Goal: Task Accomplishment & Management: Manage account settings

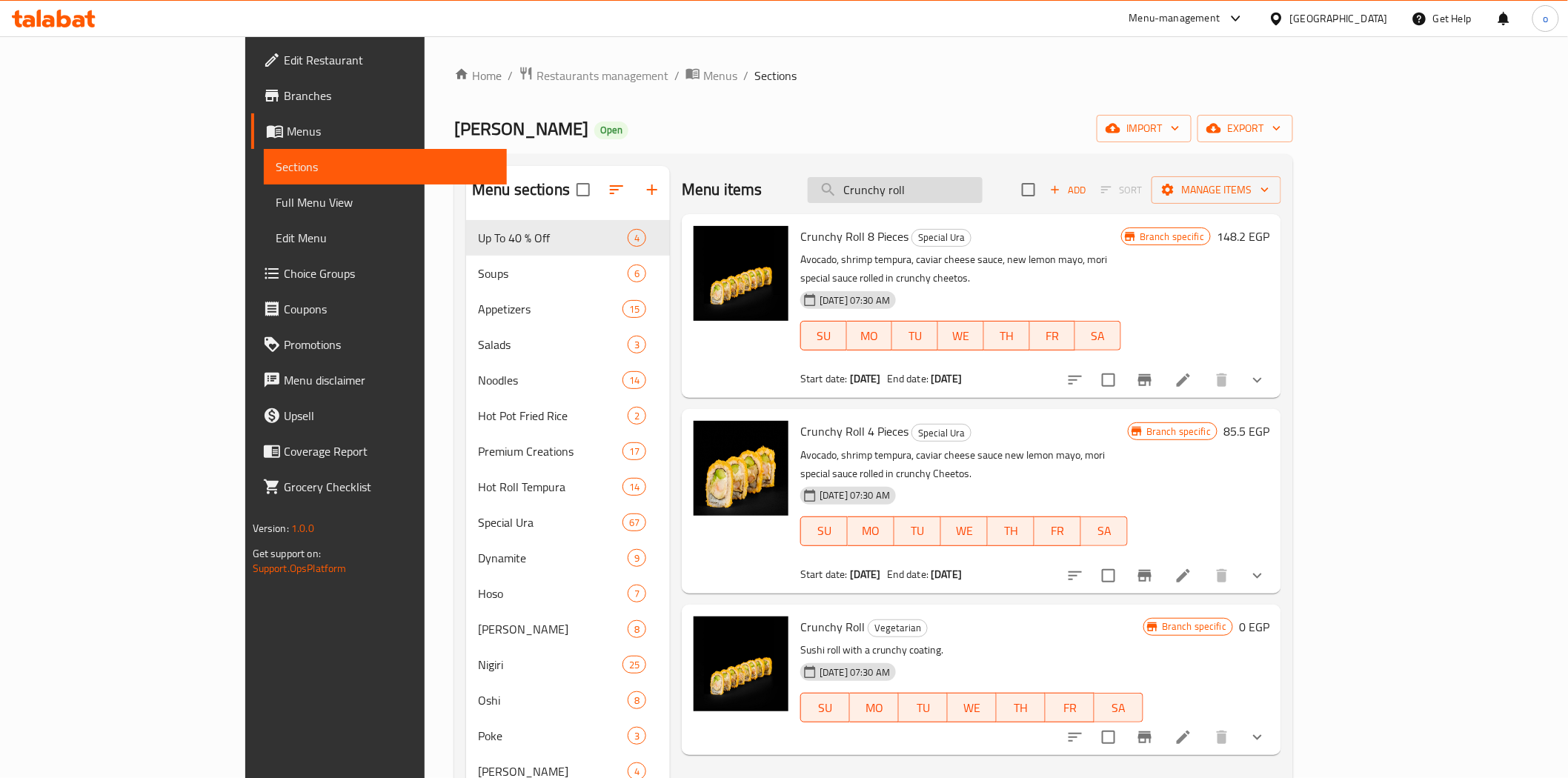
drag, startPoint x: 1011, startPoint y: 178, endPoint x: 914, endPoint y: 188, distance: 97.5
click at [914, 188] on input "Crunchy roll" at bounding box center [895, 190] width 175 height 26
click at [1281, 123] on span "export" at bounding box center [1246, 128] width 72 height 19
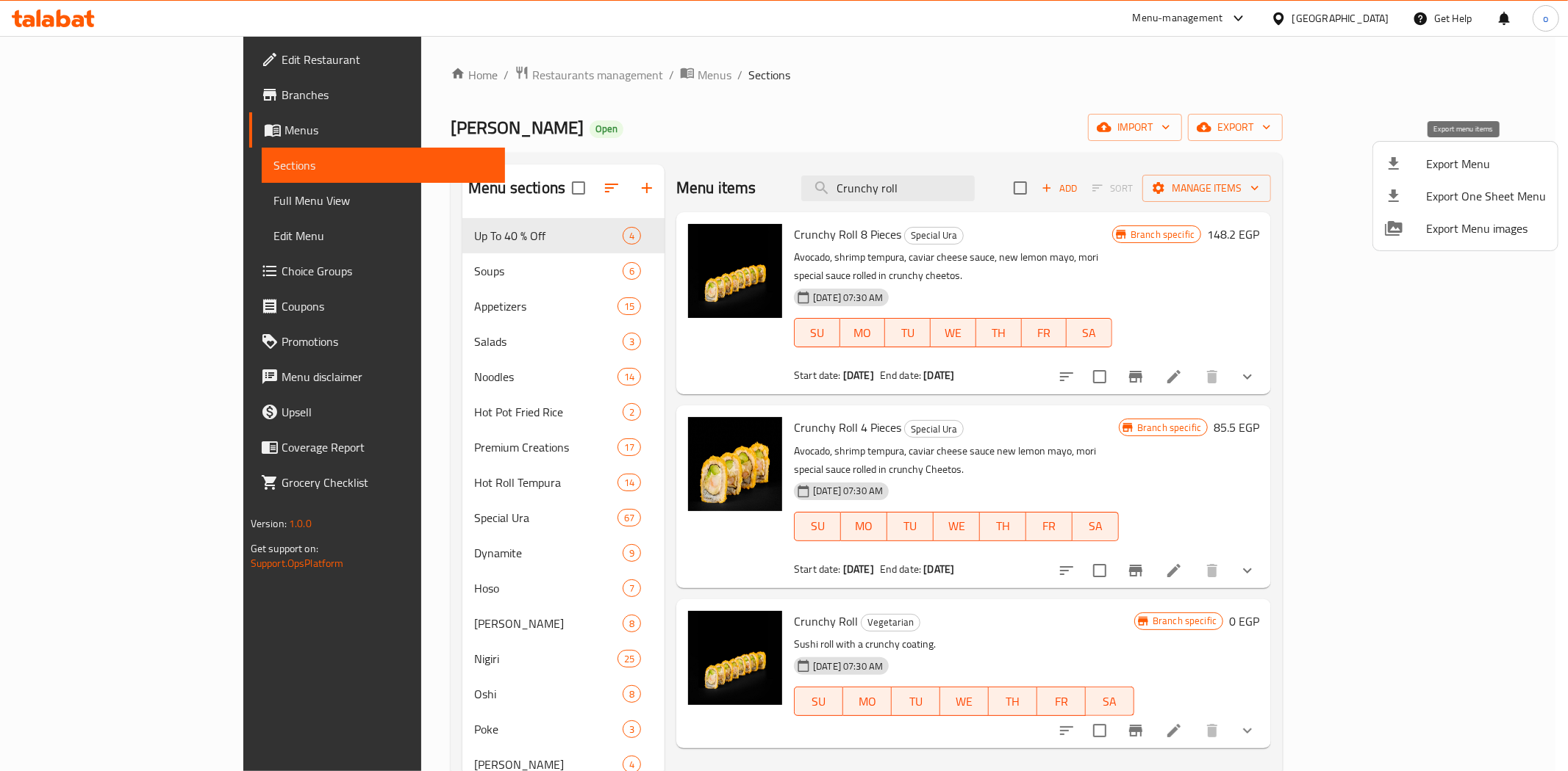
click at [1465, 173] on span "Export Menu" at bounding box center [1485, 163] width 120 height 17
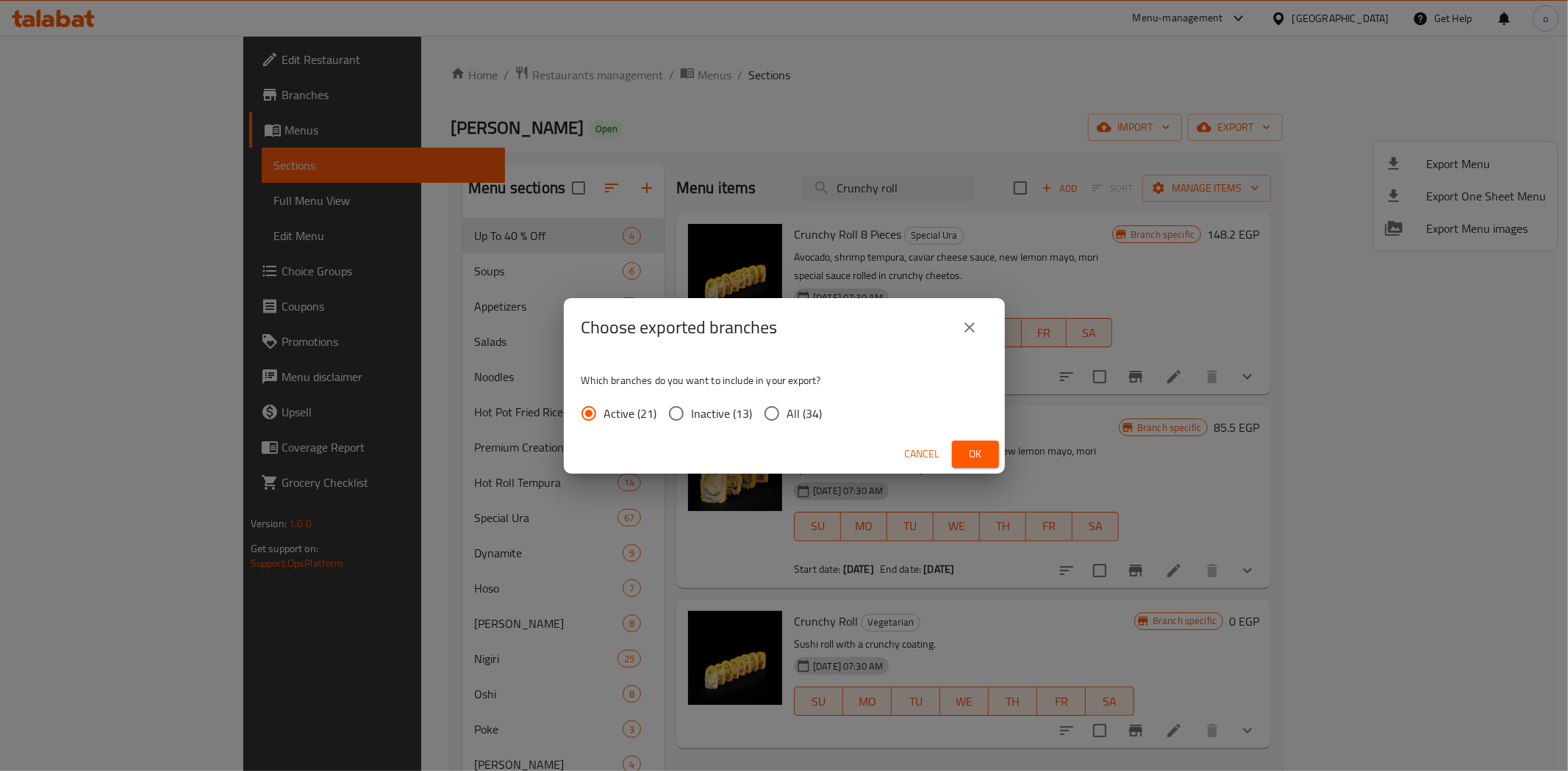
click at [805, 406] on span "All (34)" at bounding box center [805, 413] width 35 height 17
click at [787, 406] on input "All (34)" at bounding box center [771, 413] width 31 height 31
radio input "true"
click at [971, 462] on span "Ok" at bounding box center [975, 454] width 24 height 18
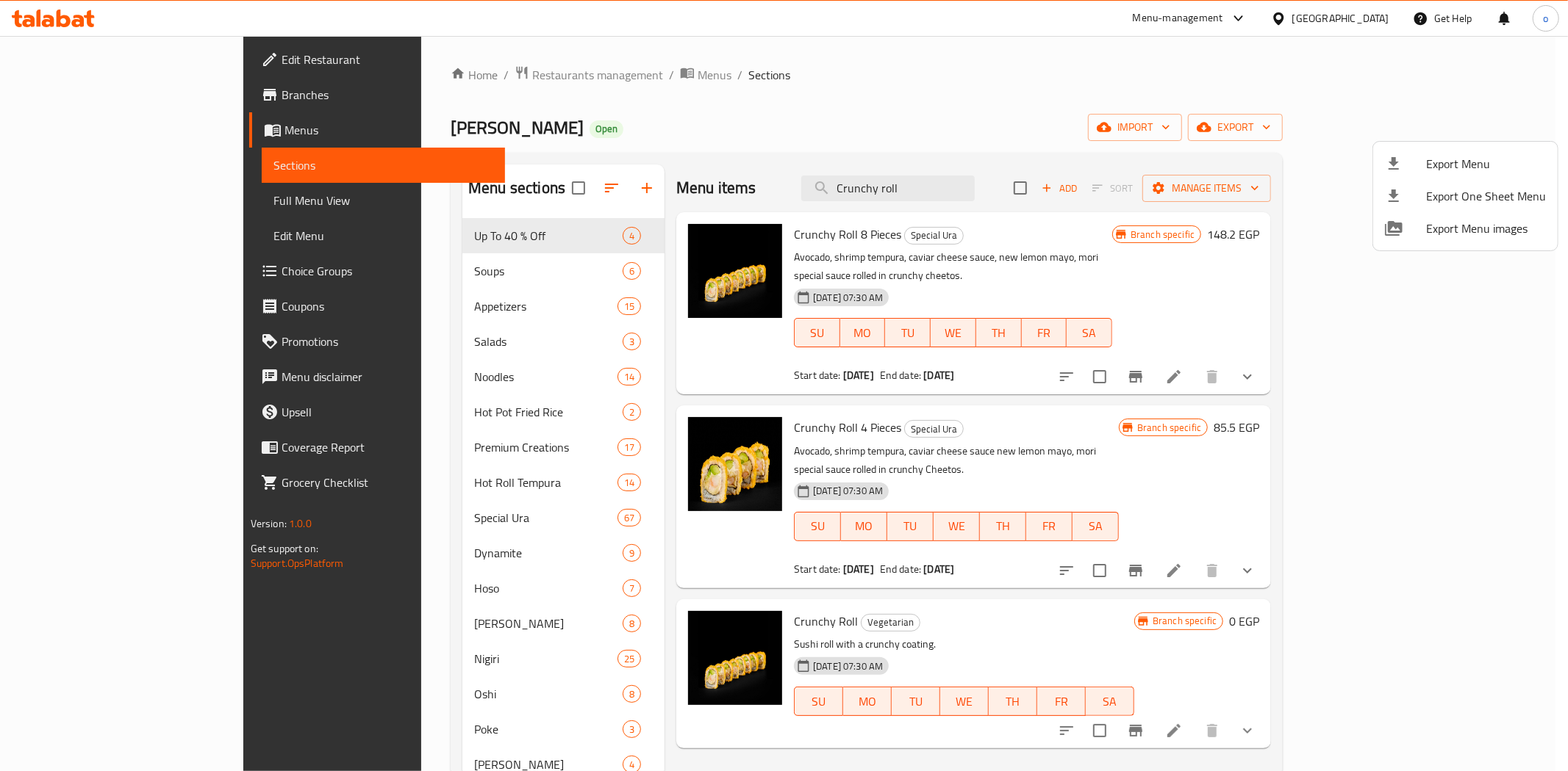
click at [1325, 369] on div at bounding box center [784, 386] width 1568 height 771
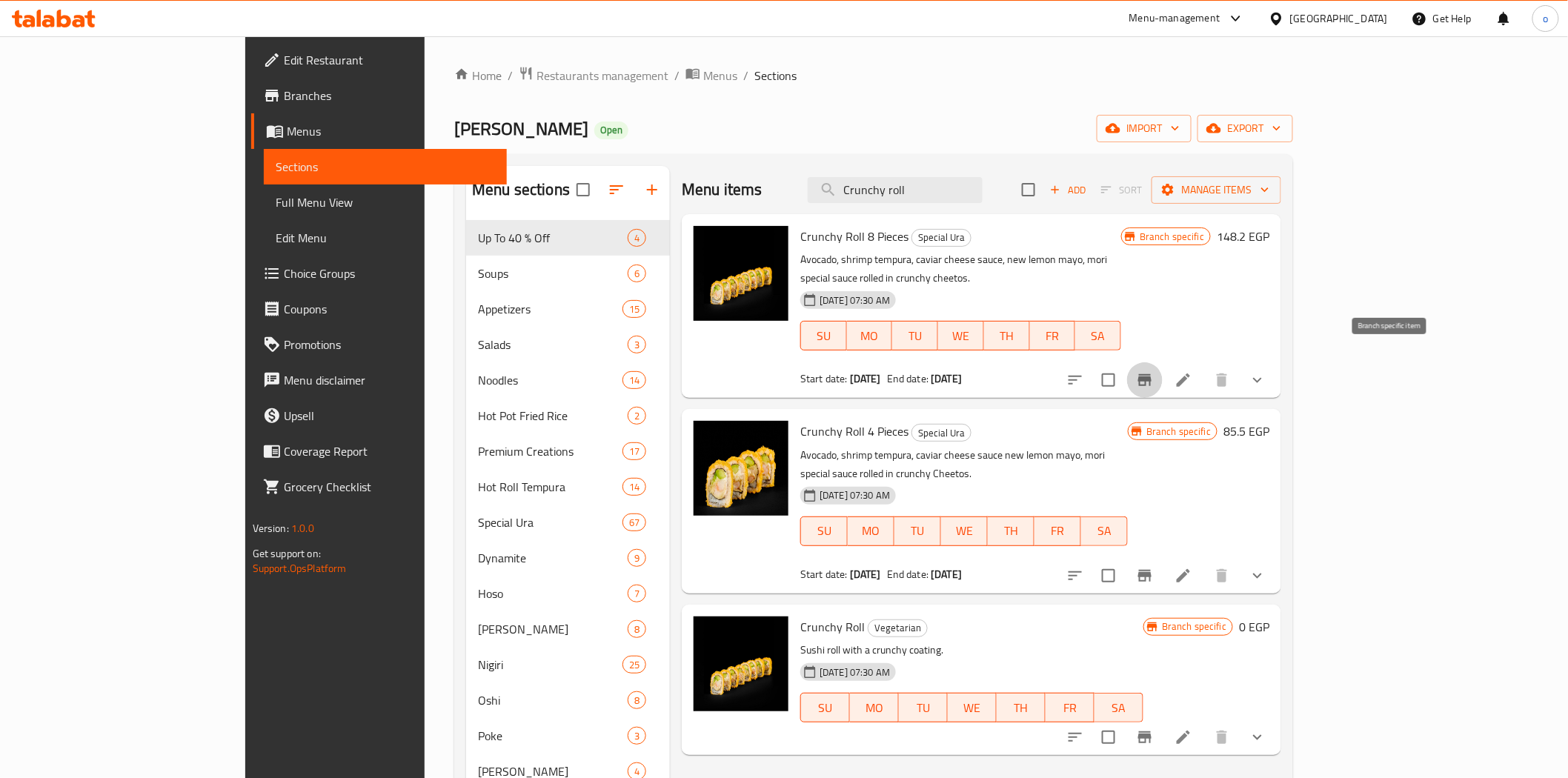
click at [1154, 371] on icon "Branch-specific-item" at bounding box center [1145, 380] width 18 height 18
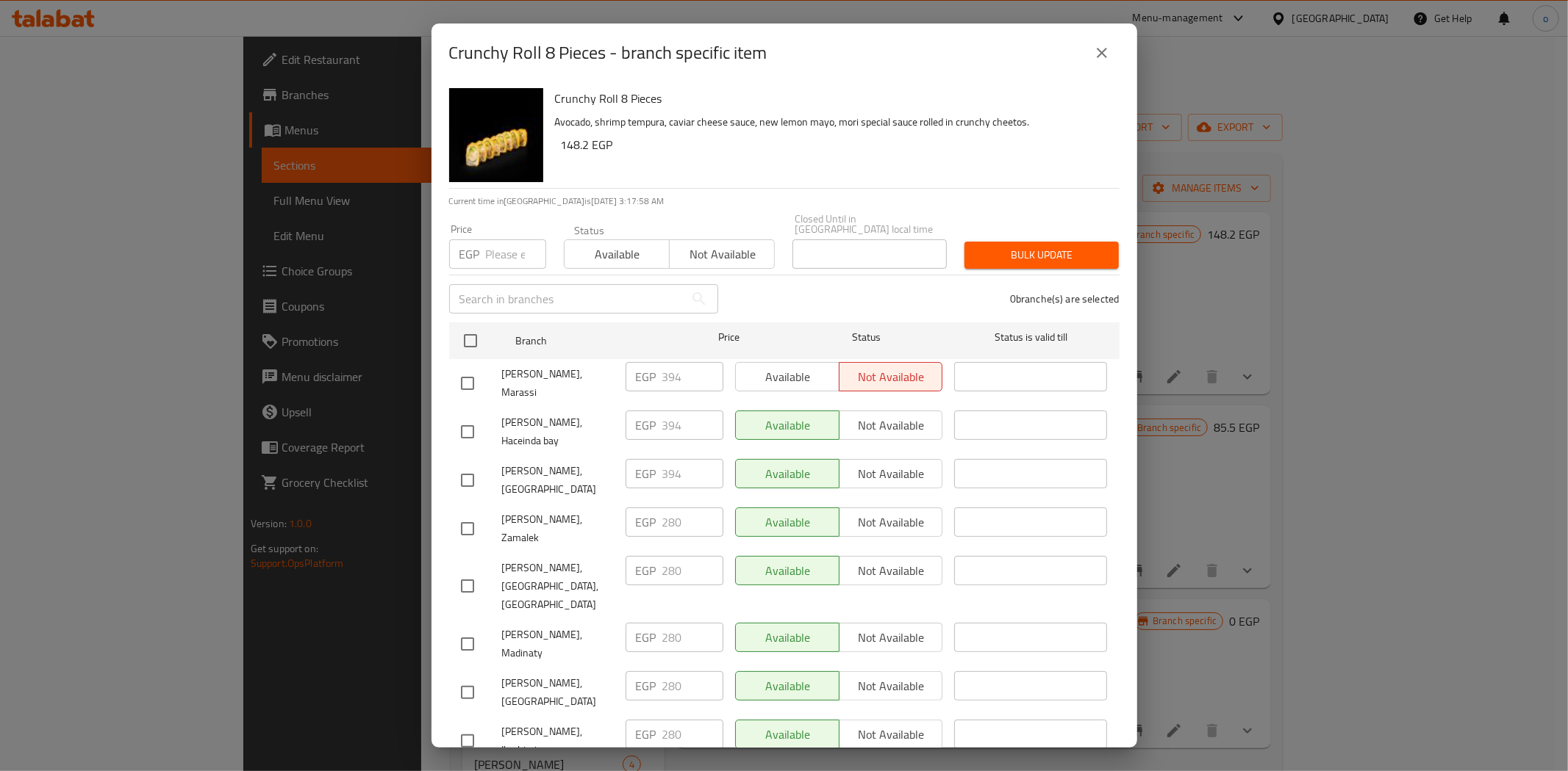
click at [472, 370] on input "checkbox" at bounding box center [467, 383] width 31 height 31
checkbox input "true"
click at [473, 417] on input "checkbox" at bounding box center [467, 432] width 31 height 31
checkbox input "true"
click at [468, 465] on input "checkbox" at bounding box center [467, 480] width 31 height 31
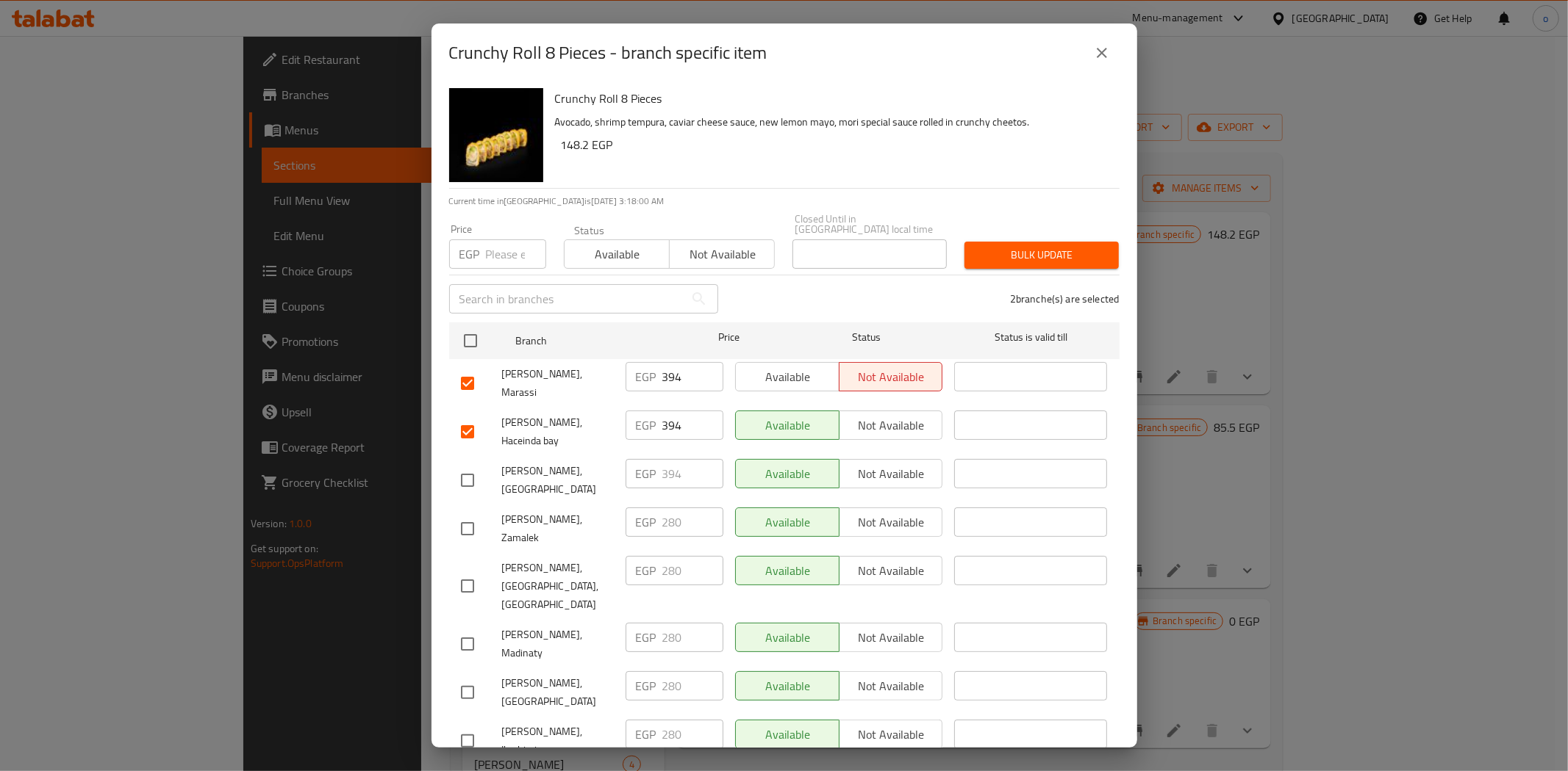
checkbox input "true"
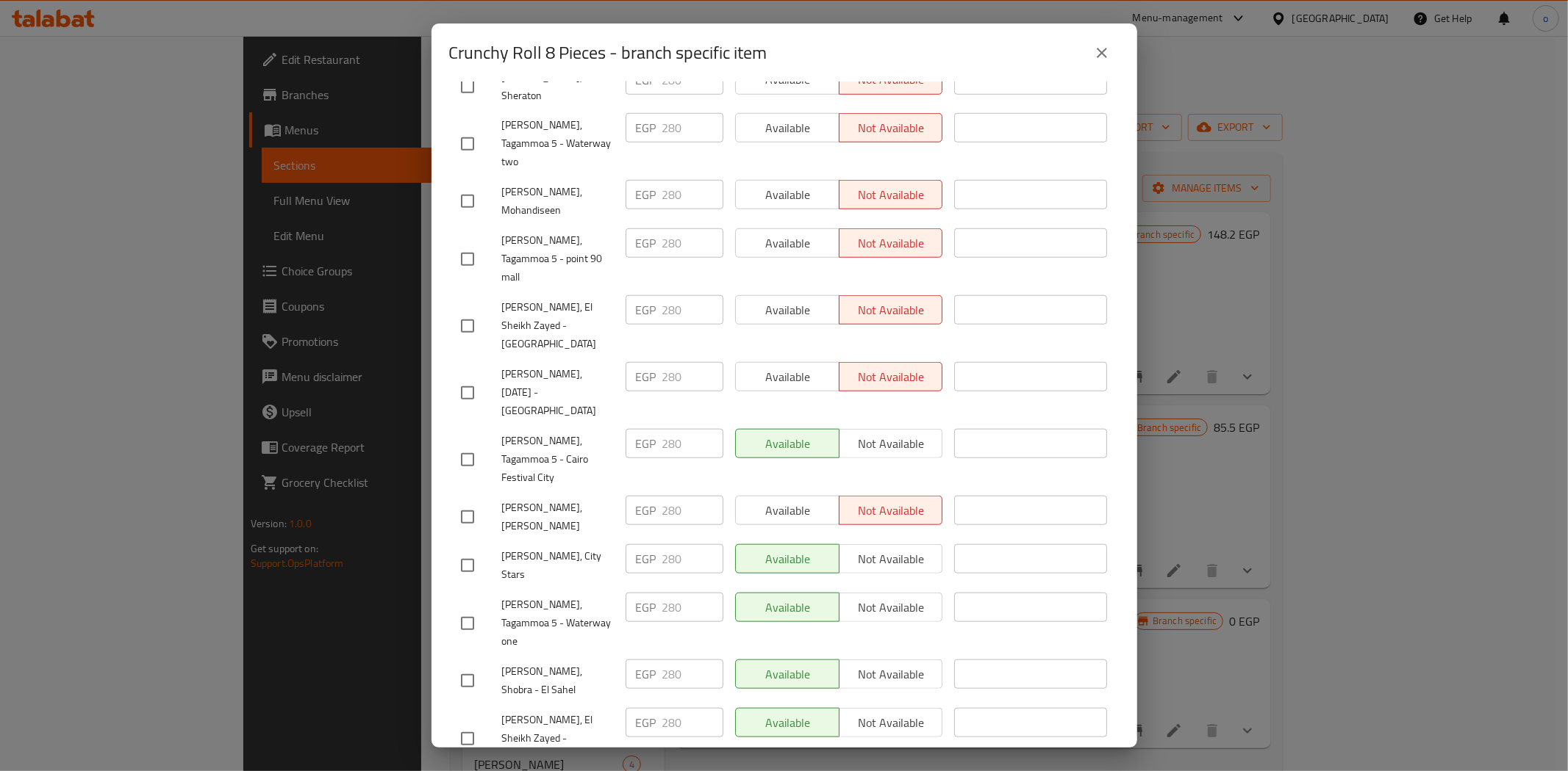
scroll to position [1177, 0]
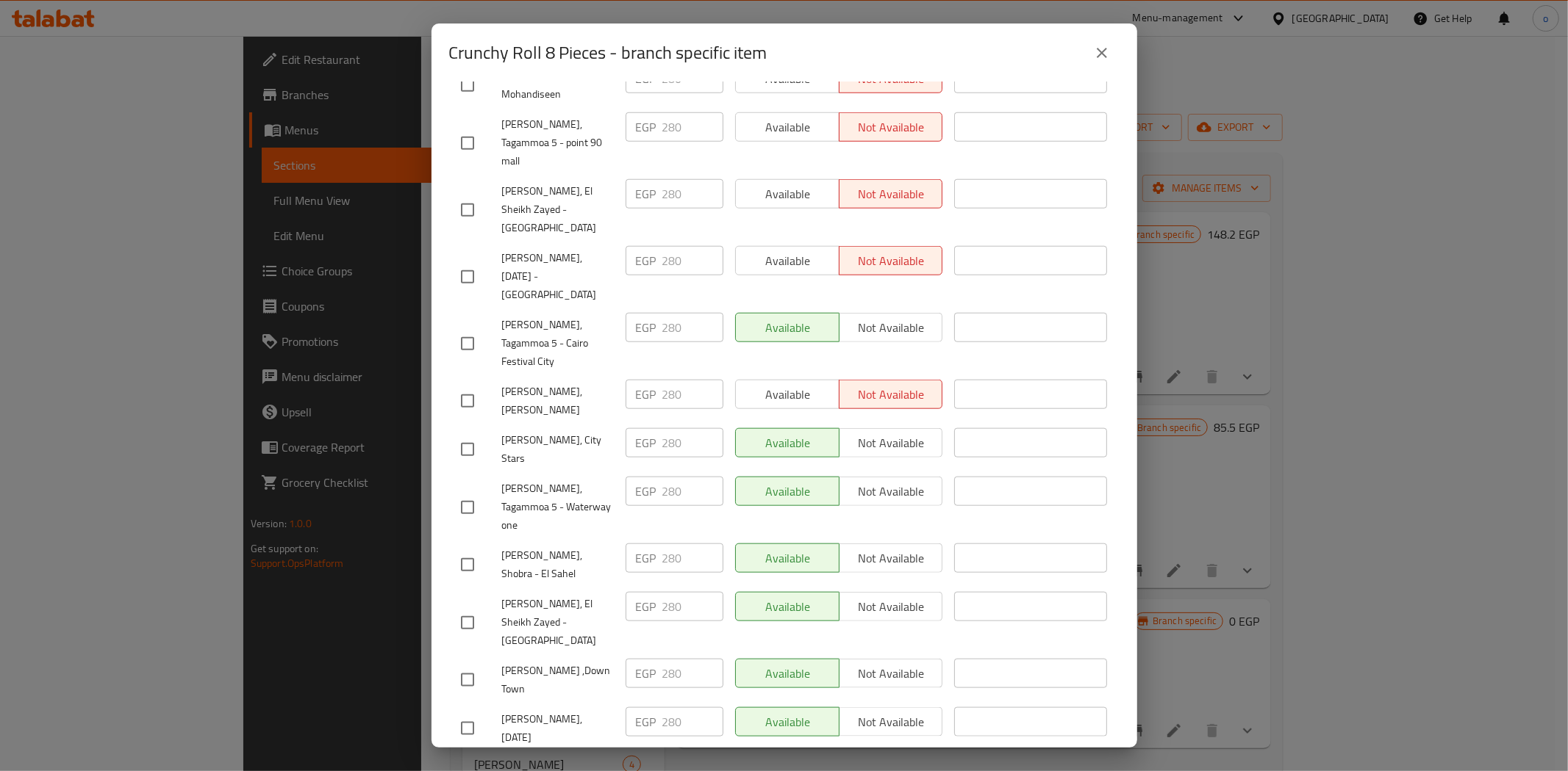
checkbox input "true"
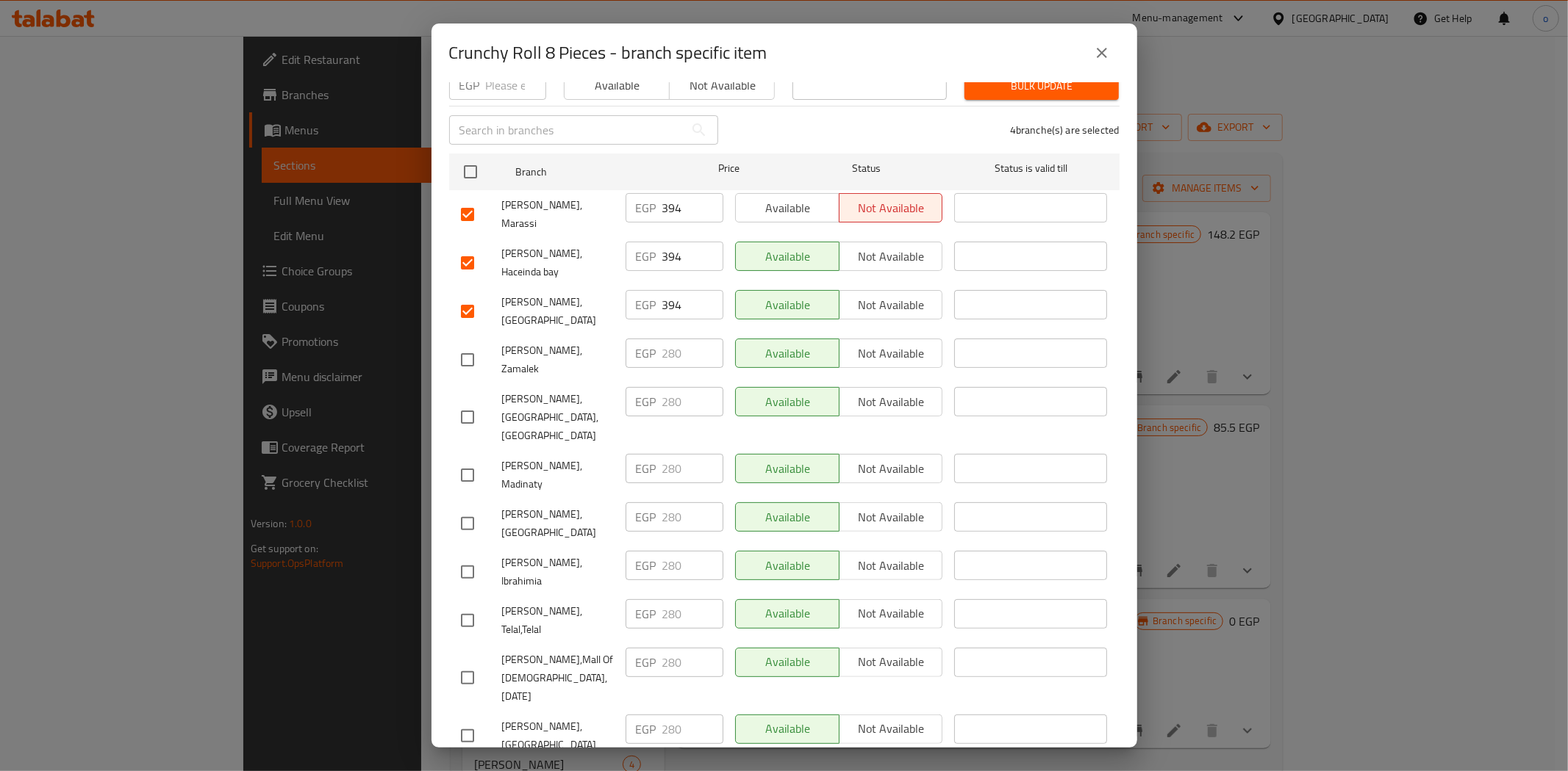
scroll to position [279, 0]
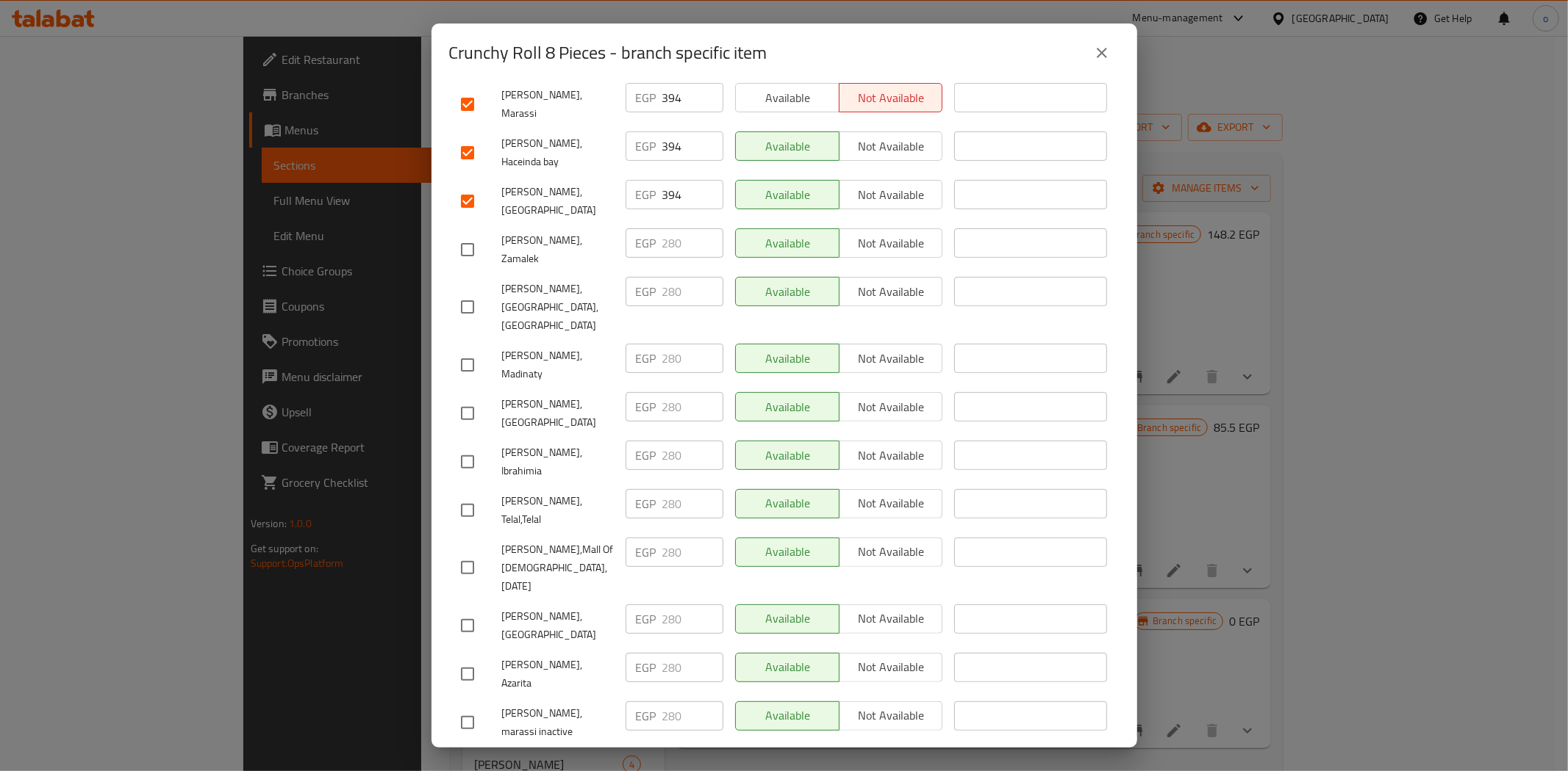
click at [472, 707] on input "checkbox" at bounding box center [467, 722] width 31 height 31
checkbox input "true"
click at [473, 756] on input "checkbox" at bounding box center [467, 771] width 31 height 31
checkbox input "true"
click at [480, 610] on input "checkbox" at bounding box center [467, 625] width 31 height 31
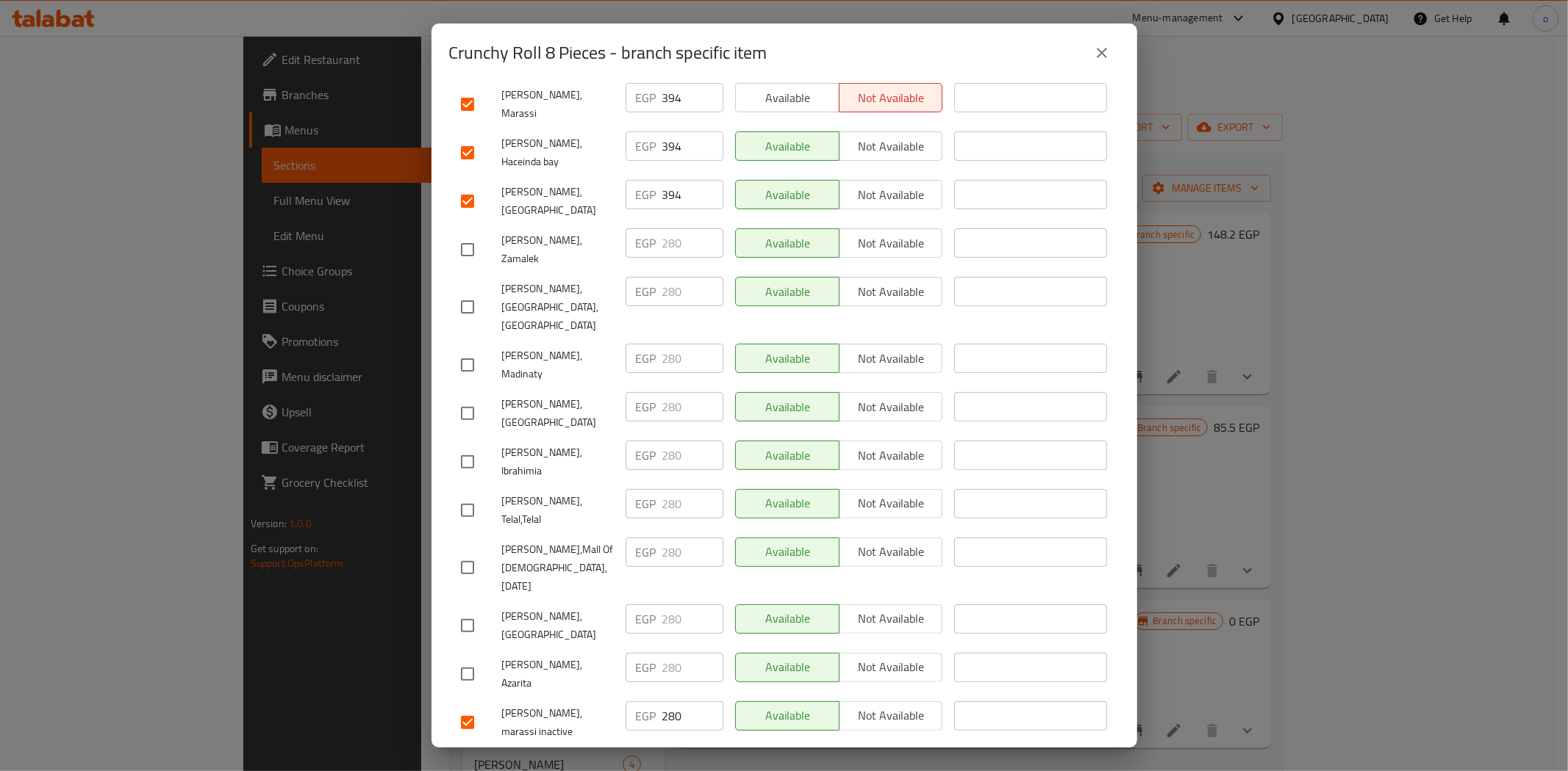
checkbox input "true"
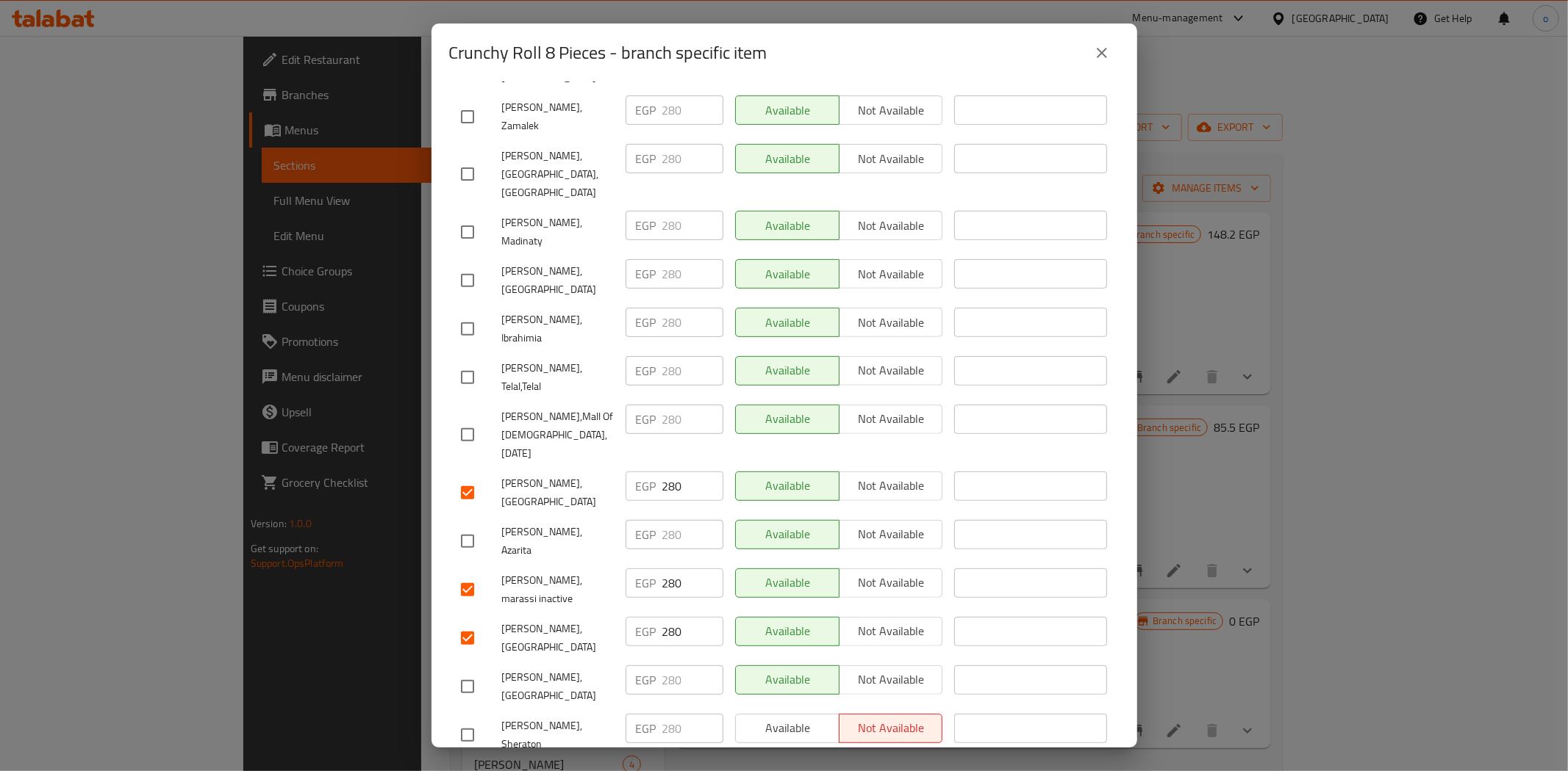
scroll to position [361, 0]
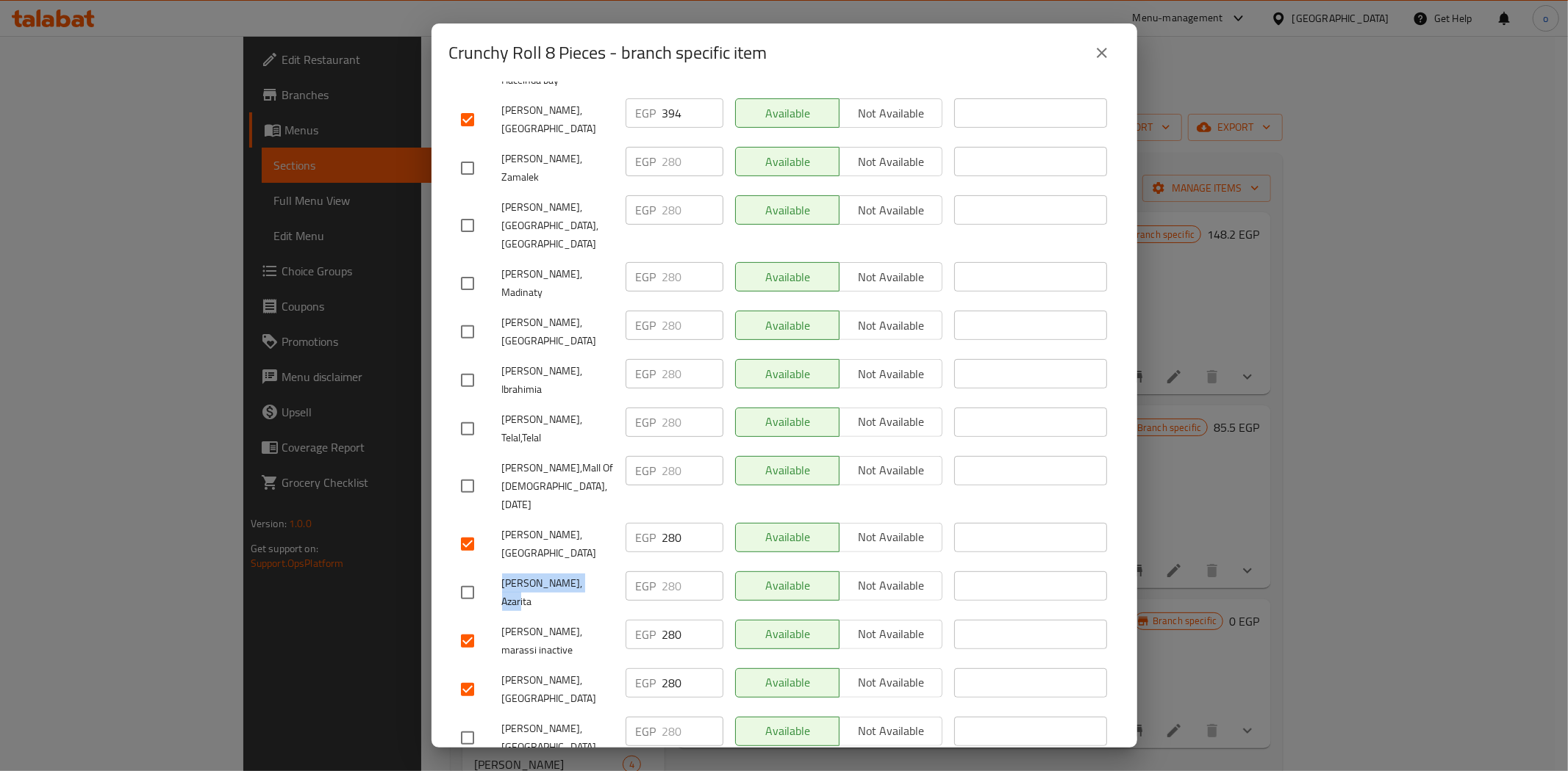
drag, startPoint x: 594, startPoint y: 440, endPoint x: 498, endPoint y: 451, distance: 96.6
click at [498, 566] on div "[PERSON_NAME], Azarita" at bounding box center [537, 593] width 164 height 54
copy span "[PERSON_NAME], Azarita"
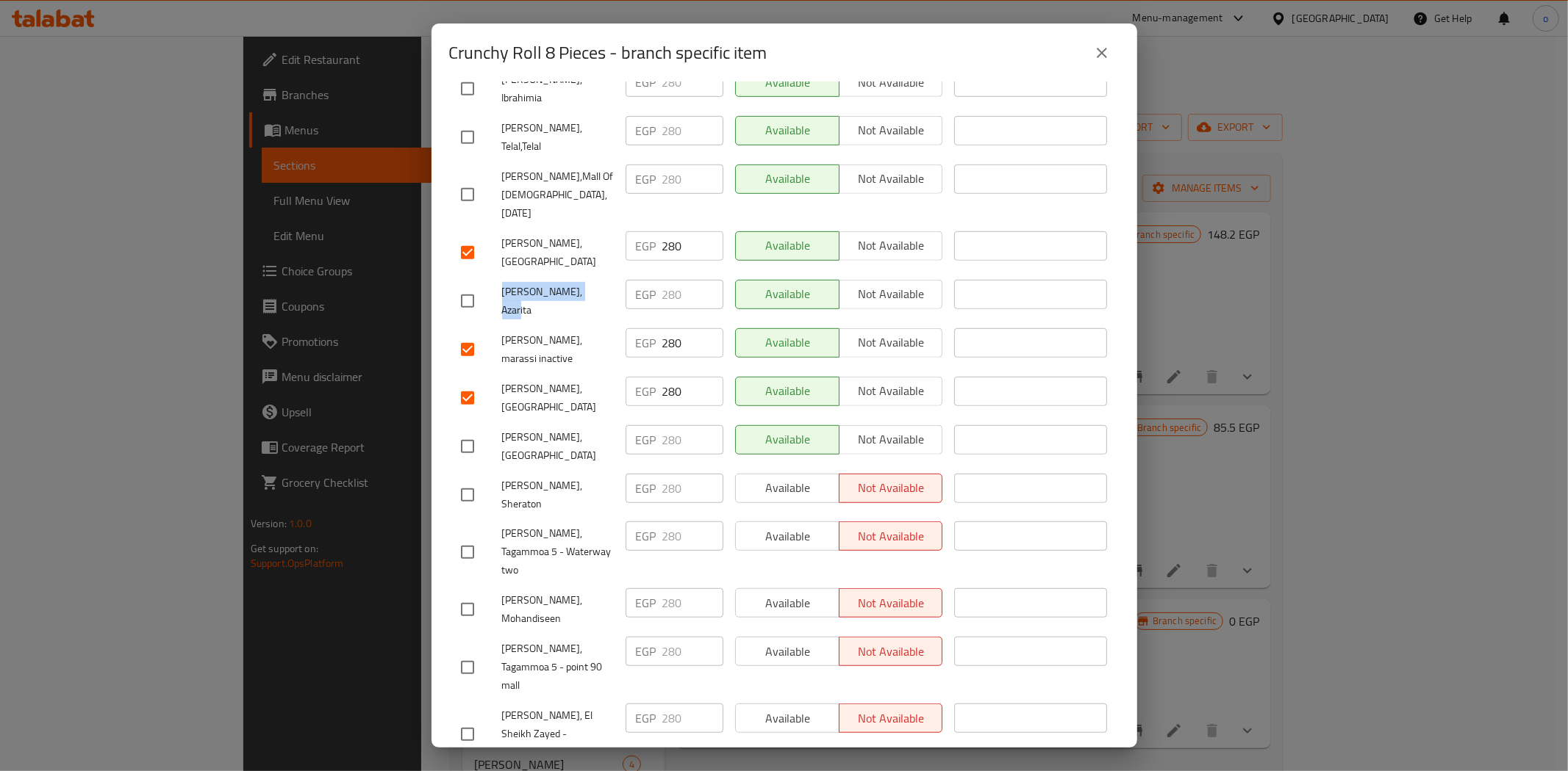
scroll to position [571, 0]
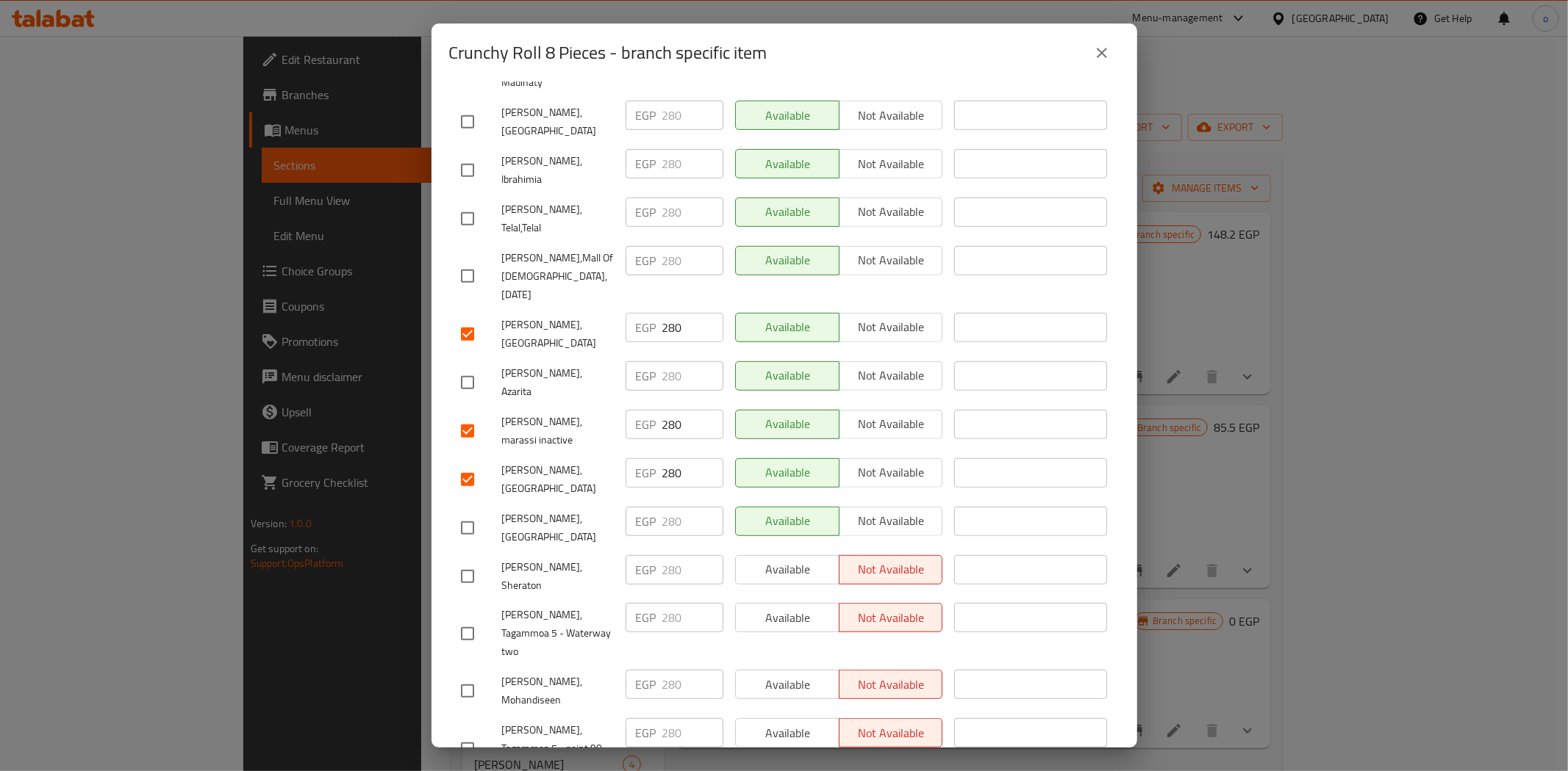
click at [587, 501] on div "[PERSON_NAME], [GEOGRAPHIC_DATA]" at bounding box center [537, 528] width 164 height 54
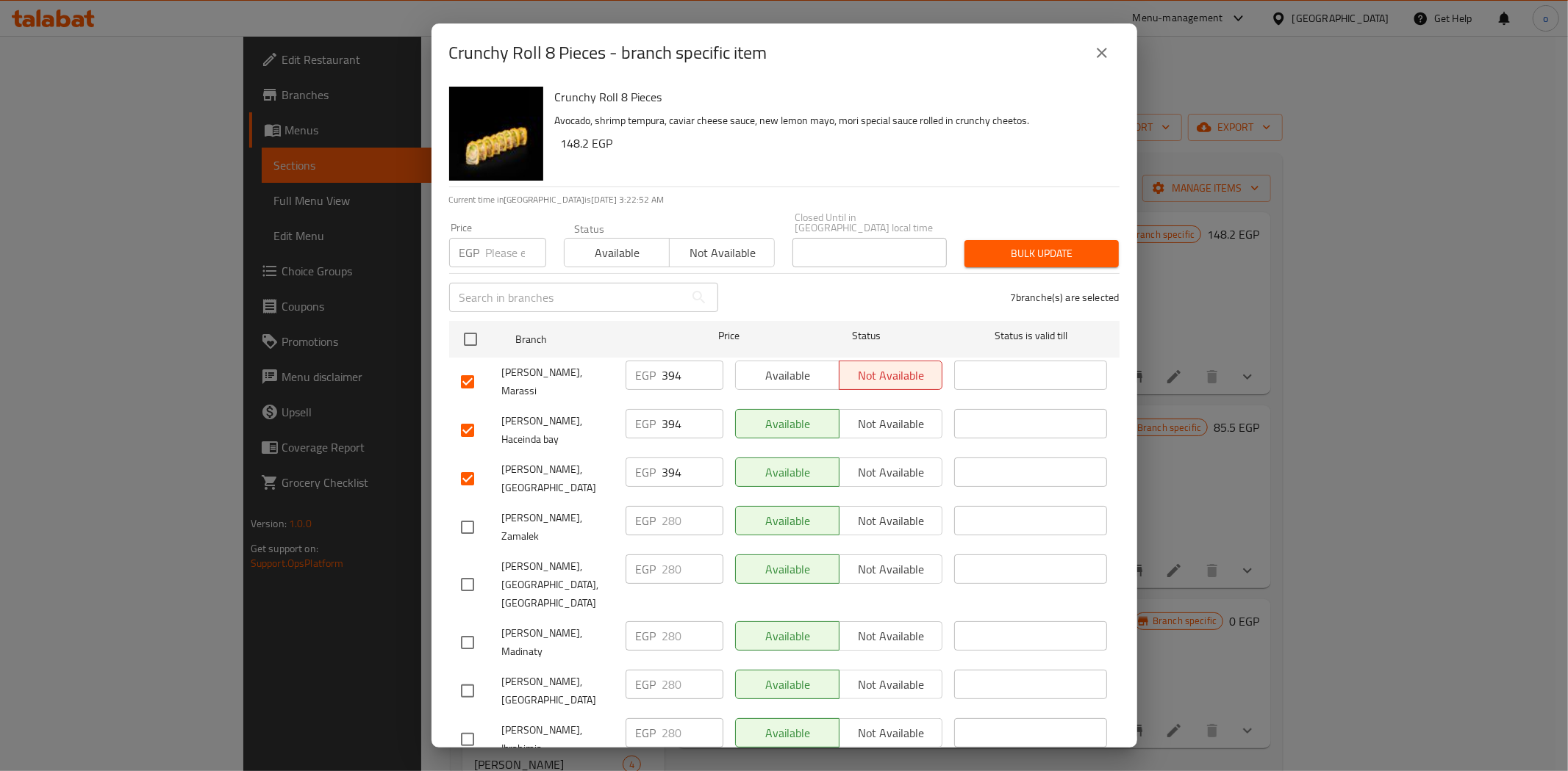
scroll to position [0, 0]
click at [496, 252] on input "number" at bounding box center [516, 254] width 60 height 30
paste input "325"
type input "325"
click at [1080, 247] on span "Bulk update" at bounding box center [1042, 255] width 131 height 18
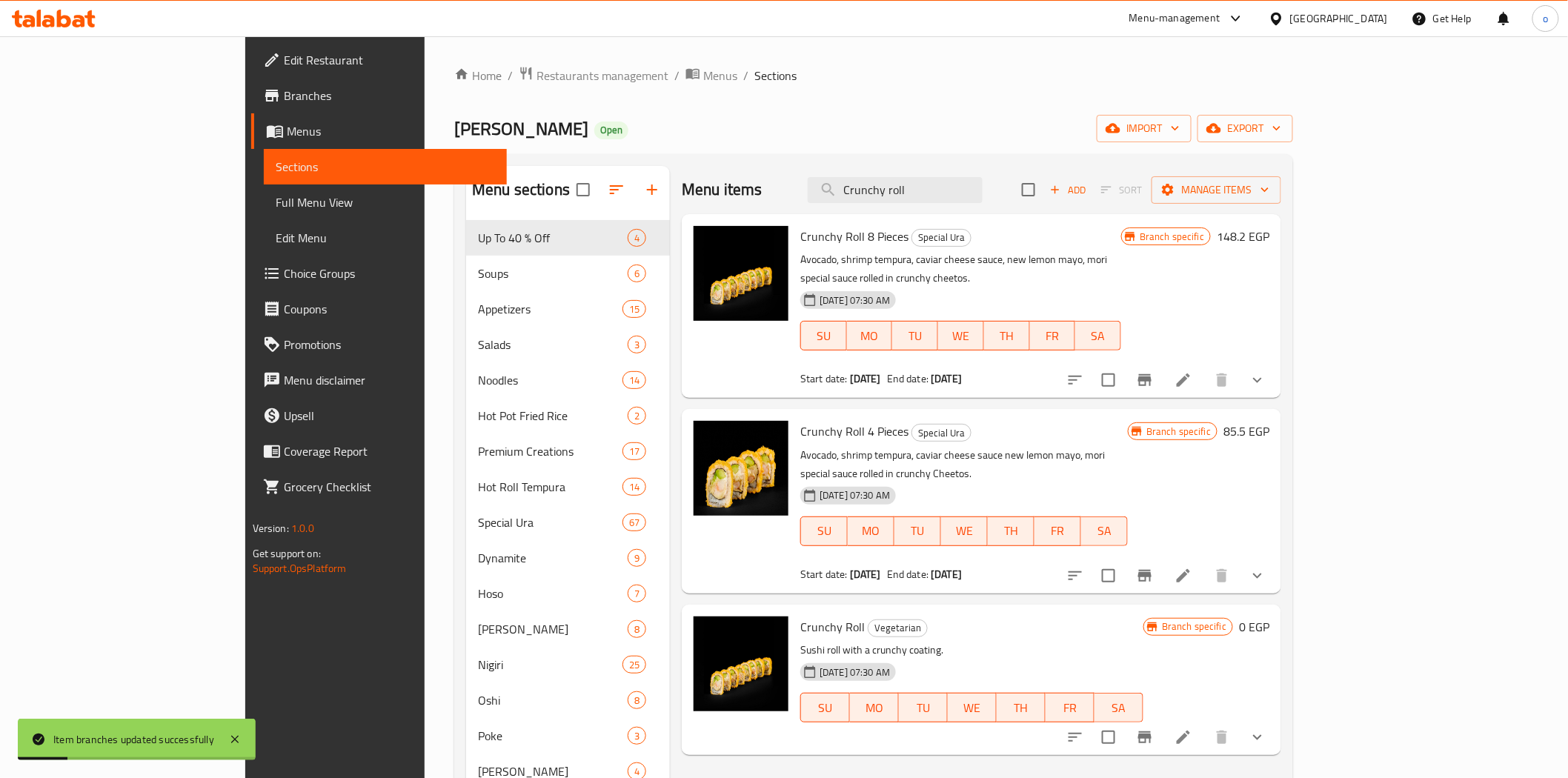
click at [1154, 371] on icon "Branch-specific-item" at bounding box center [1145, 380] width 18 height 18
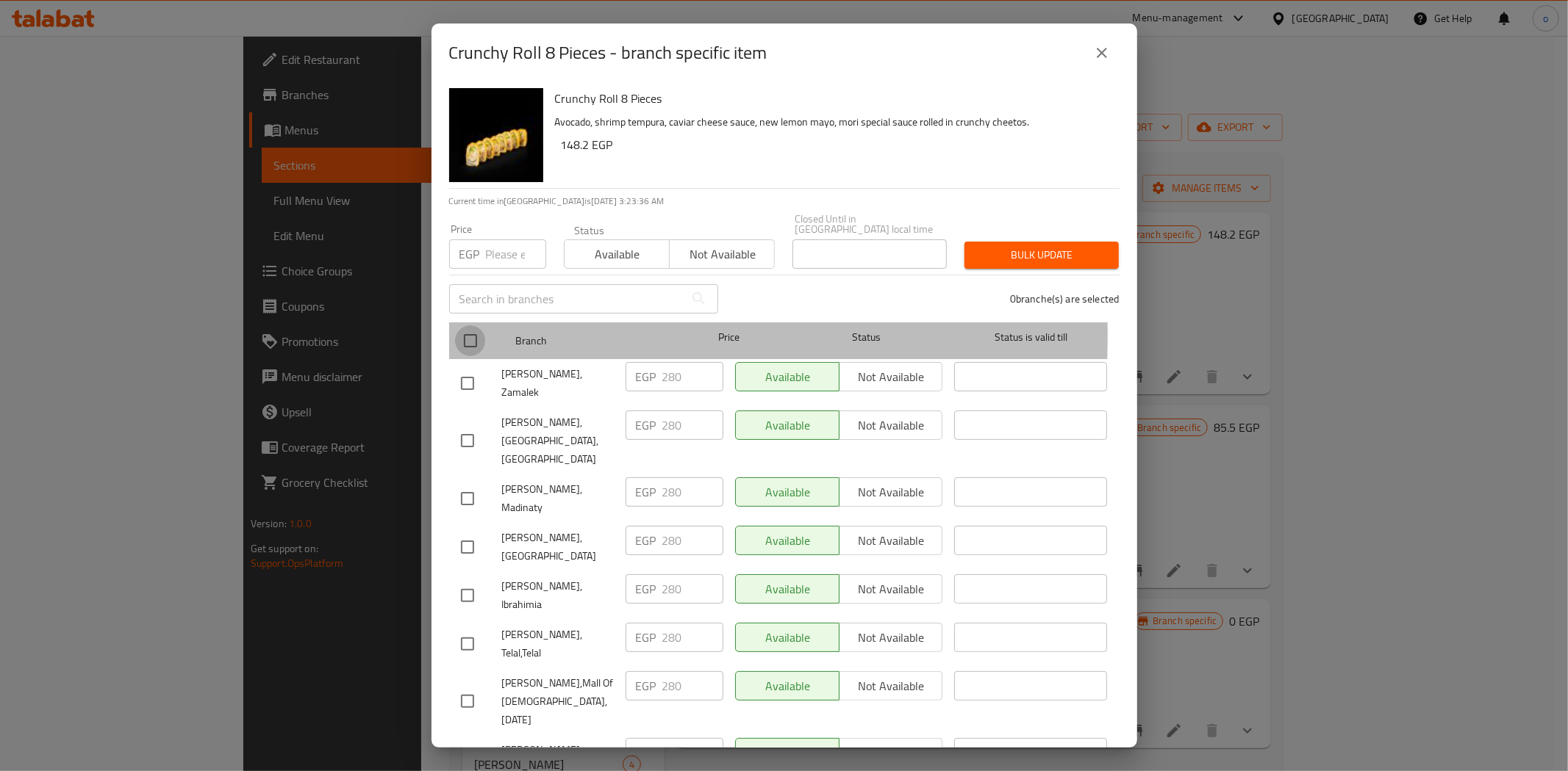
click at [462, 328] on input "checkbox" at bounding box center [470, 340] width 31 height 31
checkbox input "true"
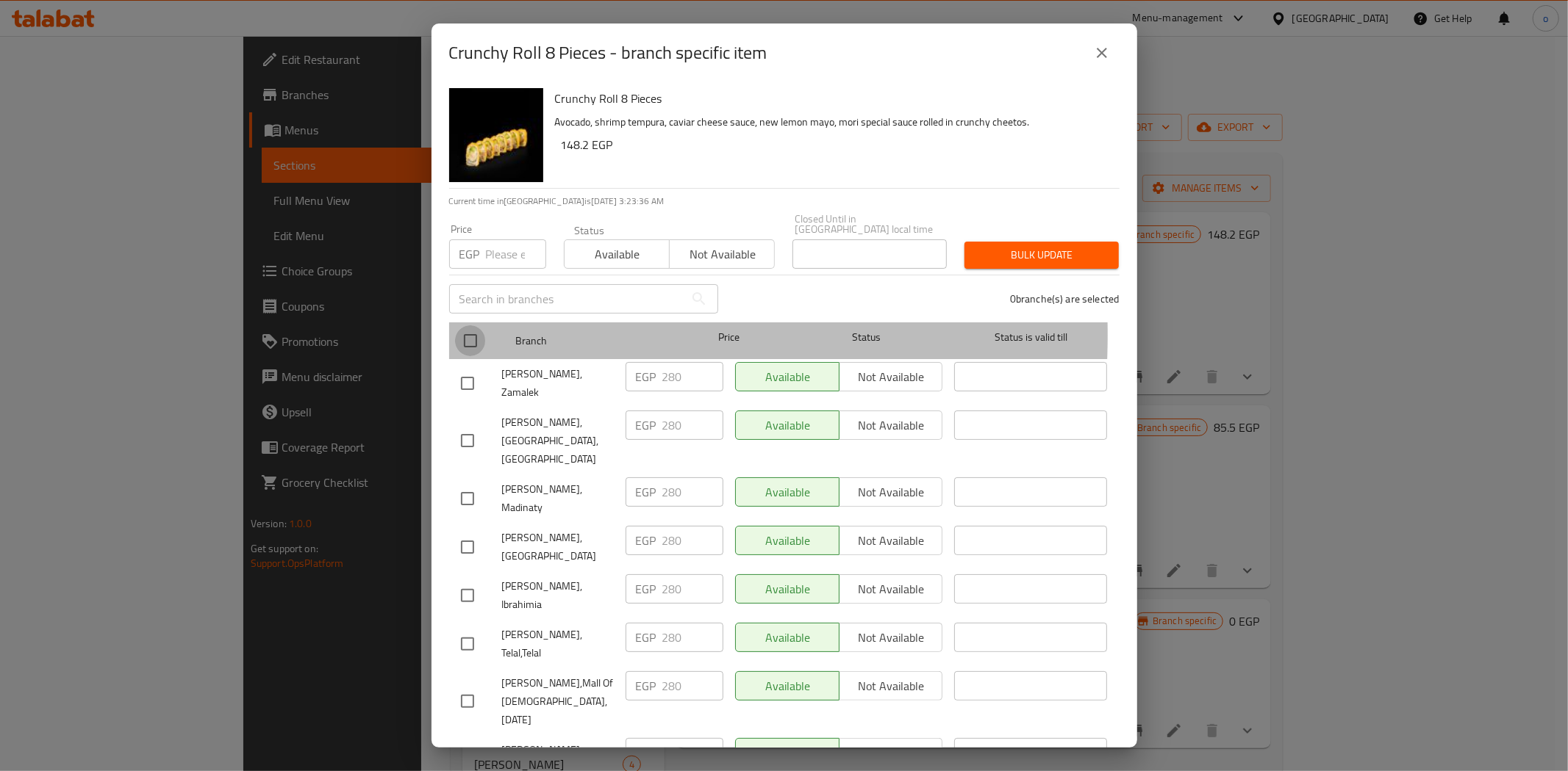
checkbox input "true"
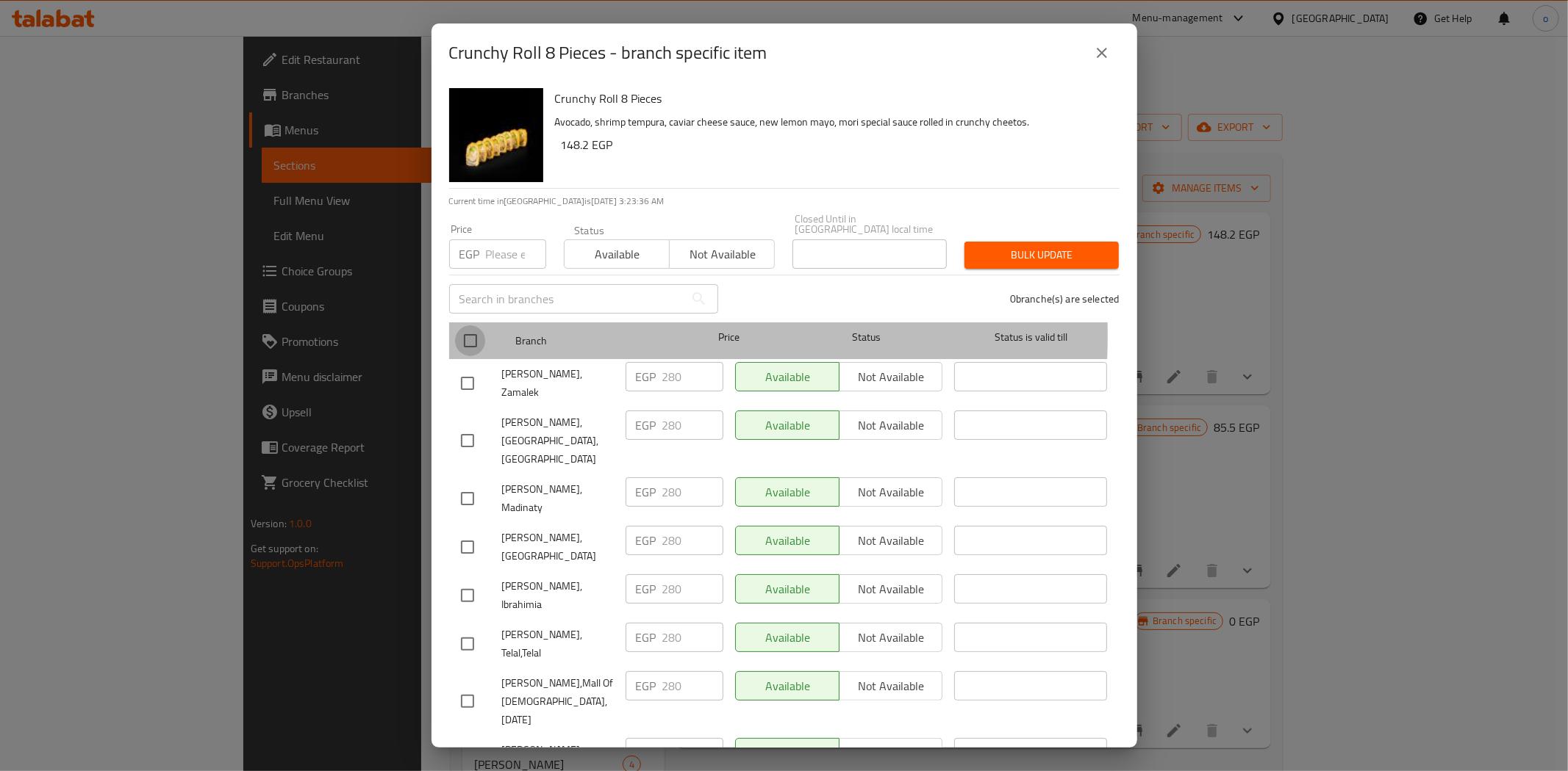
checkbox input "true"
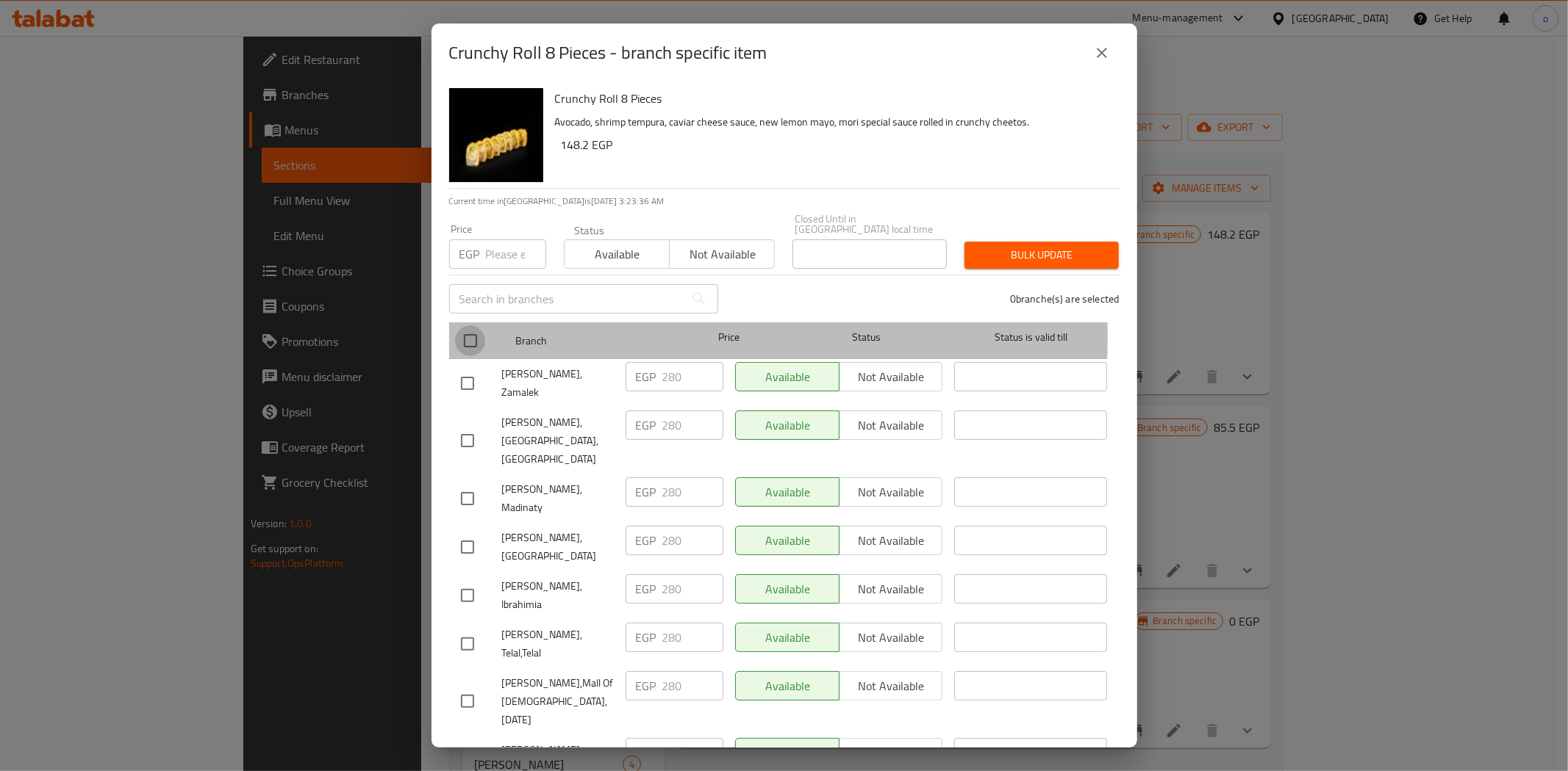
checkbox input "true"
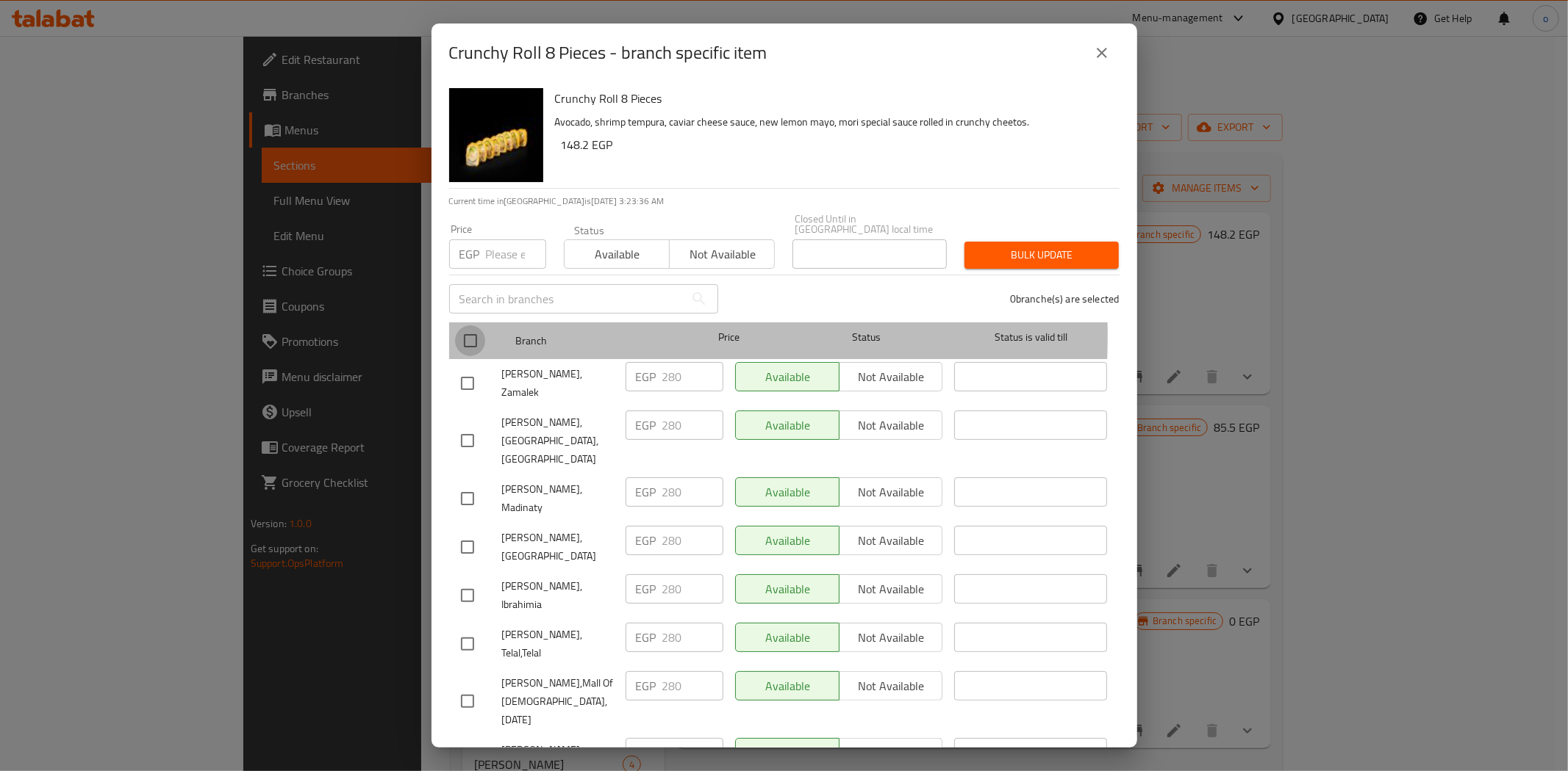
checkbox input "true"
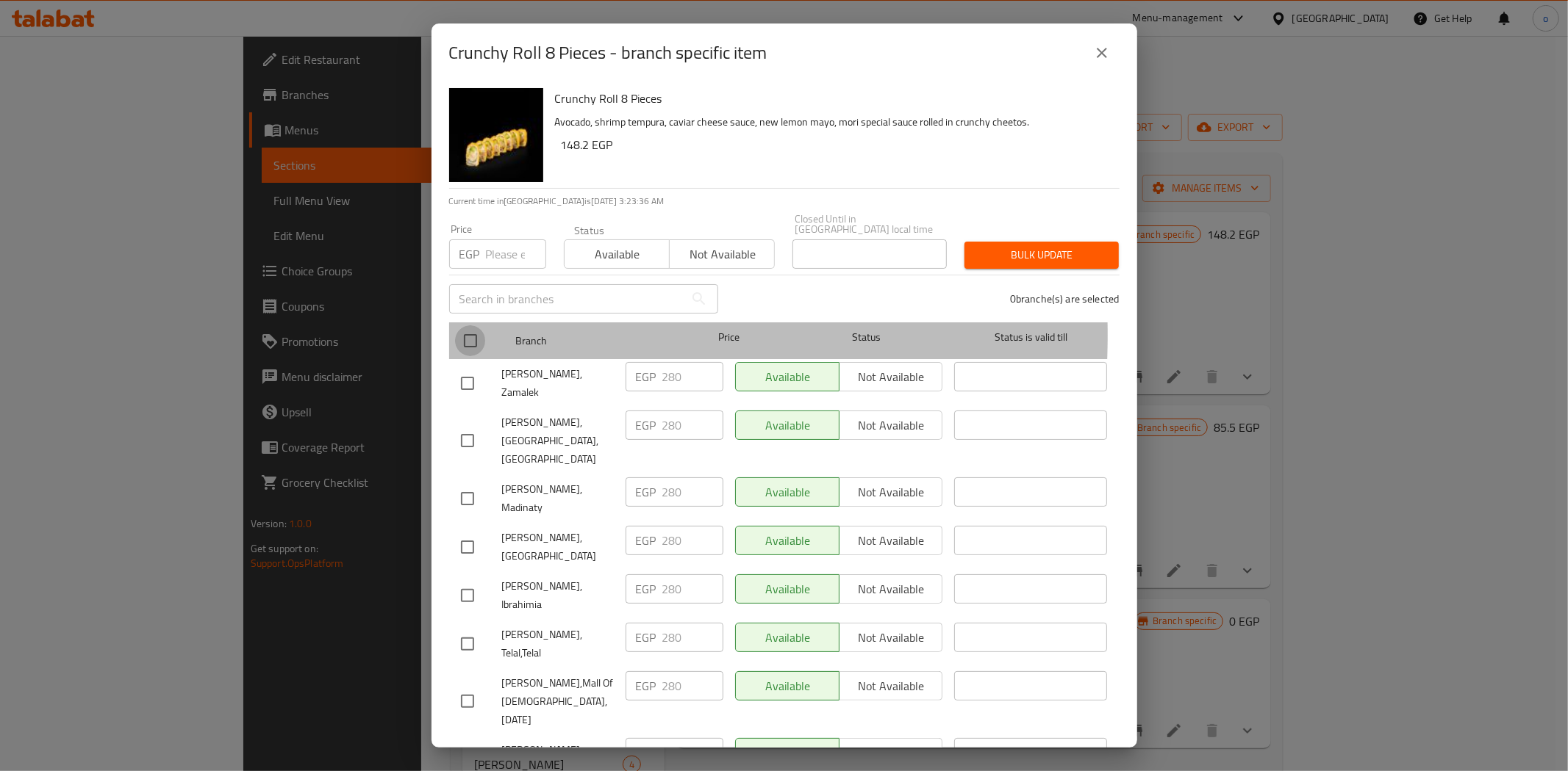
checkbox input "true"
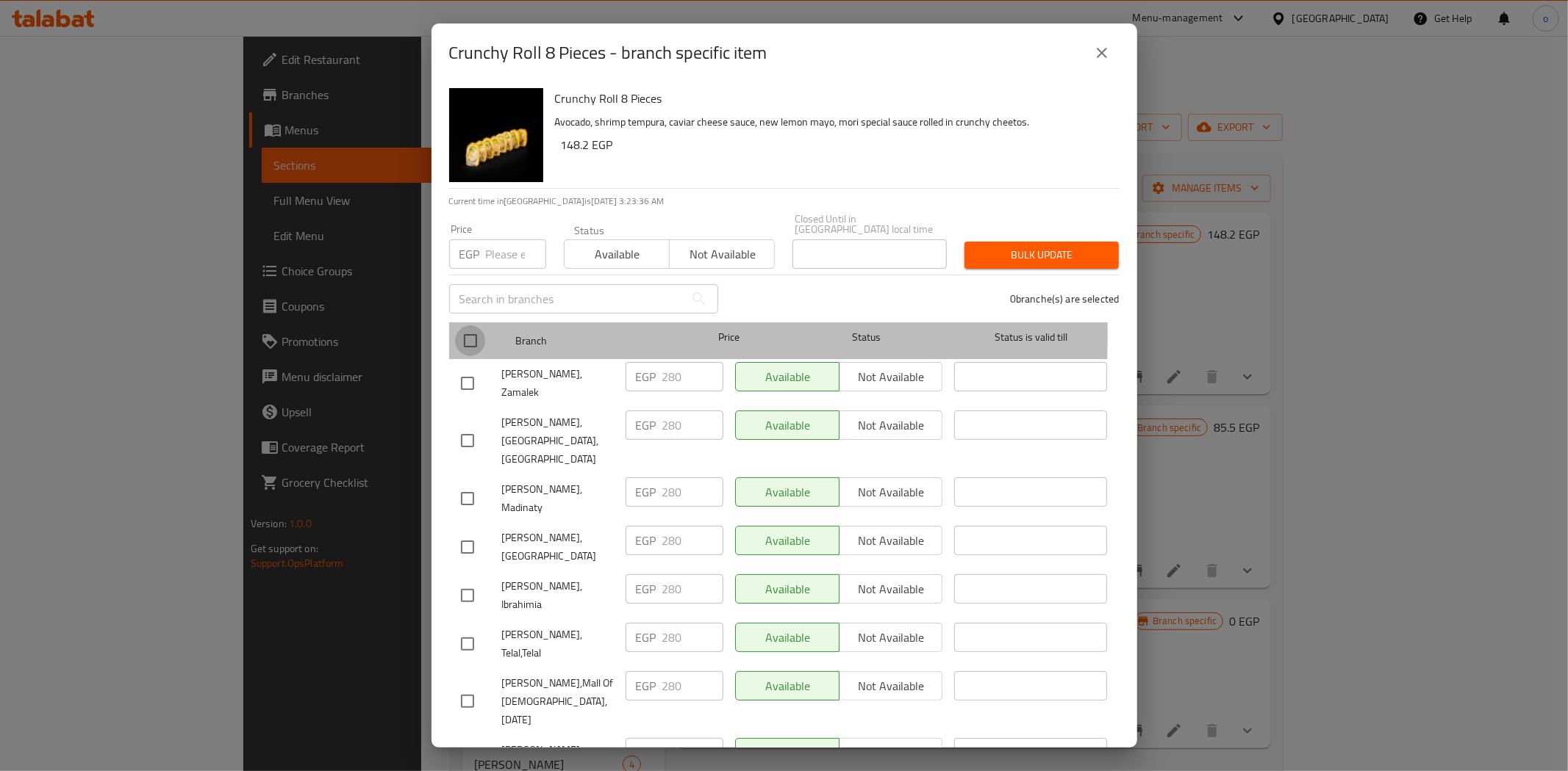
checkbox input "true"
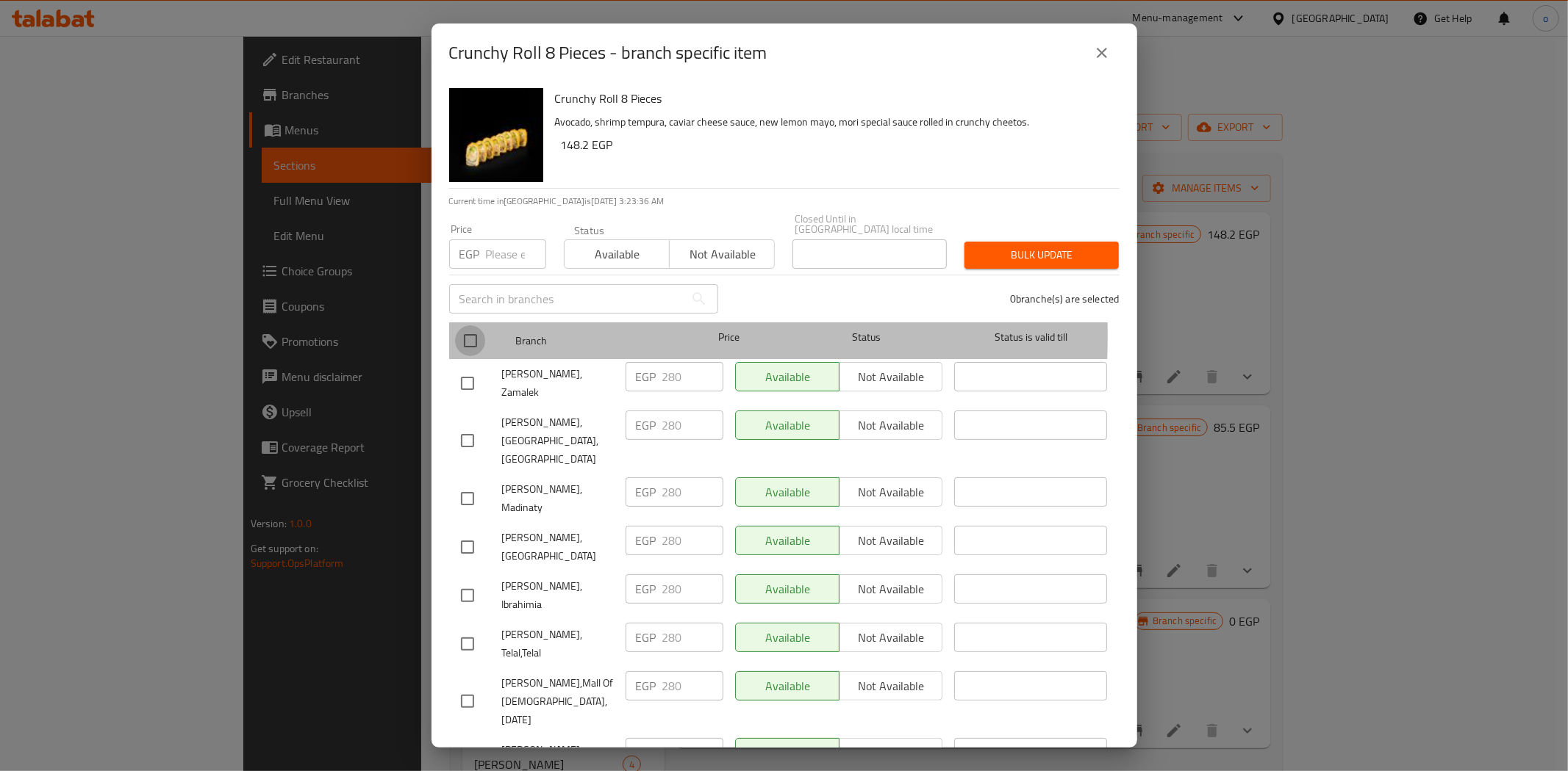
checkbox input "true"
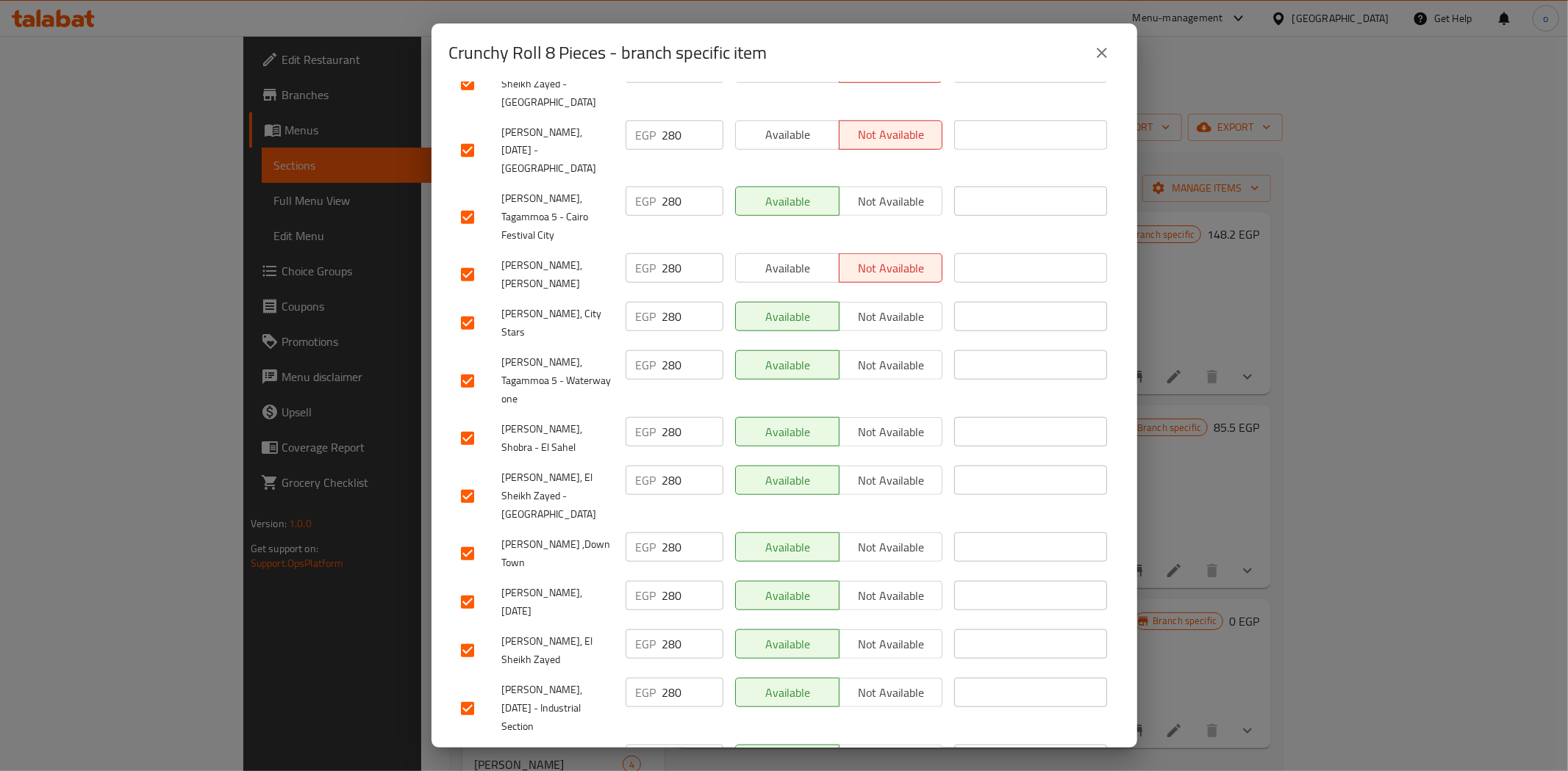
scroll to position [1177, 0]
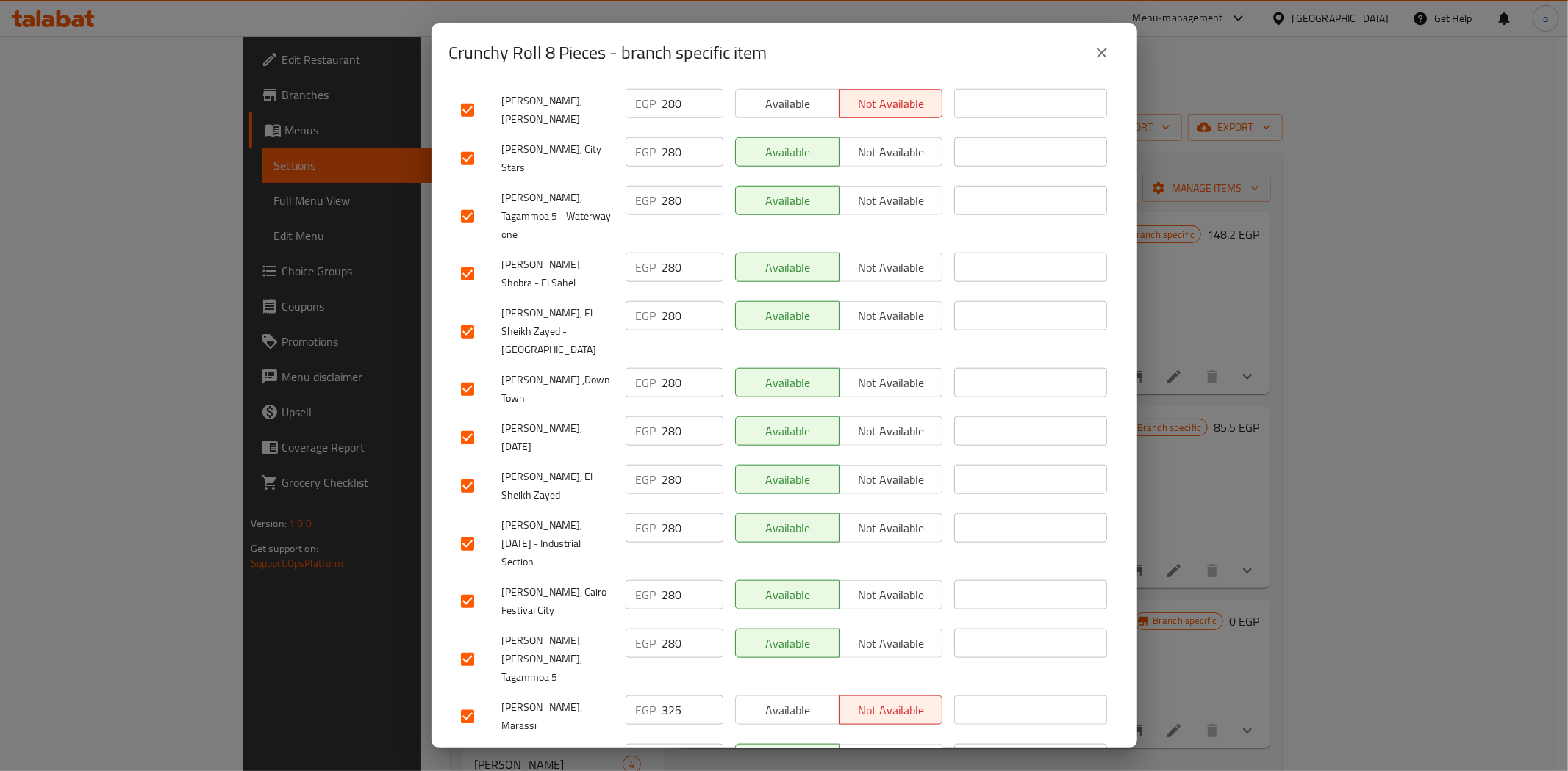
click at [473, 702] on input "checkbox" at bounding box center [467, 717] width 31 height 31
checkbox input "false"
click at [467, 750] on input "checkbox" at bounding box center [467, 765] width 31 height 31
checkbox input "false"
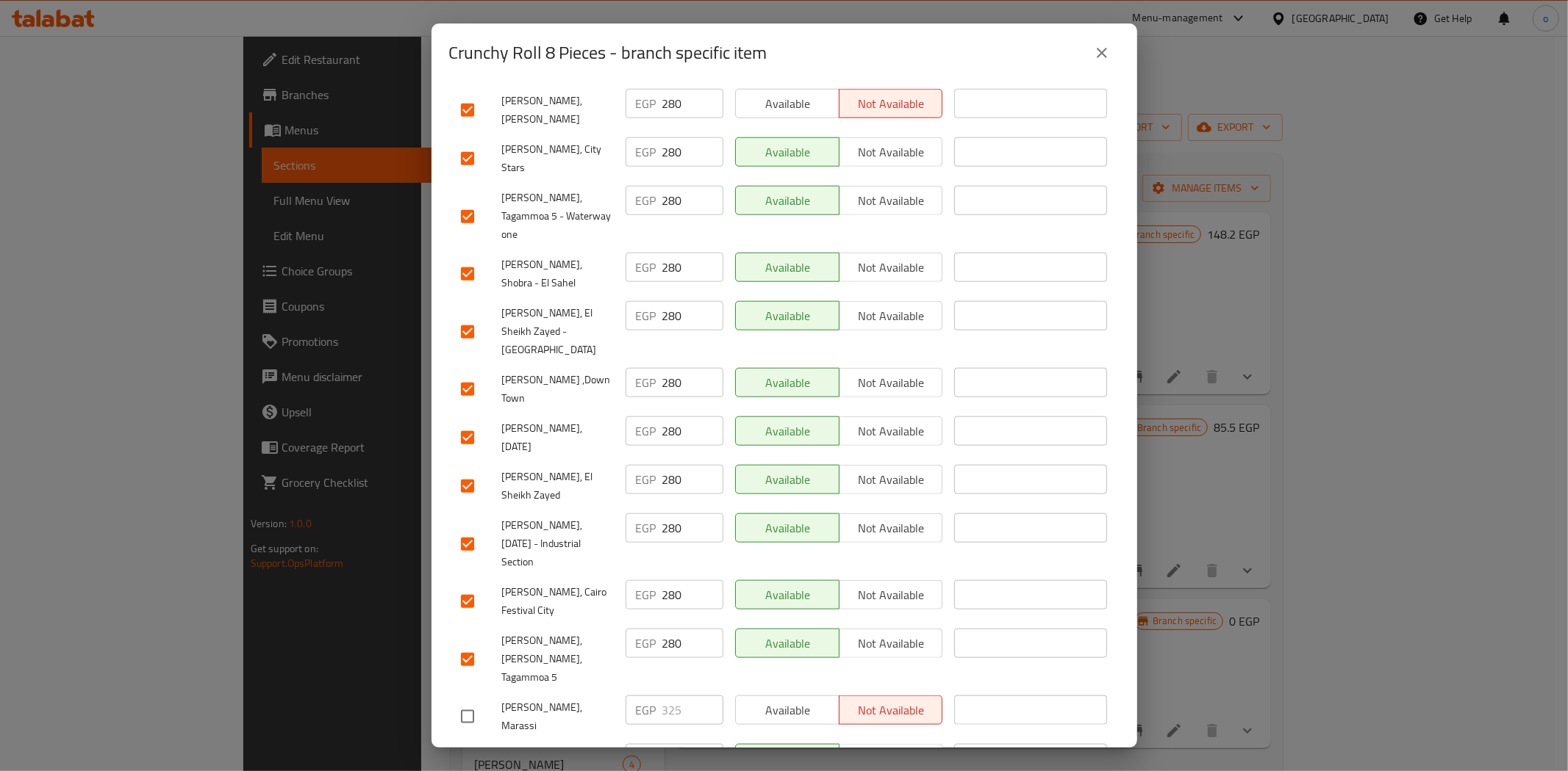
checkbox input "false"
drag, startPoint x: 466, startPoint y: 610, endPoint x: 469, endPoint y: 623, distance: 13.3
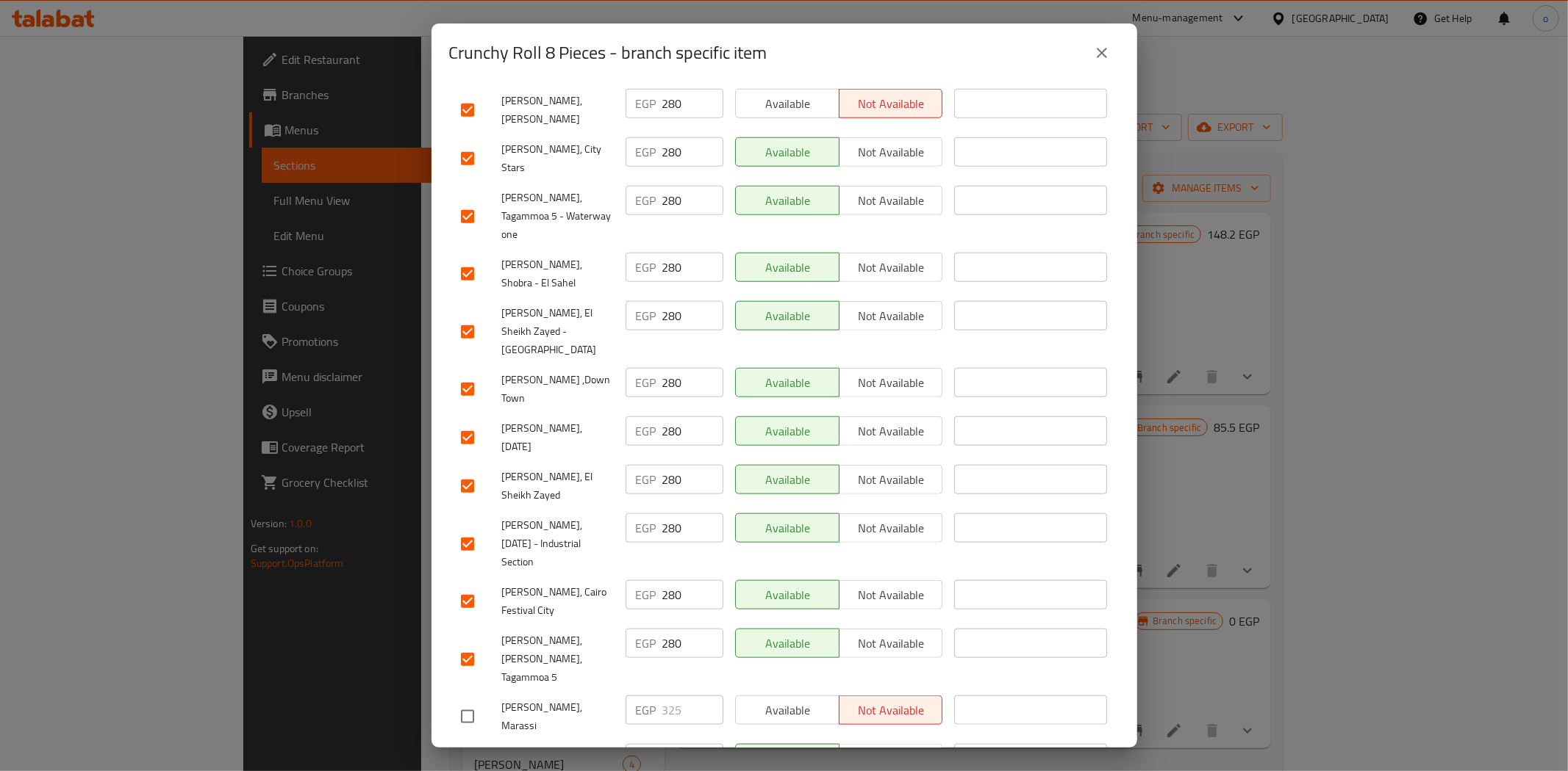
checkbox input "false"
drag, startPoint x: 469, startPoint y: 649, endPoint x: 469, endPoint y: 659, distance: 10.0
checkbox input "false"
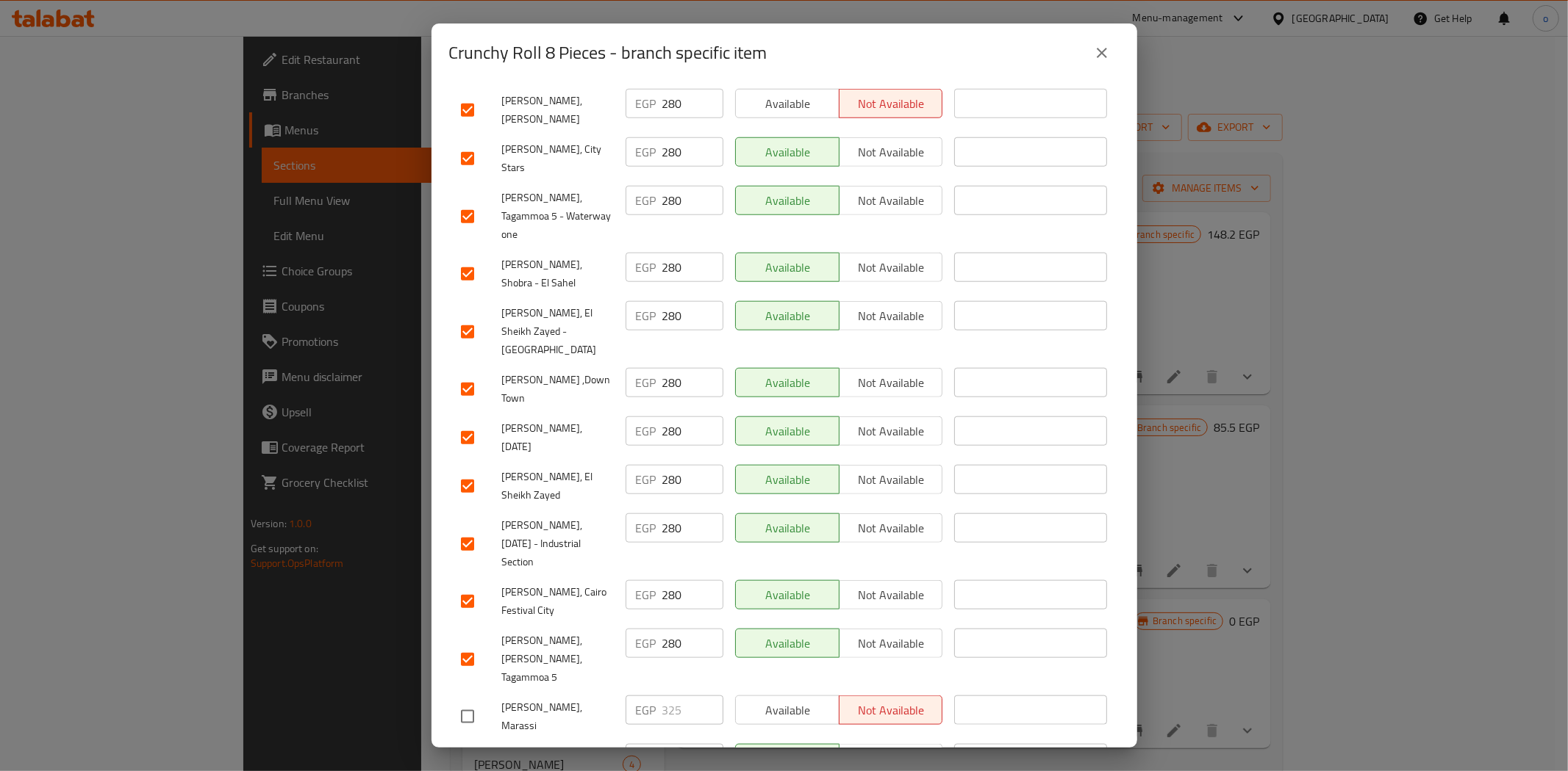
checkbox input "false"
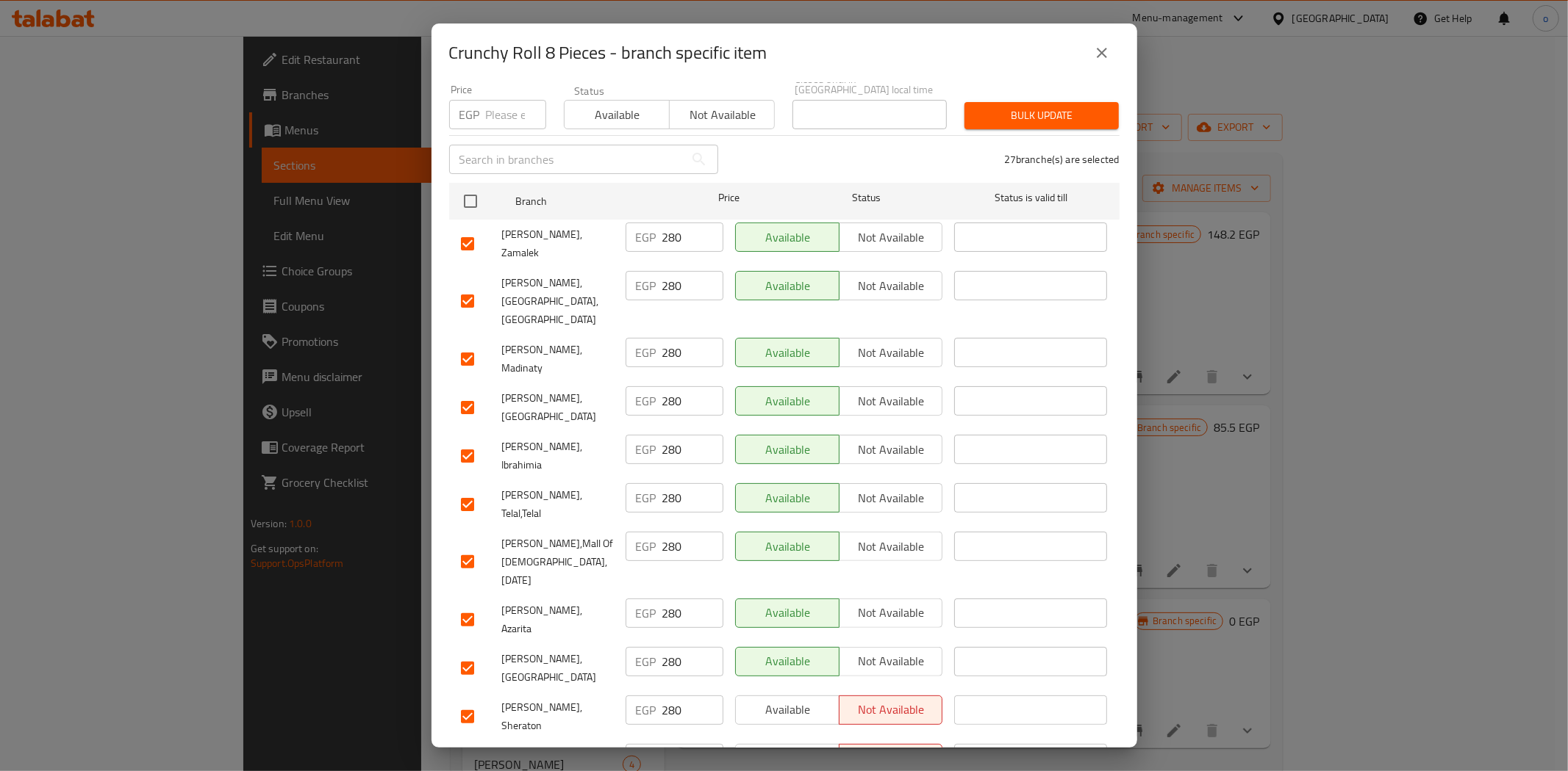
scroll to position [0, 0]
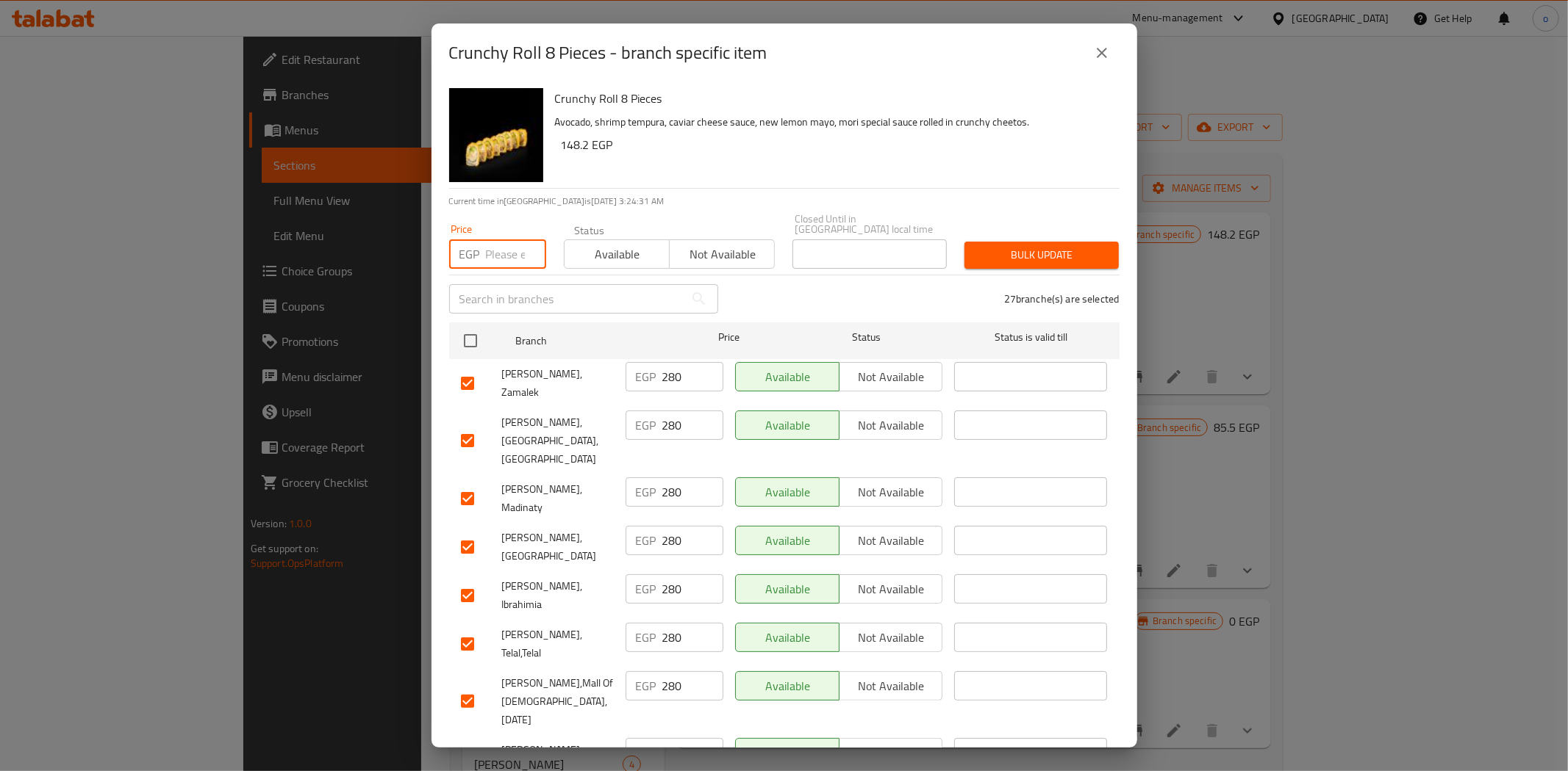
click at [505, 242] on input "number" at bounding box center [516, 254] width 60 height 30
paste input "291"
type input "291"
click at [1048, 248] on span "Bulk update" at bounding box center [1042, 255] width 131 height 18
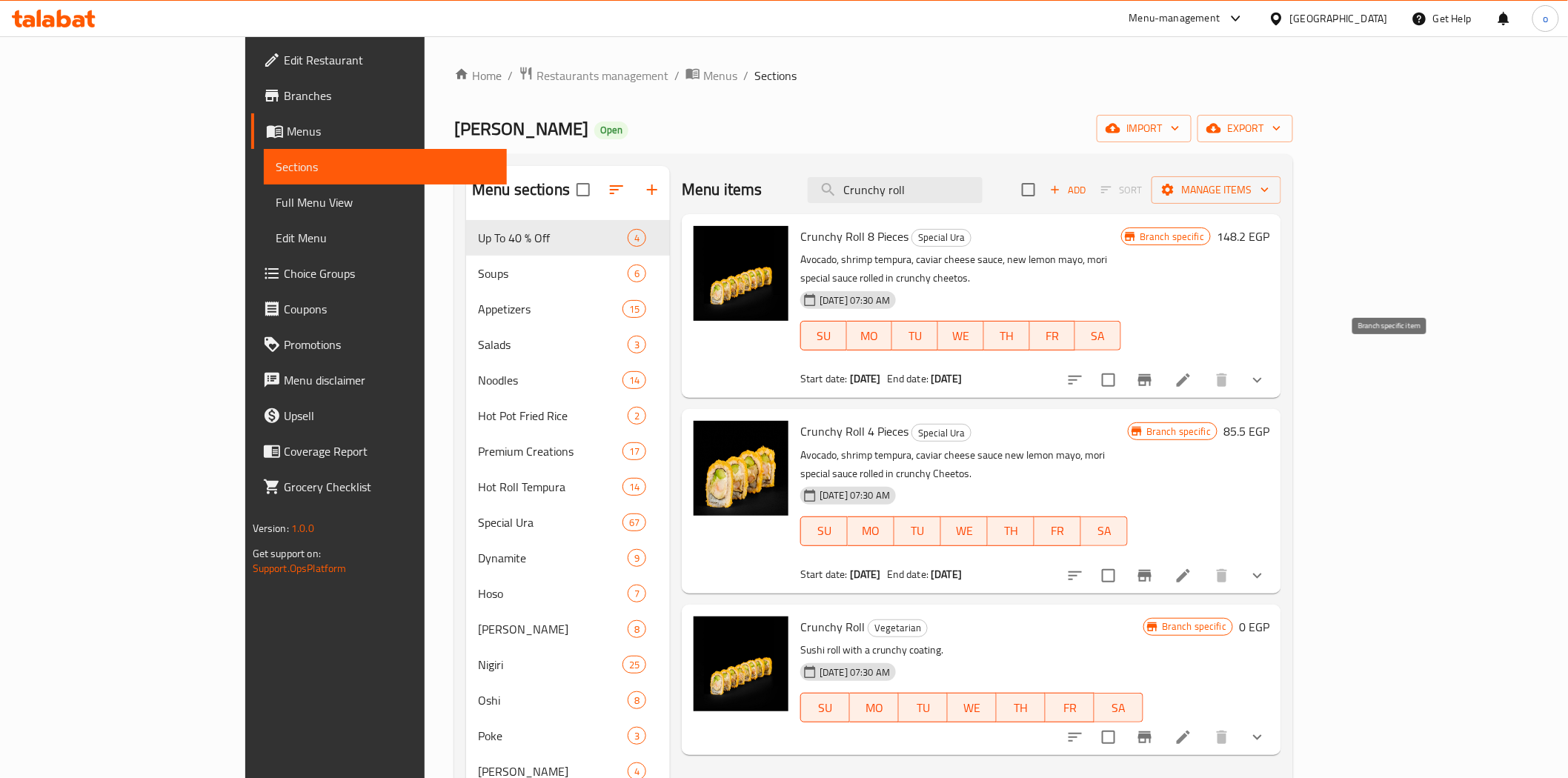
click at [1163, 364] on button "Branch-specific-item" at bounding box center [1145, 380] width 35 height 35
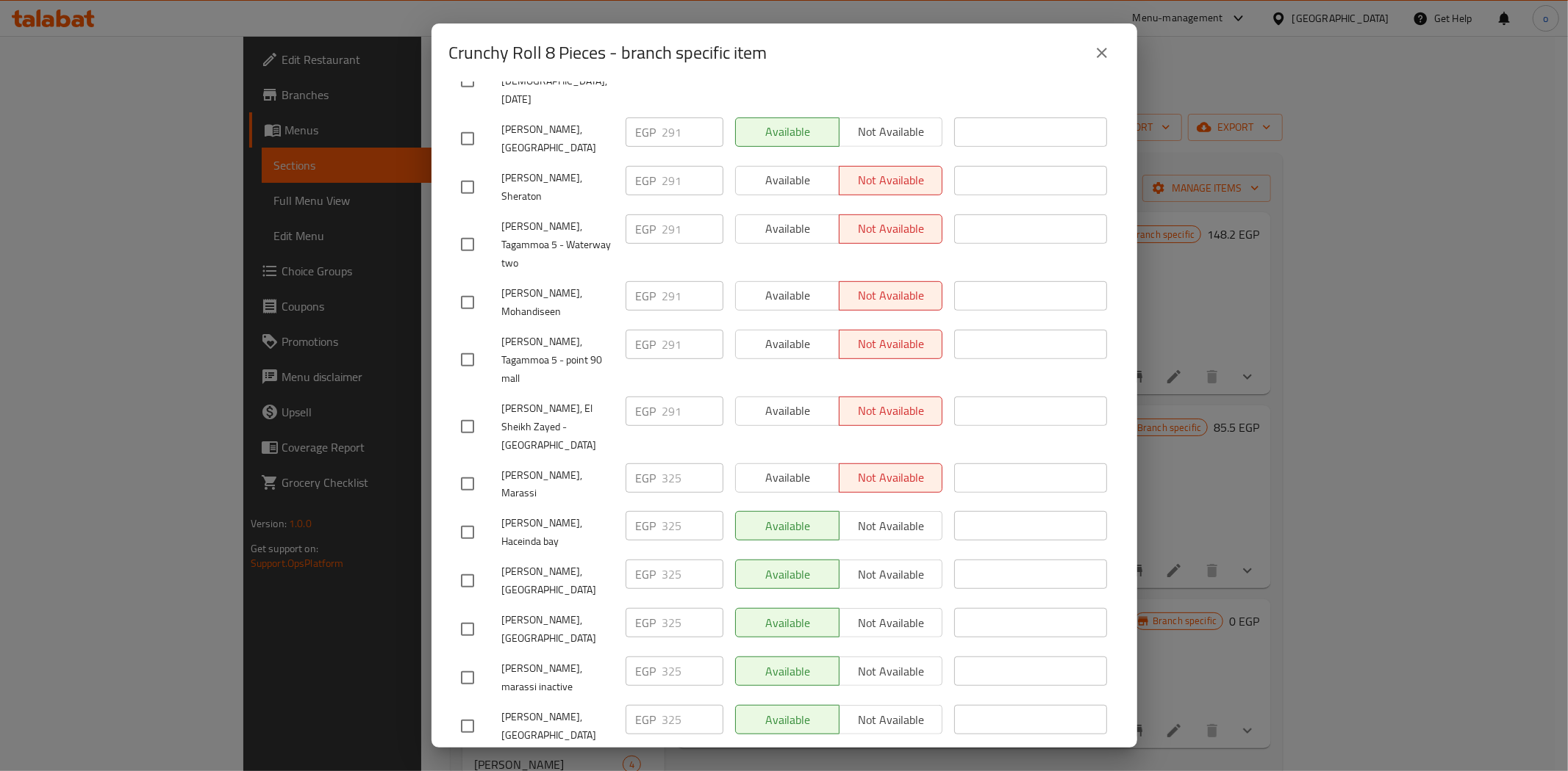
scroll to position [524, 0]
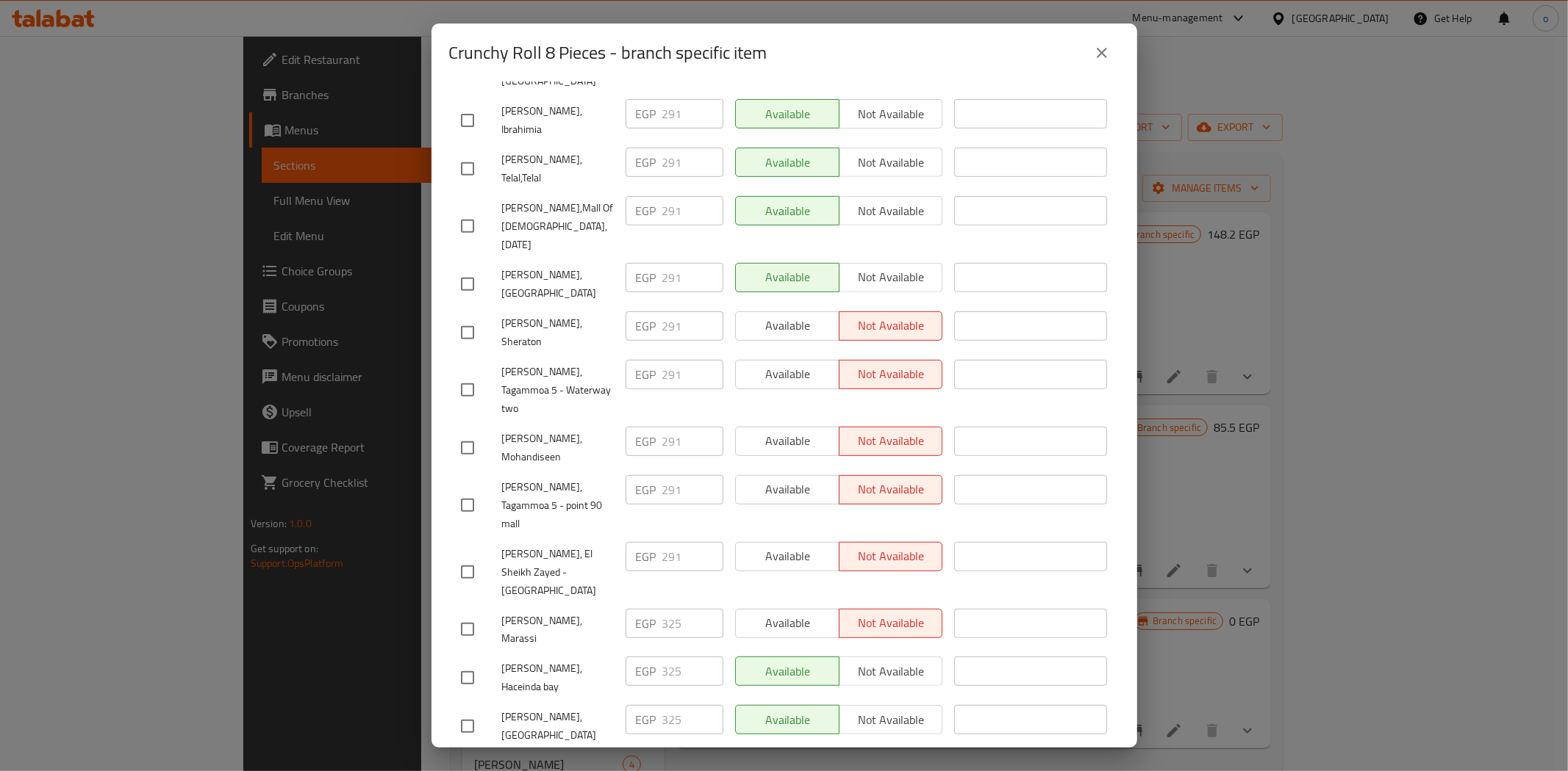
click at [358, 259] on div "Crunchy Roll 8 Pieces - branch specific item Crunchy Roll 8 Pieces Avocado, shr…" at bounding box center [784, 386] width 1568 height 771
click at [370, 260] on div "Crunchy Roll 8 Pieces - branch specific item Crunchy Roll 8 Pieces Avocado, shr…" at bounding box center [784, 386] width 1568 height 771
click at [1103, 42] on button "close" at bounding box center [1102, 52] width 35 height 35
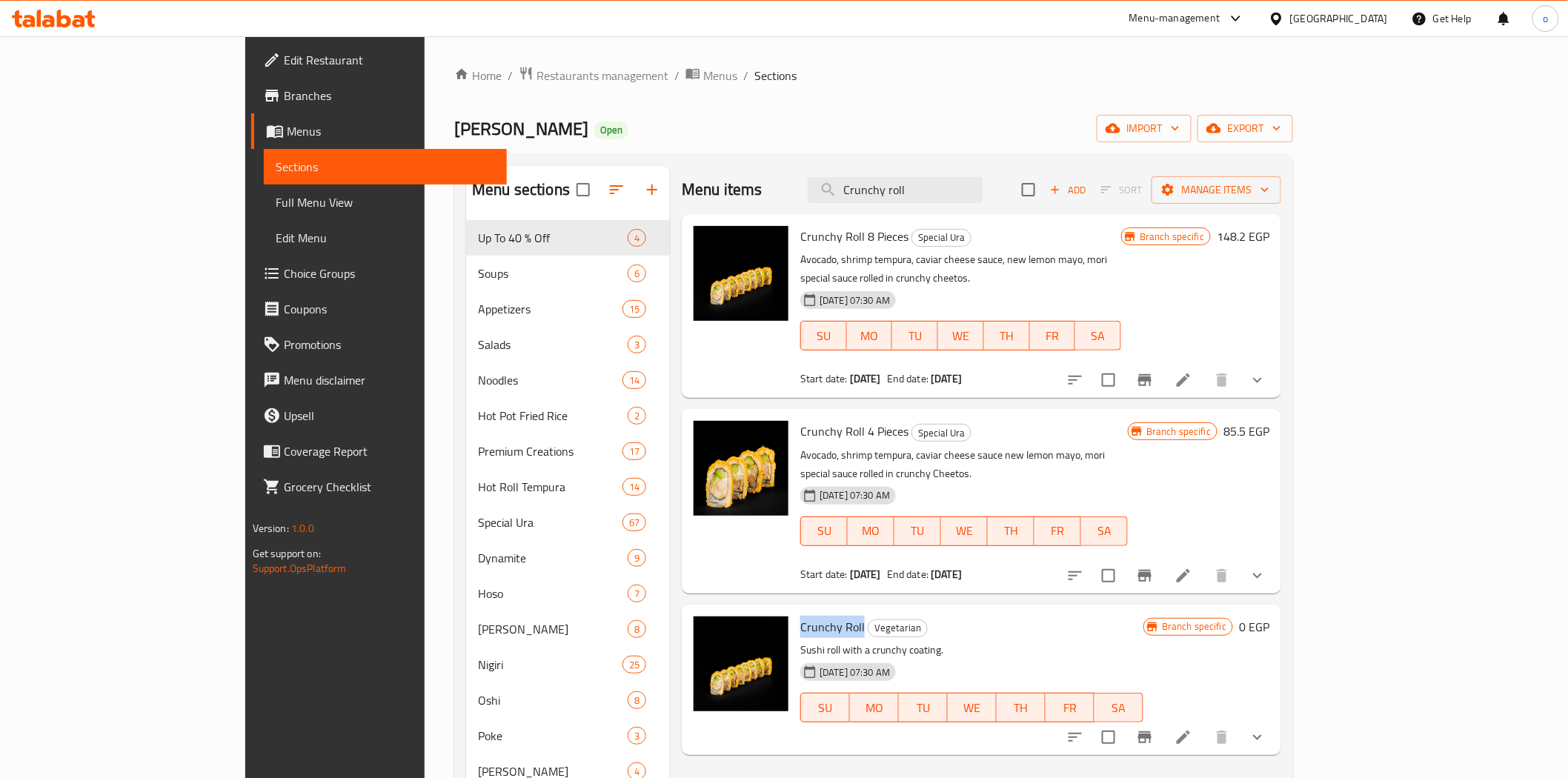
drag, startPoint x: 801, startPoint y: 587, endPoint x: 735, endPoint y: 590, distance: 66.1
click at [795, 611] on div "Crunchy Roll Vegetarian Sushi roll with a crunchy coating. [DATE] 07:30 AM SU M…" at bounding box center [972, 680] width 355 height 138
copy span "Crunchy Roll"
click at [1163, 363] on button "Branch-specific-item" at bounding box center [1145, 380] width 35 height 35
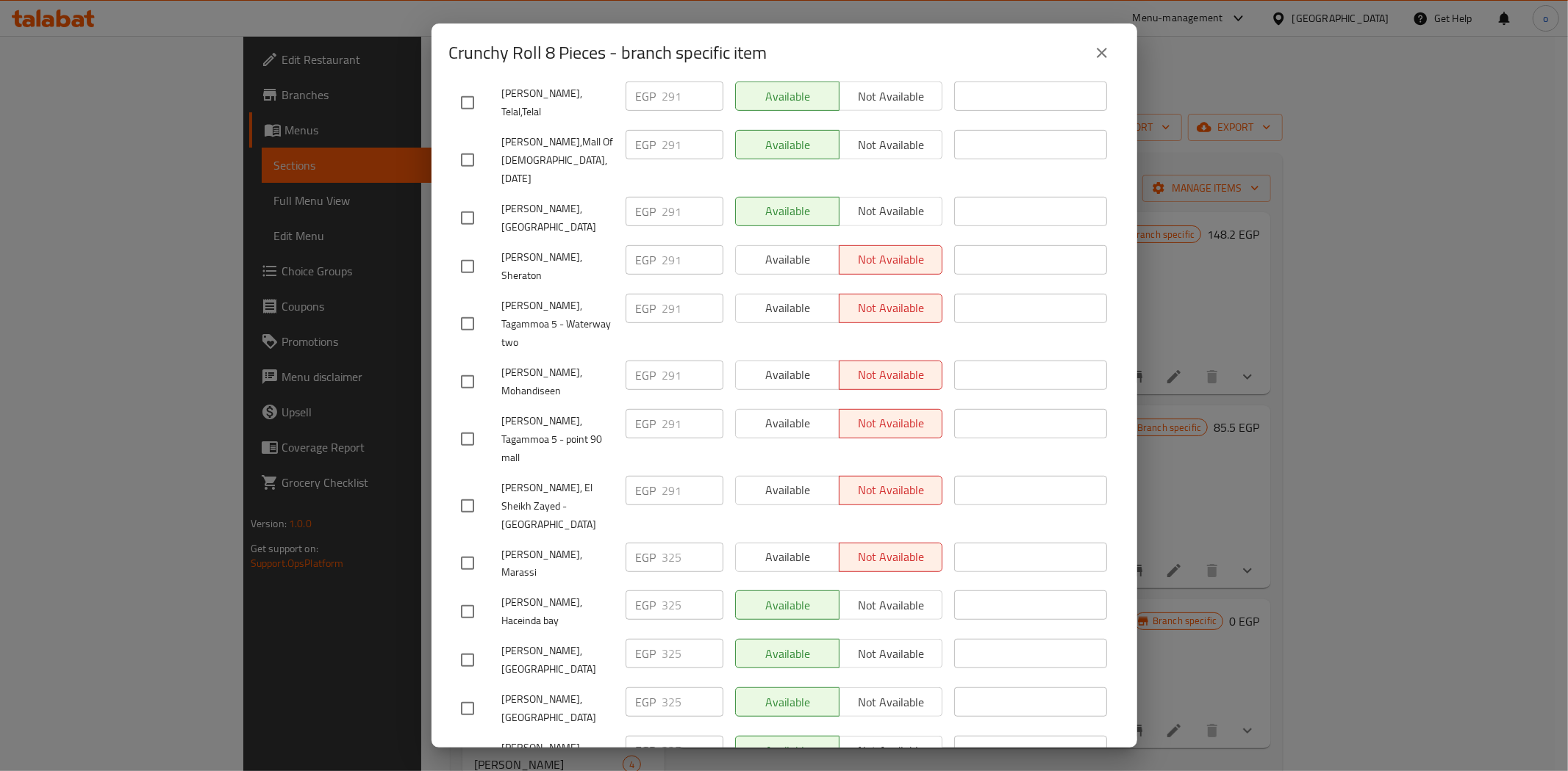
scroll to position [571, 0]
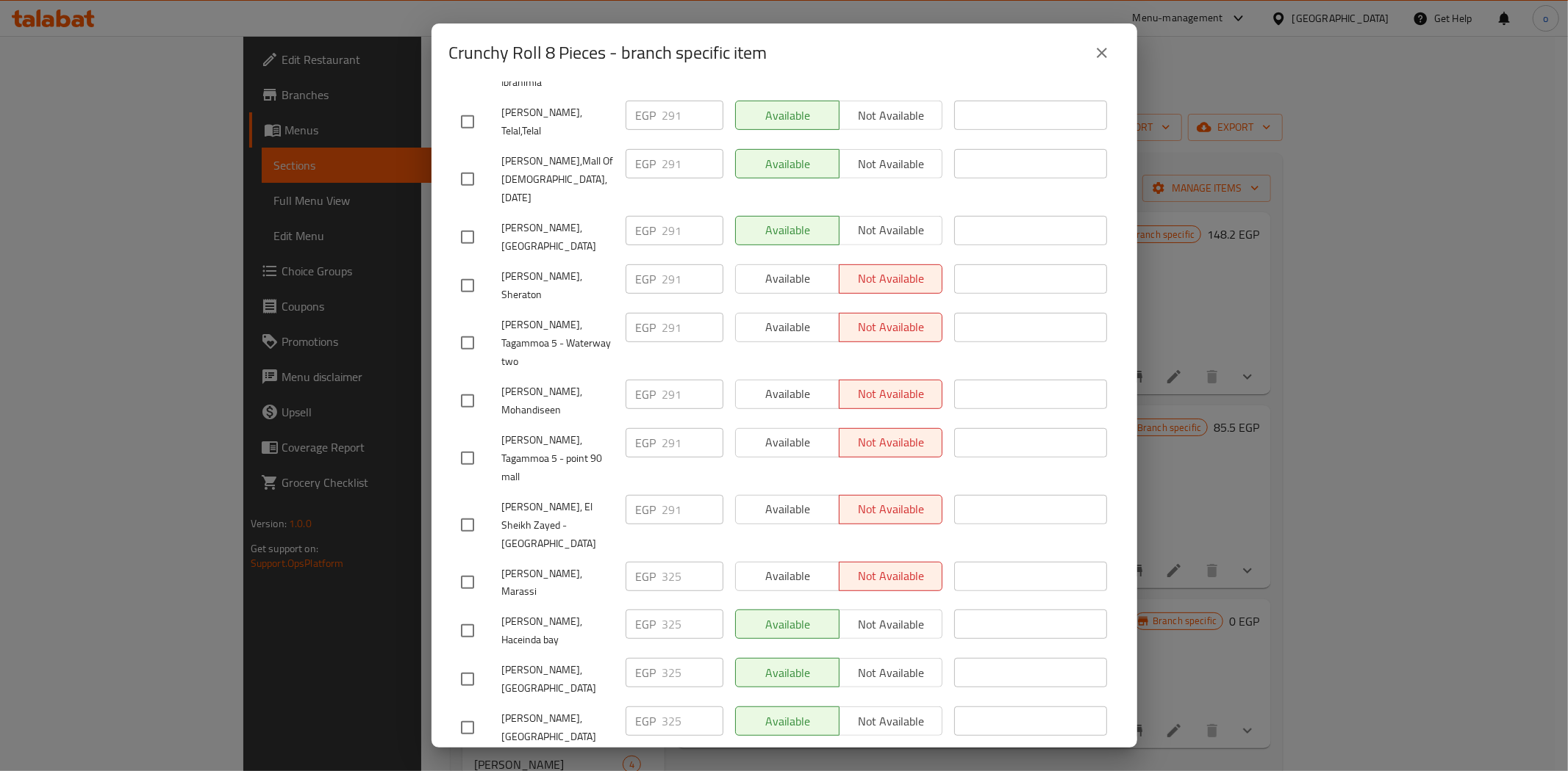
drag, startPoint x: 457, startPoint y: 417, endPoint x: 477, endPoint y: 444, distance: 33.6
click at [458, 567] on input "checkbox" at bounding box center [467, 582] width 31 height 31
checkbox input "true"
click at [475, 615] on input "checkbox" at bounding box center [467, 630] width 31 height 31
checkbox input "true"
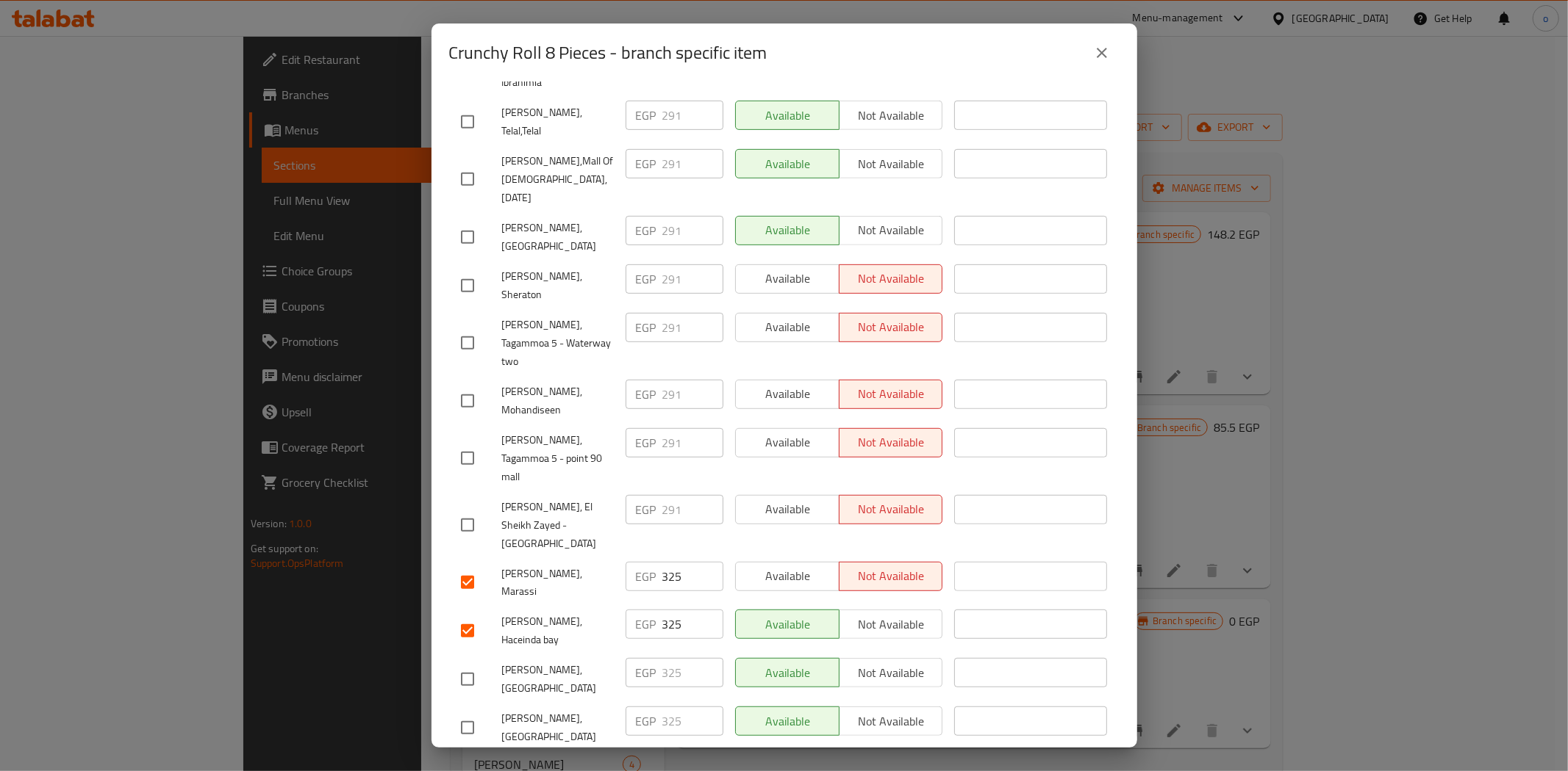
click at [460, 664] on input "checkbox" at bounding box center [467, 679] width 31 height 31
checkbox input "true"
click at [457, 712] on input "checkbox" at bounding box center [467, 727] width 31 height 31
checkbox input "true"
click at [456, 761] on input "checkbox" at bounding box center [467, 776] width 31 height 31
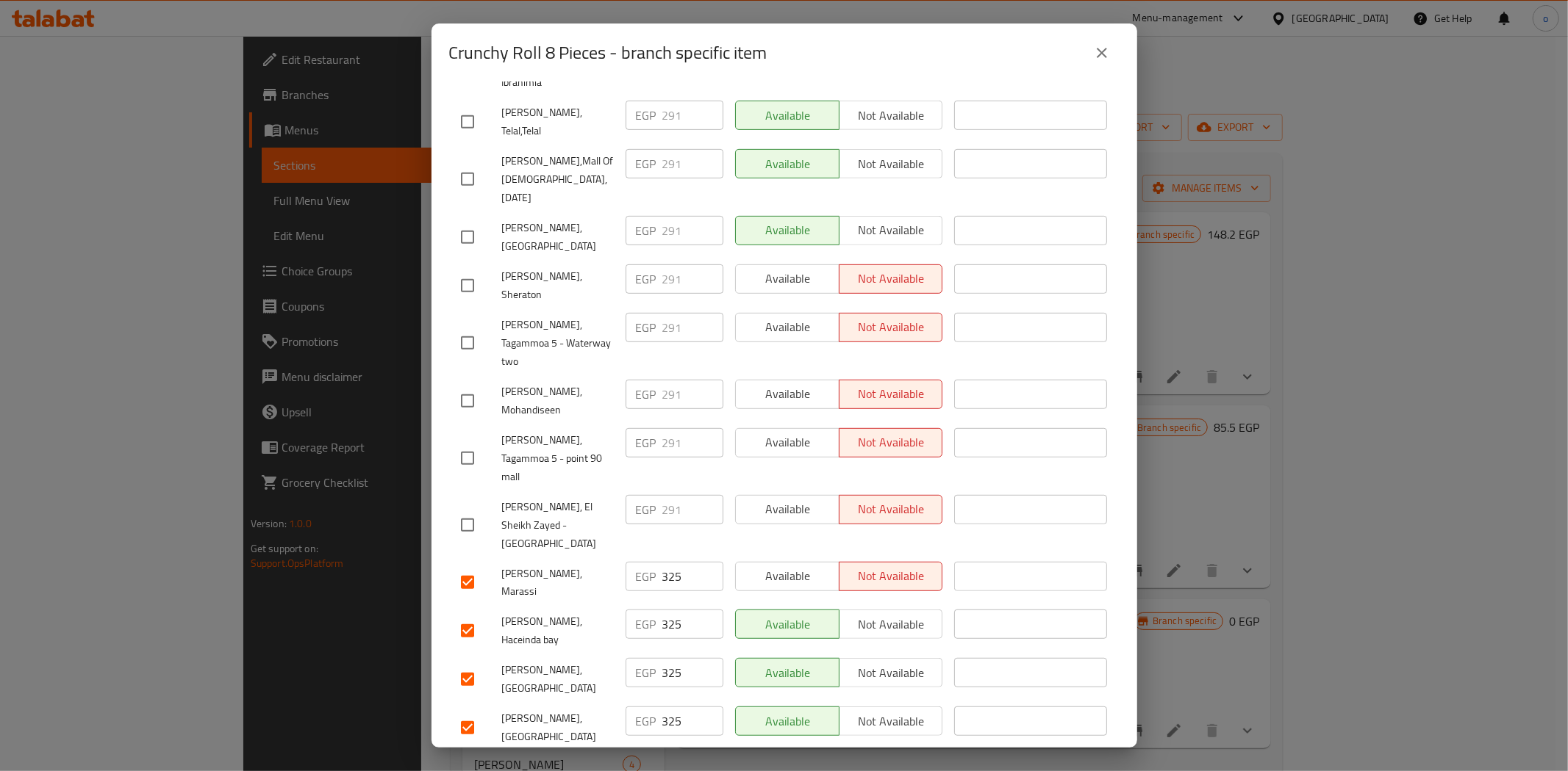
checkbox input "true"
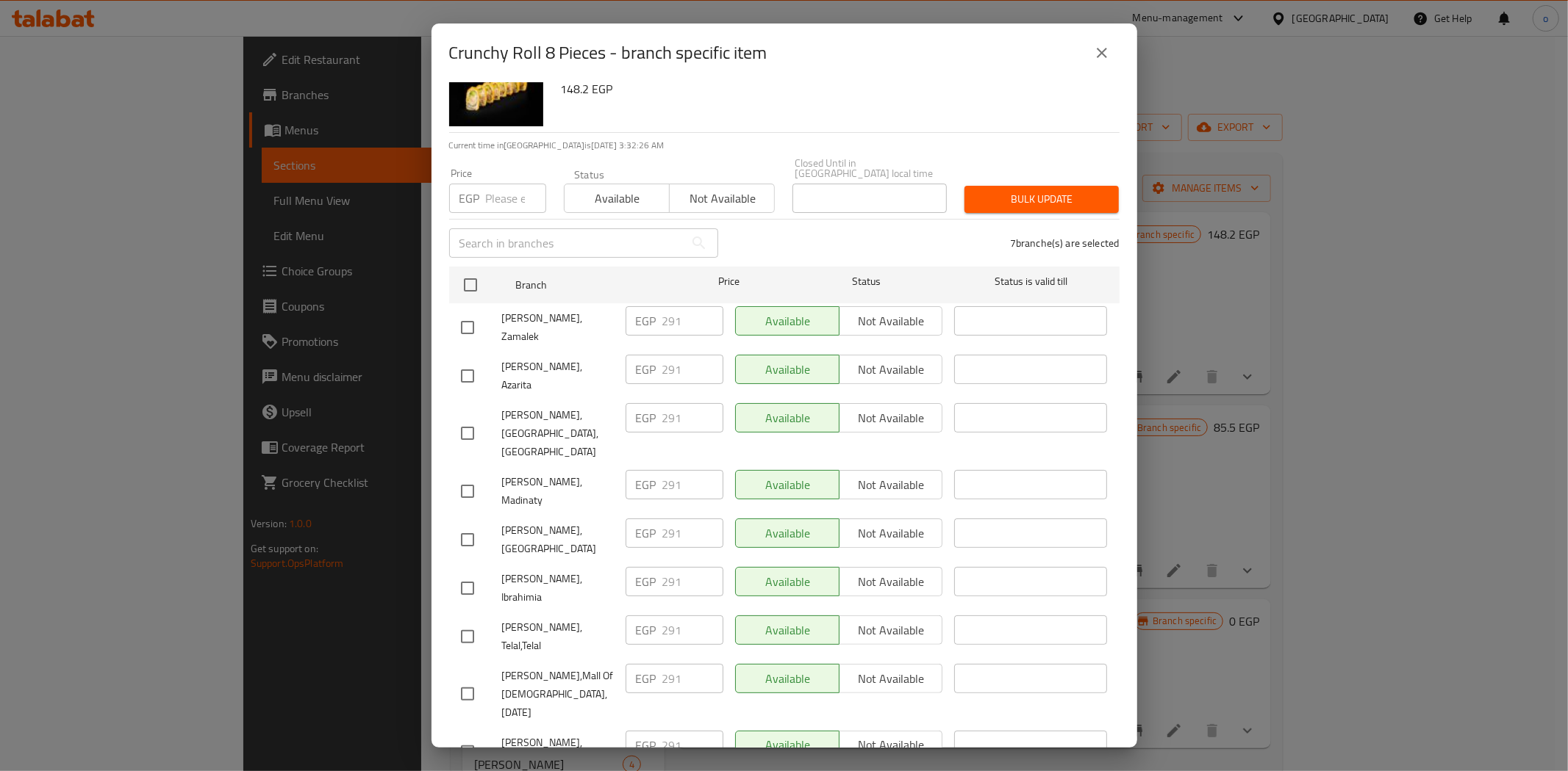
scroll to position [0, 0]
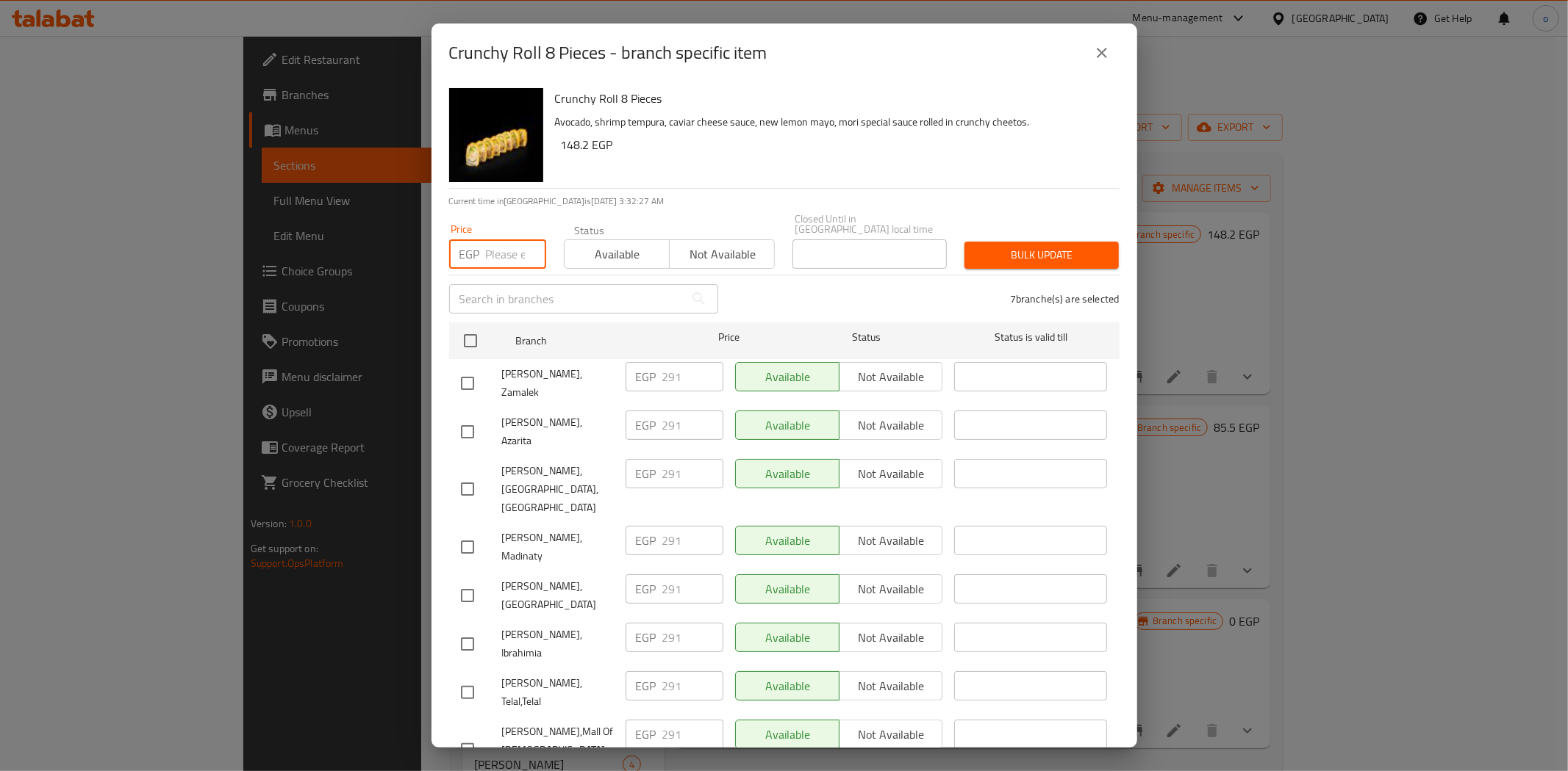
click at [504, 244] on input "number" at bounding box center [516, 254] width 60 height 30
paste input "314.0"
type input "314.0"
click at [1004, 247] on span "Bulk update" at bounding box center [1042, 255] width 131 height 18
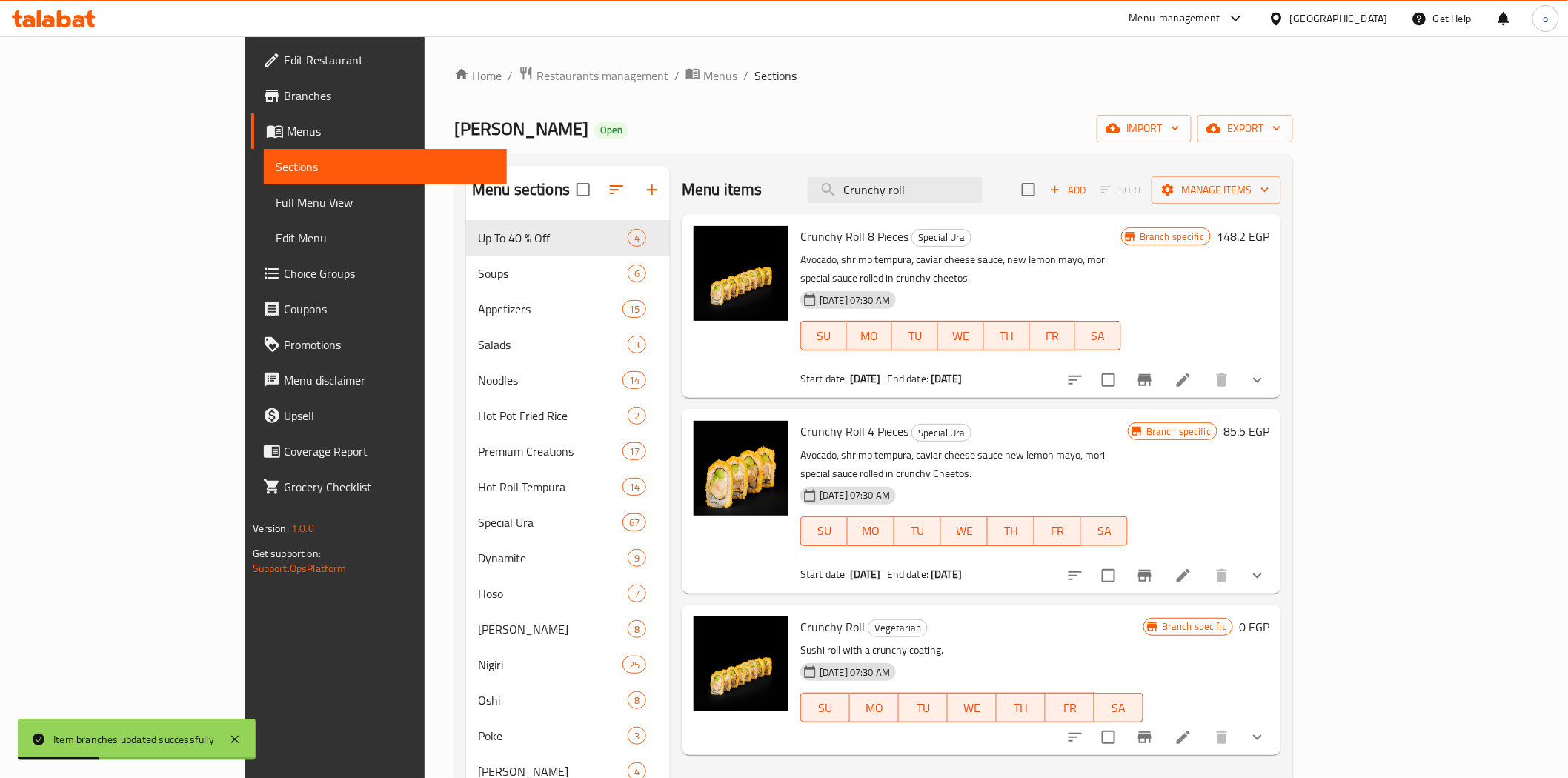
click at [1152, 374] on icon "Branch-specific-item" at bounding box center [1145, 379] width 13 height 11
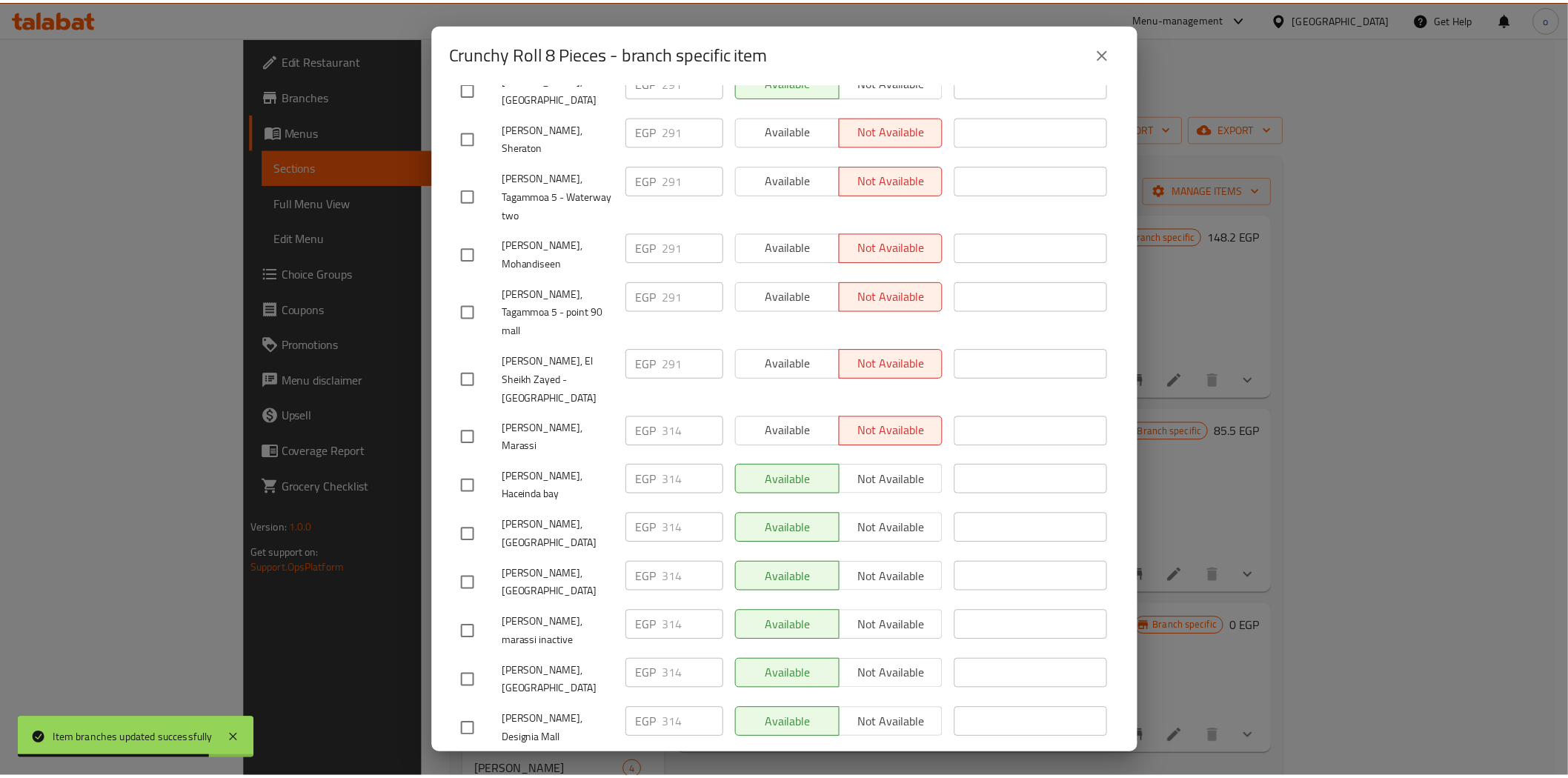
scroll to position [741, 0]
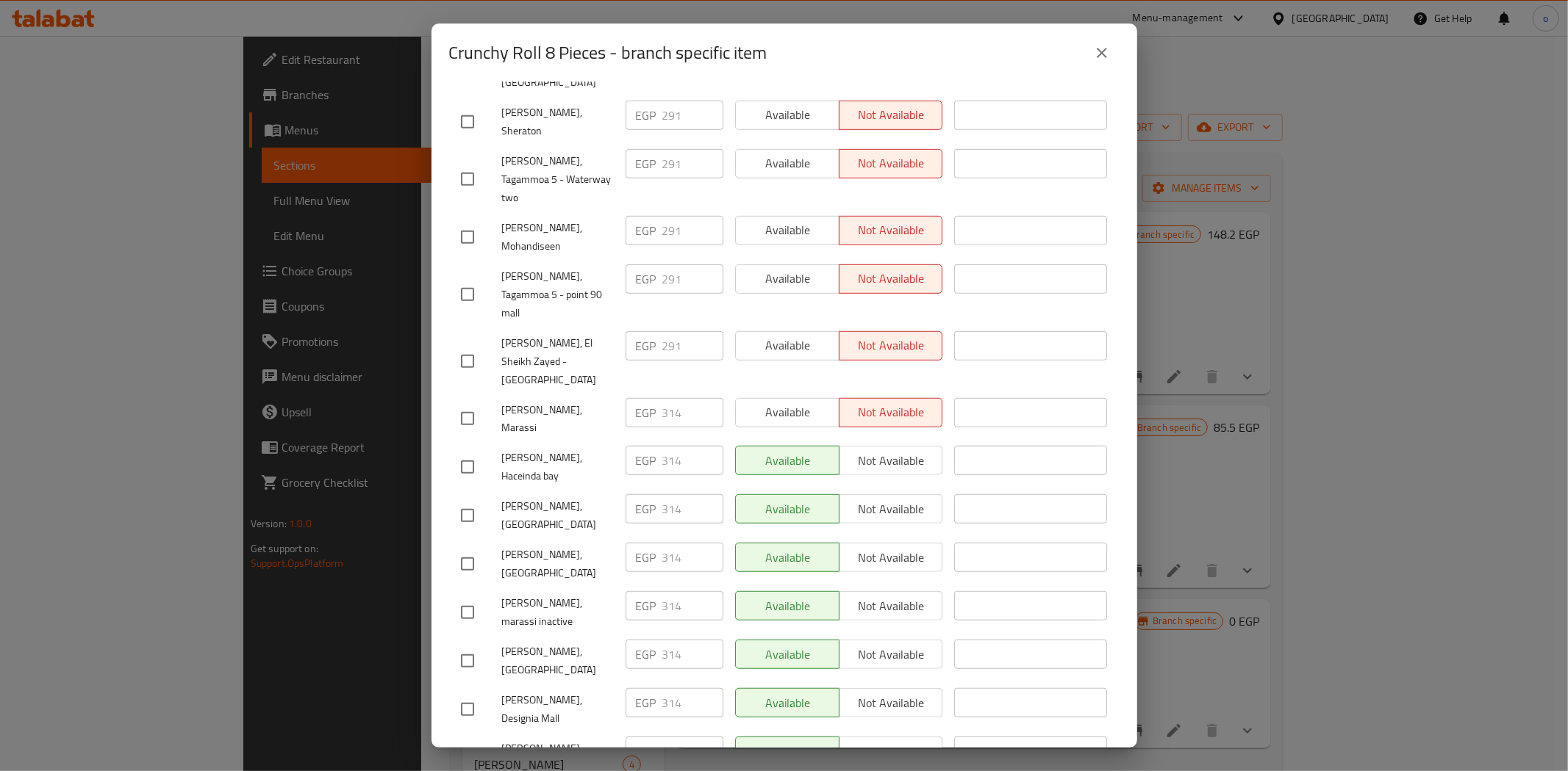
click at [1108, 54] on icon "close" at bounding box center [1102, 52] width 17 height 17
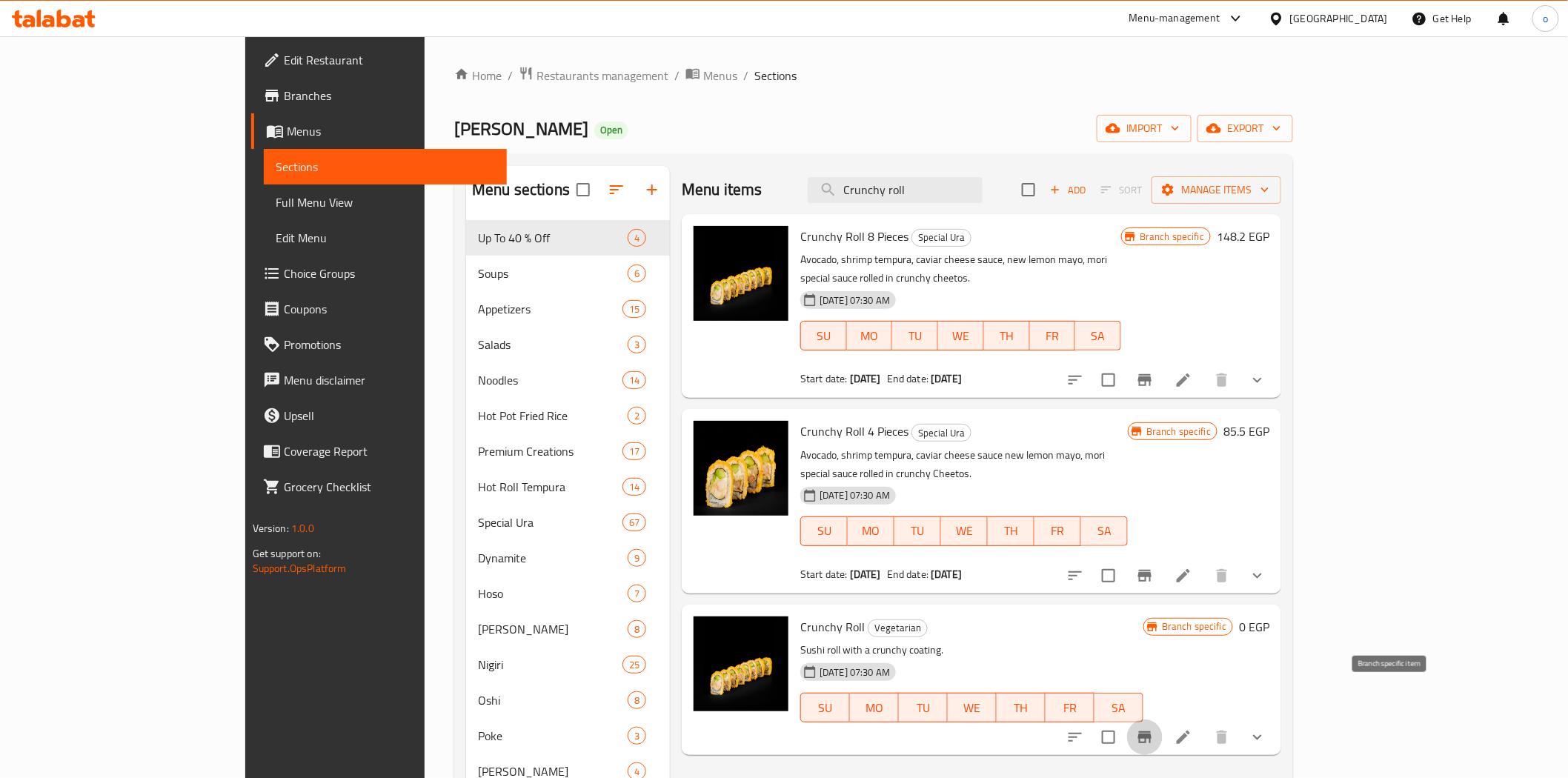
click at [1152, 732] on icon "Branch-specific-item" at bounding box center [1145, 737] width 13 height 11
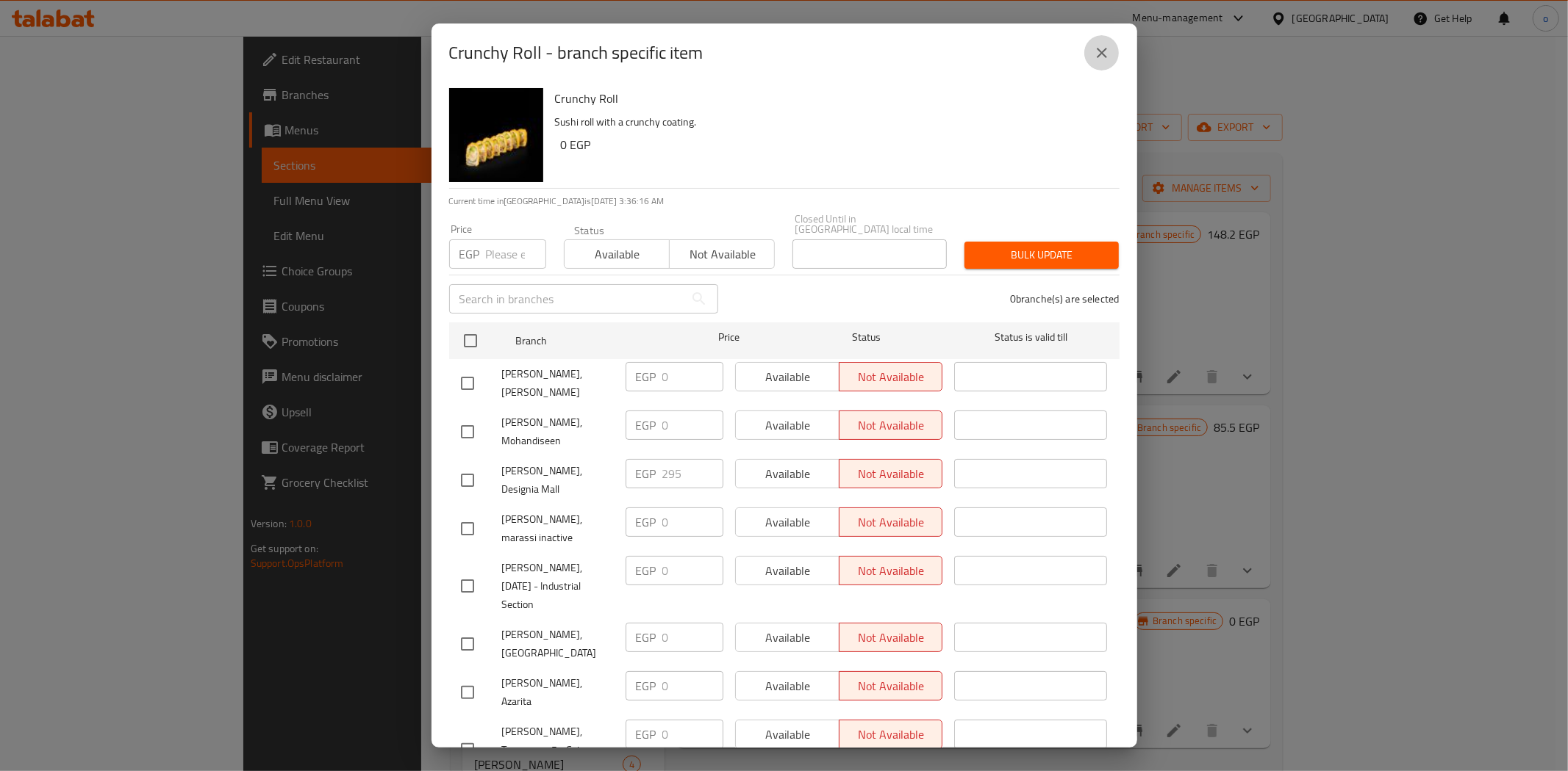
click at [1101, 59] on icon "close" at bounding box center [1102, 52] width 17 height 17
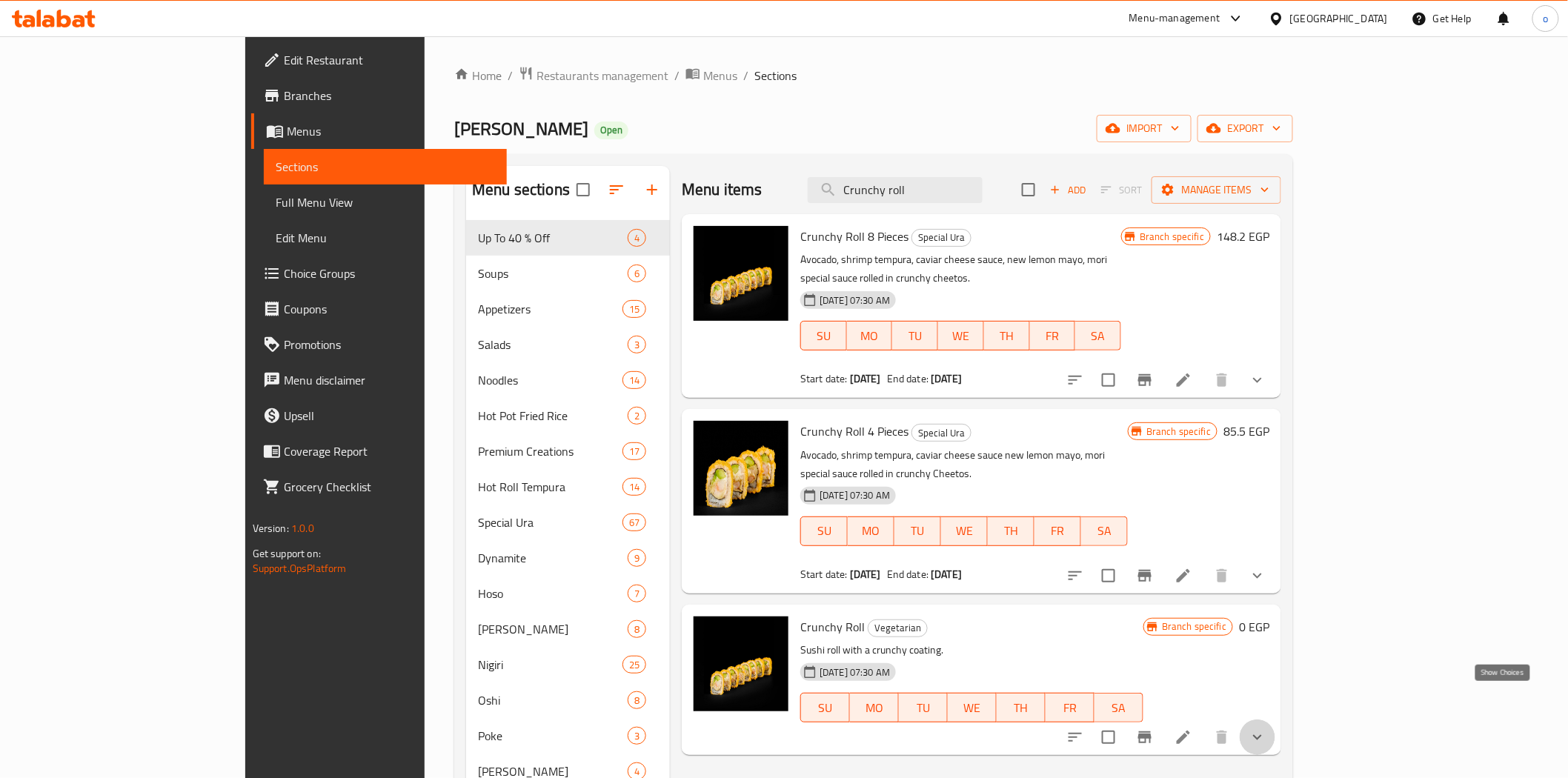
click at [1266, 729] on icon "show more" at bounding box center [1258, 737] width 18 height 18
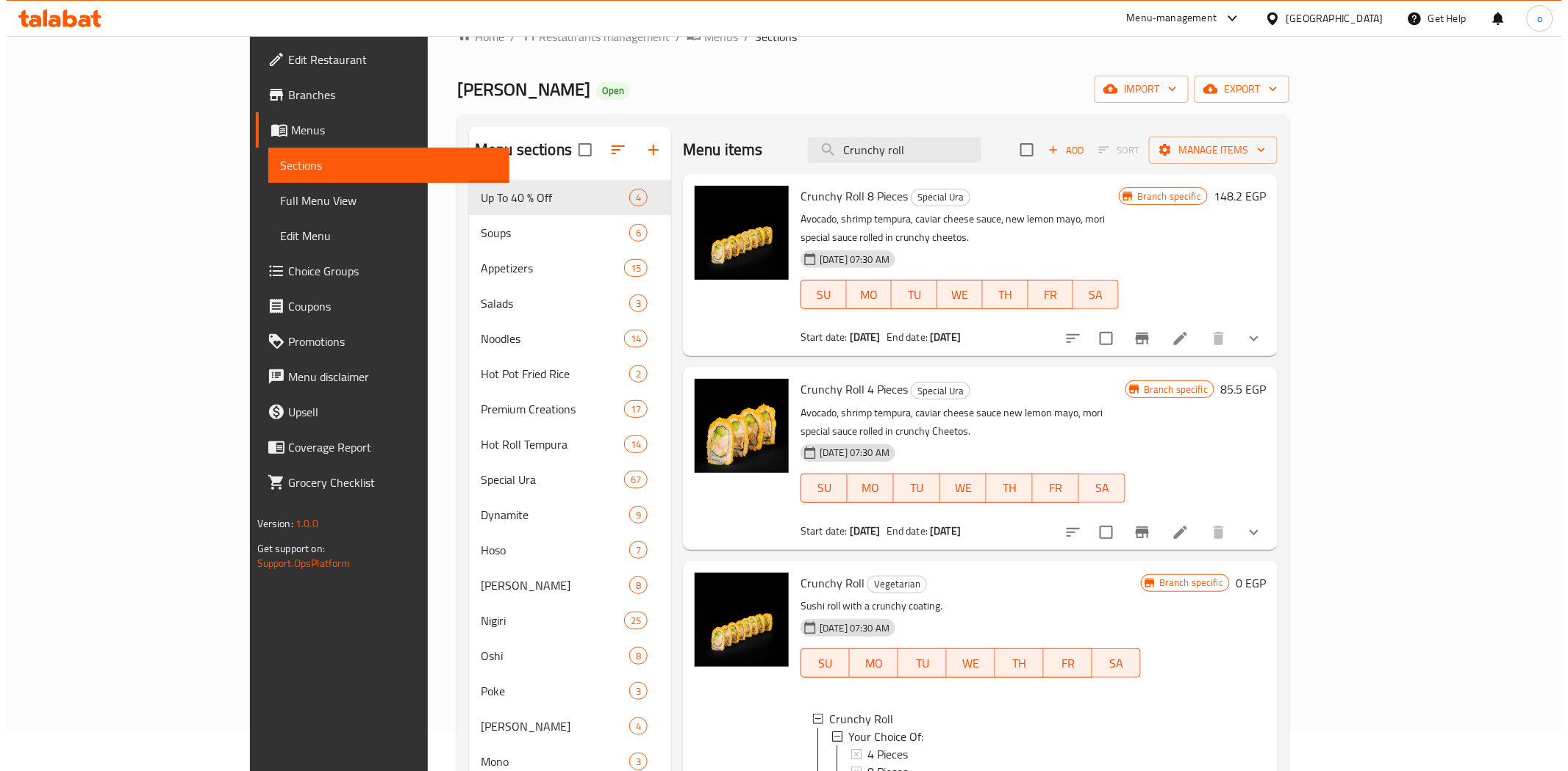
scroll to position [0, 0]
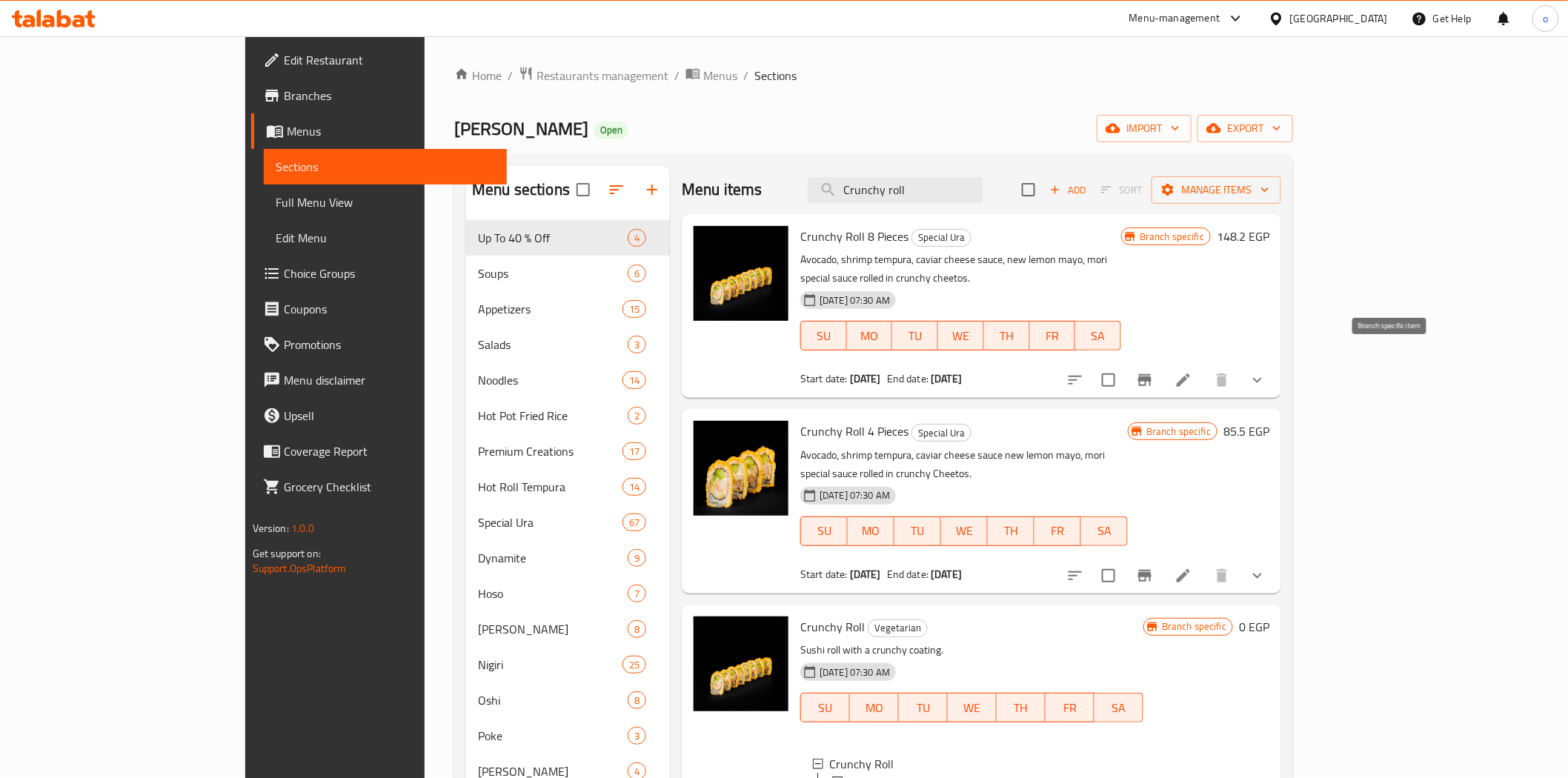
click at [1163, 363] on button "Branch-specific-item" at bounding box center [1145, 380] width 35 height 35
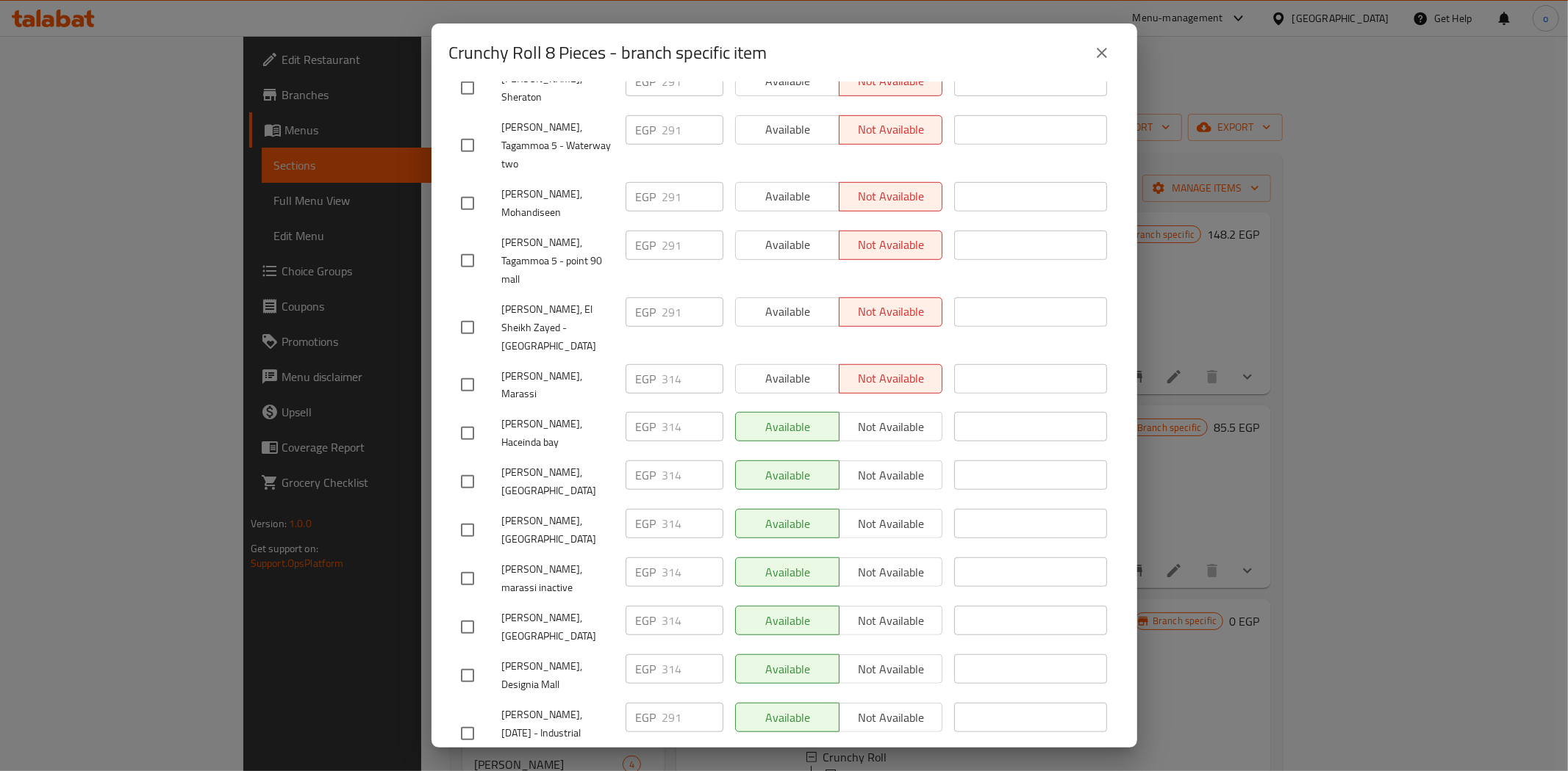
scroll to position [687, 0]
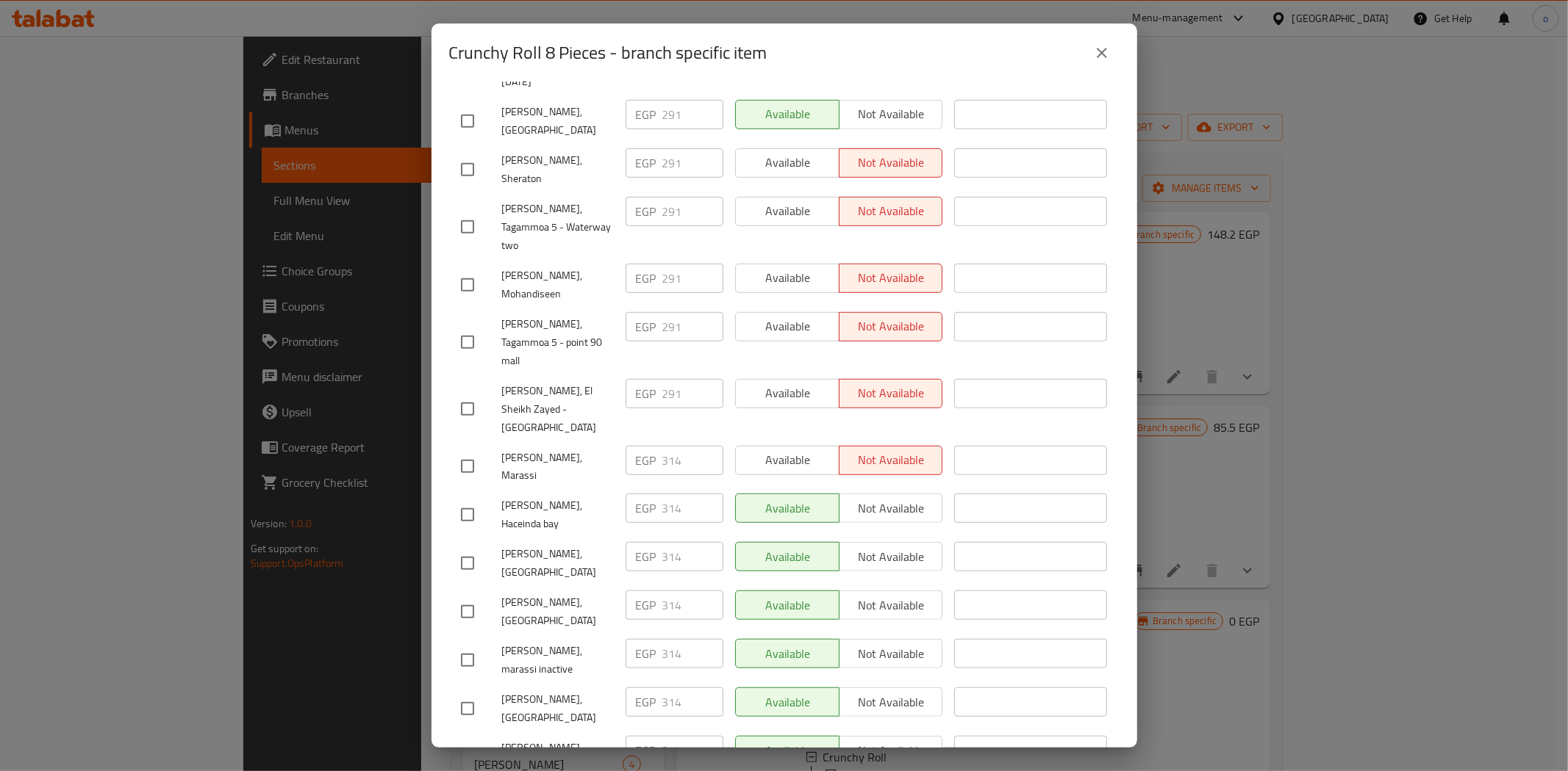
click at [468, 742] on input "checkbox" at bounding box center [467, 757] width 31 height 31
checkbox input "true"
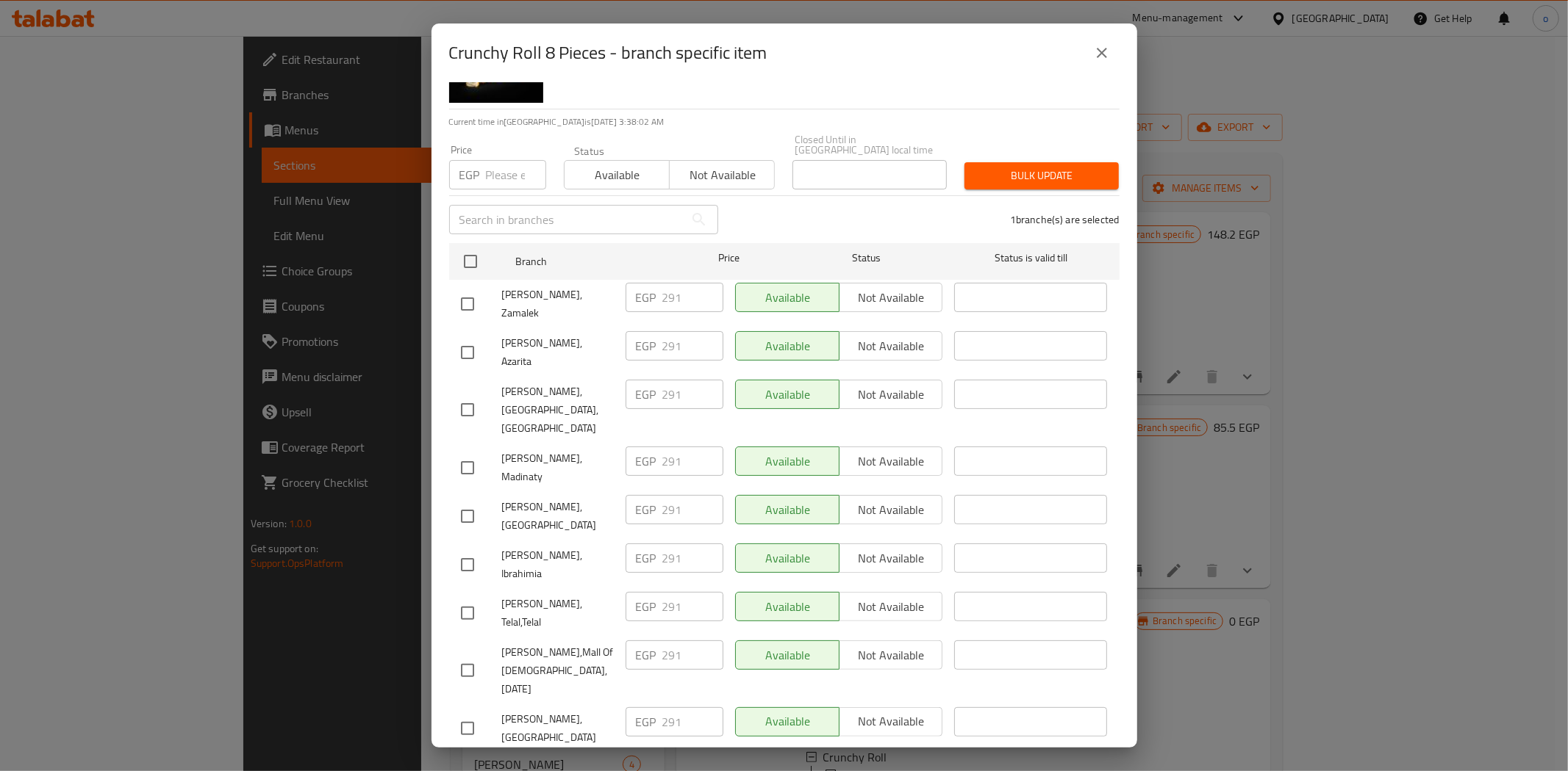
scroll to position [0, 0]
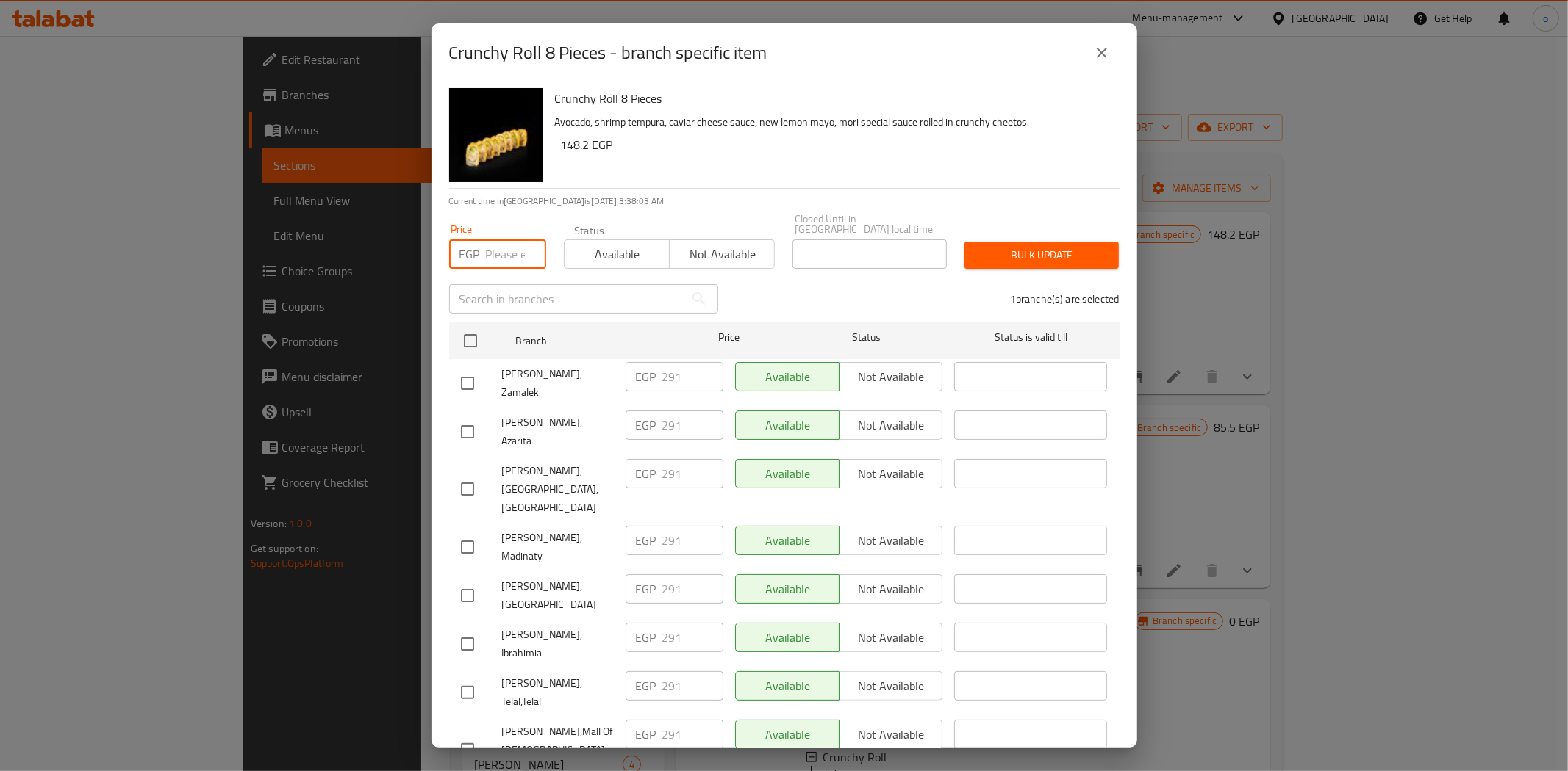
click at [492, 241] on input "number" at bounding box center [516, 254] width 60 height 30
paste input "325"
type input "325"
click at [1031, 250] on span "Bulk update" at bounding box center [1042, 255] width 131 height 18
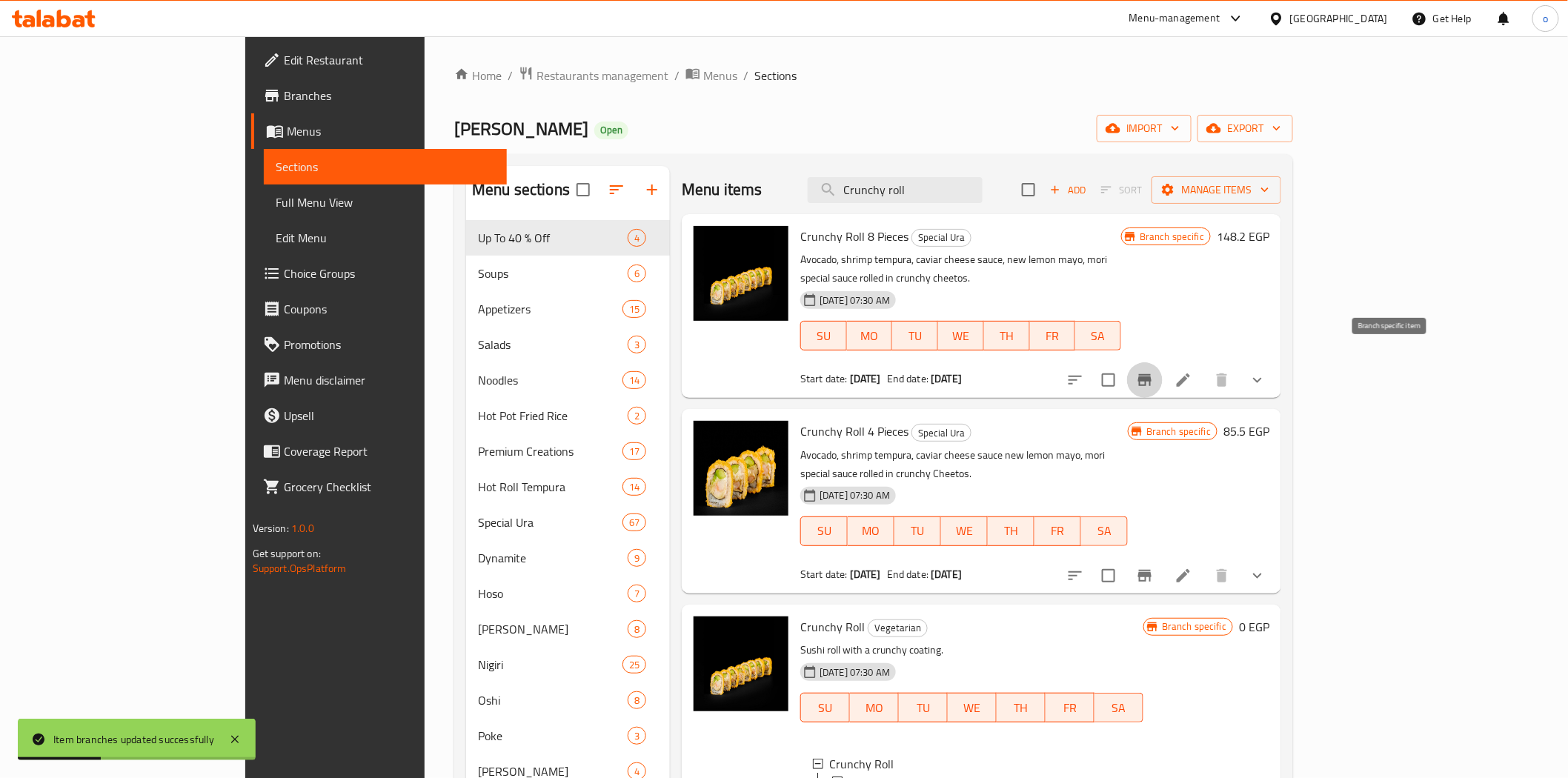
click at [1152, 374] on icon "Branch-specific-item" at bounding box center [1145, 379] width 13 height 11
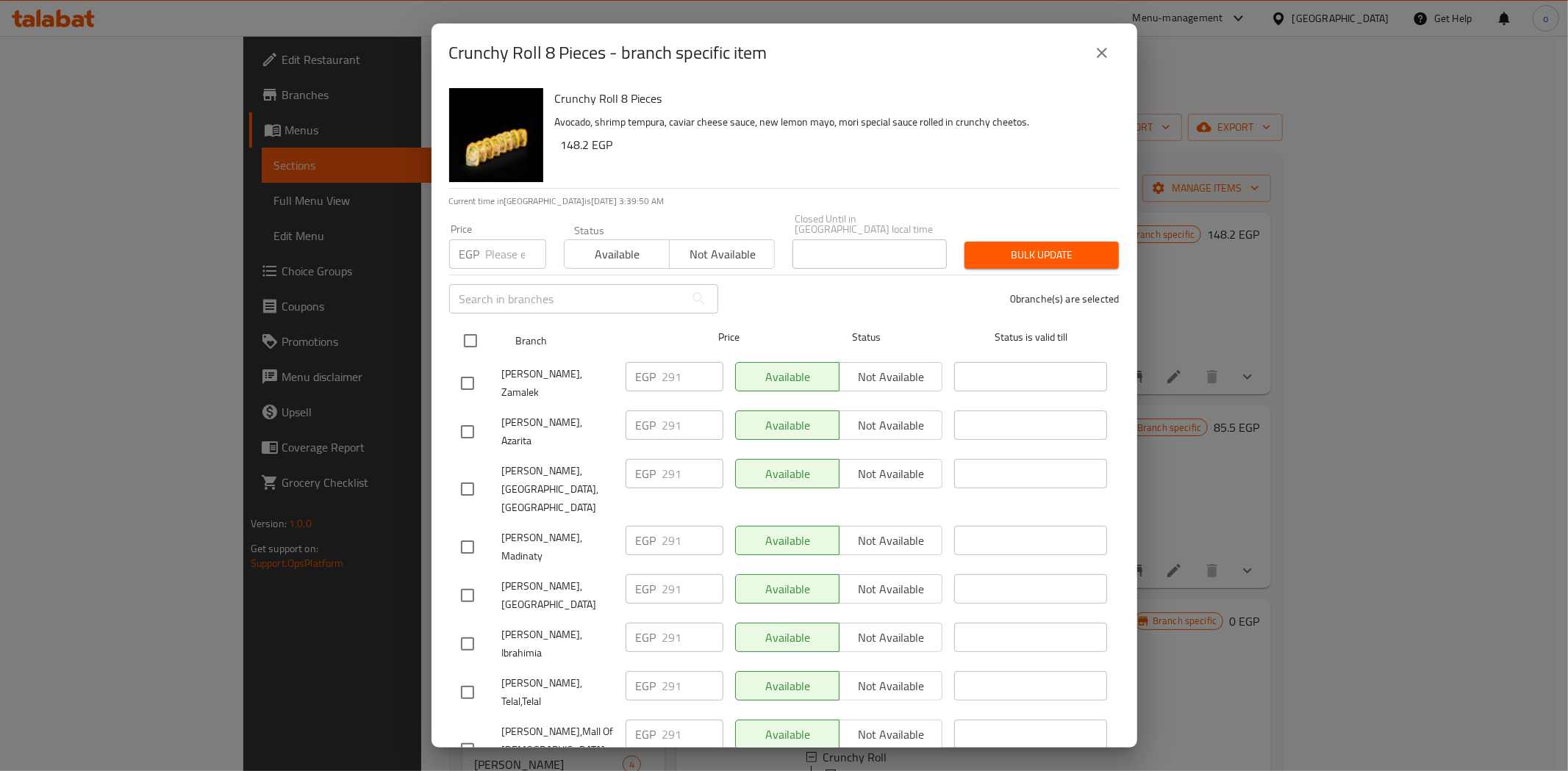
click at [476, 327] on input "checkbox" at bounding box center [470, 340] width 31 height 31
checkbox input "true"
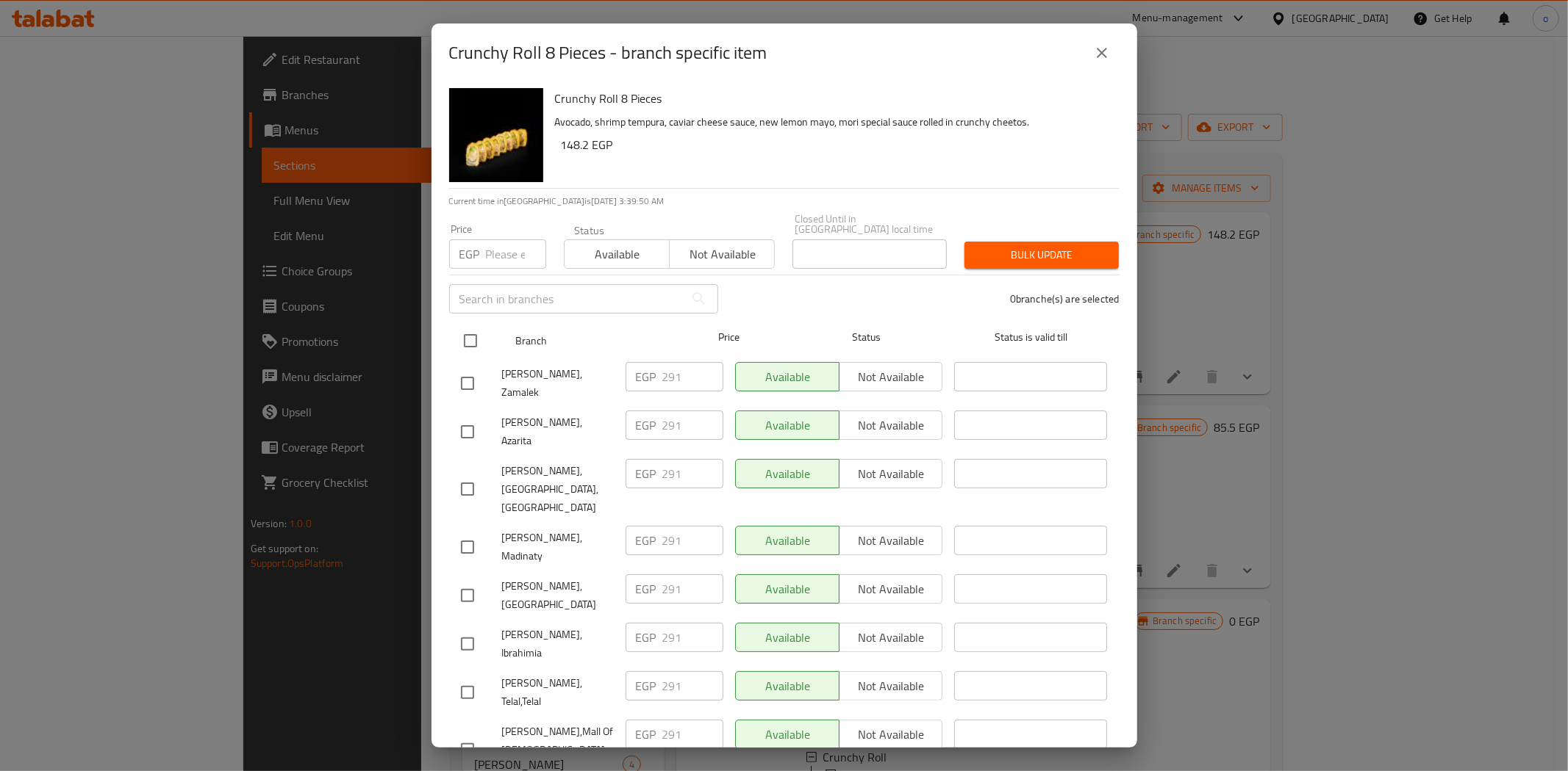
checkbox input "true"
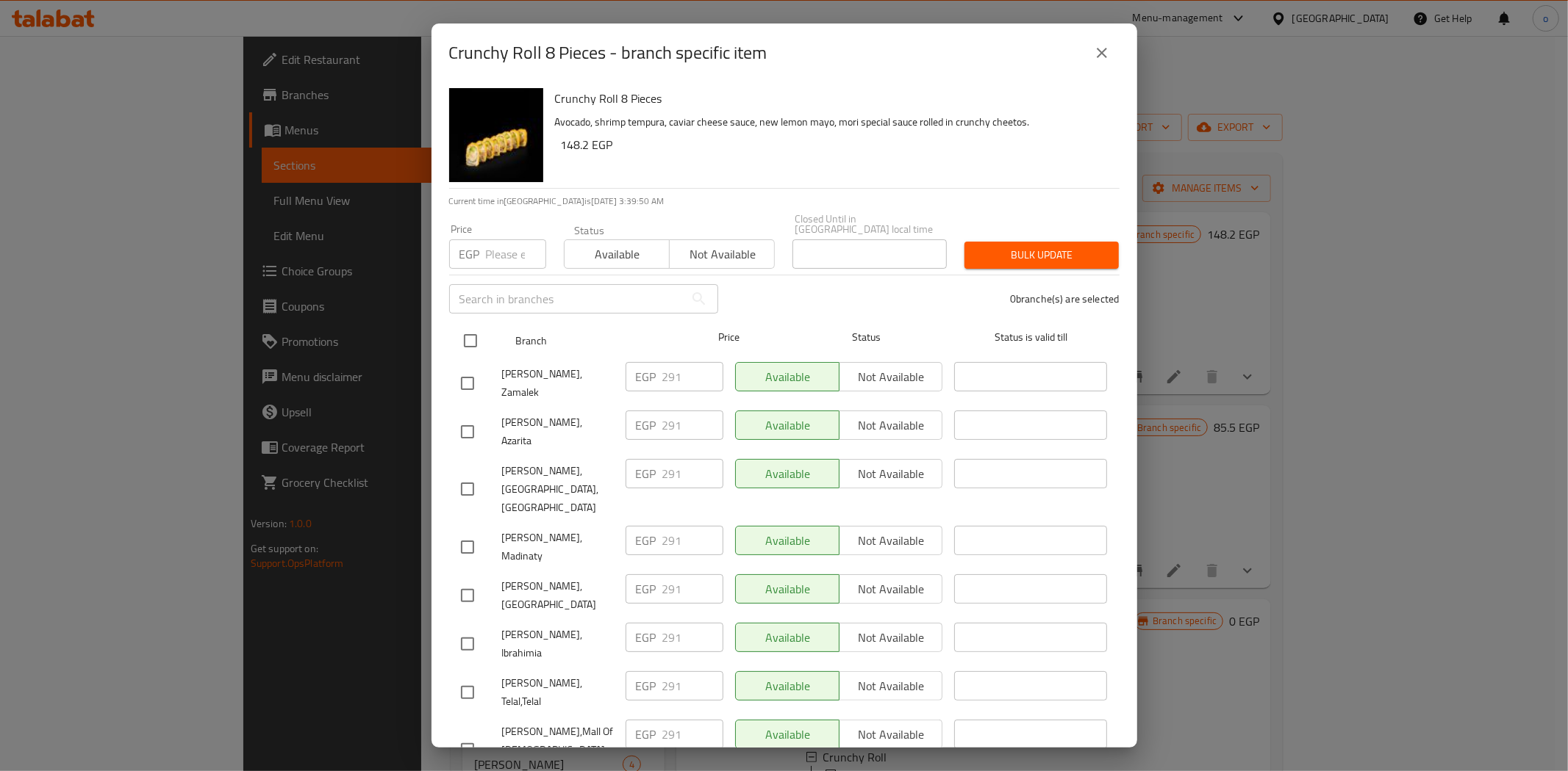
checkbox input "true"
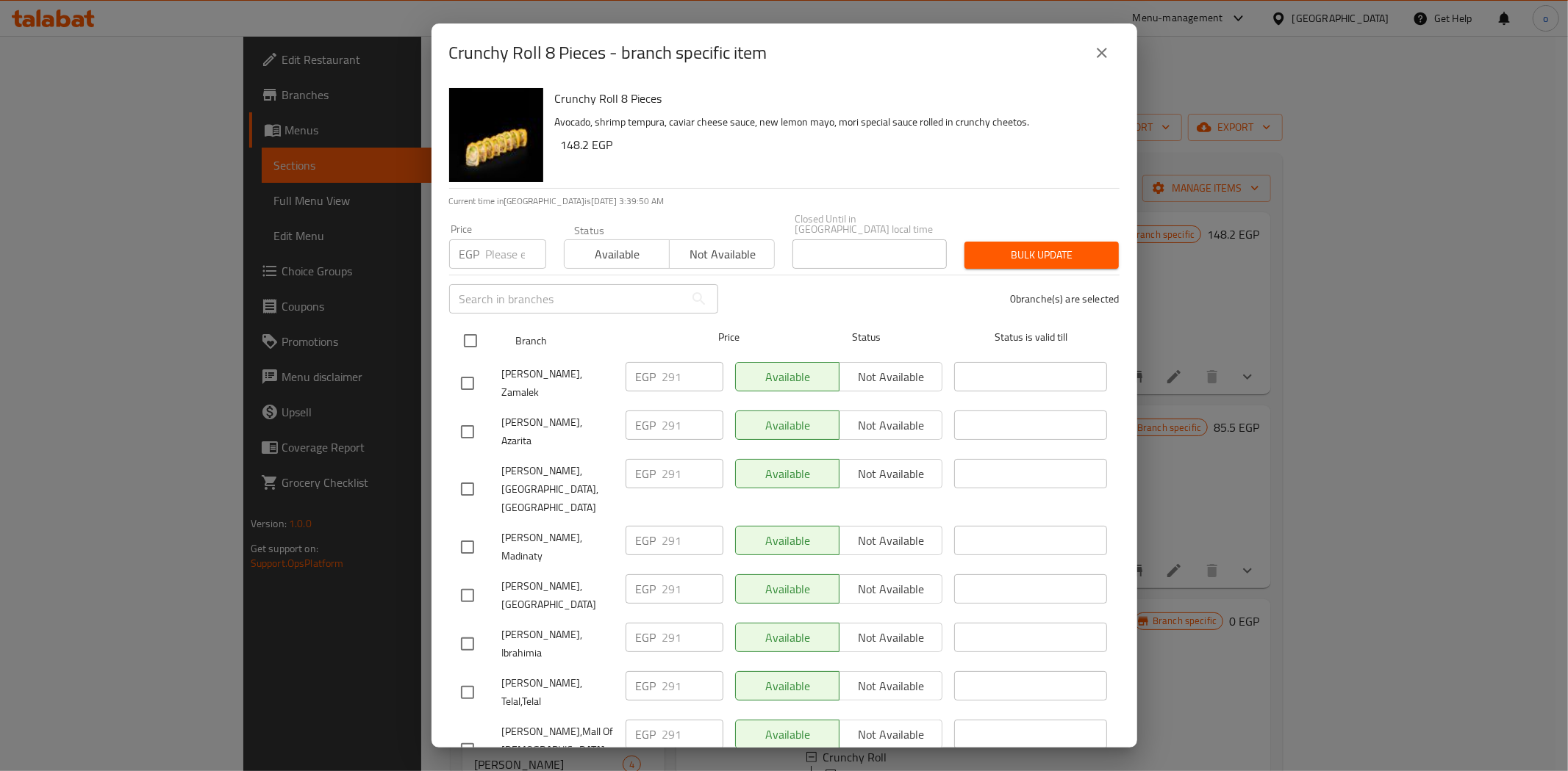
checkbox input "true"
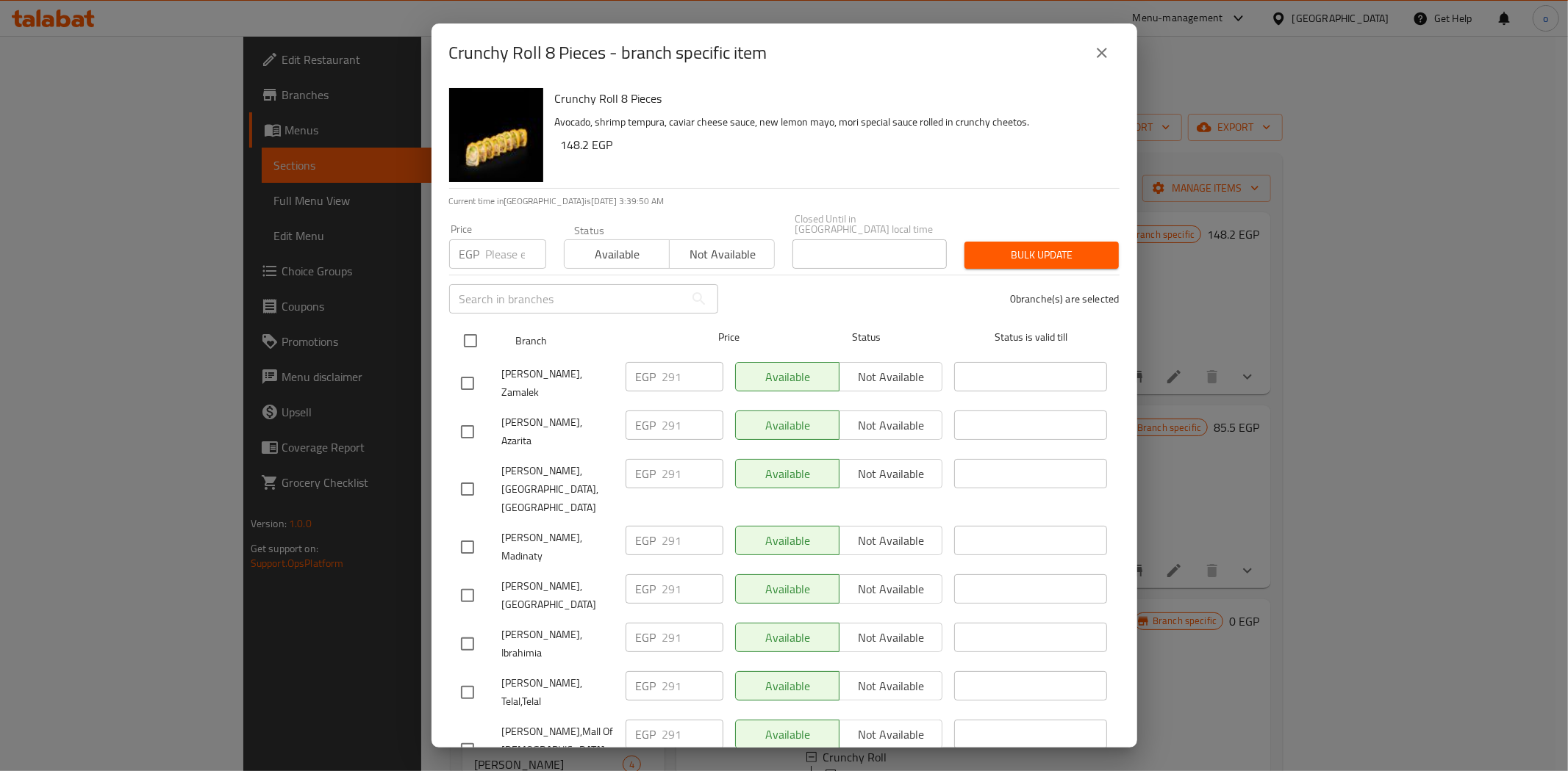
checkbox input "true"
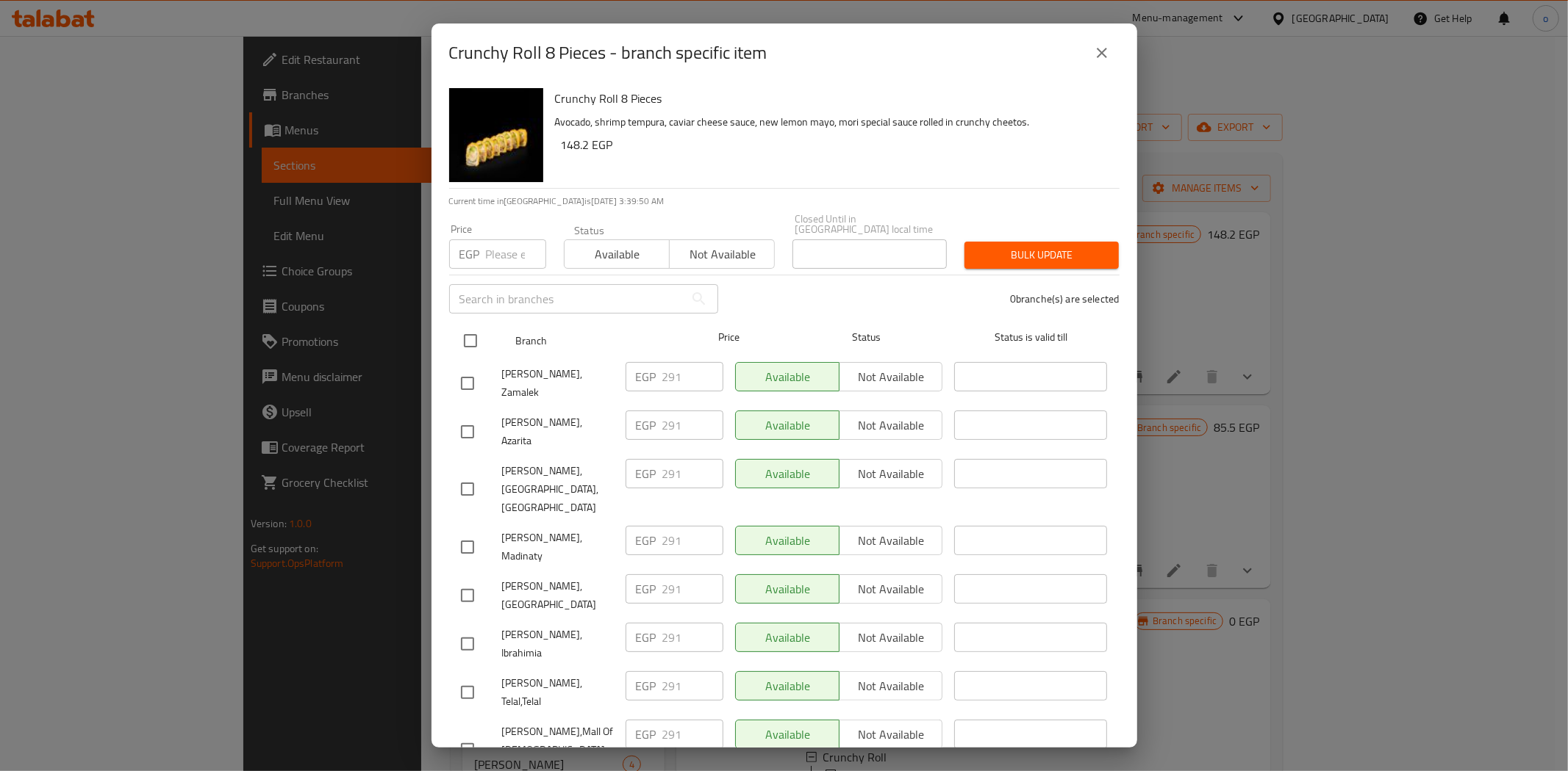
checkbox input "true"
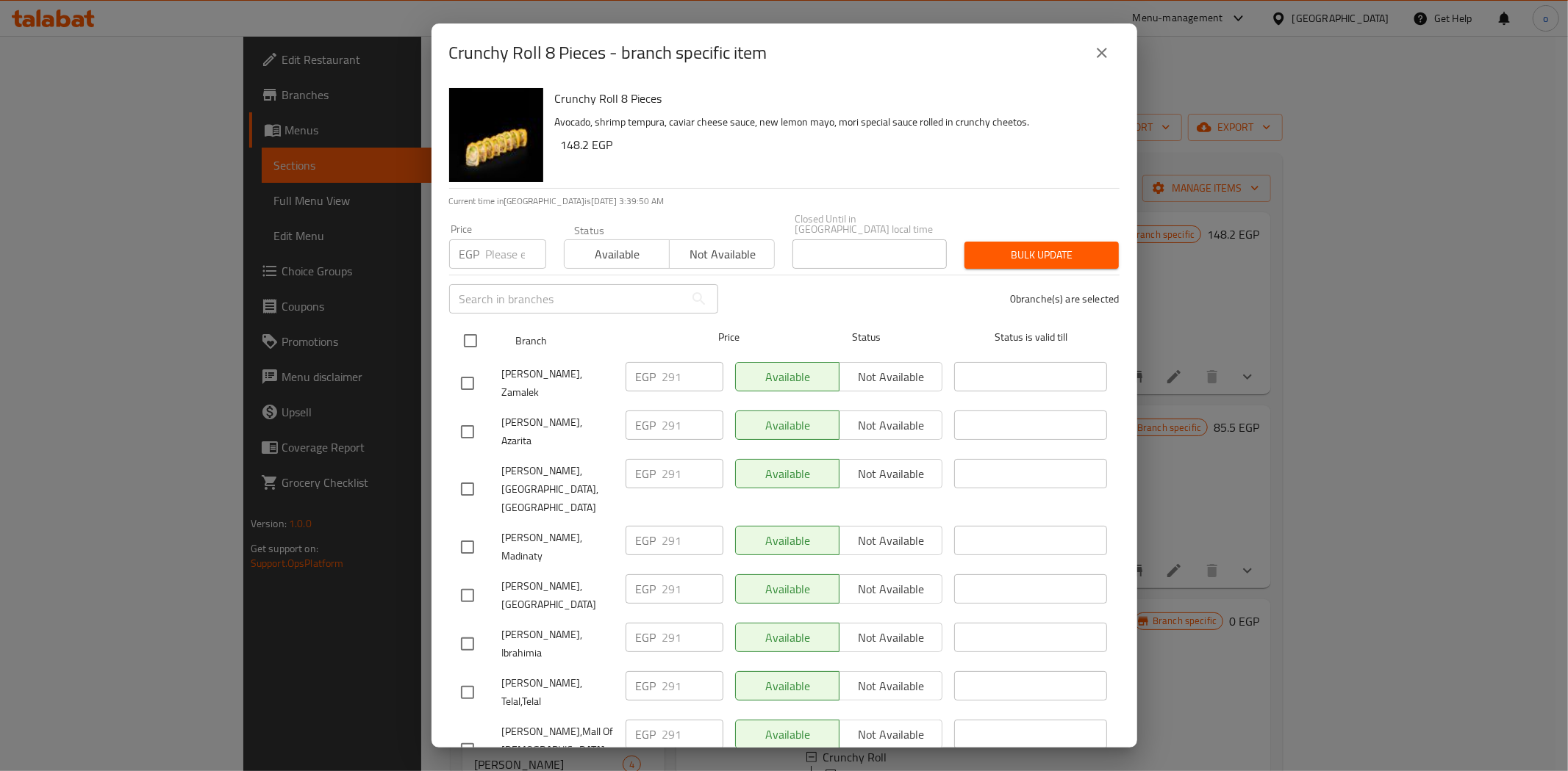
checkbox input "true"
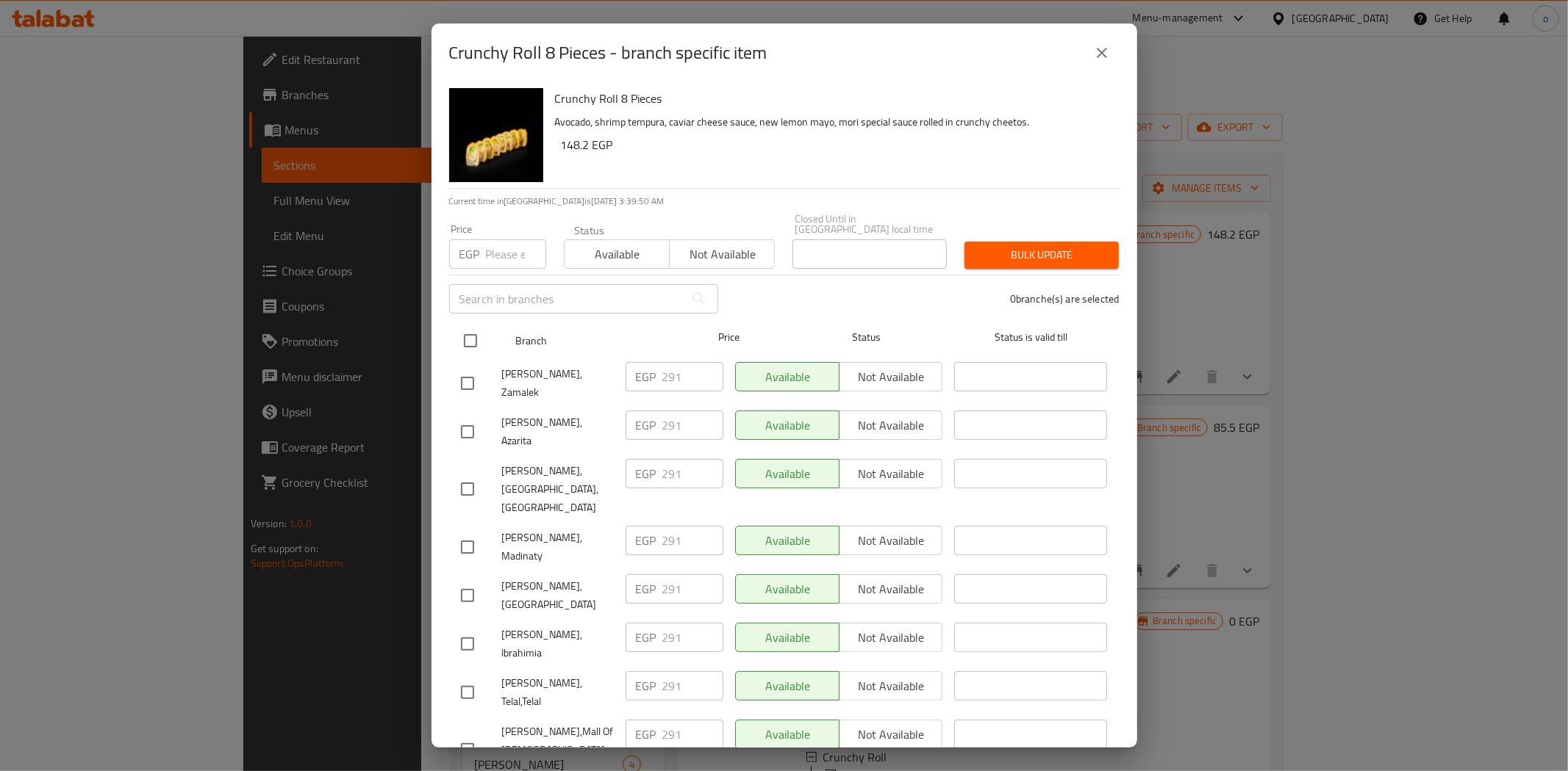
checkbox input "true"
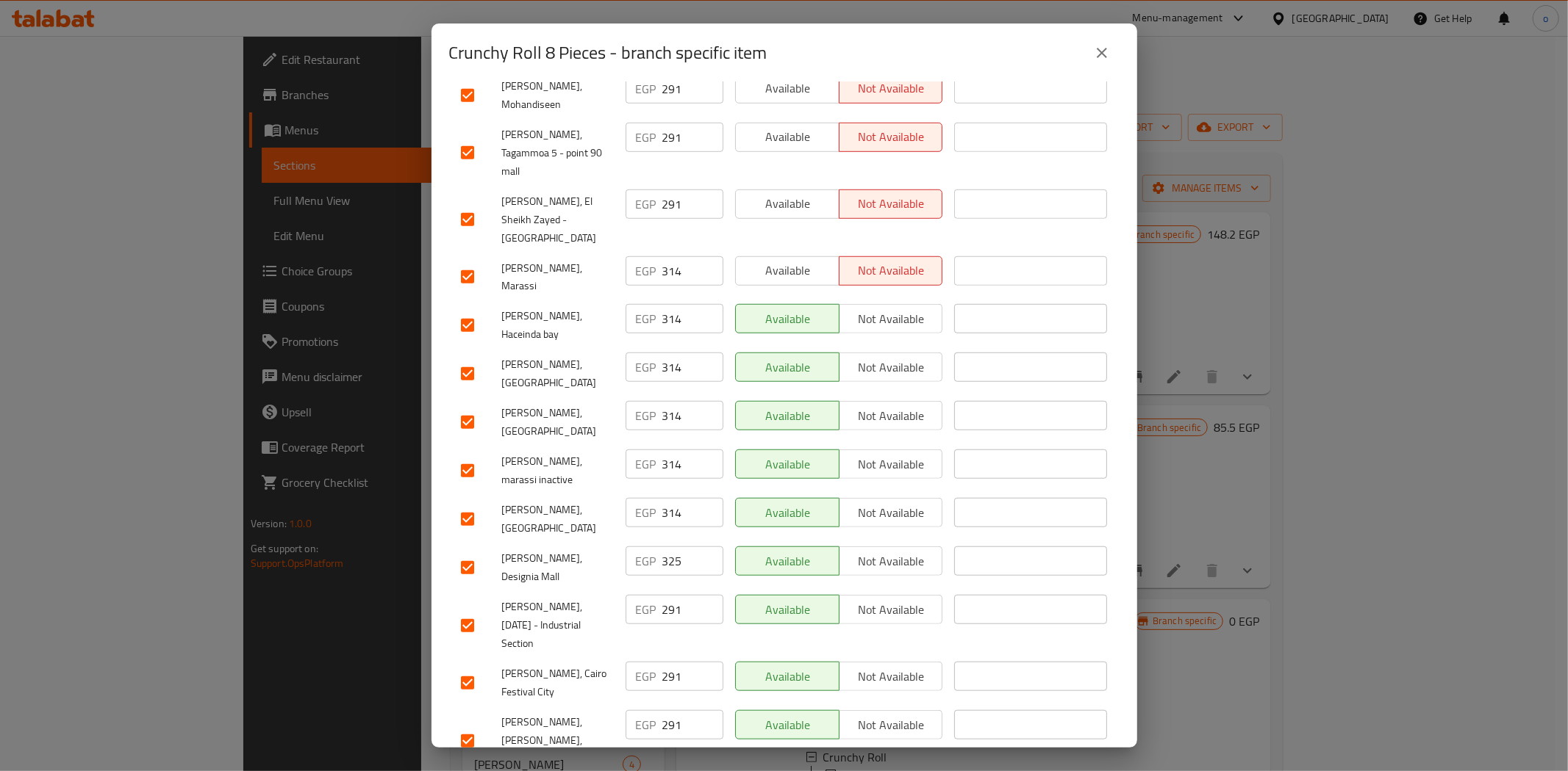
scroll to position [850, 0]
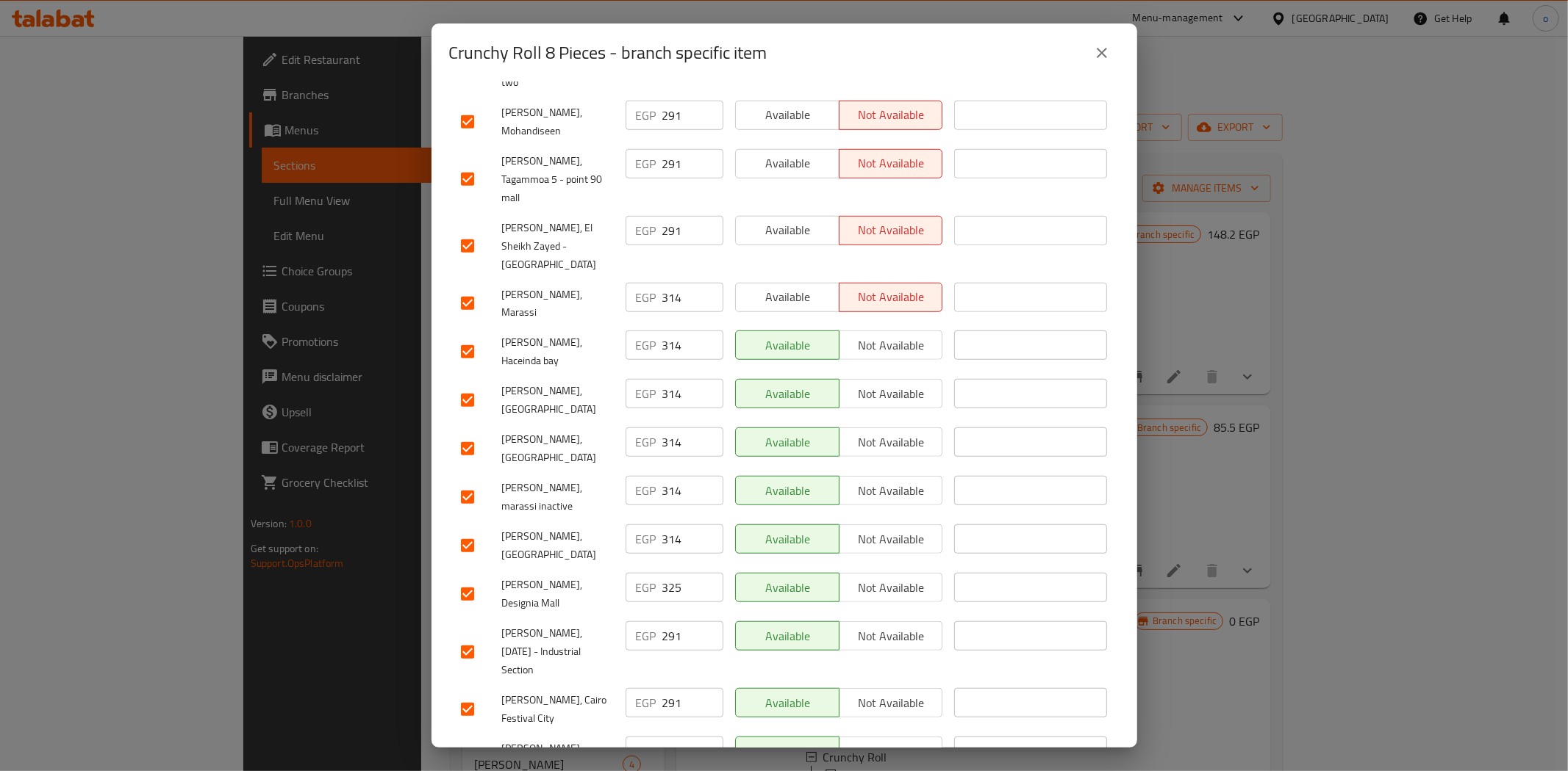
click at [473, 288] on input "checkbox" at bounding box center [467, 302] width 31 height 31
checkbox input "false"
click at [462, 337] on input "checkbox" at bounding box center [467, 351] width 31 height 31
checkbox input "false"
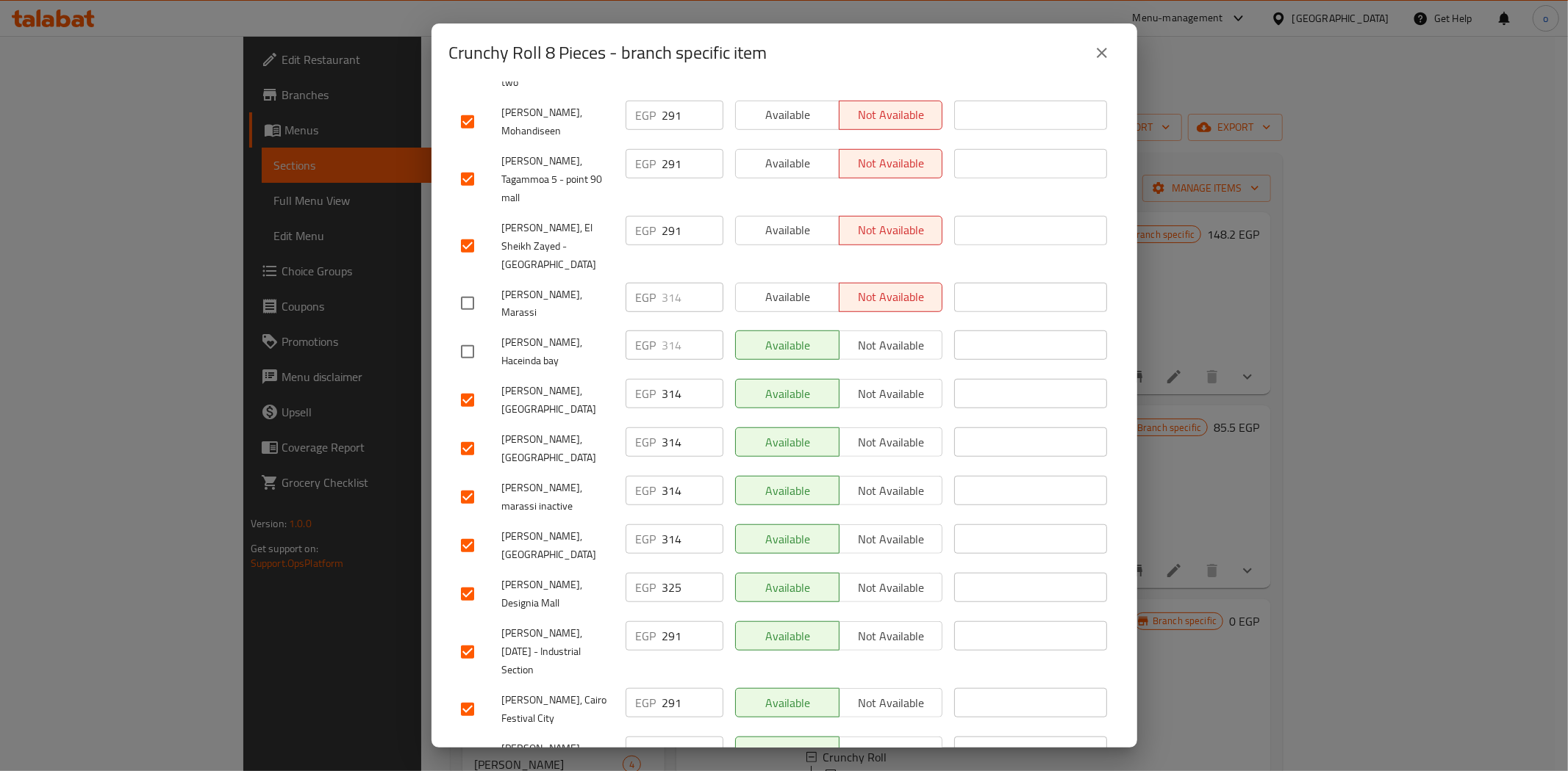
click at [460, 385] on input "checkbox" at bounding box center [467, 399] width 31 height 31
checkbox input "false"
click at [458, 434] on input "checkbox" at bounding box center [467, 448] width 31 height 31
checkbox input "false"
click at [474, 482] on input "checkbox" at bounding box center [467, 497] width 31 height 31
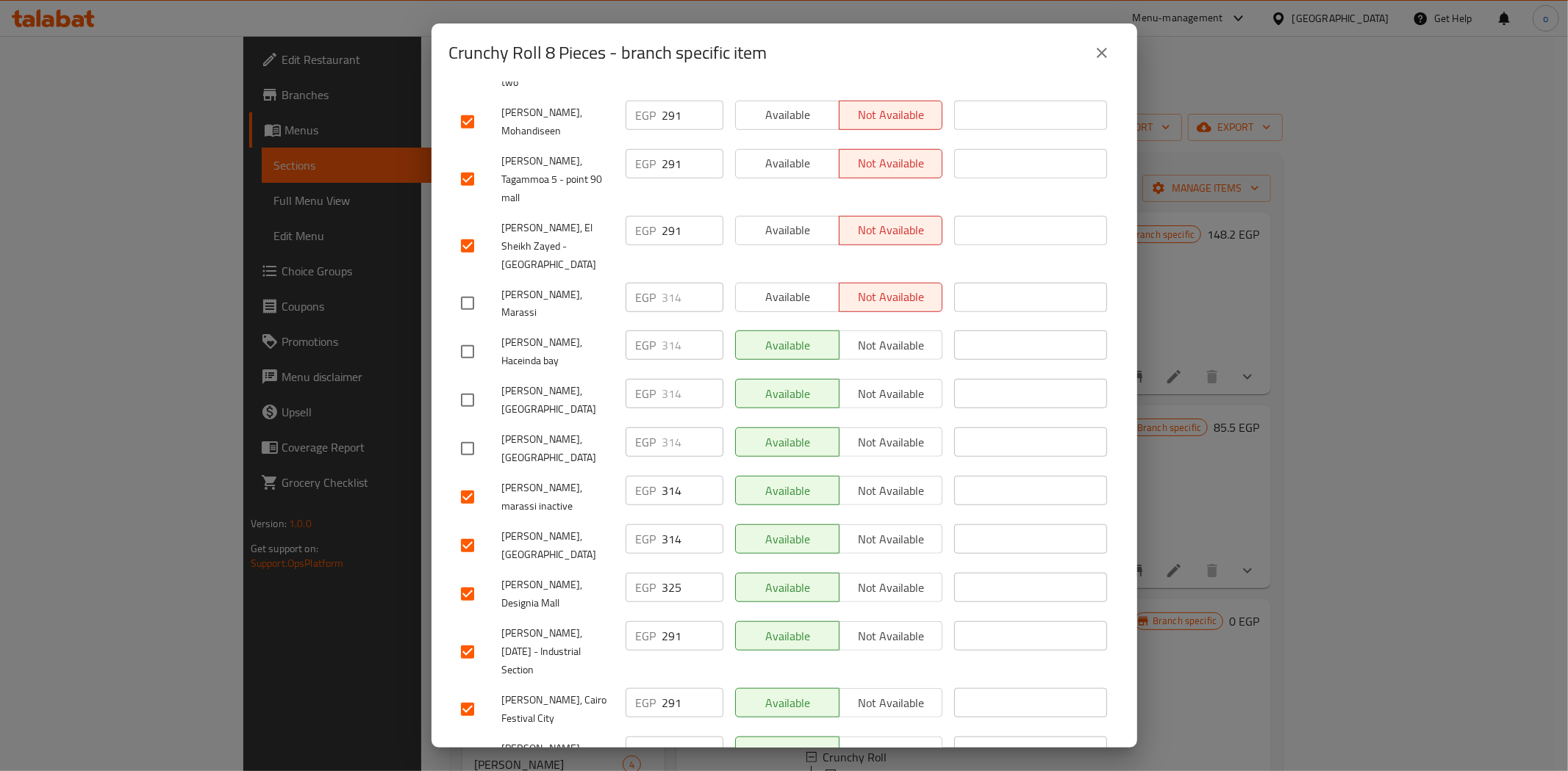
checkbox input "false"
click at [475, 531] on input "checkbox" at bounding box center [467, 545] width 31 height 31
checkbox input "false"
click at [470, 579] on input "checkbox" at bounding box center [467, 594] width 31 height 31
checkbox input "false"
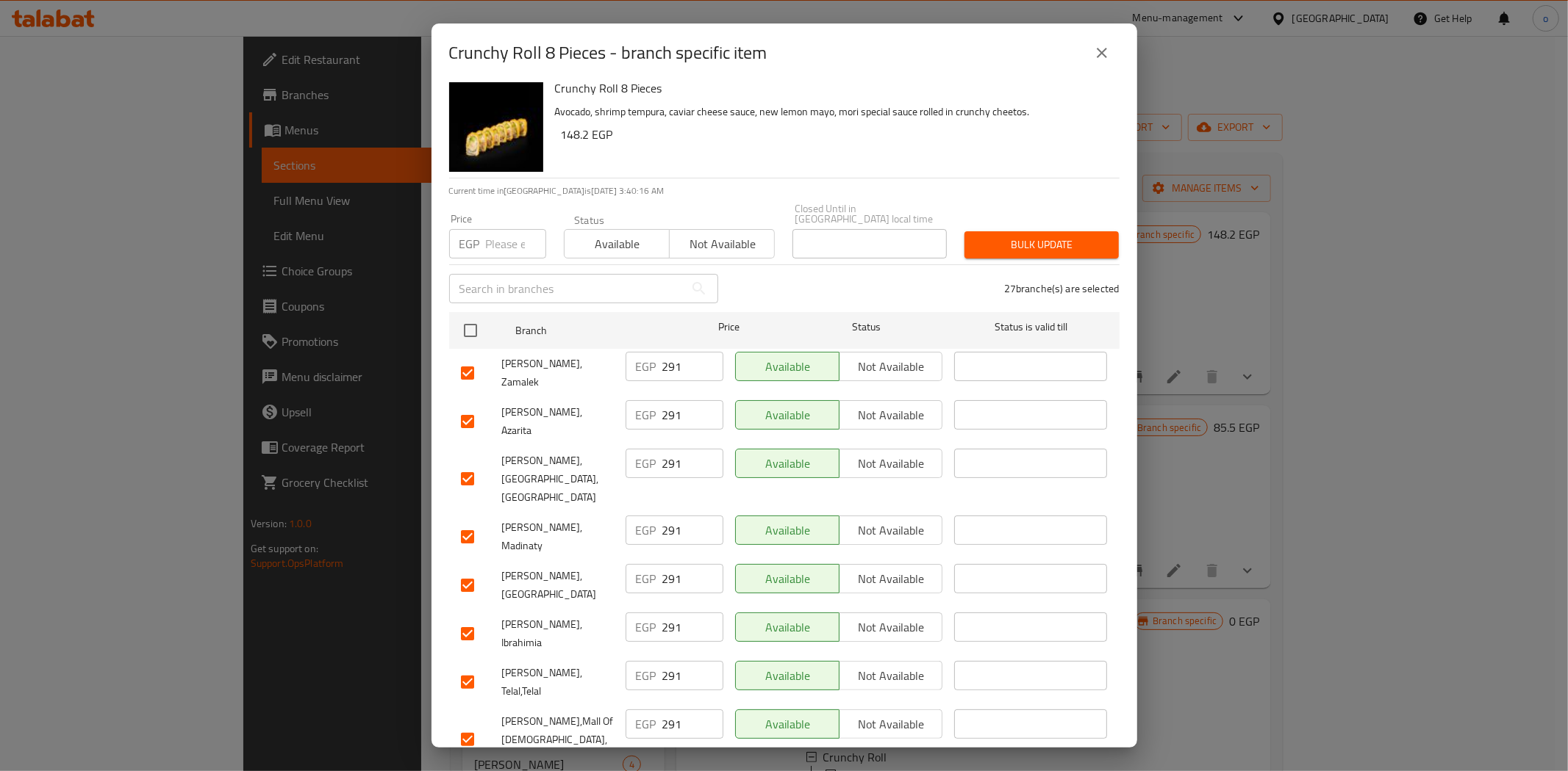
scroll to position [0, 0]
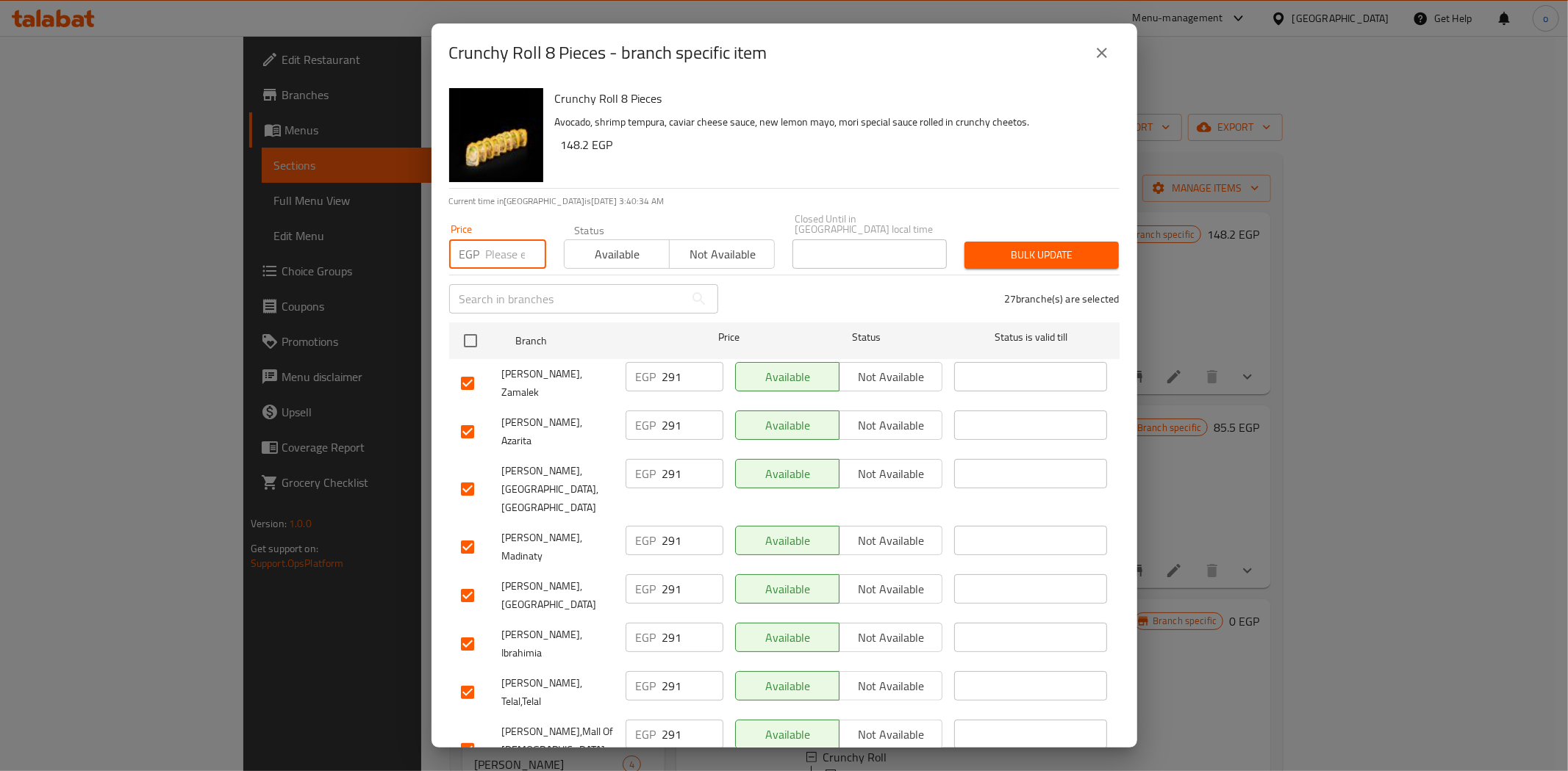
click at [492, 255] on input "number" at bounding box center [516, 254] width 60 height 30
paste input "291"
type input "291"
click at [1014, 247] on span "Bulk update" at bounding box center [1042, 255] width 131 height 18
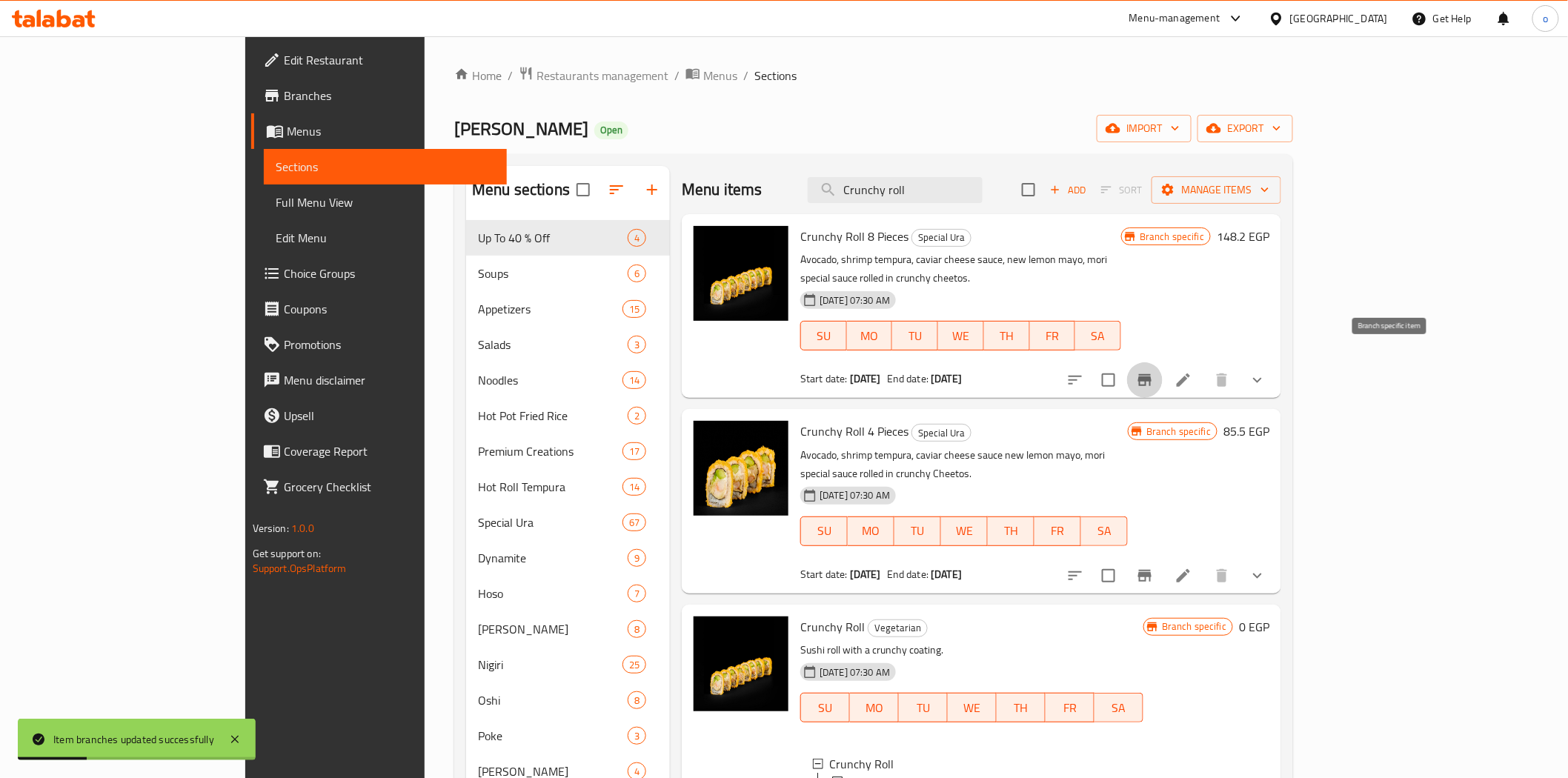
click at [1163, 363] on button "Branch-specific-item" at bounding box center [1145, 380] width 35 height 35
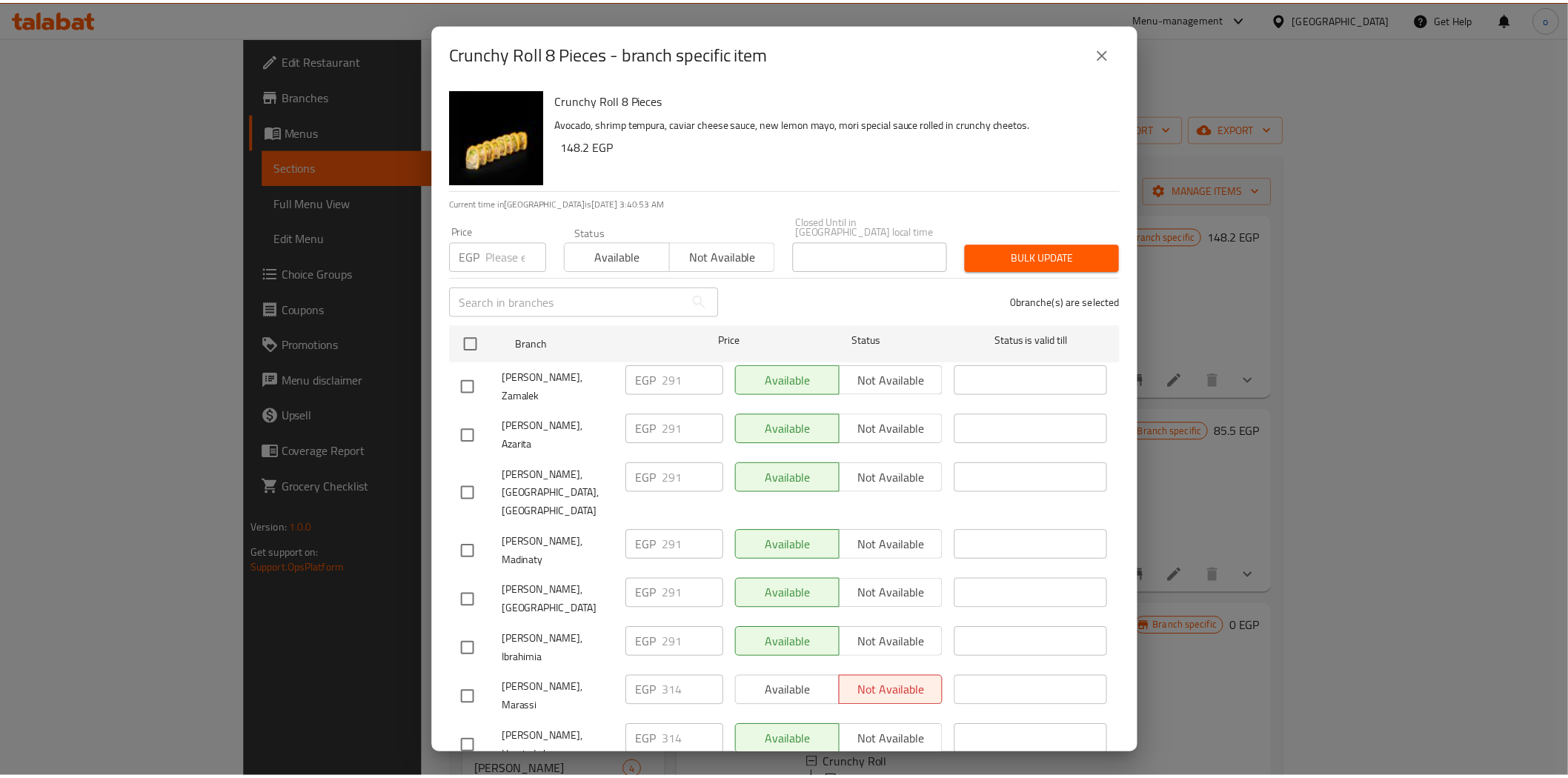
scroll to position [443, 0]
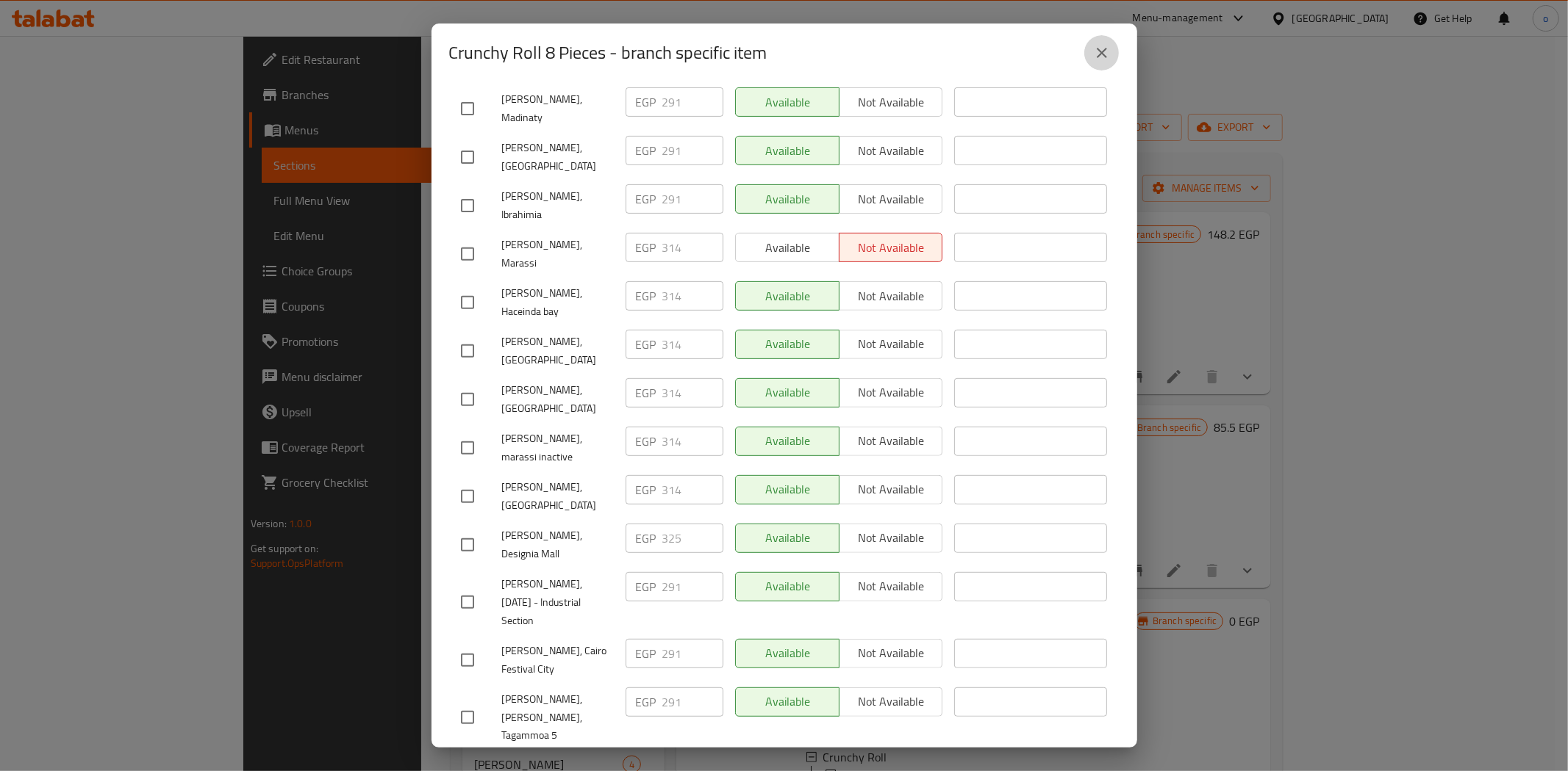
click at [1112, 59] on button "close" at bounding box center [1102, 52] width 35 height 35
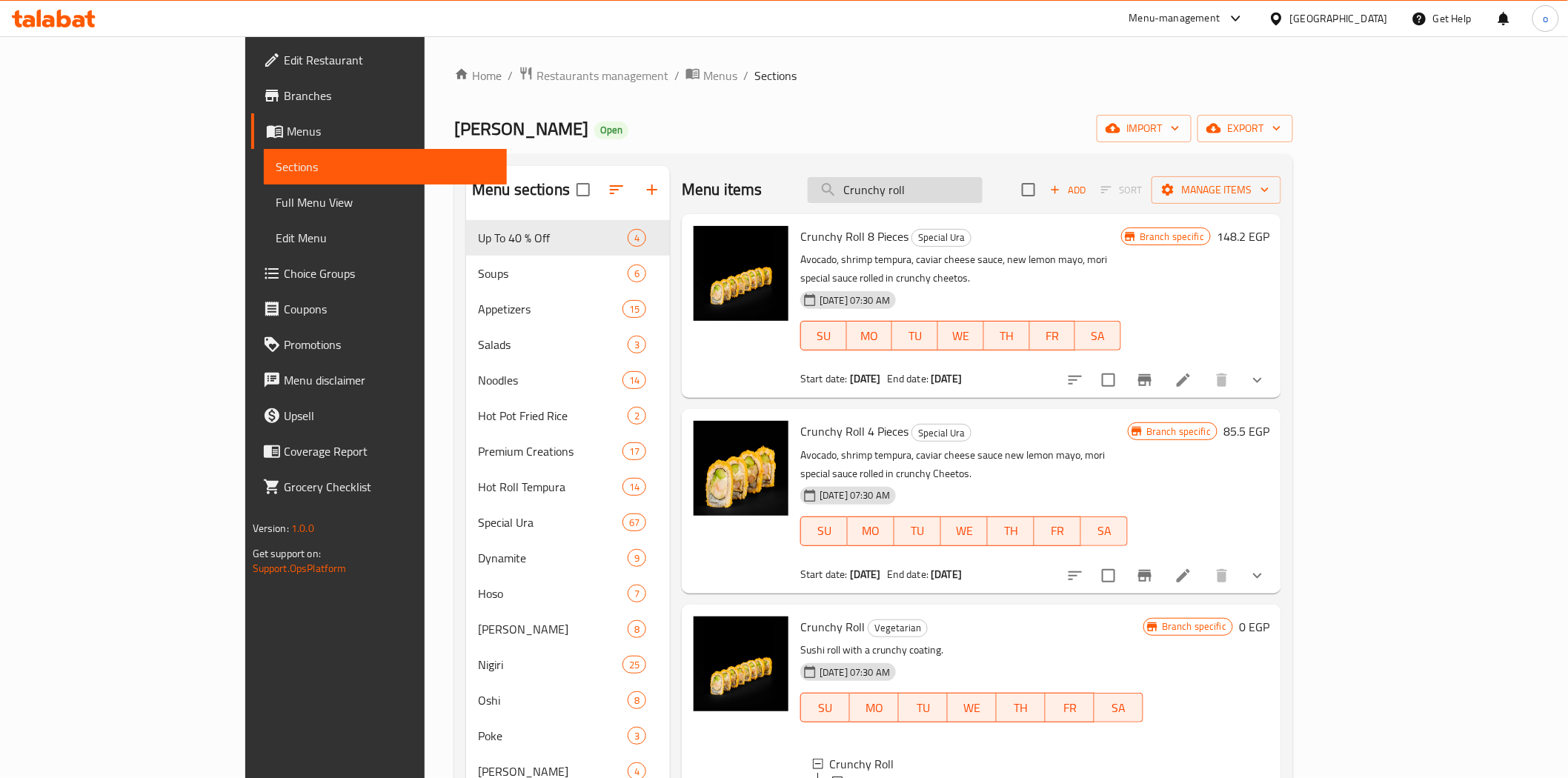
click at [982, 198] on input "Crunchy roll" at bounding box center [895, 190] width 175 height 26
drag, startPoint x: 1006, startPoint y: 189, endPoint x: 906, endPoint y: 183, distance: 100.2
click at [906, 183] on input "Crunchy roll" at bounding box center [895, 190] width 175 height 26
paste input "Hot Ura shrimp tempura"
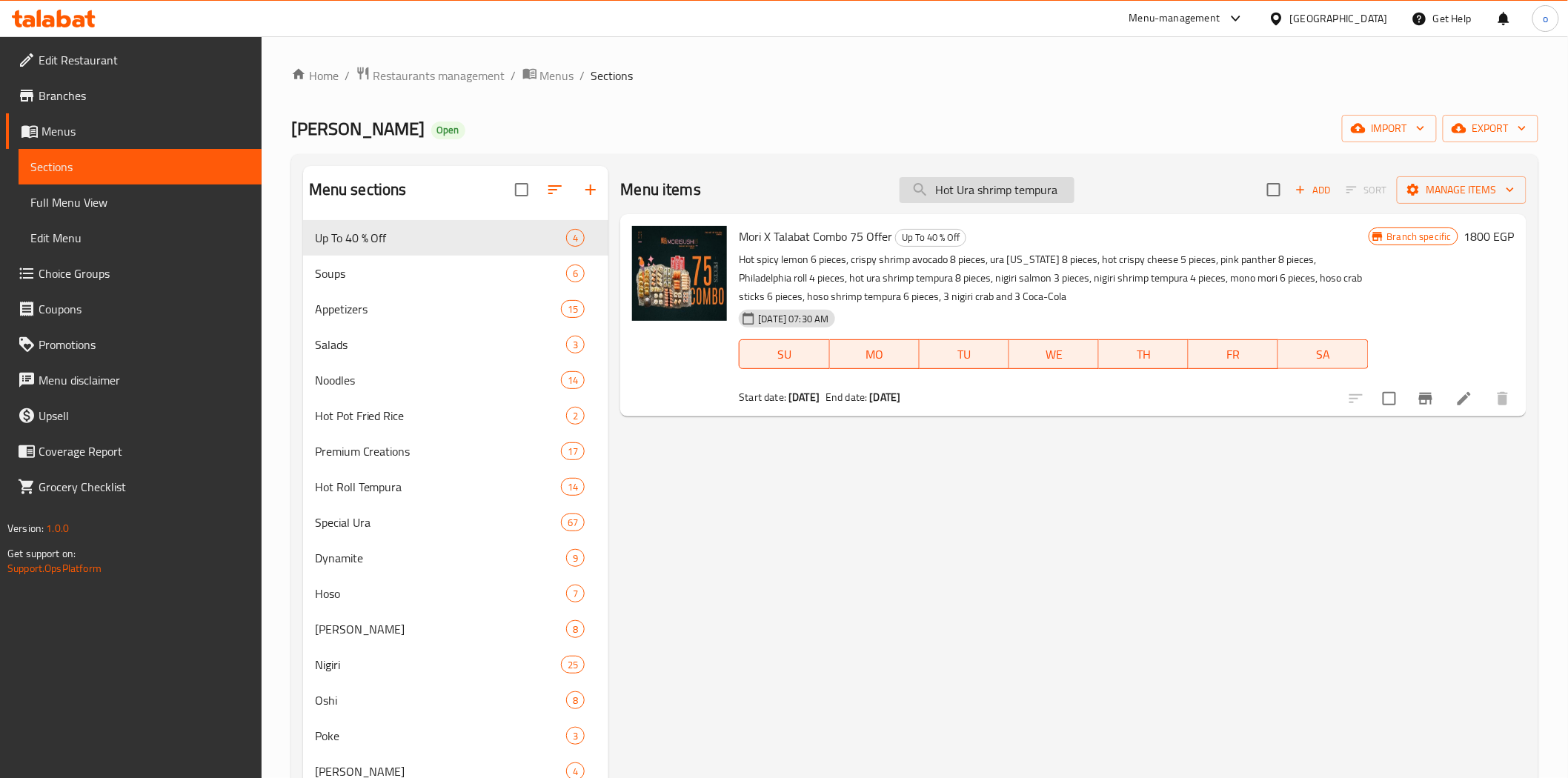
click at [1010, 202] on input "Hot Ura shrimp tempura" at bounding box center [987, 190] width 175 height 26
paste input "search"
type input "Hot Ura shrimp tempura"
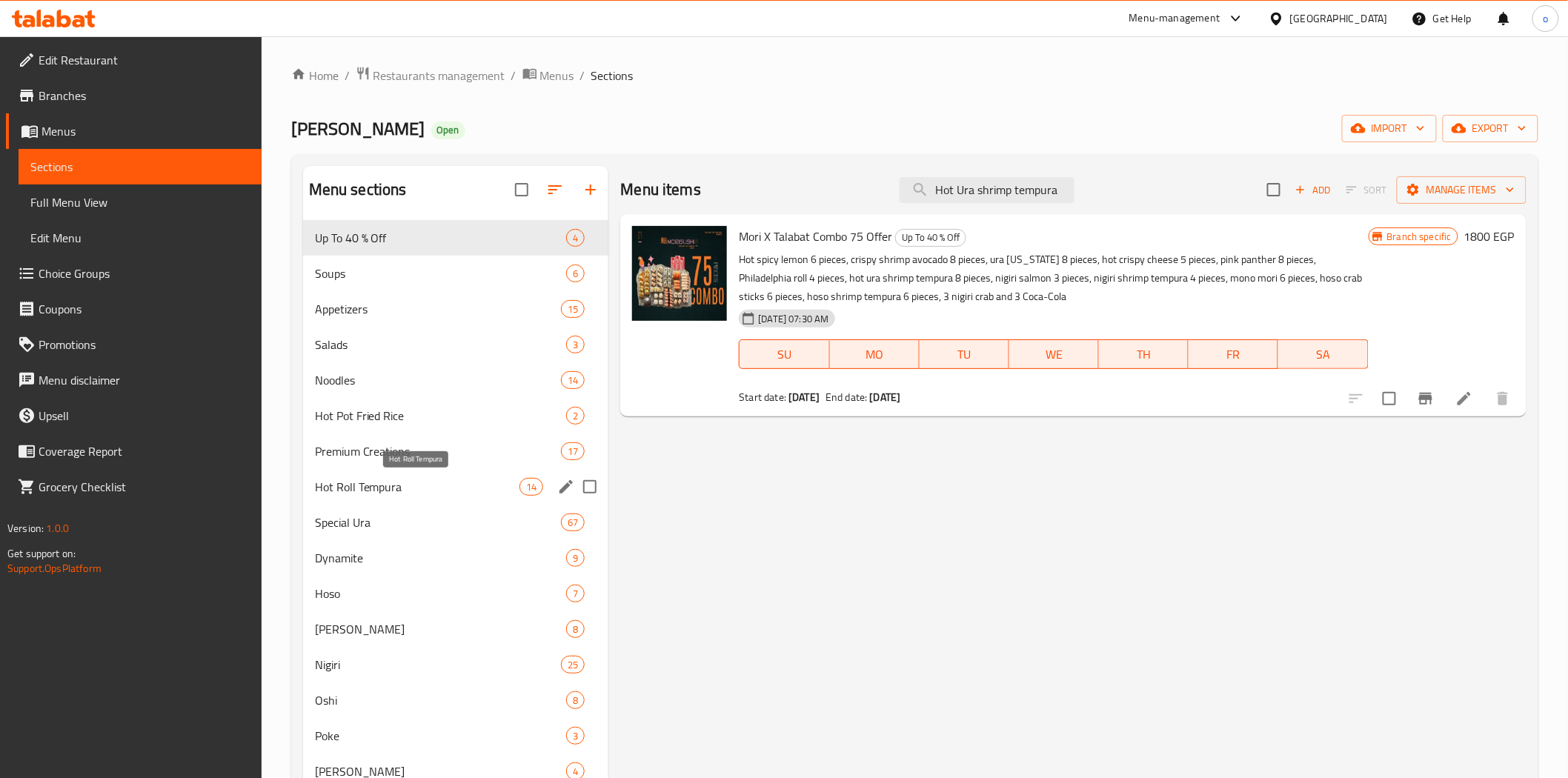
click at [388, 492] on span "Hot Roll Tempura" at bounding box center [417, 487] width 205 height 18
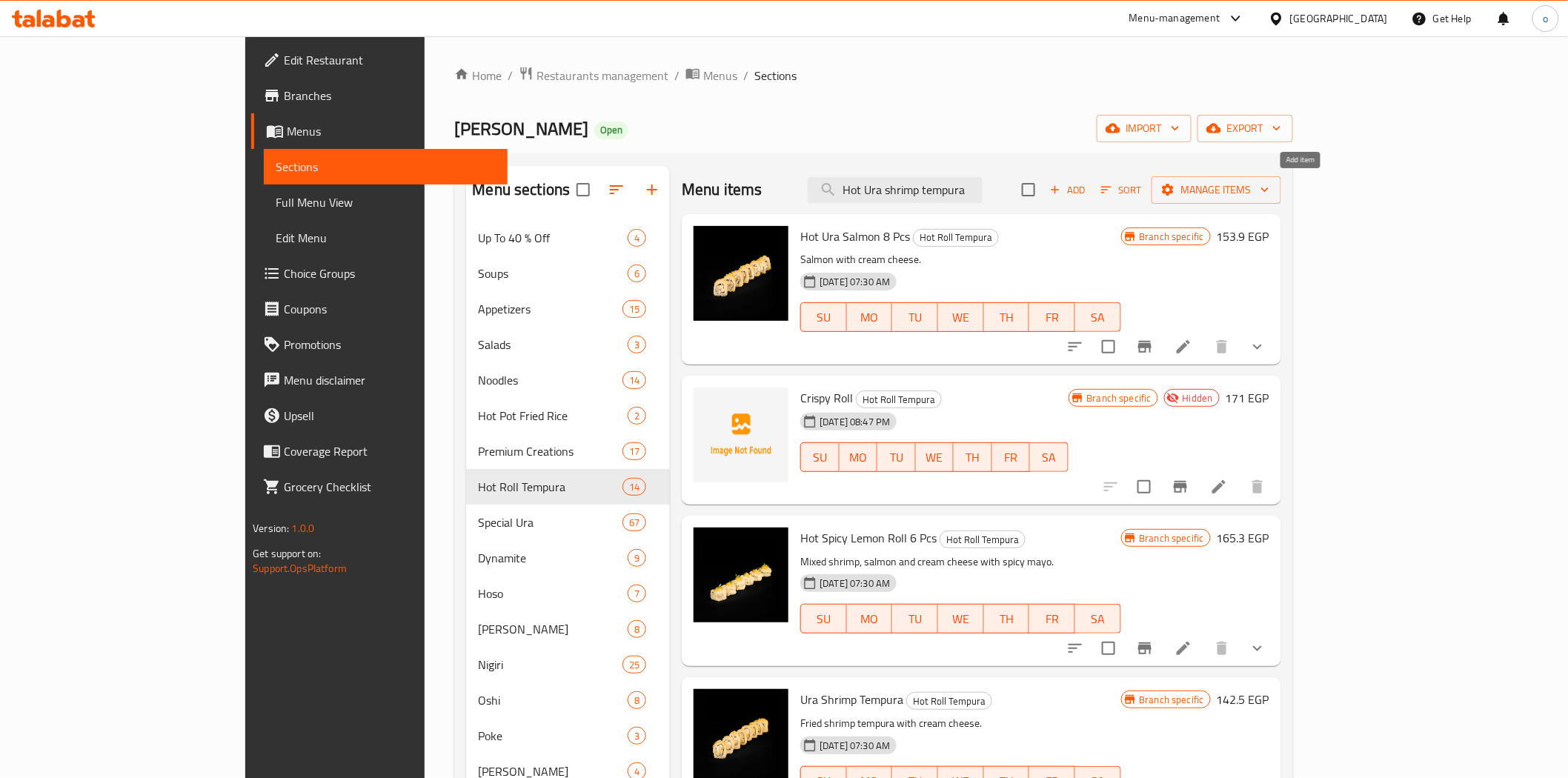
click at [1062, 188] on icon "button" at bounding box center [1055, 190] width 13 height 13
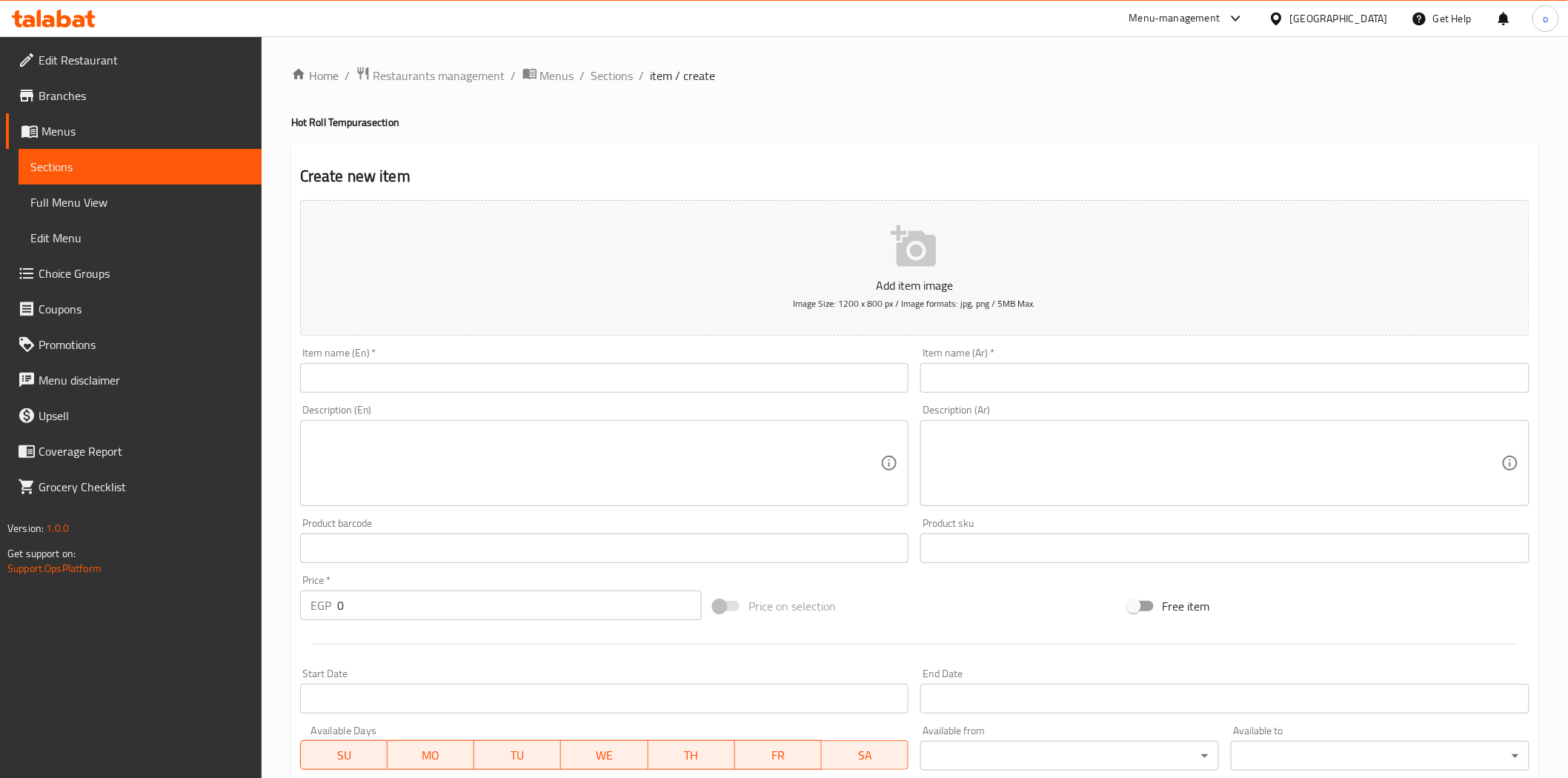
click at [418, 375] on input "text" at bounding box center [604, 378] width 609 height 30
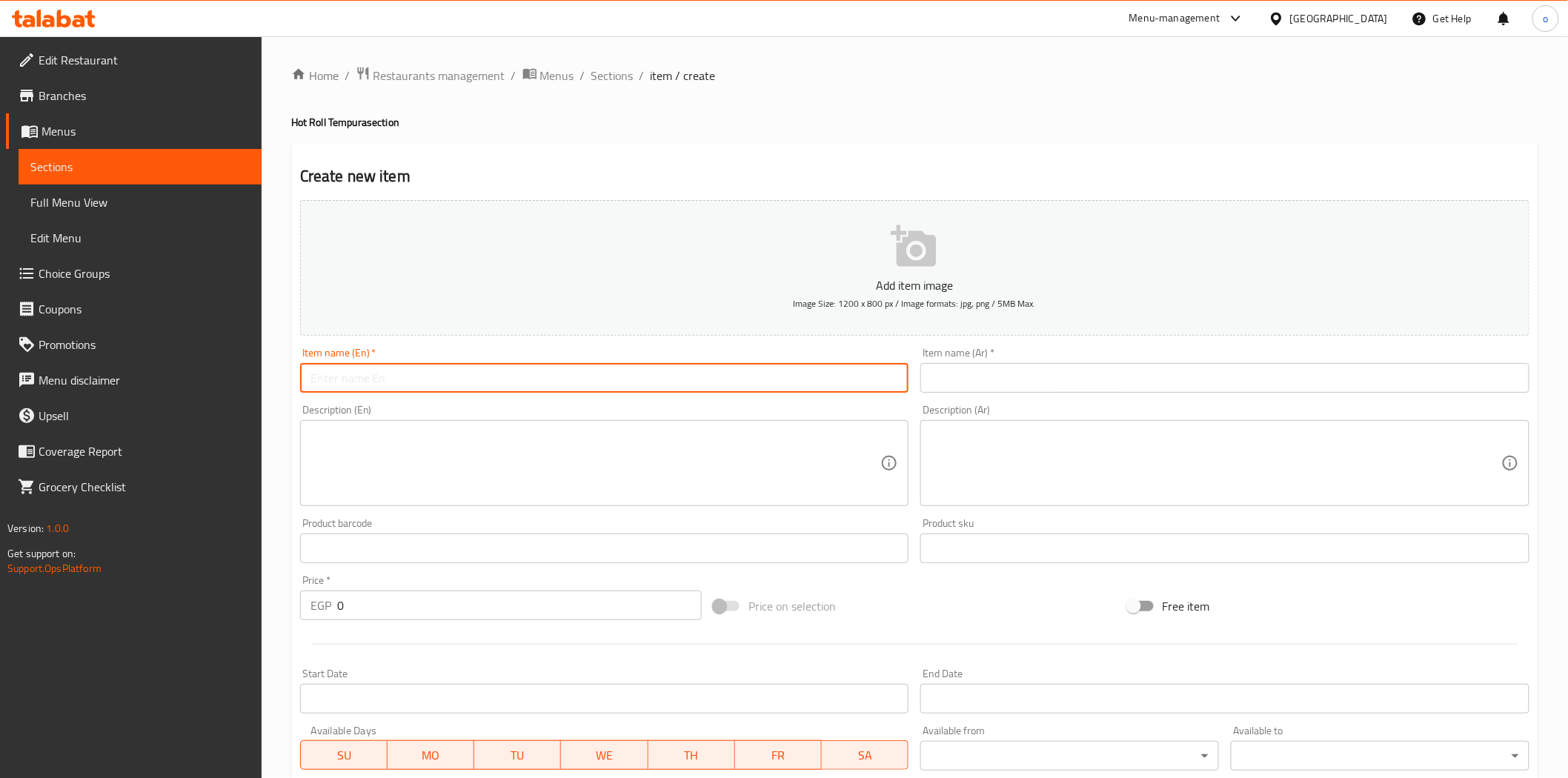
paste input "Hot Ura shrimp tempura"
type input "Hot Ura shrimp tempura"
click at [527, 402] on div "Description (En) Description (En)" at bounding box center [605, 455] width 621 height 114
drag, startPoint x: 470, startPoint y: 382, endPoint x: 174, endPoint y: 371, distance: 296.2
click at [174, 371] on div "Edit Restaurant Branches Menus Sections Full Menu View Edit Menu Choice Groups …" at bounding box center [784, 542] width 1568 height 1011
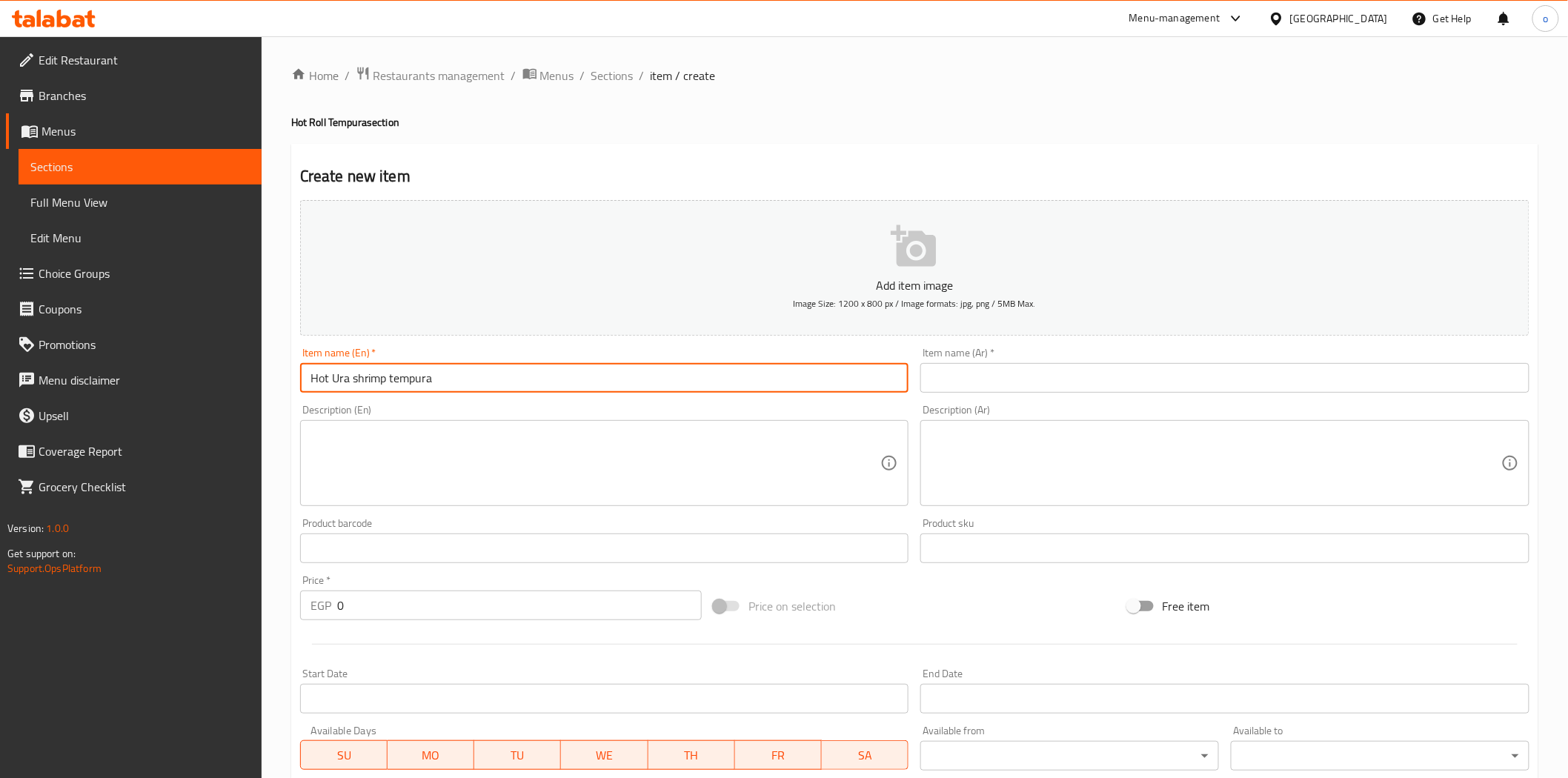
click at [1108, 386] on input "text" at bounding box center [1225, 378] width 609 height 30
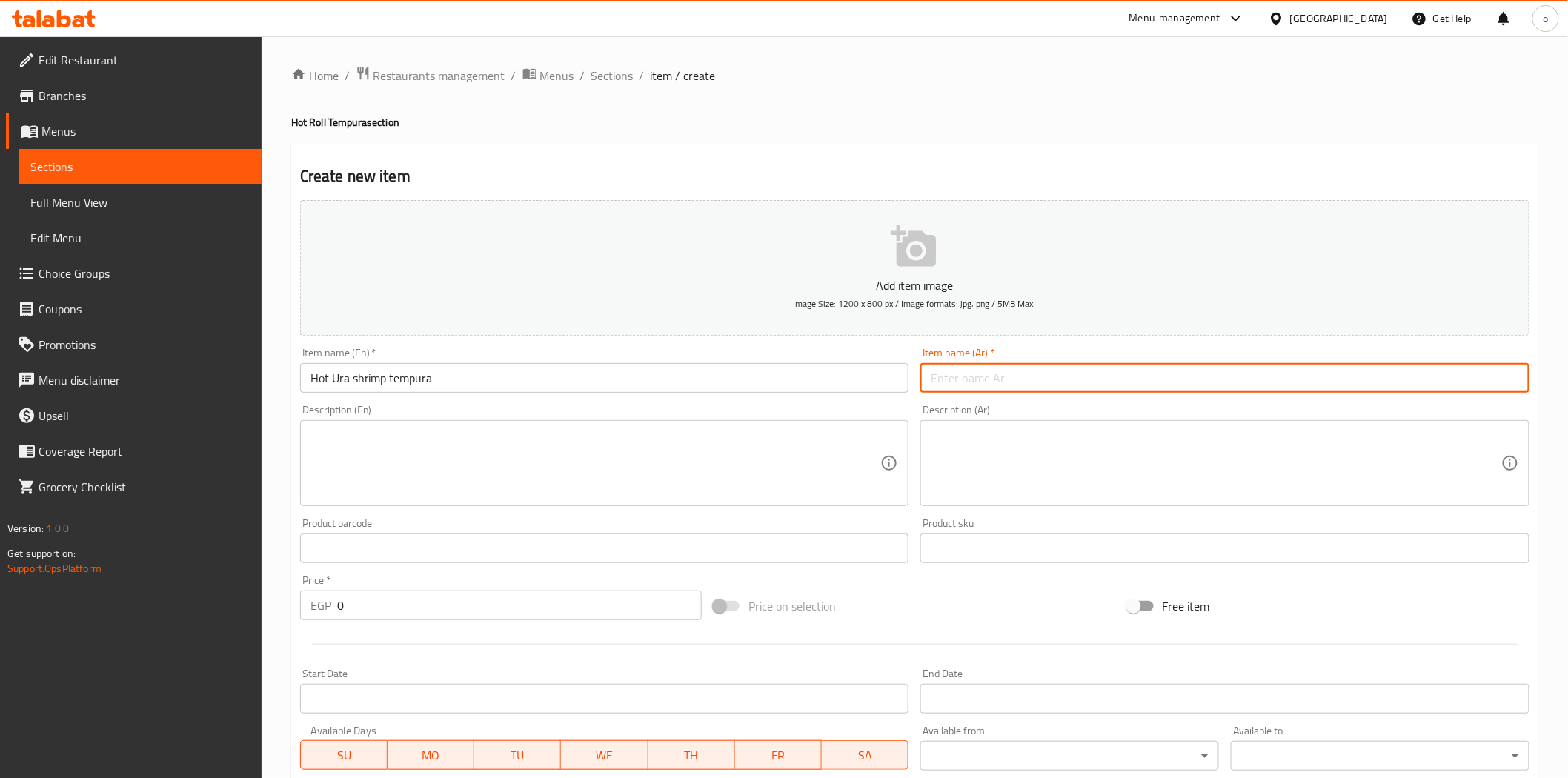
paste input "تمبورا الروبيان الحار"
type input "تمبورا الروبيان الحار"
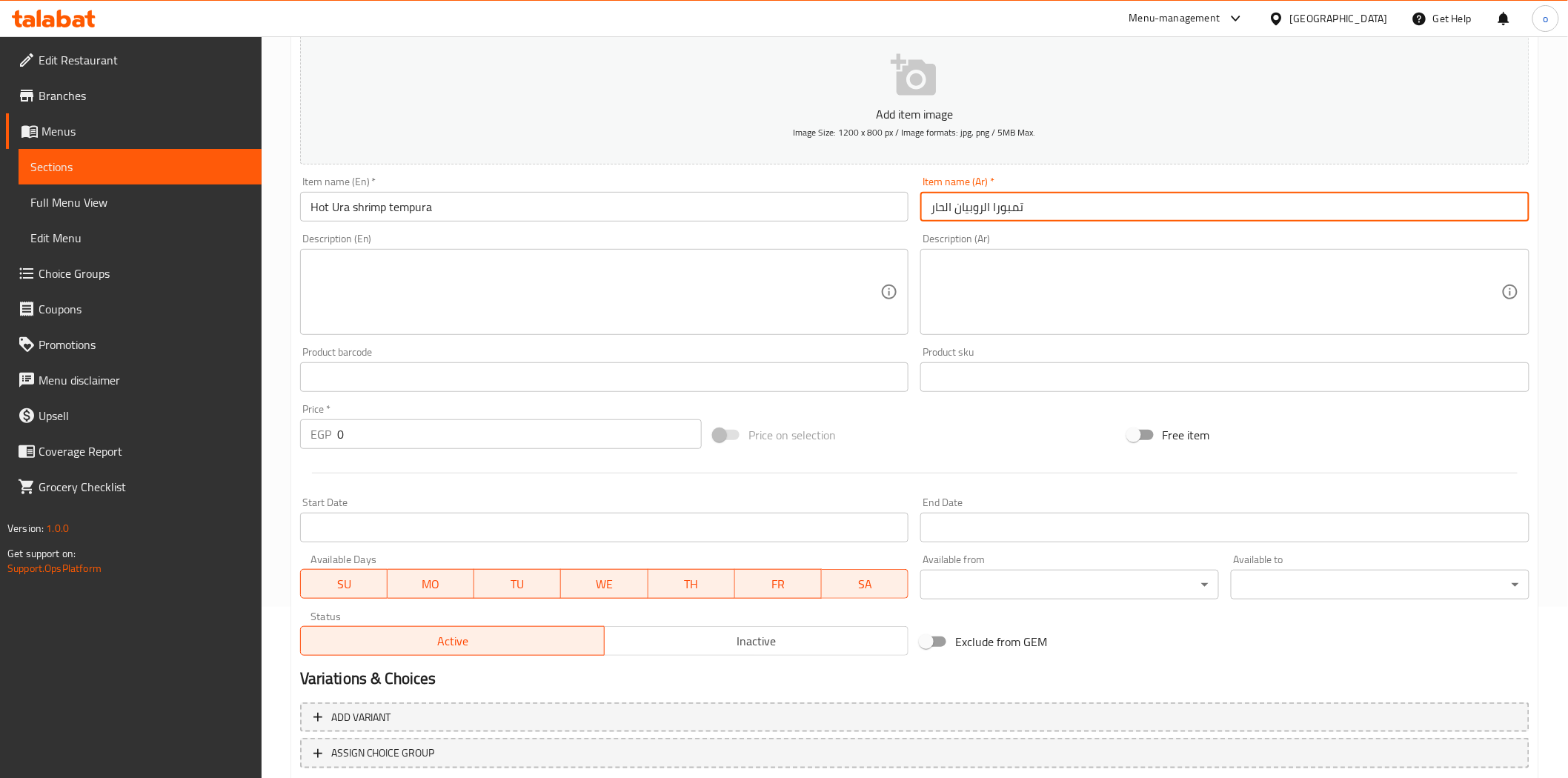
scroll to position [267, 0]
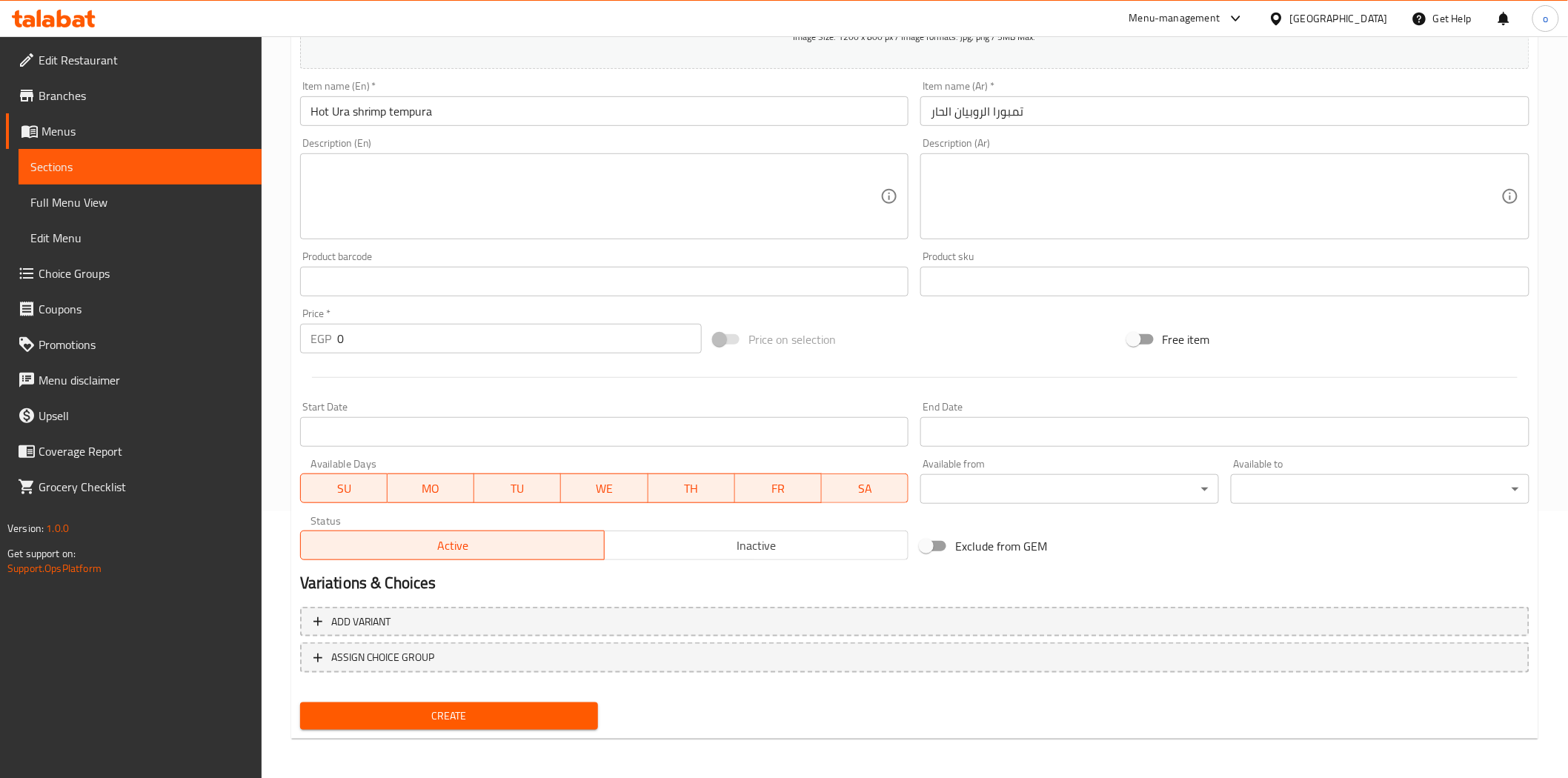
click at [506, 684] on nav at bounding box center [915, 684] width 1229 height 11
click at [494, 710] on span "Create" at bounding box center [450, 716] width 275 height 19
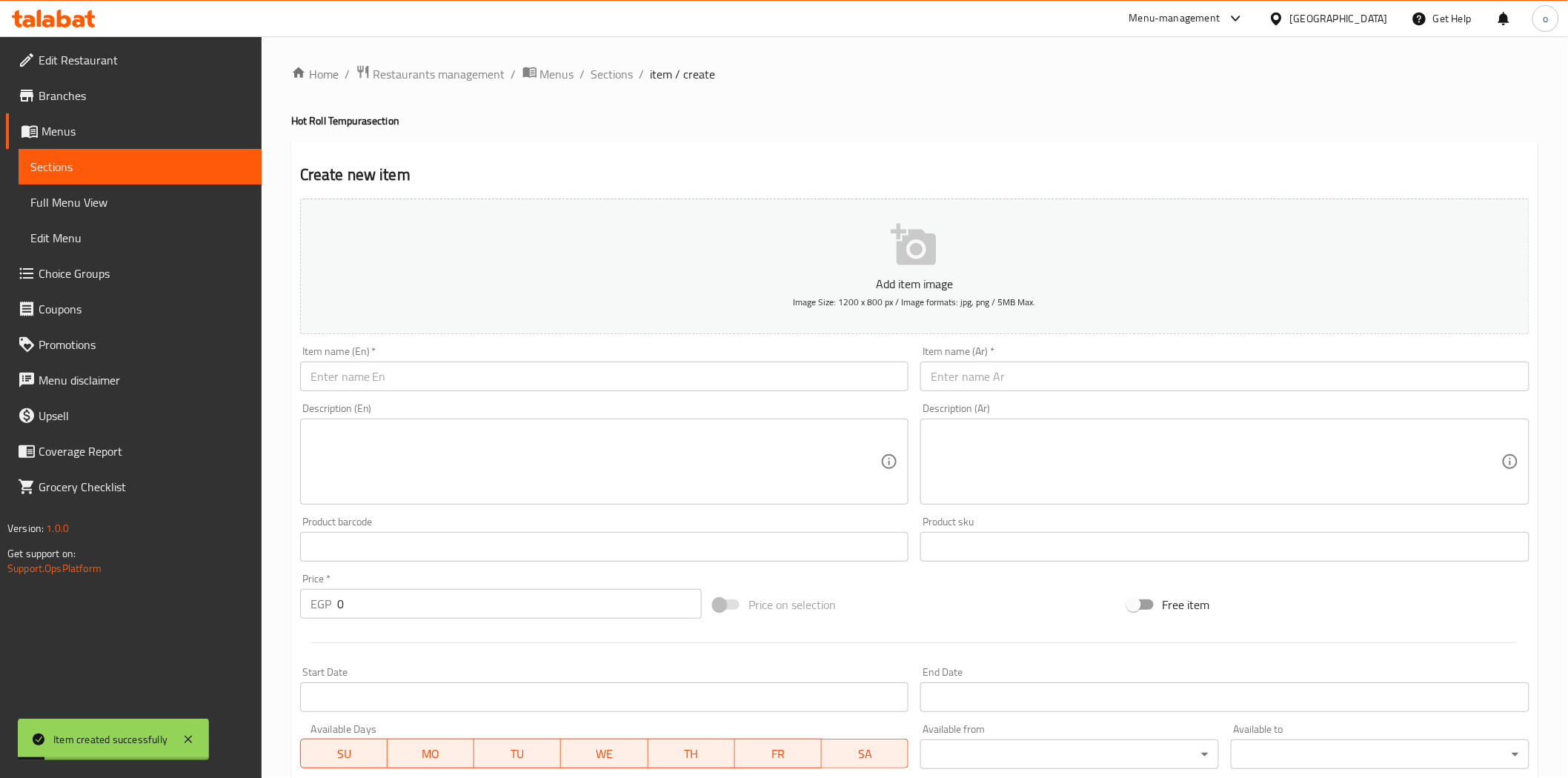
scroll to position [0, 0]
click at [617, 67] on span "Sections" at bounding box center [613, 76] width 42 height 18
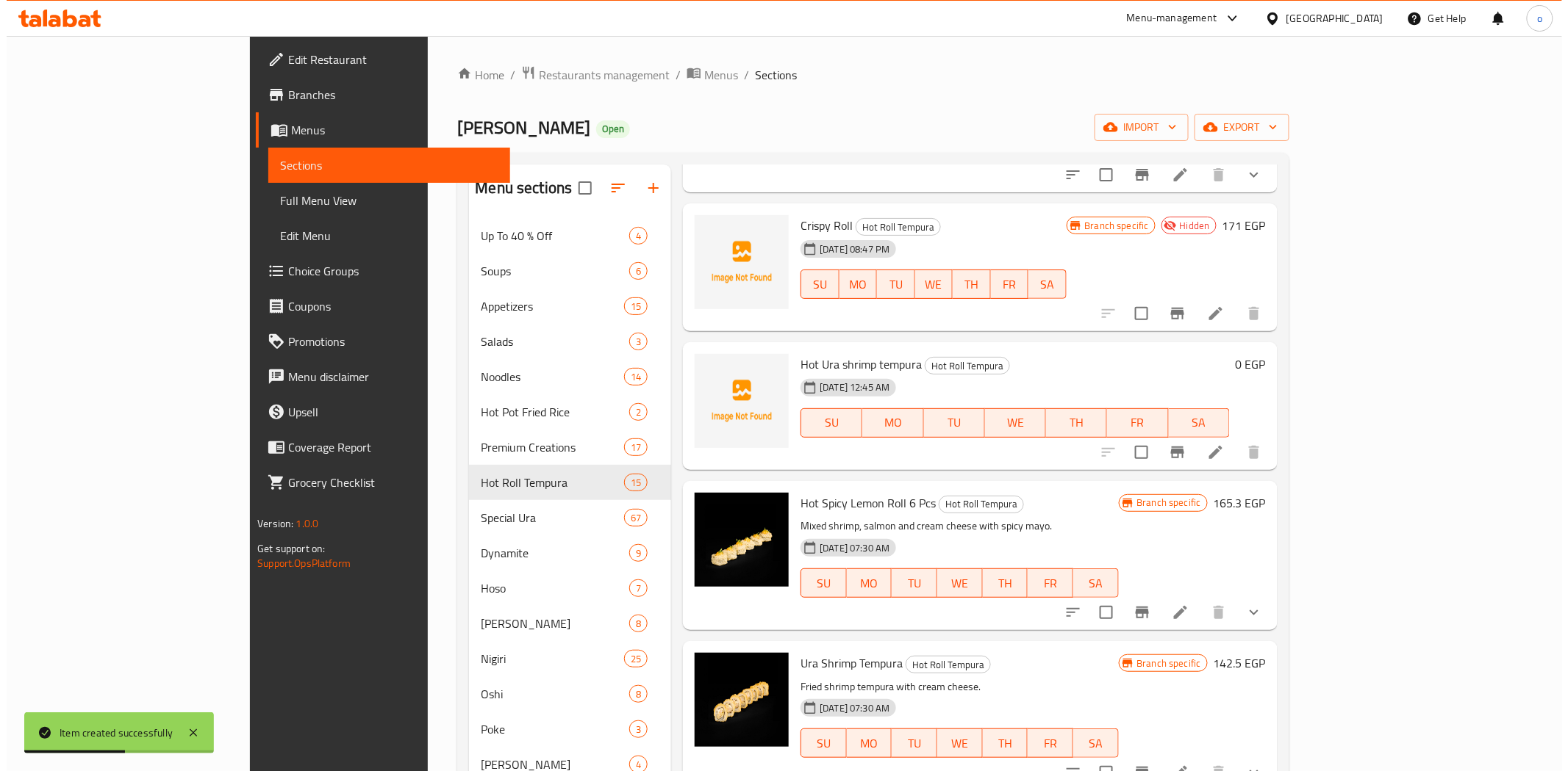
scroll to position [81, 0]
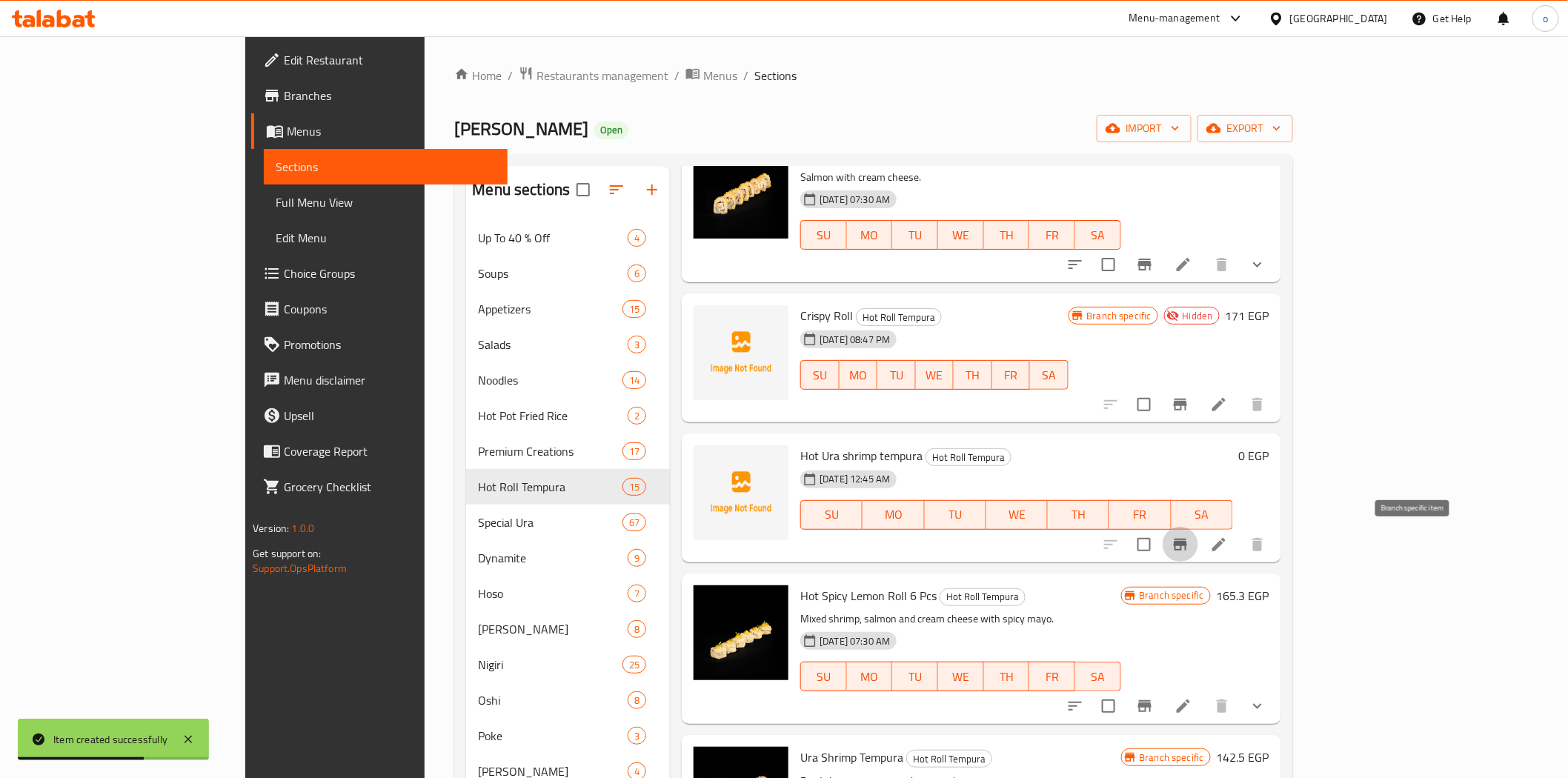
click at [1187, 539] on icon "Branch-specific-item" at bounding box center [1180, 544] width 13 height 11
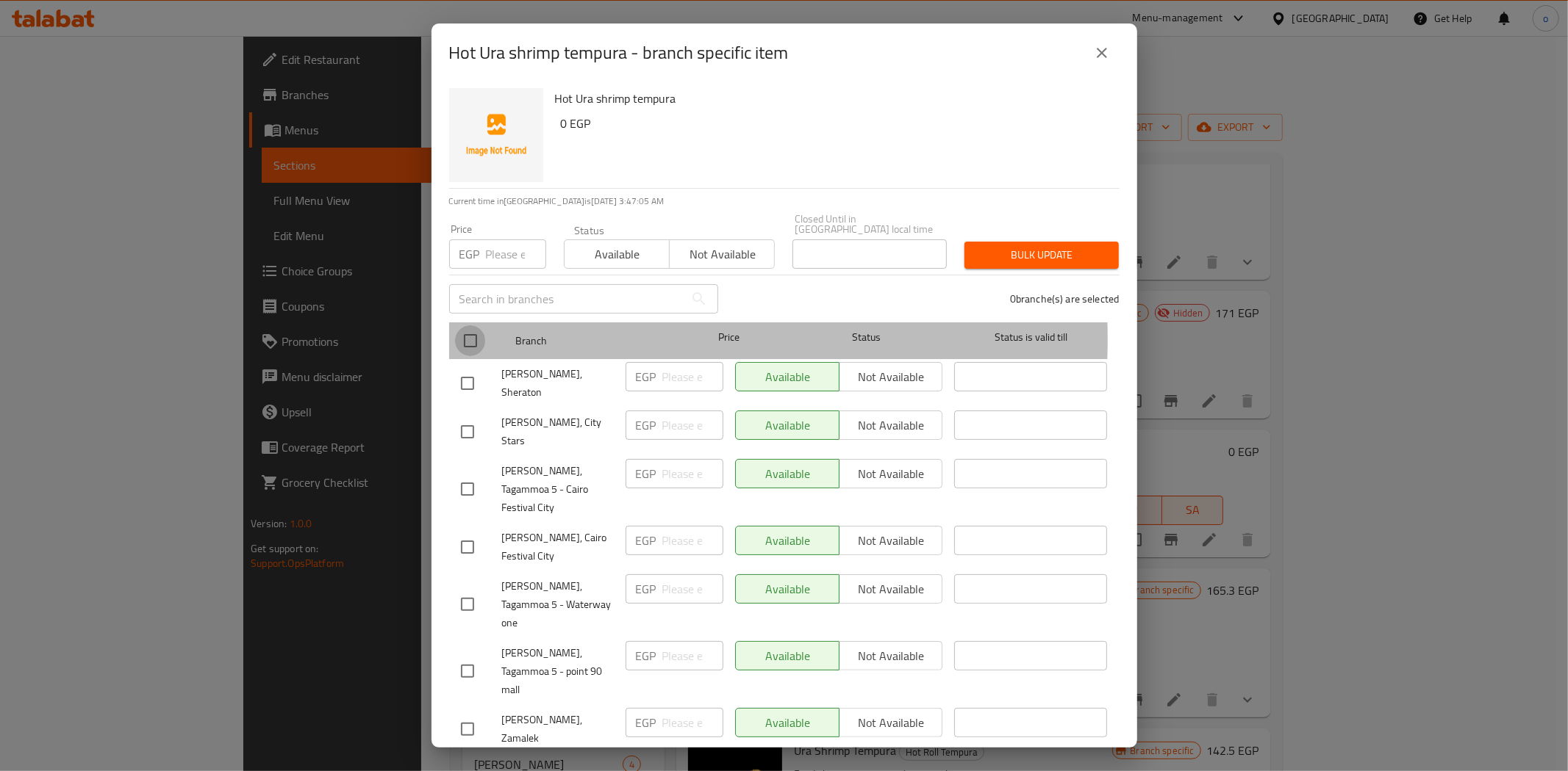
click at [472, 329] on input "checkbox" at bounding box center [470, 340] width 31 height 31
checkbox input "true"
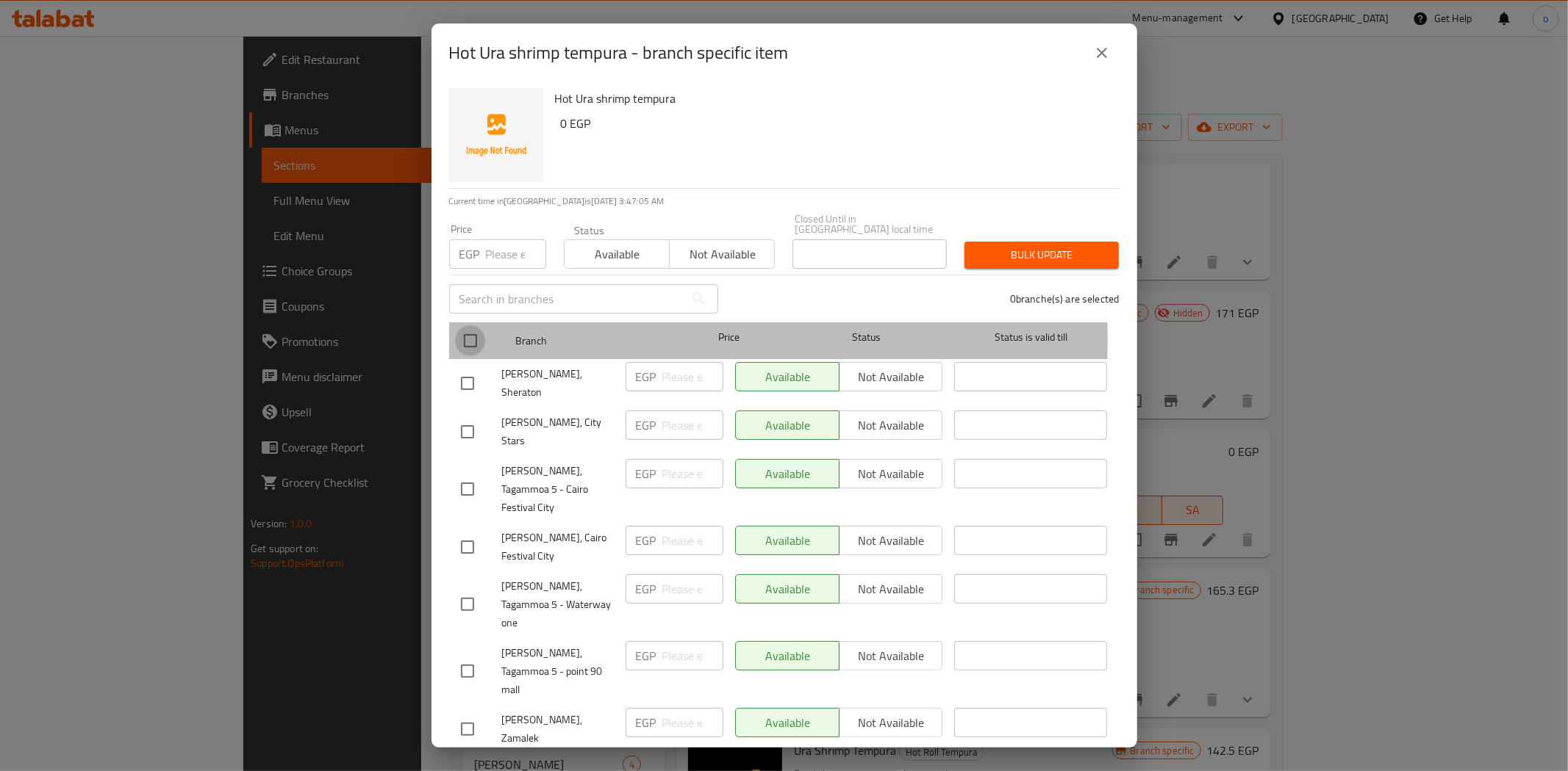
checkbox input "true"
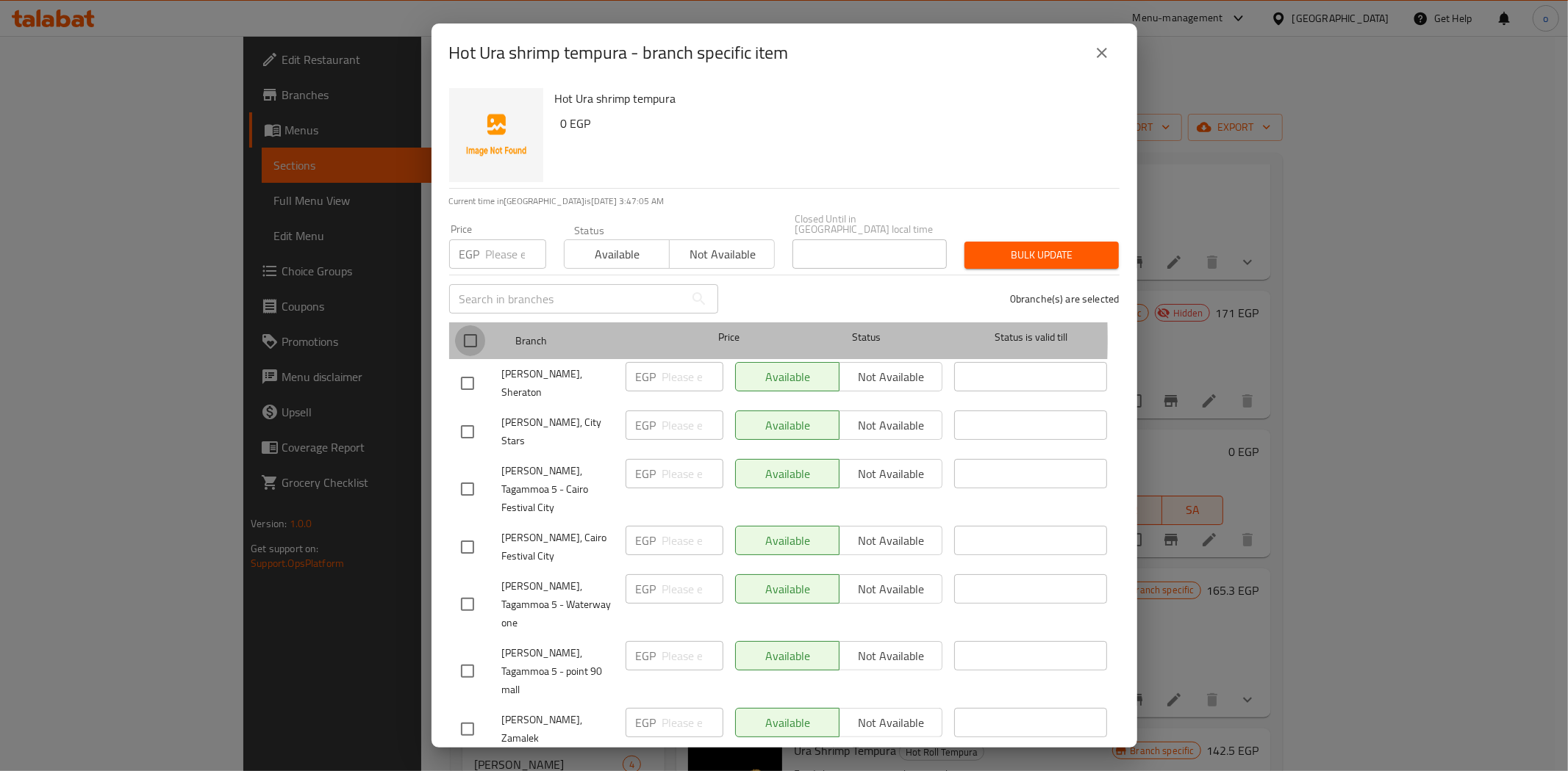
checkbox input "true"
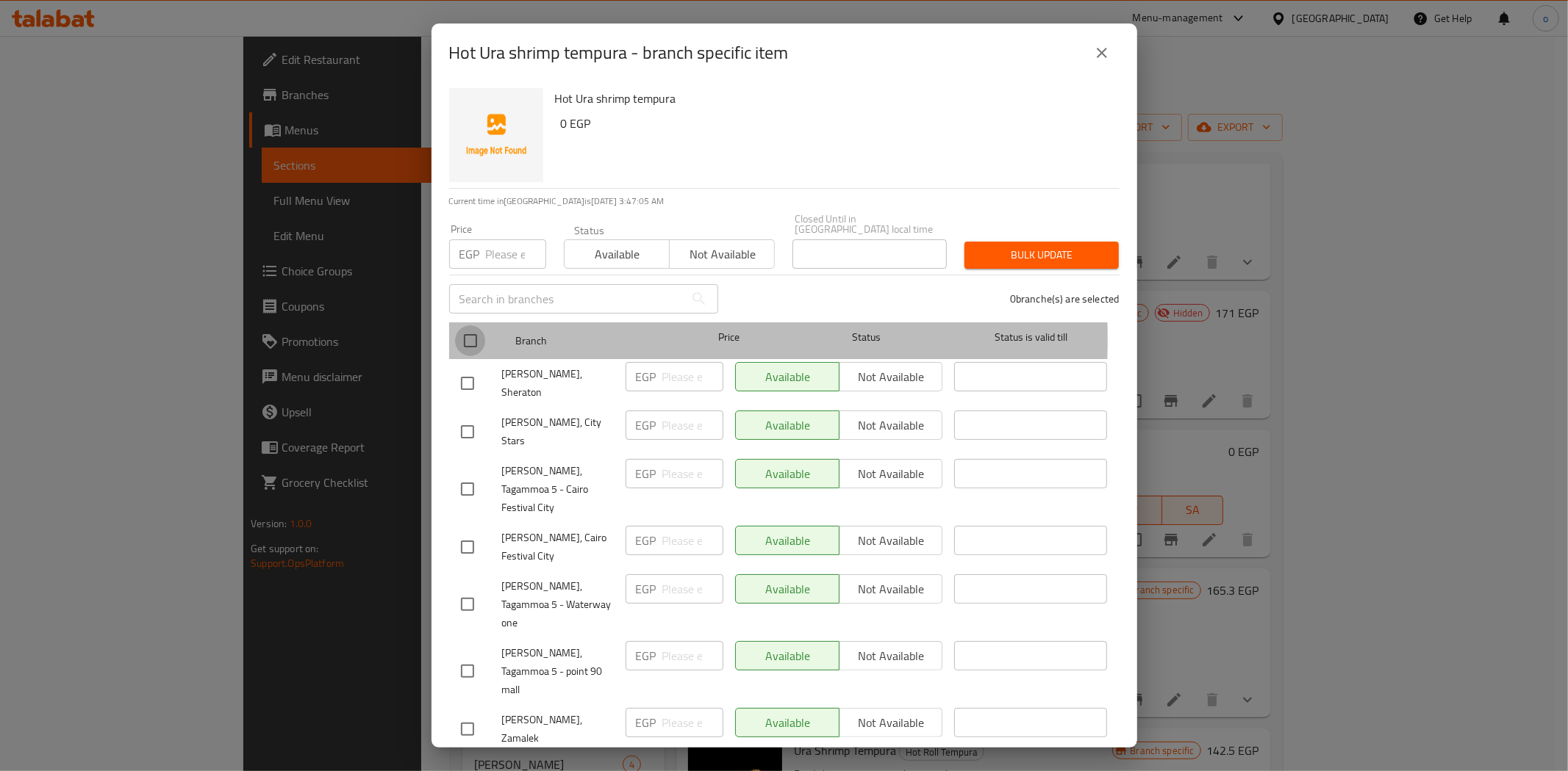
checkbox input "true"
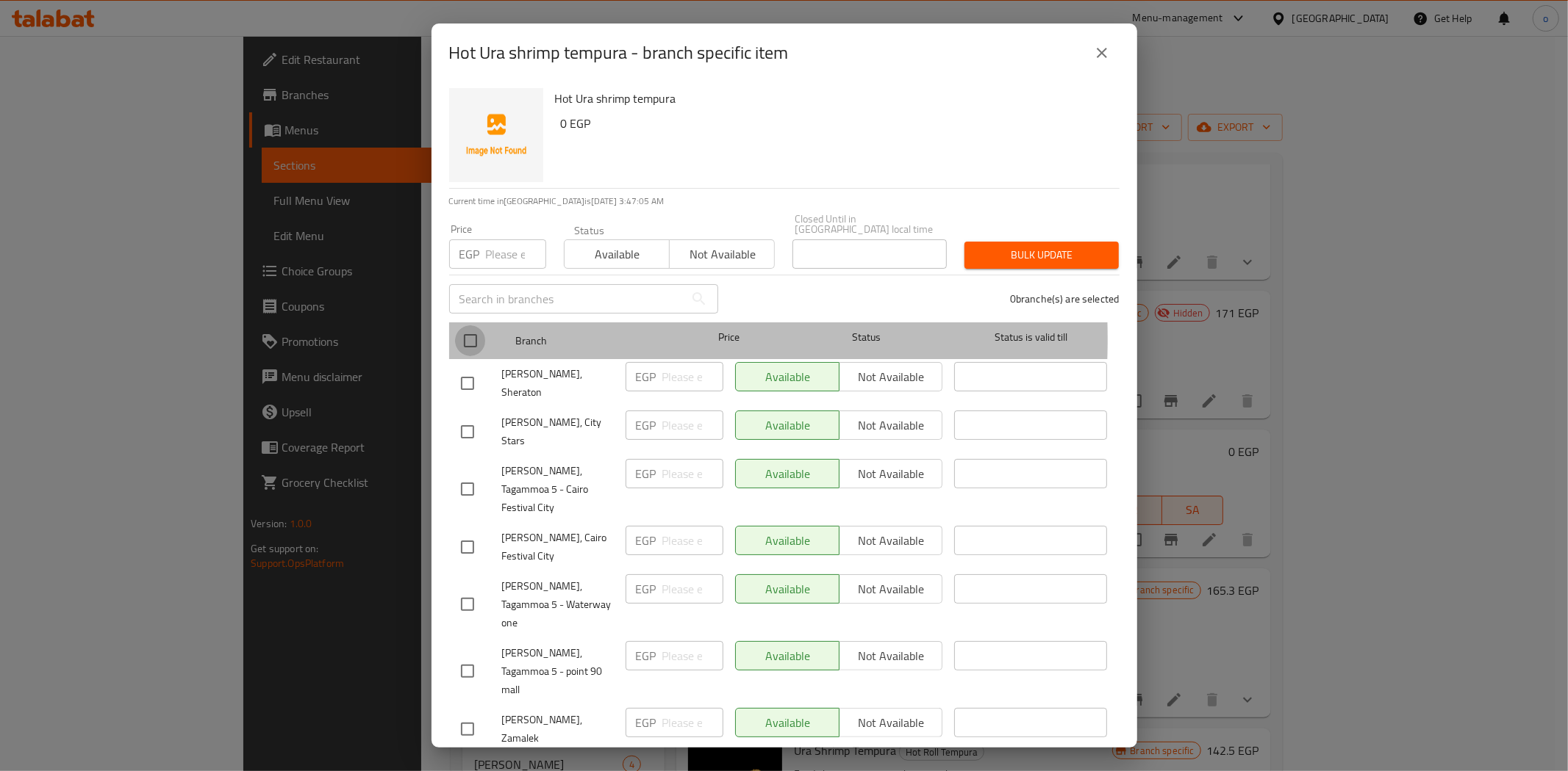
checkbox input "true"
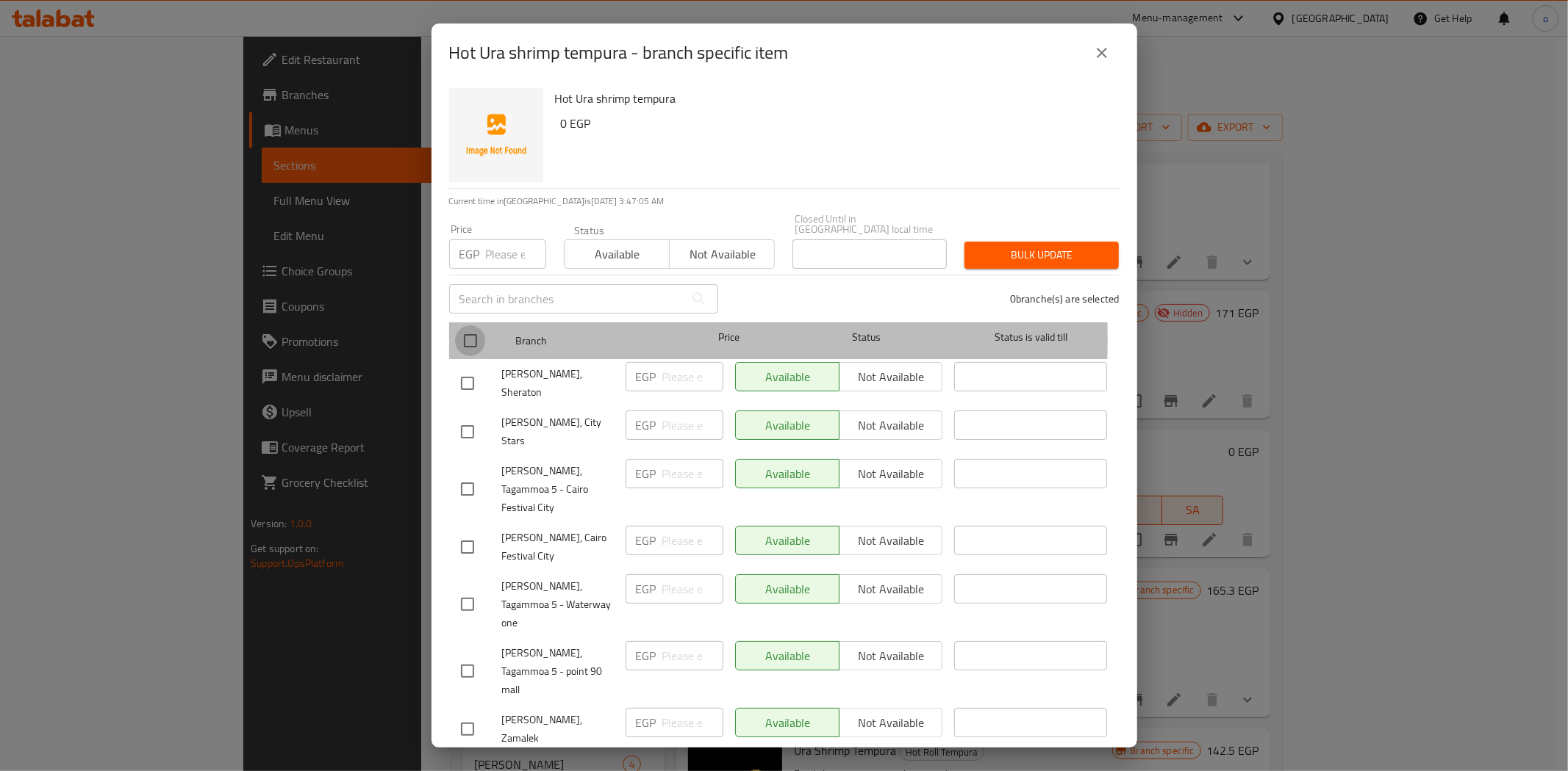
checkbox input "true"
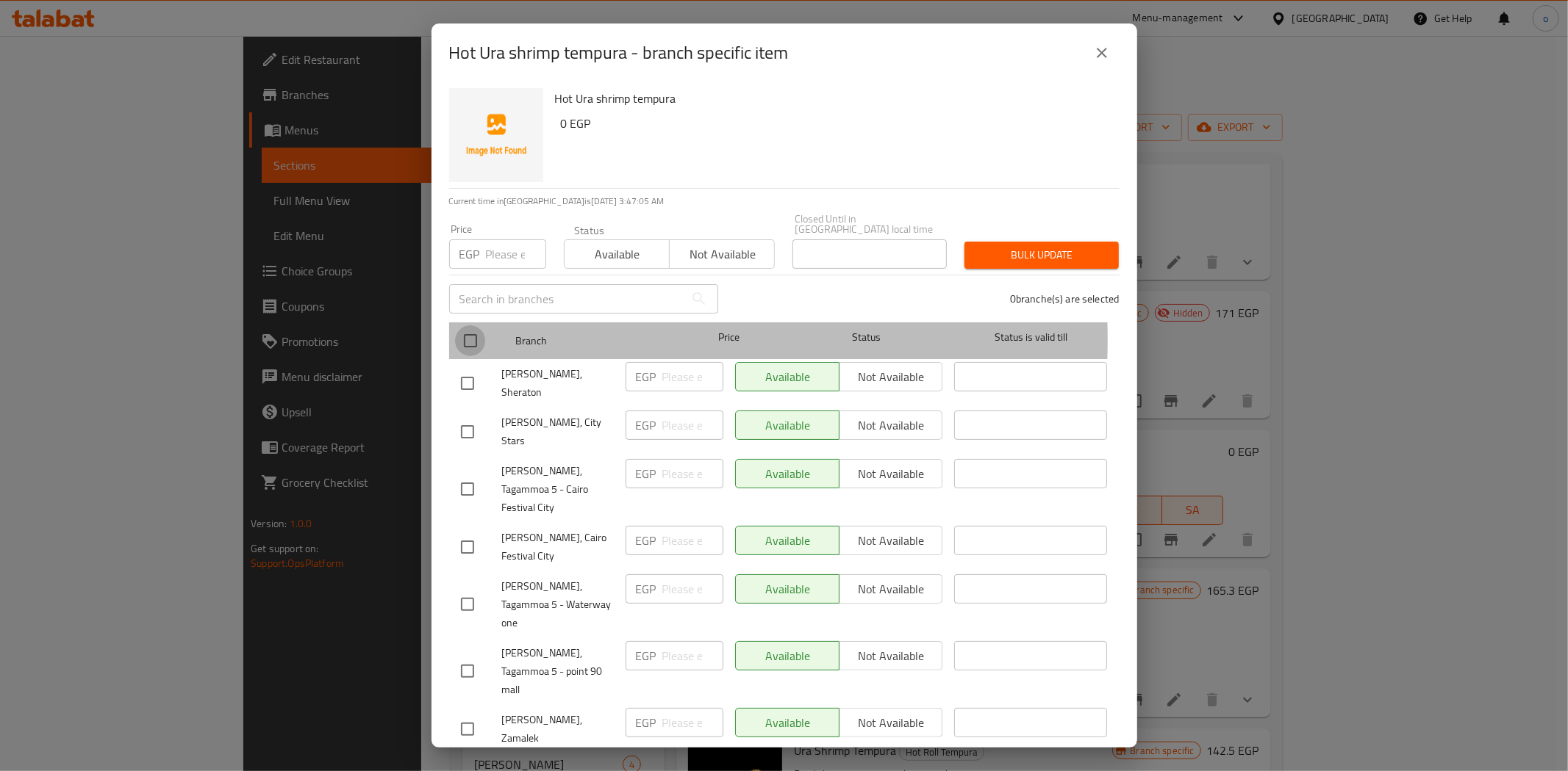
checkbox input "true"
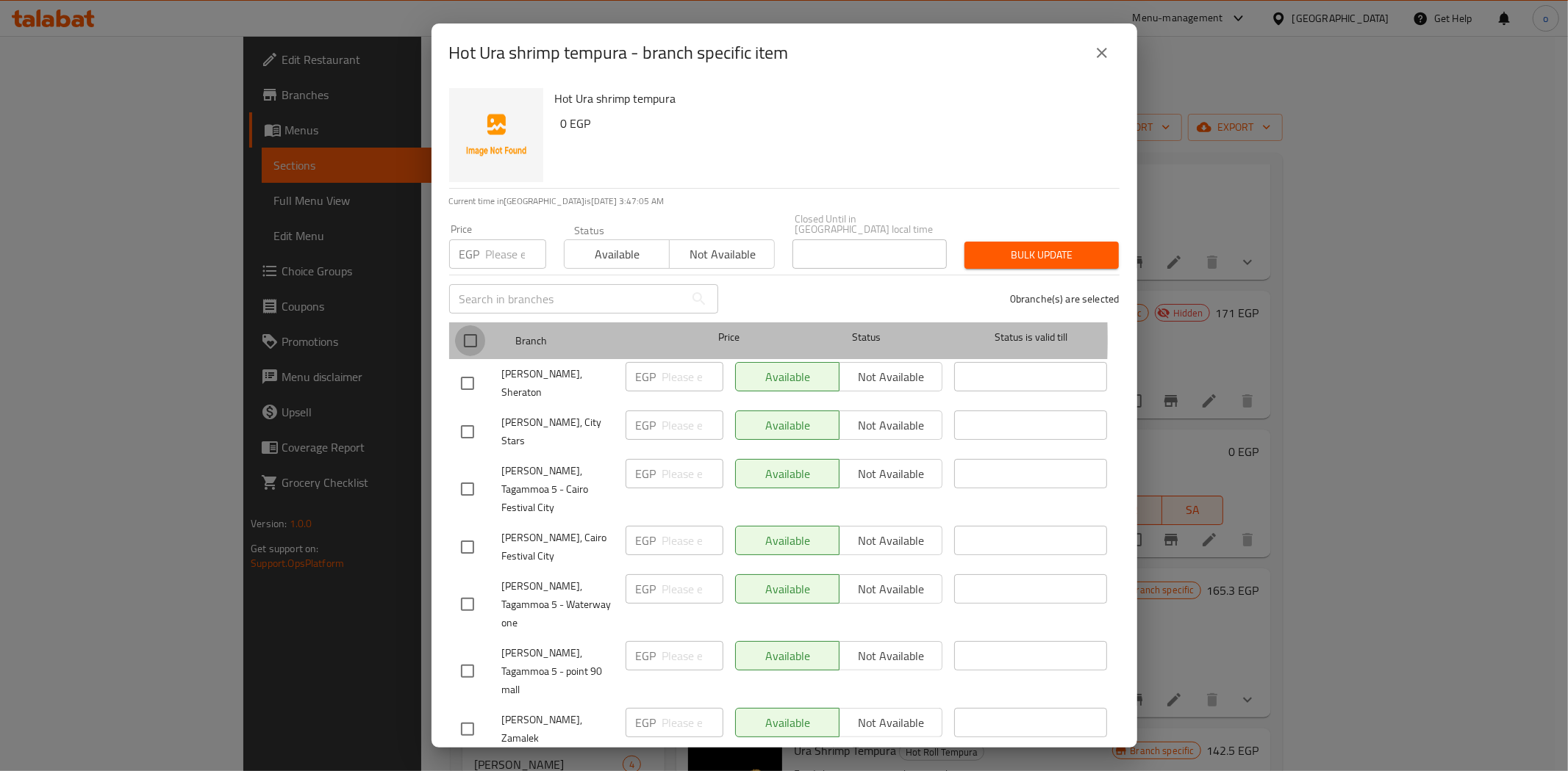
checkbox input "true"
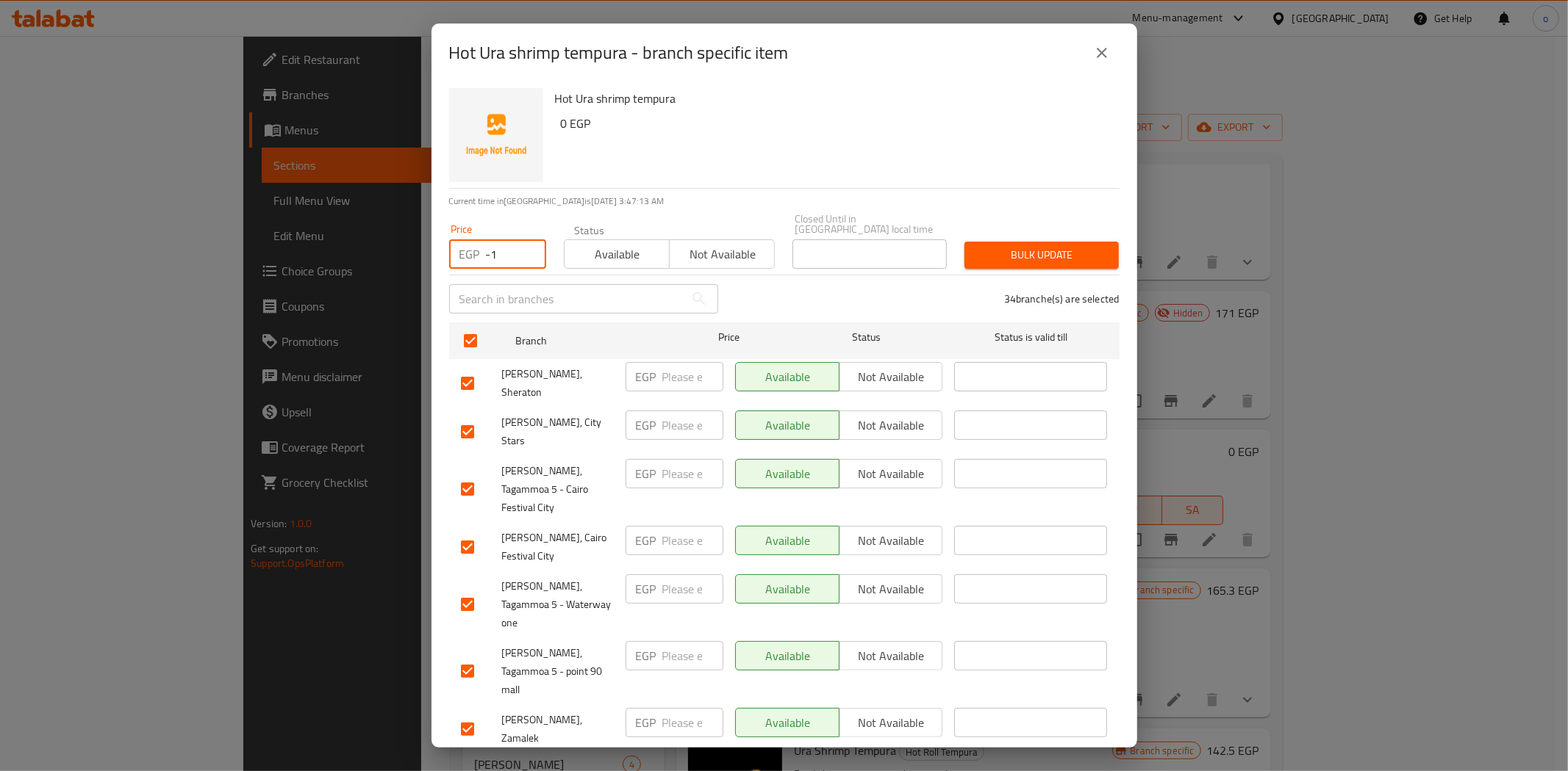
click at [522, 246] on input "-1" at bounding box center [516, 254] width 60 height 30
drag, startPoint x: 498, startPoint y: 245, endPoint x: 431, endPoint y: 247, distance: 67.0
click at [431, 247] on div "Hot Ura shrimp tempura 0 EGP Current time in [GEOGRAPHIC_DATA] is [DATE] 3:47:1…" at bounding box center [784, 414] width 706 height 665
paste input "268"
type input "268"
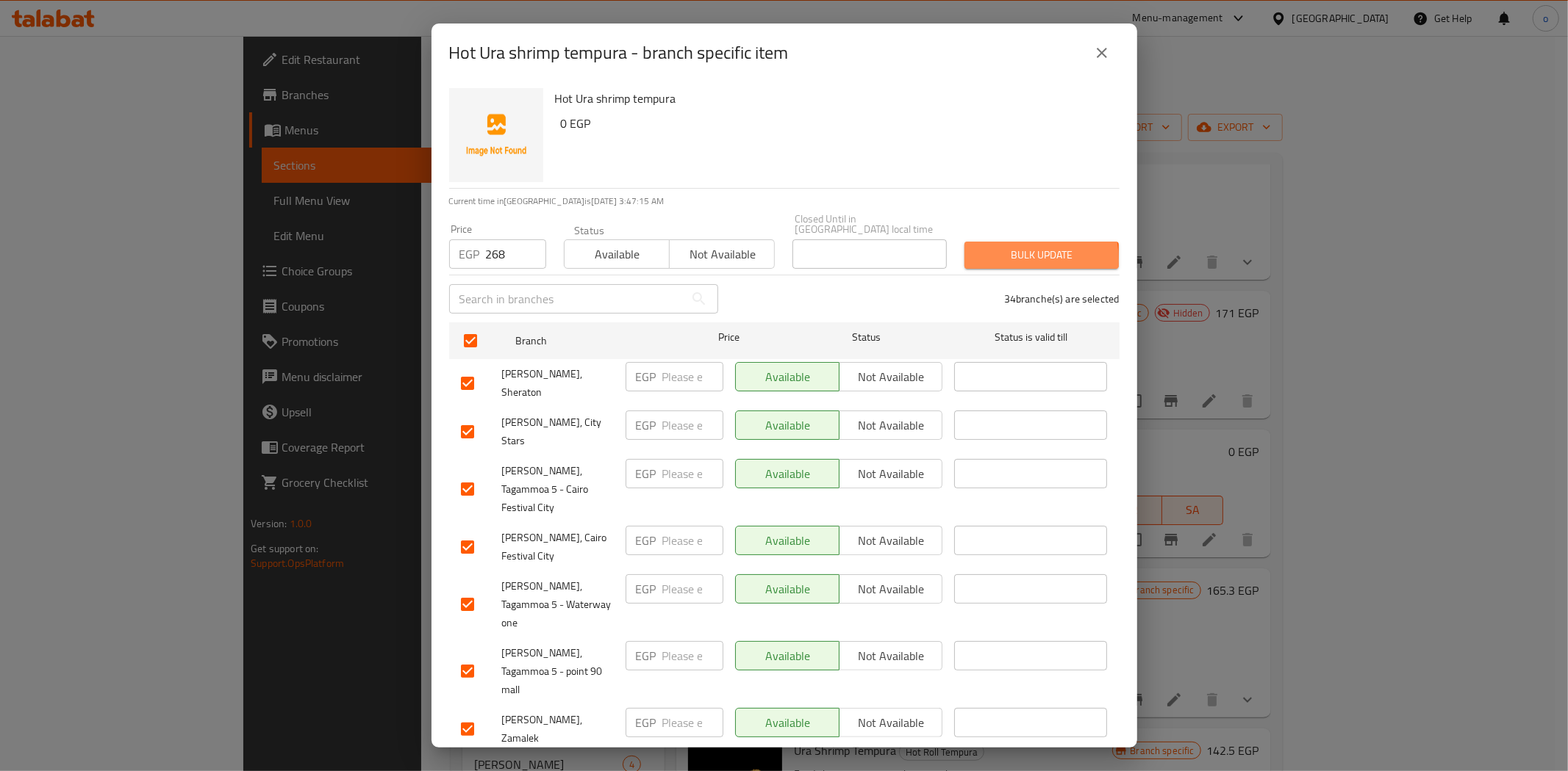
click at [988, 251] on span "Bulk update" at bounding box center [1042, 255] width 131 height 18
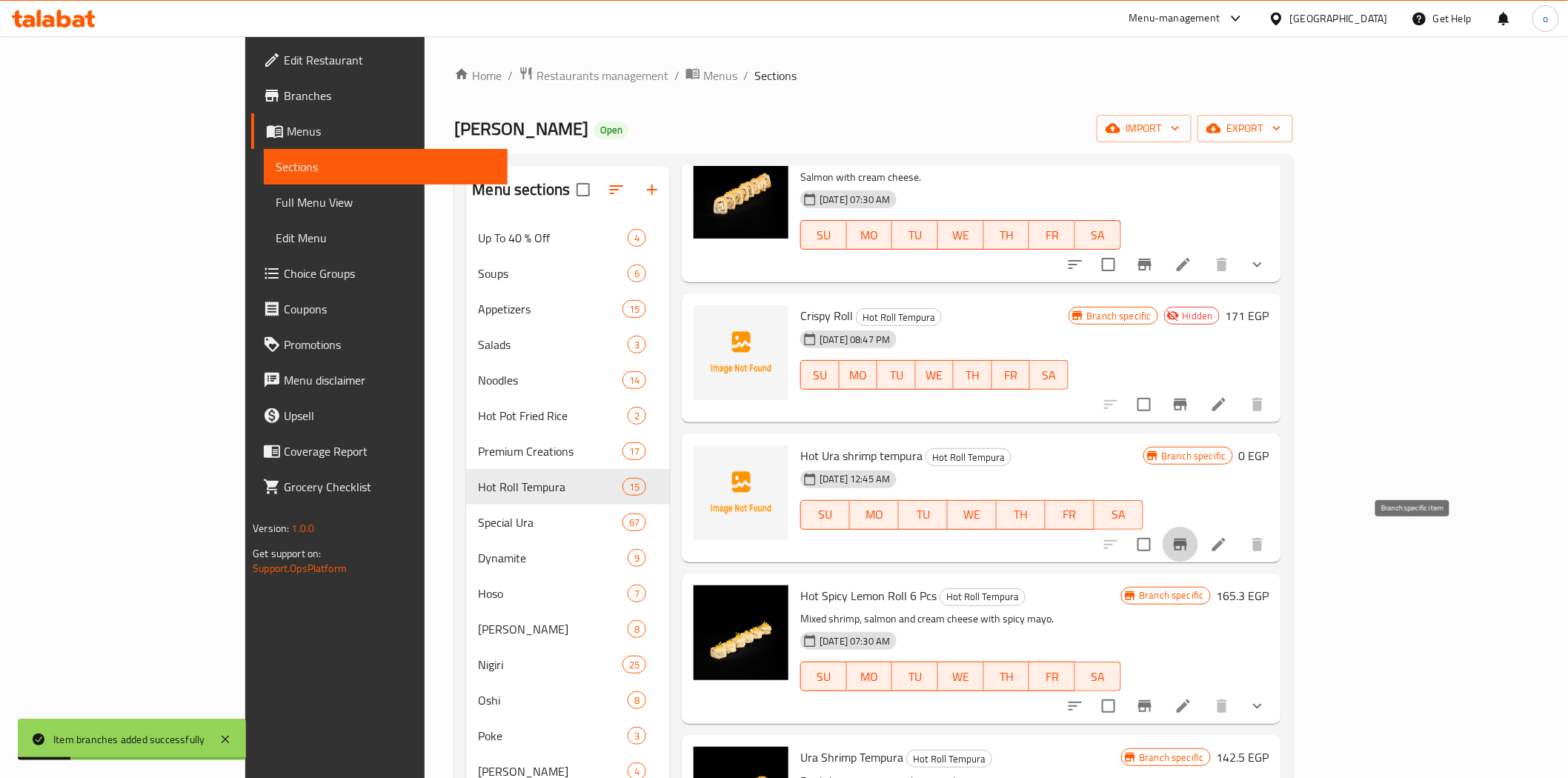
click at [1198, 534] on button "Branch-specific-item" at bounding box center [1181, 545] width 35 height 35
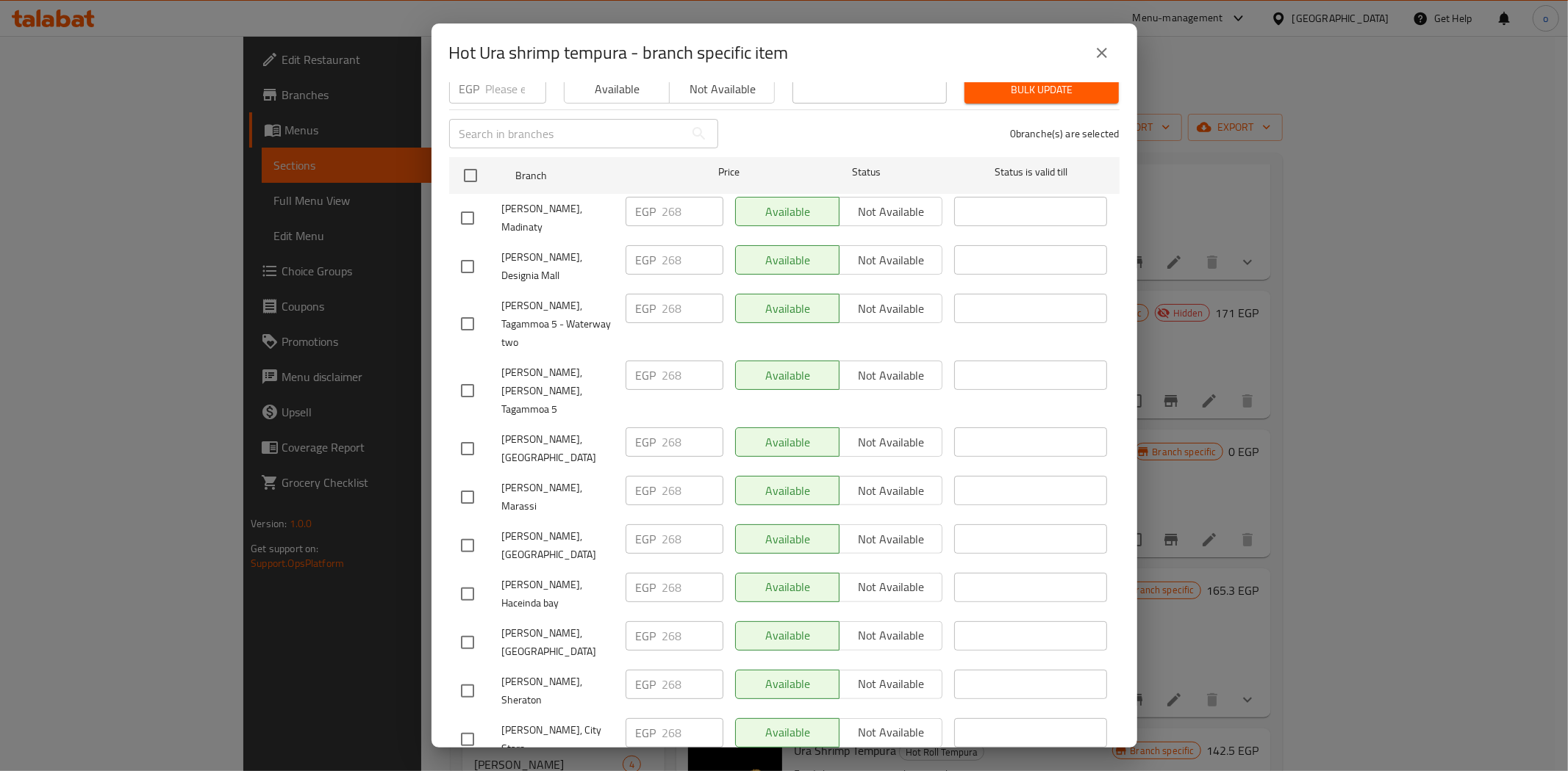
scroll to position [245, 0]
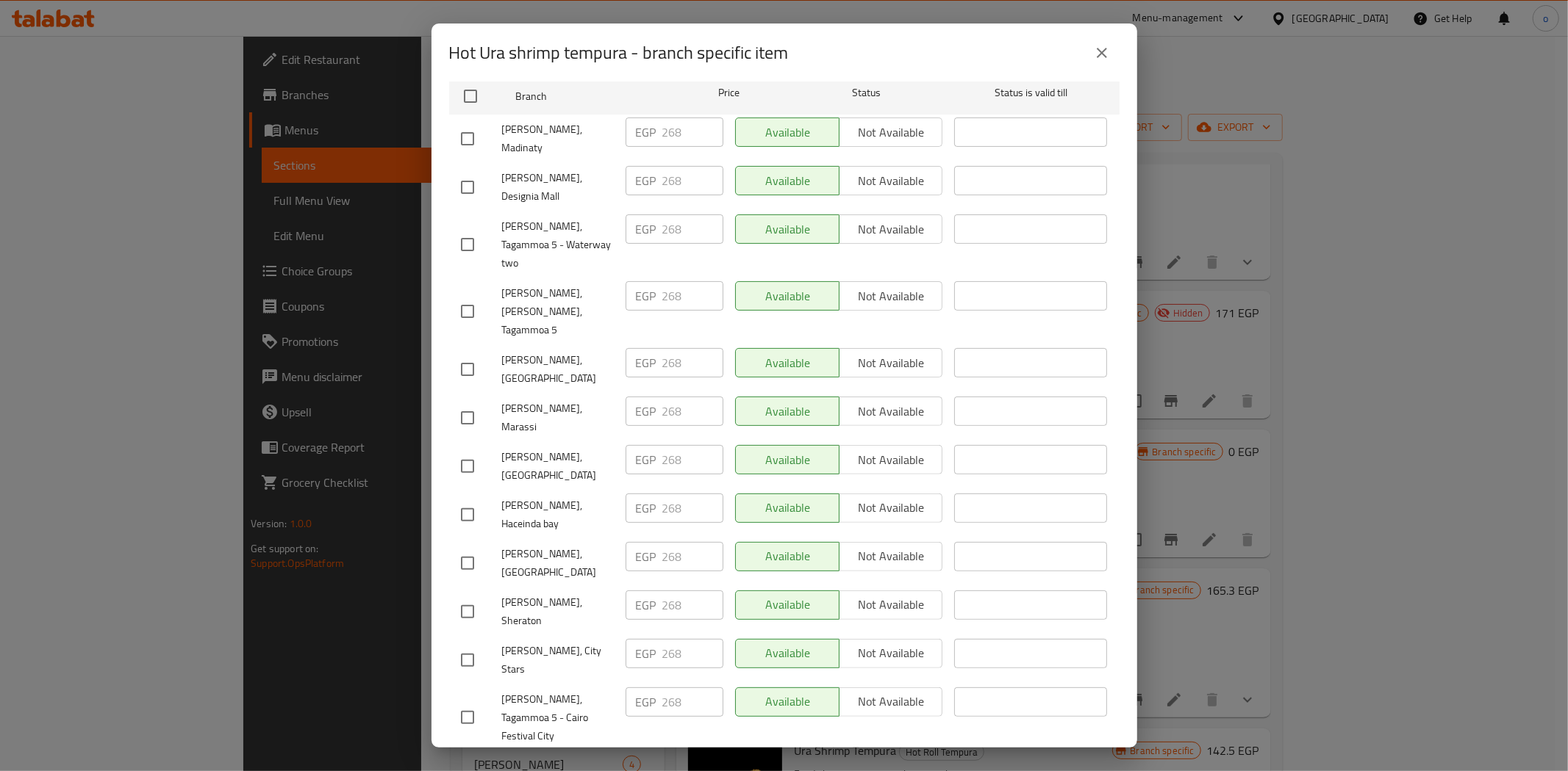
click at [452, 499] on input "checkbox" at bounding box center [467, 514] width 31 height 31
checkbox input "true"
click at [463, 548] on input "checkbox" at bounding box center [467, 563] width 31 height 31
checkbox input "true"
click at [456, 403] on input "checkbox" at bounding box center [467, 418] width 31 height 31
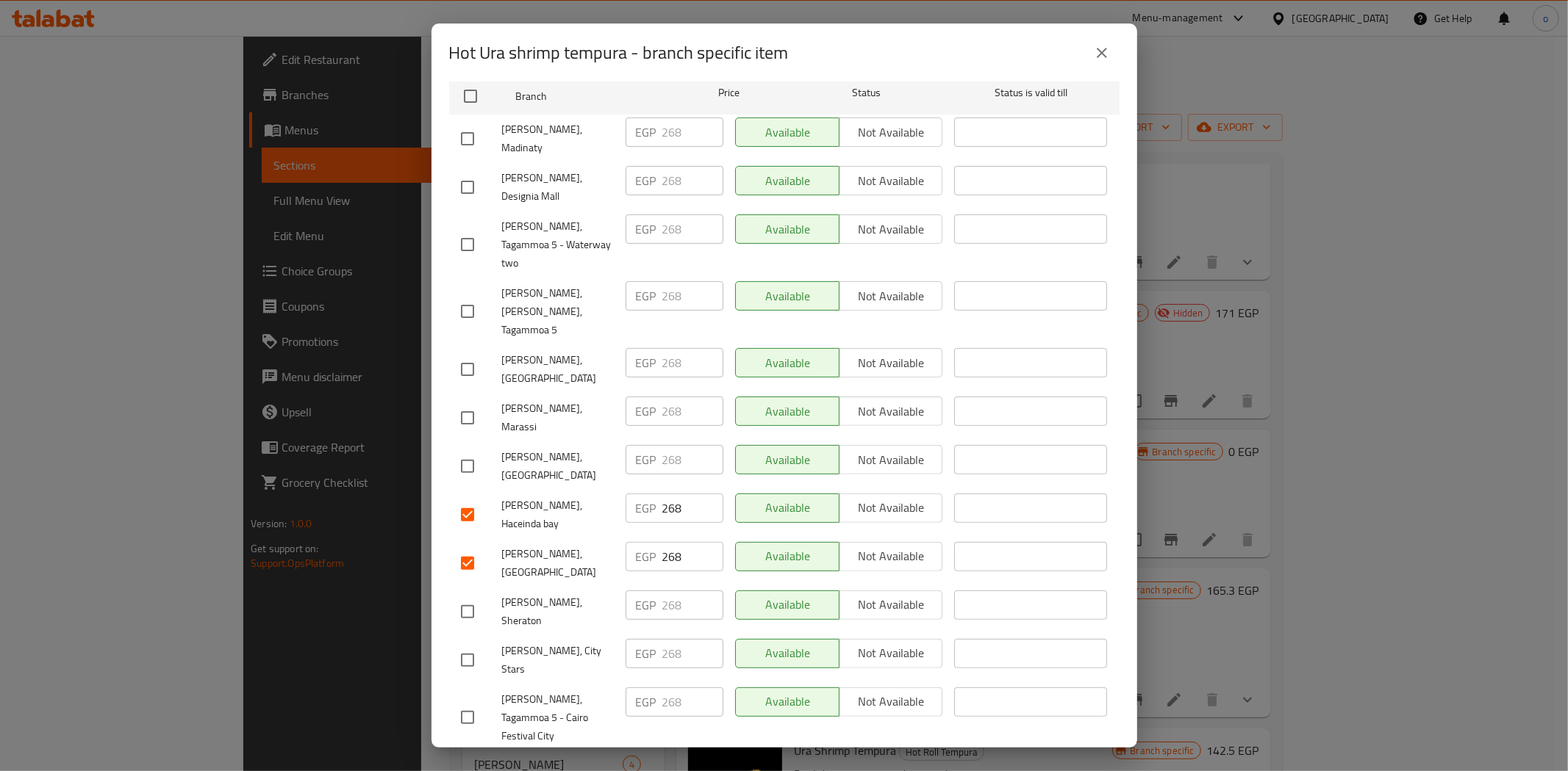
checkbox input "true"
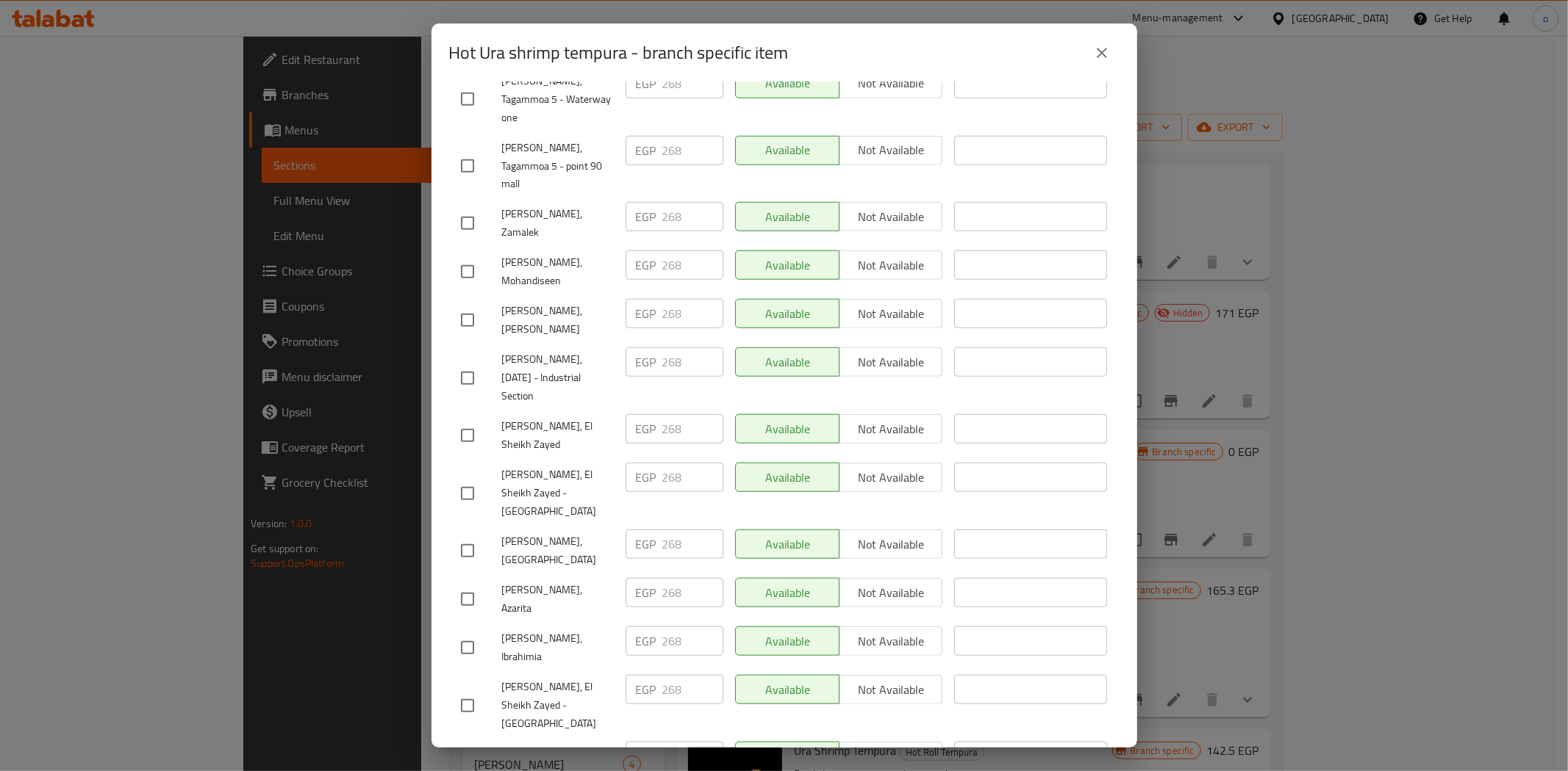
scroll to position [979, 0]
checkbox input "true"
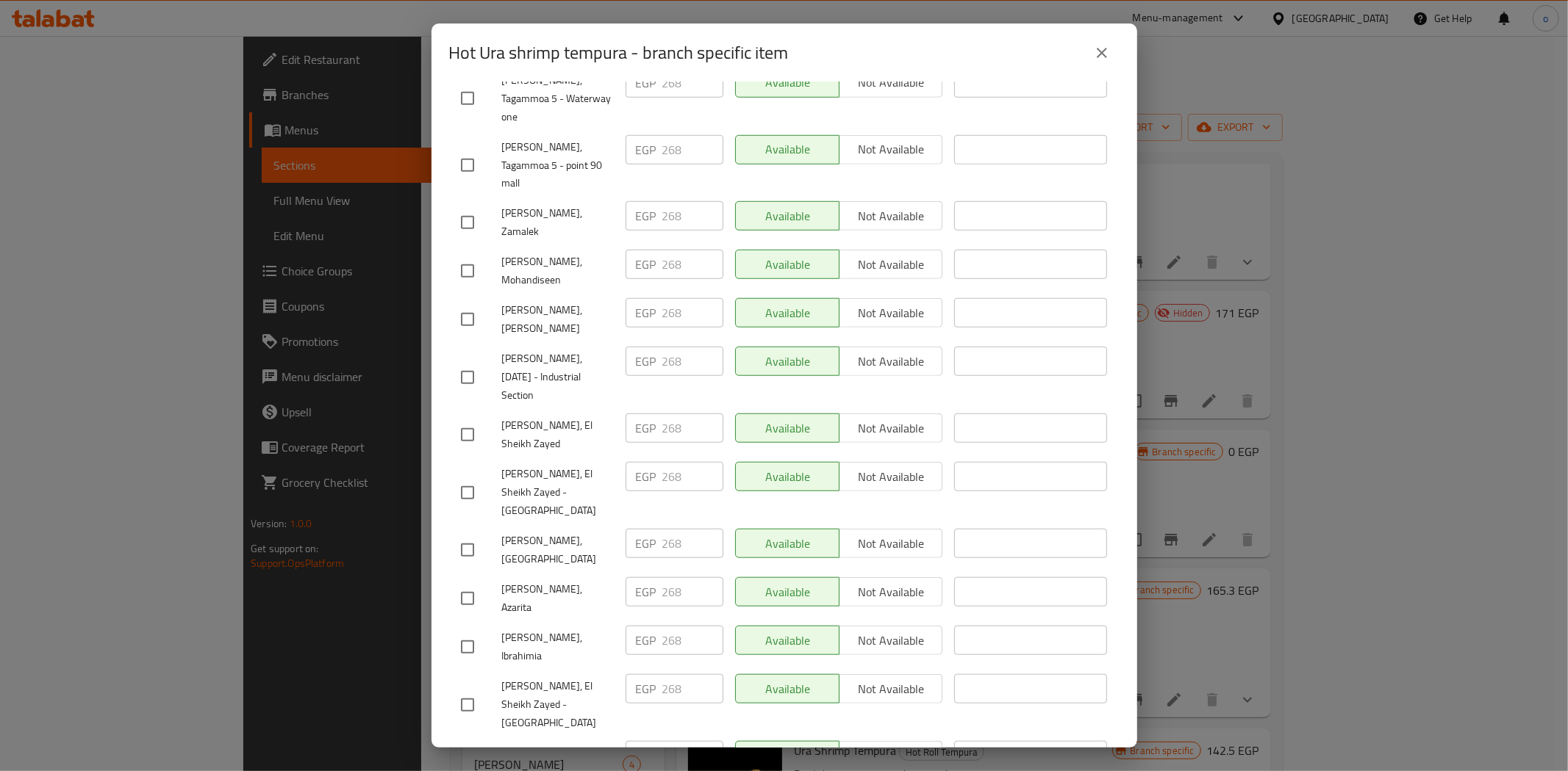
checkbox input "false"
checkbox input "true"
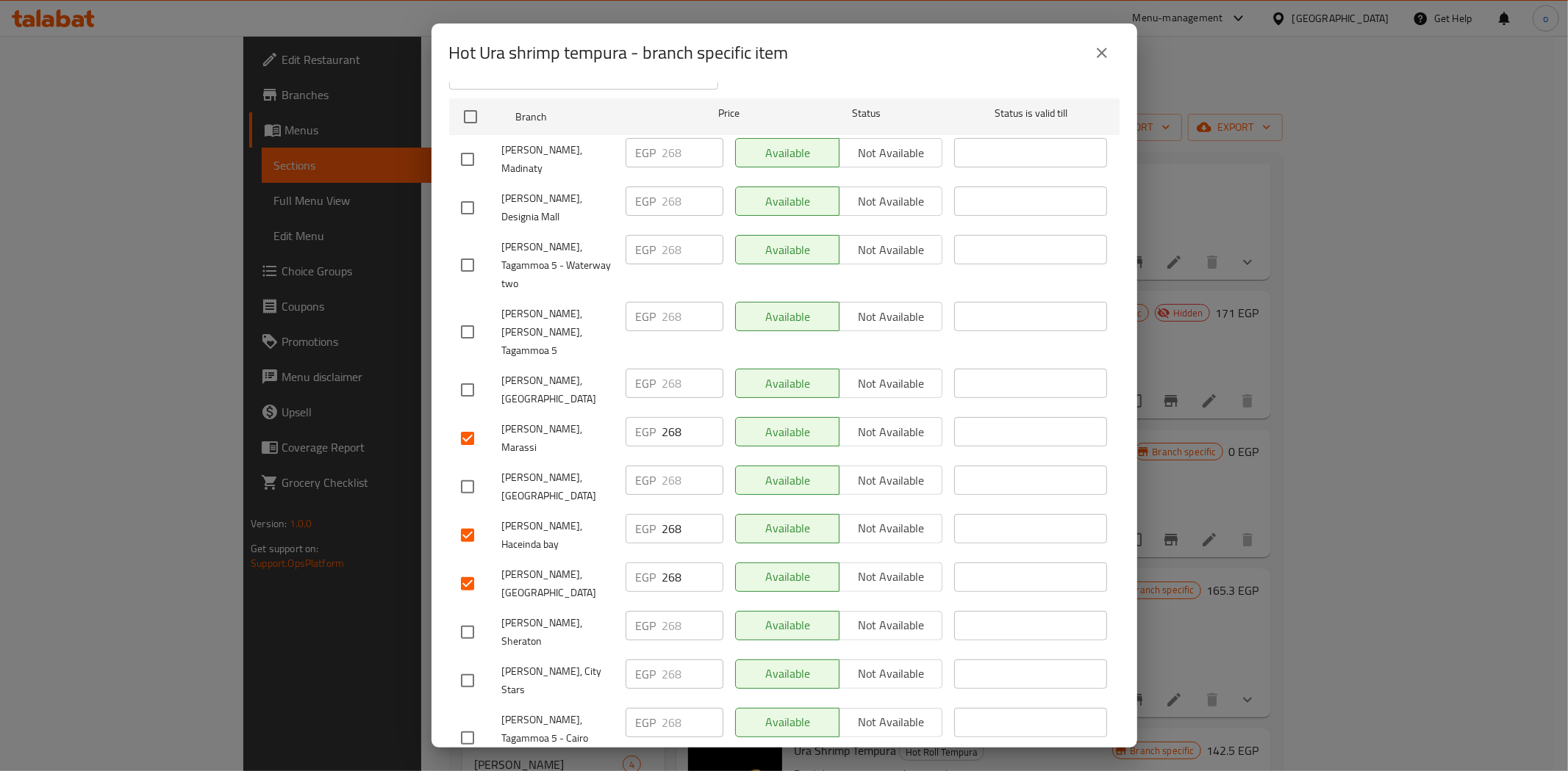
scroll to position [0, 0]
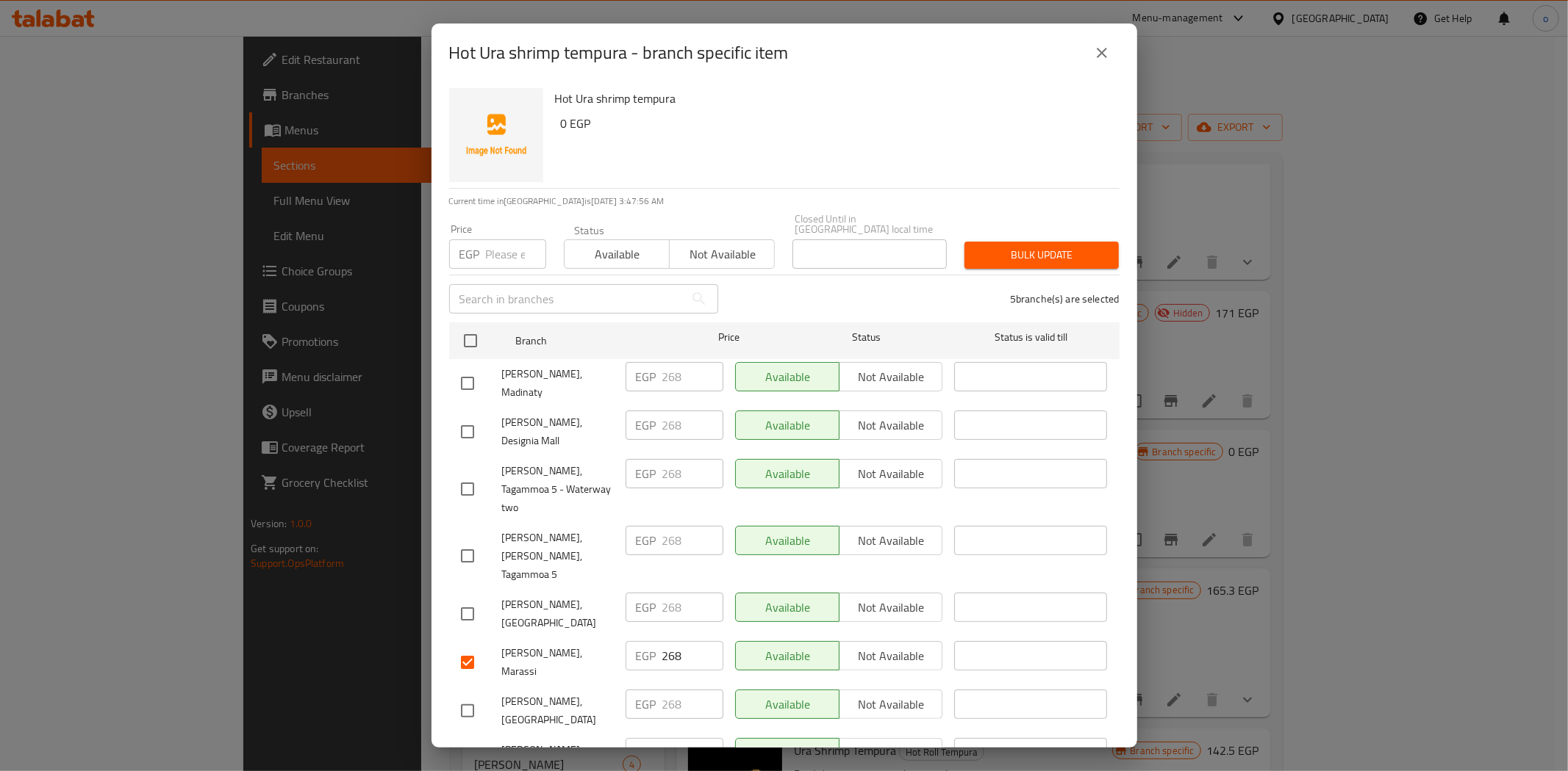
click at [716, 247] on span "Not available" at bounding box center [721, 254] width 94 height 21
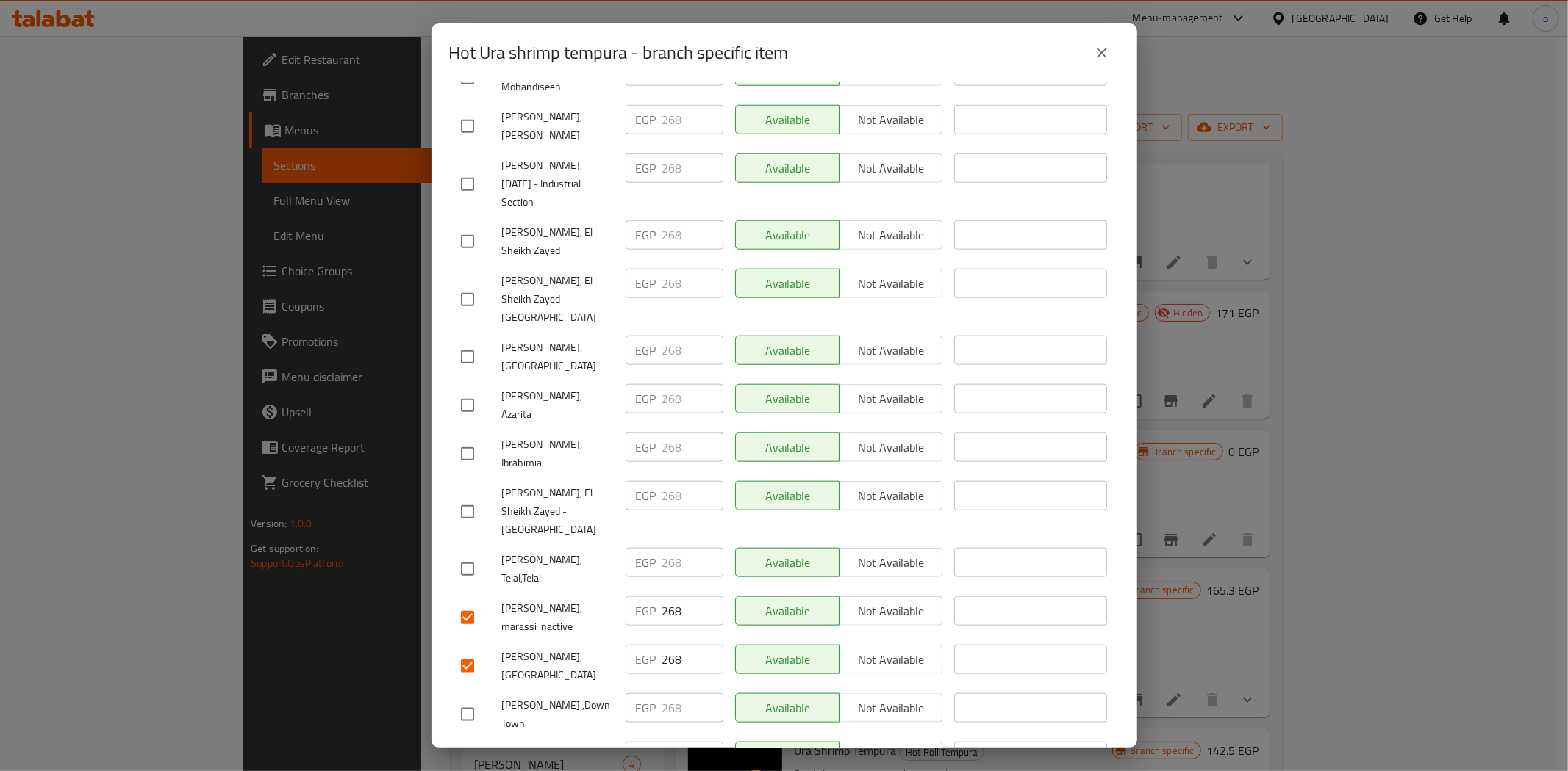
scroll to position [1177, 0]
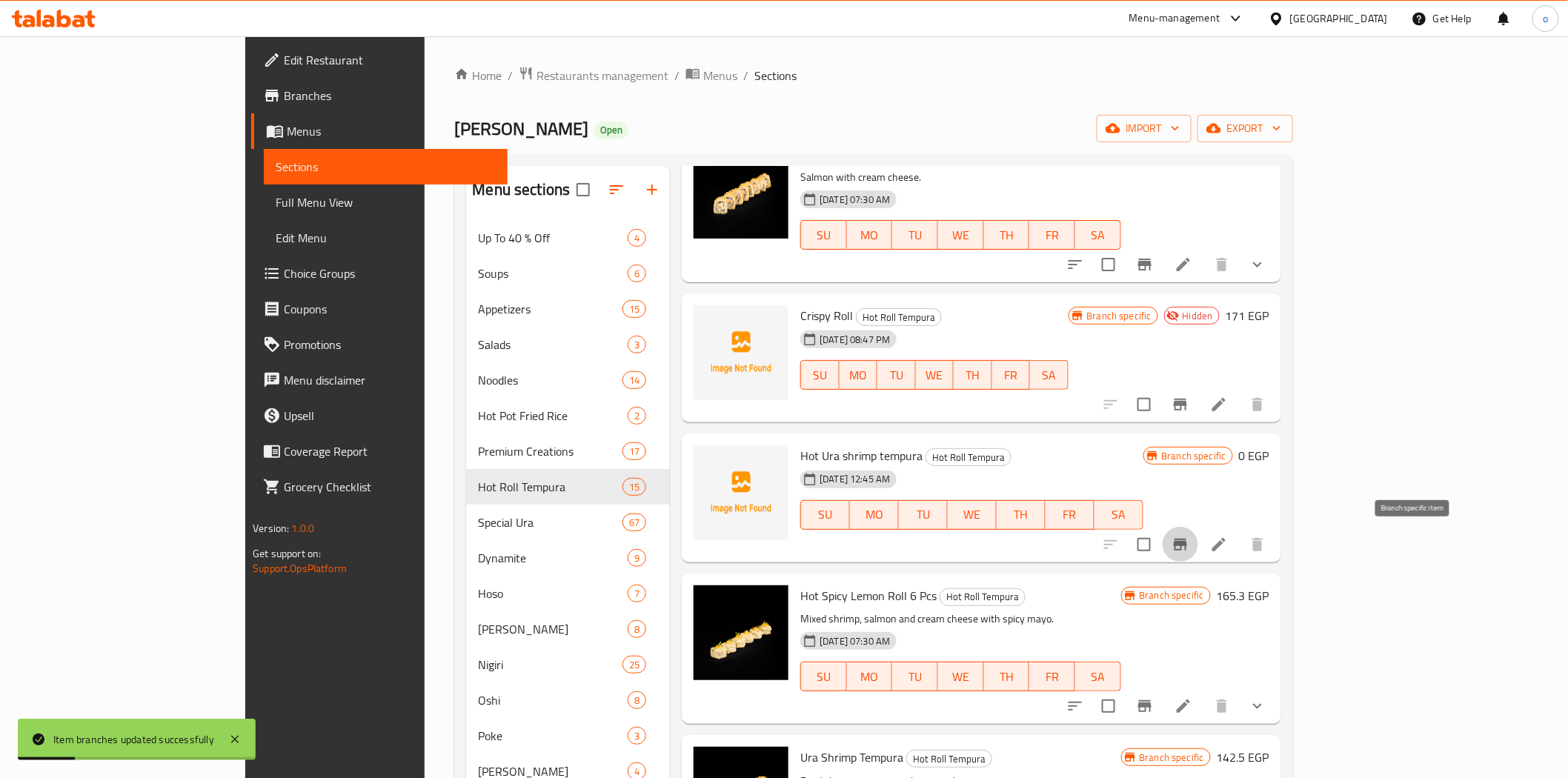
click at [1190, 536] on icon "Branch-specific-item" at bounding box center [1181, 545] width 18 height 18
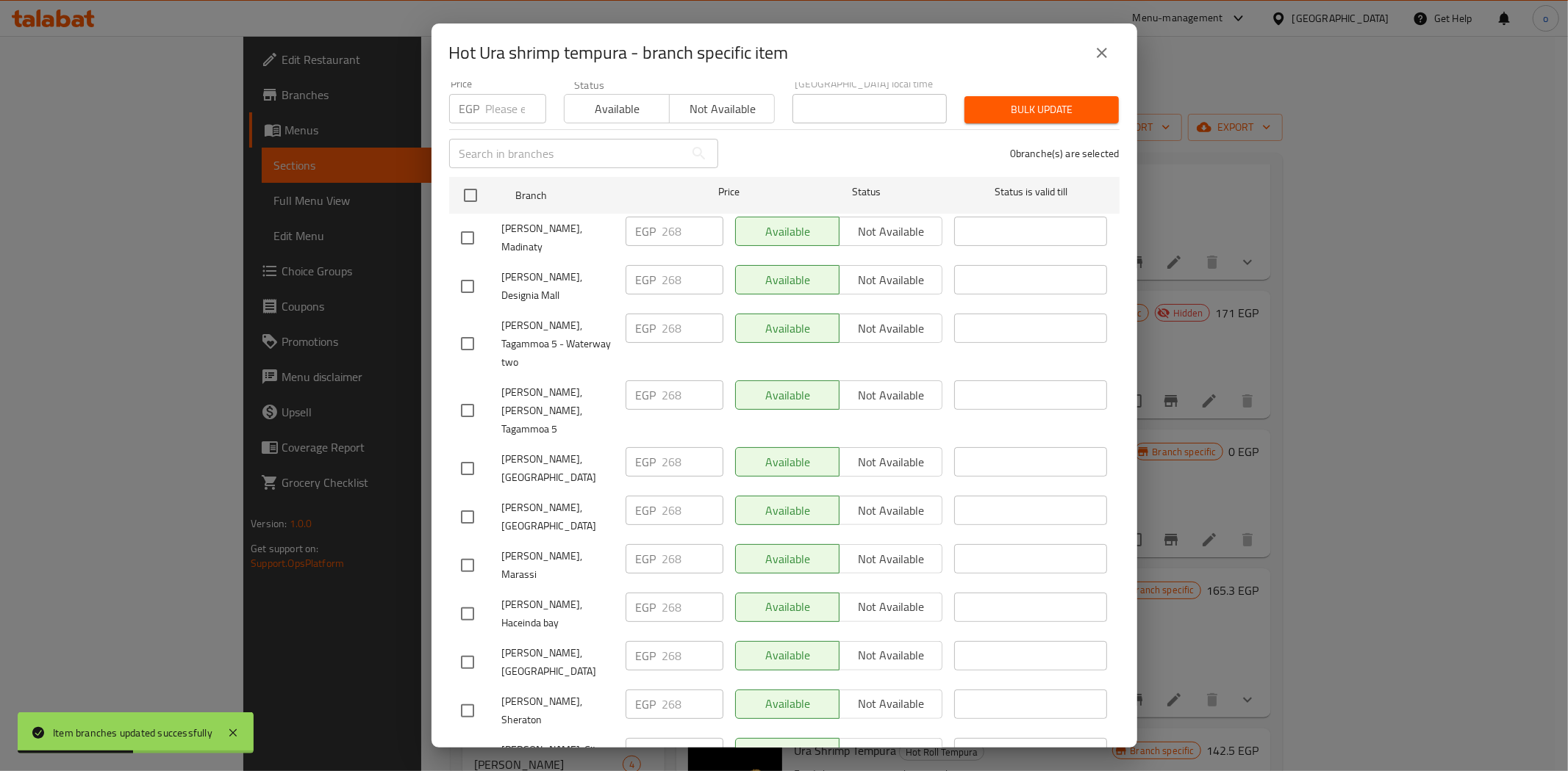
scroll to position [163, 0]
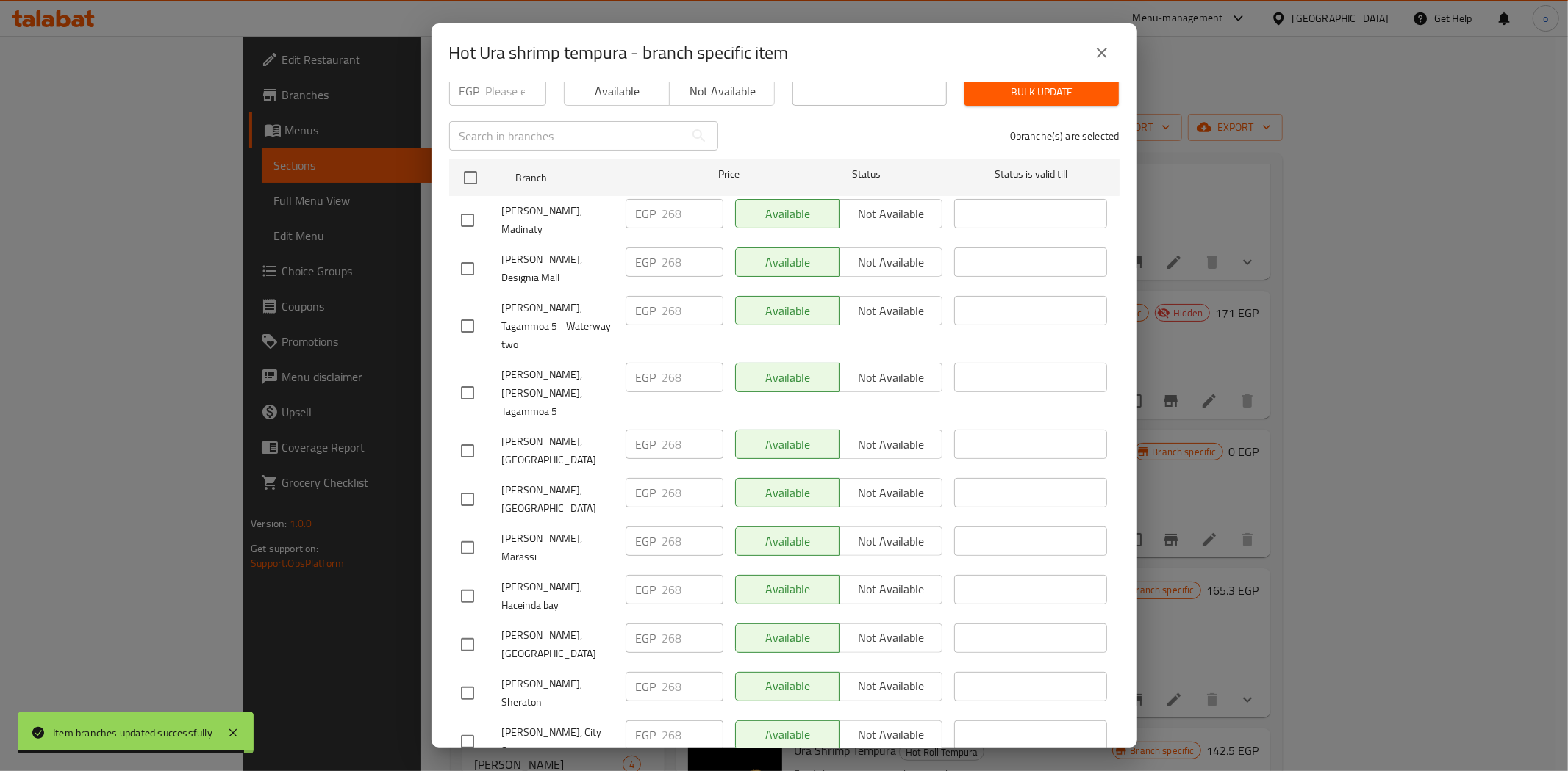
click at [469, 254] on input "checkbox" at bounding box center [467, 268] width 31 height 31
checkbox input "true"
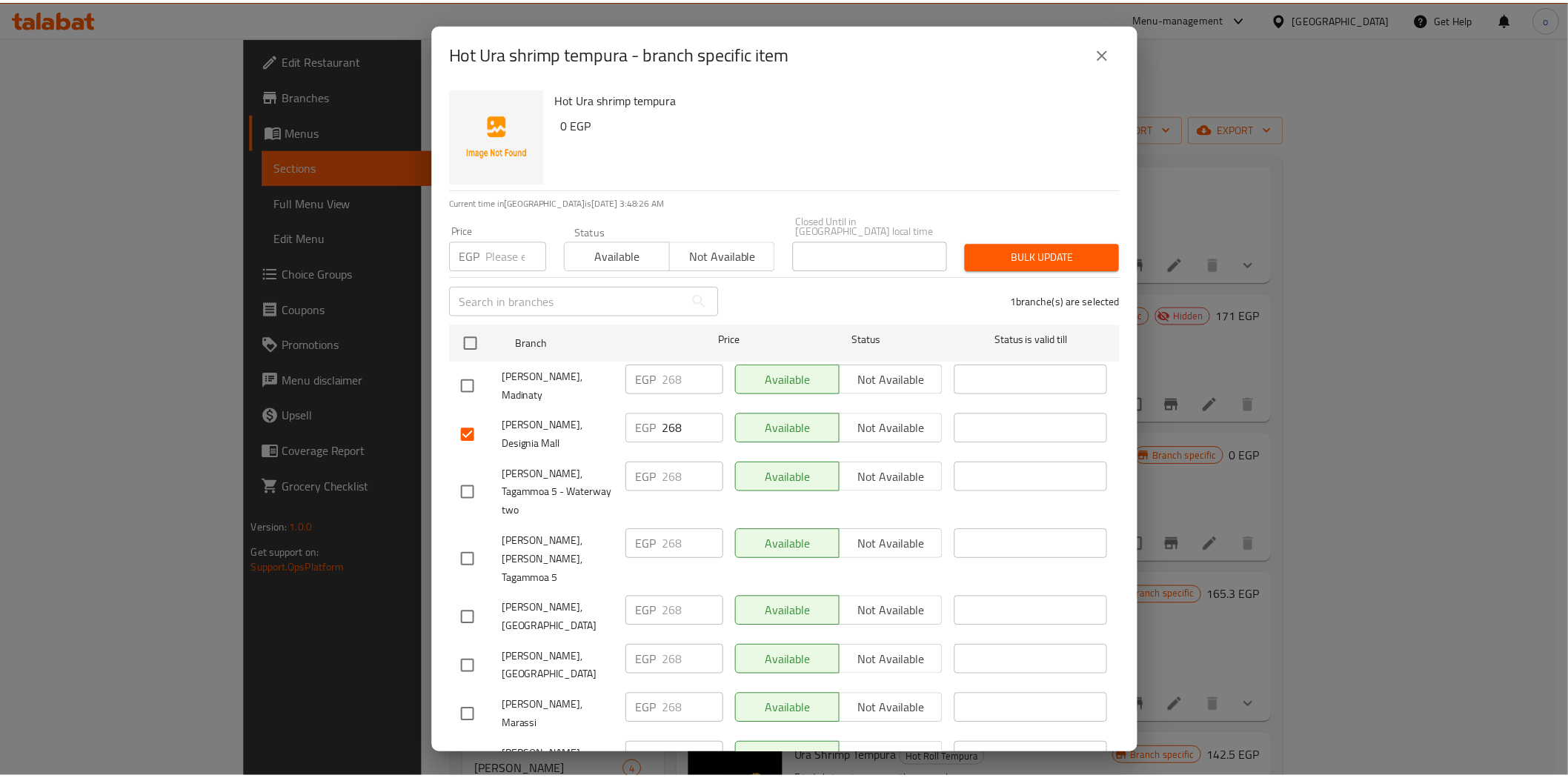
scroll to position [0, 0]
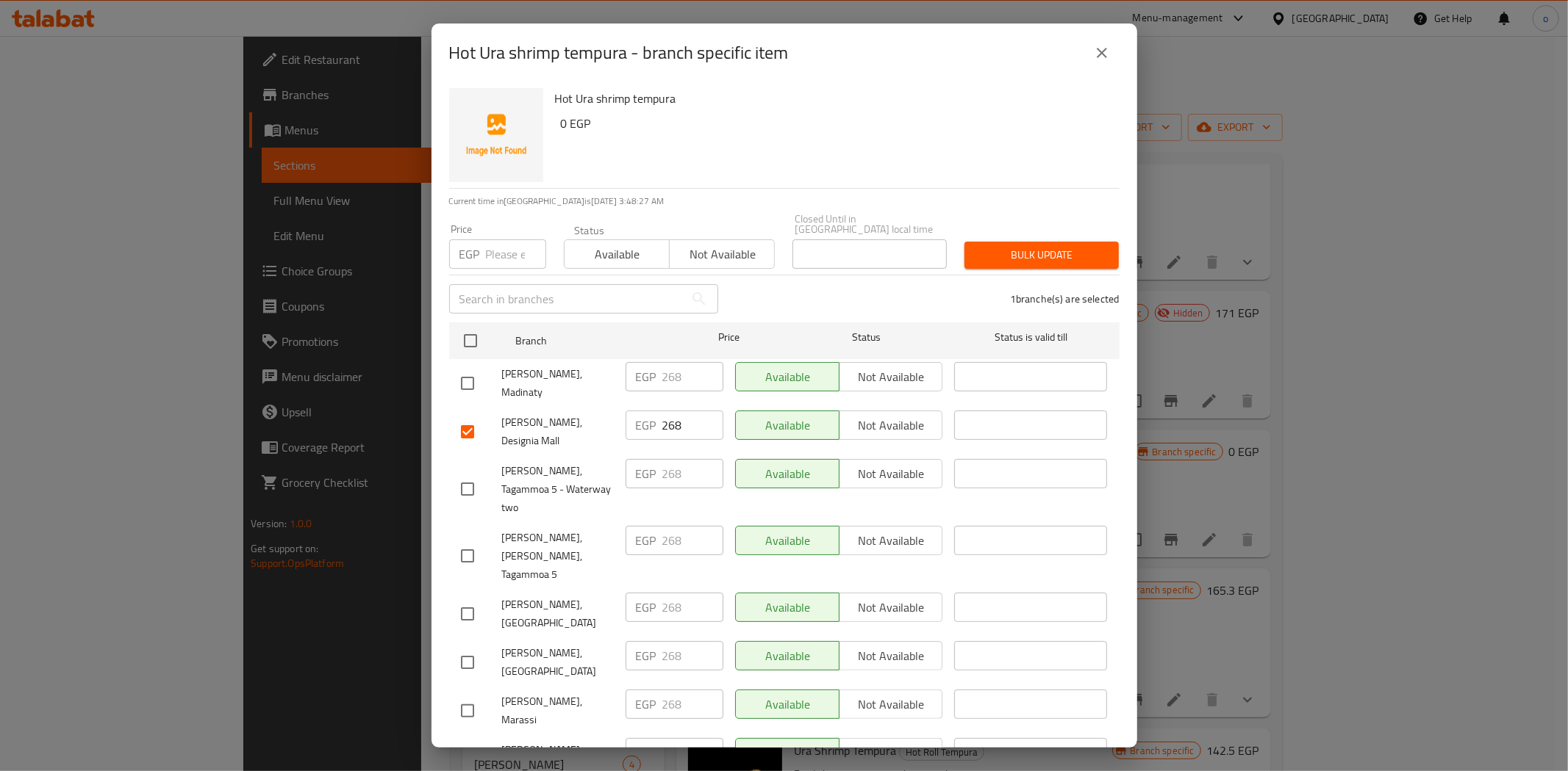
click at [510, 240] on input "number" at bounding box center [516, 254] width 60 height 30
paste input "303"
type input "303"
click at [1001, 233] on div "Bulk update" at bounding box center [1042, 254] width 172 height 45
click at [998, 247] on span "Bulk update" at bounding box center [1042, 255] width 131 height 18
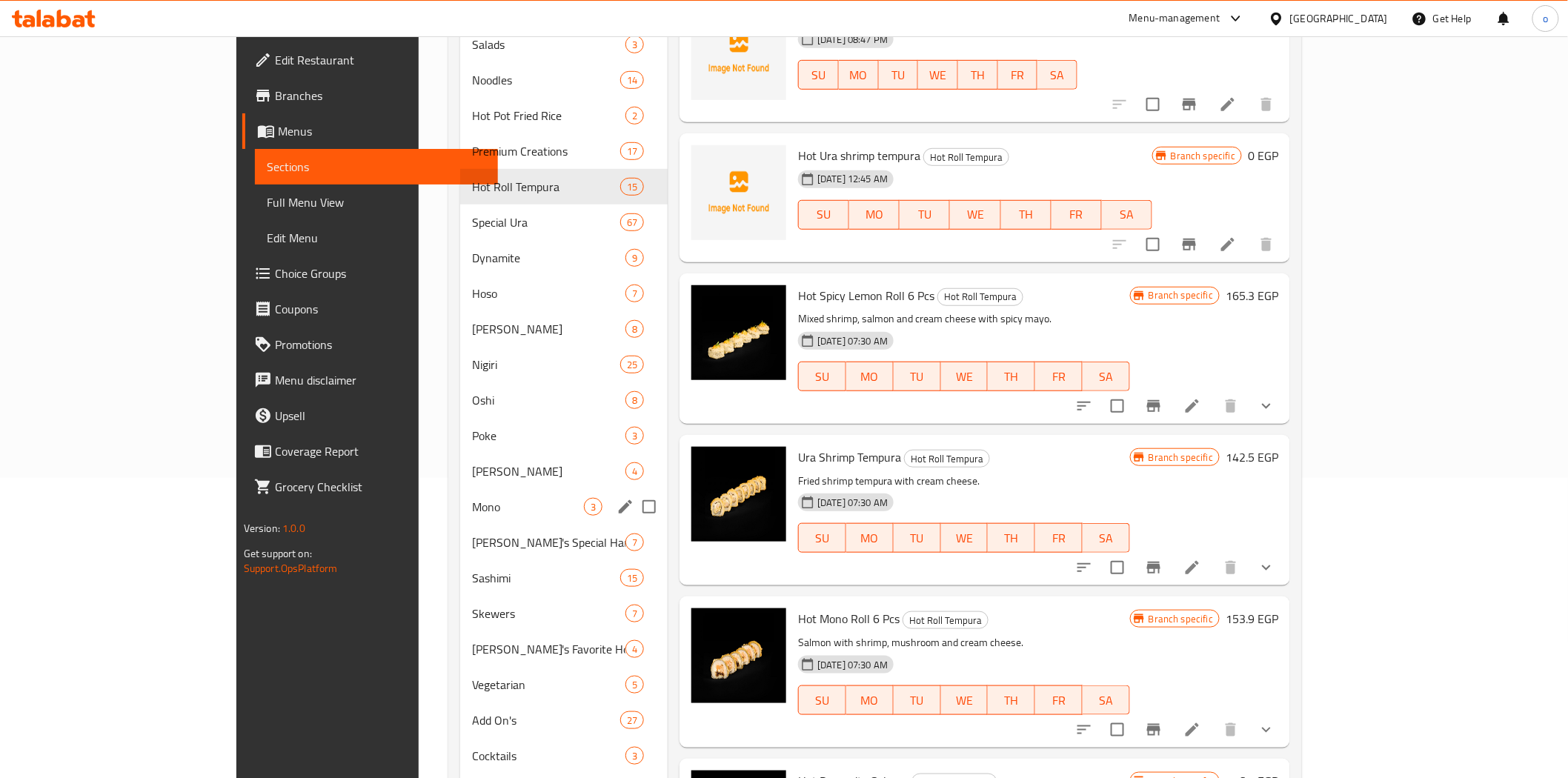
scroll to position [329, 0]
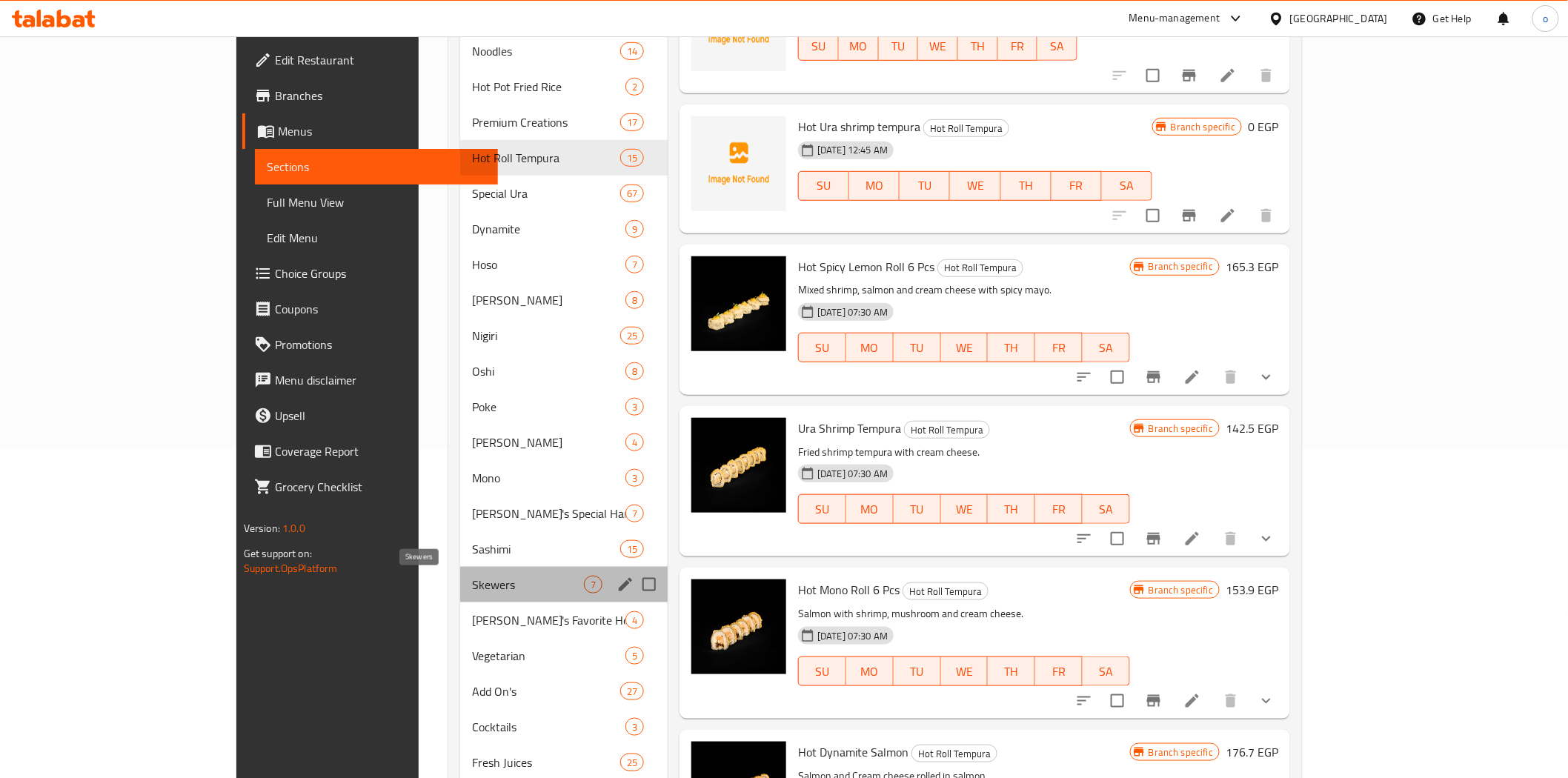
click at [472, 576] on span "Skewers" at bounding box center [527, 585] width 112 height 18
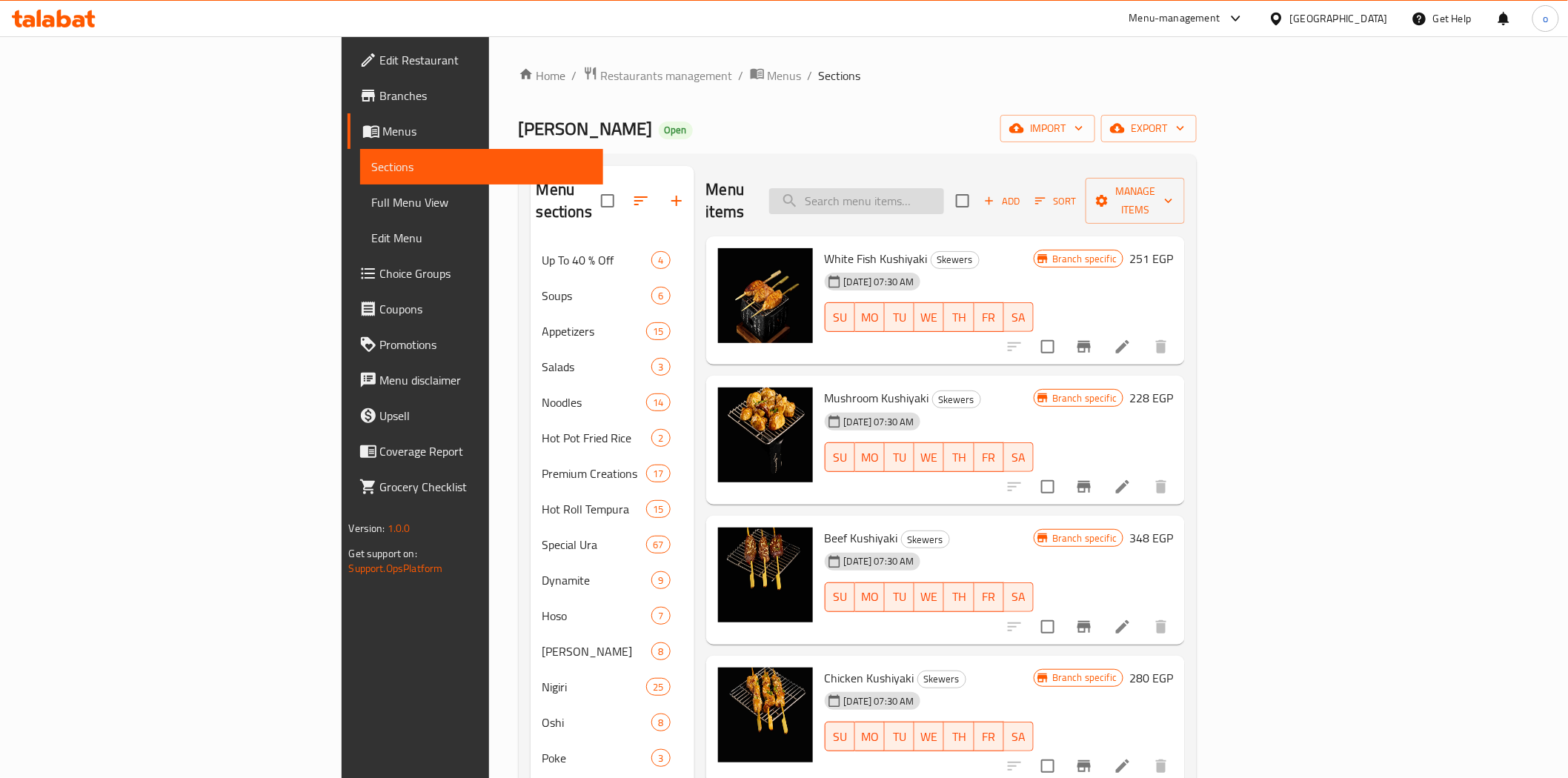
click at [945, 188] on input "search" at bounding box center [856, 200] width 175 height 26
paste input "Korean Chicken Wings"
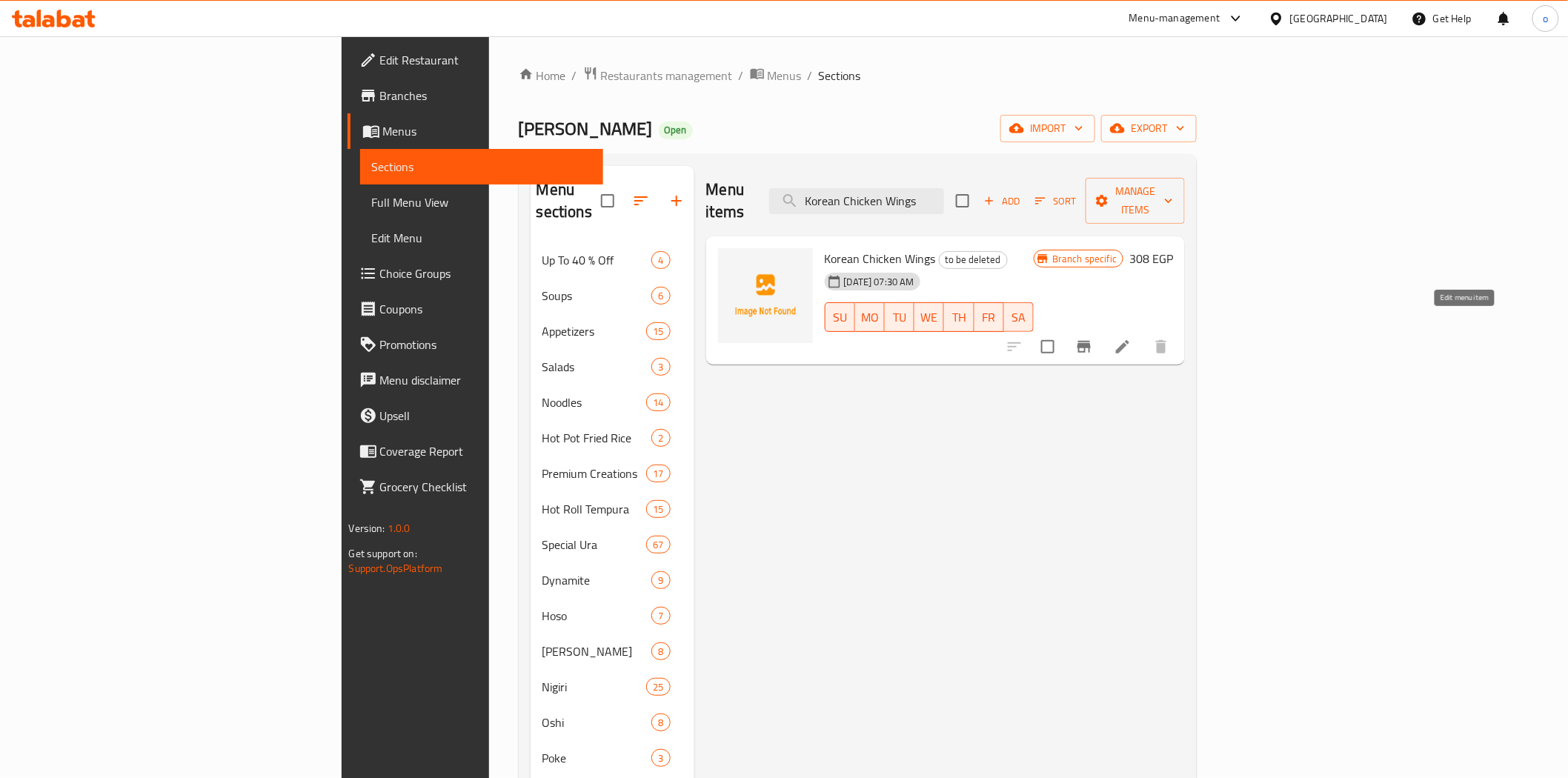
type input "Korean Chicken Wings"
click at [1091, 341] on icon "Branch-specific-item" at bounding box center [1084, 347] width 13 height 11
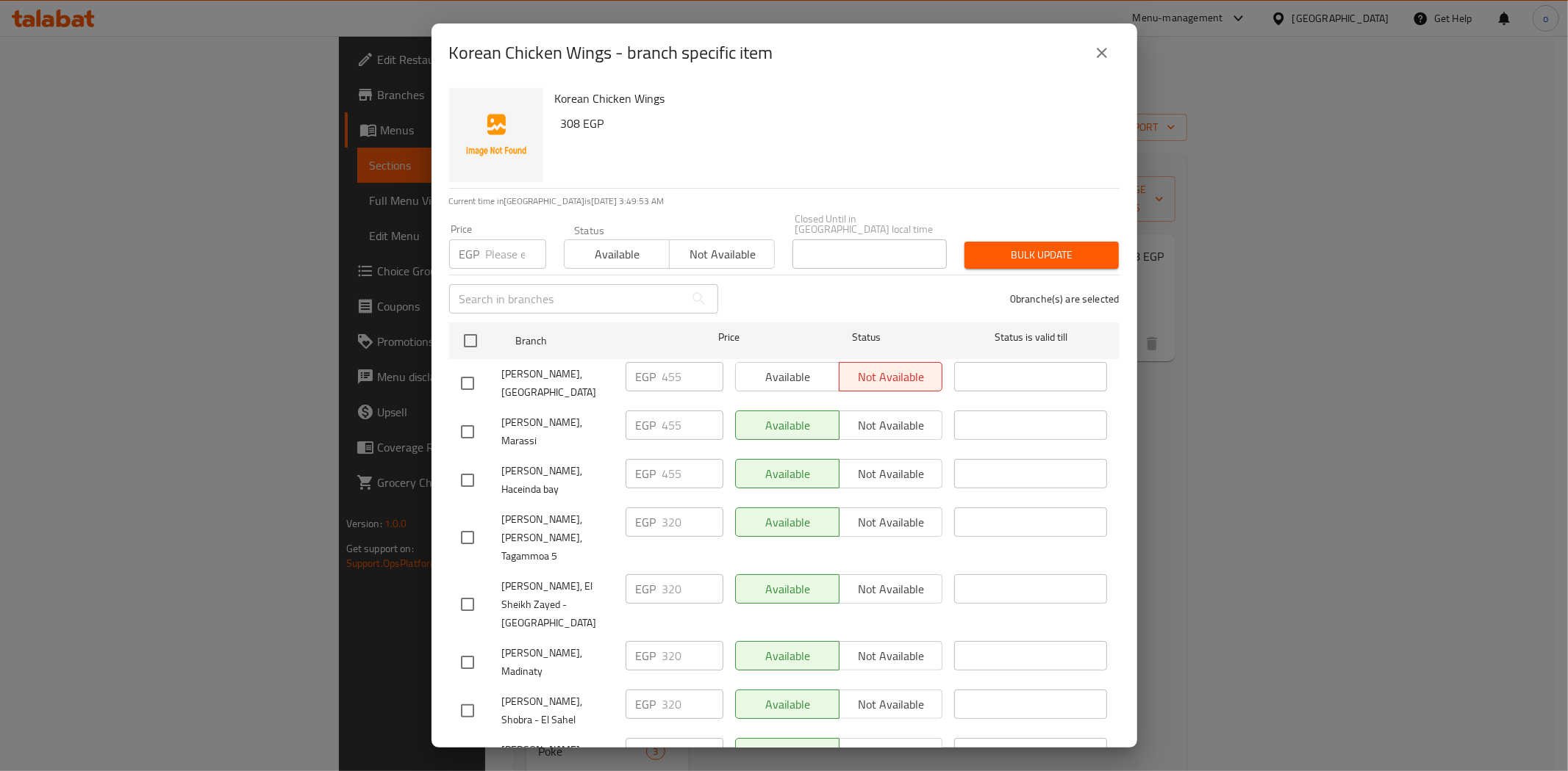
click at [1099, 60] on icon "close" at bounding box center [1102, 52] width 17 height 17
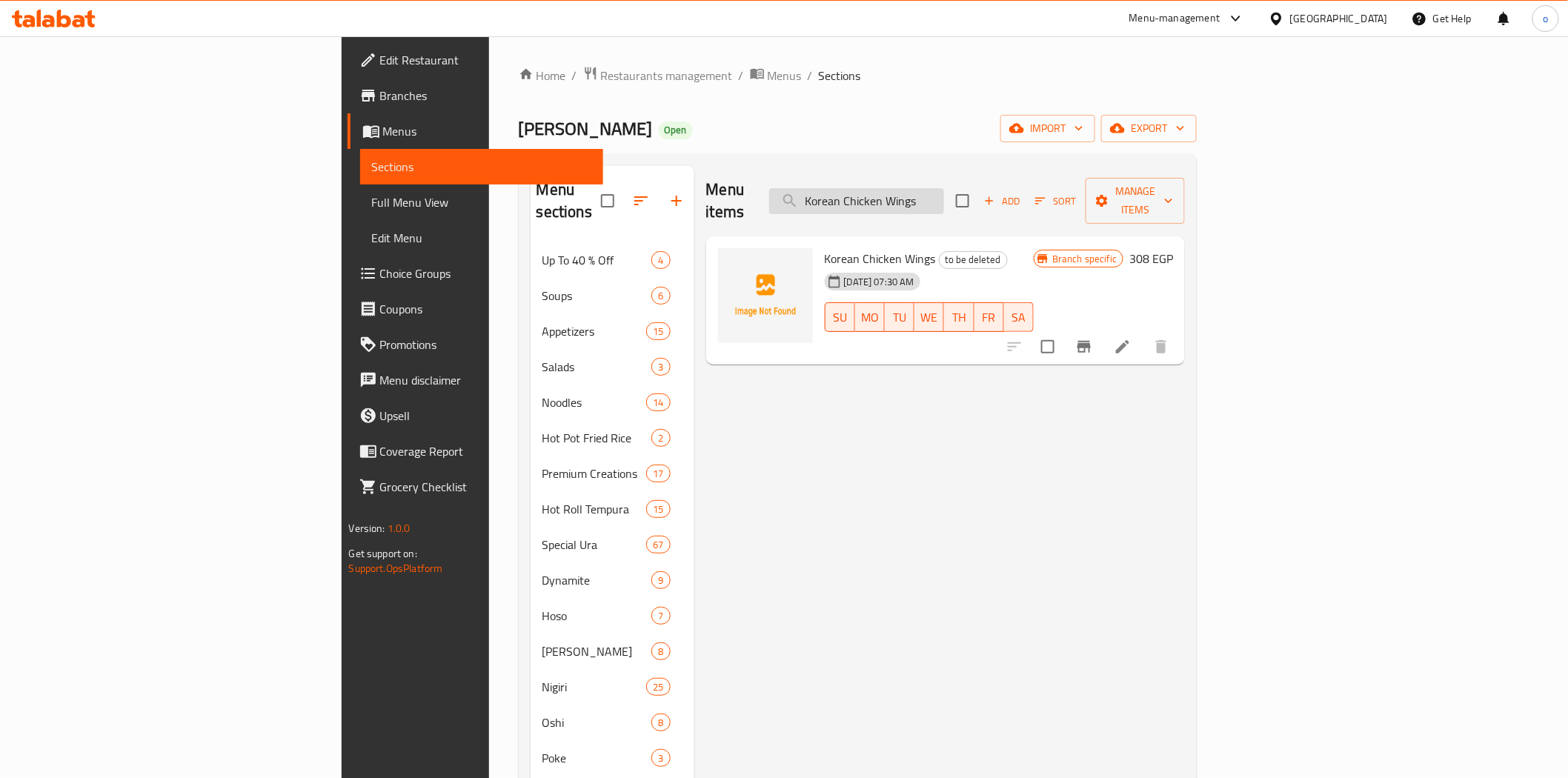
click at [945, 188] on input "Korean Chicken Wings" at bounding box center [856, 200] width 175 height 26
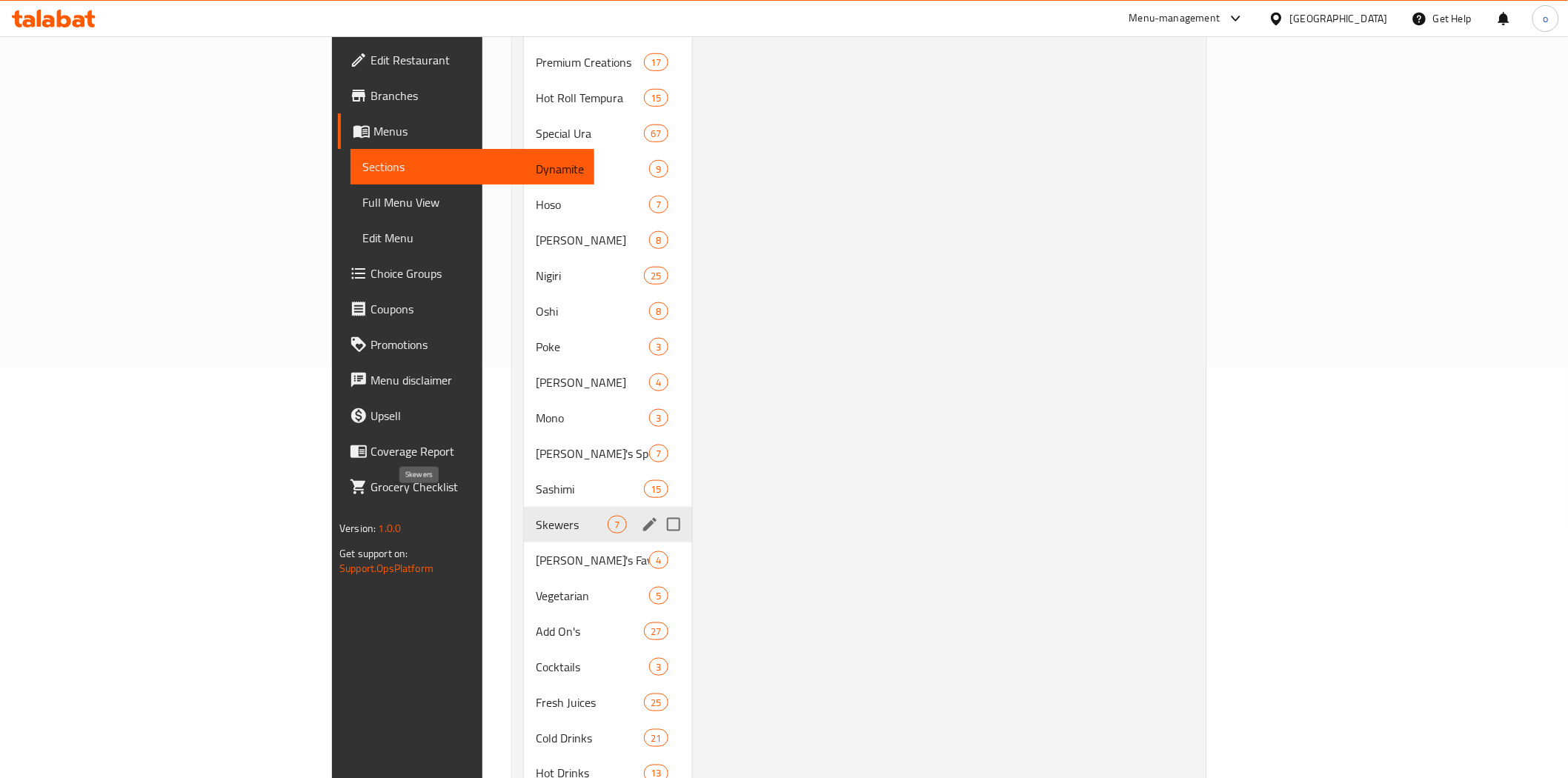
click at [536, 516] on span "Skewers" at bounding box center [572, 525] width 72 height 18
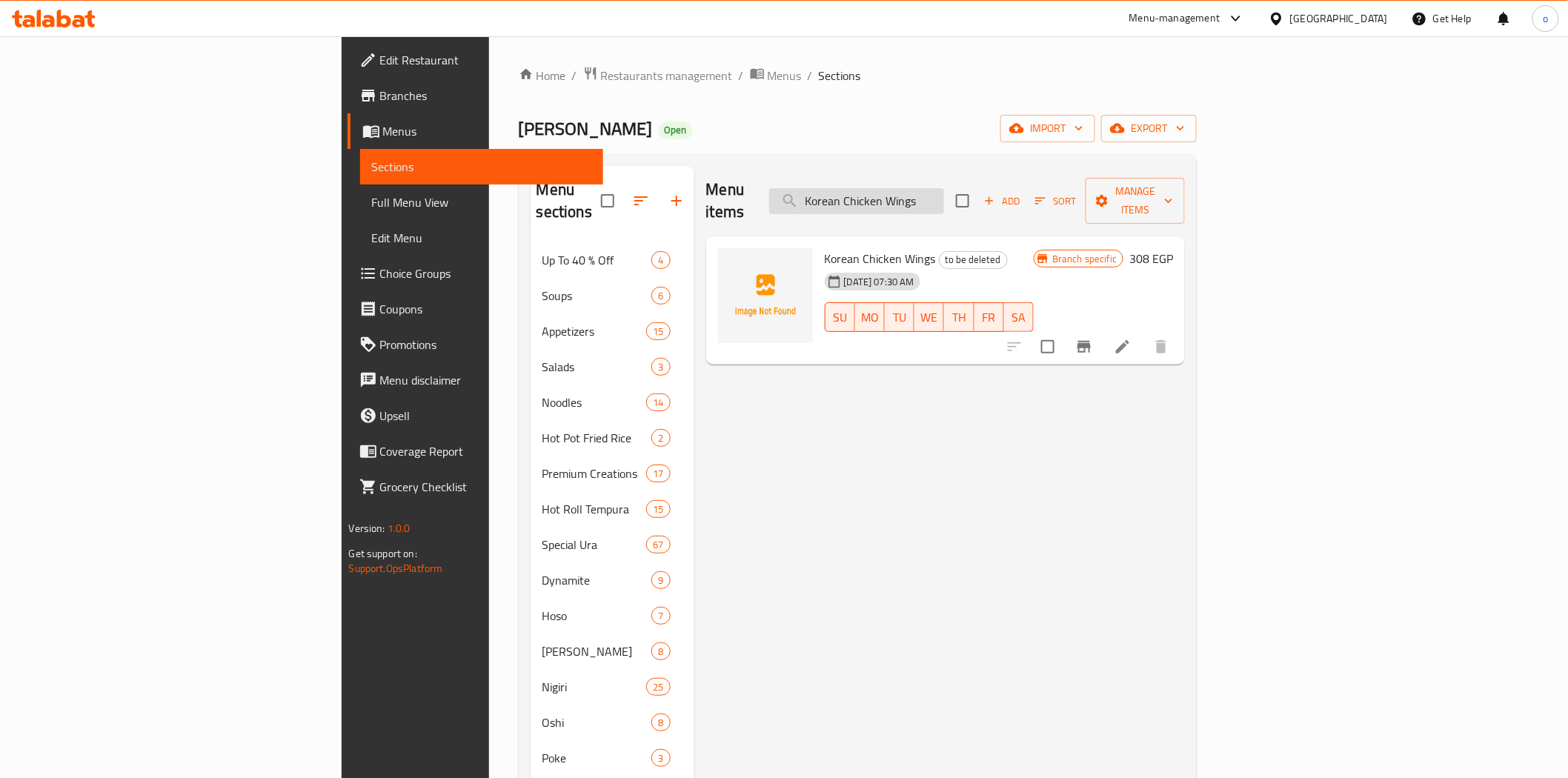
click at [945, 202] on input "Korean Chicken Wings" at bounding box center [856, 200] width 175 height 26
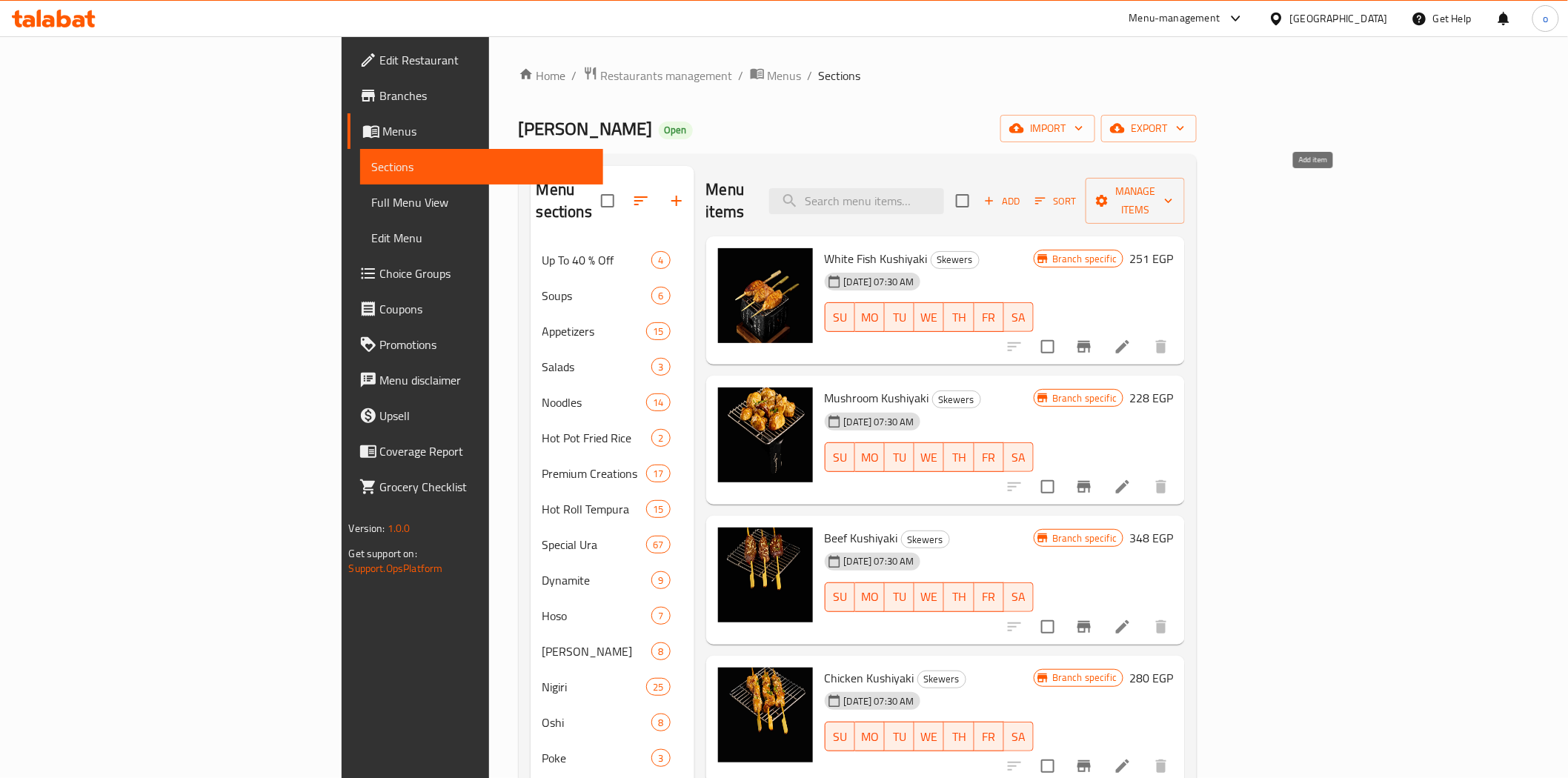
click at [1022, 193] on span "Add" at bounding box center [1002, 201] width 40 height 17
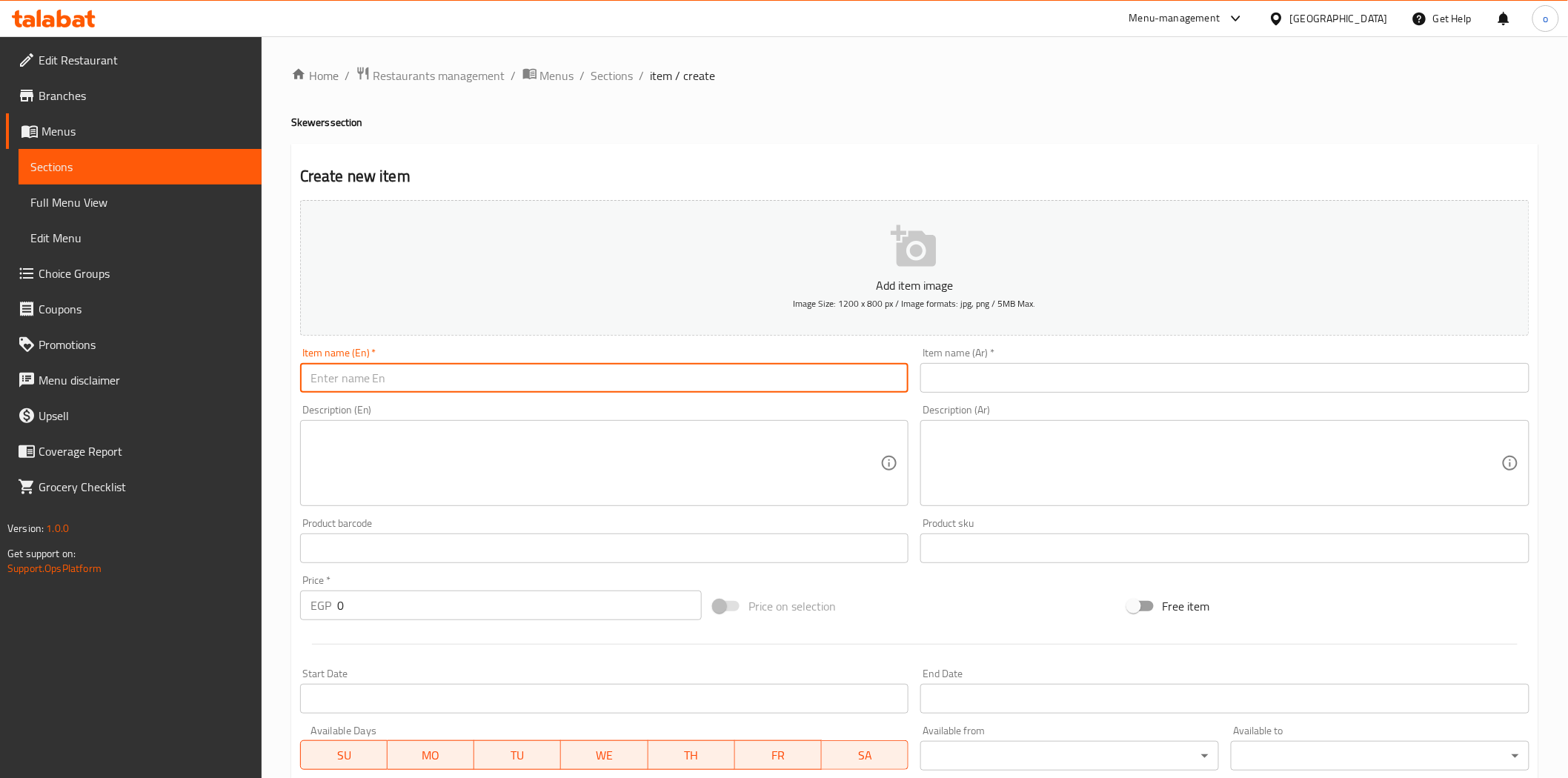
click at [553, 385] on input "text" at bounding box center [604, 378] width 609 height 30
paste input "Korean Chicken Wings"
type input "Korean Chicken Wings"
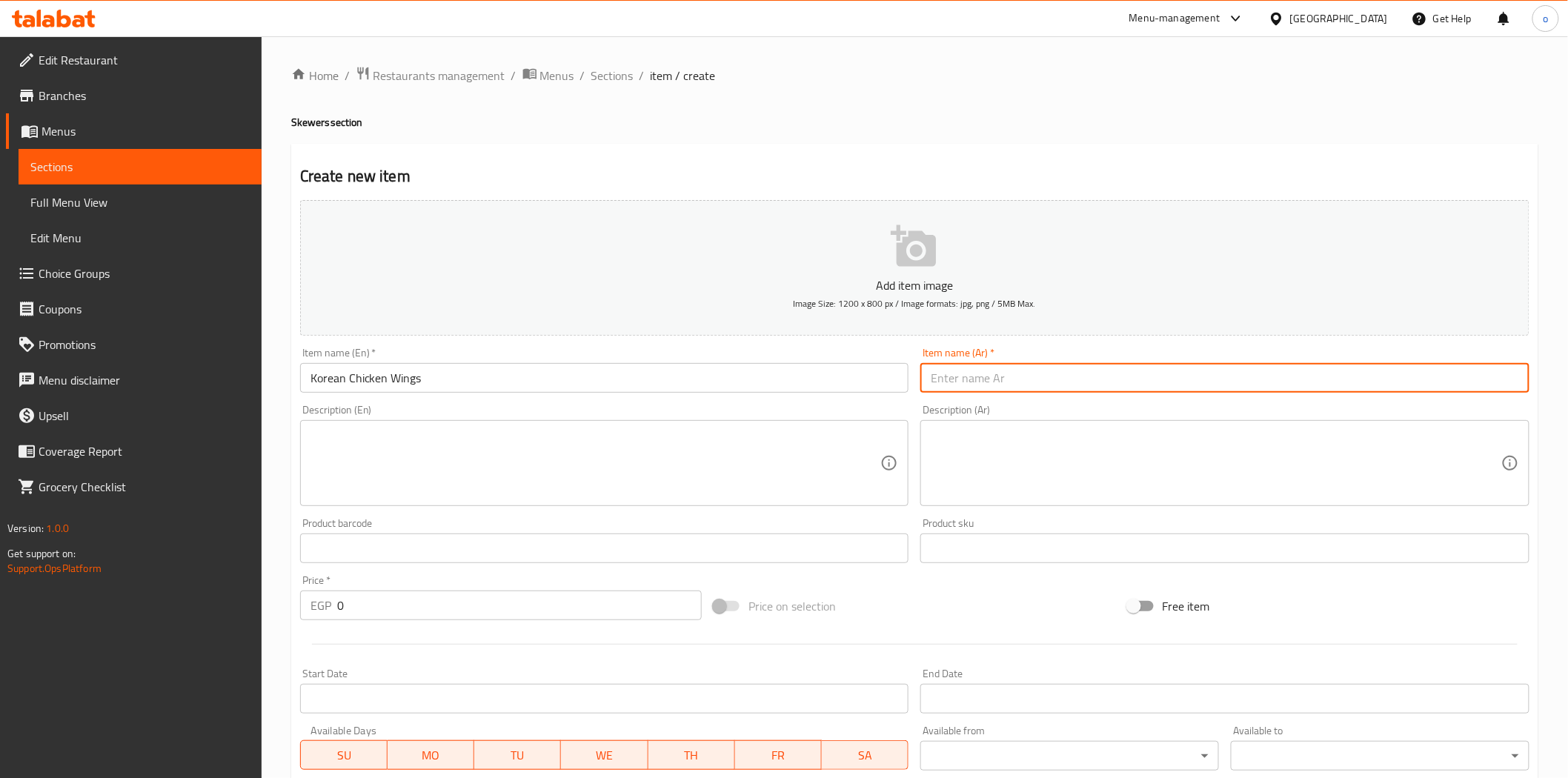
click at [1019, 379] on input "text" at bounding box center [1225, 378] width 609 height 30
paste input "أجنحة دجاج كورية"
type input "أجنحة دجاج كورية"
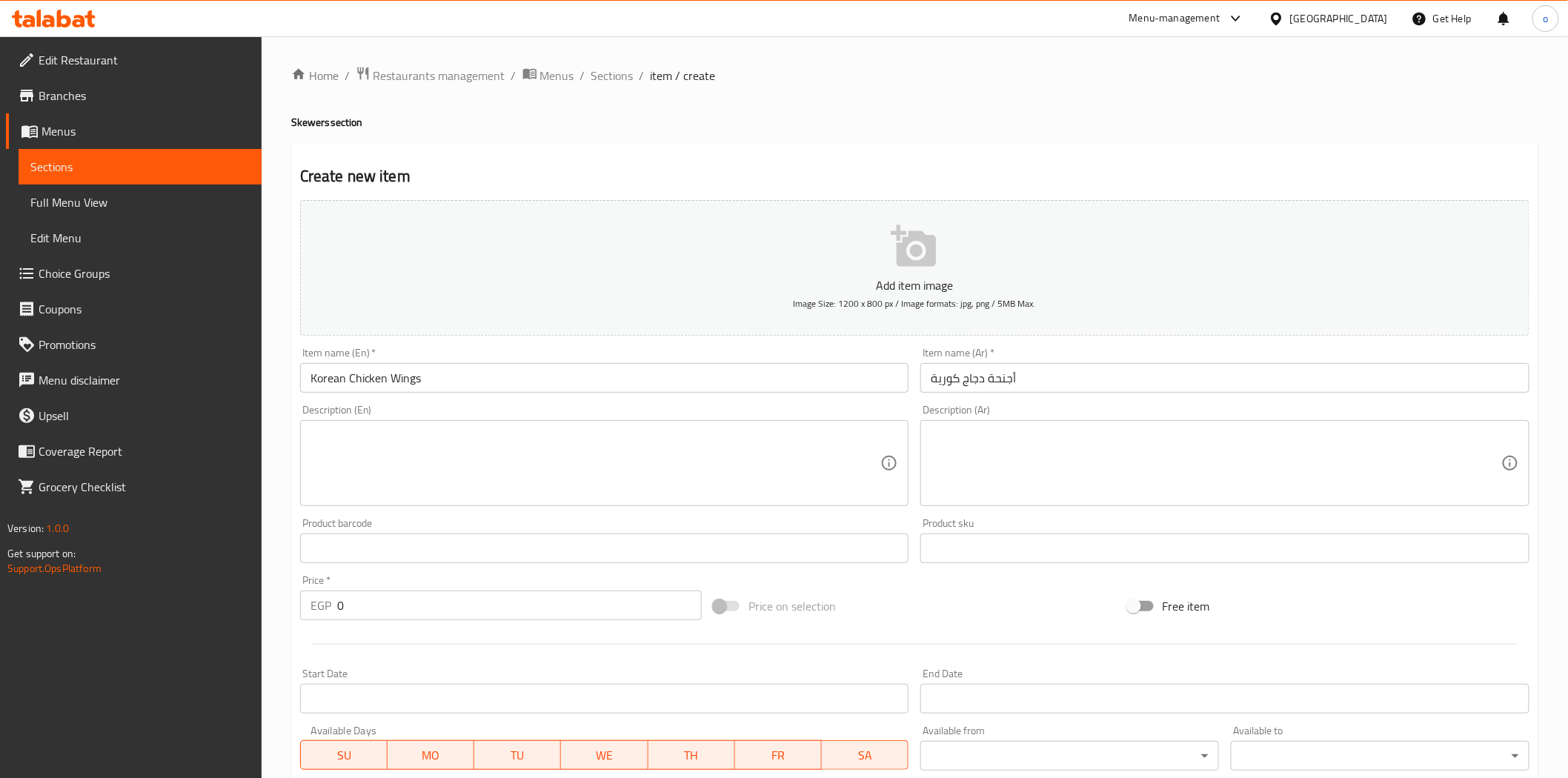
click at [620, 425] on div "Description (En)" at bounding box center [604, 463] width 609 height 86
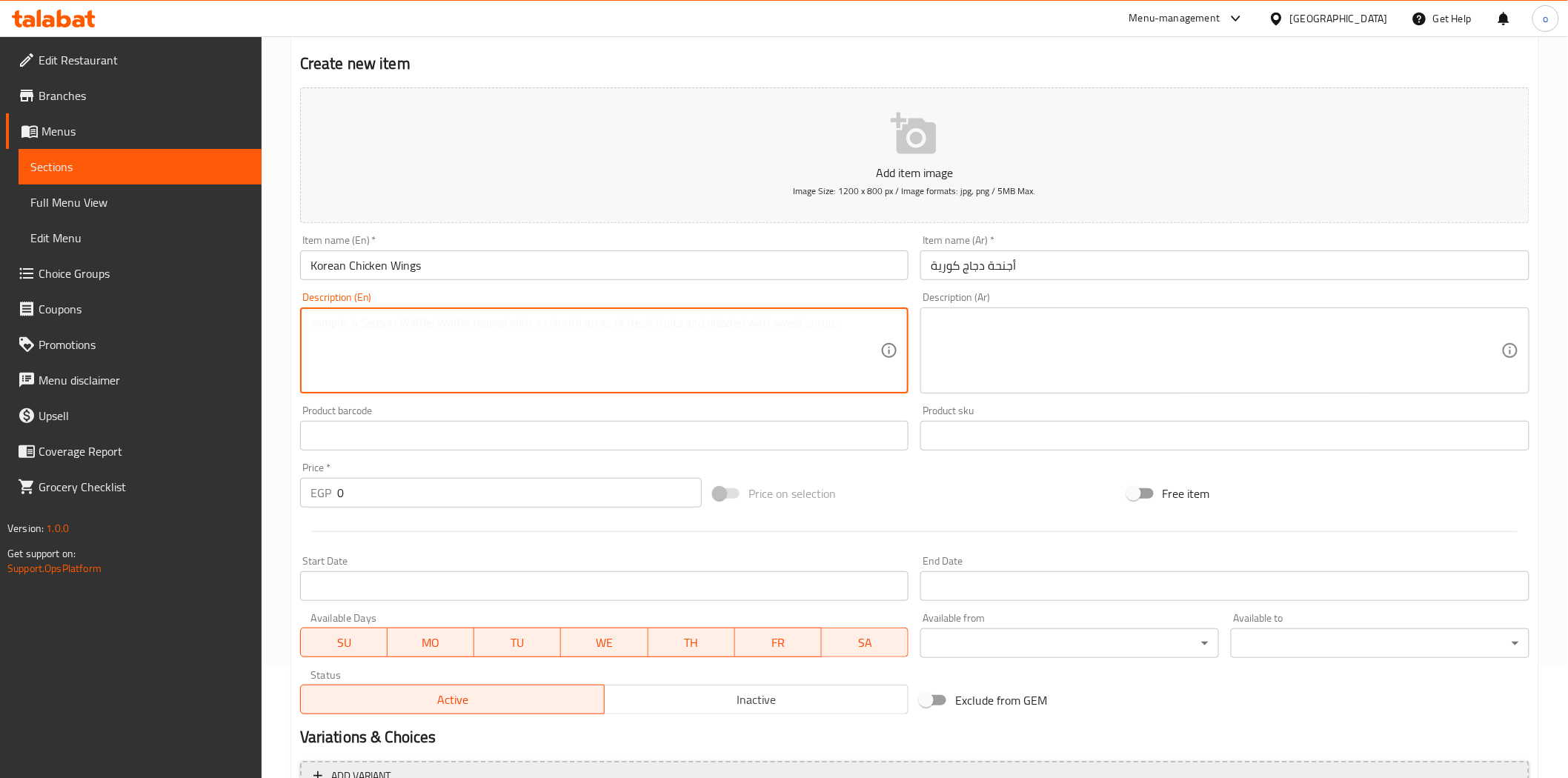
scroll to position [267, 0]
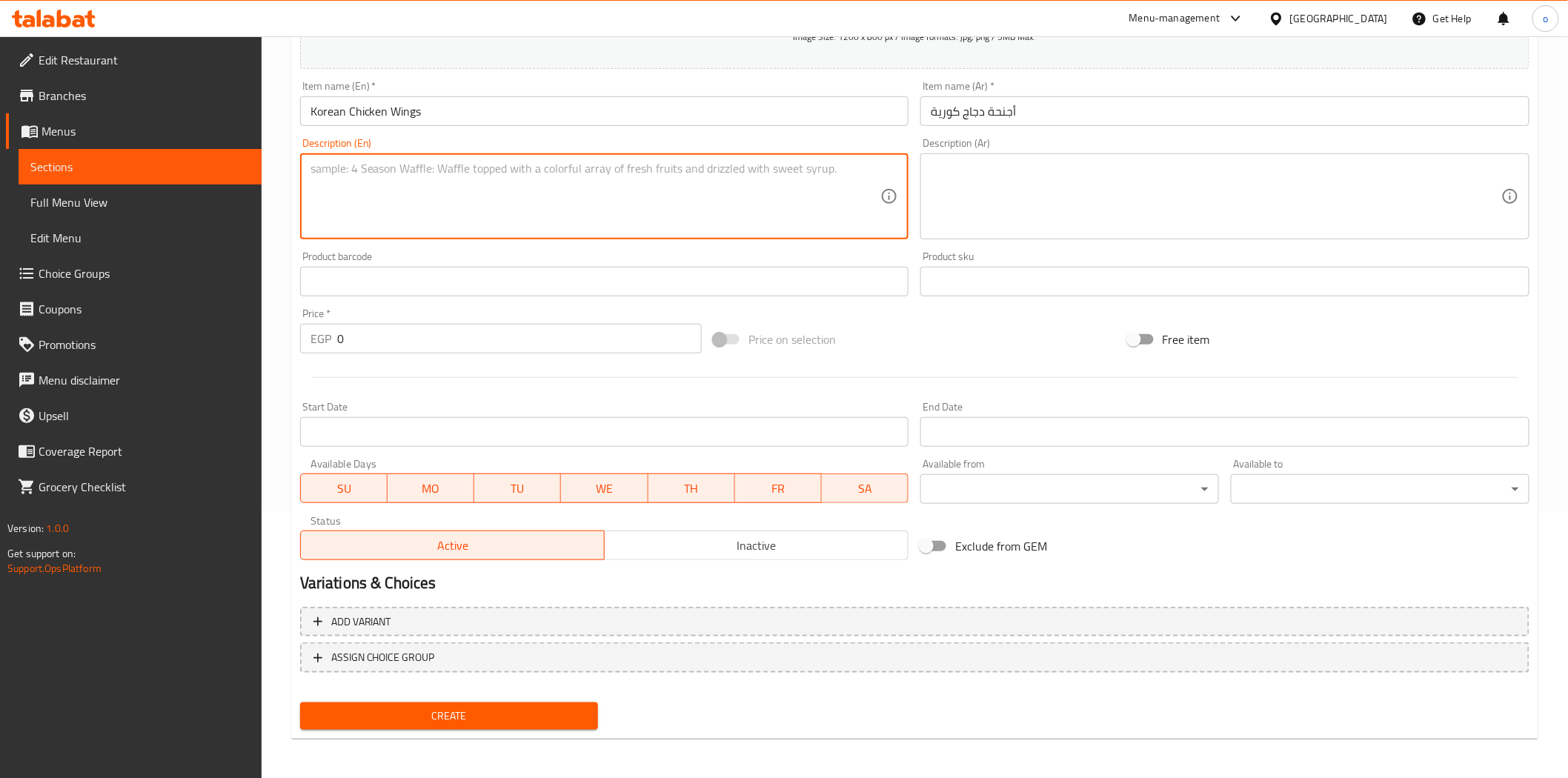
click at [467, 732] on div "Create" at bounding box center [450, 716] width 310 height 40
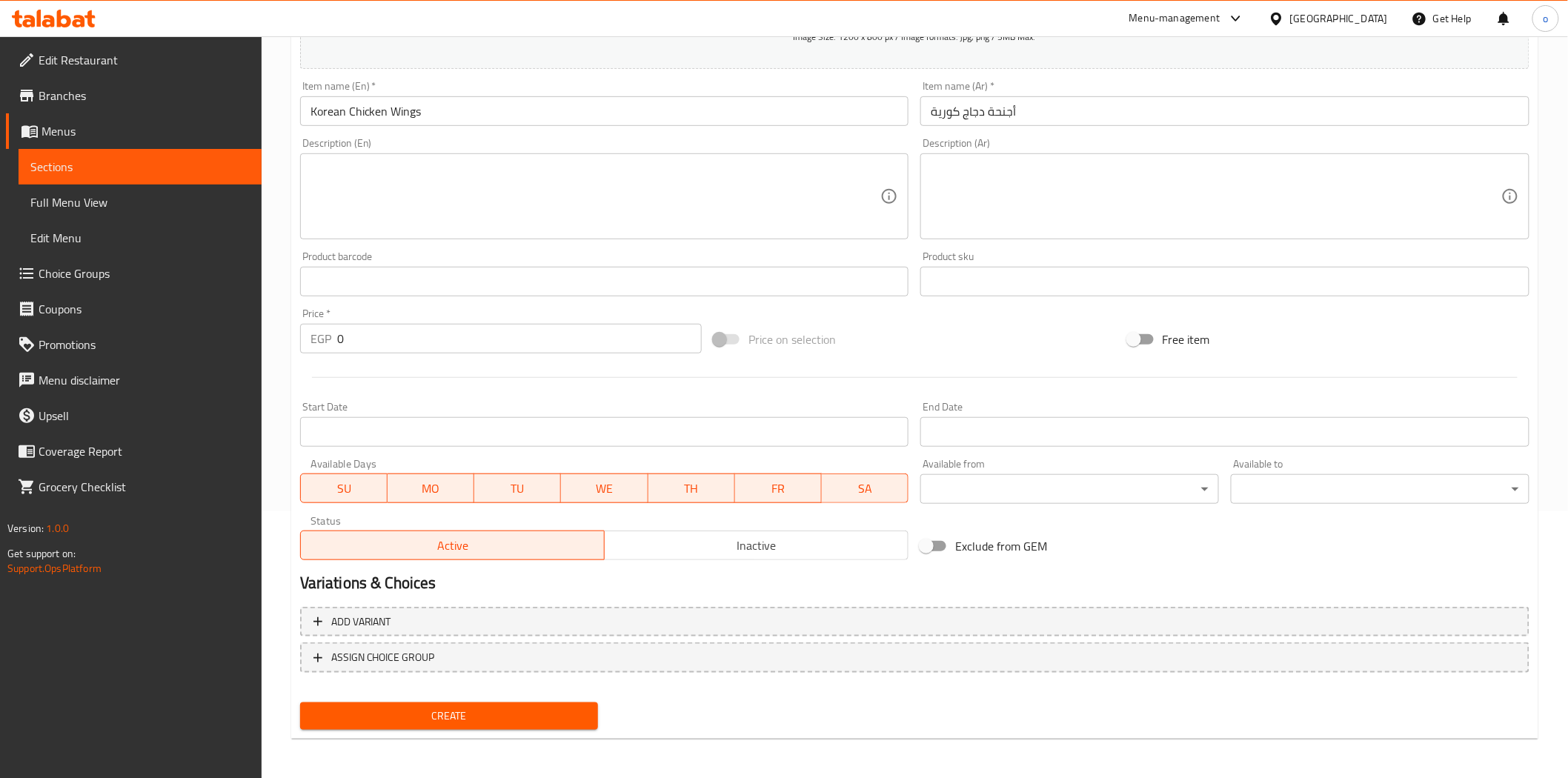
click at [471, 716] on span "Create" at bounding box center [450, 716] width 275 height 19
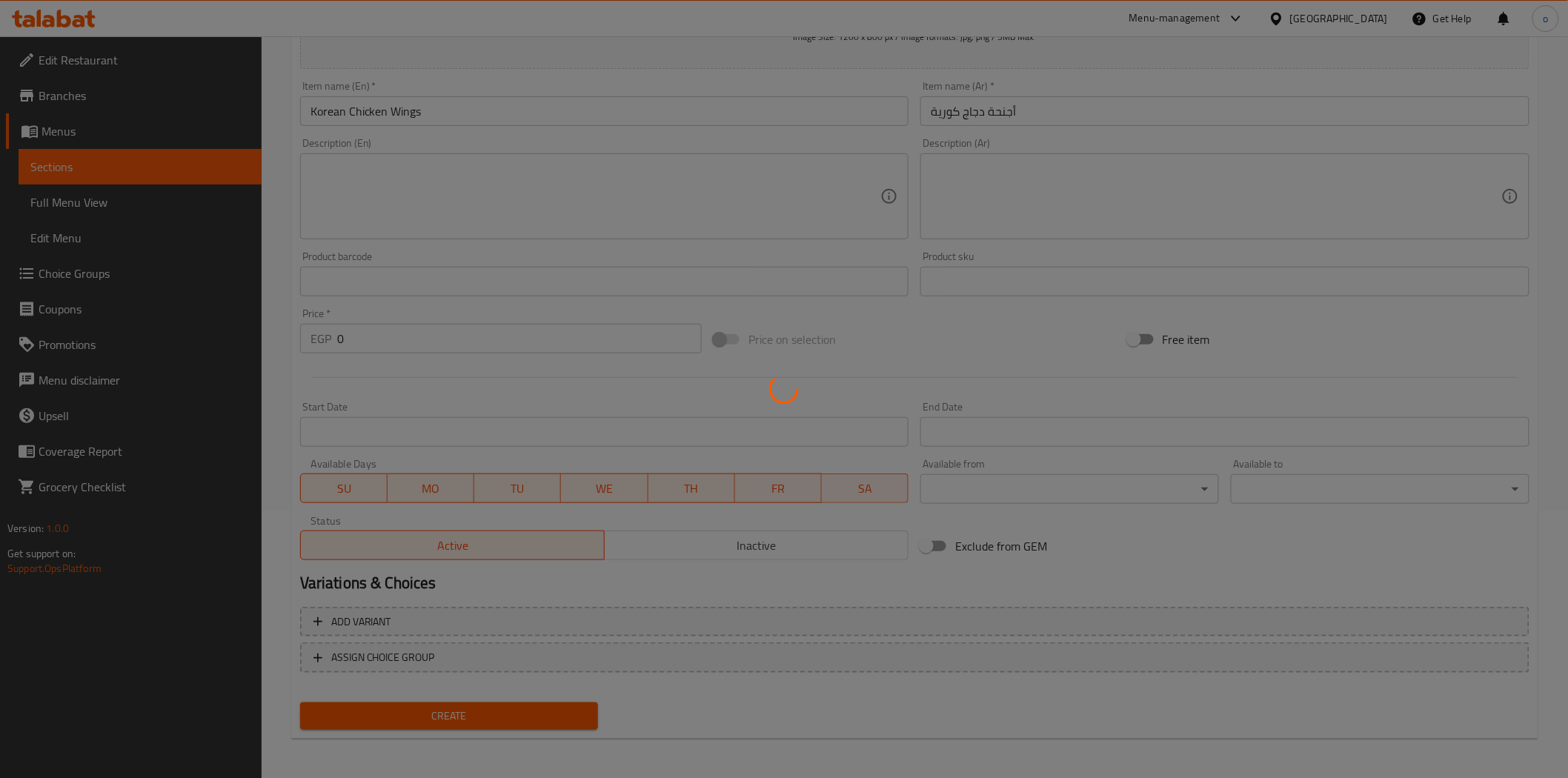
scroll to position [0, 0]
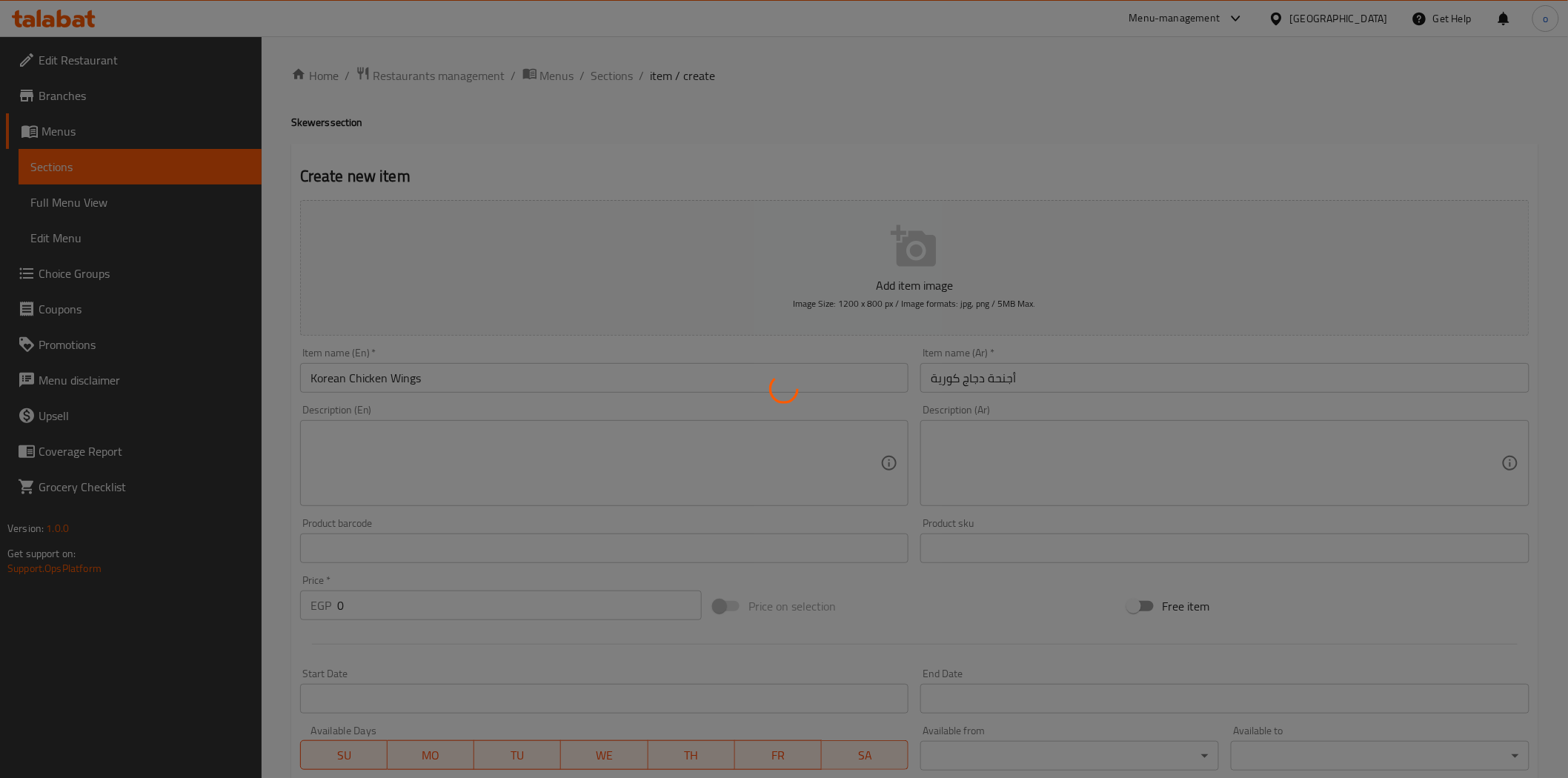
drag, startPoint x: 627, startPoint y: 116, endPoint x: 629, endPoint y: 108, distance: 8.2
click at [630, 115] on div at bounding box center [784, 389] width 1568 height 778
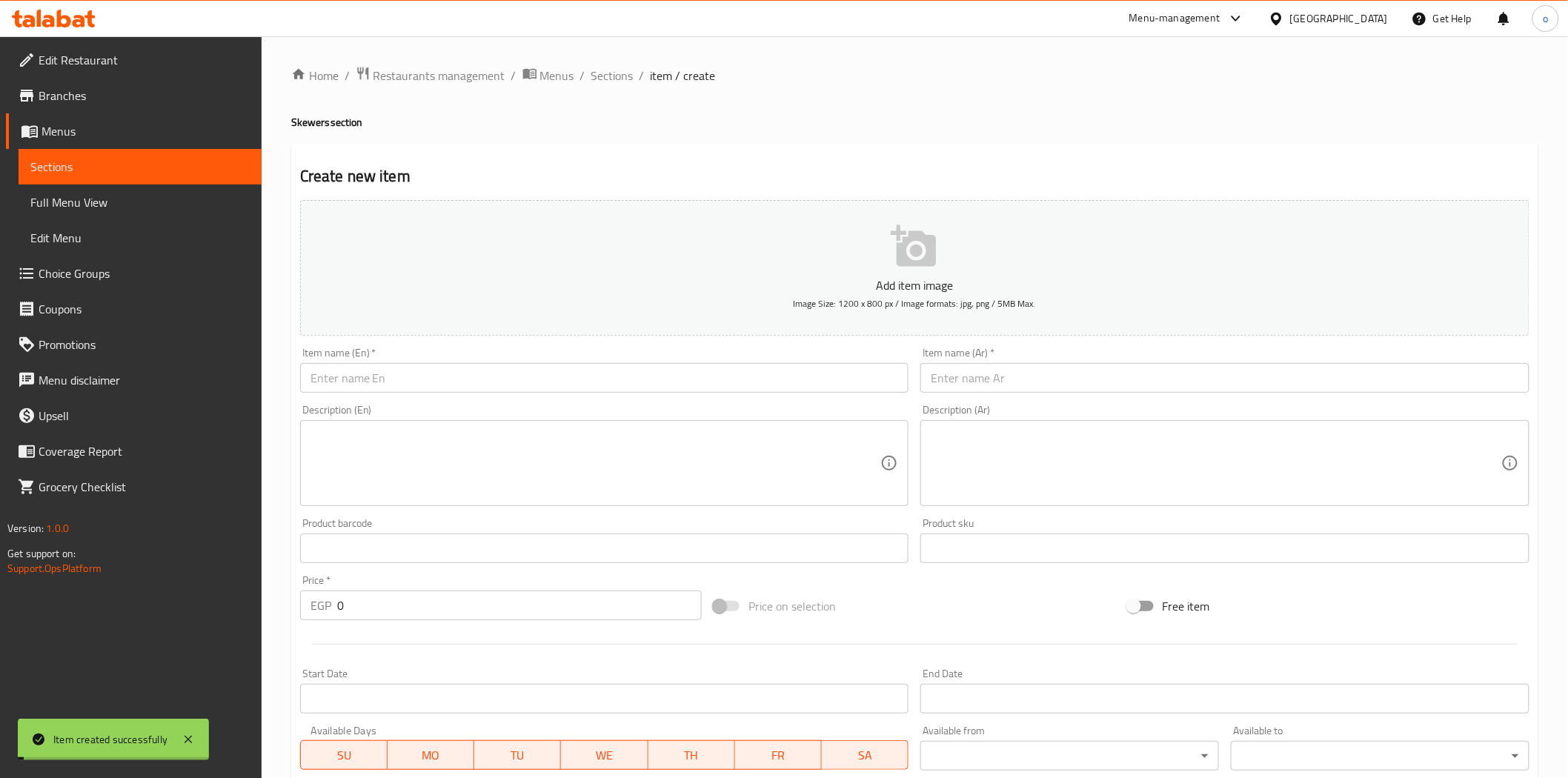
click at [628, 83] on span "Sections" at bounding box center [613, 76] width 42 height 18
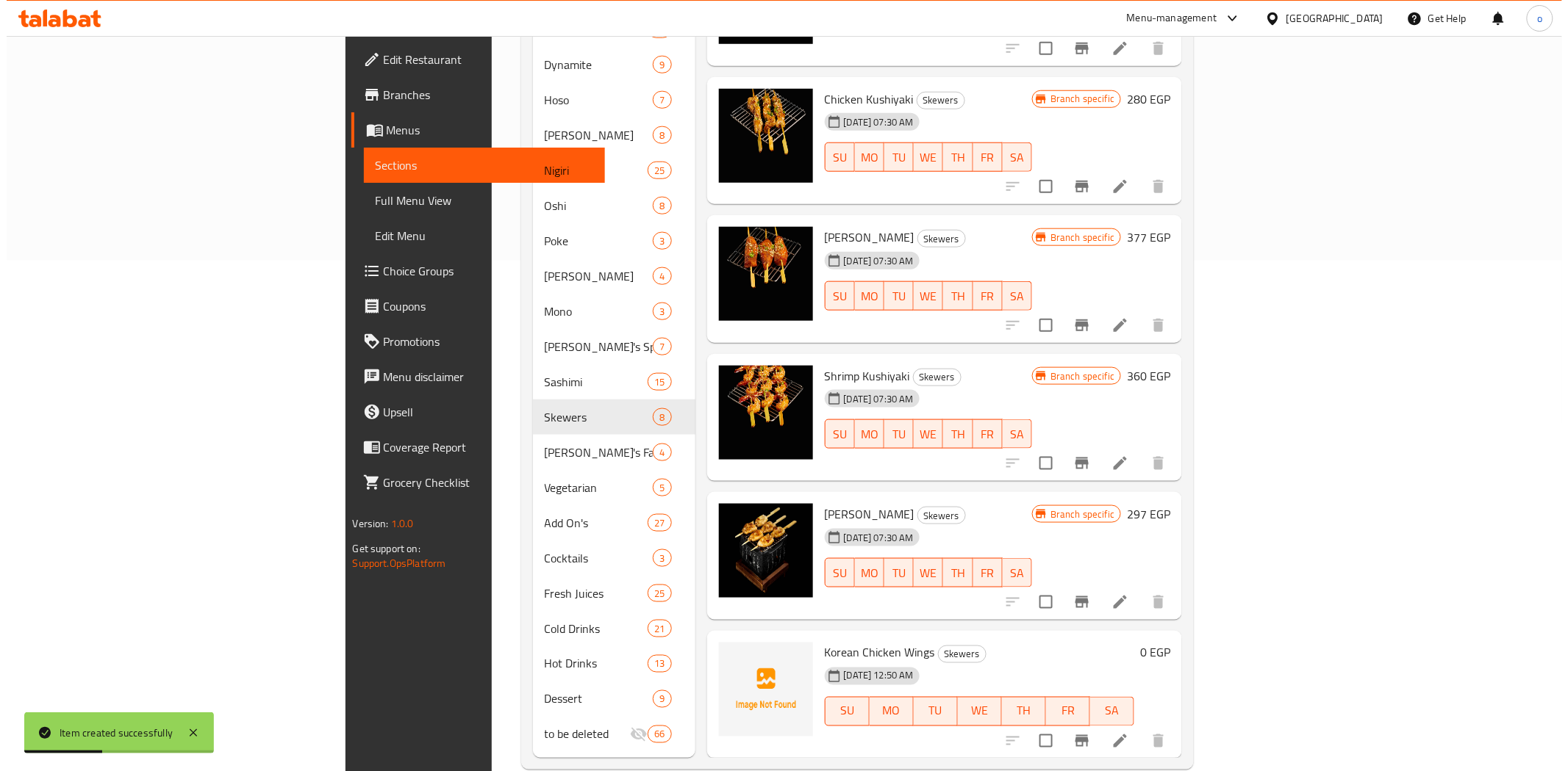
scroll to position [516, 0]
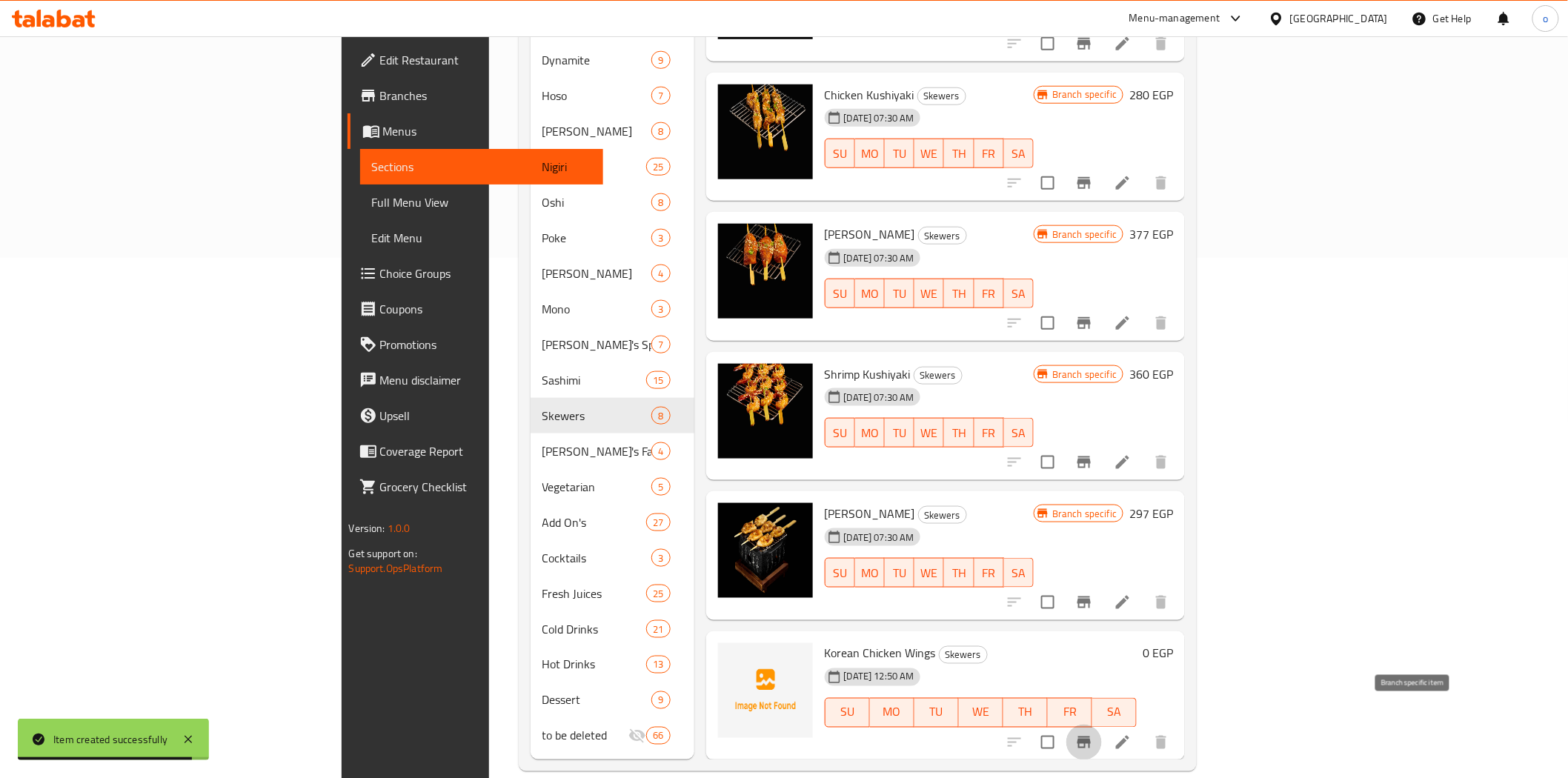
click at [1102, 727] on button "Branch-specific-item" at bounding box center [1084, 743] width 35 height 35
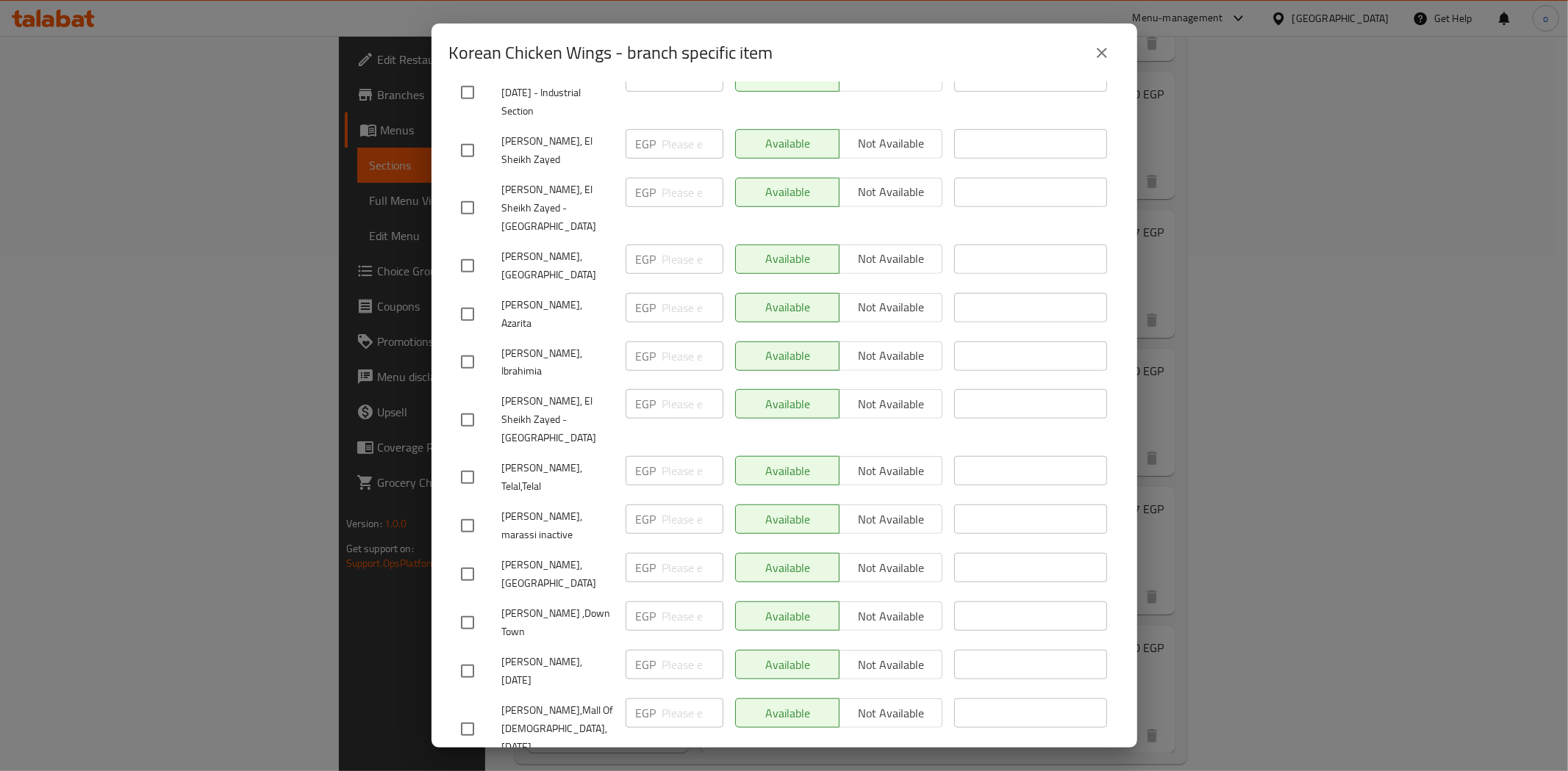
scroll to position [979, 0]
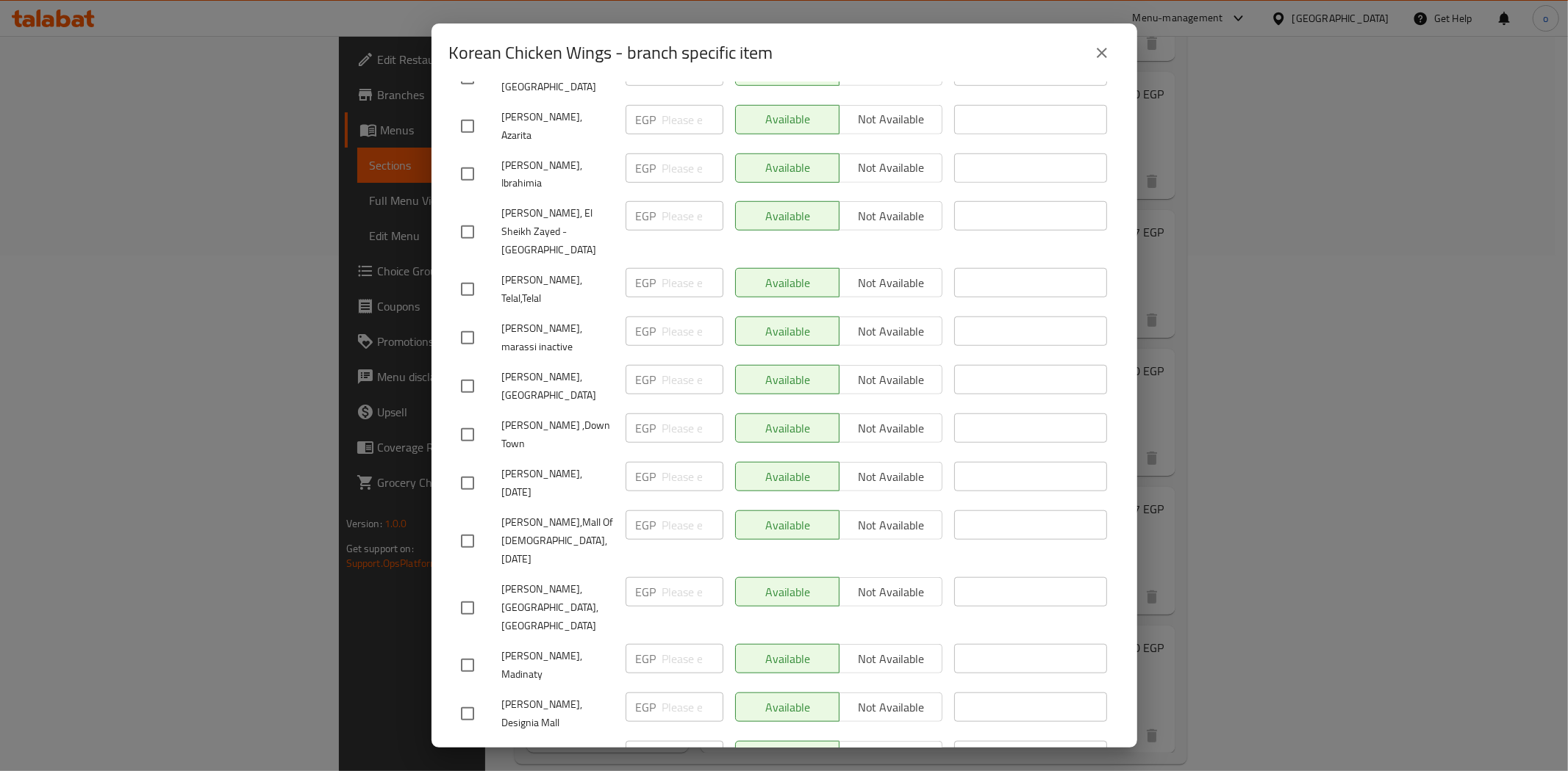
click at [462, 698] on input "checkbox" at bounding box center [467, 713] width 31 height 31
checkbox input "true"
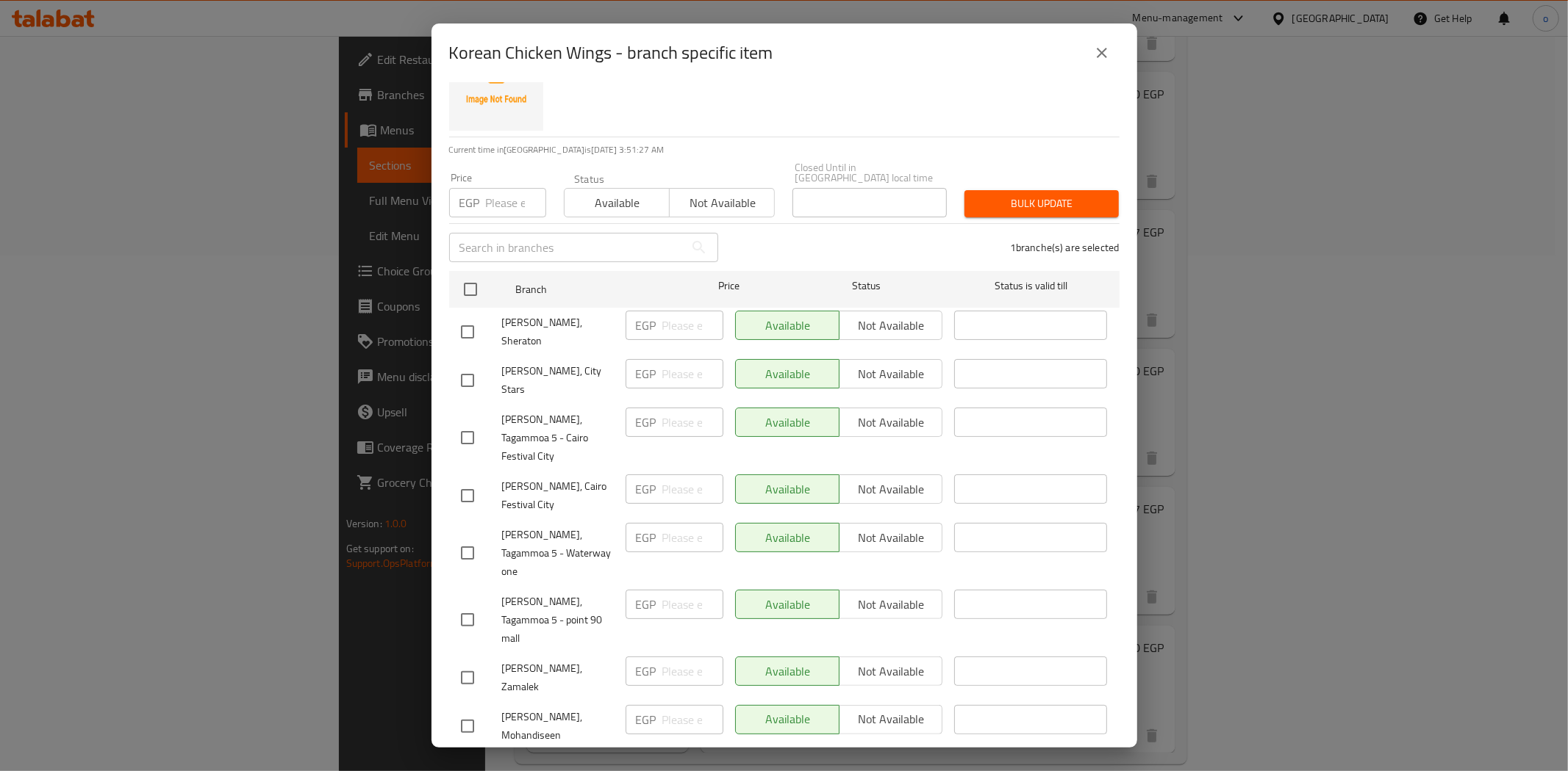
scroll to position [0, 0]
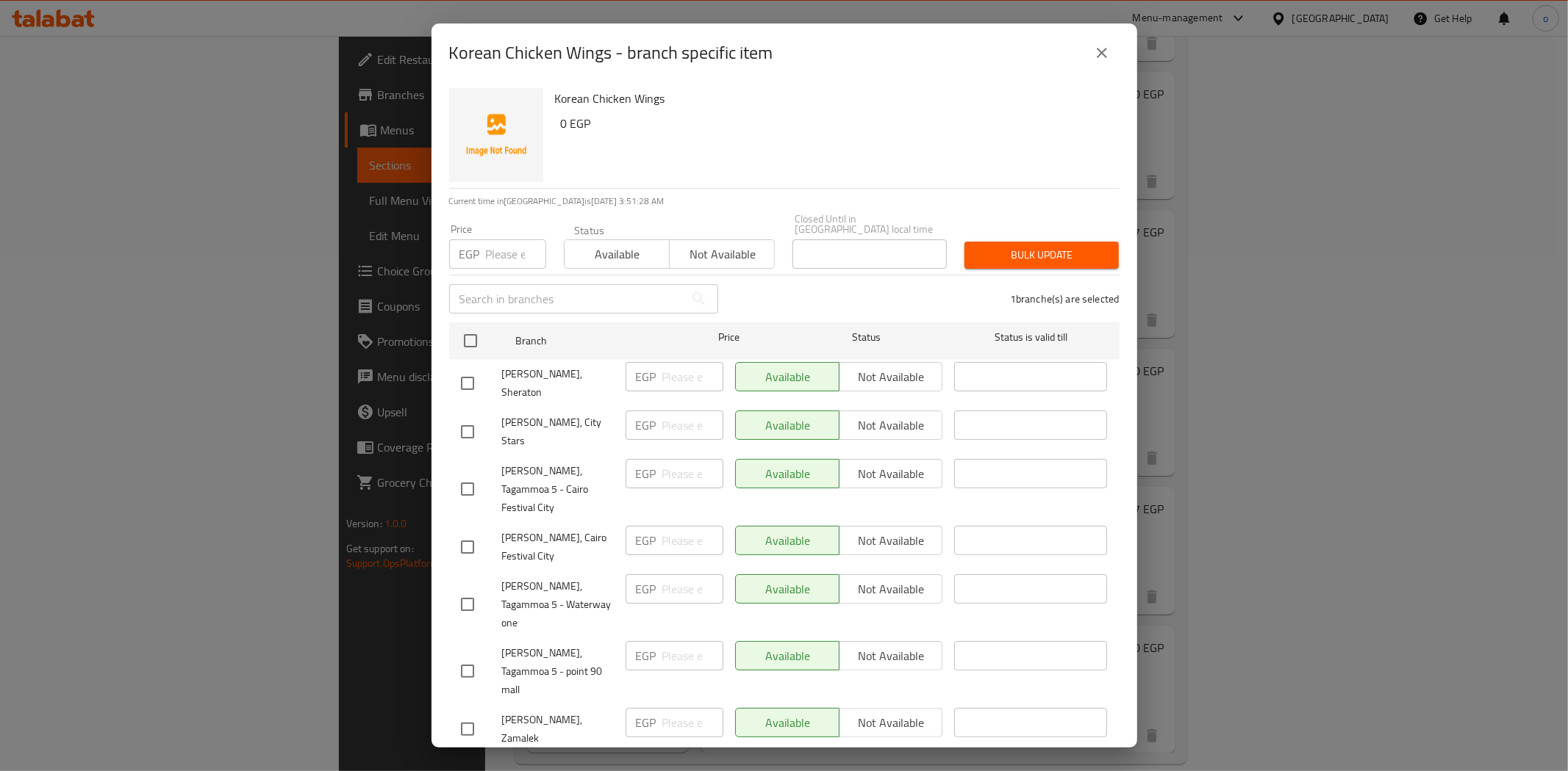
click at [496, 240] on input "number" at bounding box center [516, 254] width 60 height 30
paste input "325"
type input "325"
click at [1023, 247] on span "Bulk update" at bounding box center [1042, 255] width 131 height 18
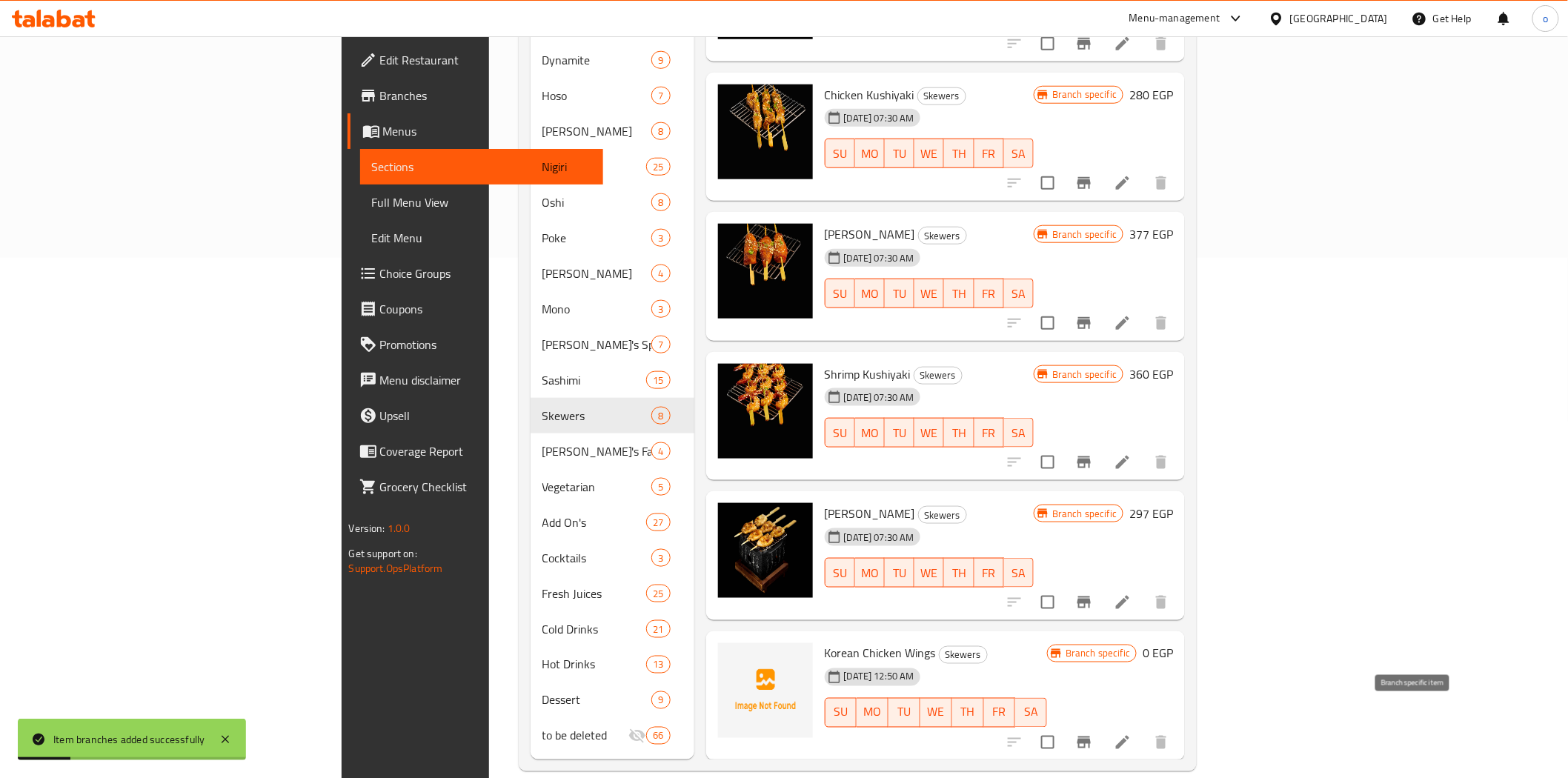
click at [1091, 737] on icon "Branch-specific-item" at bounding box center [1084, 742] width 13 height 11
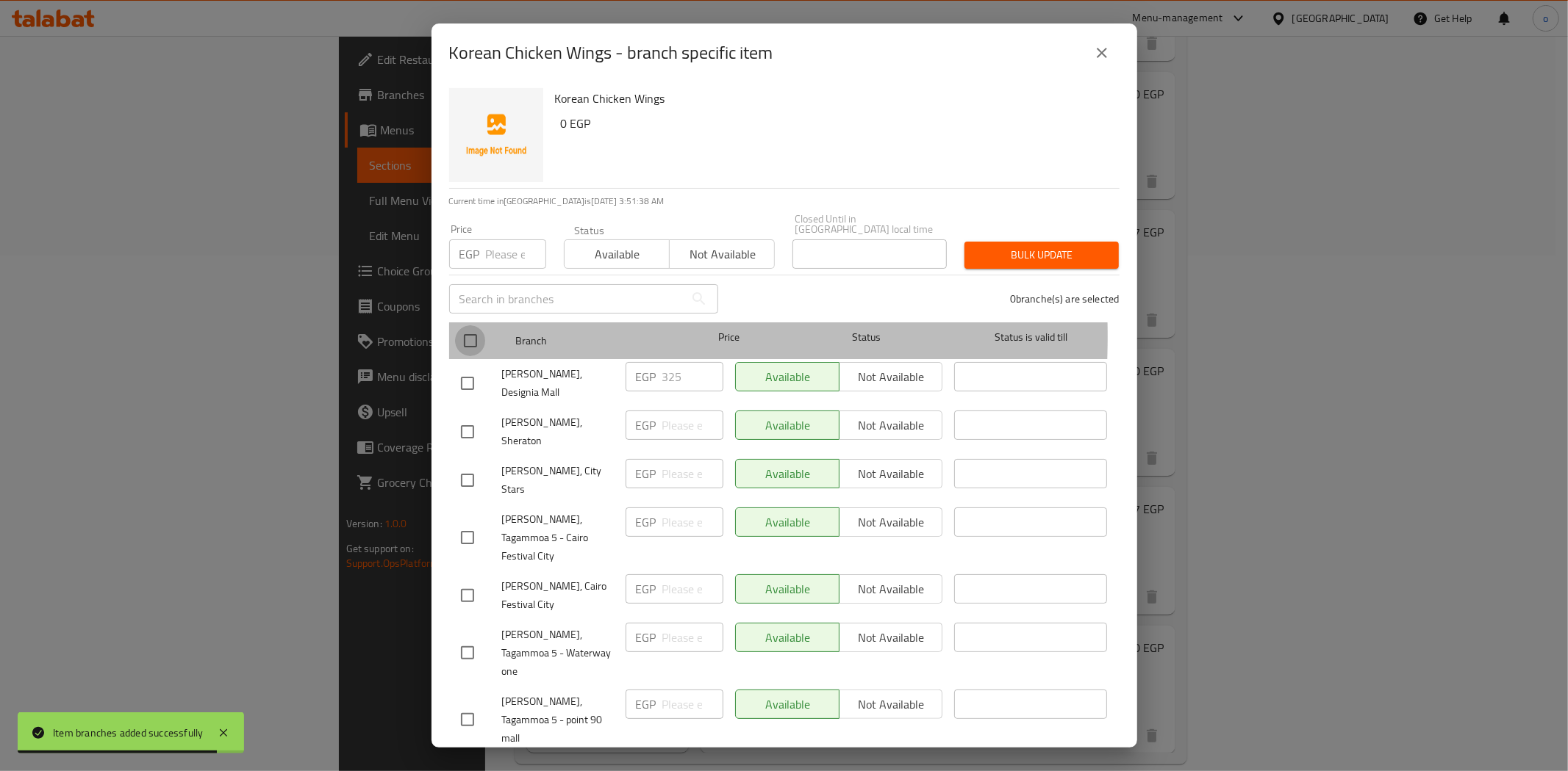
click at [472, 326] on input "checkbox" at bounding box center [470, 340] width 31 height 31
checkbox input "true"
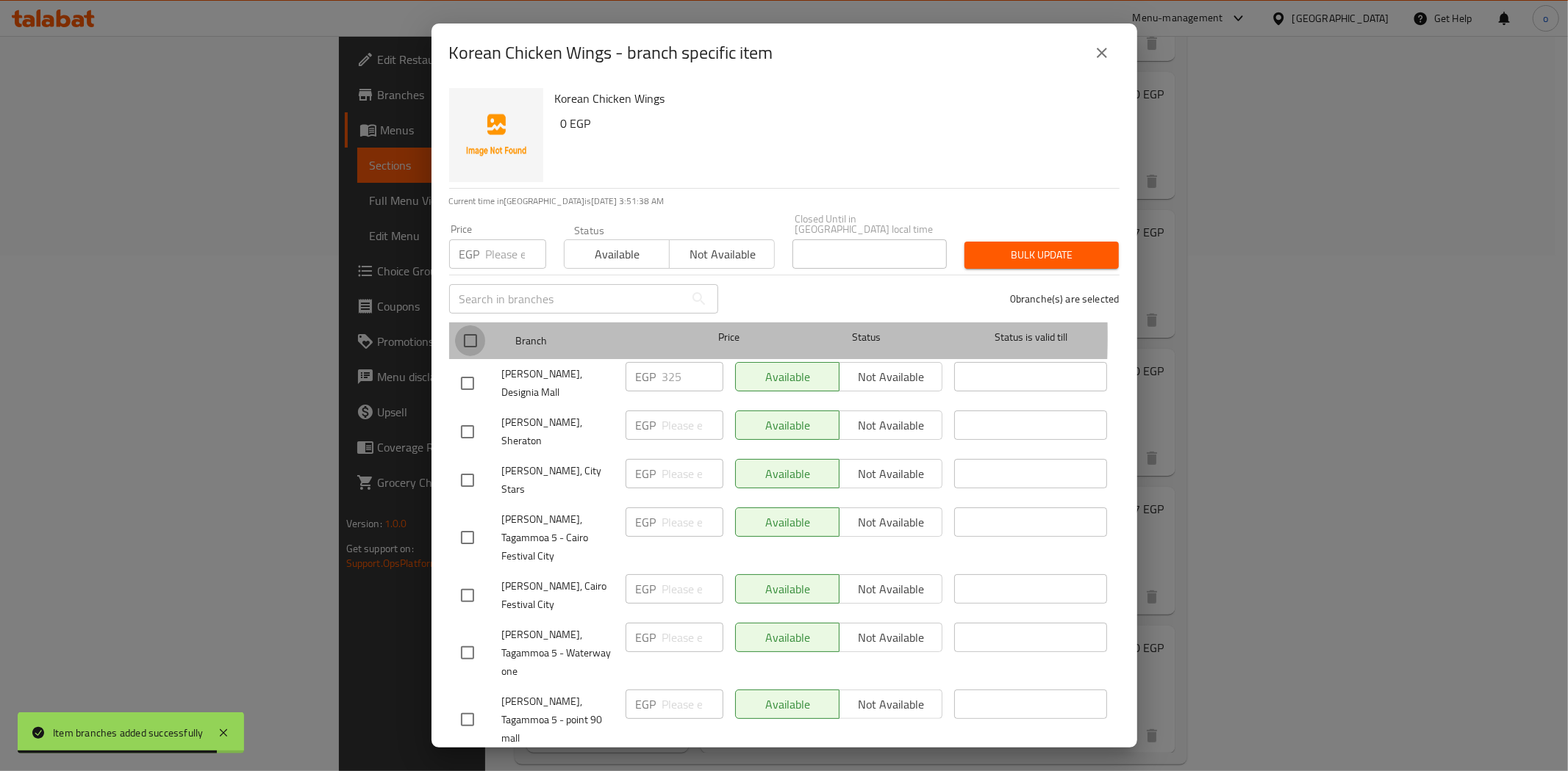
checkbox input "true"
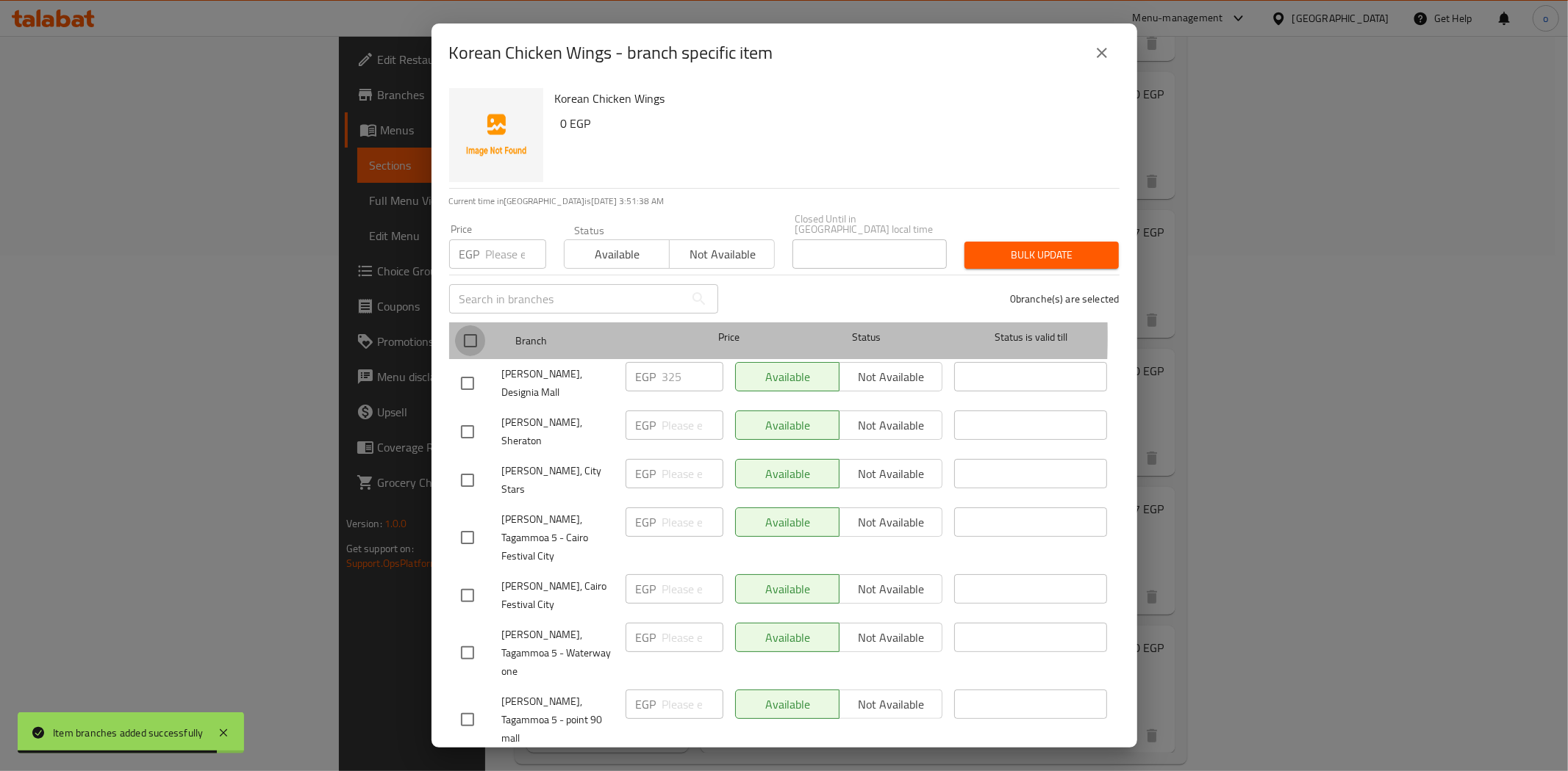
checkbox input "true"
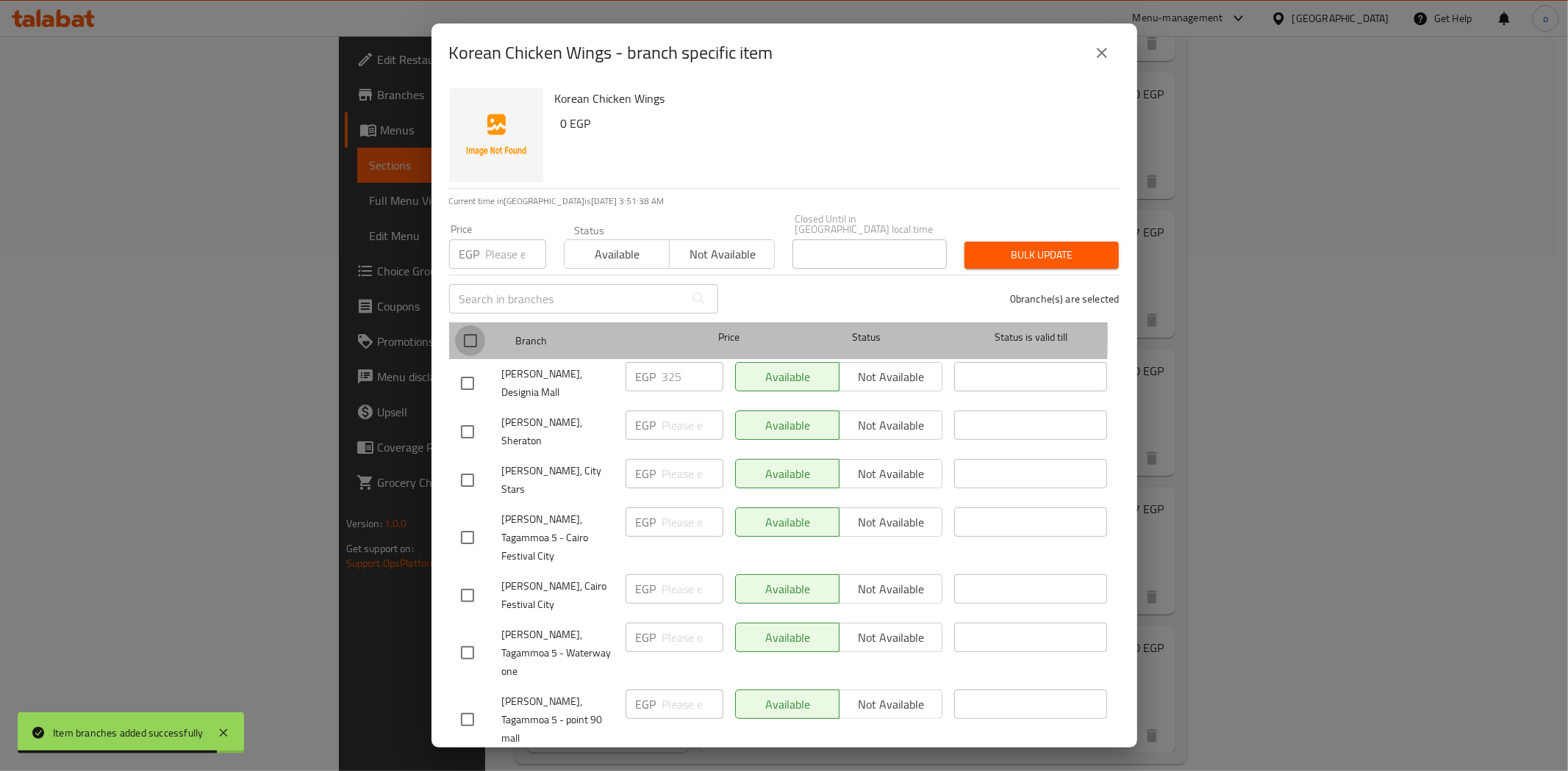
checkbox input "true"
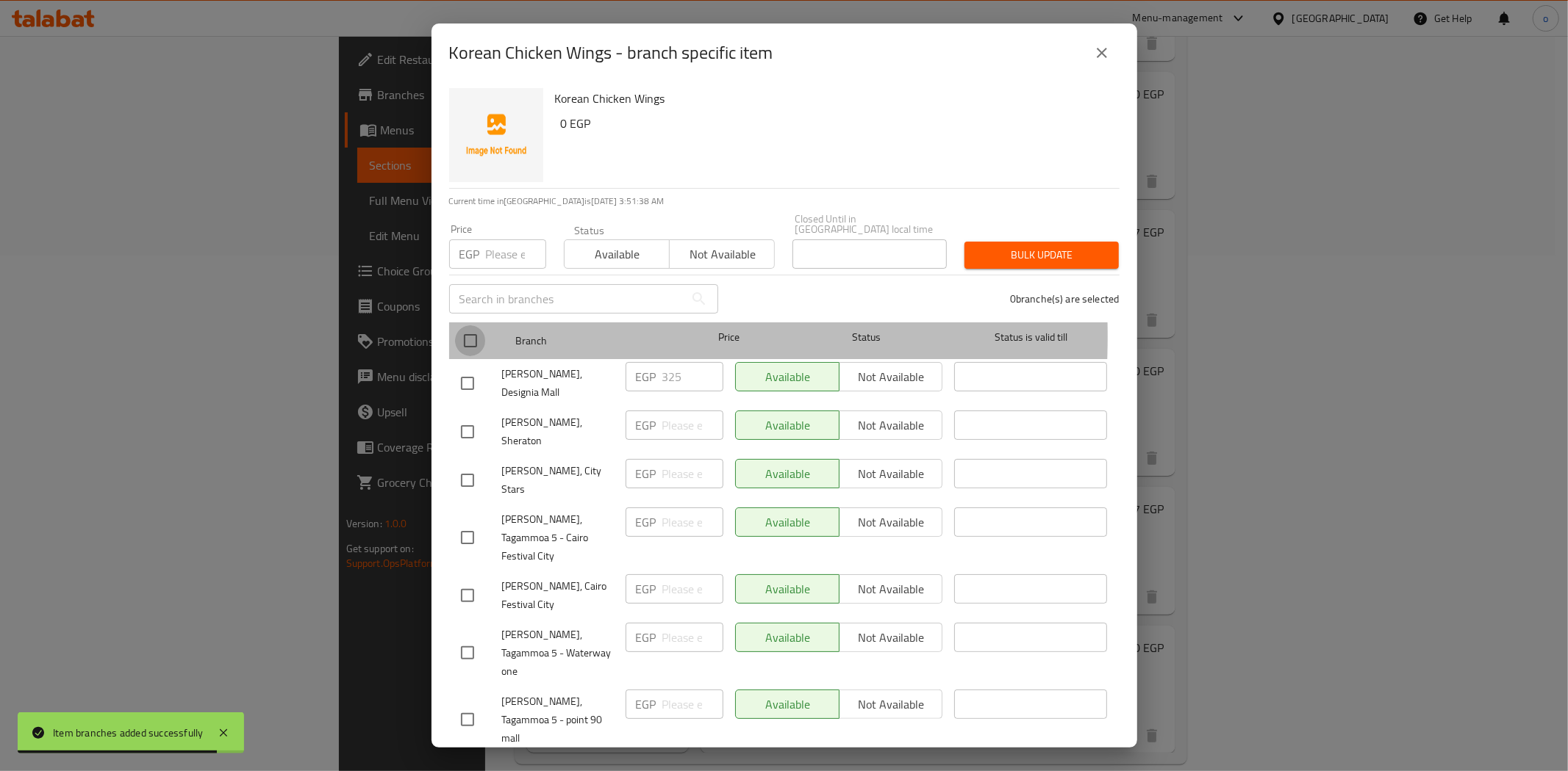
checkbox input "true"
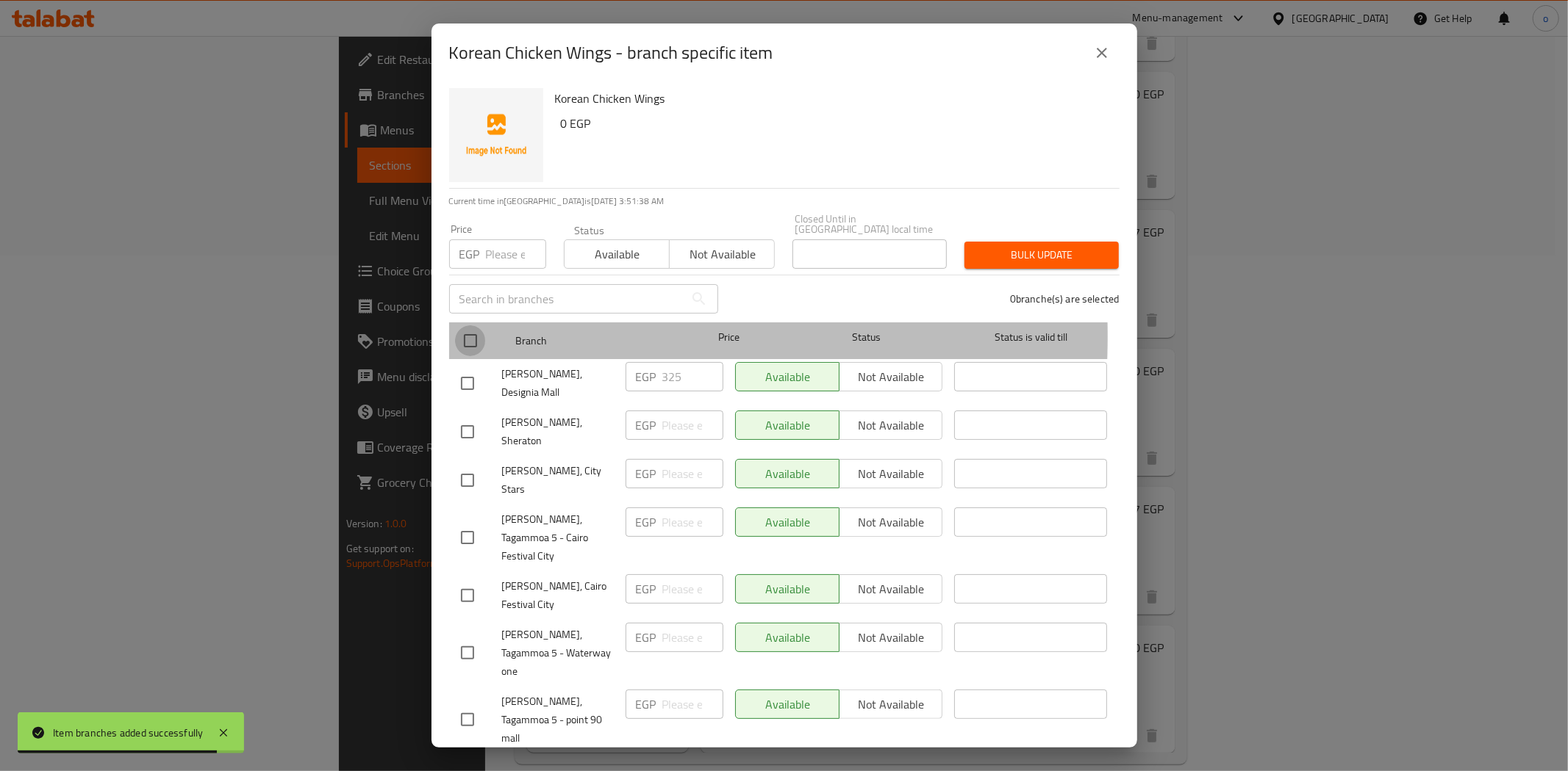
checkbox input "true"
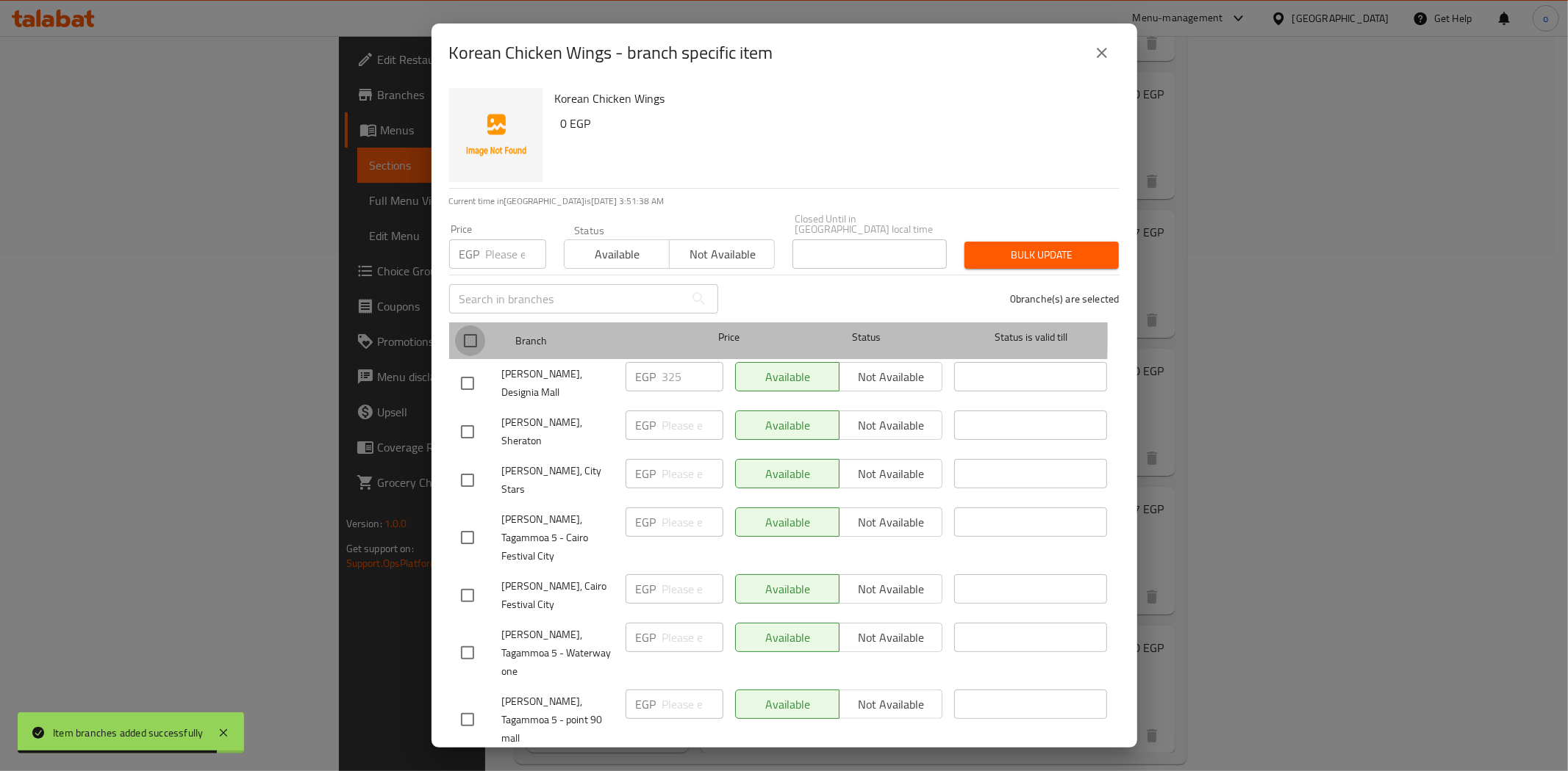
checkbox input "true"
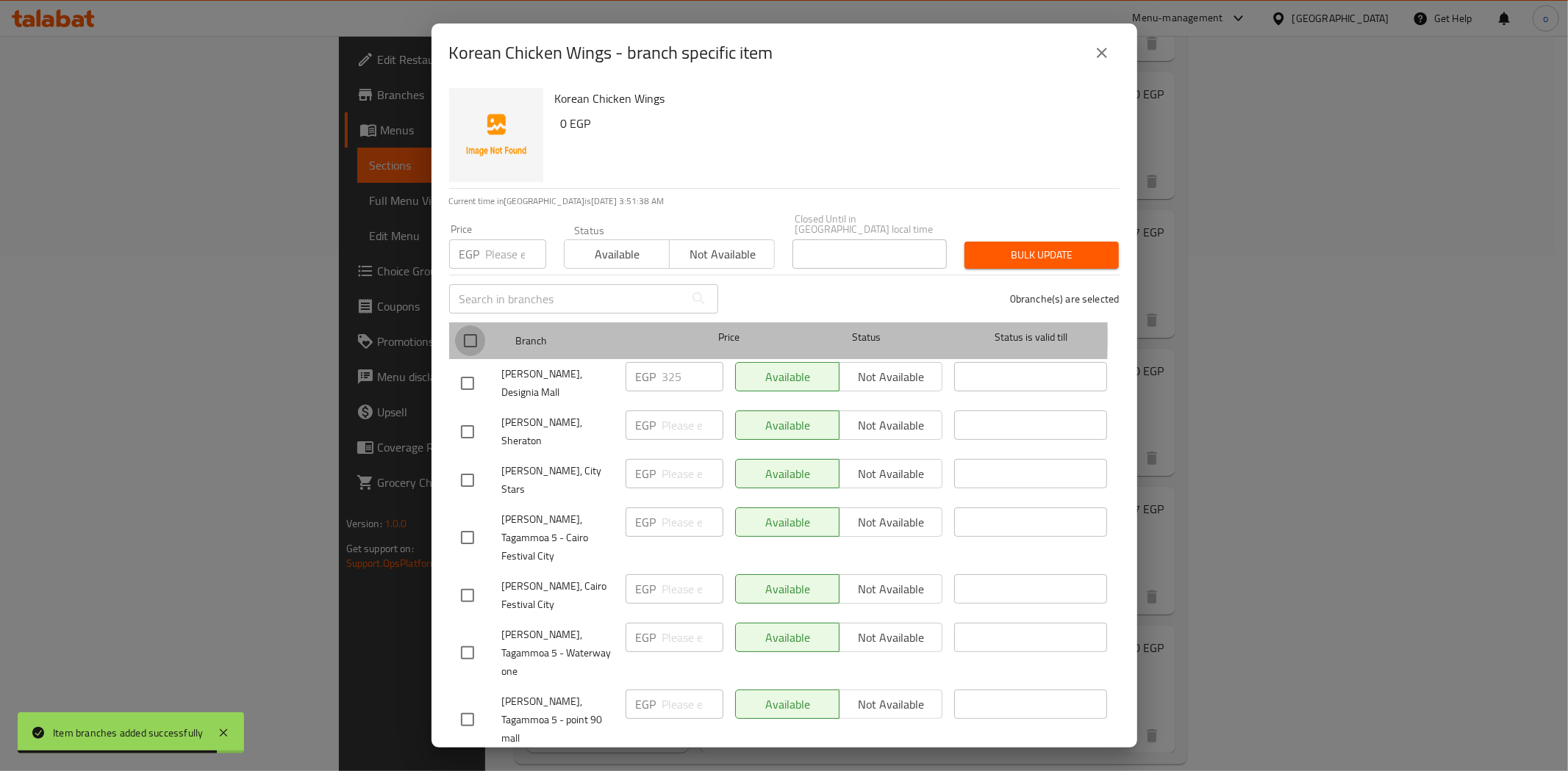
checkbox input "true"
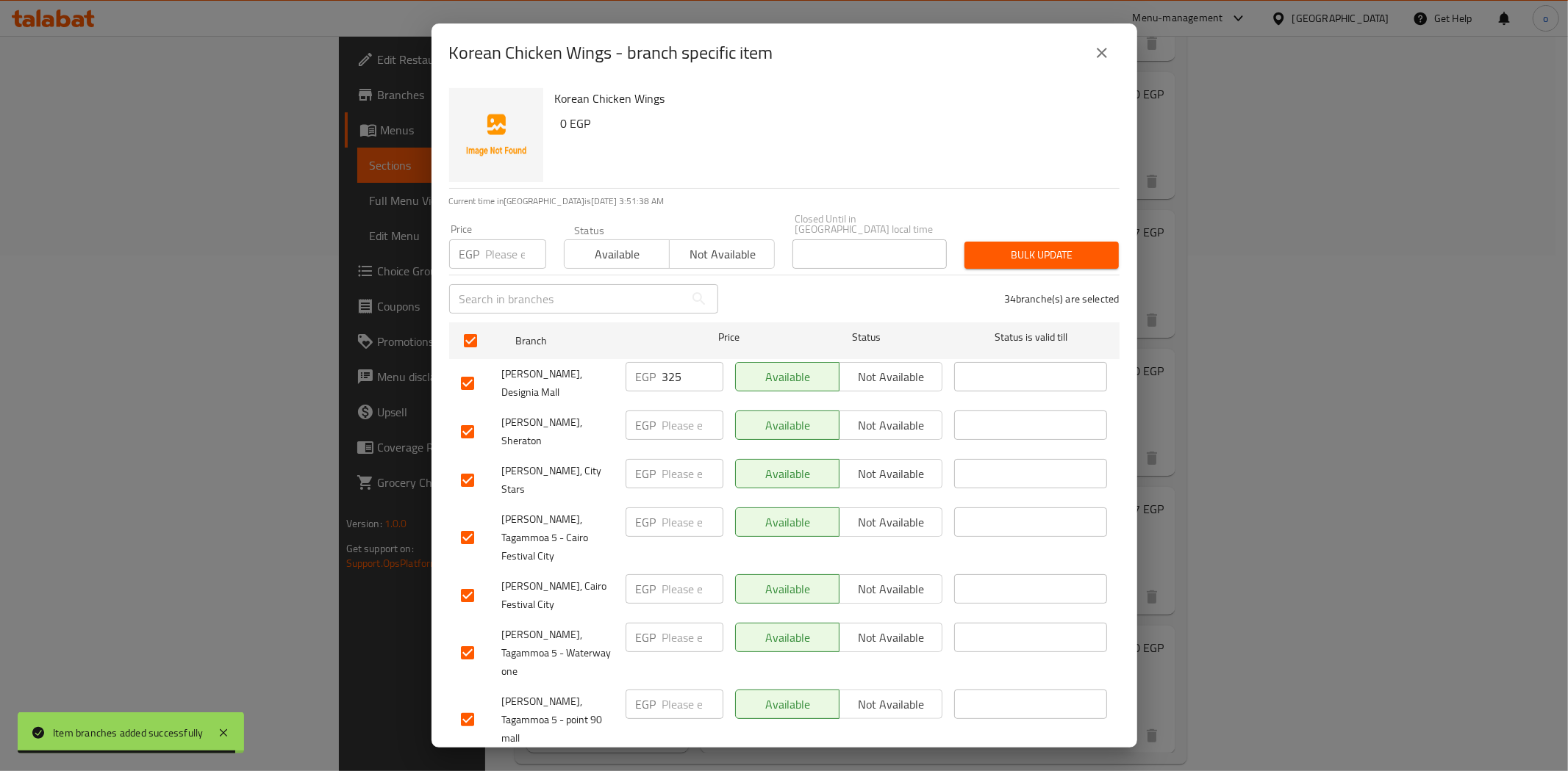
click at [462, 375] on input "checkbox" at bounding box center [467, 383] width 31 height 31
checkbox input "false"
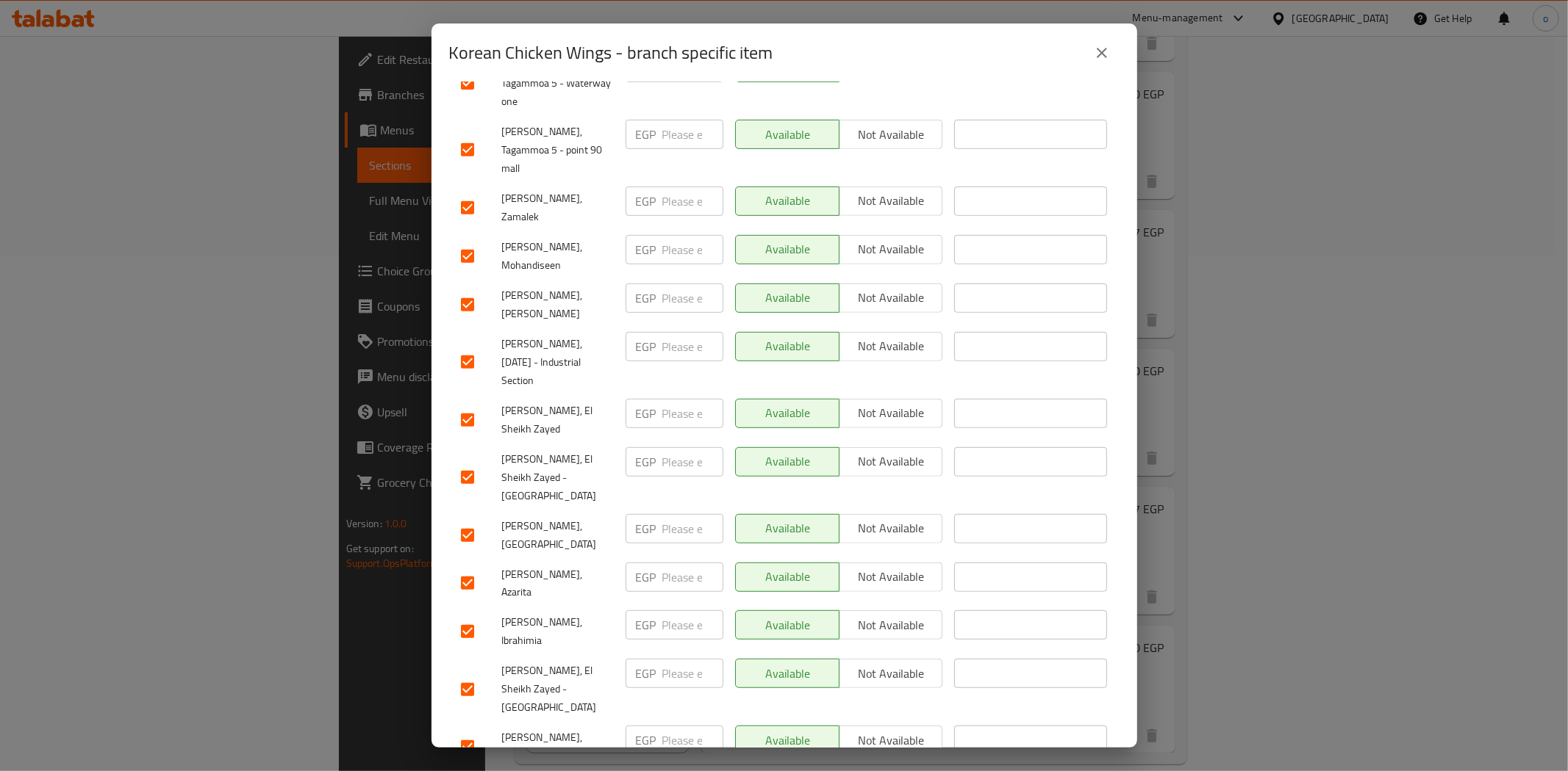
scroll to position [571, 0]
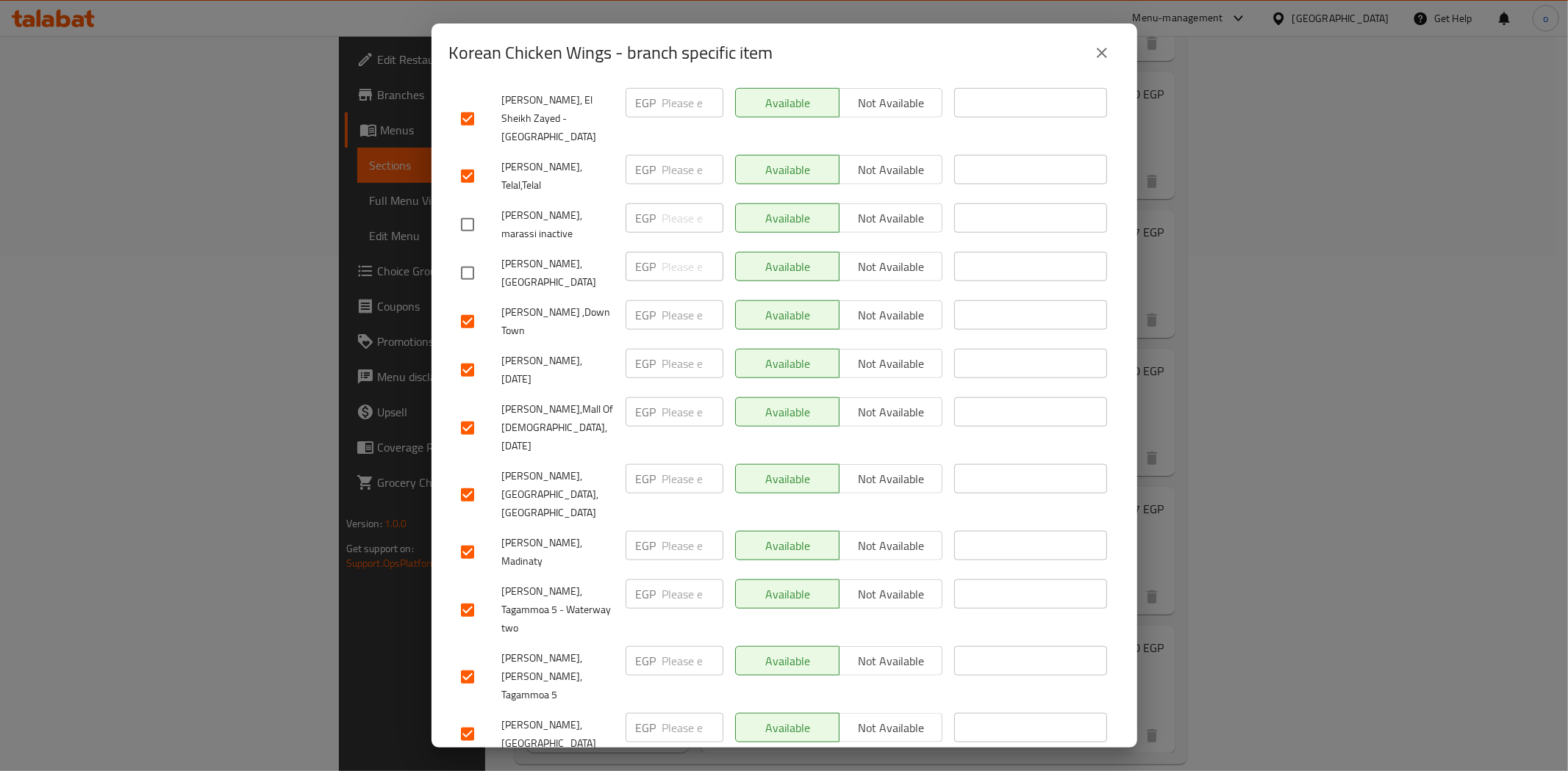
scroll to position [1143, 0]
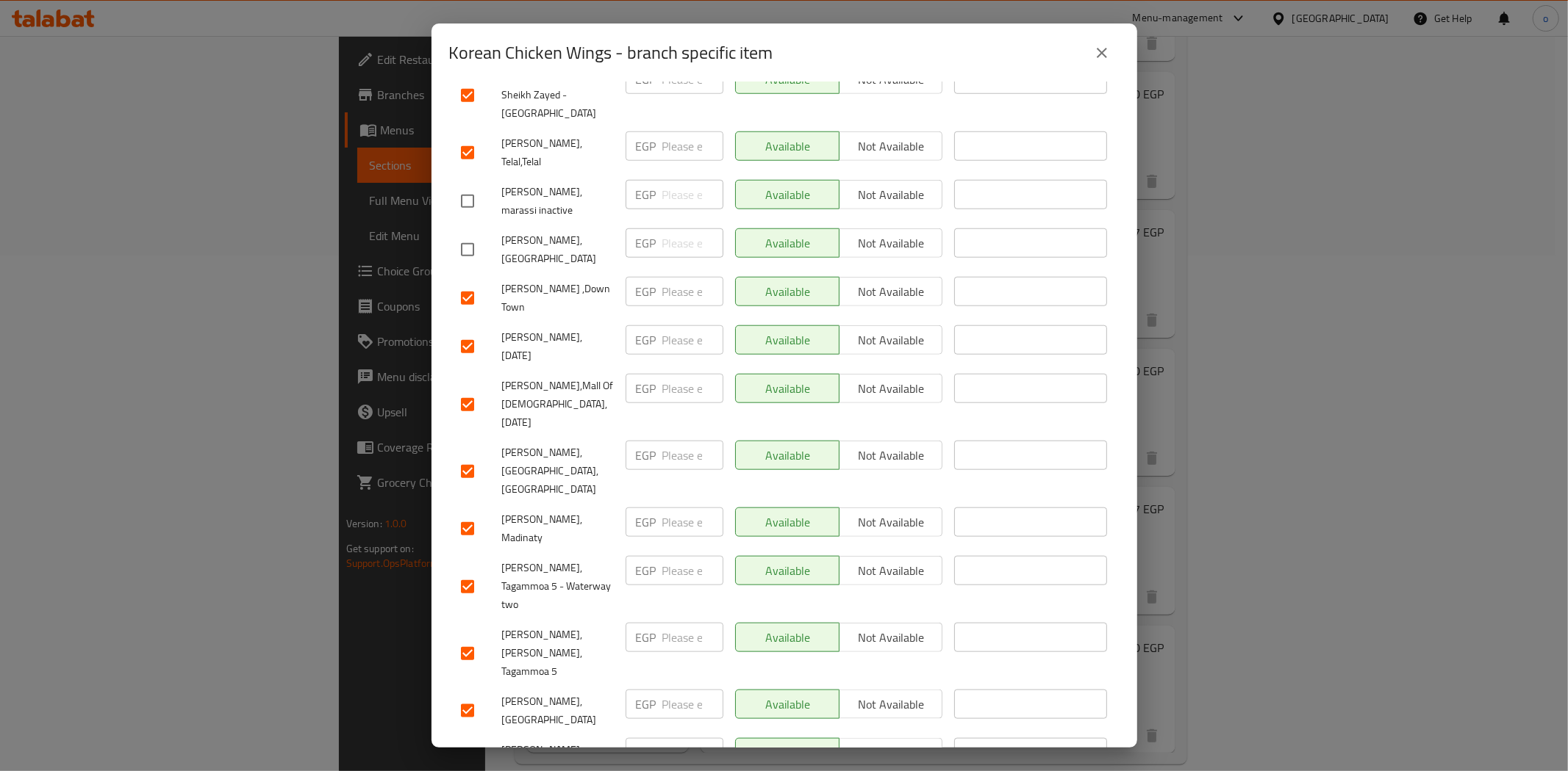
scroll to position [1177, 0]
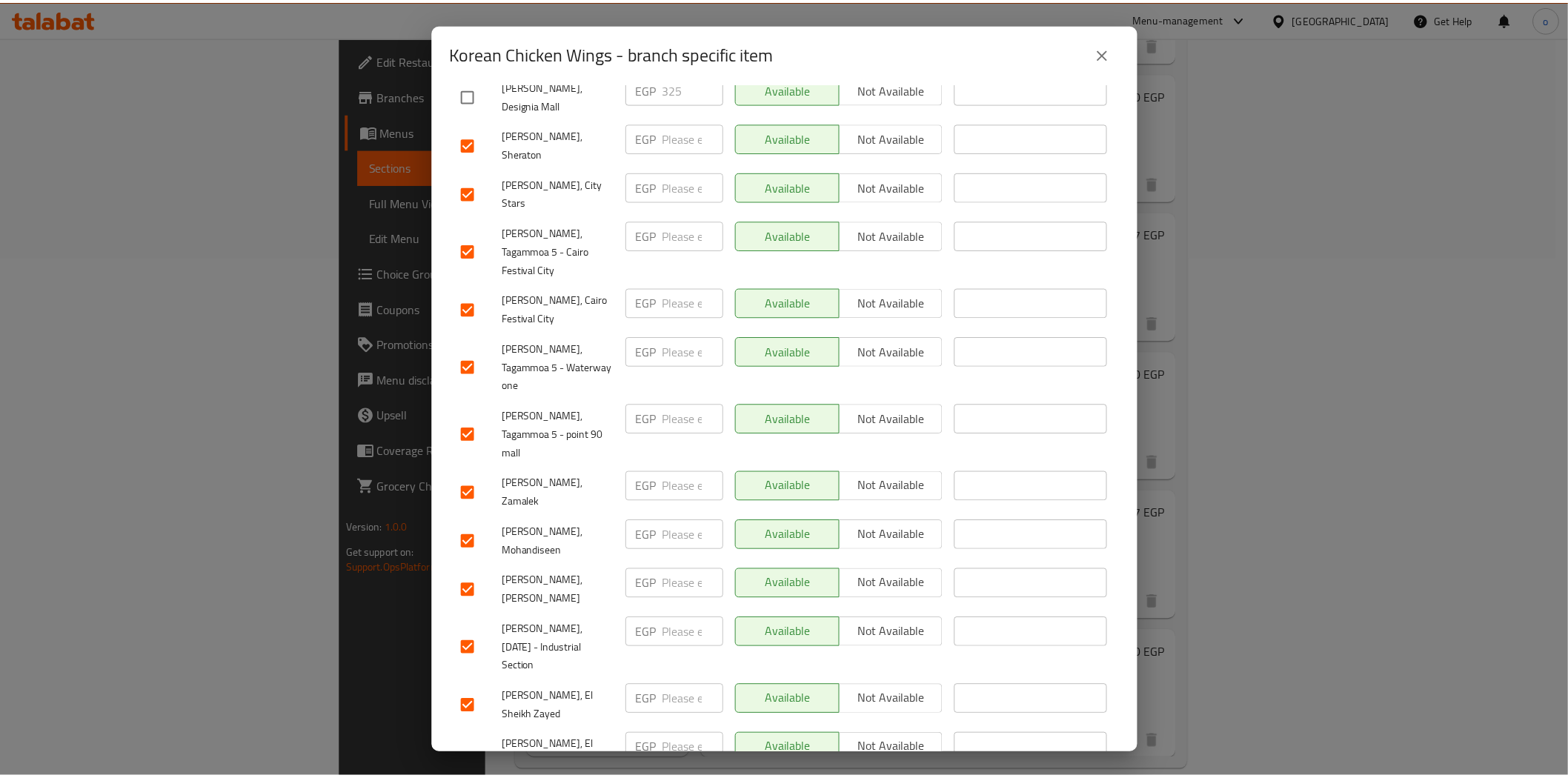
scroll to position [0, 0]
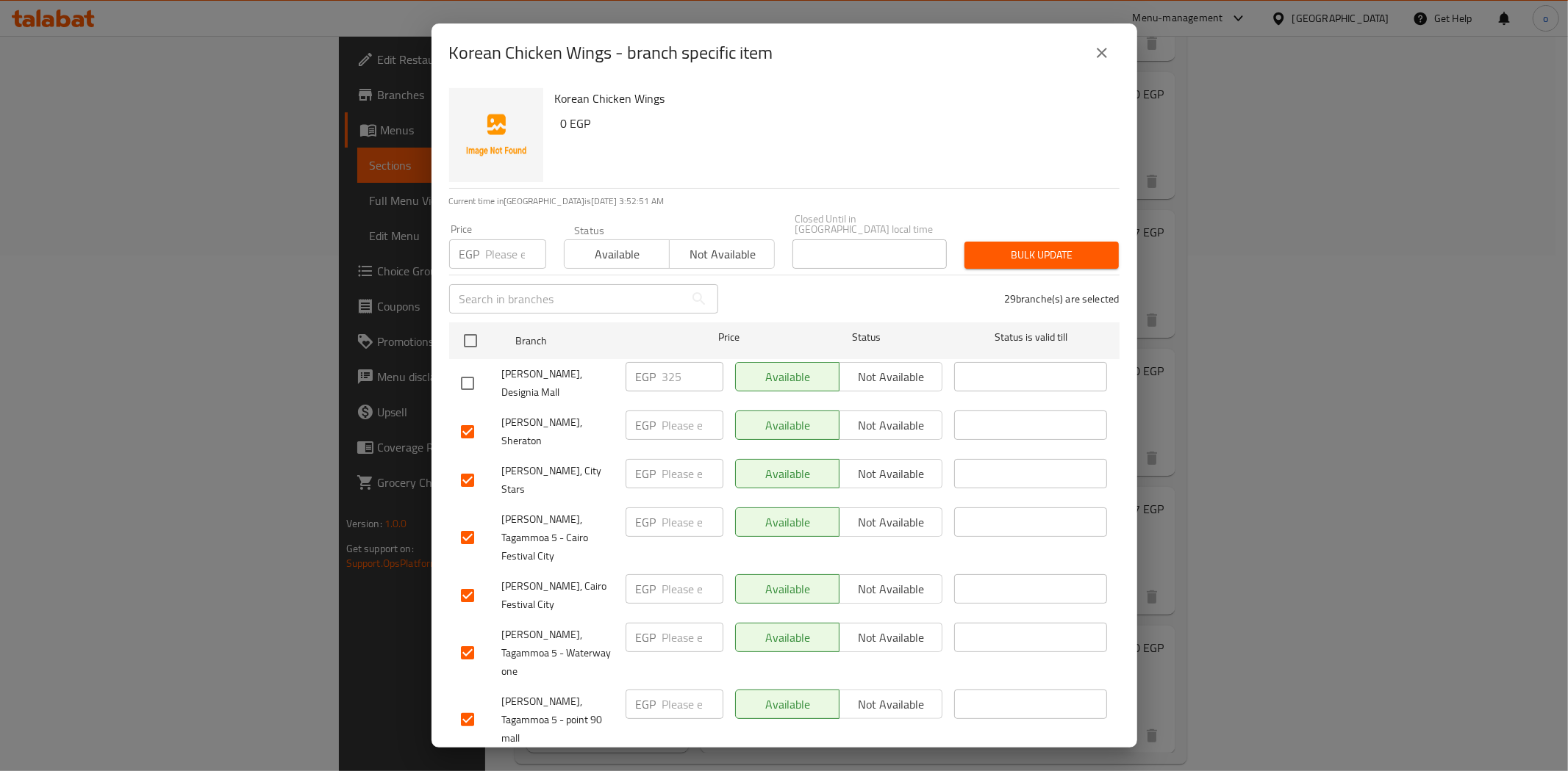
click at [517, 244] on input "number" at bounding box center [516, 254] width 60 height 30
paste input "365"
click at [1017, 248] on span "Bulk update" at bounding box center [1042, 255] width 131 height 18
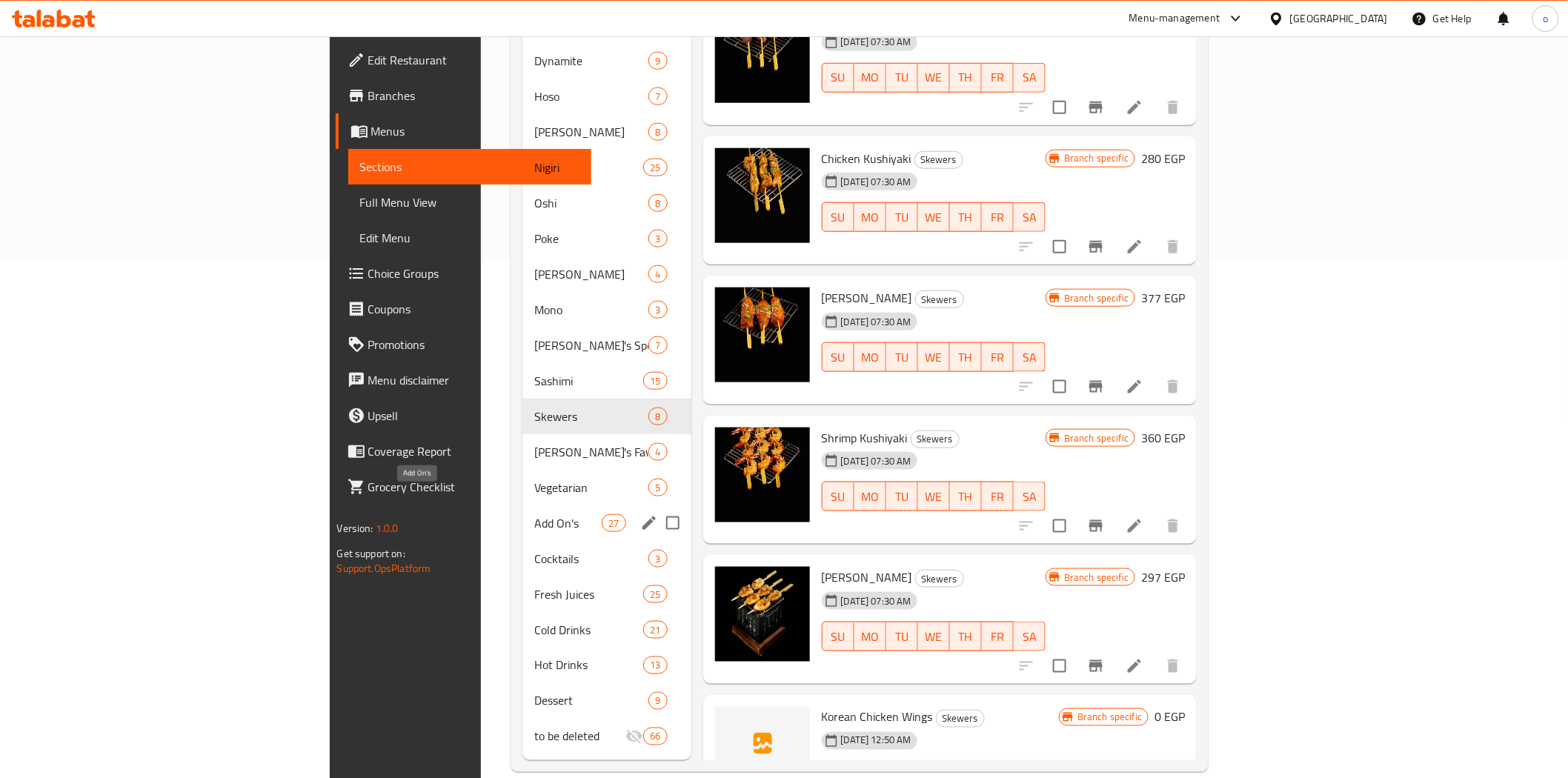
scroll to position [520, 0]
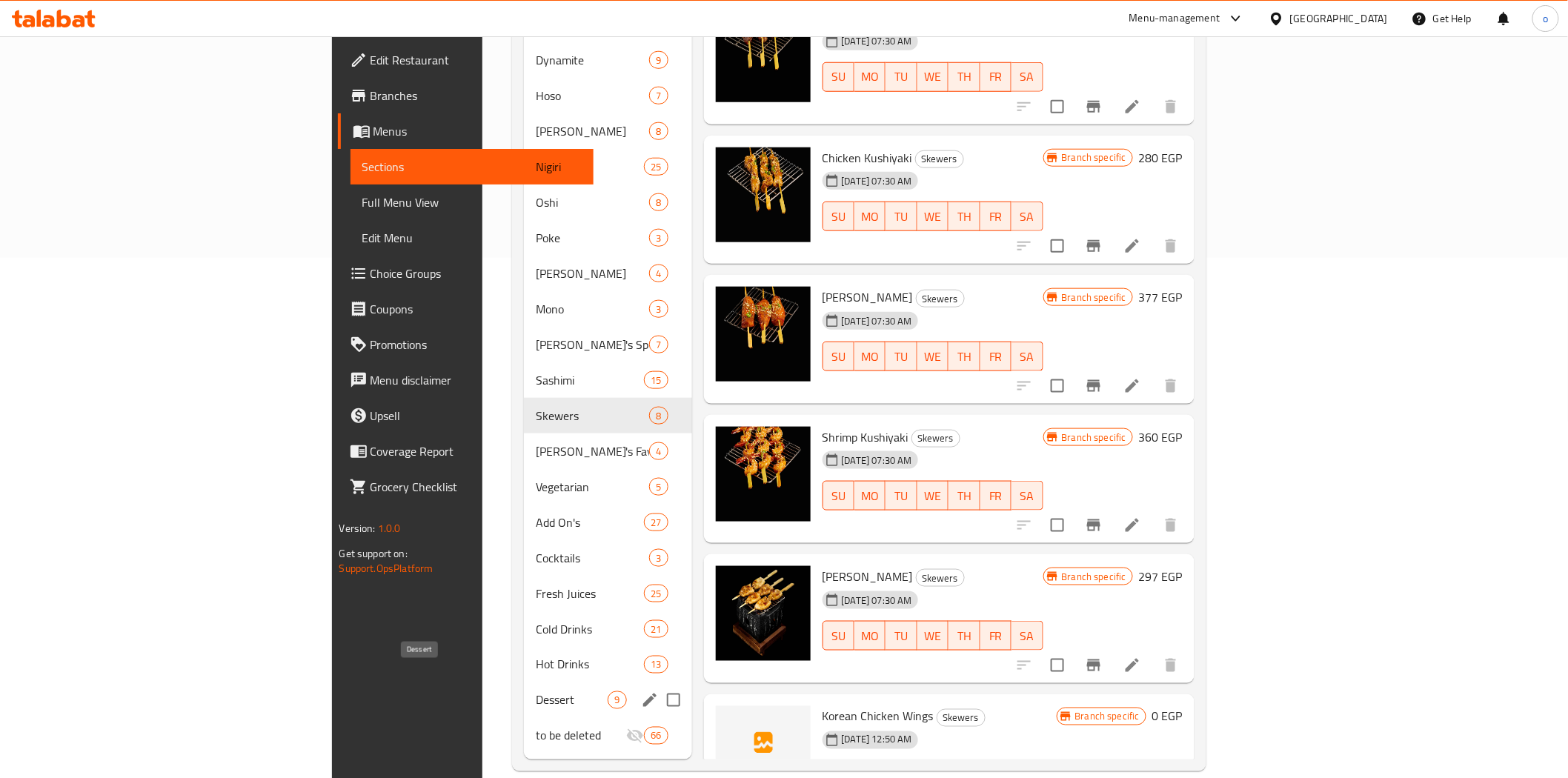
click at [536, 692] on span "Dessert" at bounding box center [572, 700] width 72 height 18
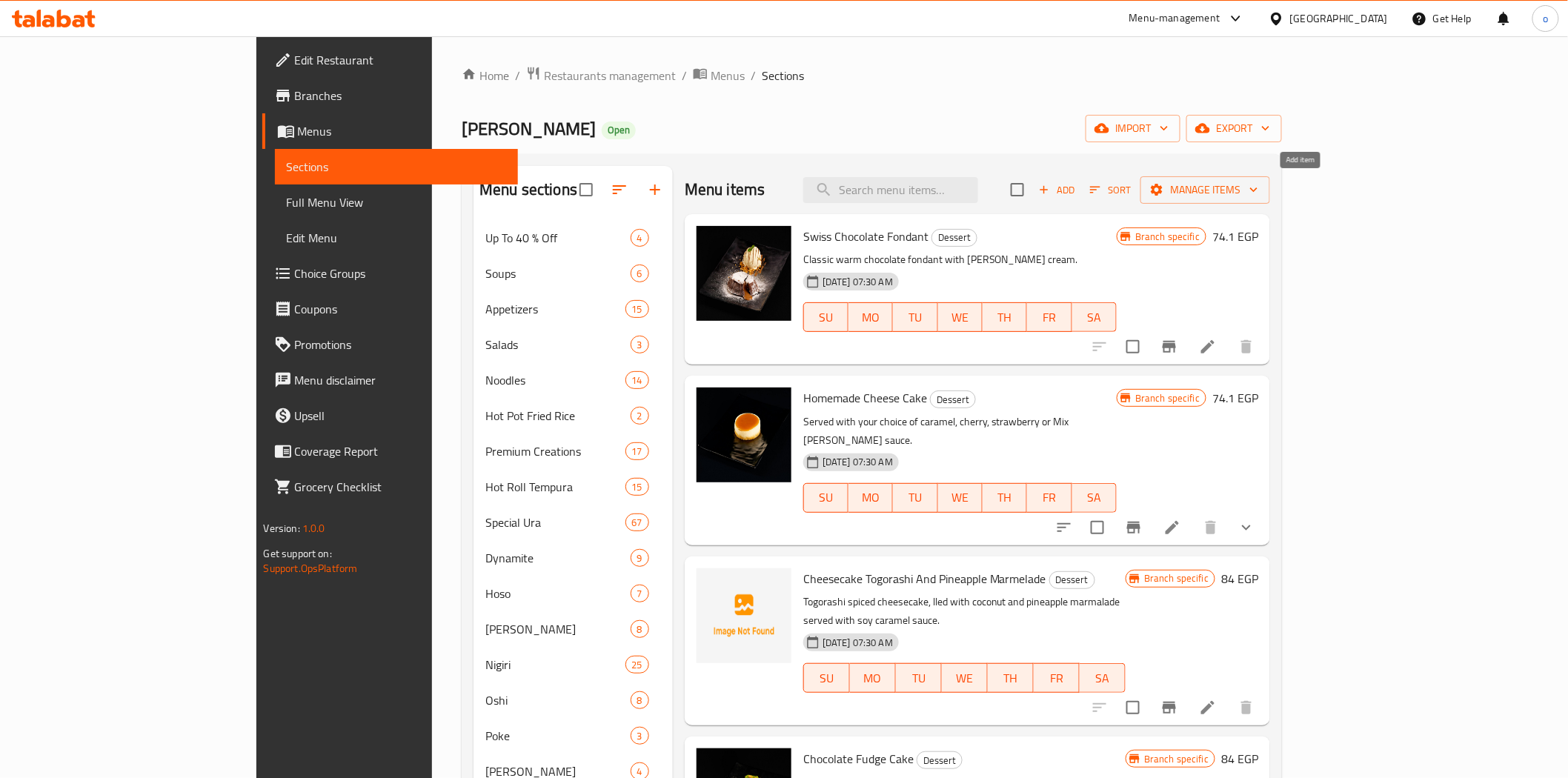
click at [1077, 191] on span "Add" at bounding box center [1057, 190] width 40 height 17
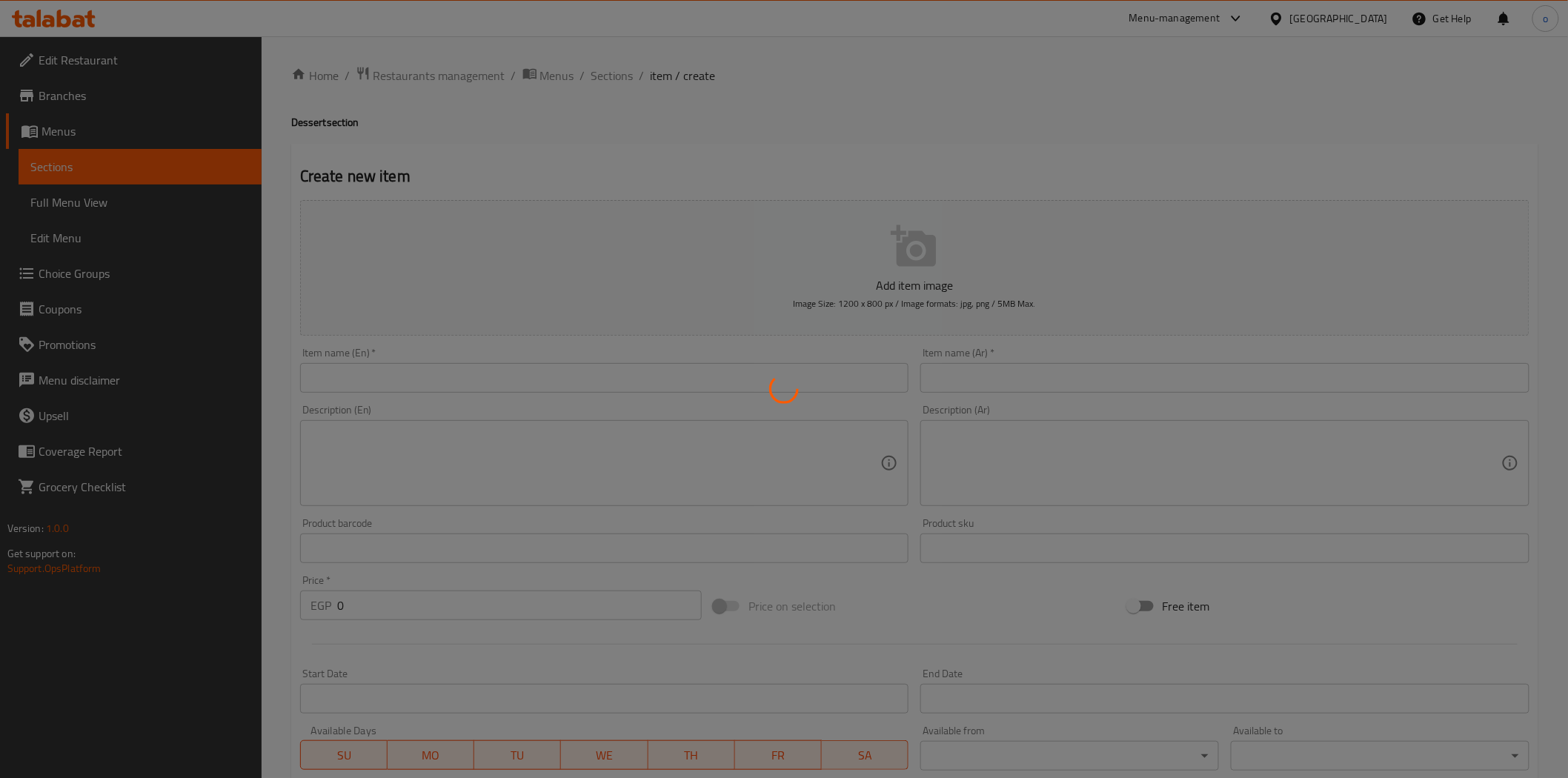
click at [685, 378] on div at bounding box center [784, 389] width 1568 height 778
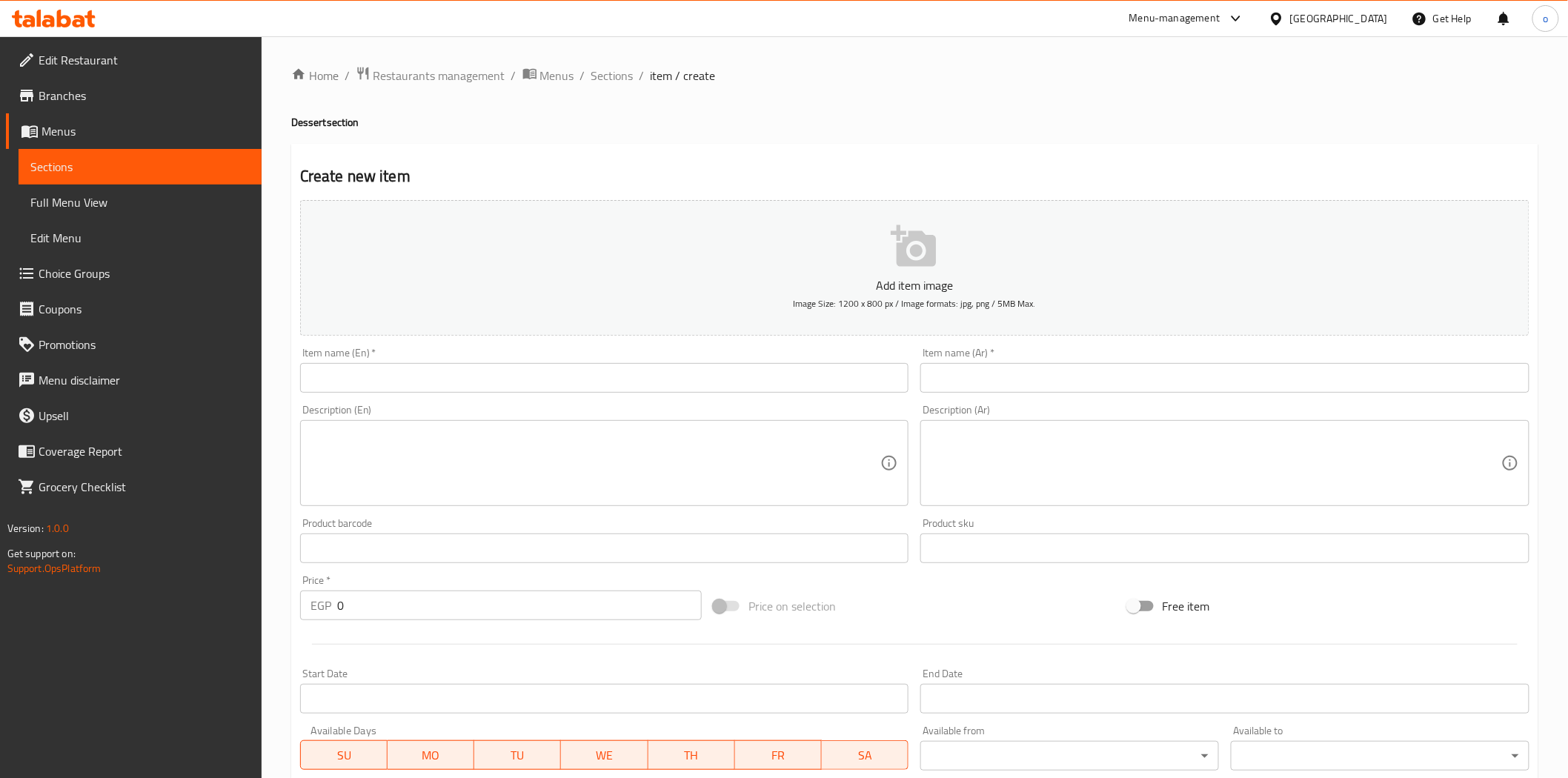
click at [683, 374] on div at bounding box center [784, 389] width 1568 height 778
click at [601, 372] on input "text" at bounding box center [604, 378] width 609 height 30
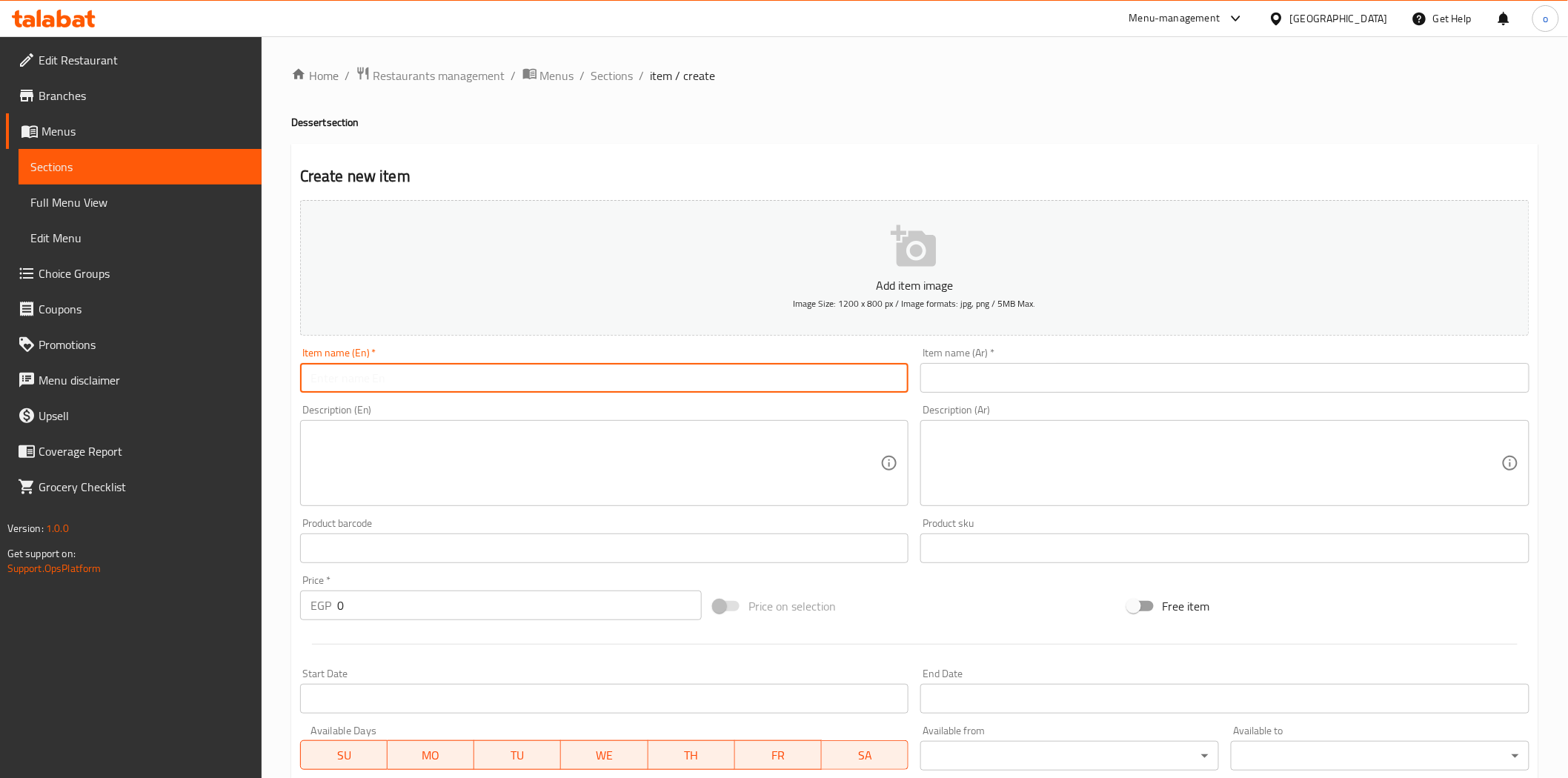
paste input "[PERSON_NAME]’s Ice Cream"
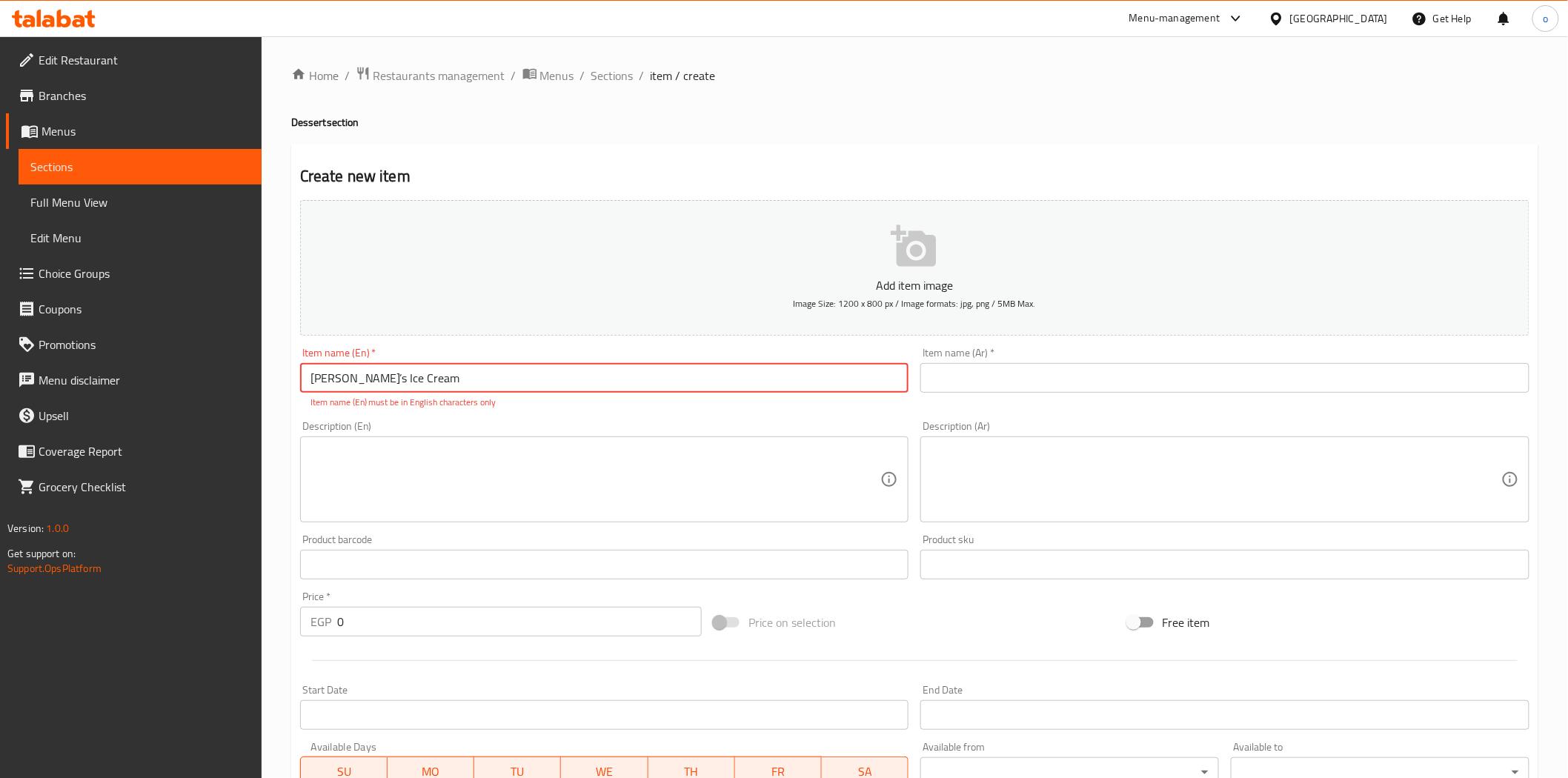
drag, startPoint x: 1042, startPoint y: 367, endPoint x: 952, endPoint y: 395, distance: 94.3
click at [1042, 367] on input "text" at bounding box center [1225, 378] width 609 height 30
paste input "[PERSON_NAME]"
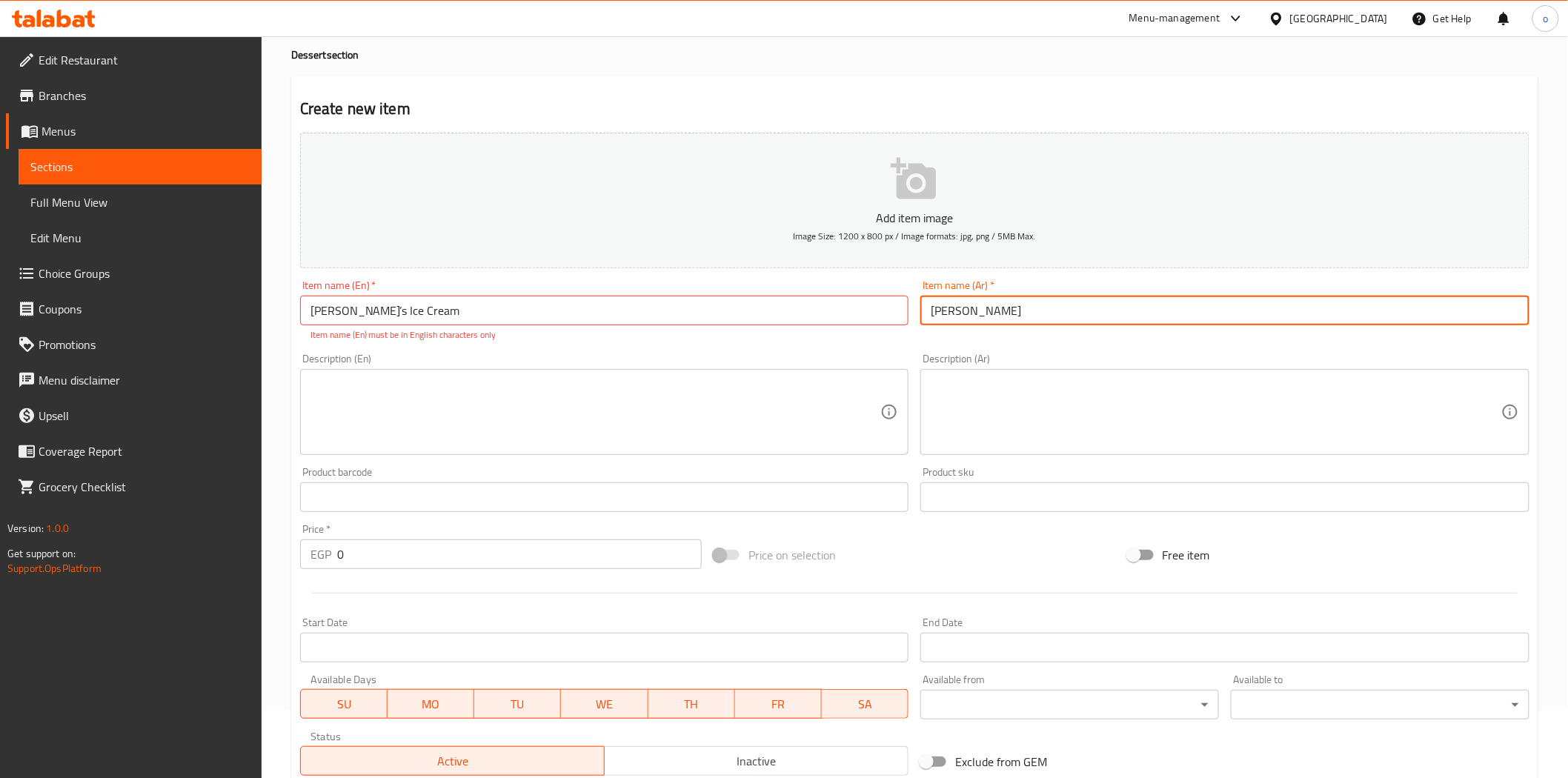
scroll to position [283, 0]
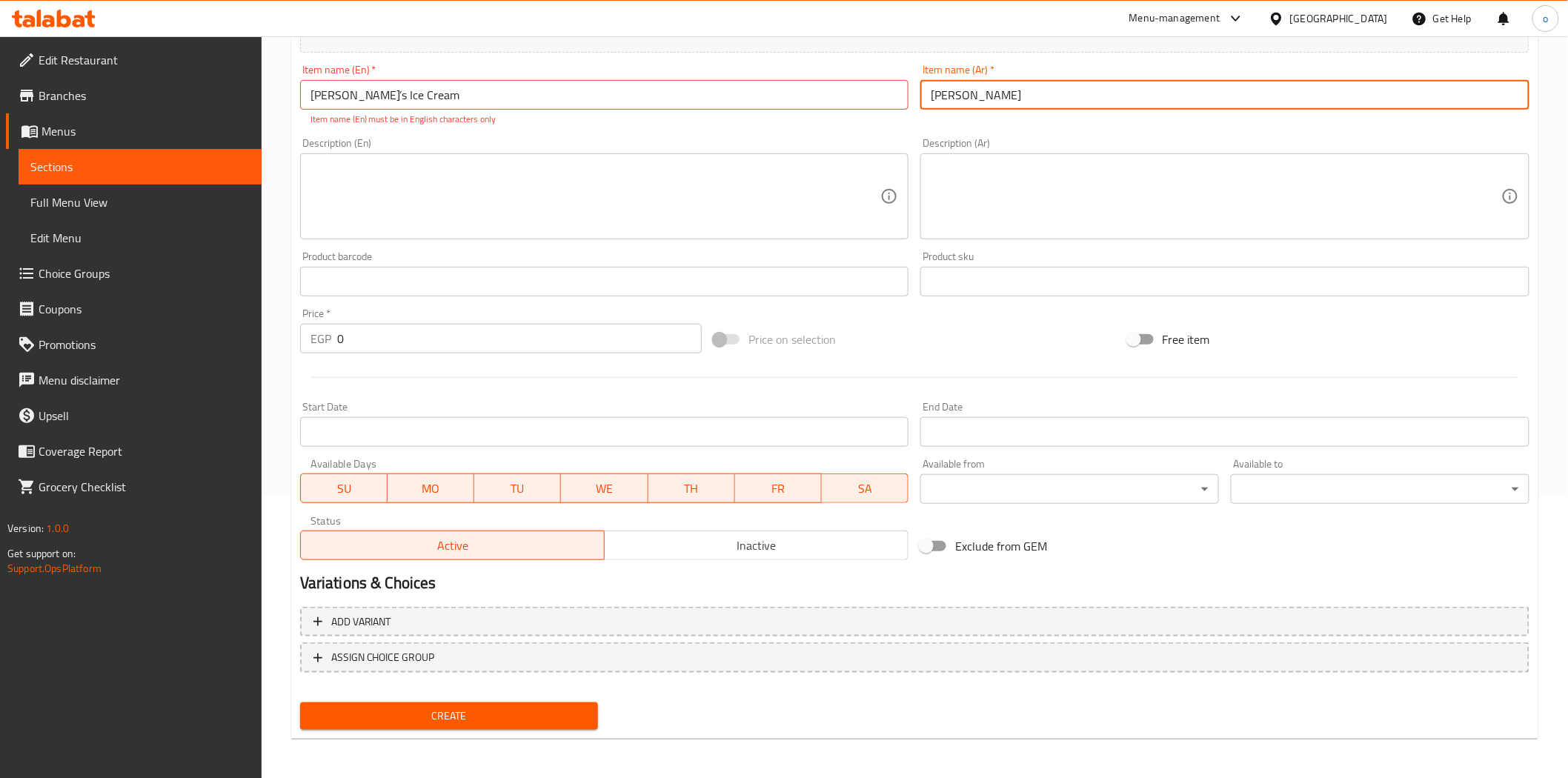
click at [513, 679] on nav at bounding box center [915, 684] width 1229 height 11
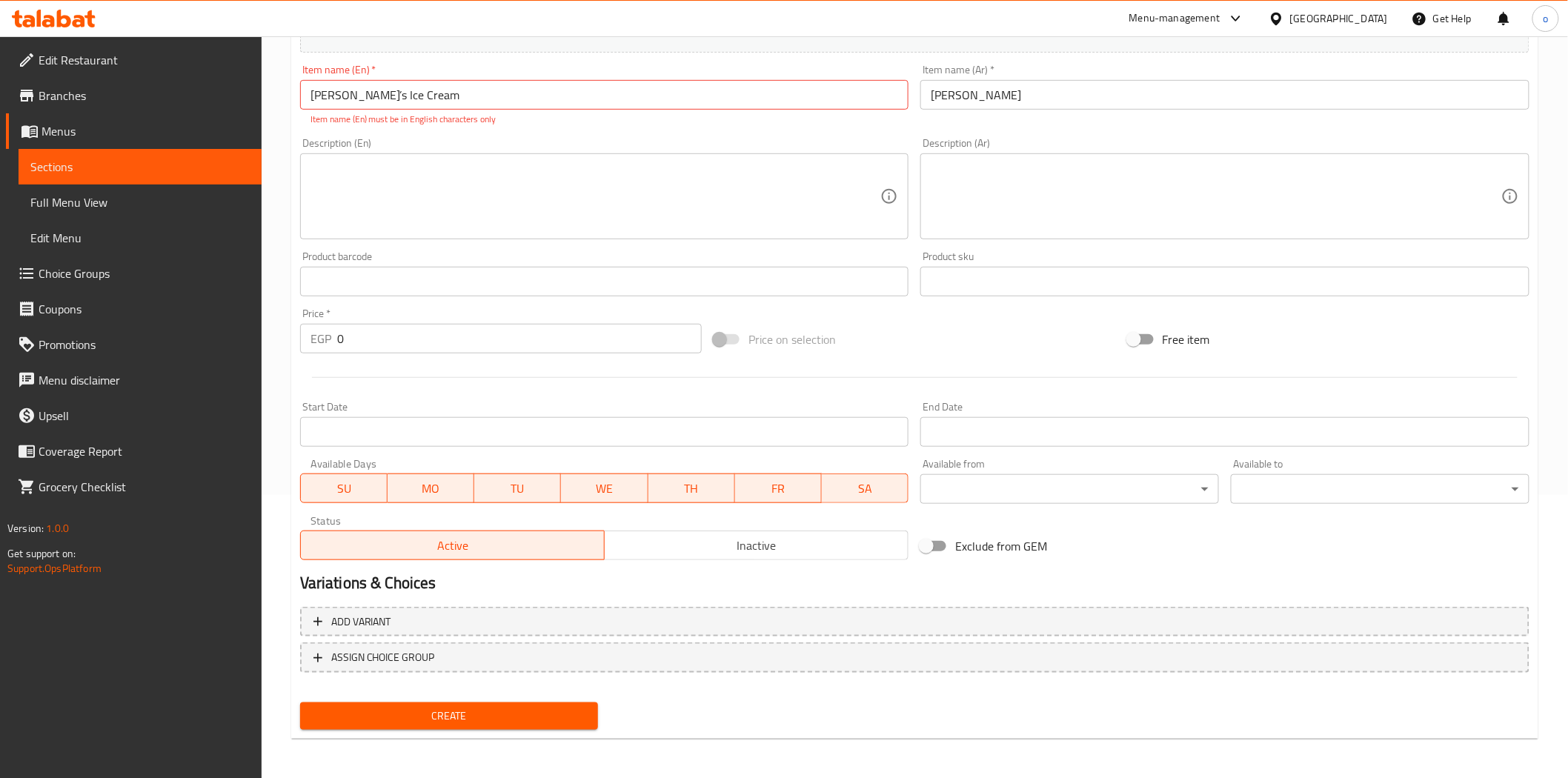
click at [510, 698] on div "Create" at bounding box center [450, 716] width 310 height 40
click at [513, 703] on button "Create" at bounding box center [449, 716] width 299 height 27
click at [510, 708] on span "Create" at bounding box center [450, 716] width 275 height 19
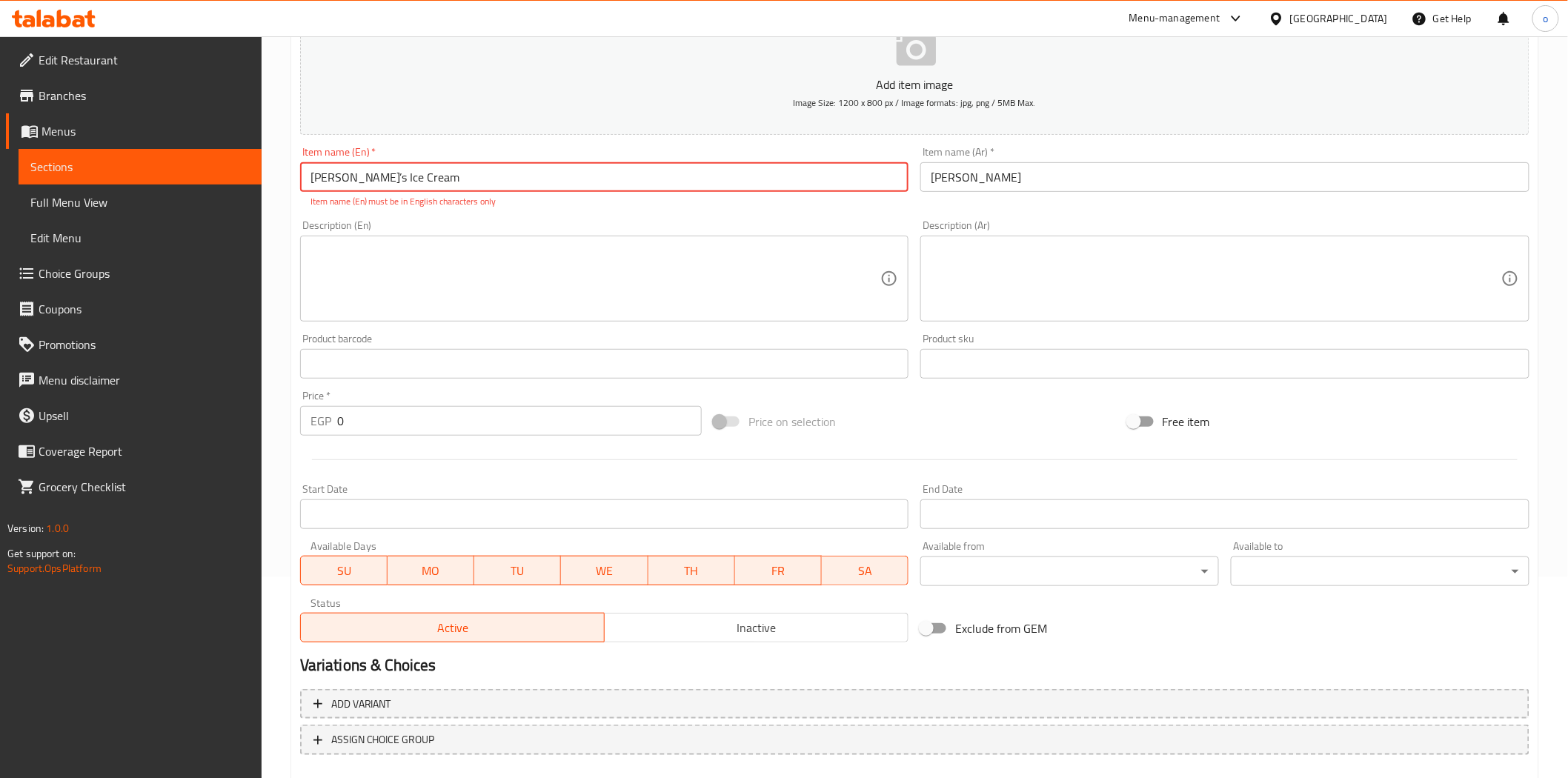
scroll to position [118, 0]
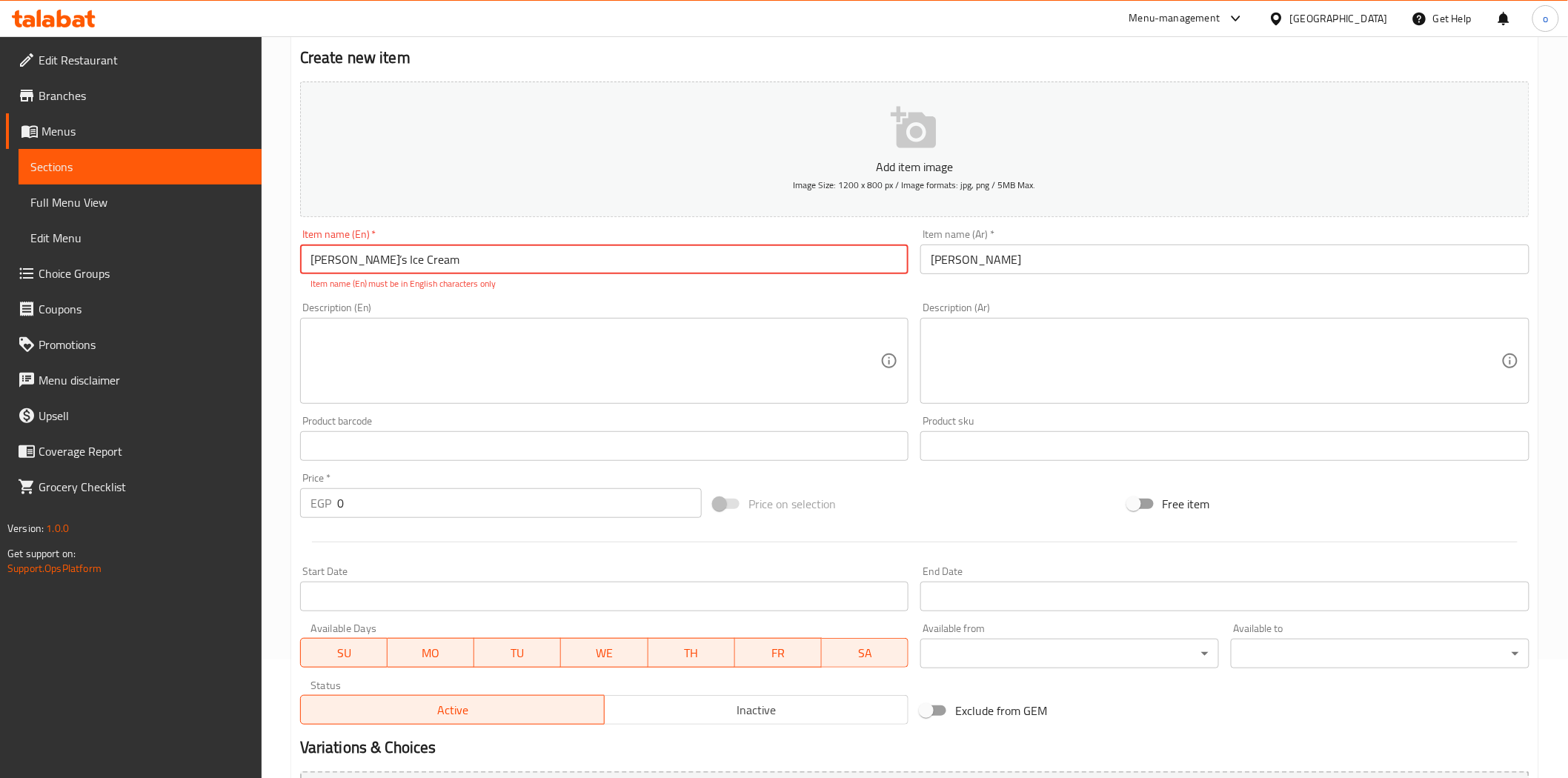
click at [337, 264] on input "[PERSON_NAME]’s Ice Cream" at bounding box center [604, 259] width 609 height 30
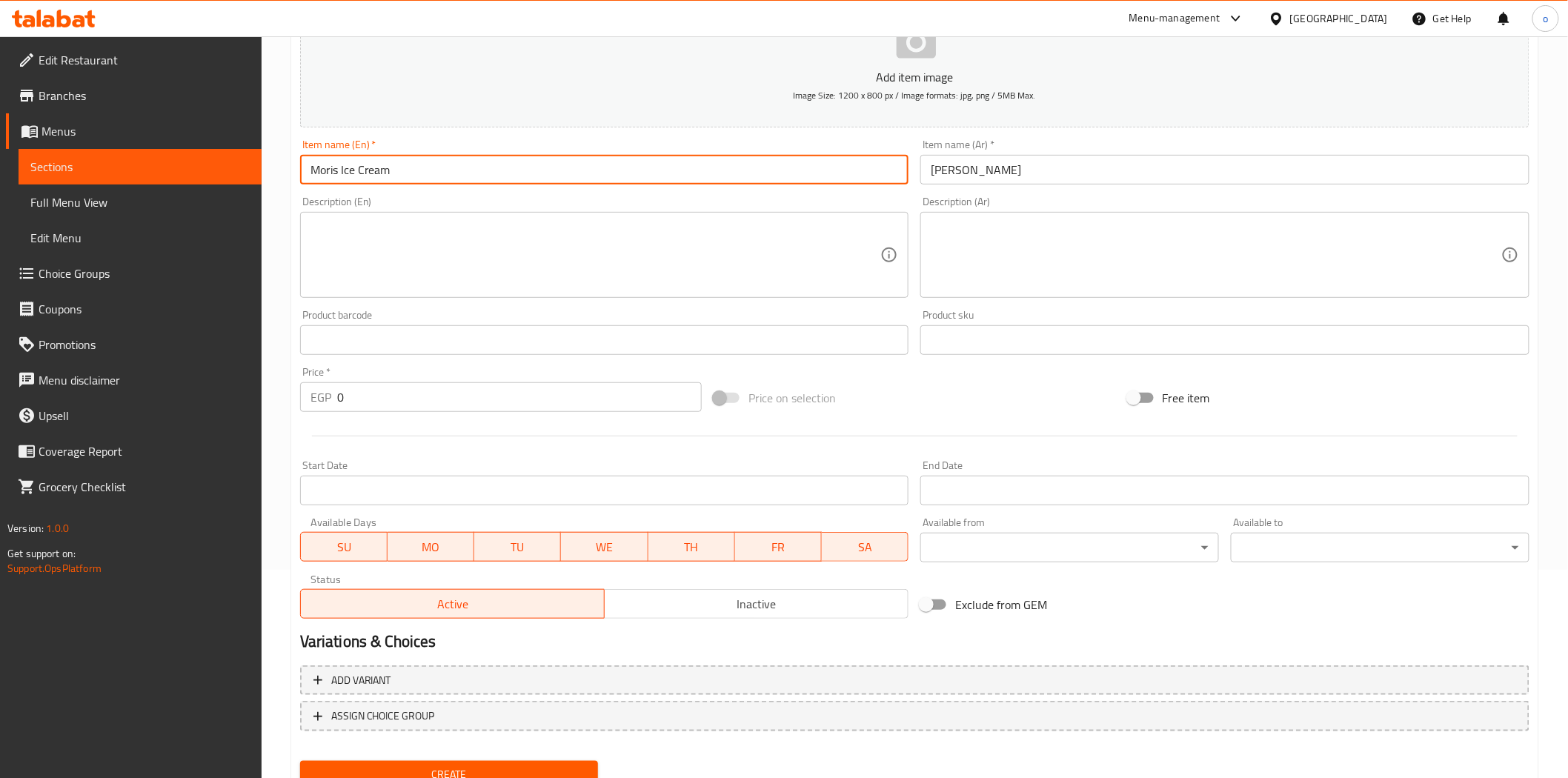
scroll to position [267, 0]
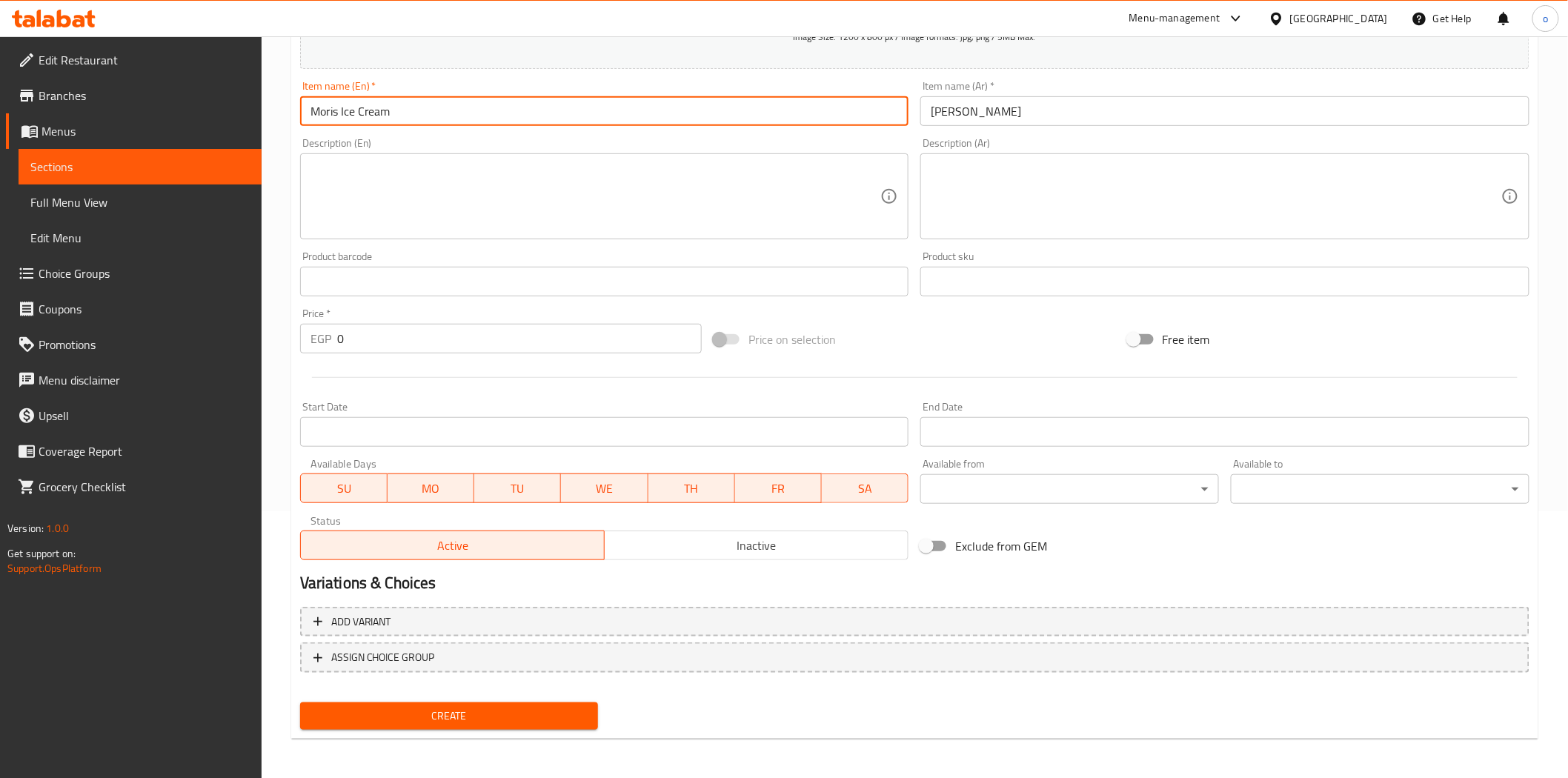
click at [462, 685] on nav at bounding box center [915, 684] width 1229 height 11
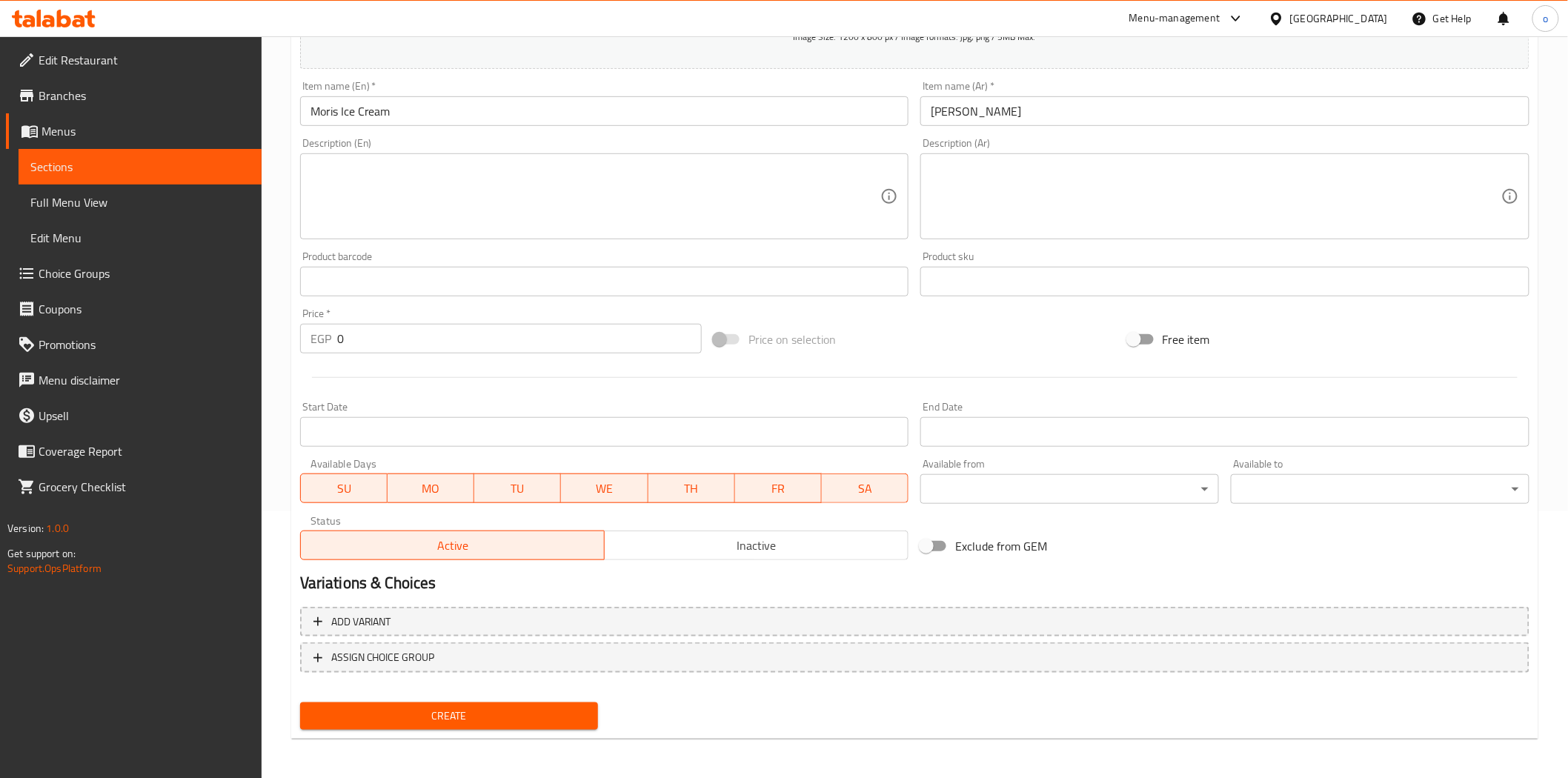
click at [464, 692] on div "Add variant ASSIGN CHOICE GROUP" at bounding box center [915, 649] width 1242 height 96
click at [466, 698] on div "Create" at bounding box center [450, 716] width 310 height 40
click at [465, 708] on span "Create" at bounding box center [450, 716] width 275 height 19
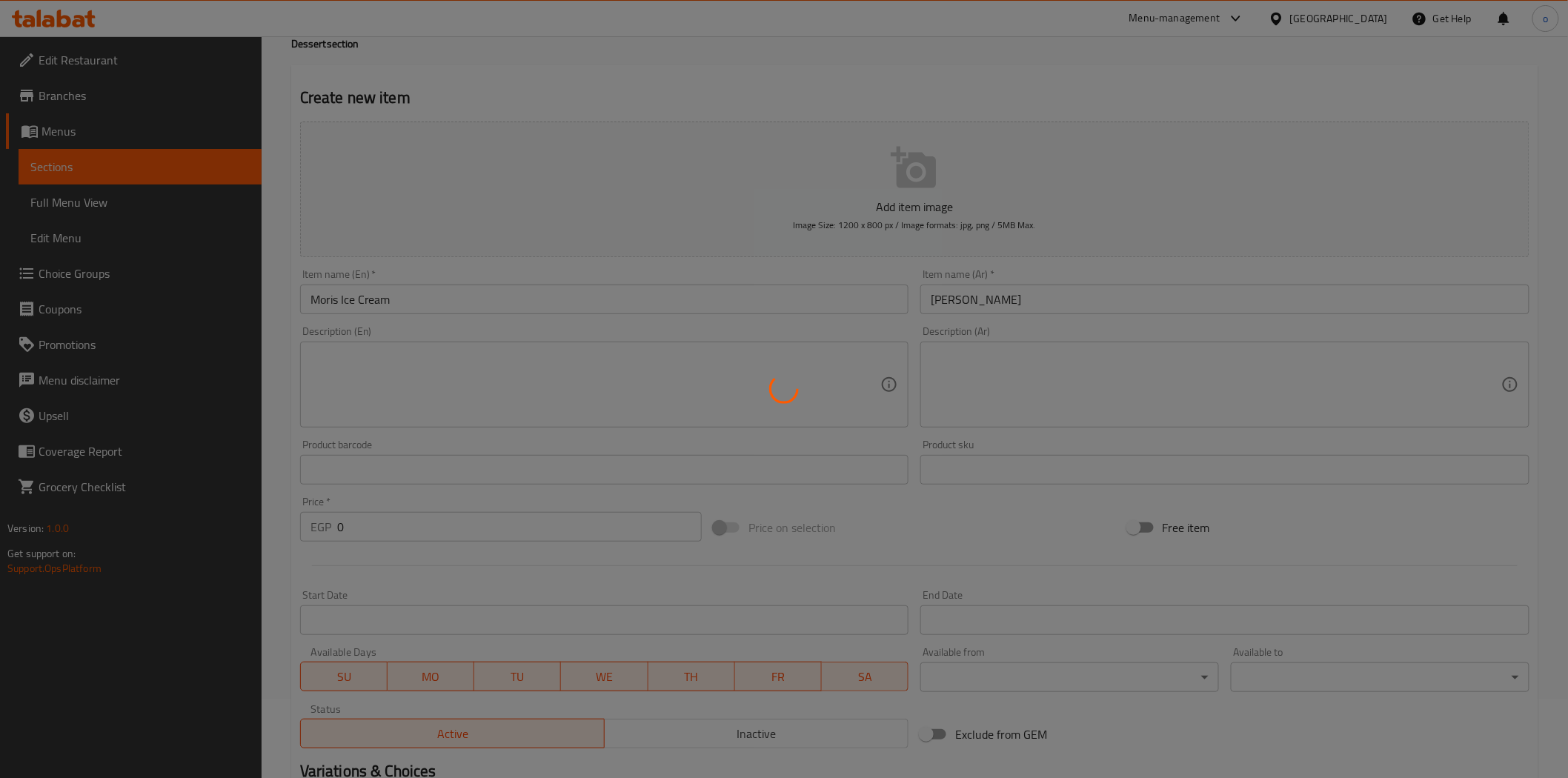
scroll to position [0, 0]
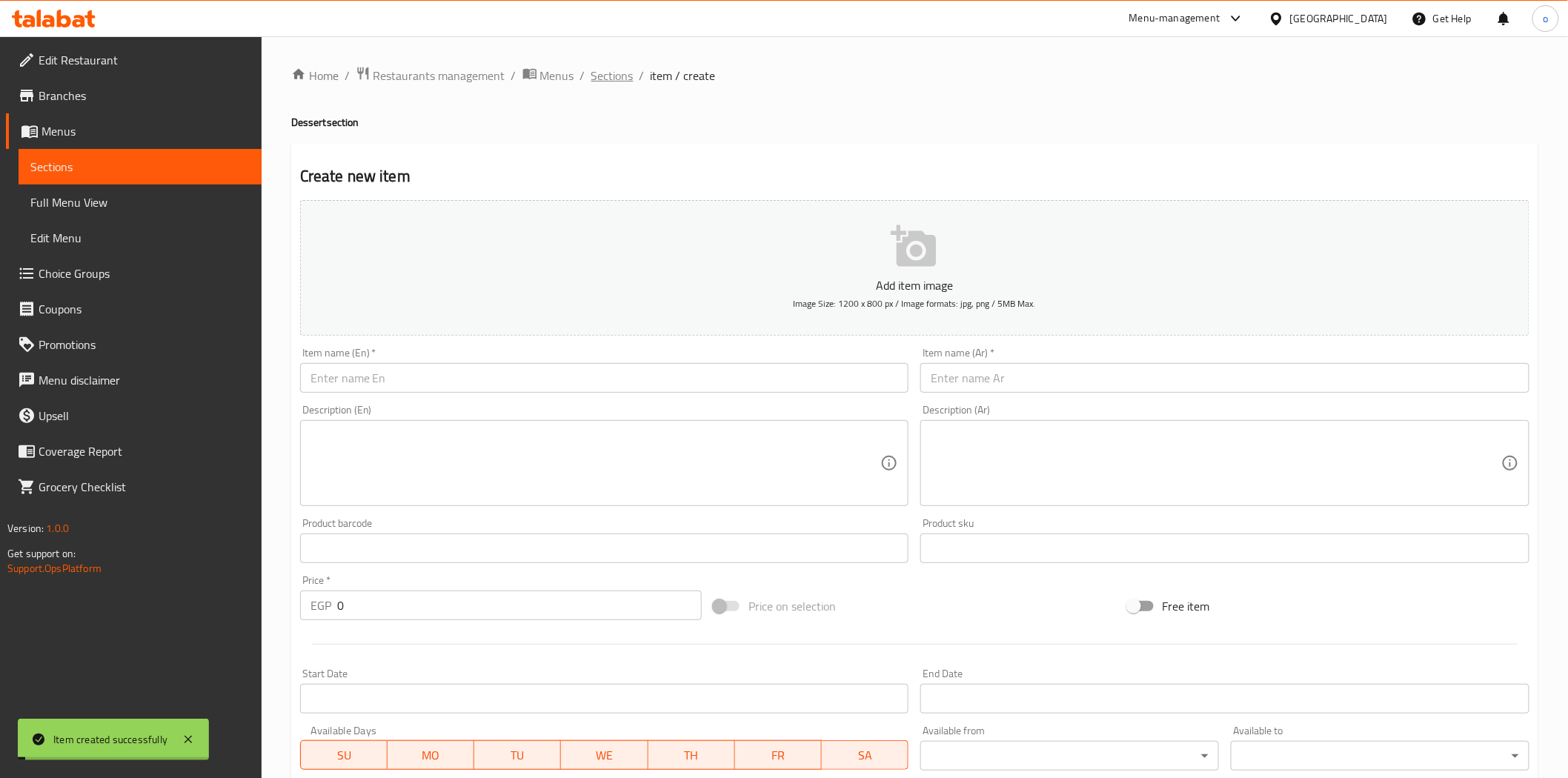
click at [626, 80] on span "Sections" at bounding box center [613, 76] width 42 height 18
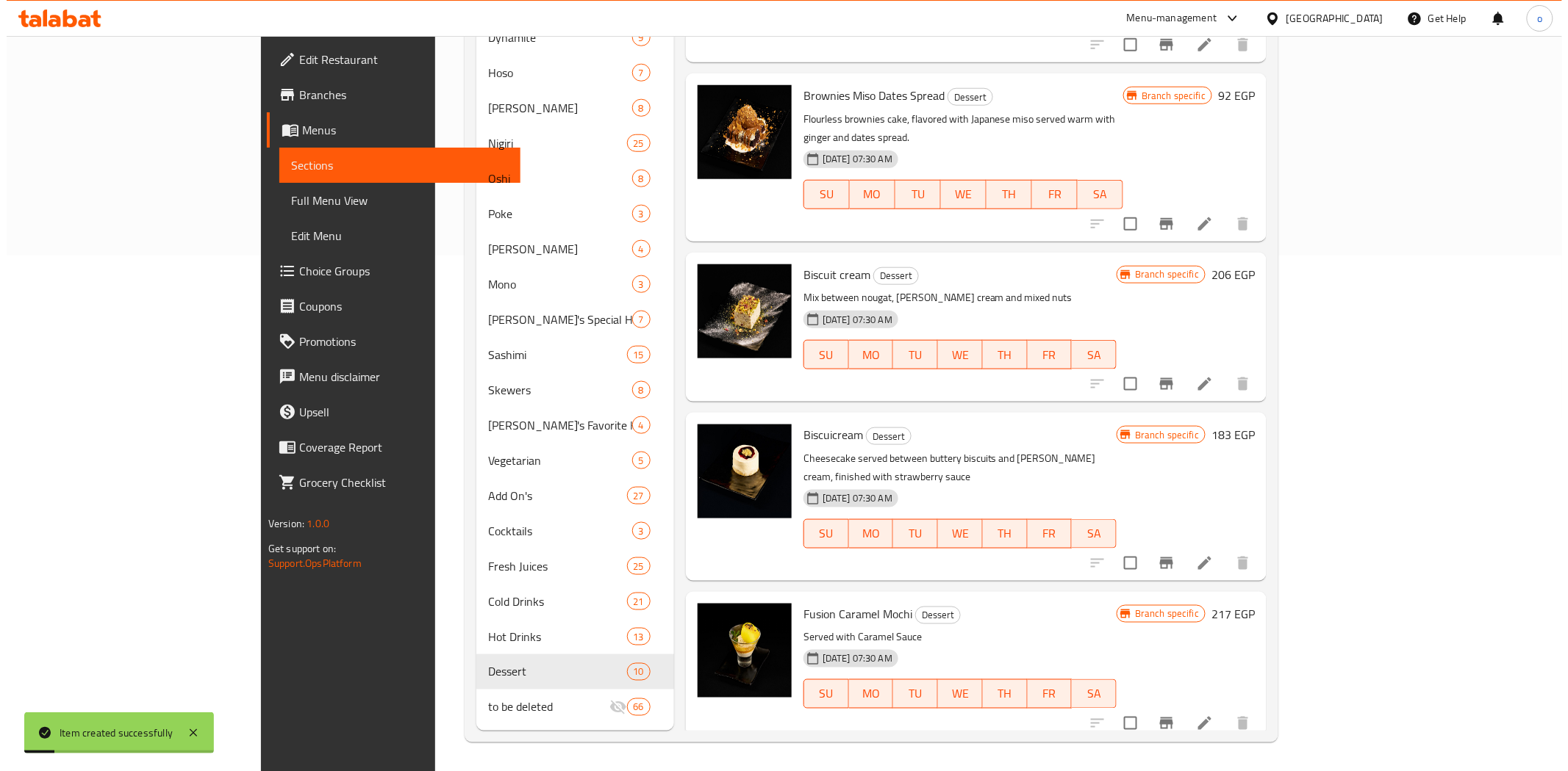
scroll to position [537, 0]
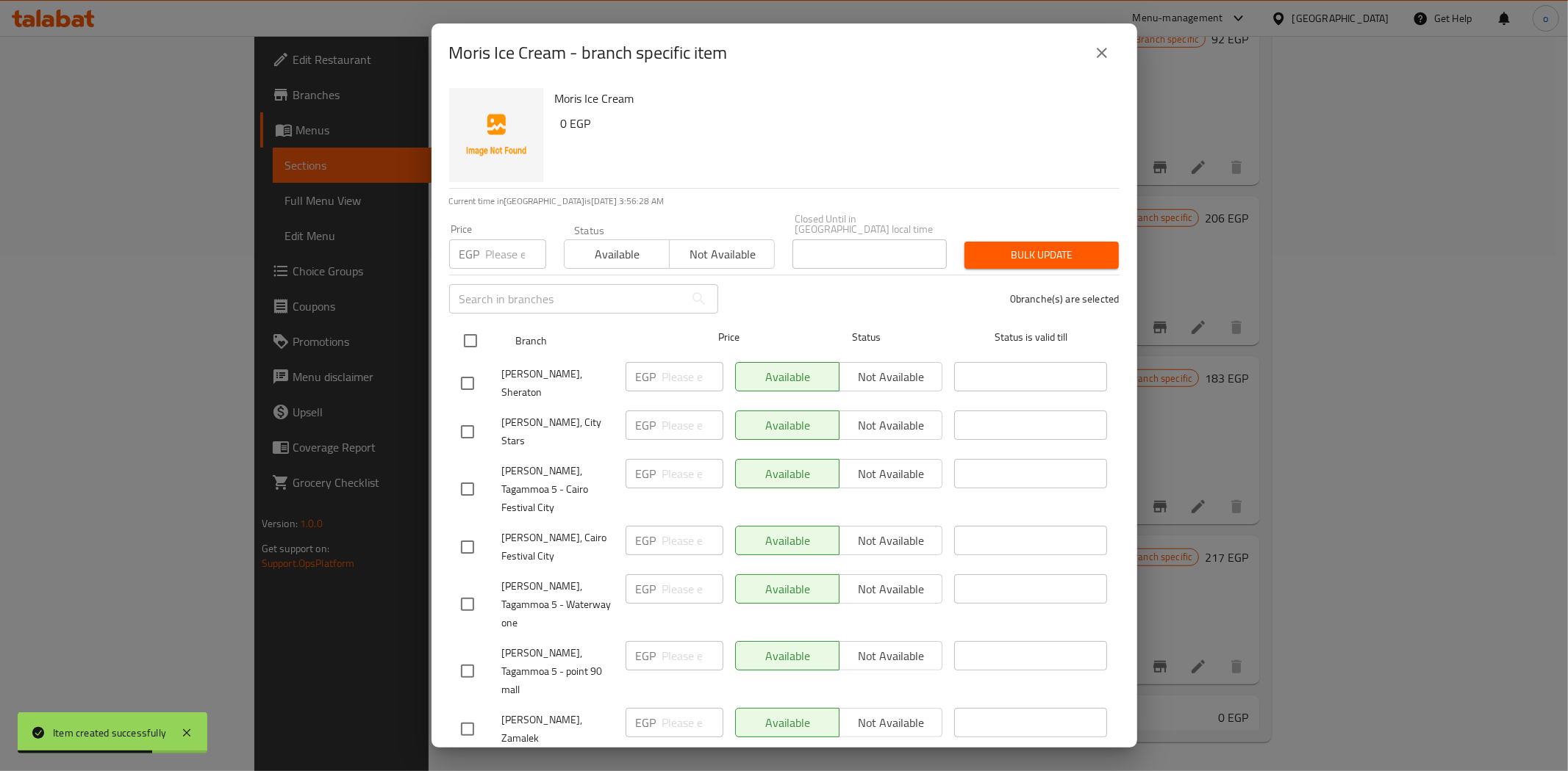
click at [474, 325] on input "checkbox" at bounding box center [470, 340] width 31 height 31
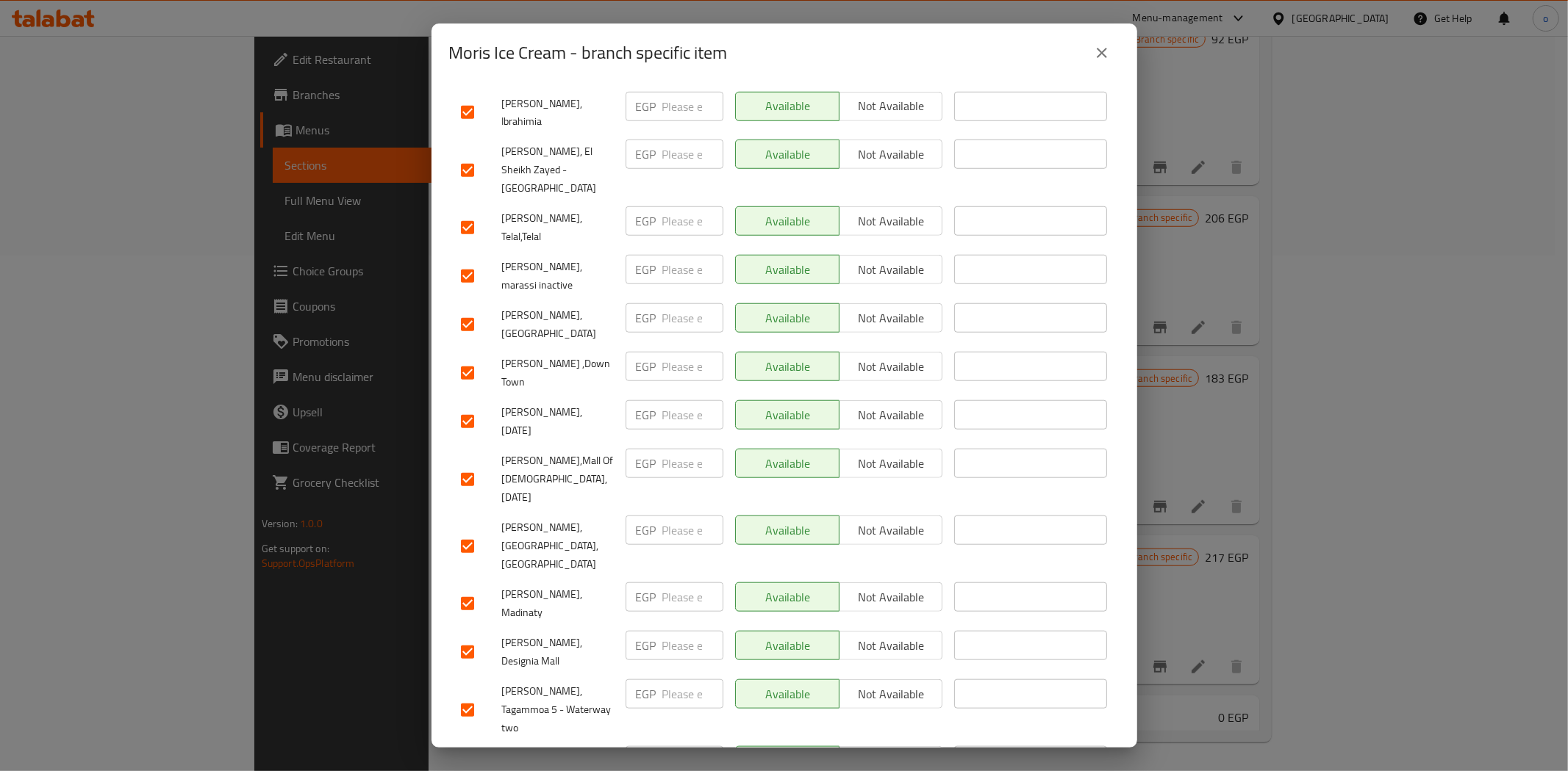
scroll to position [1177, 0]
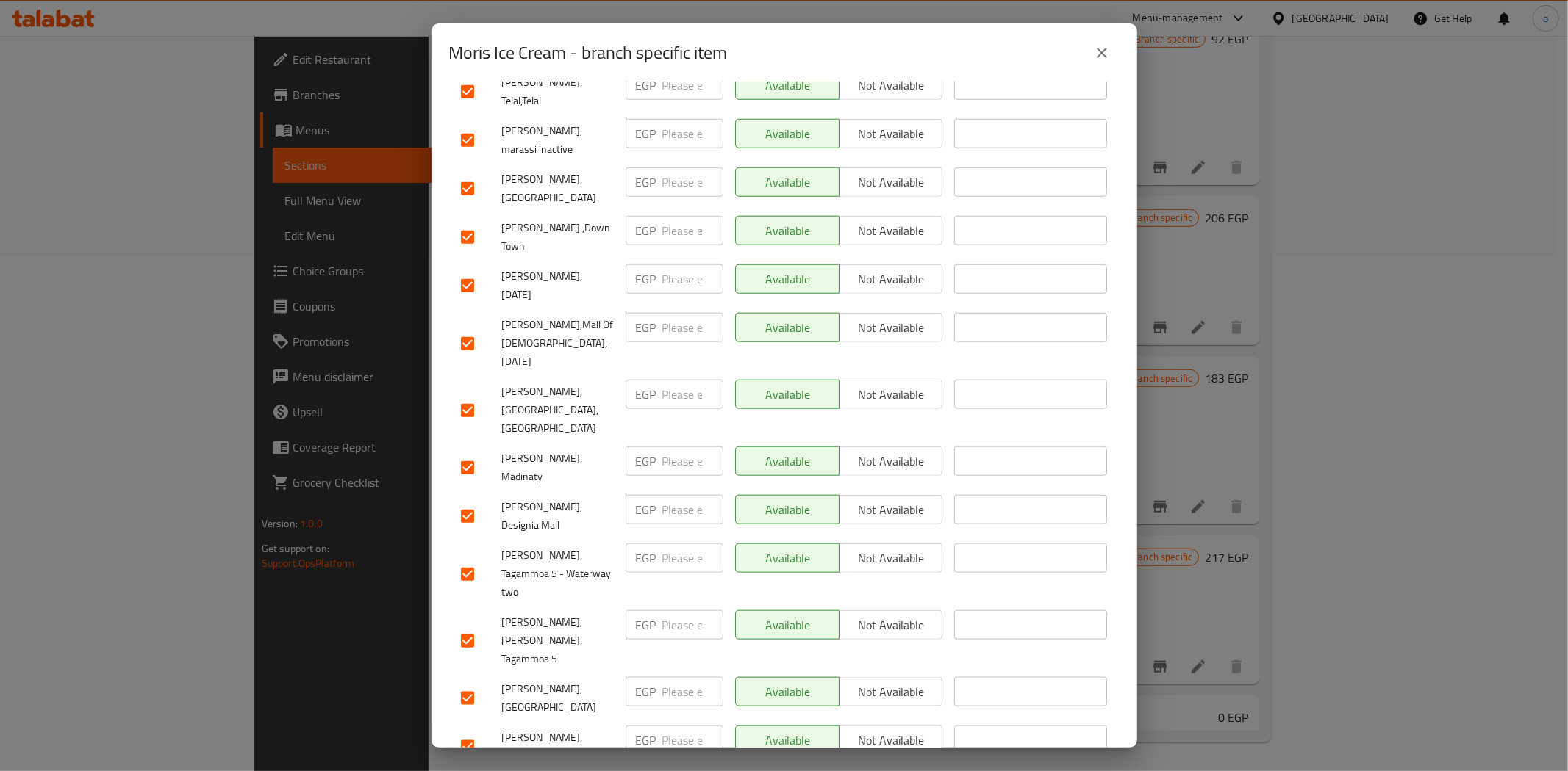
click at [477, 732] on input "checkbox" at bounding box center [467, 747] width 31 height 31
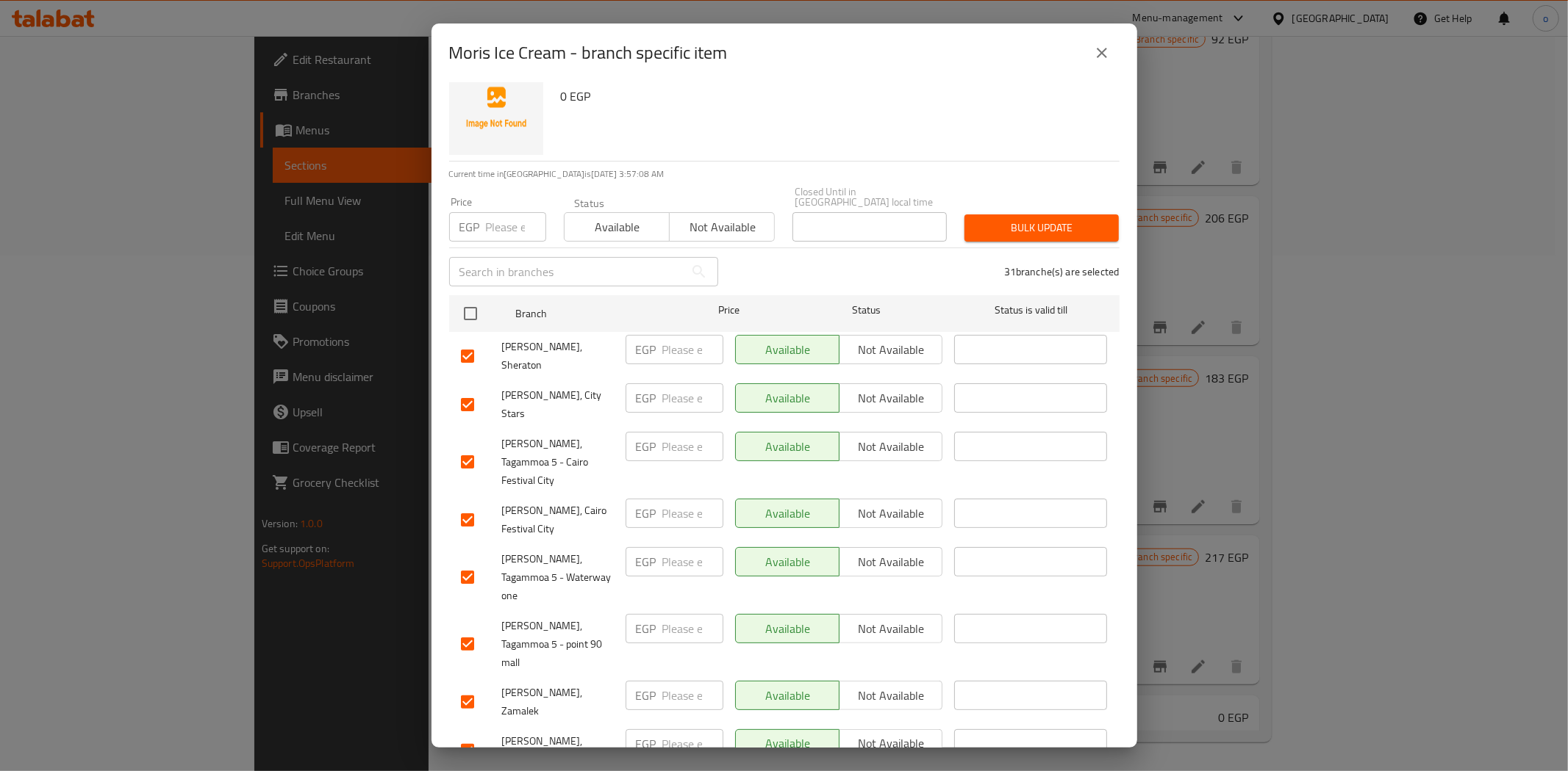
scroll to position [0, 0]
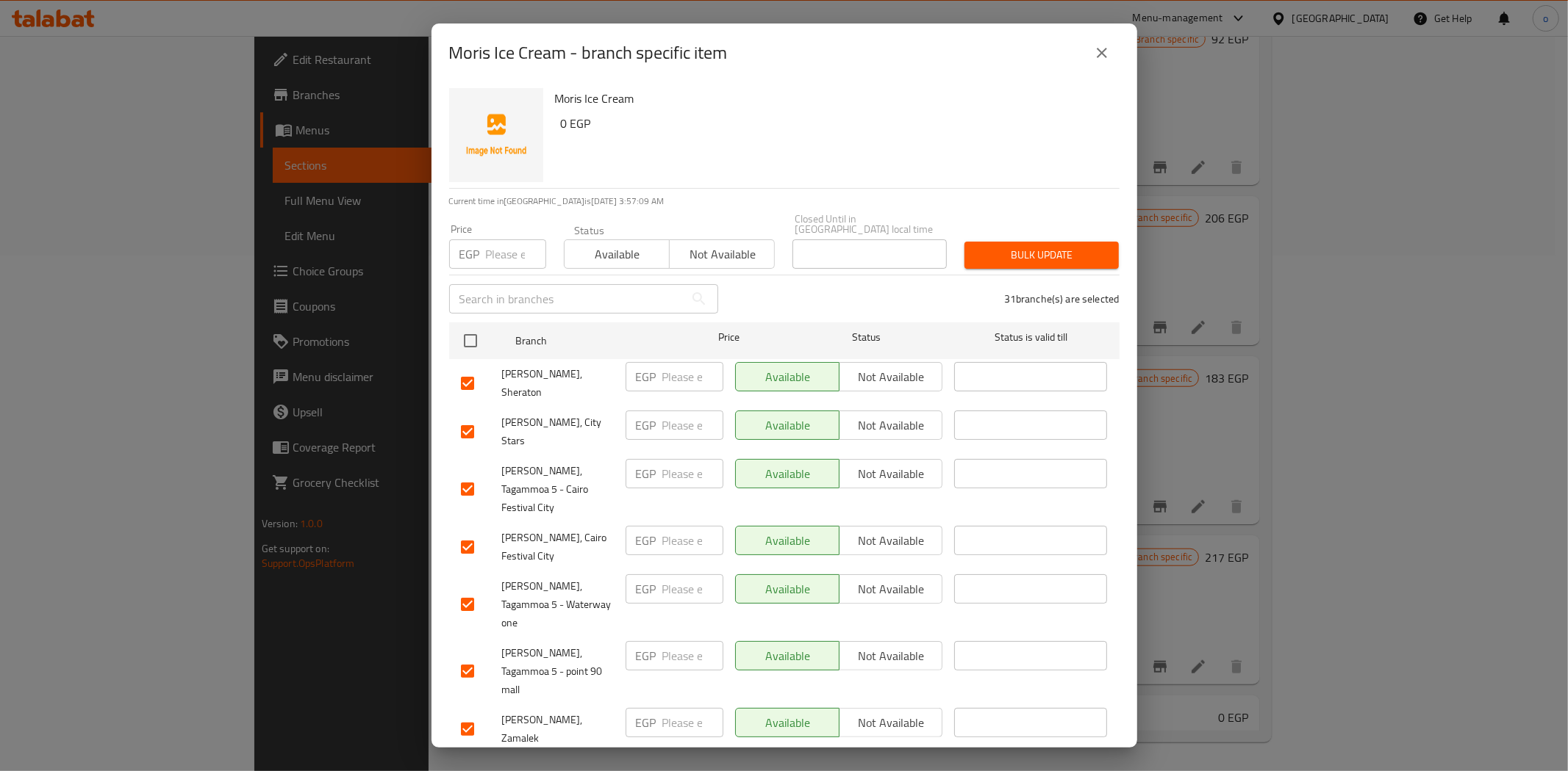
click at [505, 251] on input "number" at bounding box center [516, 254] width 60 height 30
paste input "80"
click at [1071, 255] on button "Bulk update" at bounding box center [1042, 255] width 154 height 27
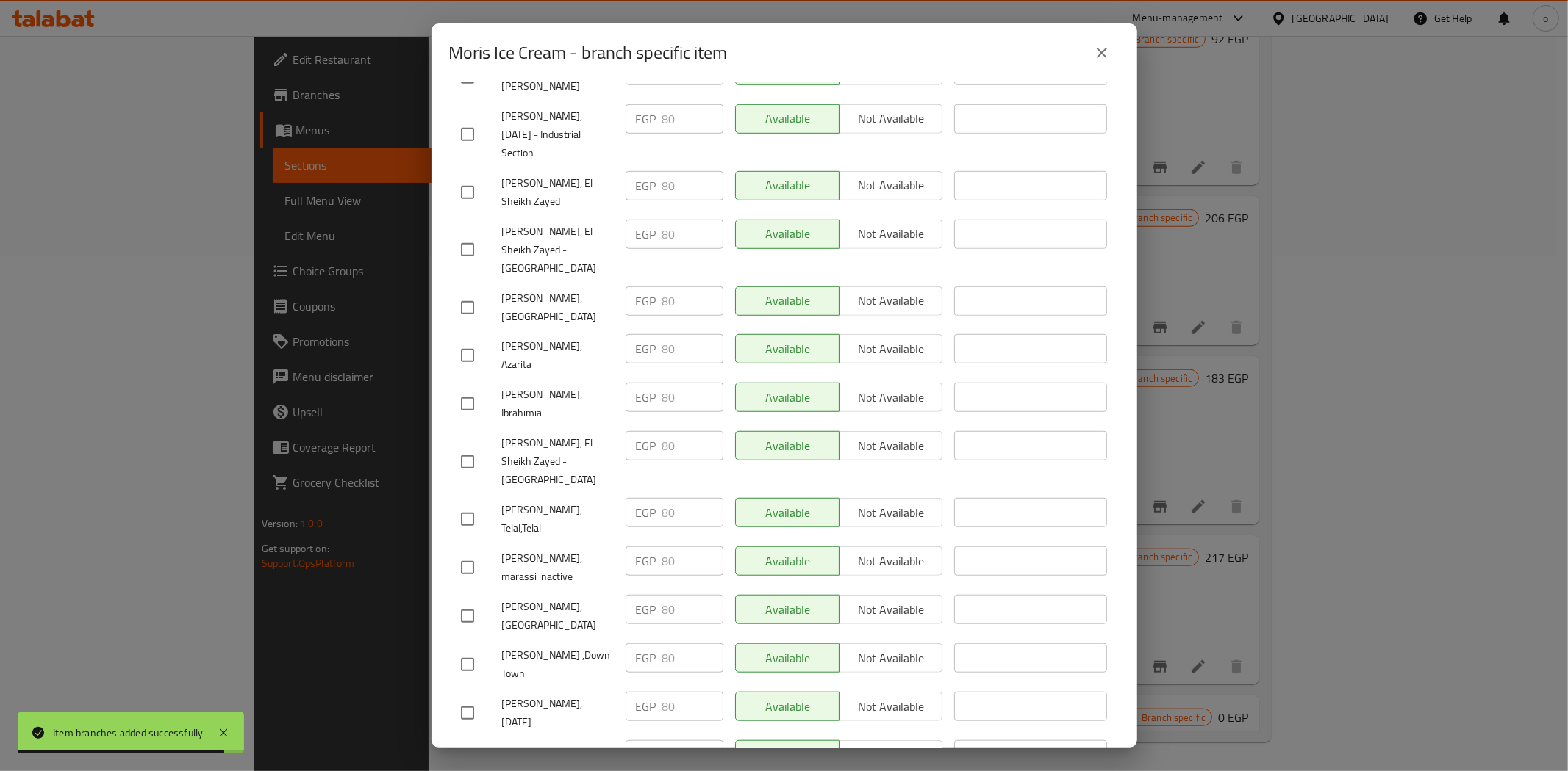
scroll to position [898, 0]
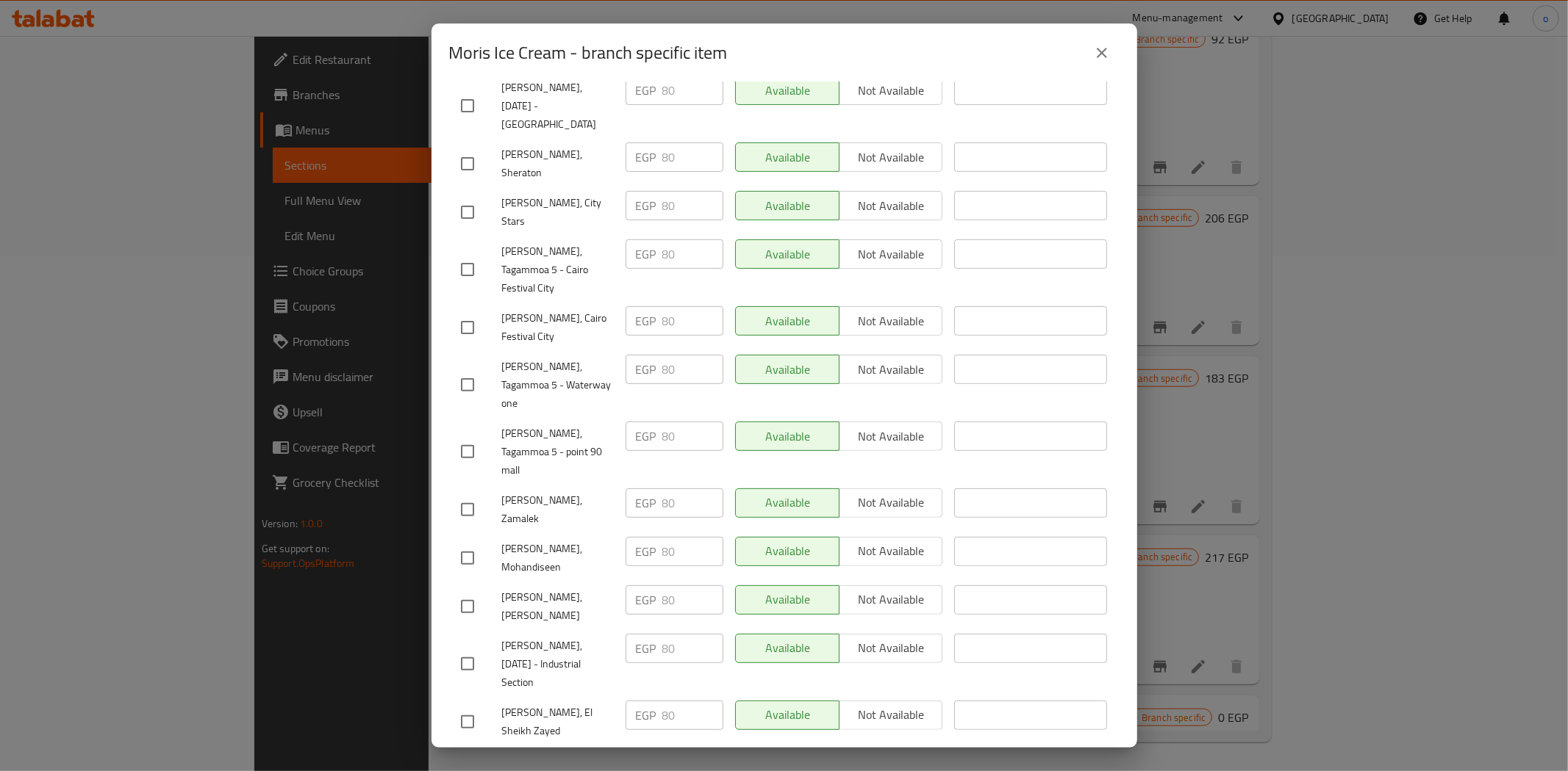
scroll to position [0, 0]
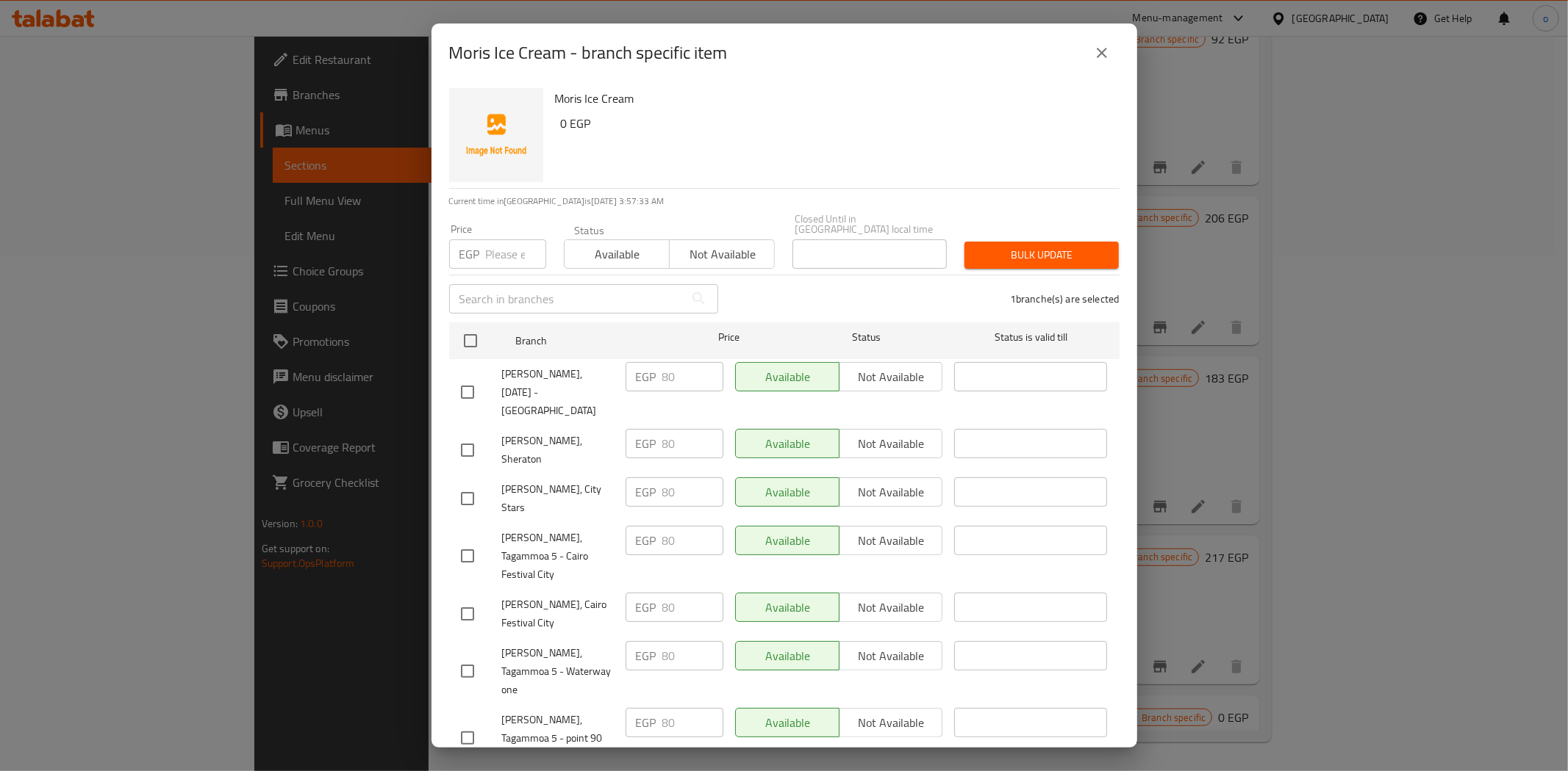
click at [504, 242] on input "number" at bounding box center [516, 254] width 60 height 30
paste input "92"
click at [1046, 254] on button "Bulk update" at bounding box center [1042, 255] width 154 height 27
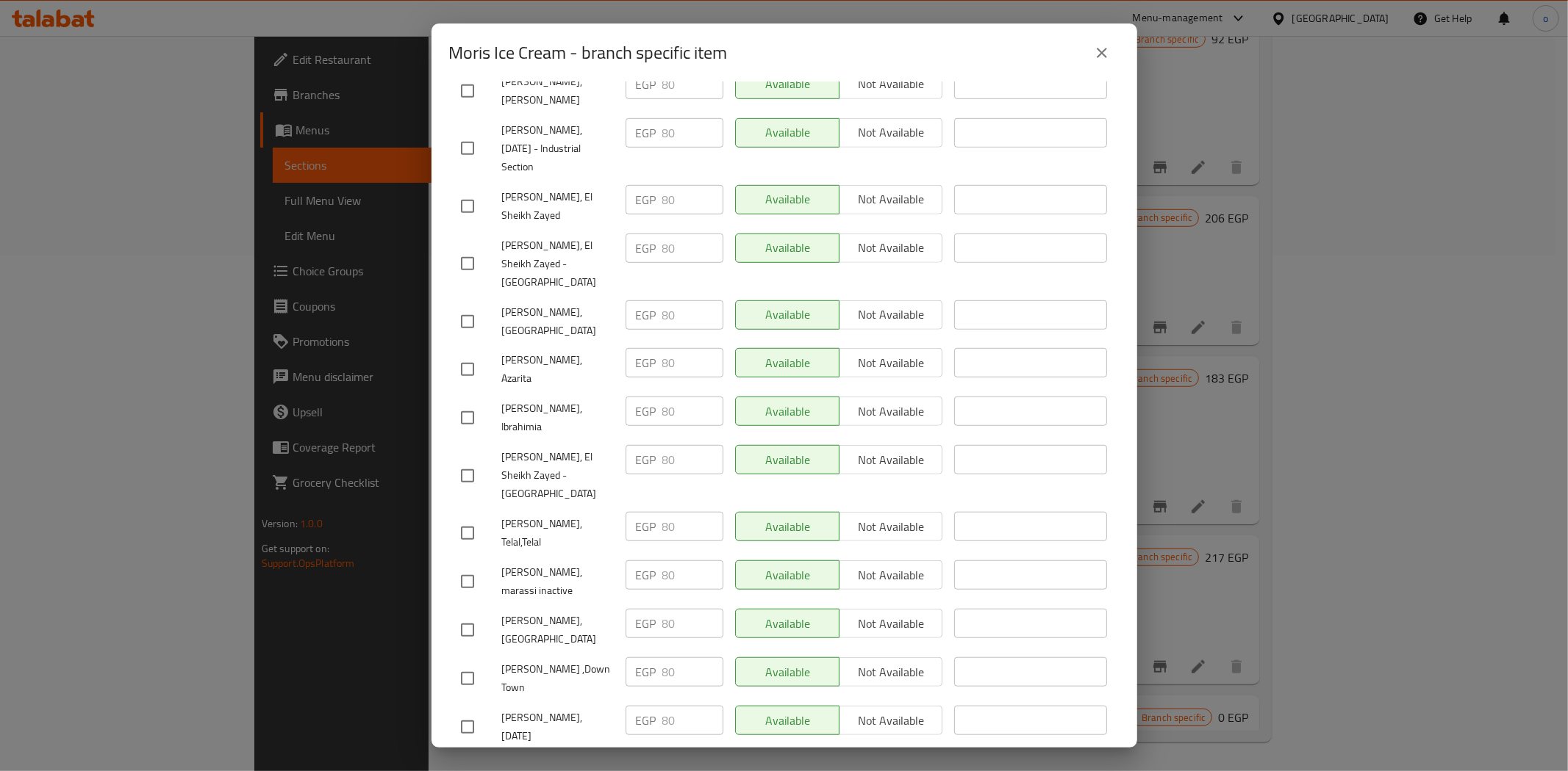
scroll to position [816, 0]
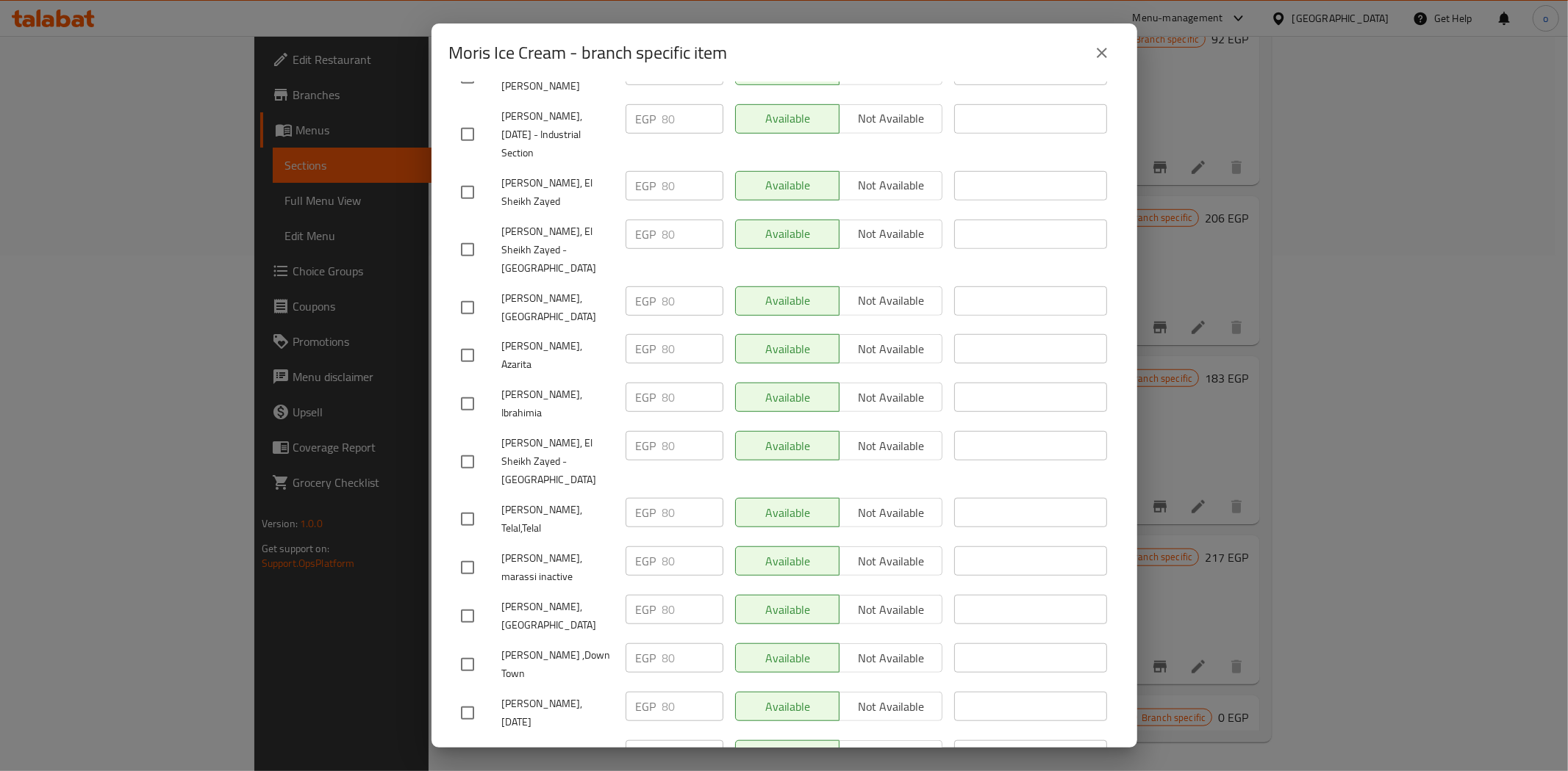
click at [479, 552] on input "checkbox" at bounding box center [467, 567] width 31 height 31
click at [877, 551] on span "Not available" at bounding box center [890, 561] width 92 height 21
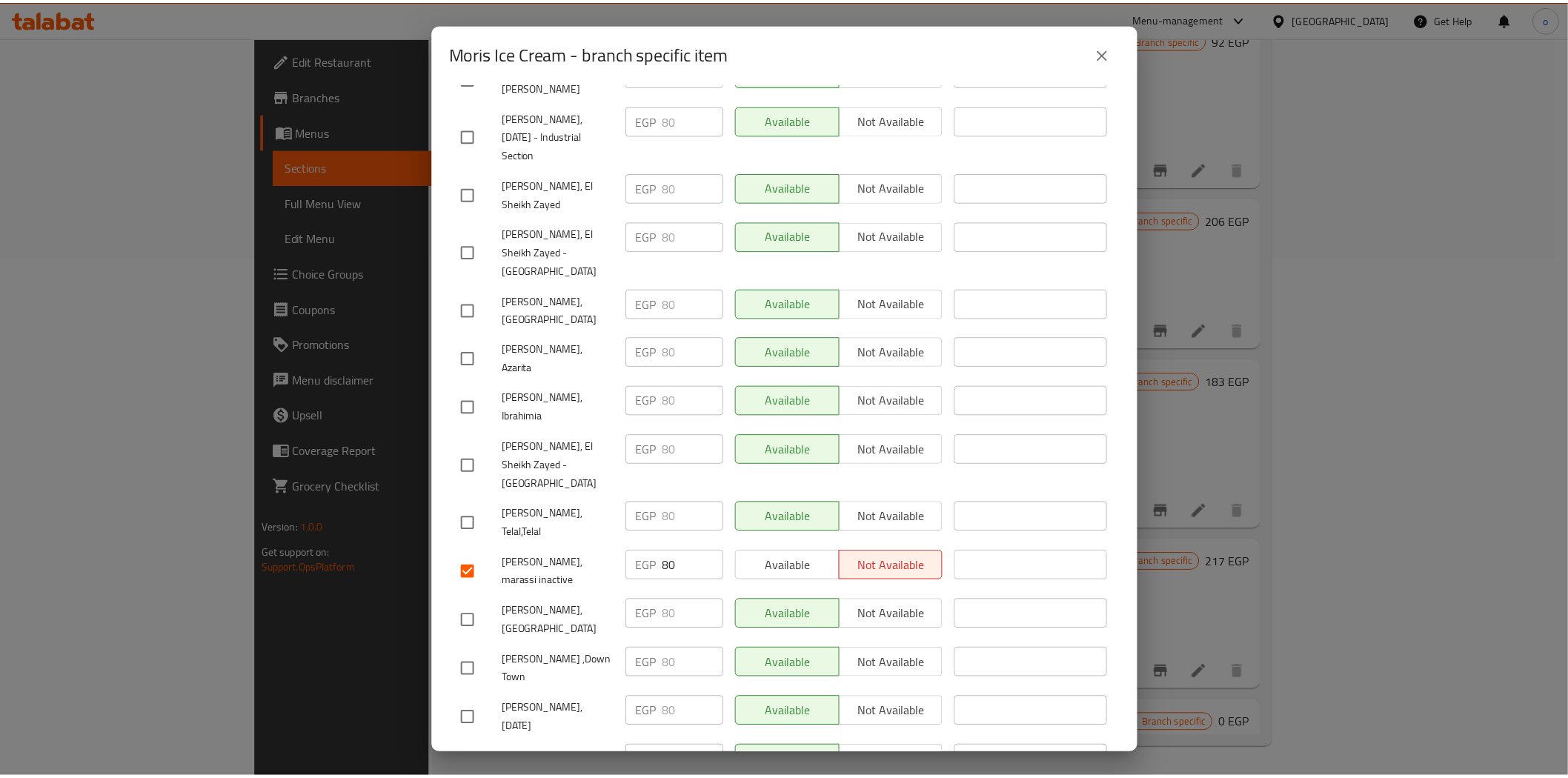
scroll to position [1187, 0]
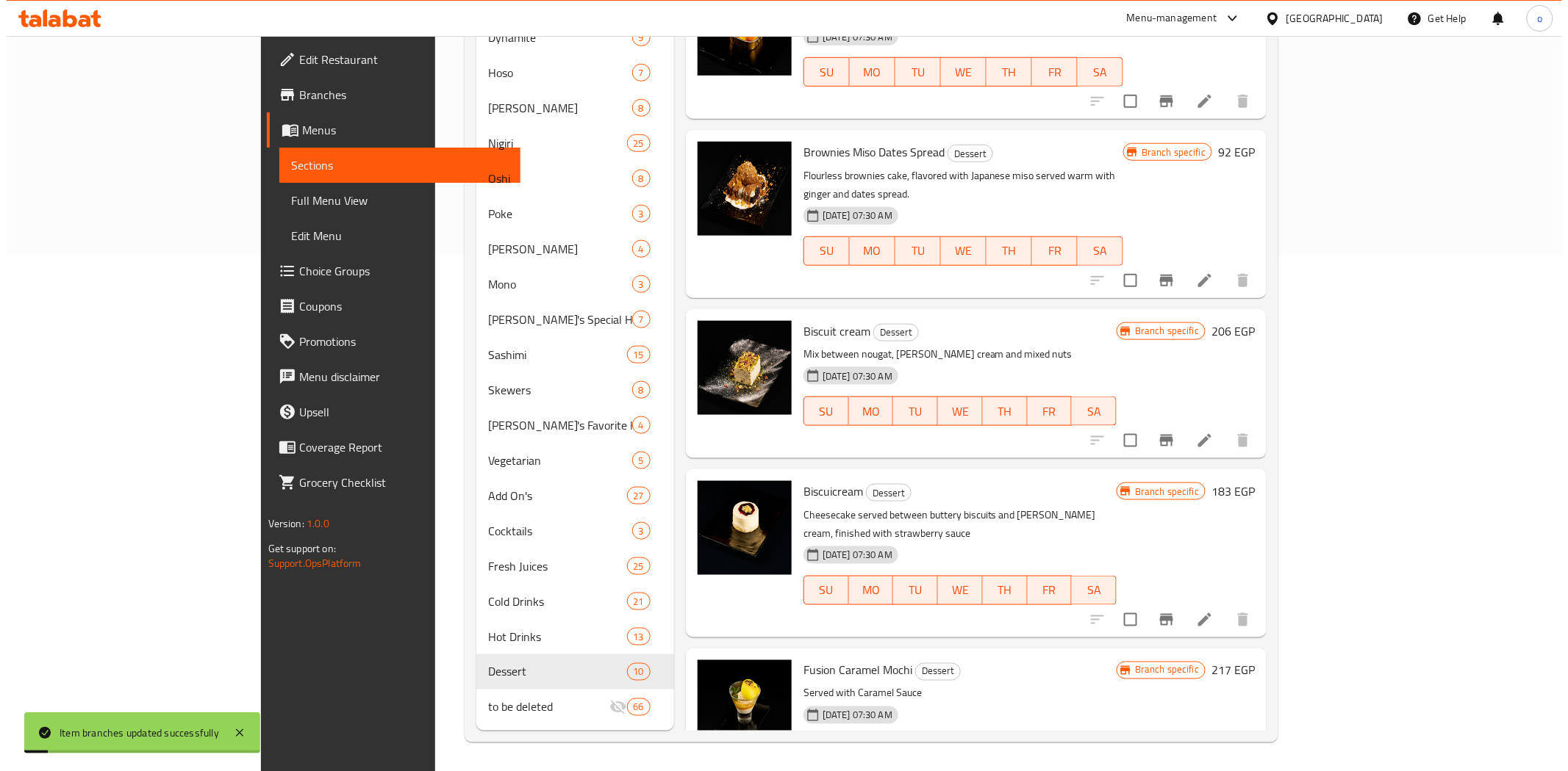
scroll to position [537, 0]
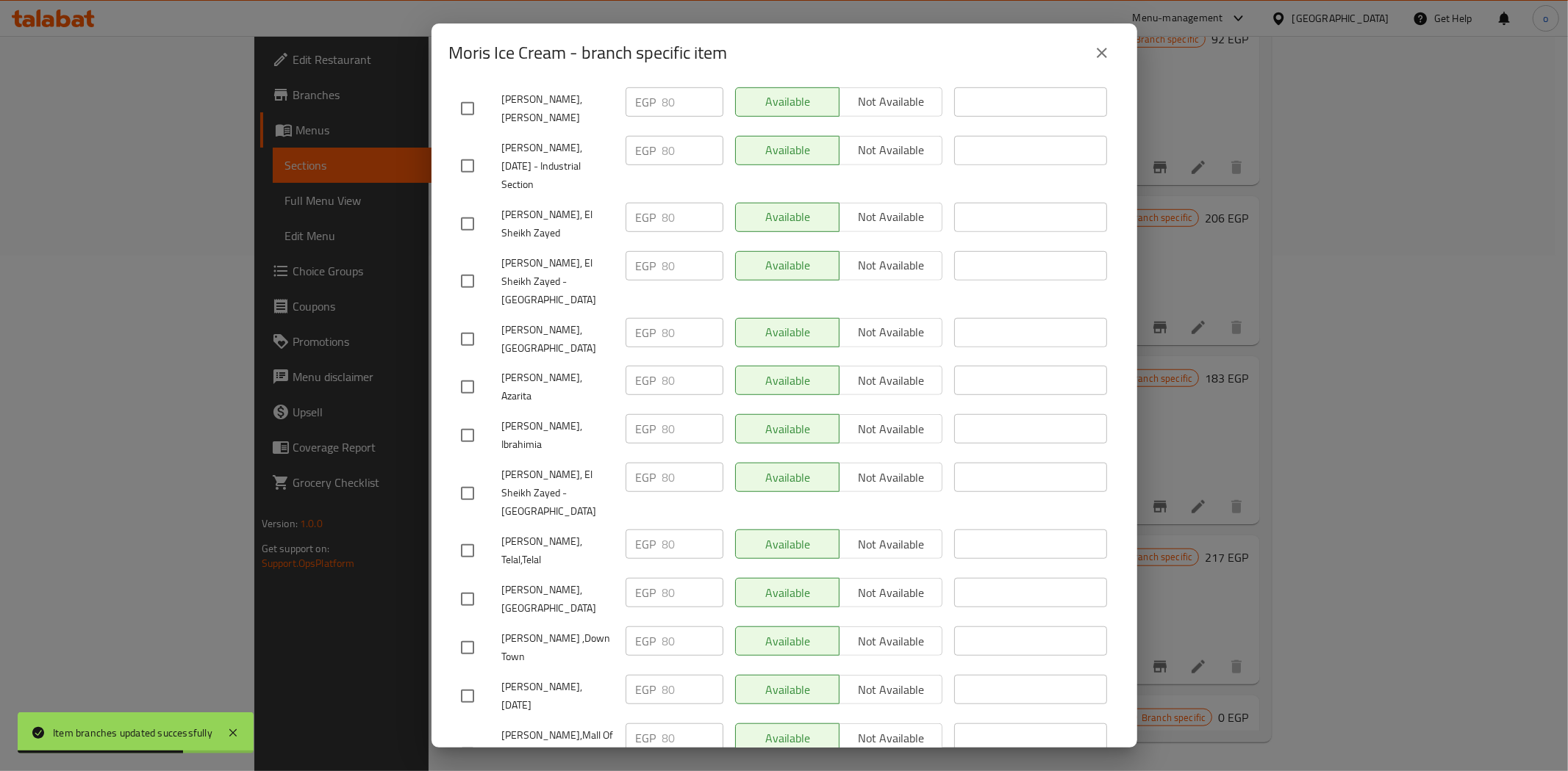
scroll to position [768, 0]
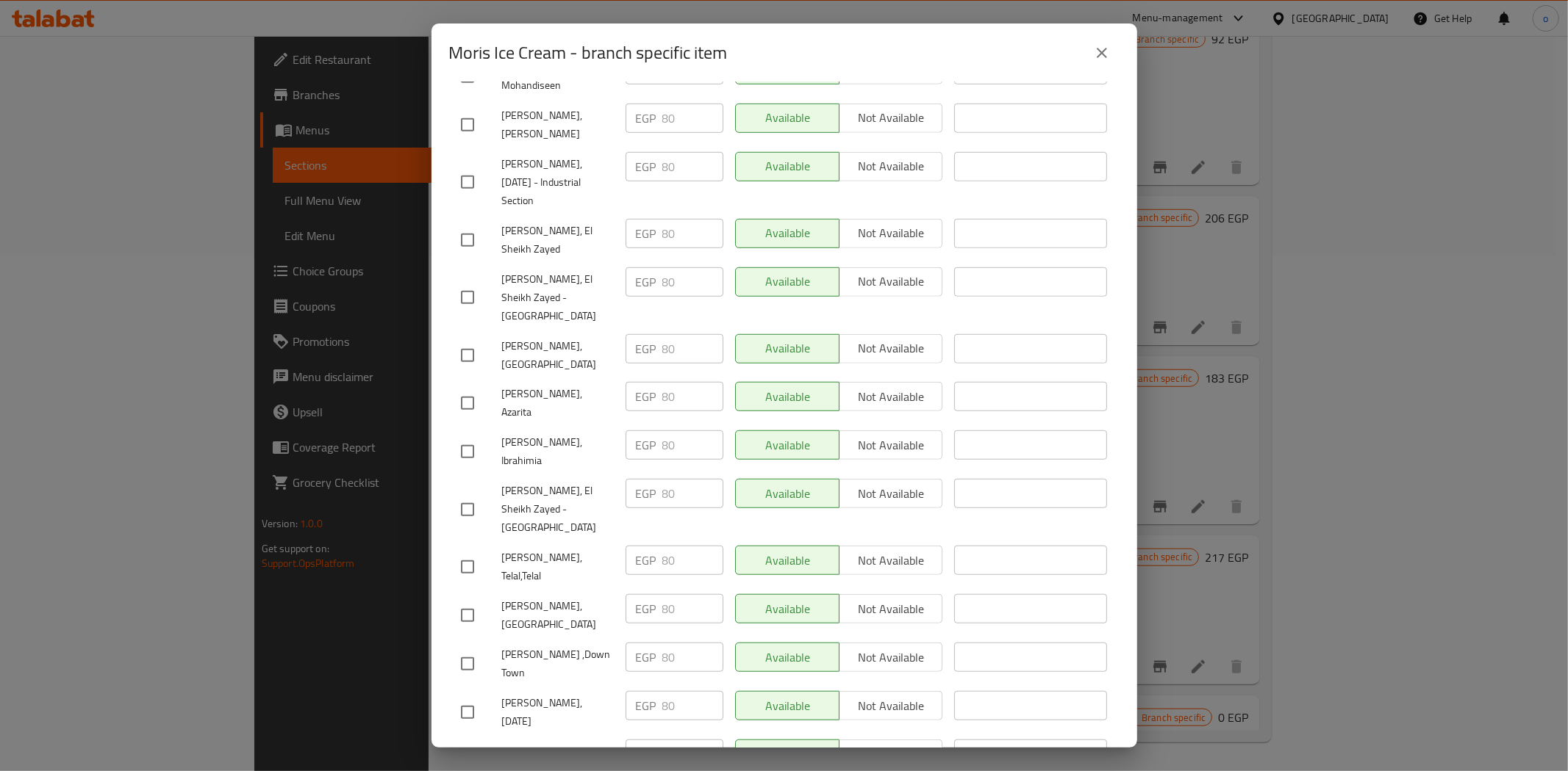
click at [467, 601] on input "checkbox" at bounding box center [467, 615] width 31 height 31
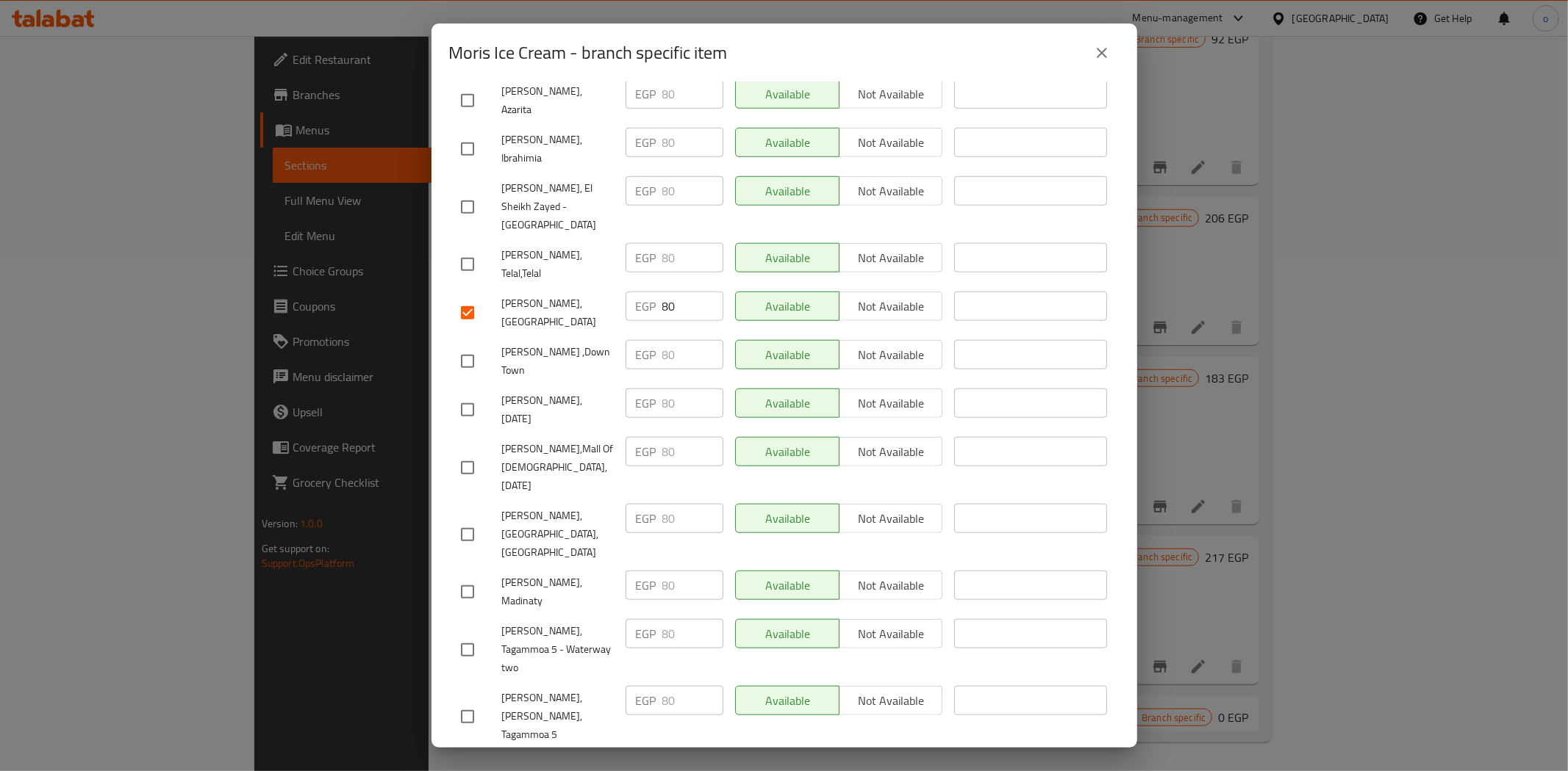
scroll to position [850, 0]
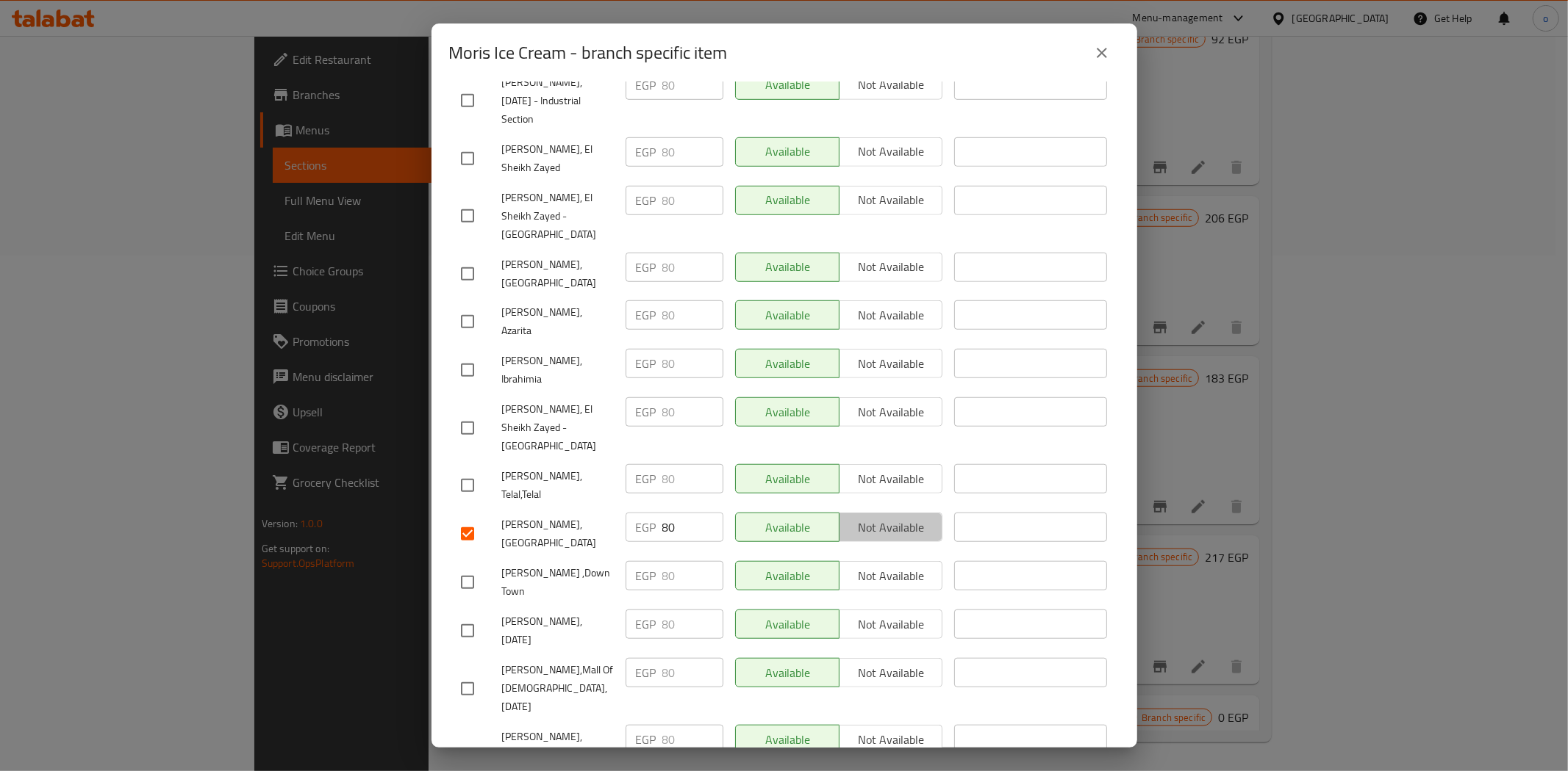
click at [905, 517] on span "Not available" at bounding box center [890, 528] width 92 height 21
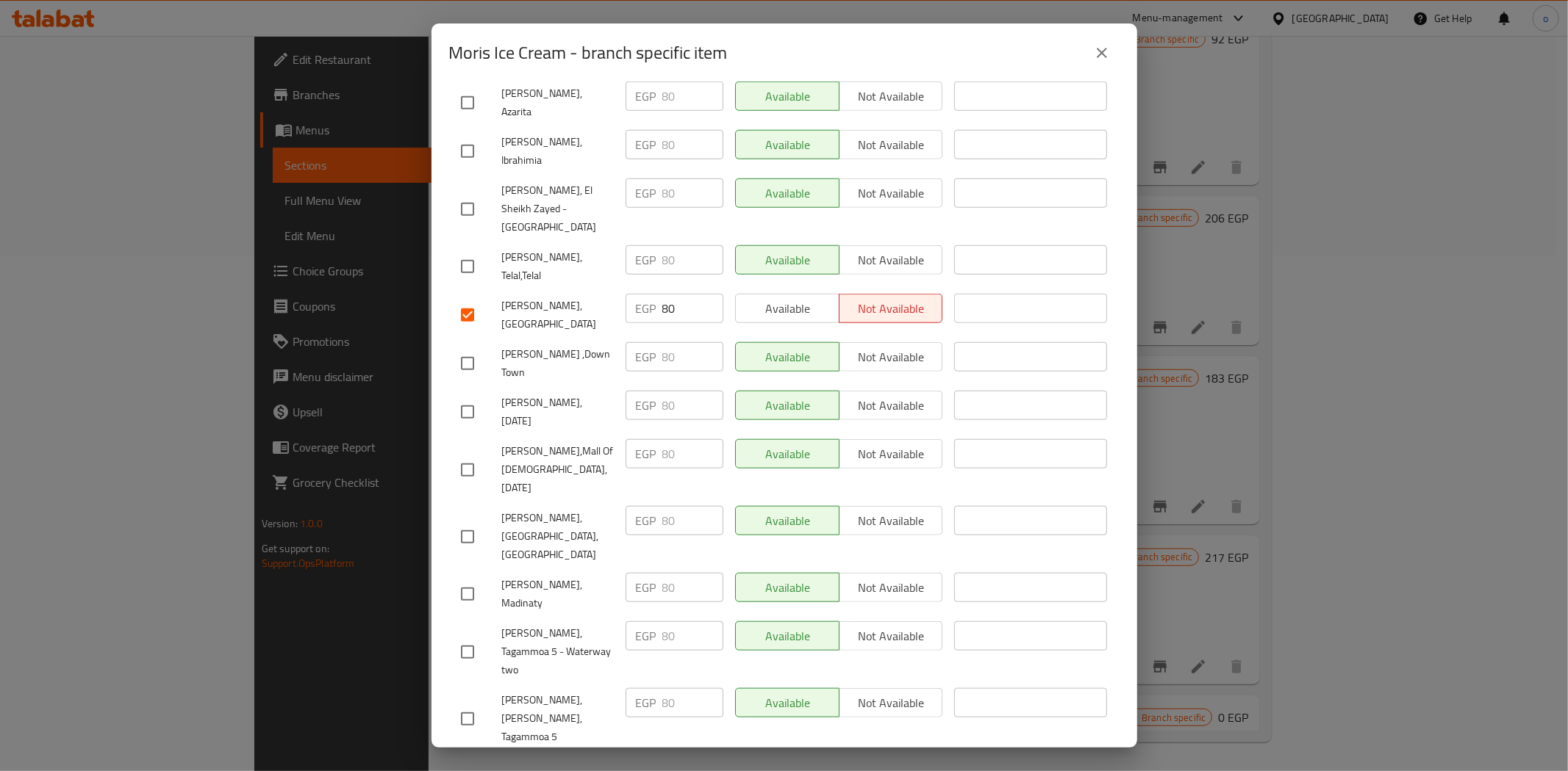
scroll to position [1177, 0]
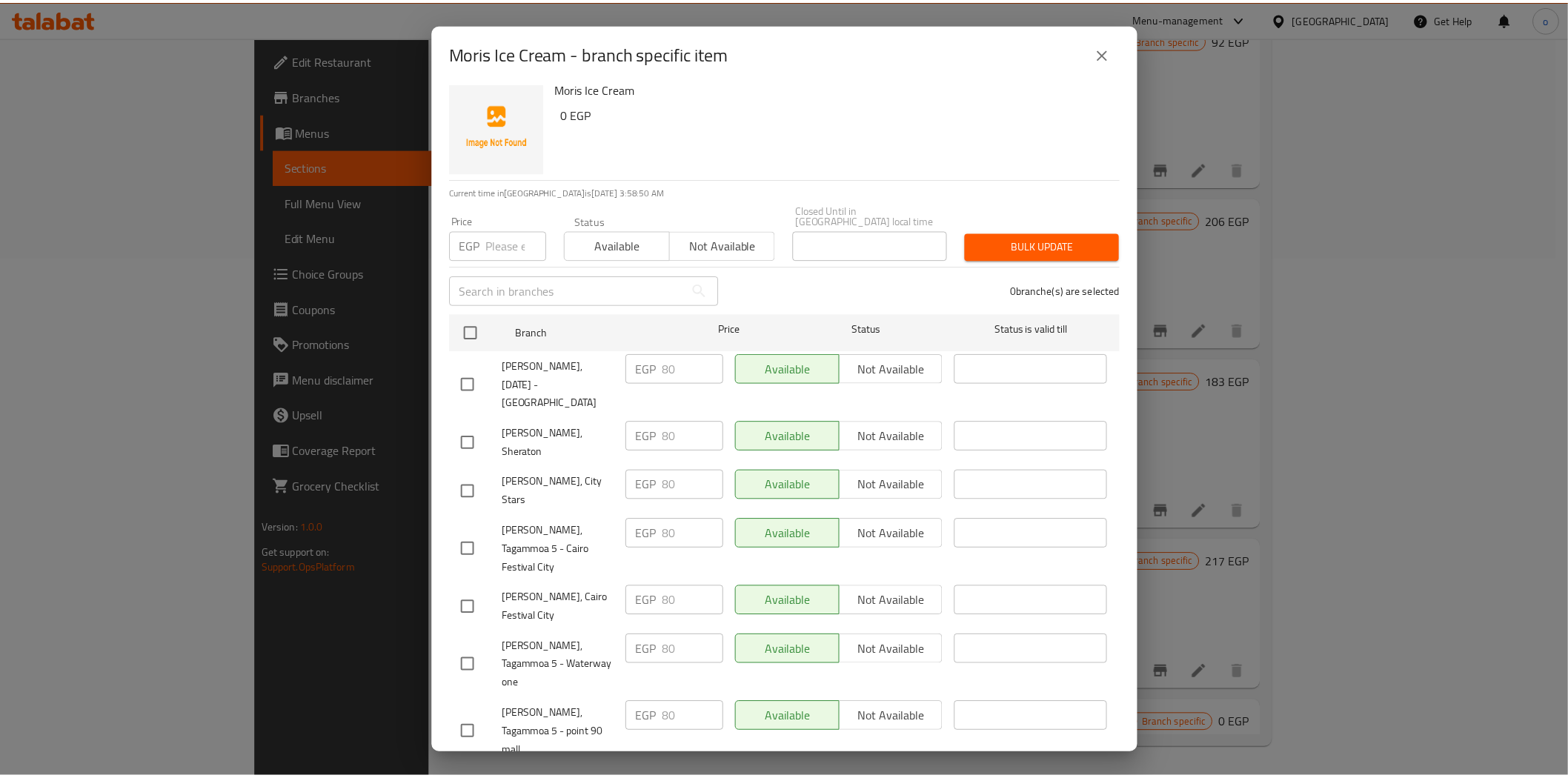
scroll to position [0, 0]
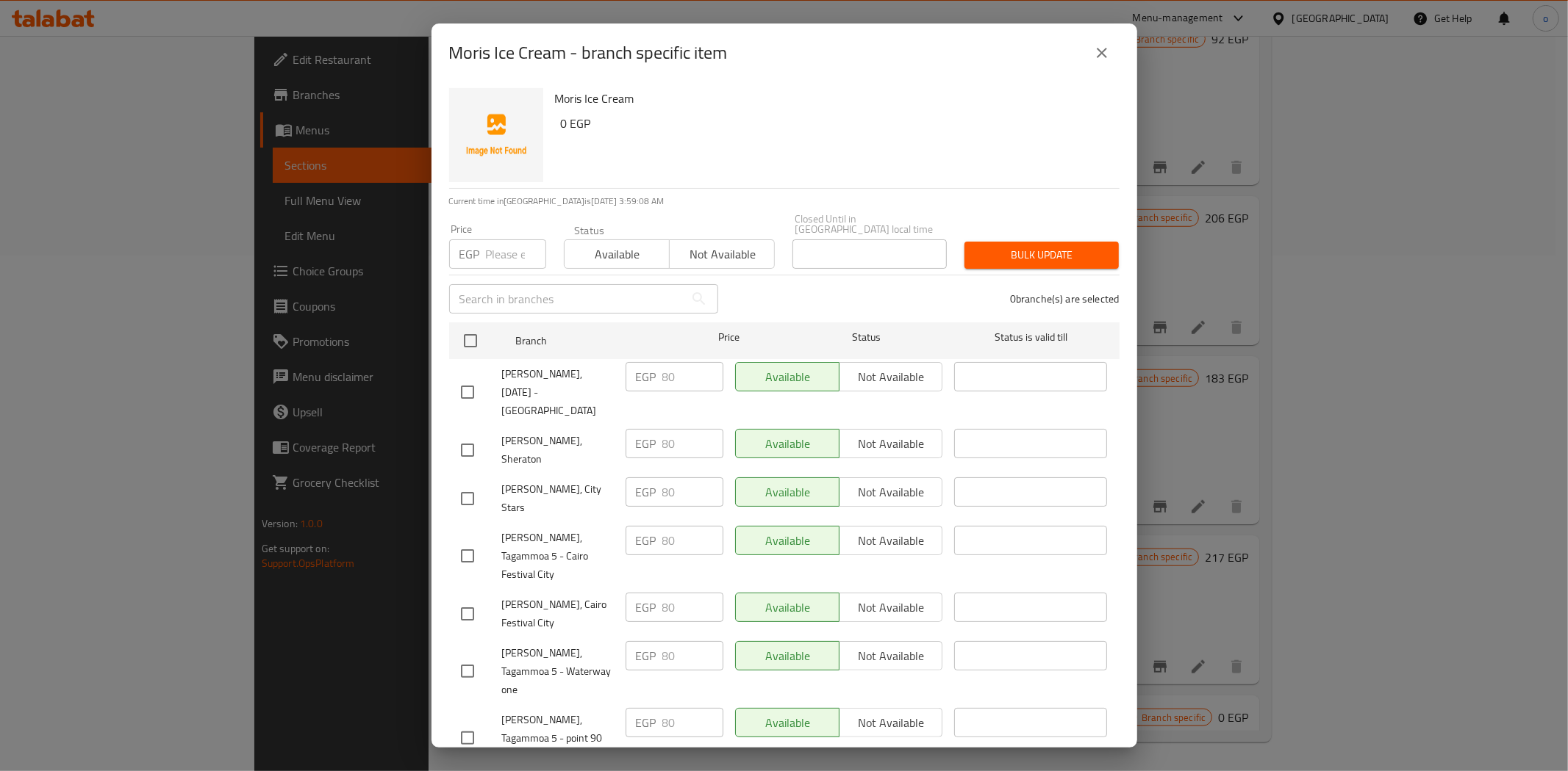
click at [1105, 56] on icon "close" at bounding box center [1102, 53] width 10 height 10
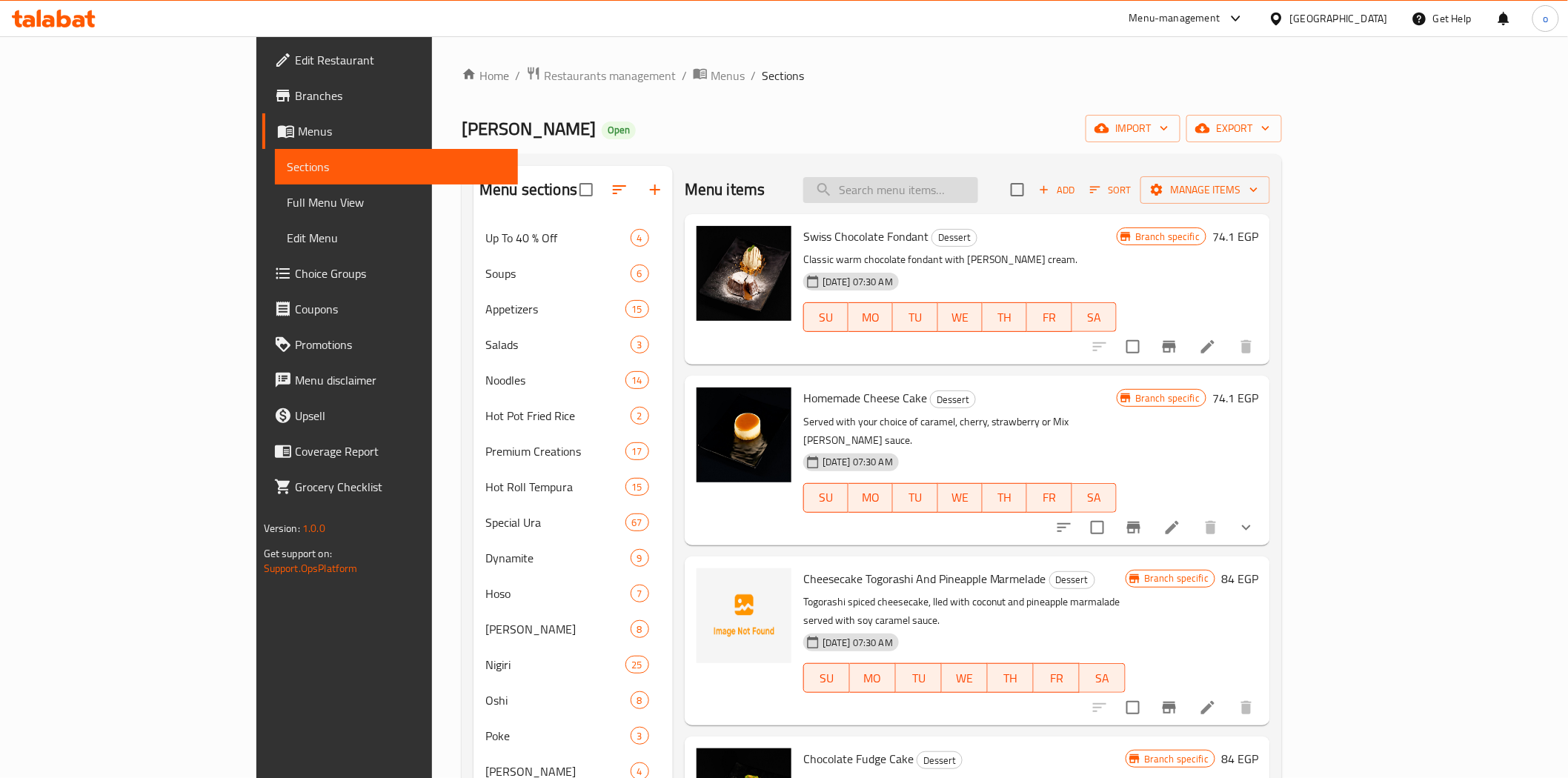
click at [978, 189] on input "search" at bounding box center [891, 190] width 175 height 26
paste input "Nougatcream"
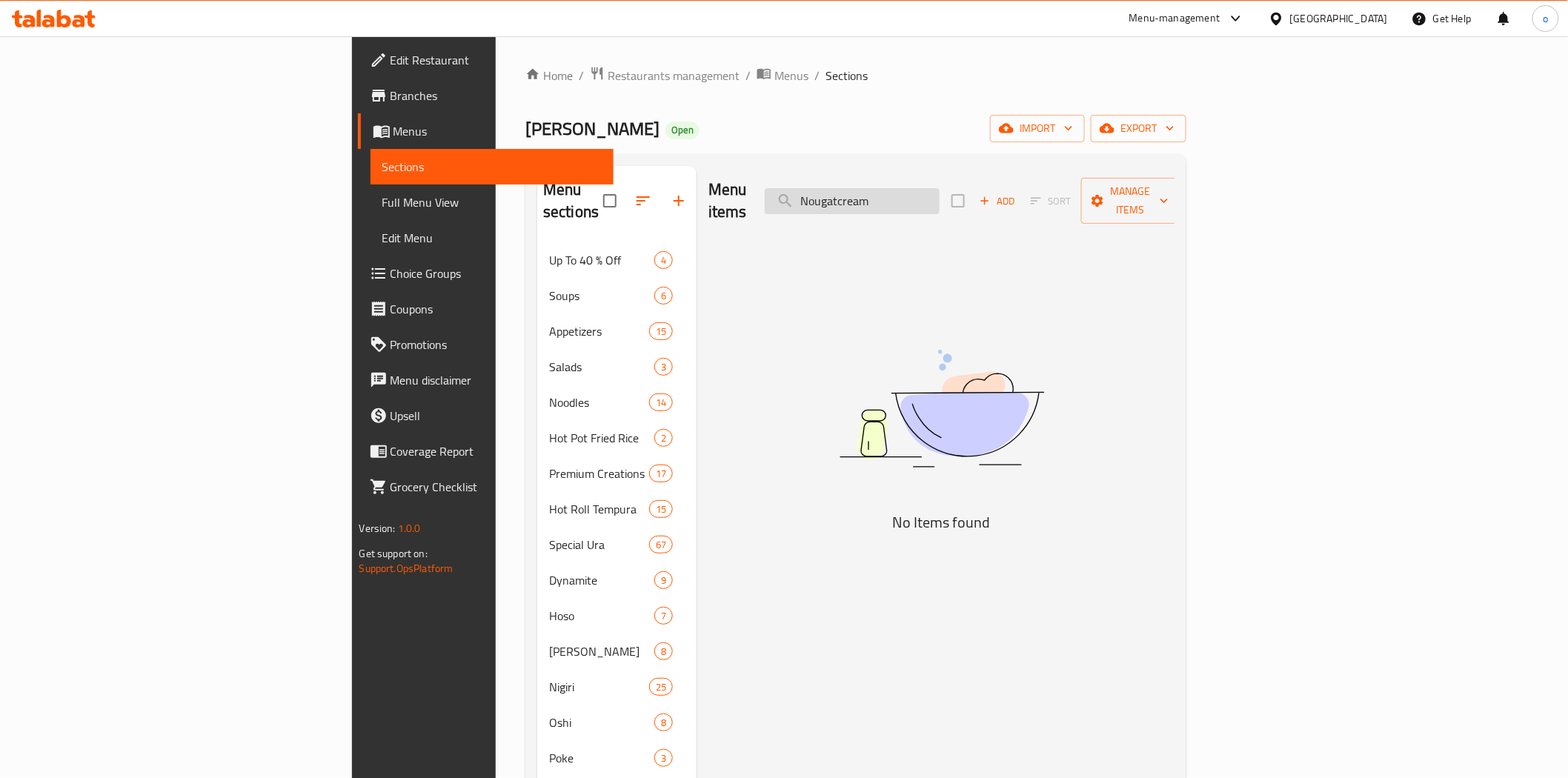
drag, startPoint x: 967, startPoint y: 188, endPoint x: 1021, endPoint y: 188, distance: 54.0
click at [940, 188] on input "Nougatcream" at bounding box center [852, 200] width 175 height 26
drag, startPoint x: 922, startPoint y: 193, endPoint x: 876, endPoint y: 196, distance: 46.1
click at [876, 196] on div "Menu items Nougatcream Add Sort Manage items" at bounding box center [941, 201] width 467 height 71
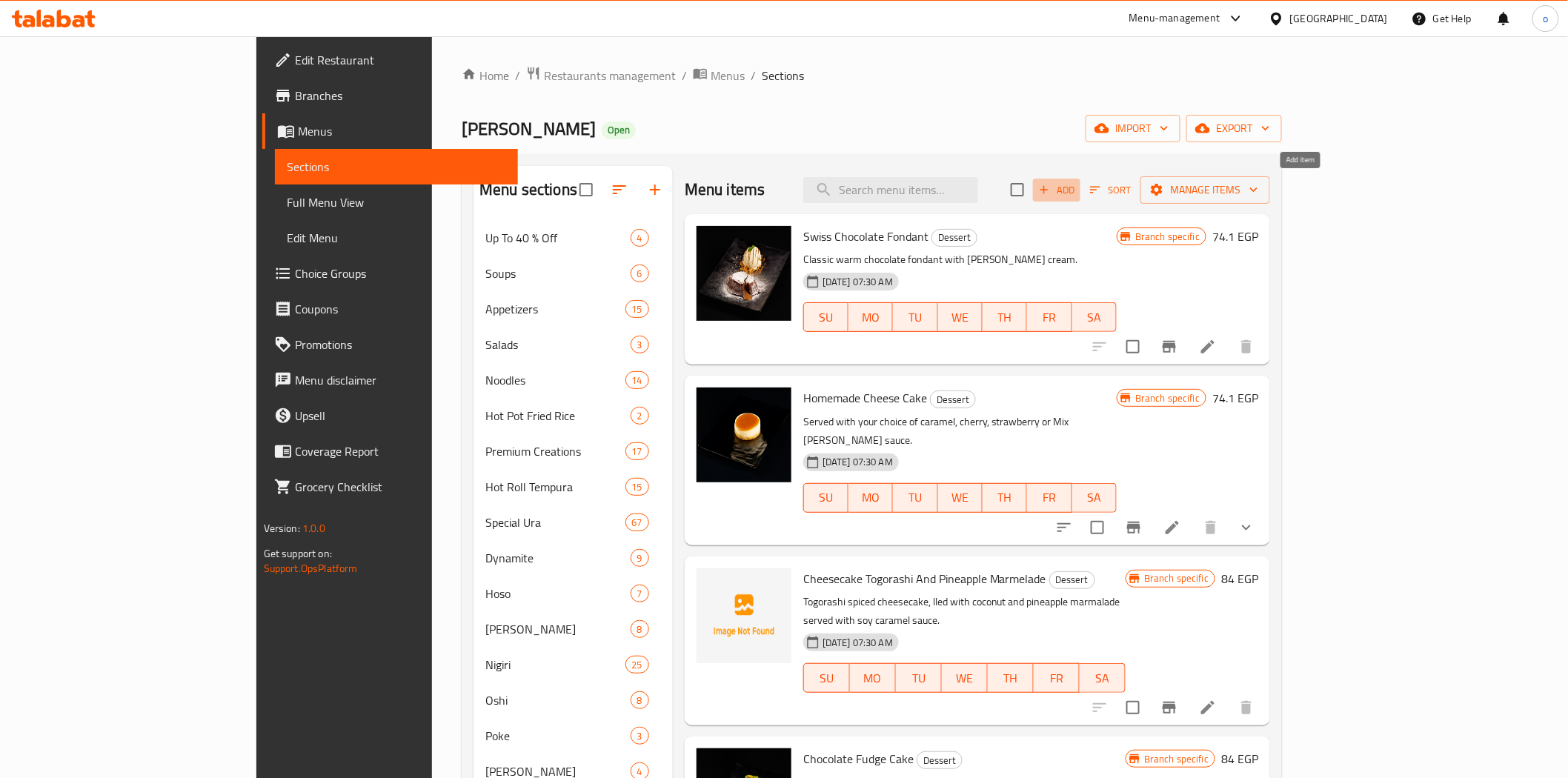
click at [1077, 182] on span "Add" at bounding box center [1057, 190] width 40 height 17
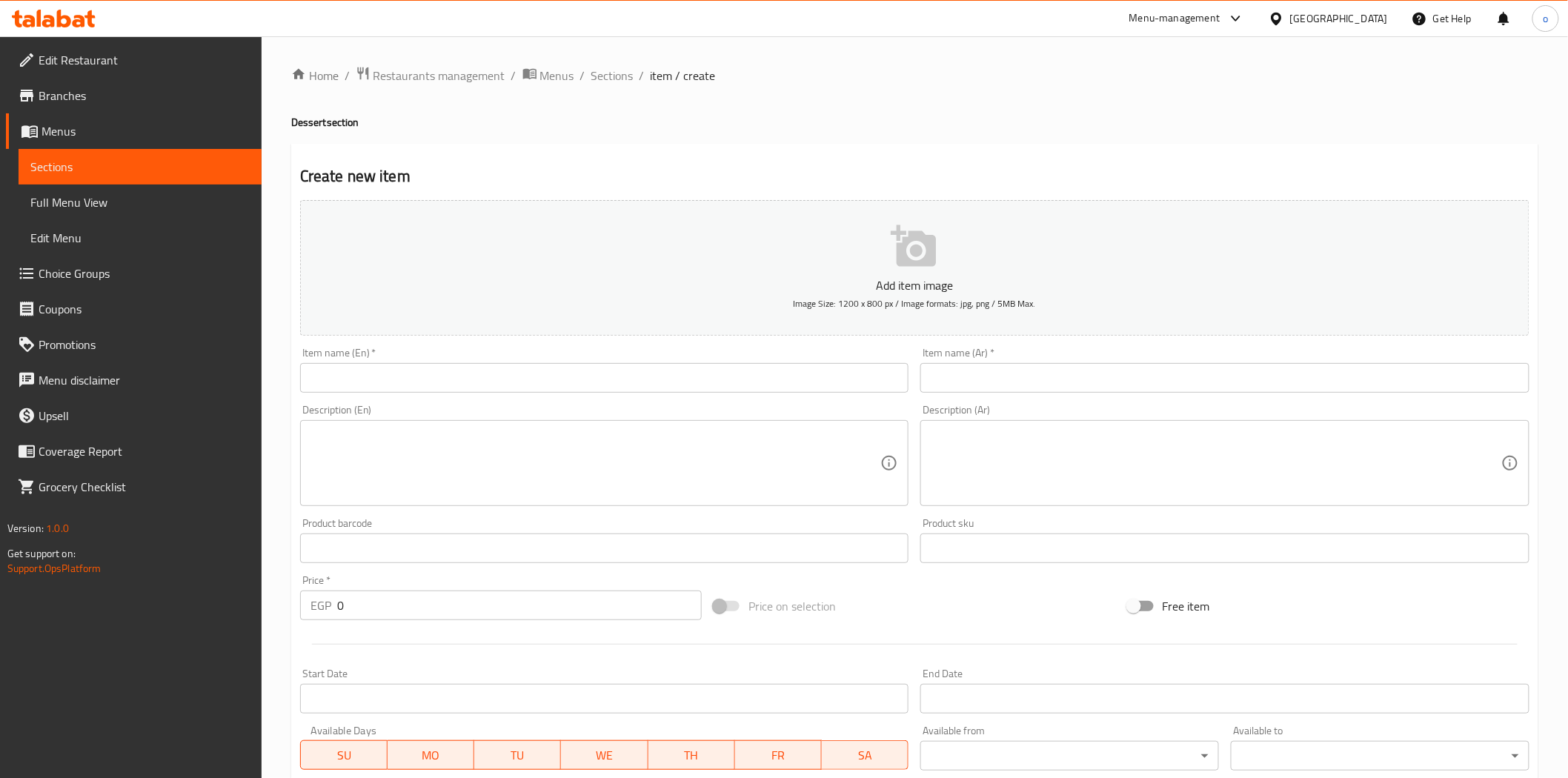
click at [499, 388] on input "text" at bounding box center [604, 378] width 609 height 30
paste input "Nougatcream"
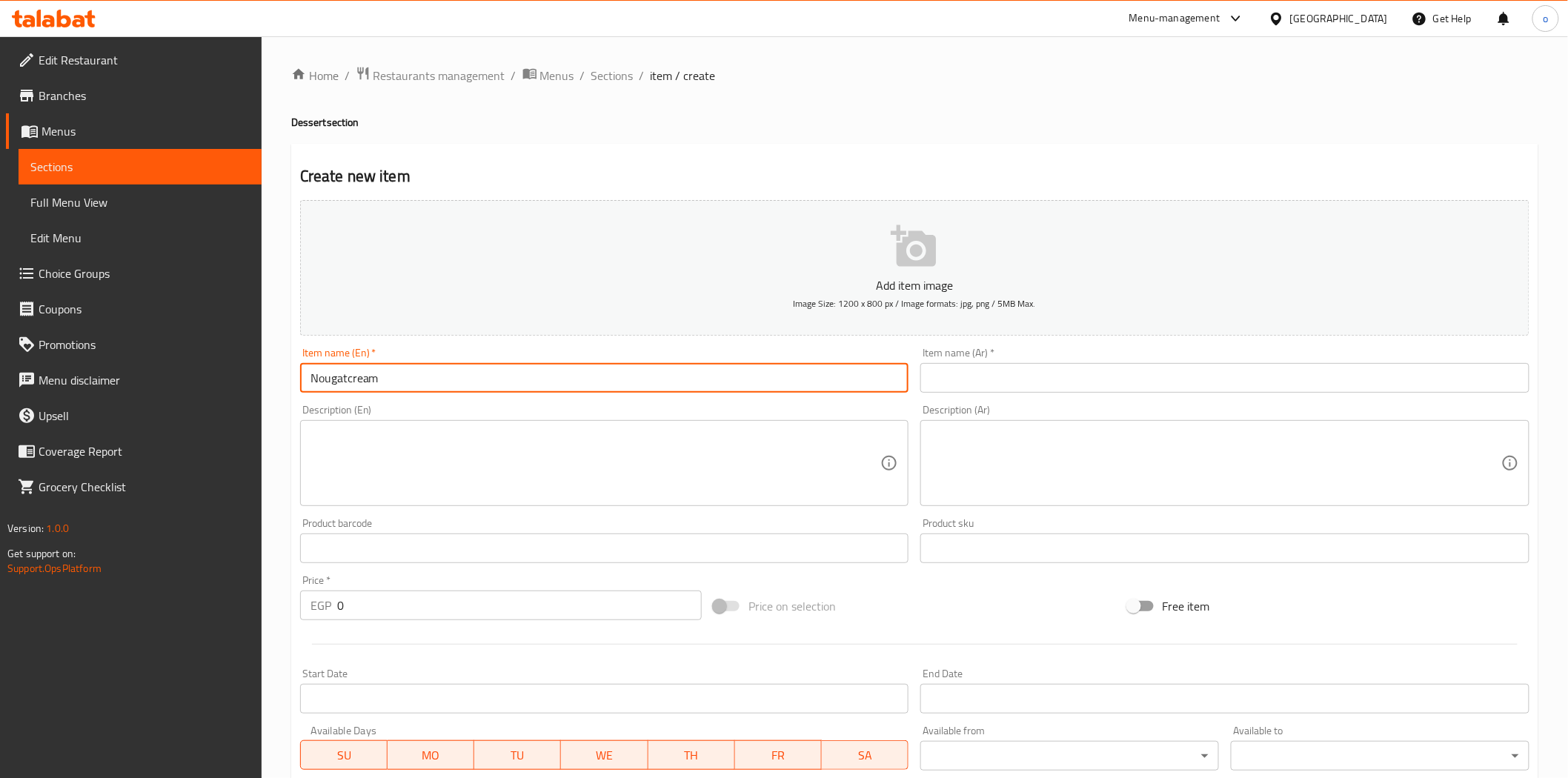
click at [974, 387] on input "text" at bounding box center [1225, 378] width 609 height 30
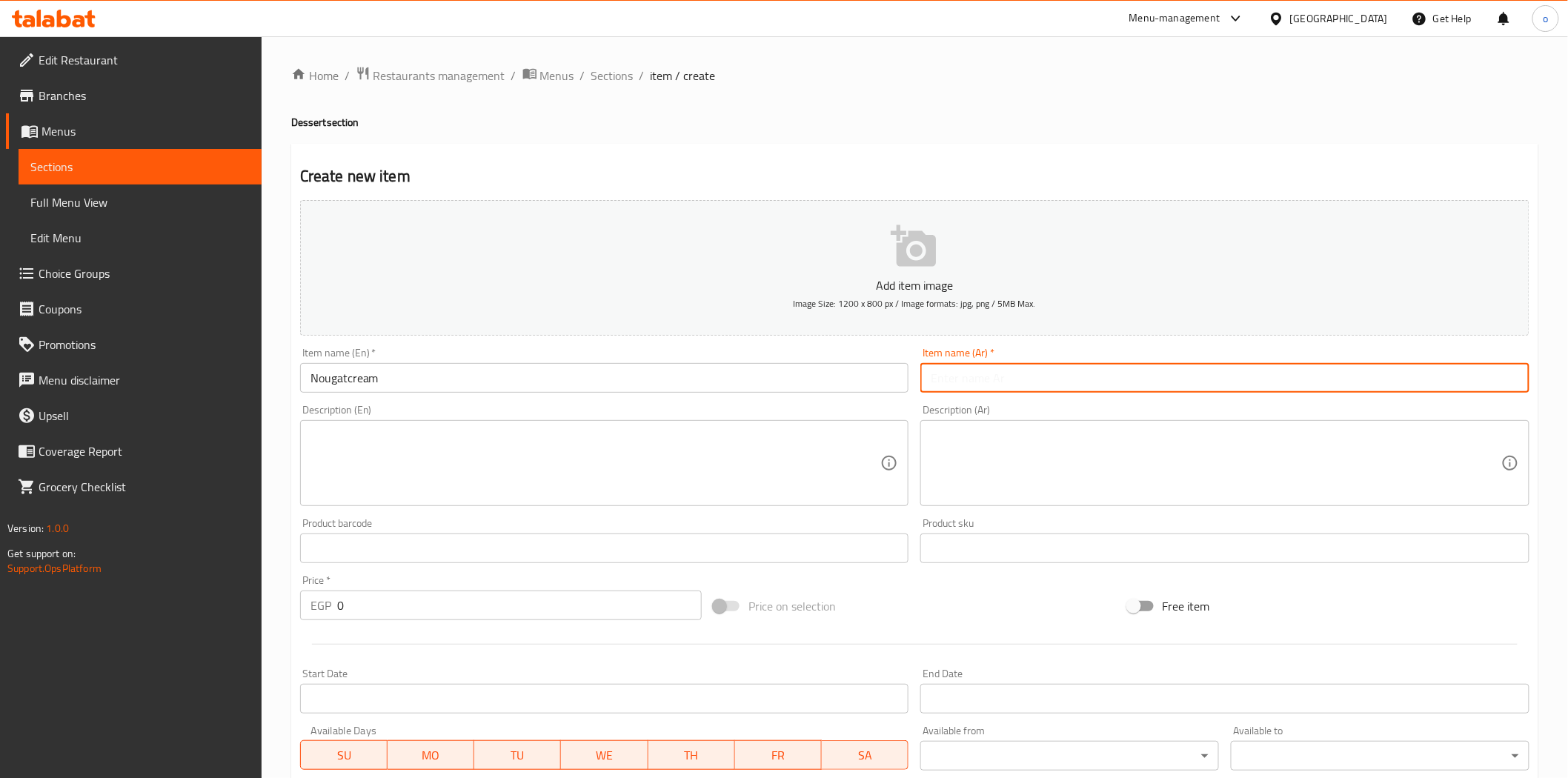
paste input "[PERSON_NAME]"
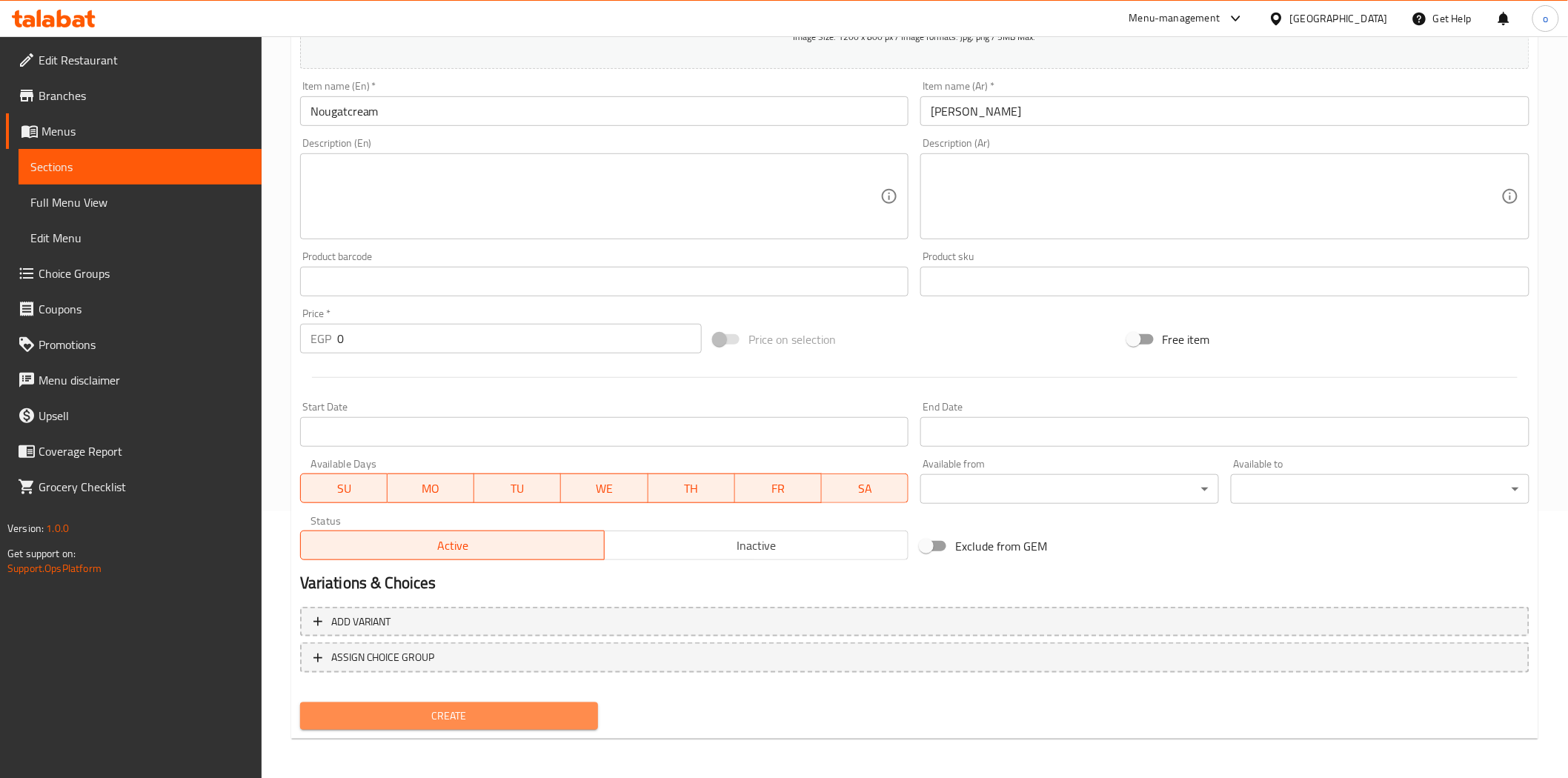
click at [534, 707] on span "Create" at bounding box center [450, 716] width 275 height 19
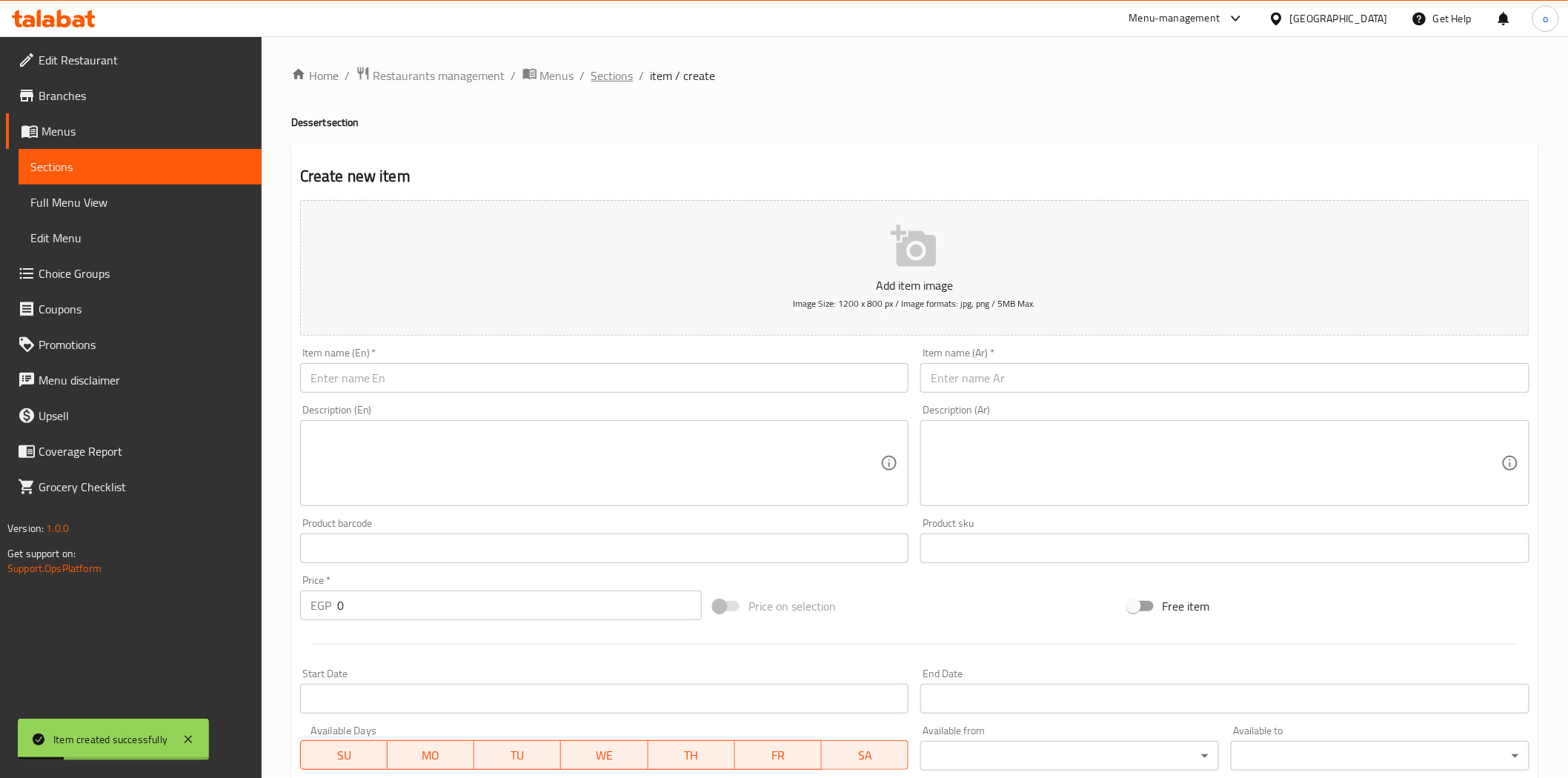
click at [613, 74] on span "Sections" at bounding box center [613, 76] width 42 height 18
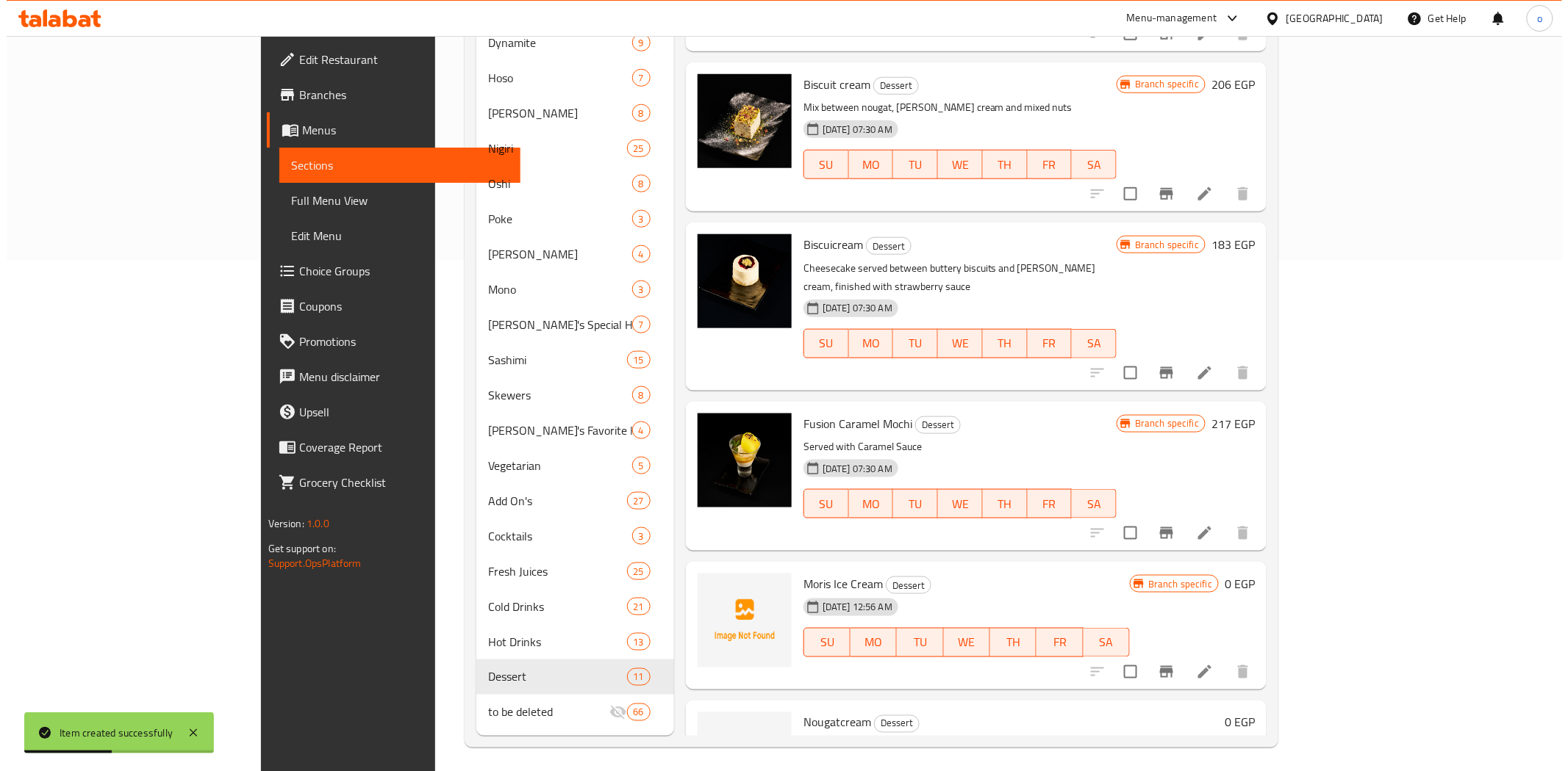
scroll to position [516, 0]
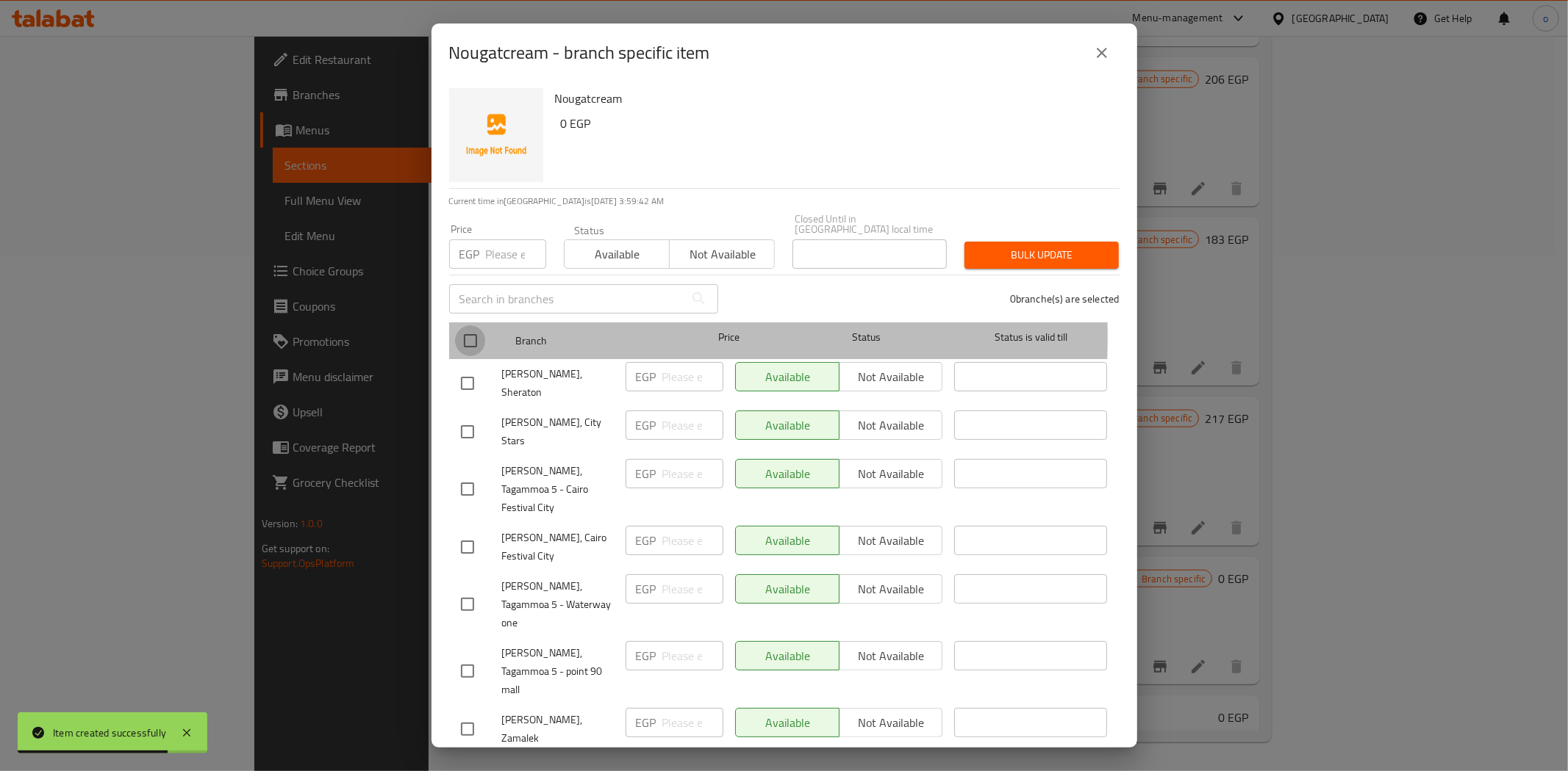
click at [459, 326] on input "checkbox" at bounding box center [470, 340] width 31 height 31
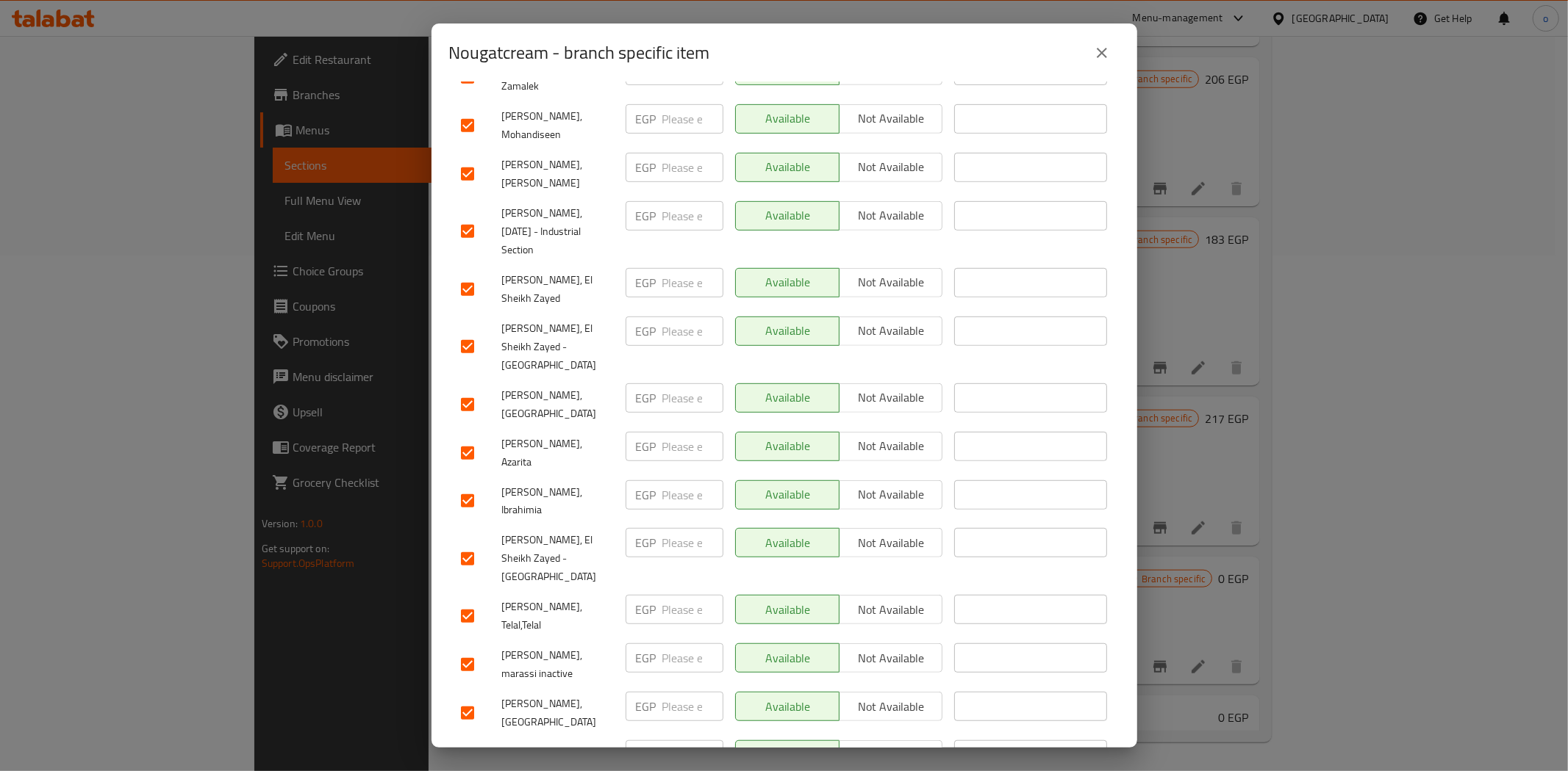
scroll to position [734, 0]
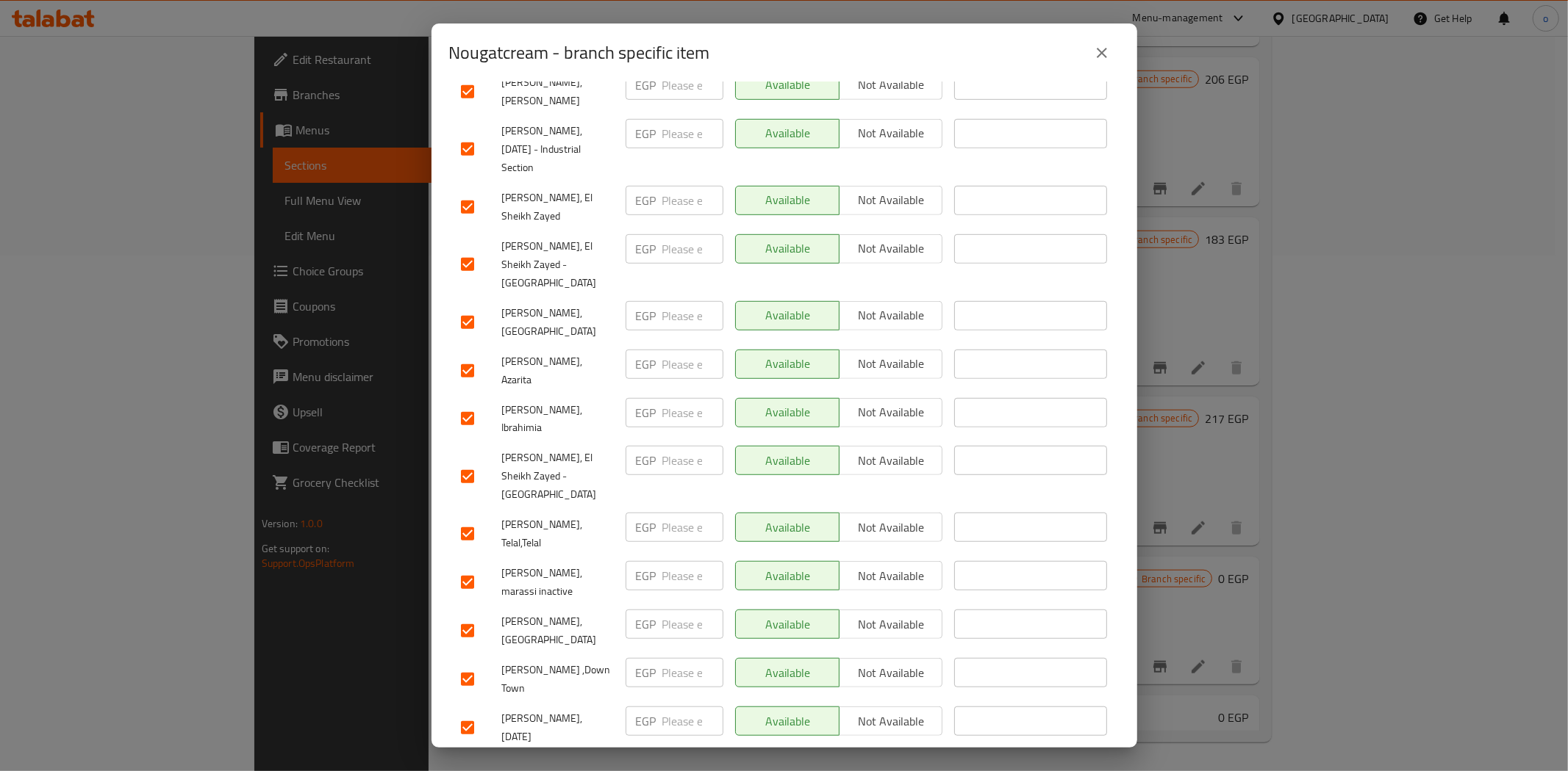
click at [463, 567] on input "checkbox" at bounding box center [467, 582] width 31 height 31
click at [484, 615] on div at bounding box center [481, 630] width 41 height 31
click at [471, 615] on input "checkbox" at bounding box center [467, 630] width 31 height 31
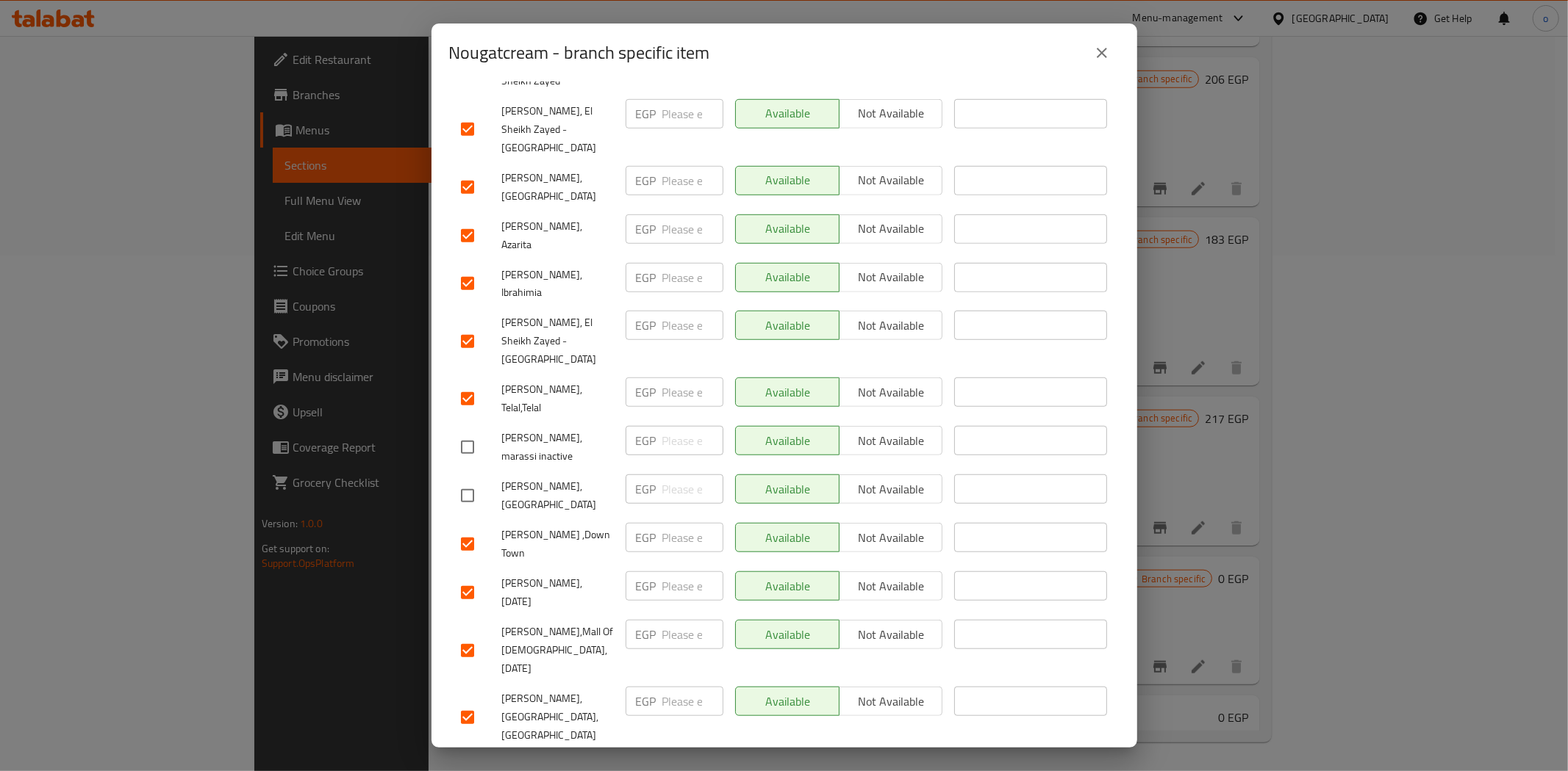
scroll to position [898, 0]
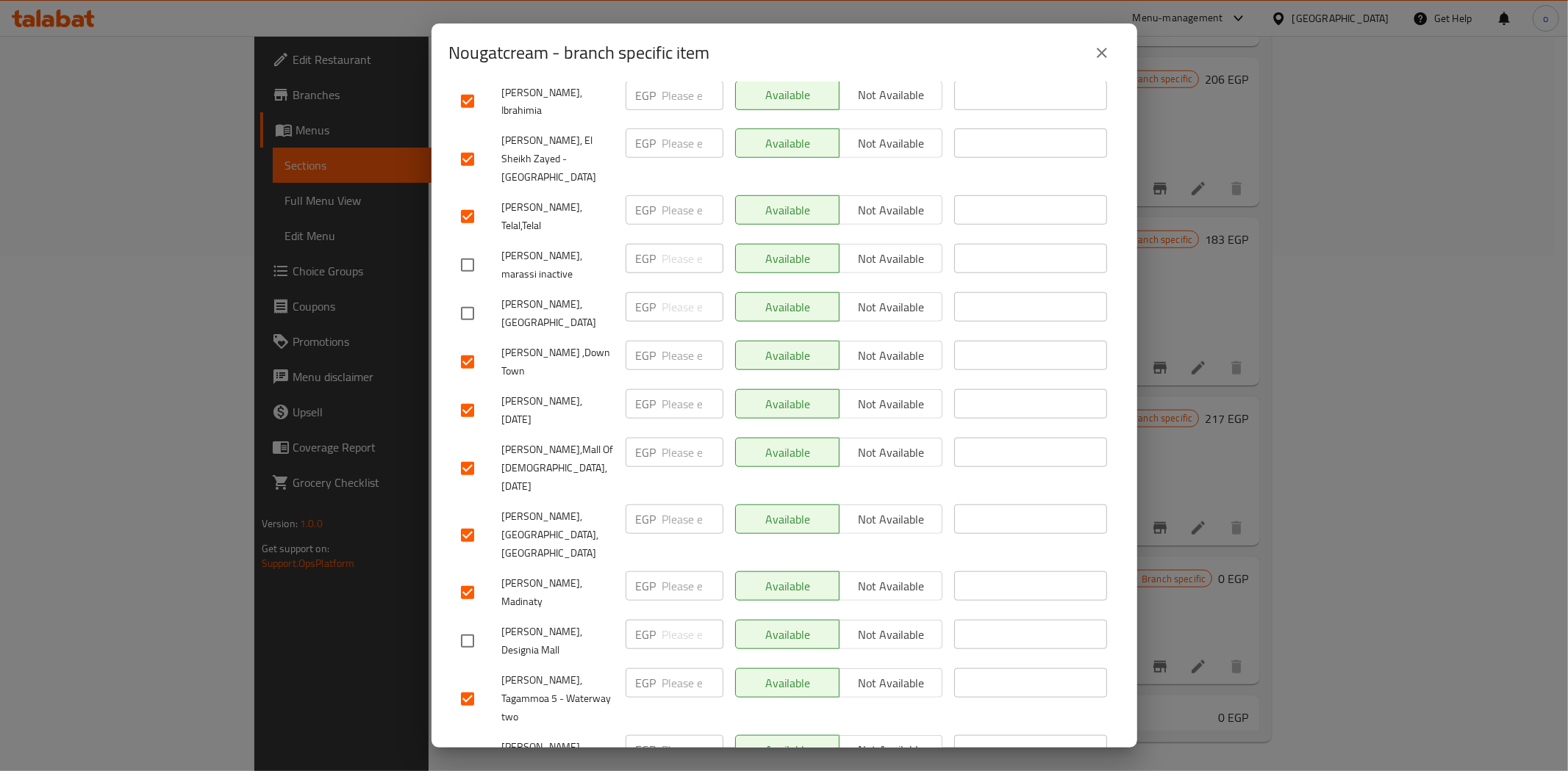
scroll to position [1061, 0]
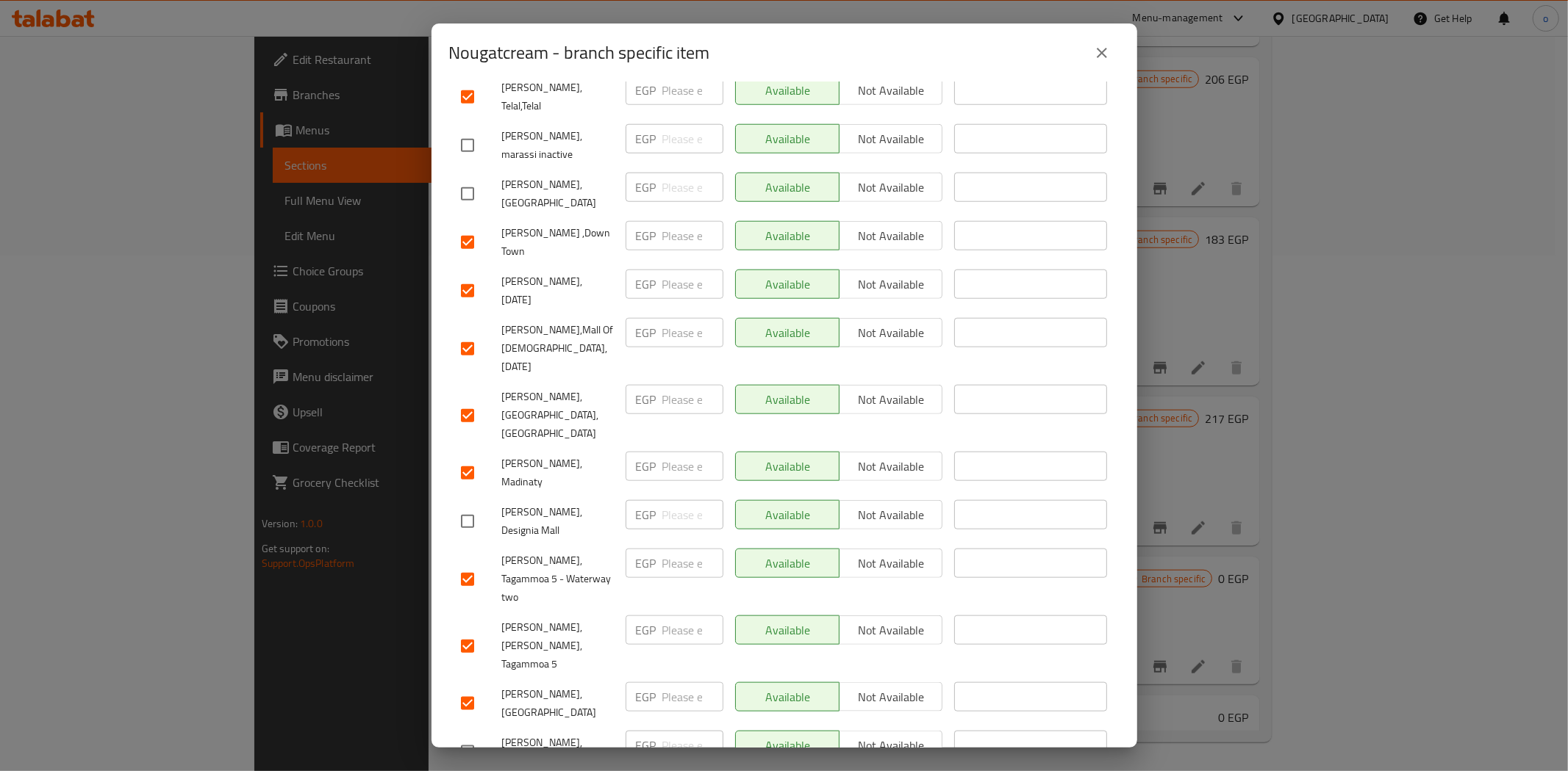
scroll to position [1177, 0]
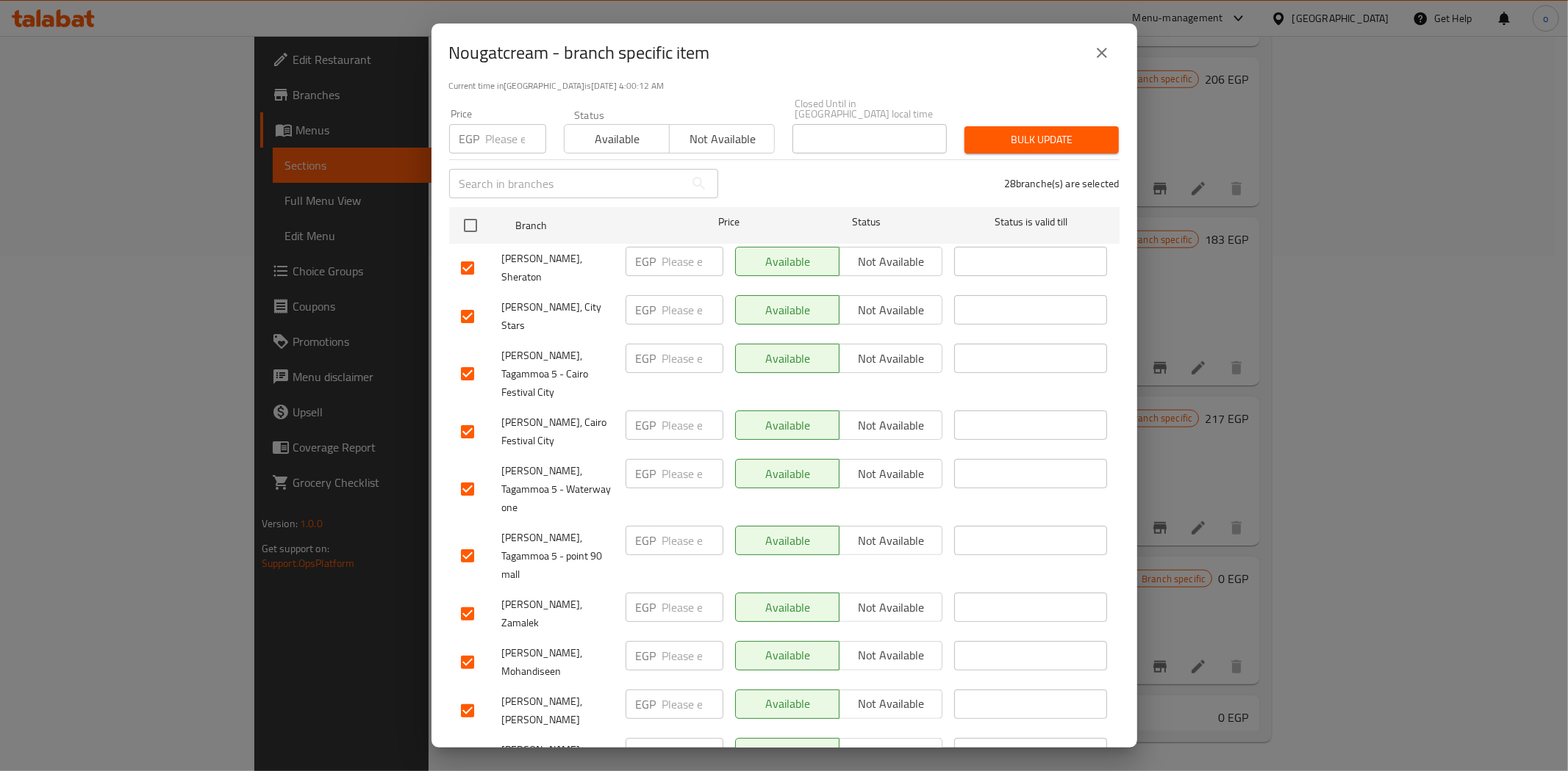
scroll to position [0, 0]
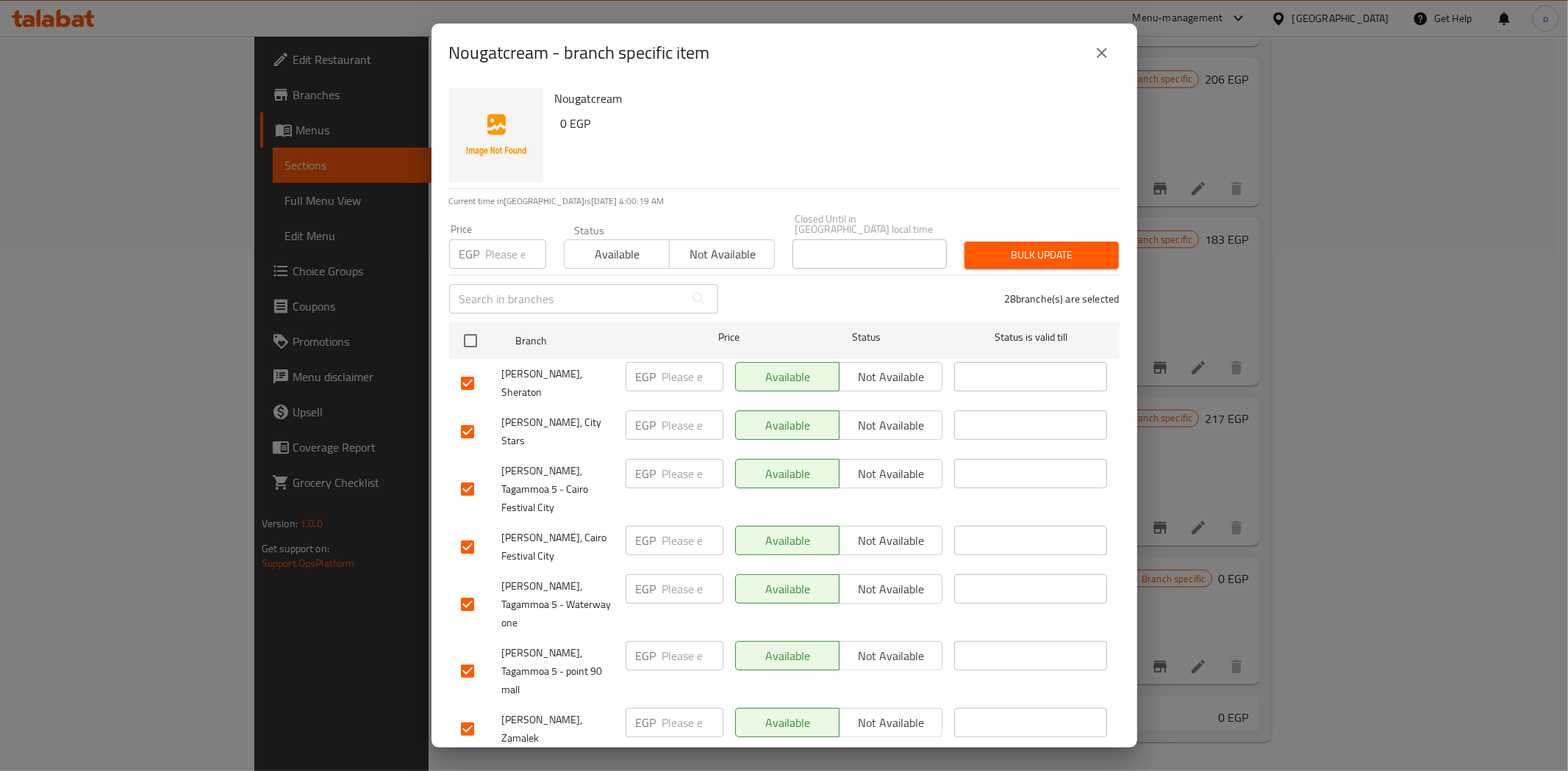
click at [493, 250] on input "number" at bounding box center [516, 254] width 60 height 30
paste input "228"
click at [1060, 247] on span "Bulk update" at bounding box center [1042, 255] width 131 height 18
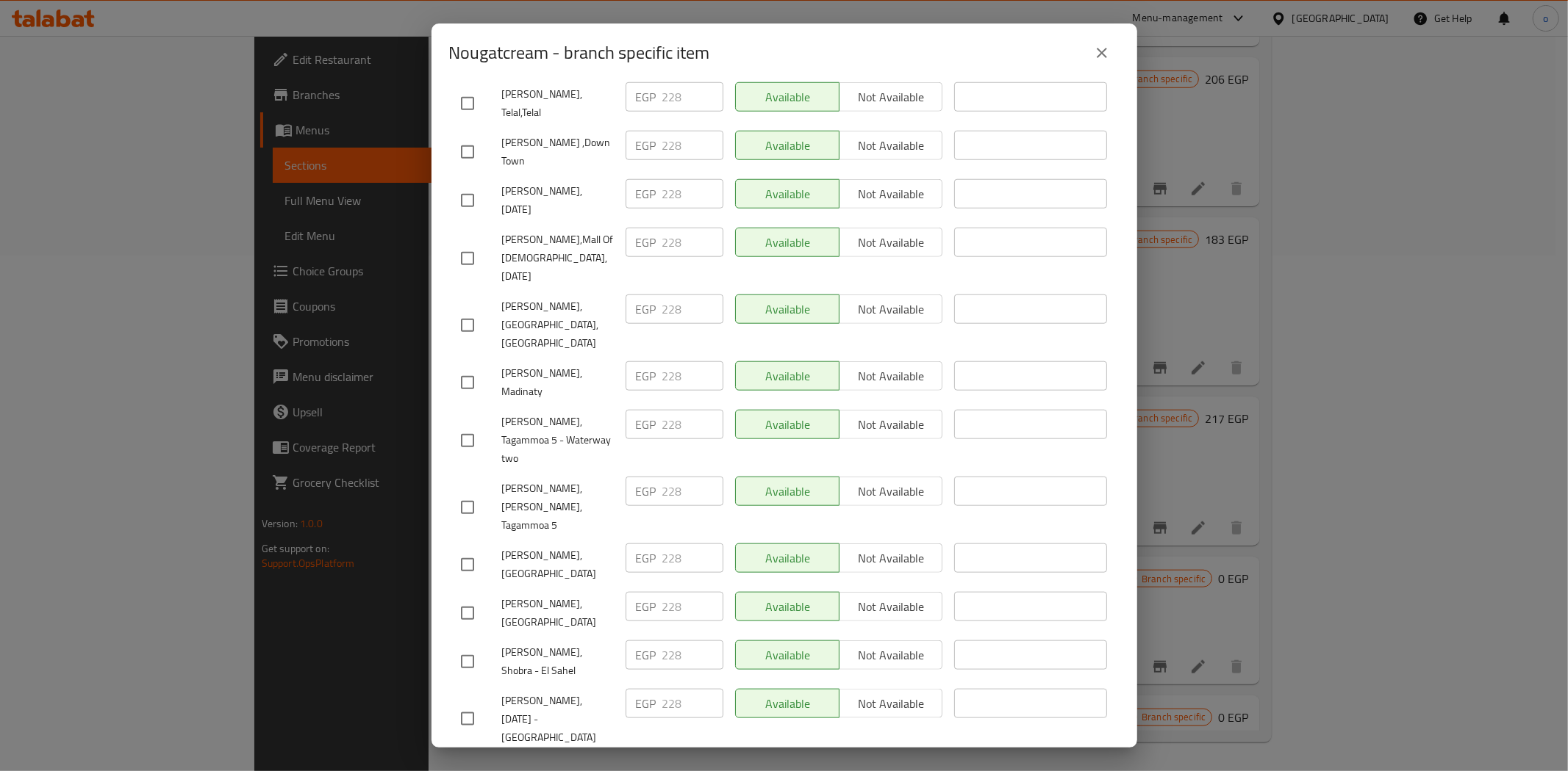
scroll to position [1177, 0]
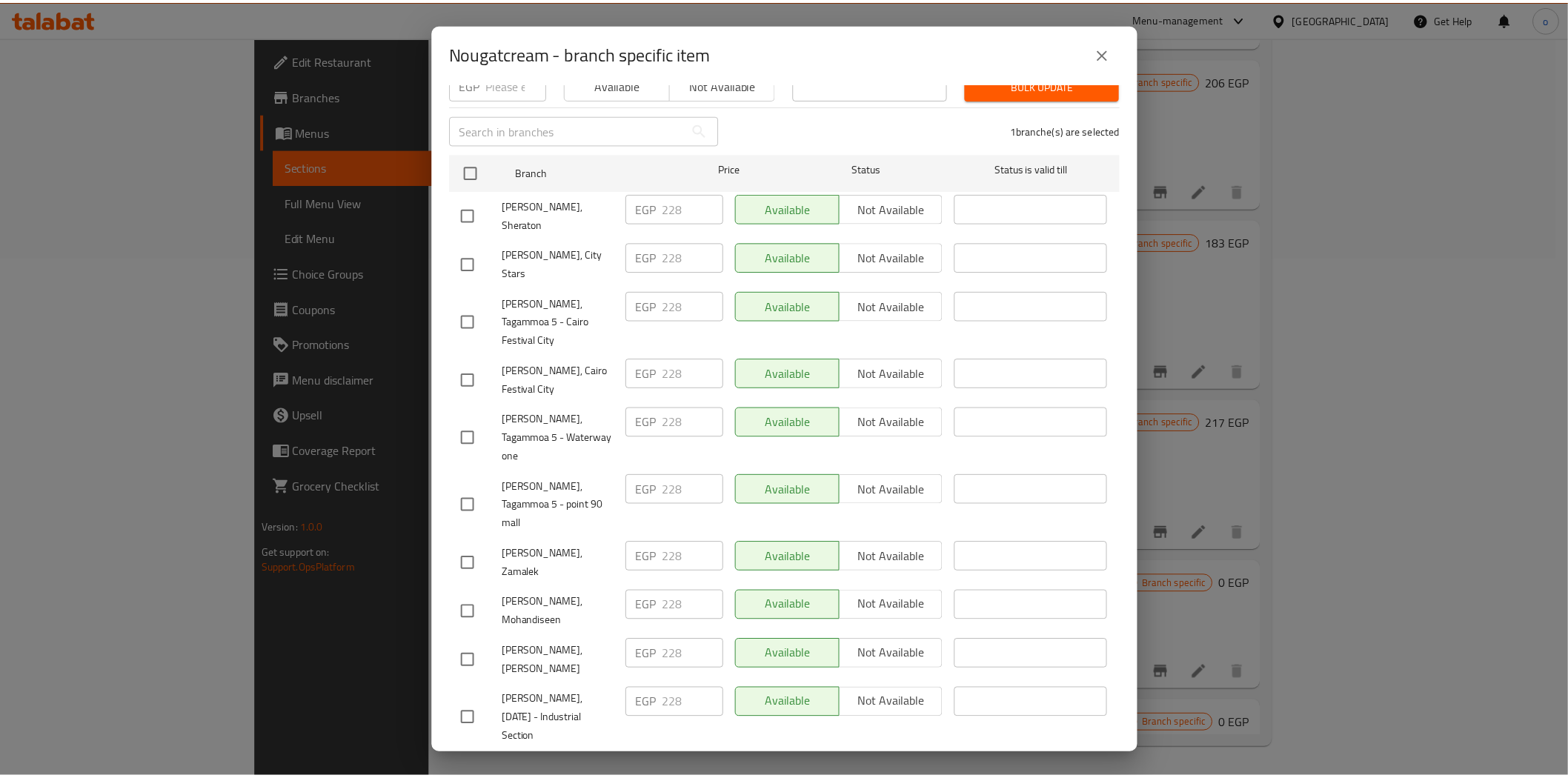
scroll to position [0, 0]
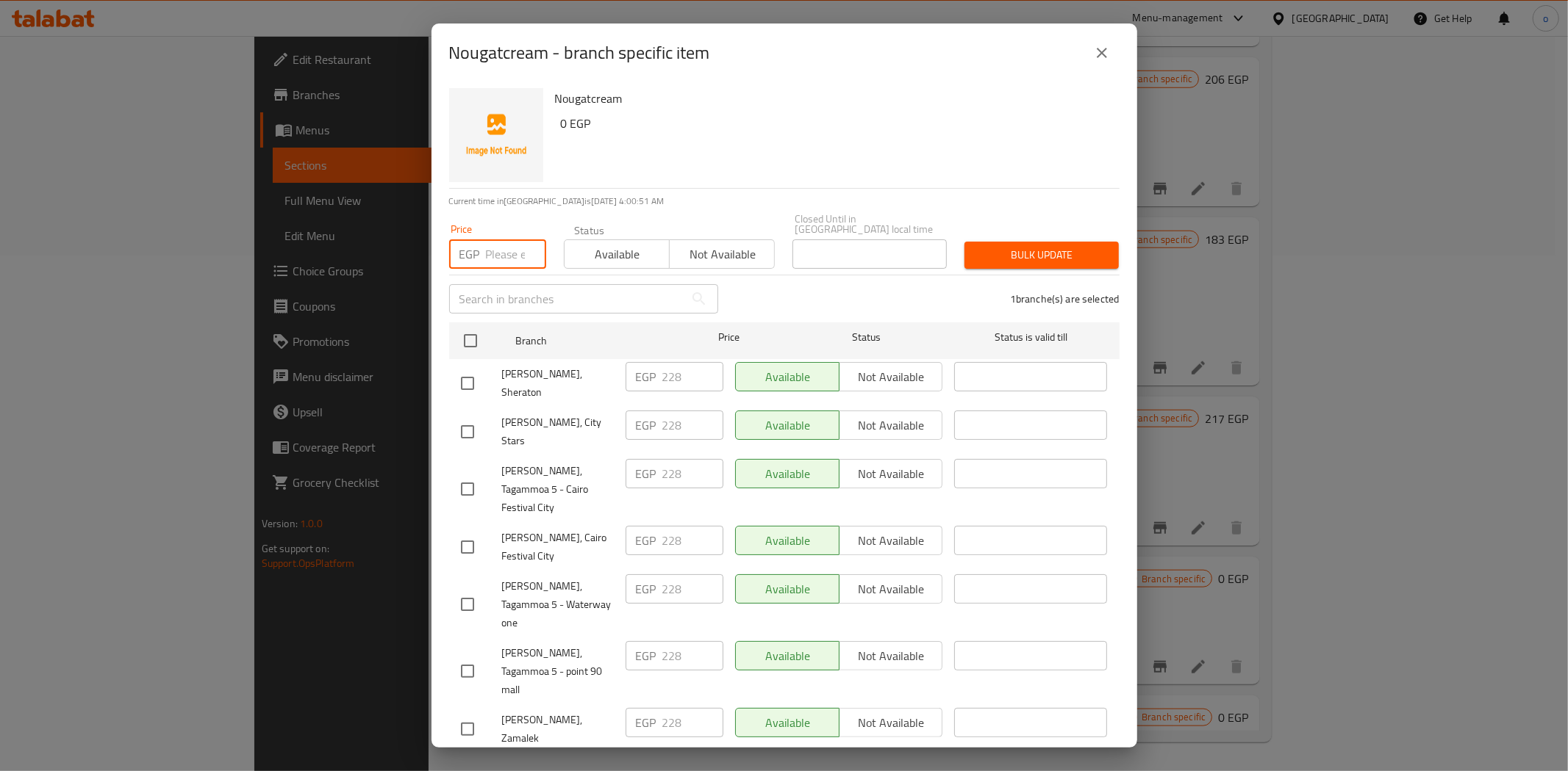
click at [486, 240] on input "number" at bounding box center [516, 254] width 60 height 30
paste input "257"
click at [1006, 254] on button "Bulk update" at bounding box center [1042, 255] width 154 height 27
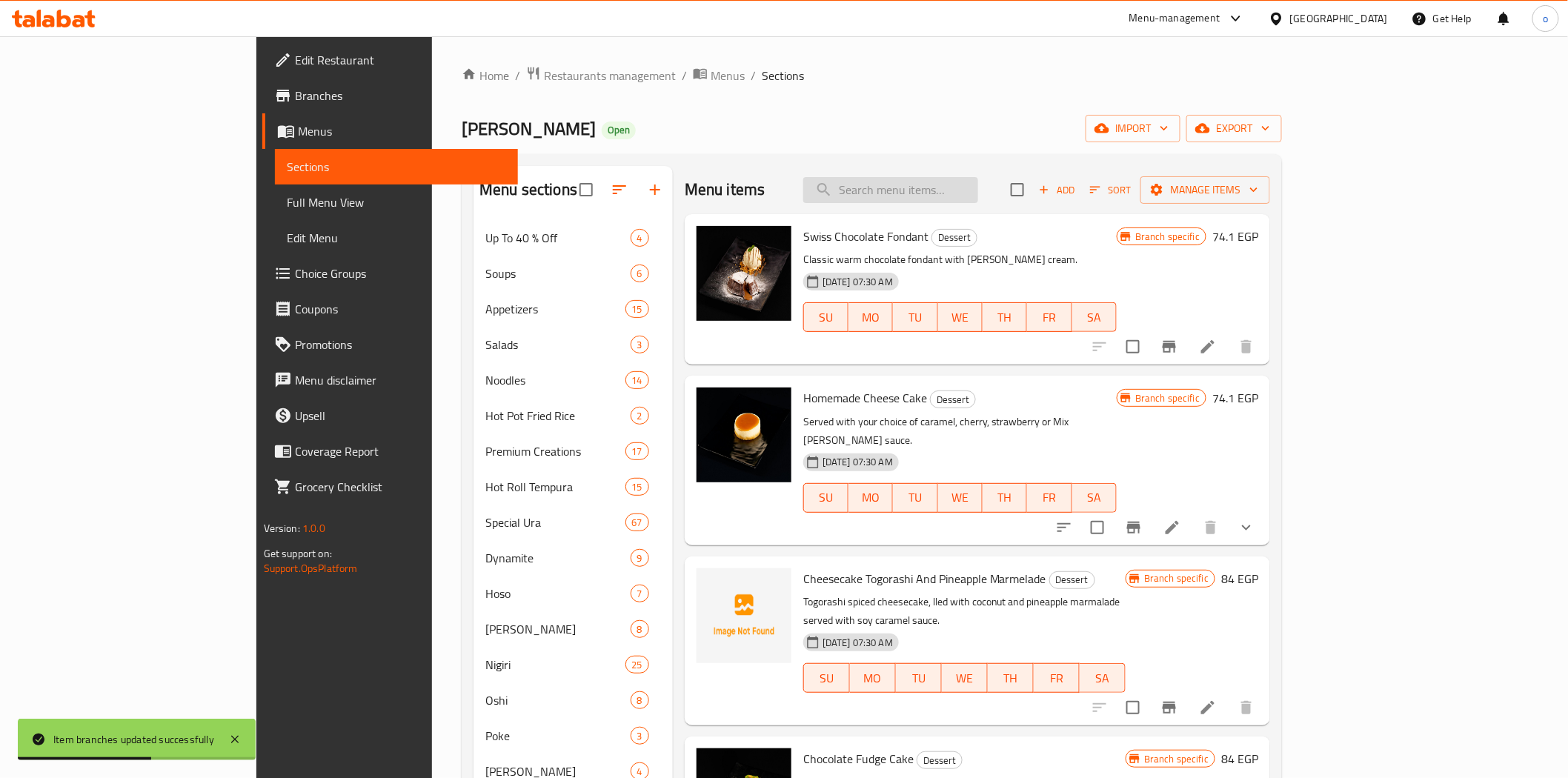
click at [945, 188] on input "search" at bounding box center [891, 190] width 175 height 26
paste input "Fried Banana & Black Sesame Ice Cream"
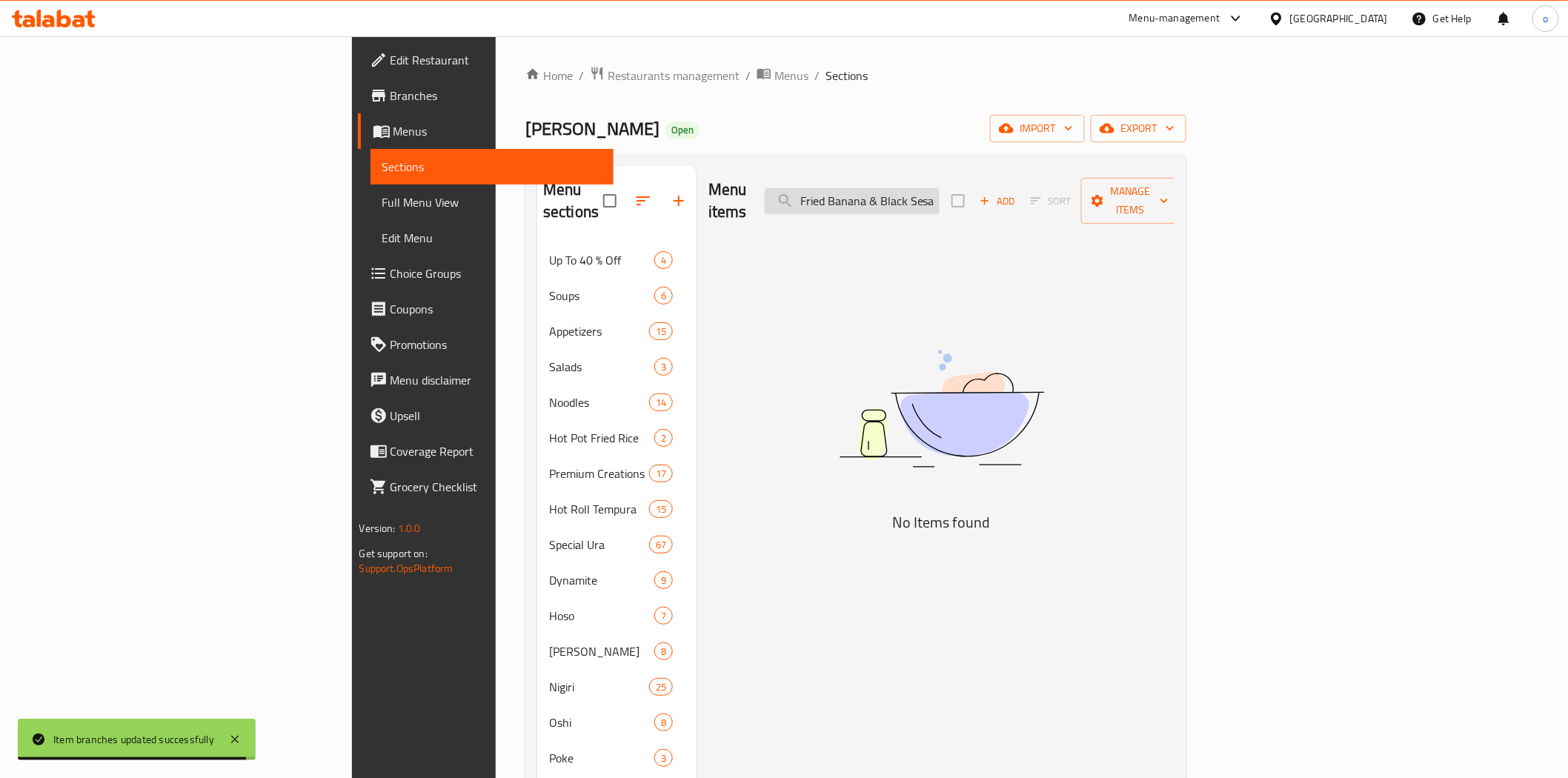
click at [940, 189] on input "Fried Banana & Black Sesame Ice Cream" at bounding box center [852, 200] width 175 height 26
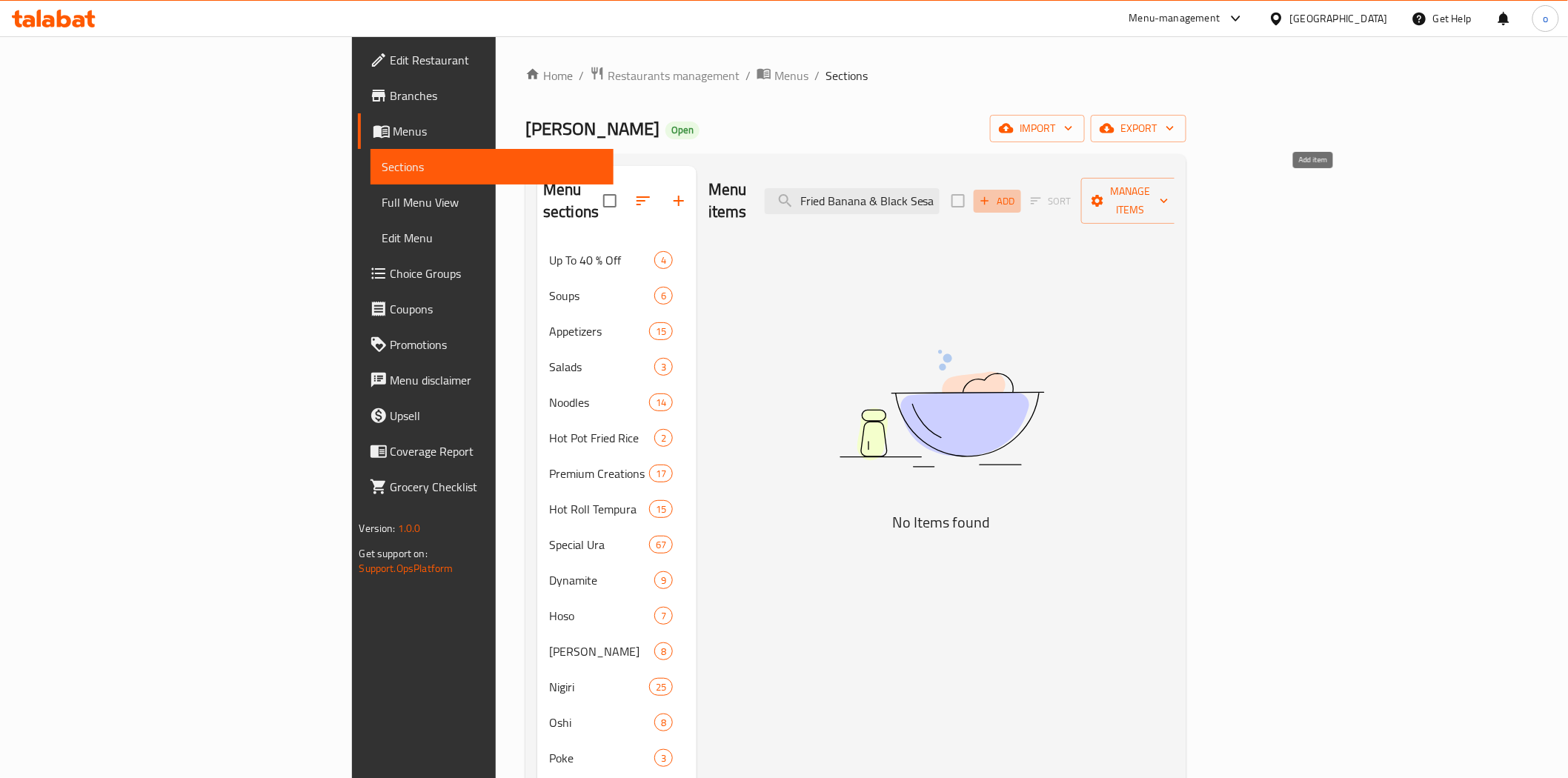
click at [1021, 190] on button "Add" at bounding box center [997, 201] width 48 height 23
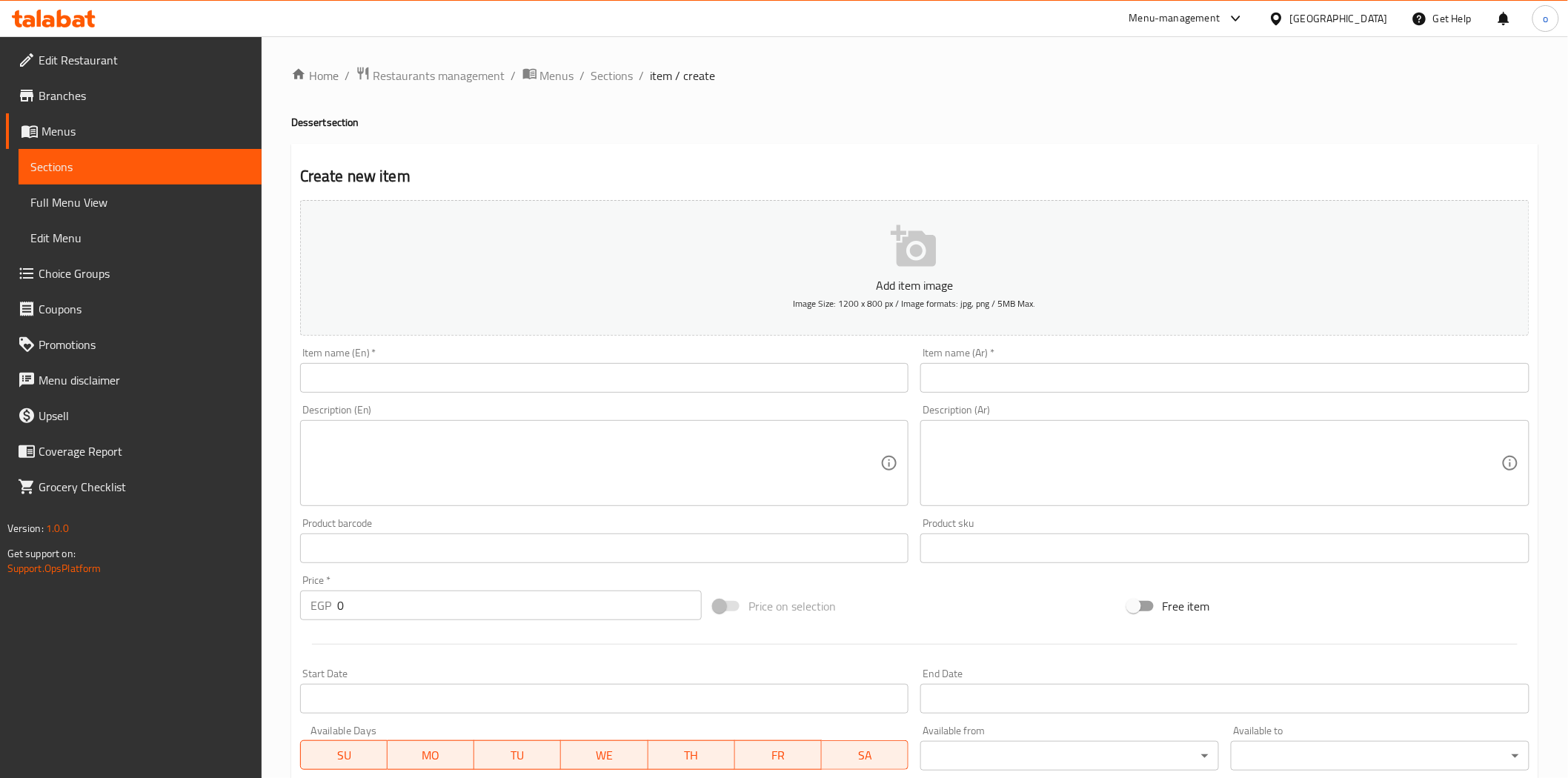
click at [691, 390] on input "text" at bounding box center [604, 378] width 609 height 30
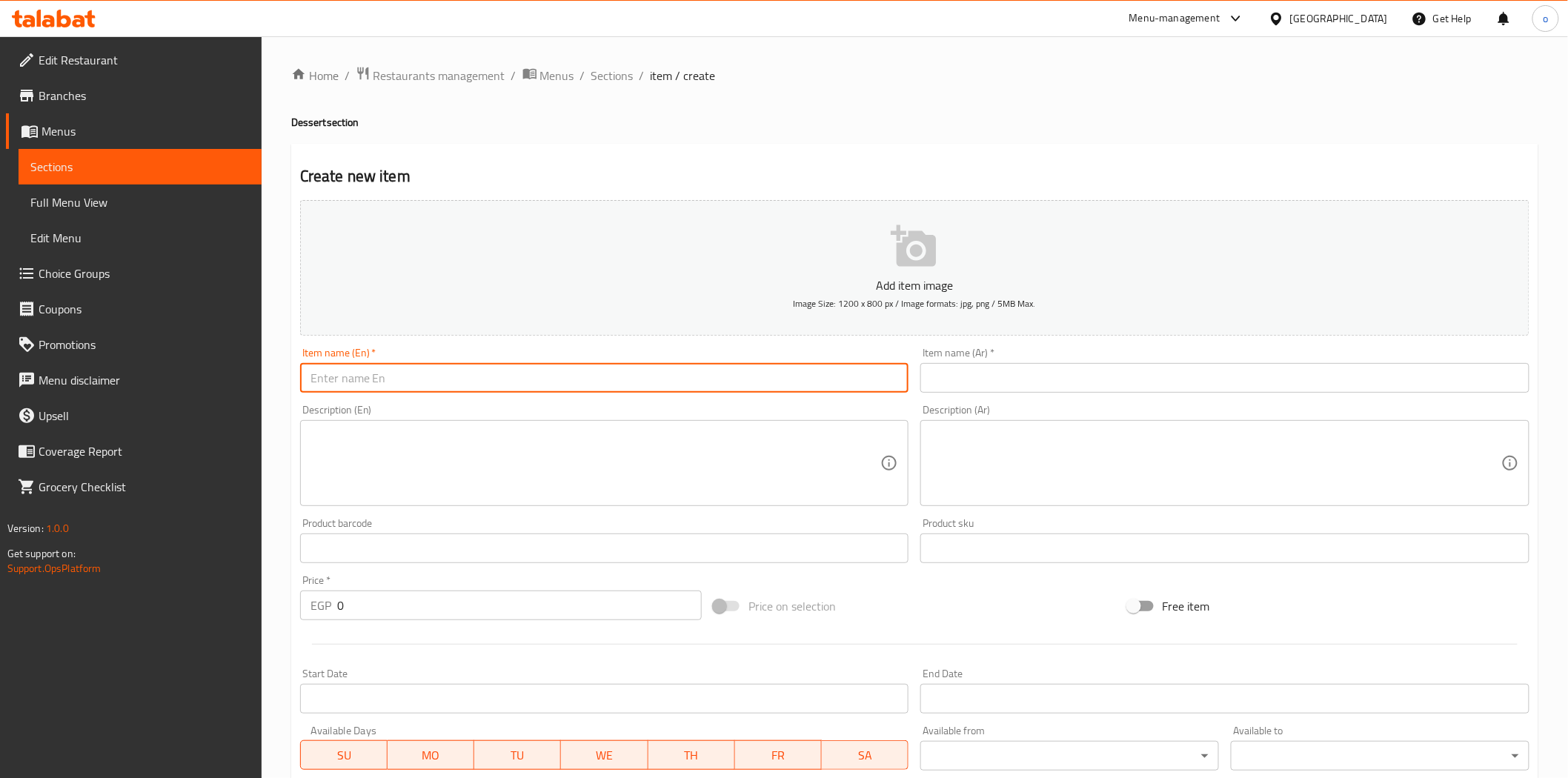
paste input "Fried Banana & Black Sesame Ice Cream"
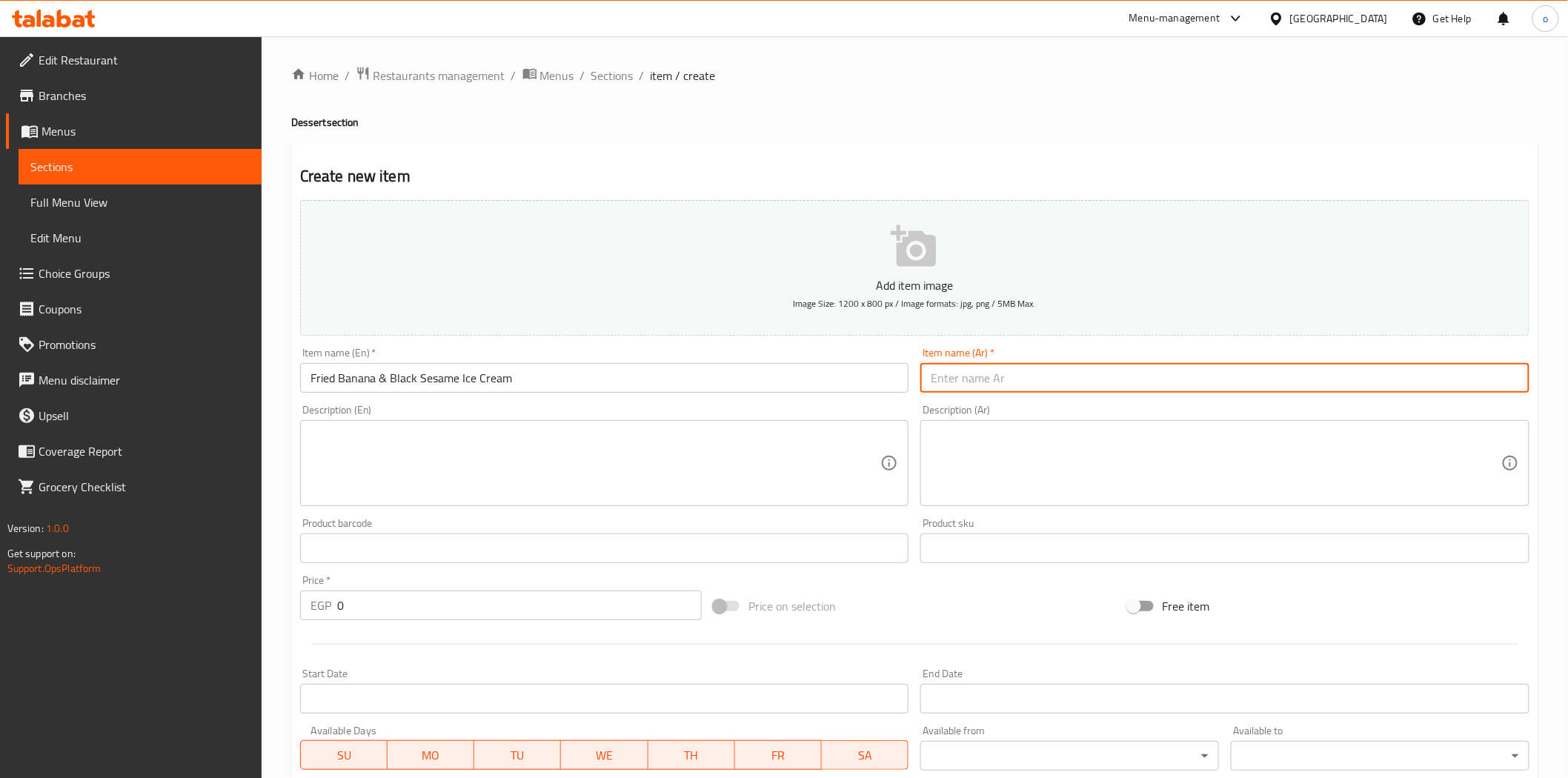
click at [959, 387] on input "text" at bounding box center [1225, 378] width 609 height 30
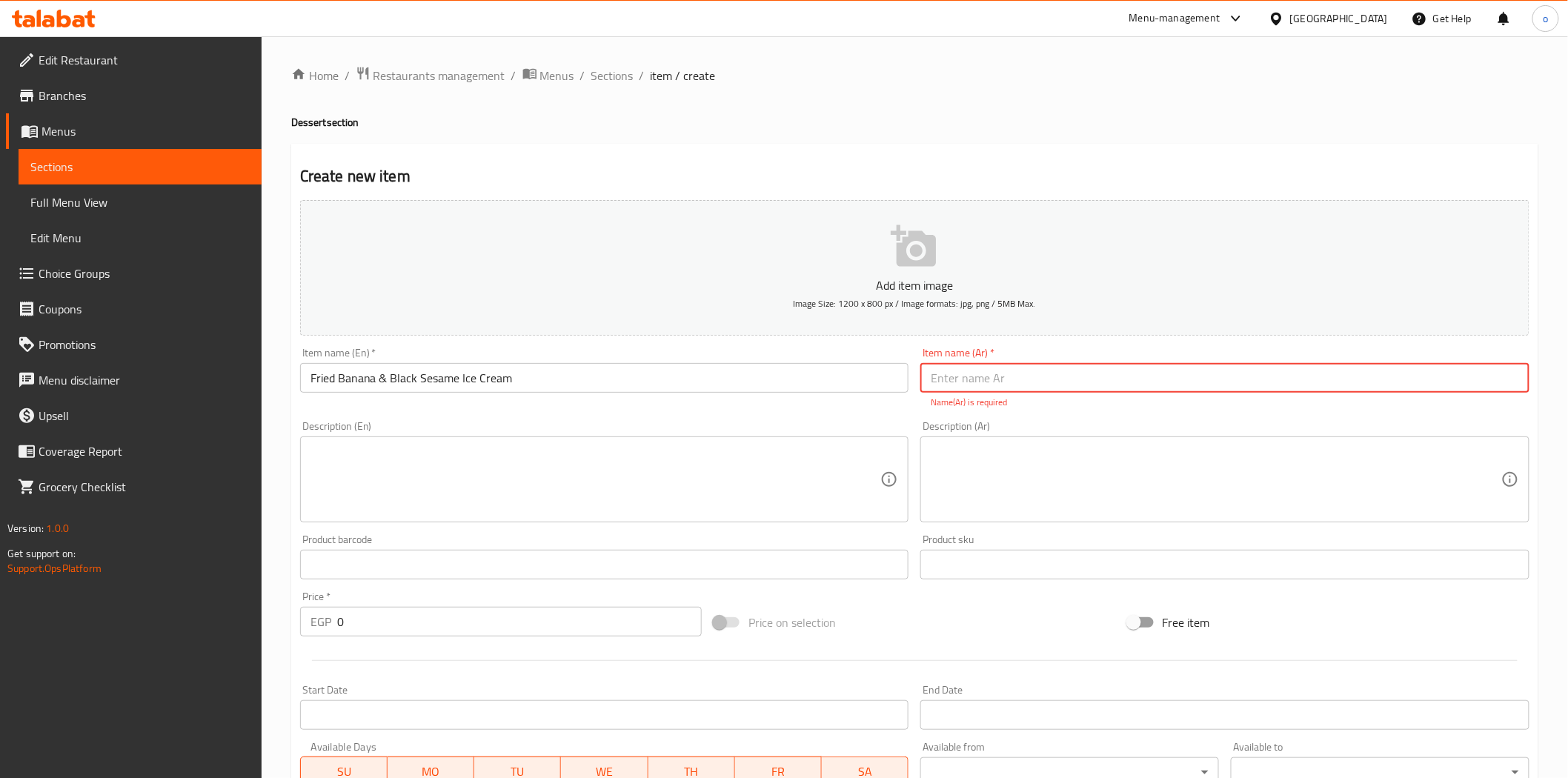
click at [1152, 385] on input "text" at bounding box center [1225, 378] width 609 height 30
paste input "آيس كريم الموز المقلي والسمسم الأسود"
click at [1113, 423] on div "Description (Ar) Description (Ar)" at bounding box center [1225, 471] width 609 height 101
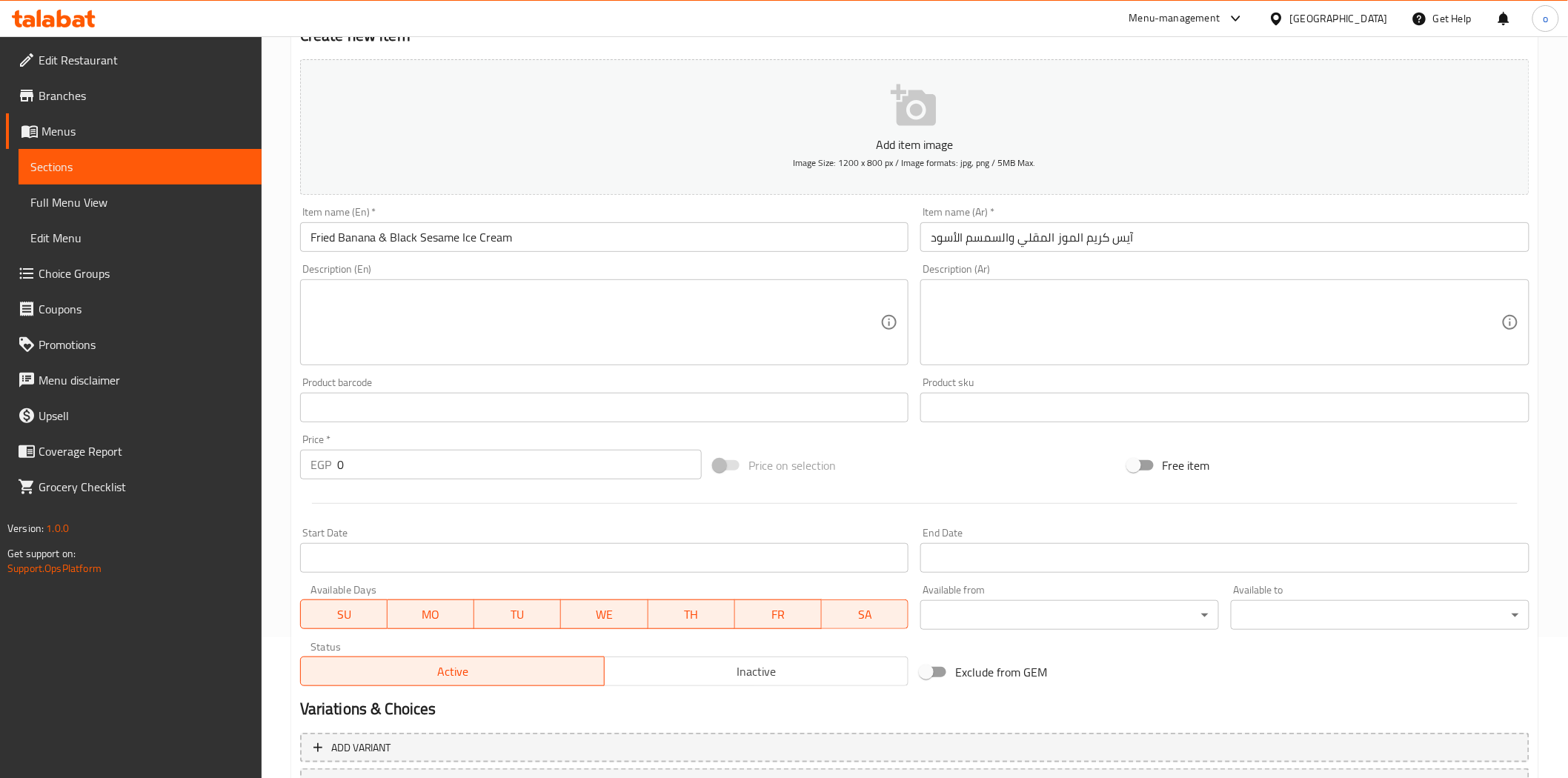
scroll to position [267, 0]
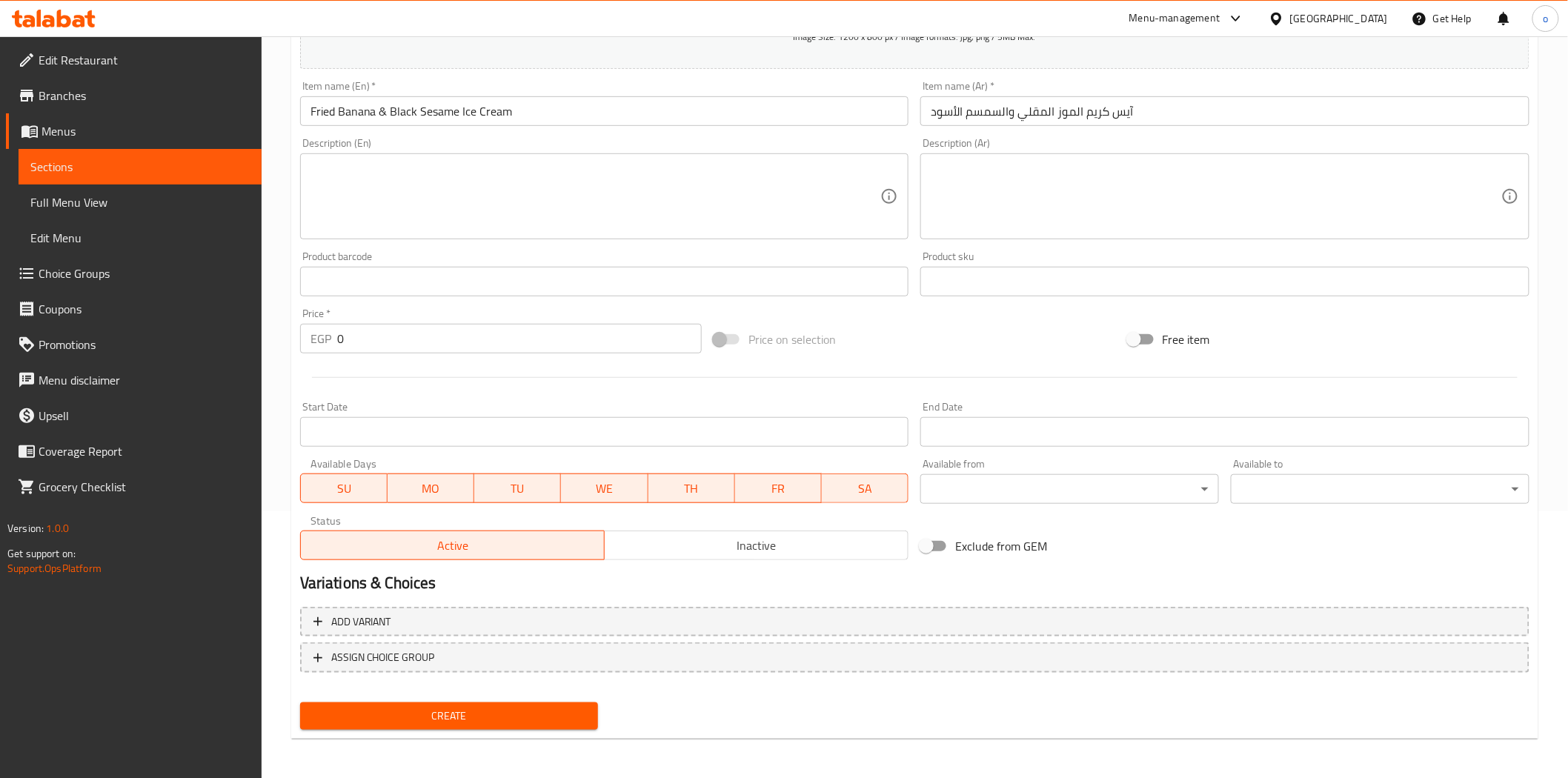
click at [488, 693] on div "Add variant ASSIGN CHOICE GROUP" at bounding box center [915, 649] width 1242 height 96
click at [482, 703] on button "Create" at bounding box center [449, 716] width 299 height 27
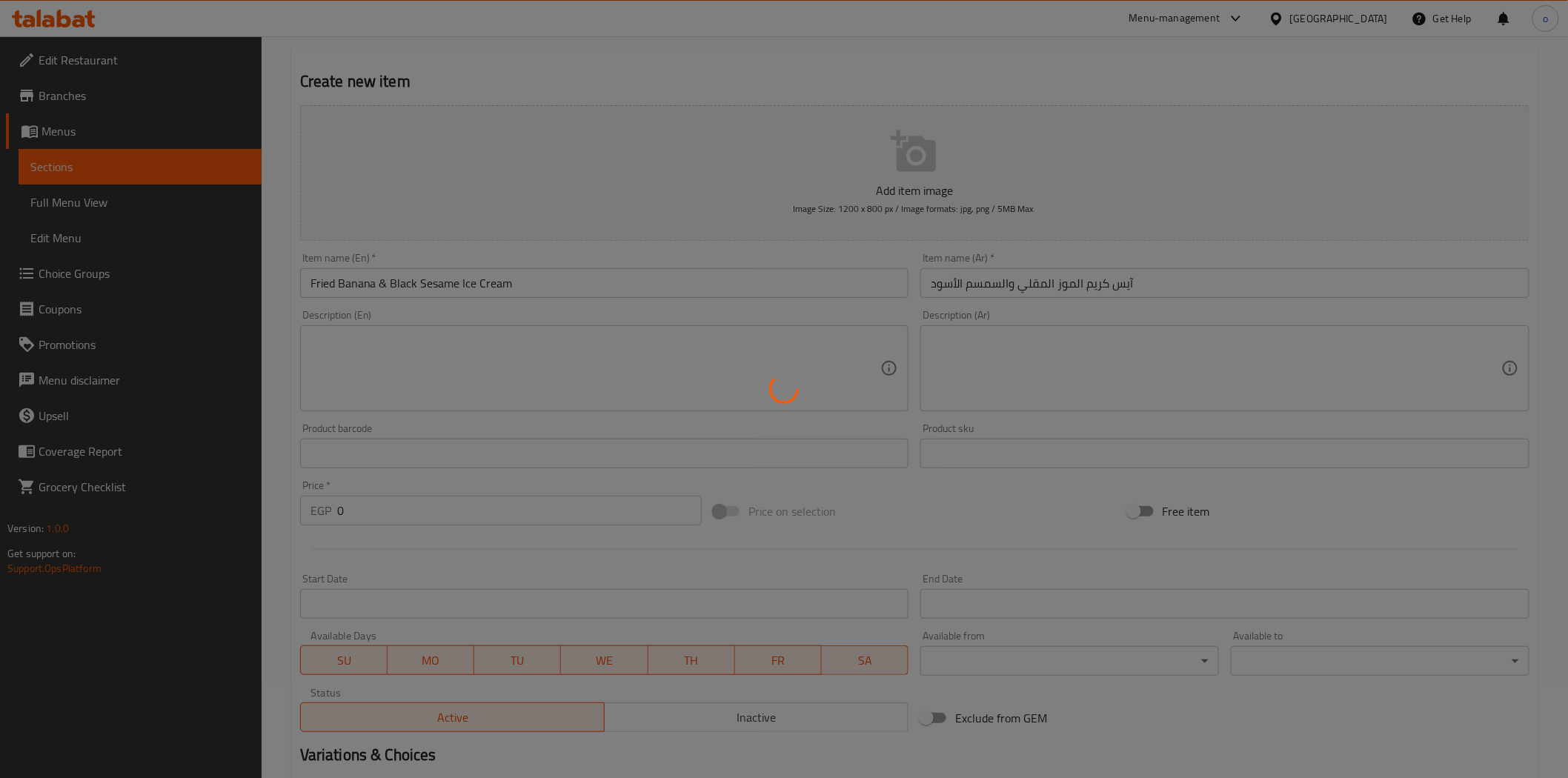
scroll to position [0, 0]
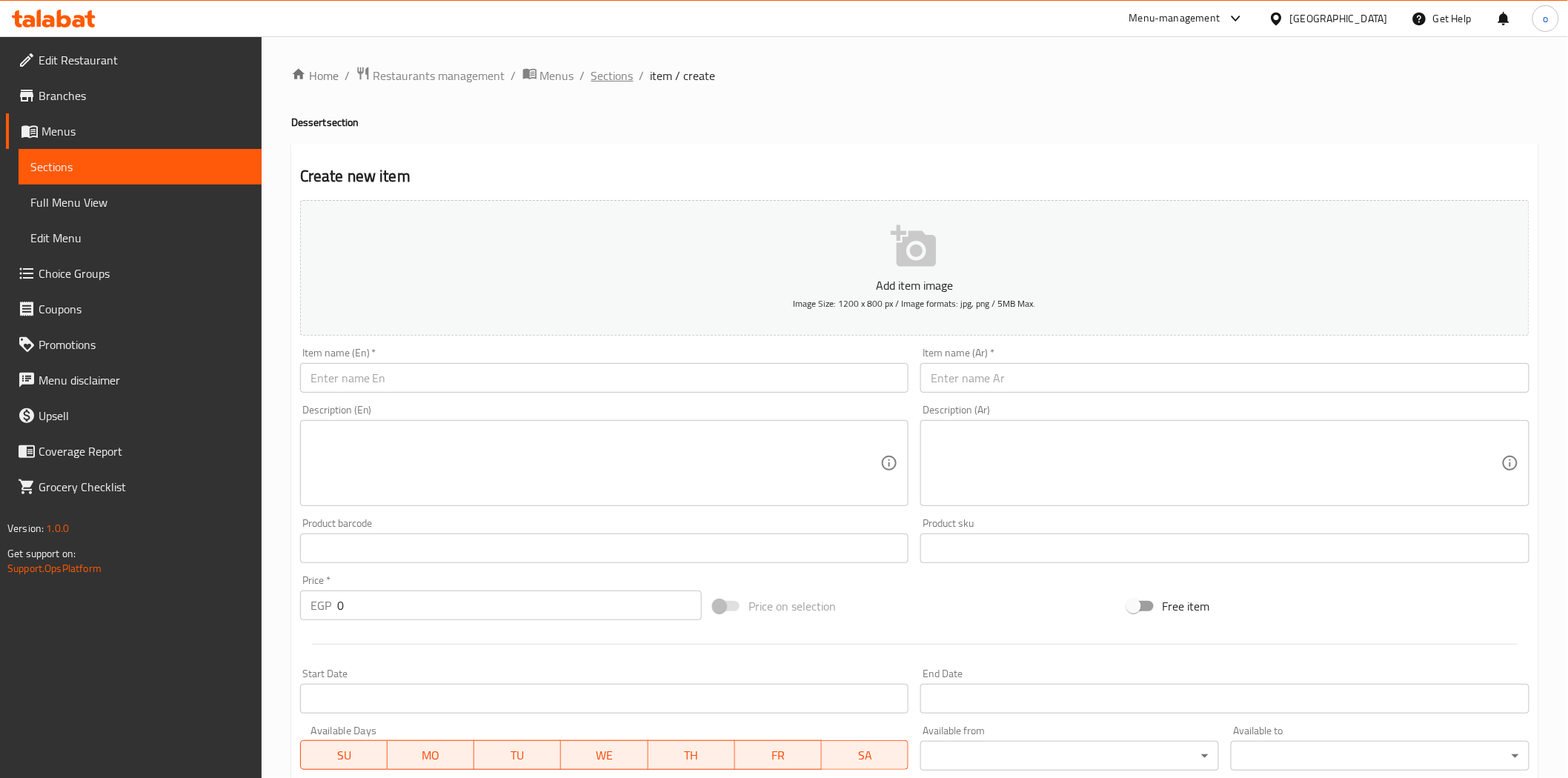
click at [631, 72] on span "Sections" at bounding box center [613, 76] width 42 height 18
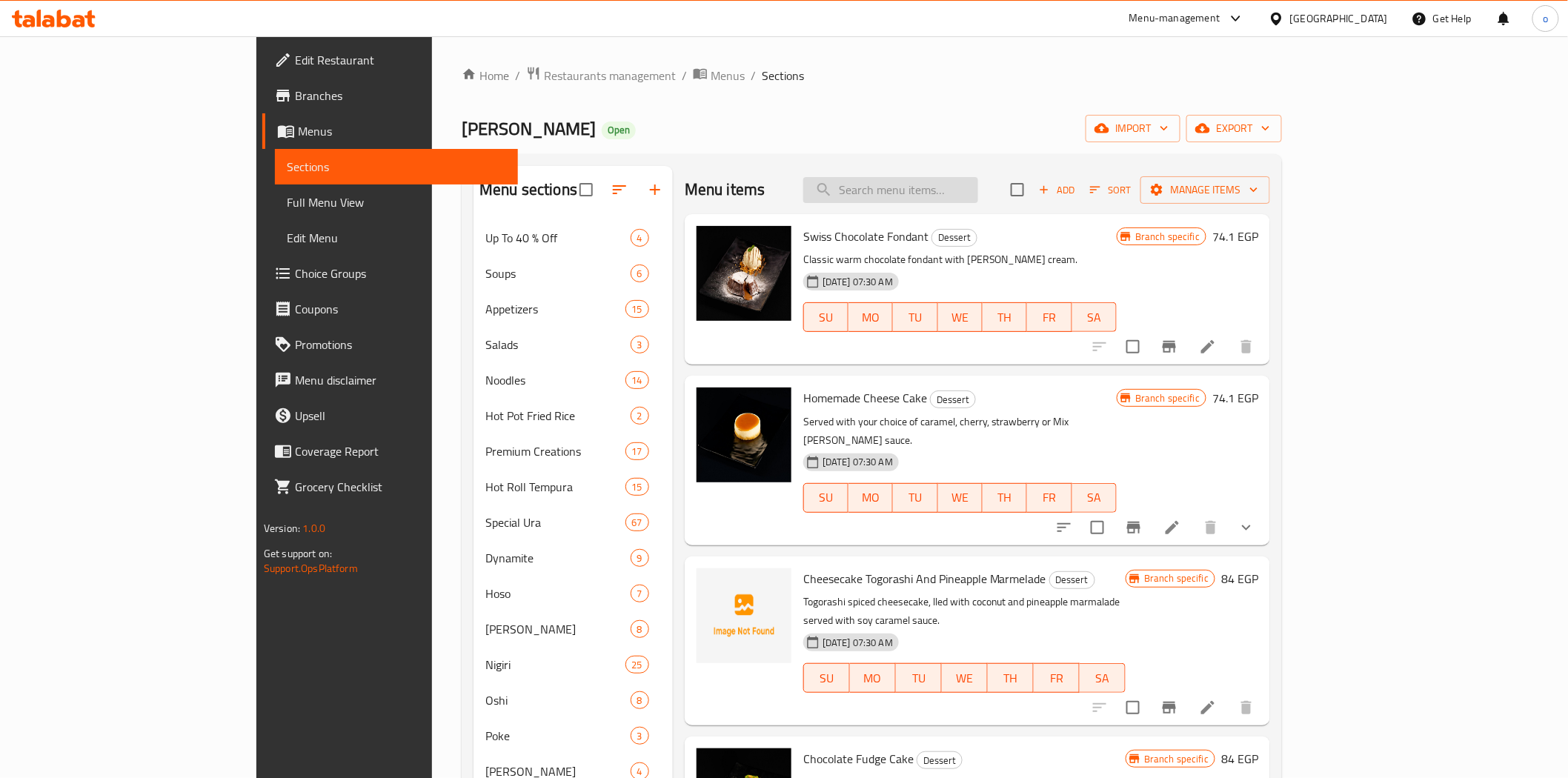
click at [978, 196] on input "search" at bounding box center [891, 190] width 175 height 26
paste input "Fried Banana & Black Sesame Ice Cream"
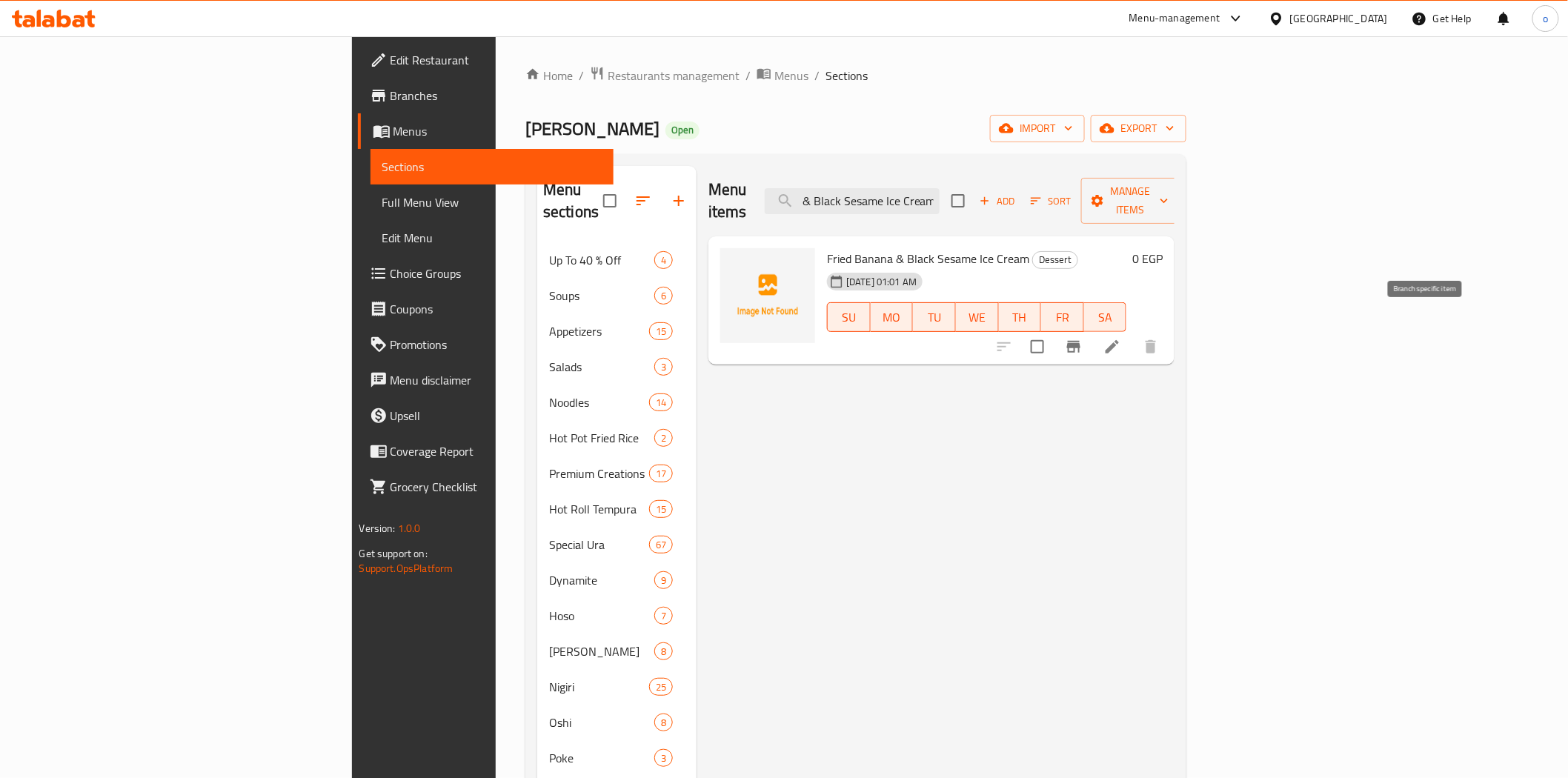
click at [1083, 338] on icon "Branch-specific-item" at bounding box center [1074, 347] width 18 height 18
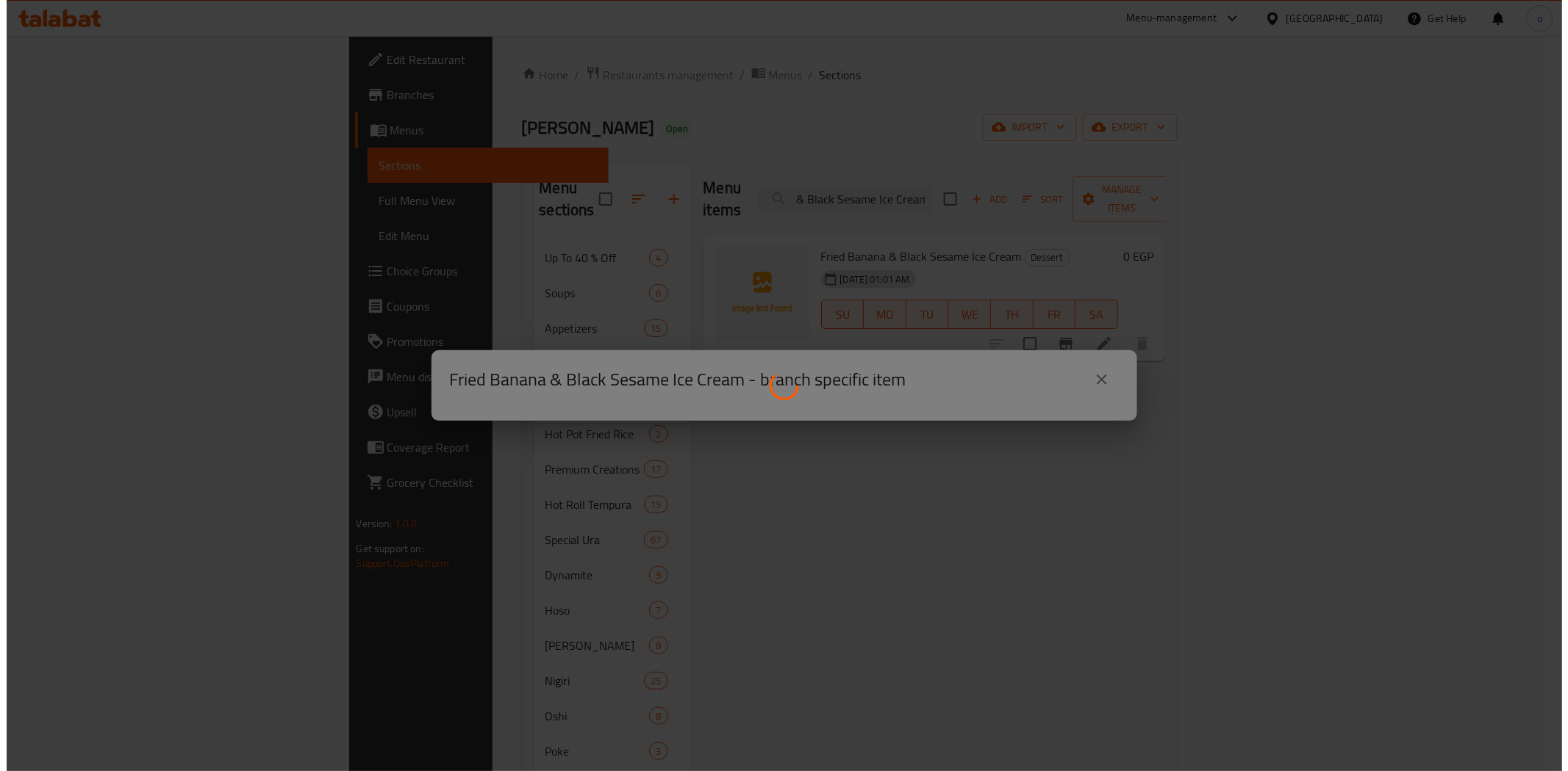
scroll to position [0, 0]
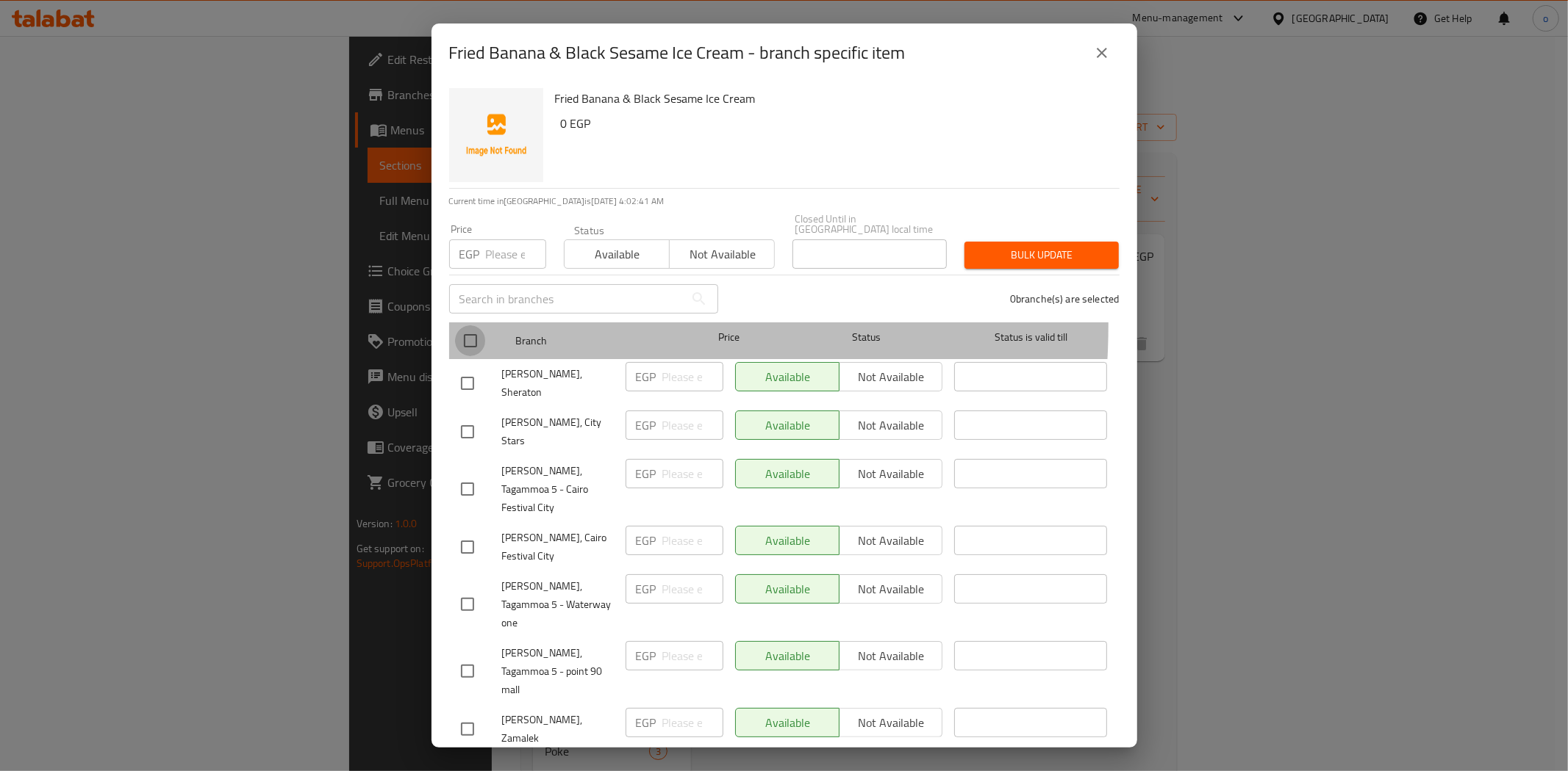
click at [470, 325] on input "checkbox" at bounding box center [470, 340] width 31 height 31
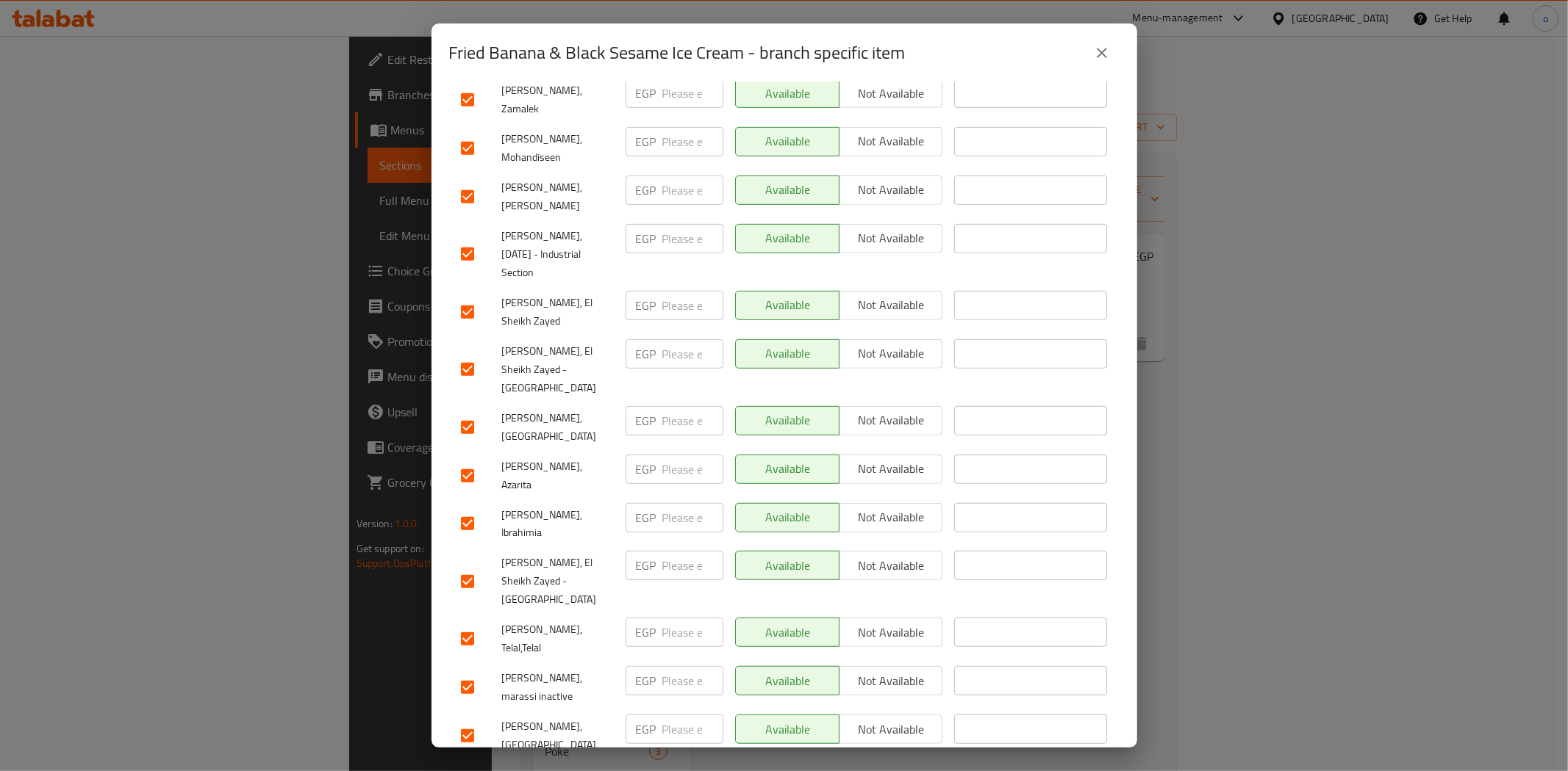
scroll to position [652, 0]
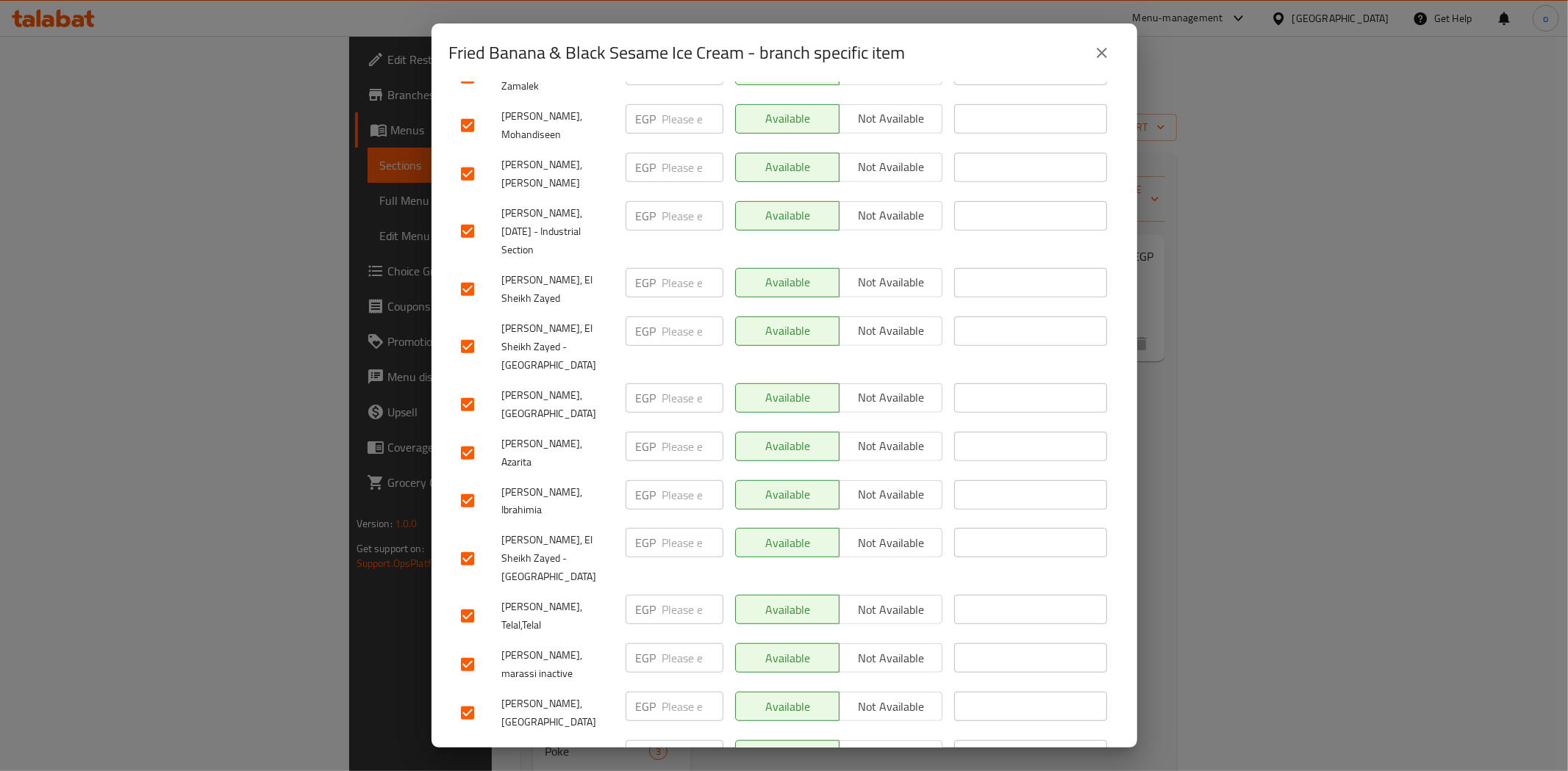
click at [471, 649] on input "checkbox" at bounding box center [467, 664] width 31 height 31
click at [473, 698] on input "checkbox" at bounding box center [467, 712] width 31 height 31
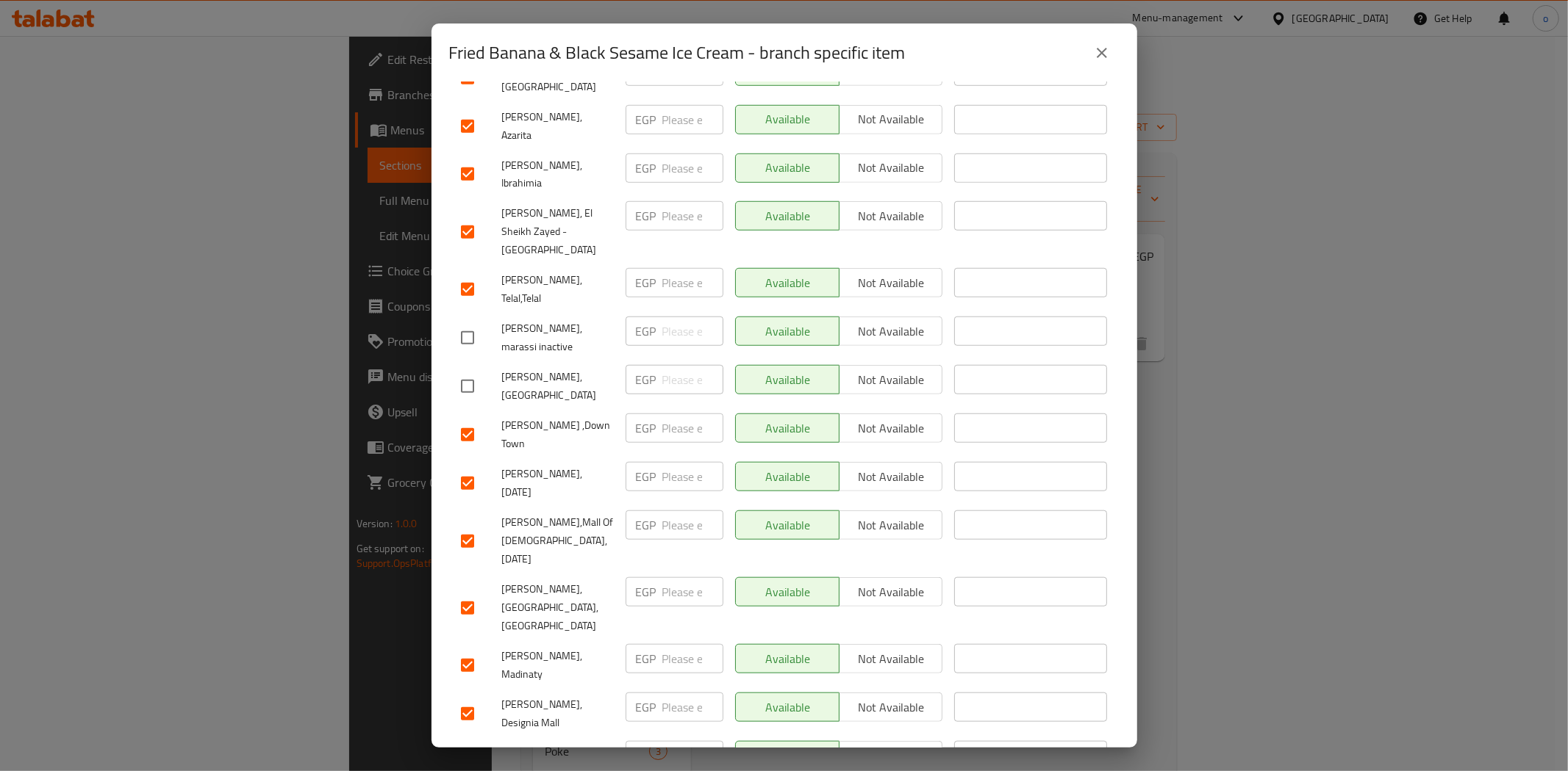
scroll to position [1061, 0]
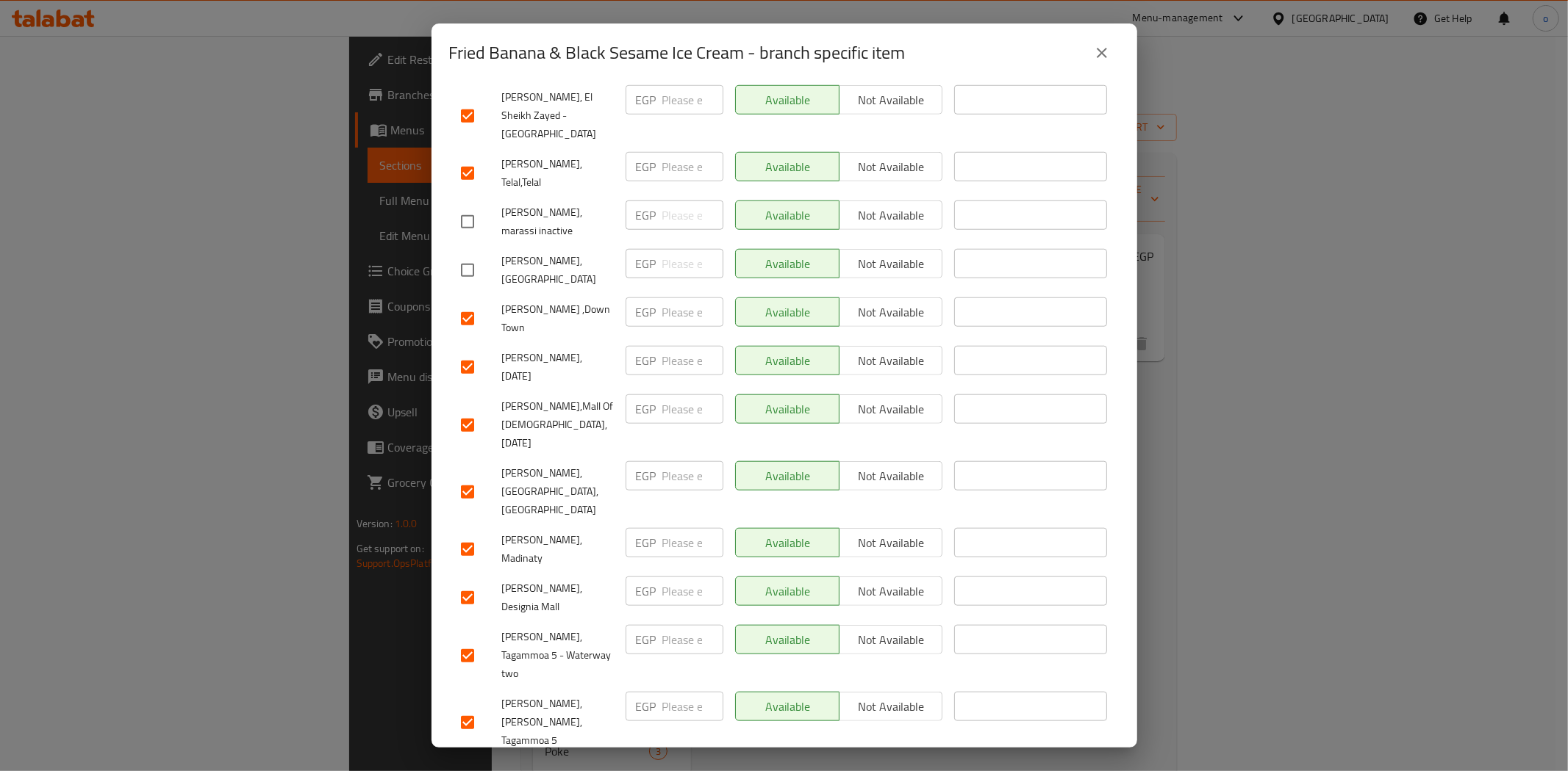
scroll to position [1014, 0]
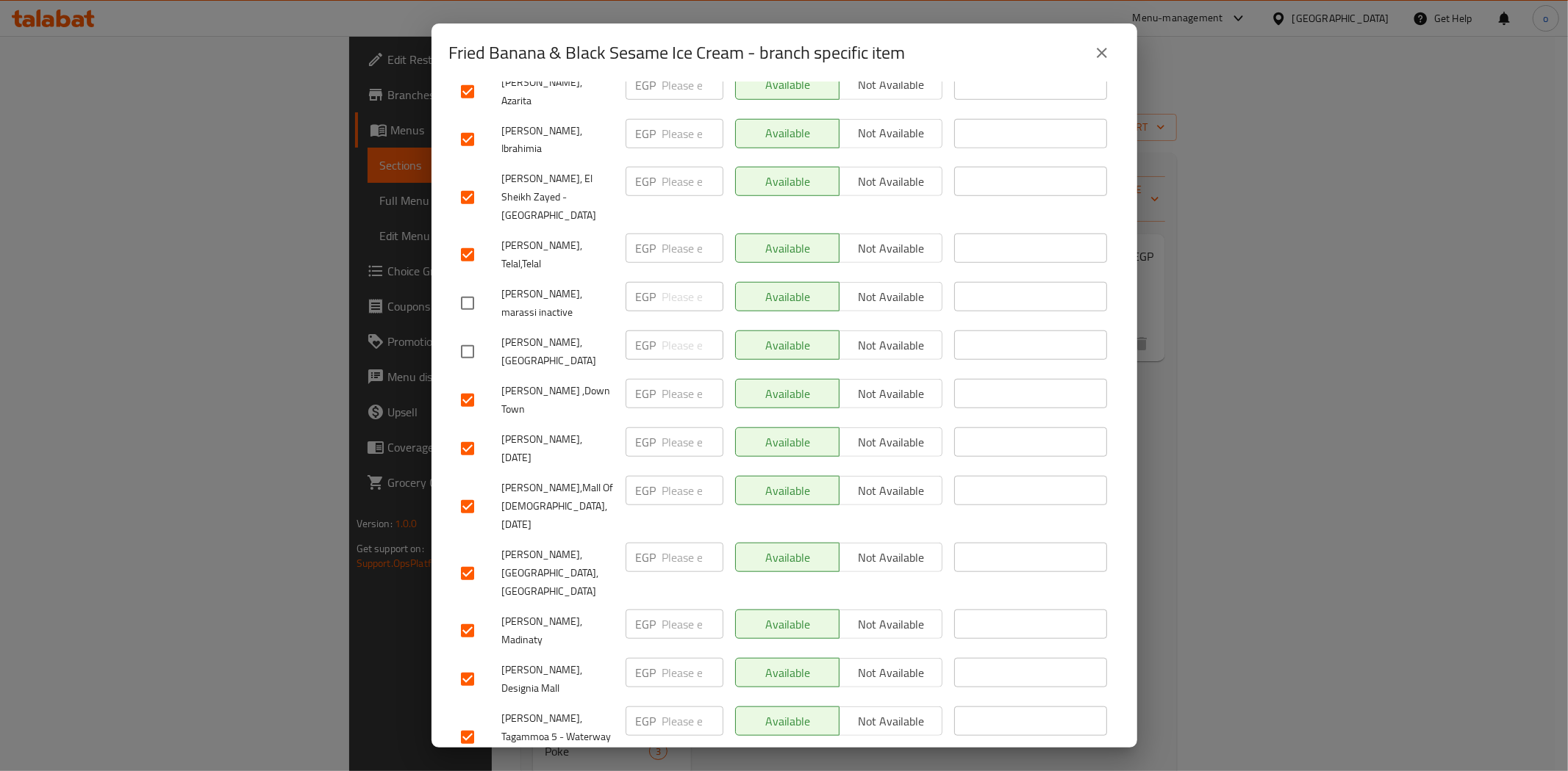
click at [453, 664] on input "checkbox" at bounding box center [467, 679] width 31 height 31
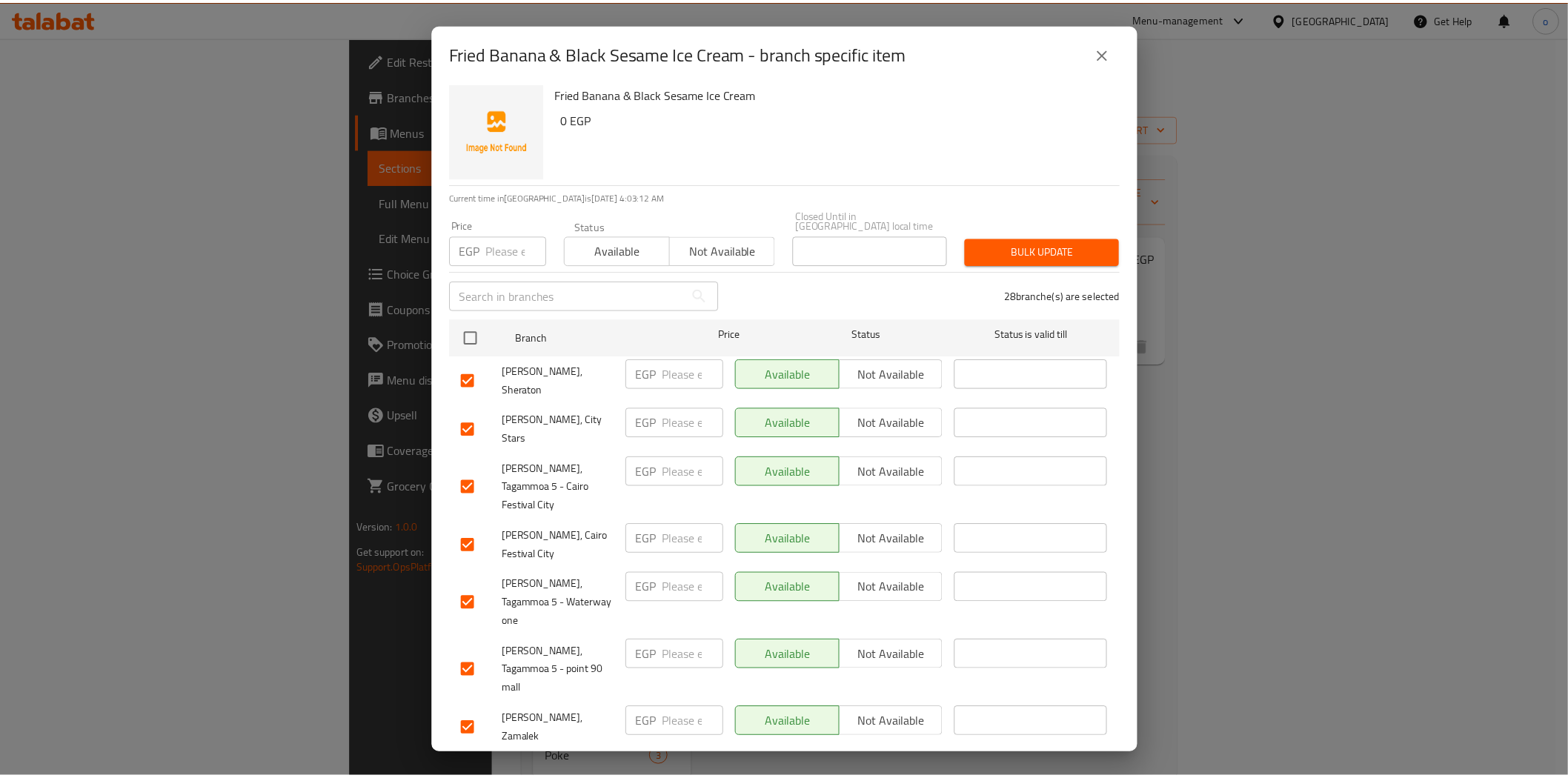
scroll to position [0, 0]
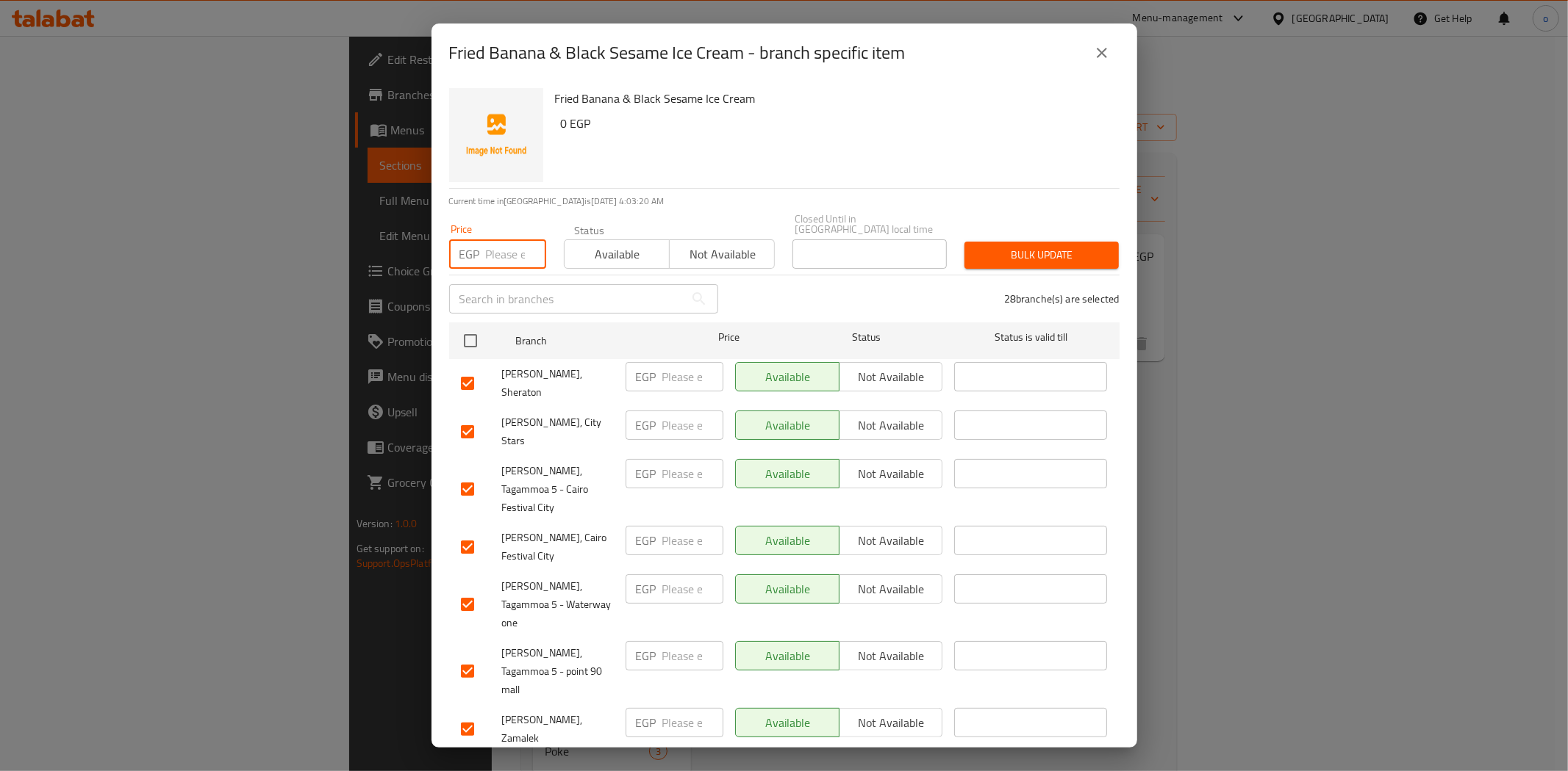
drag, startPoint x: 500, startPoint y: 233, endPoint x: 522, endPoint y: 233, distance: 22.0
click at [501, 240] on input "number" at bounding box center [516, 254] width 60 height 30
paste input "149"
click at [1064, 247] on span "Bulk update" at bounding box center [1042, 255] width 131 height 18
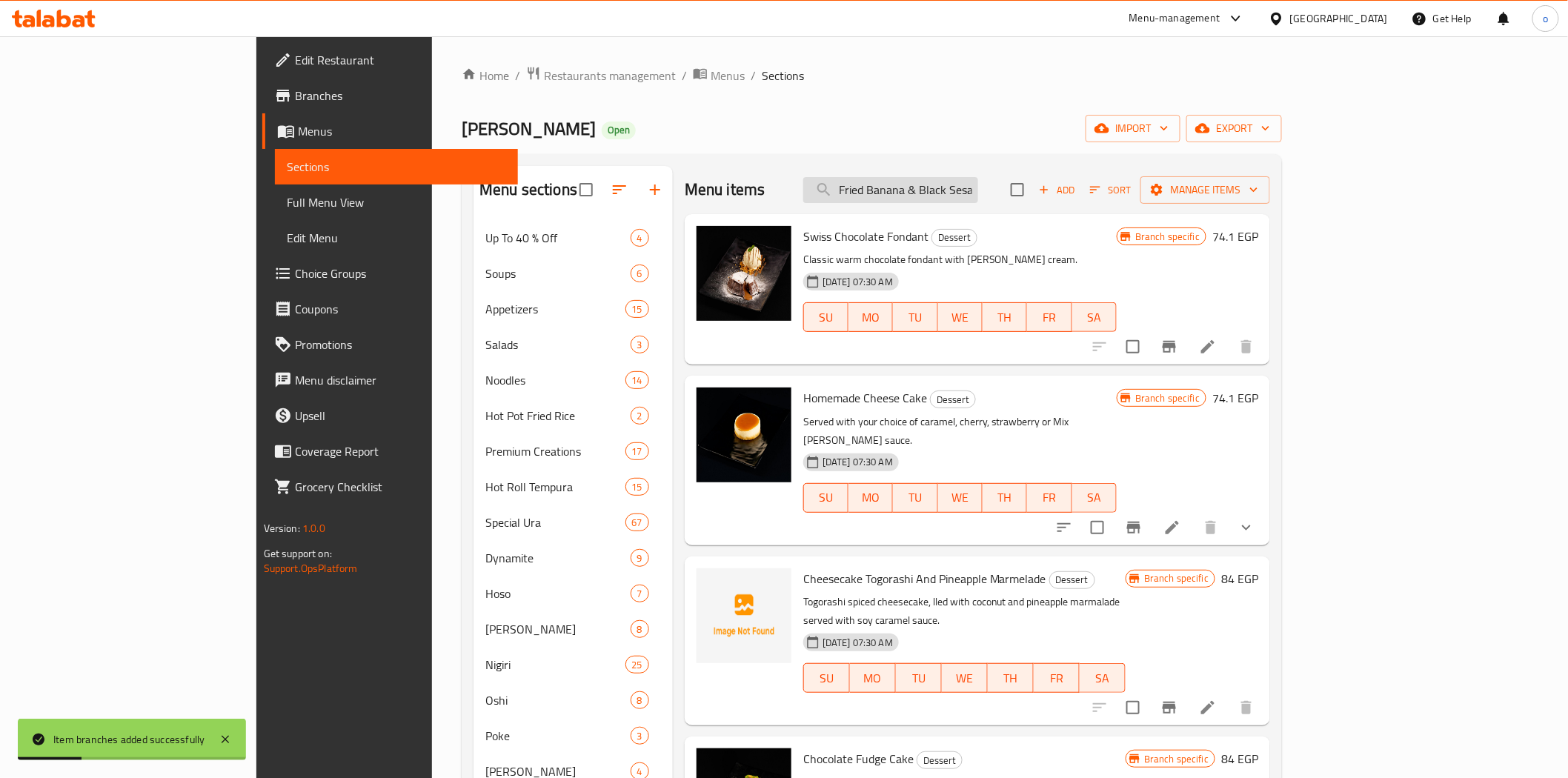
click at [978, 188] on input "Fried Banana & Black Sesame Ice Cream" at bounding box center [891, 190] width 175 height 26
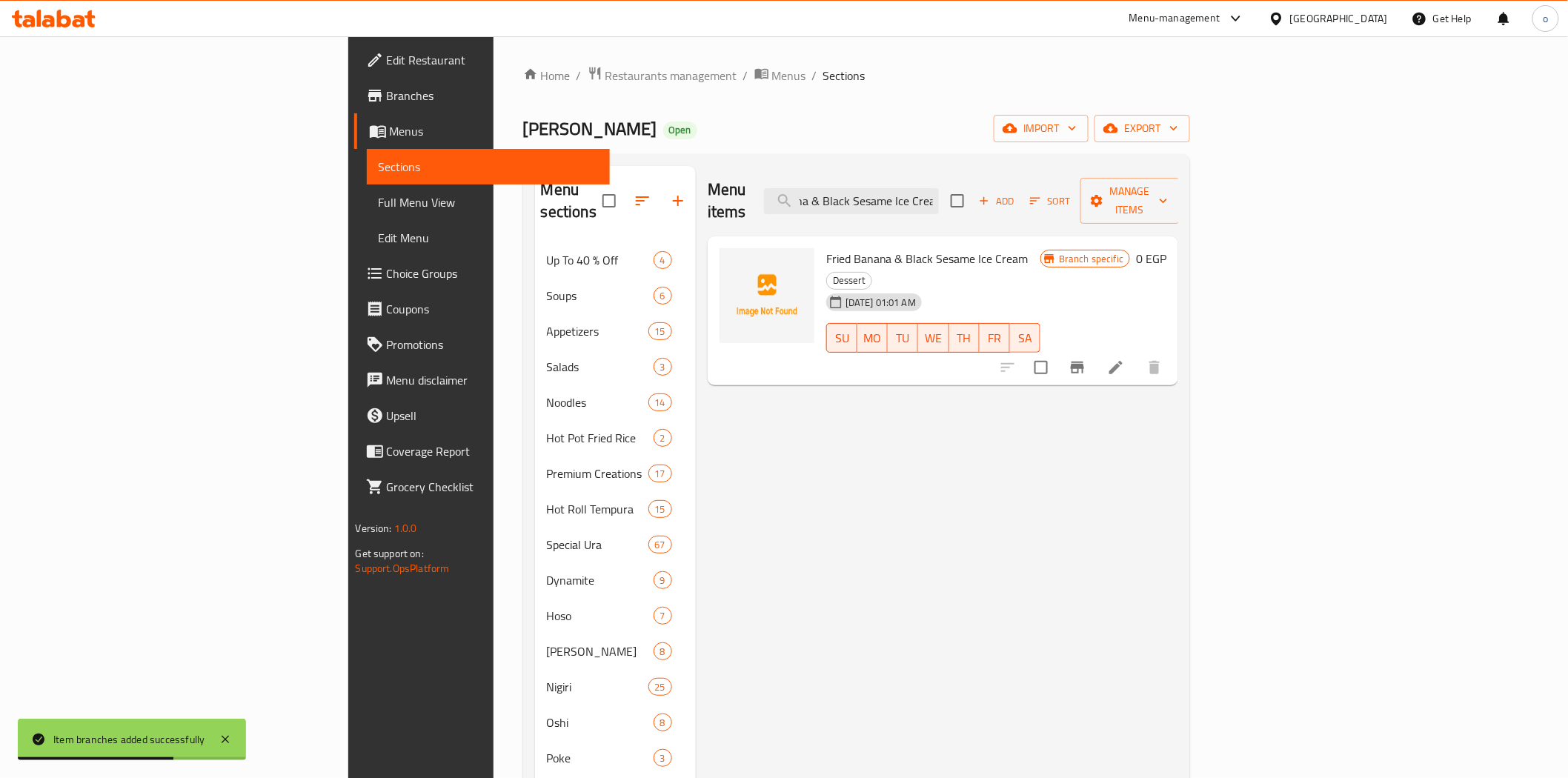
click at [1086, 359] on icon "Branch-specific-item" at bounding box center [1078, 368] width 18 height 18
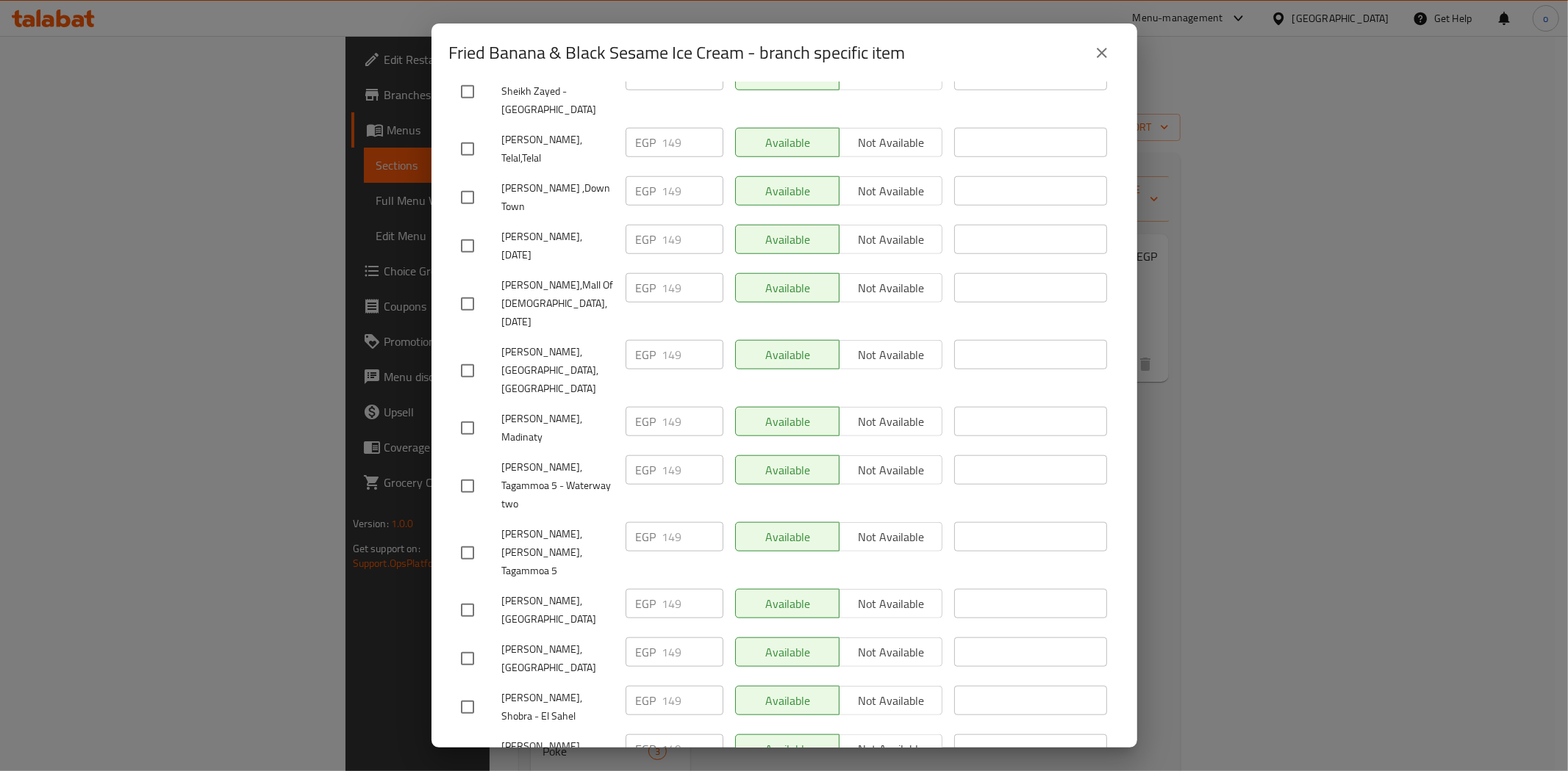
scroll to position [1143, 0]
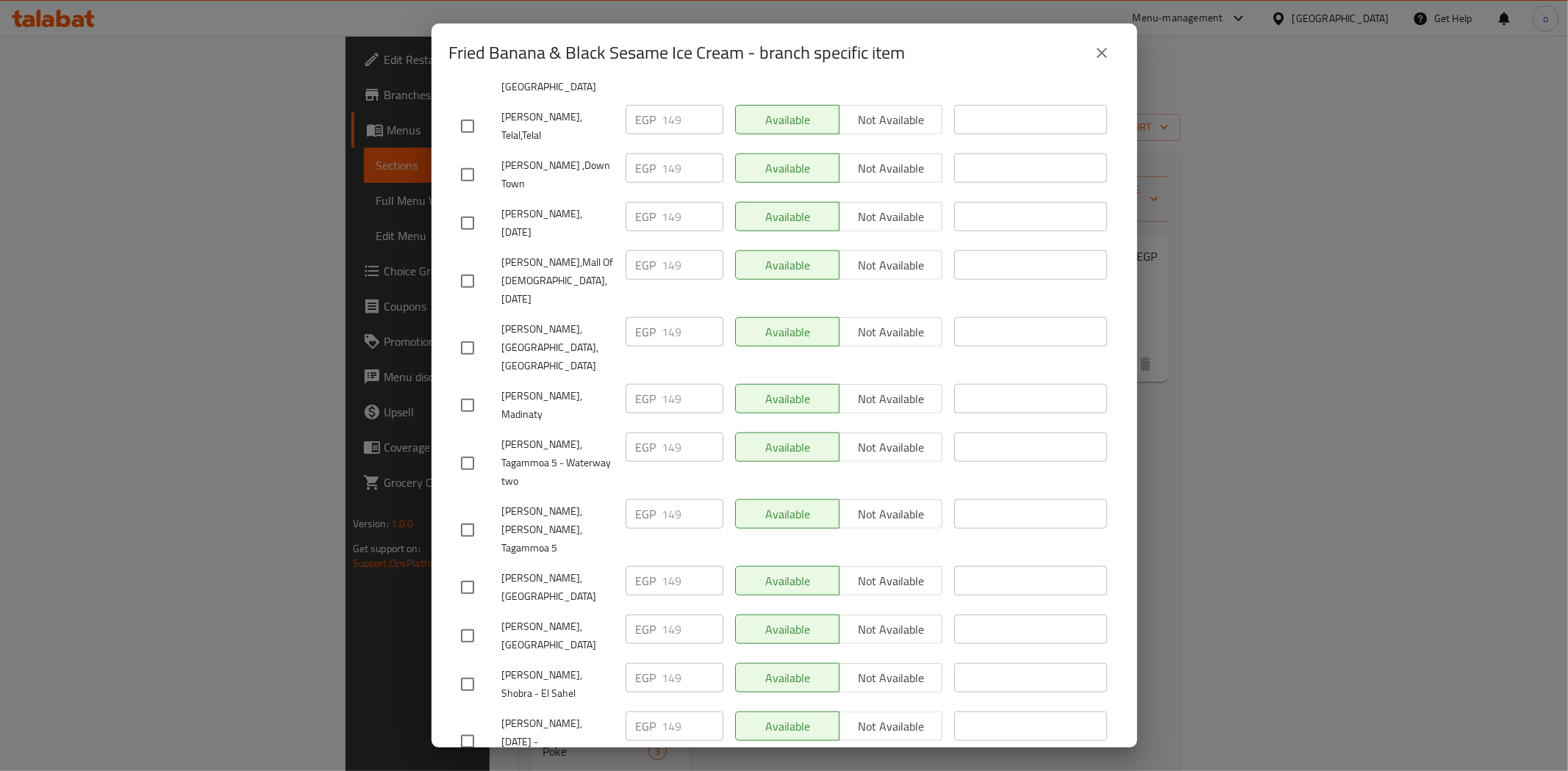
drag, startPoint x: 466, startPoint y: 622, endPoint x: 523, endPoint y: 555, distance: 88.0
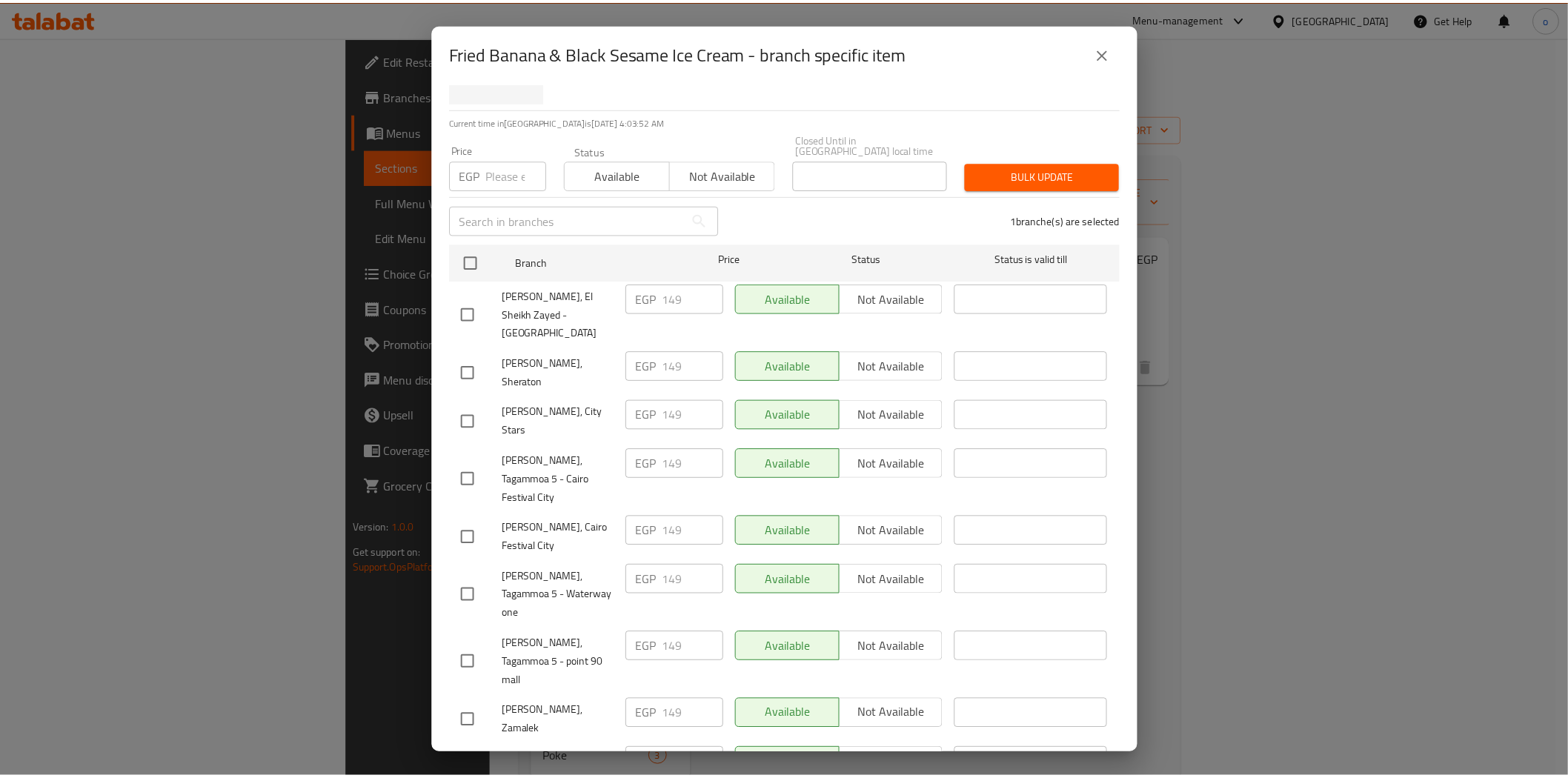
scroll to position [0, 0]
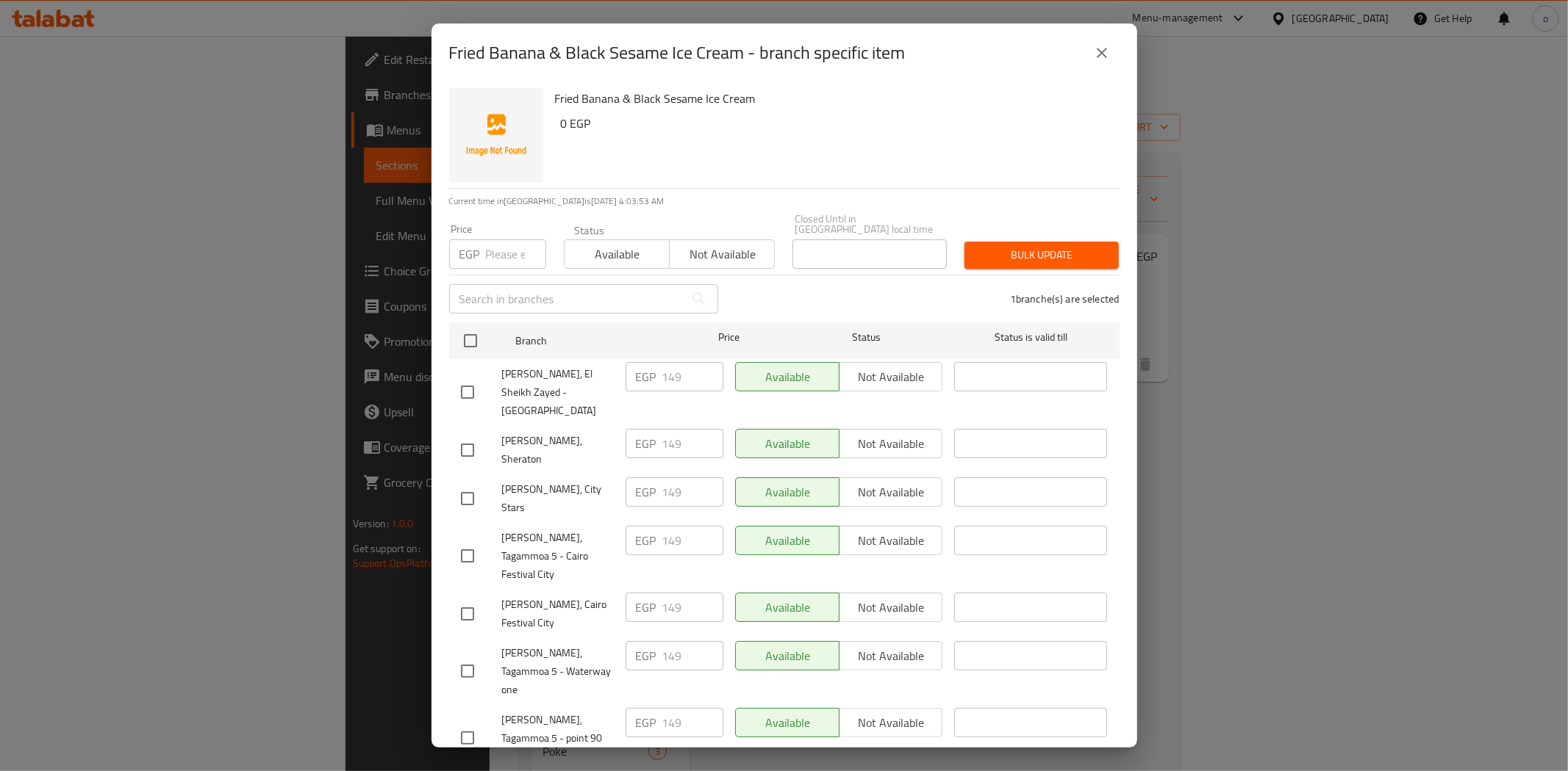
click at [505, 252] on input "number" at bounding box center [516, 254] width 60 height 30
paste input "166"
click at [1091, 255] on button "Bulk update" at bounding box center [1042, 255] width 154 height 27
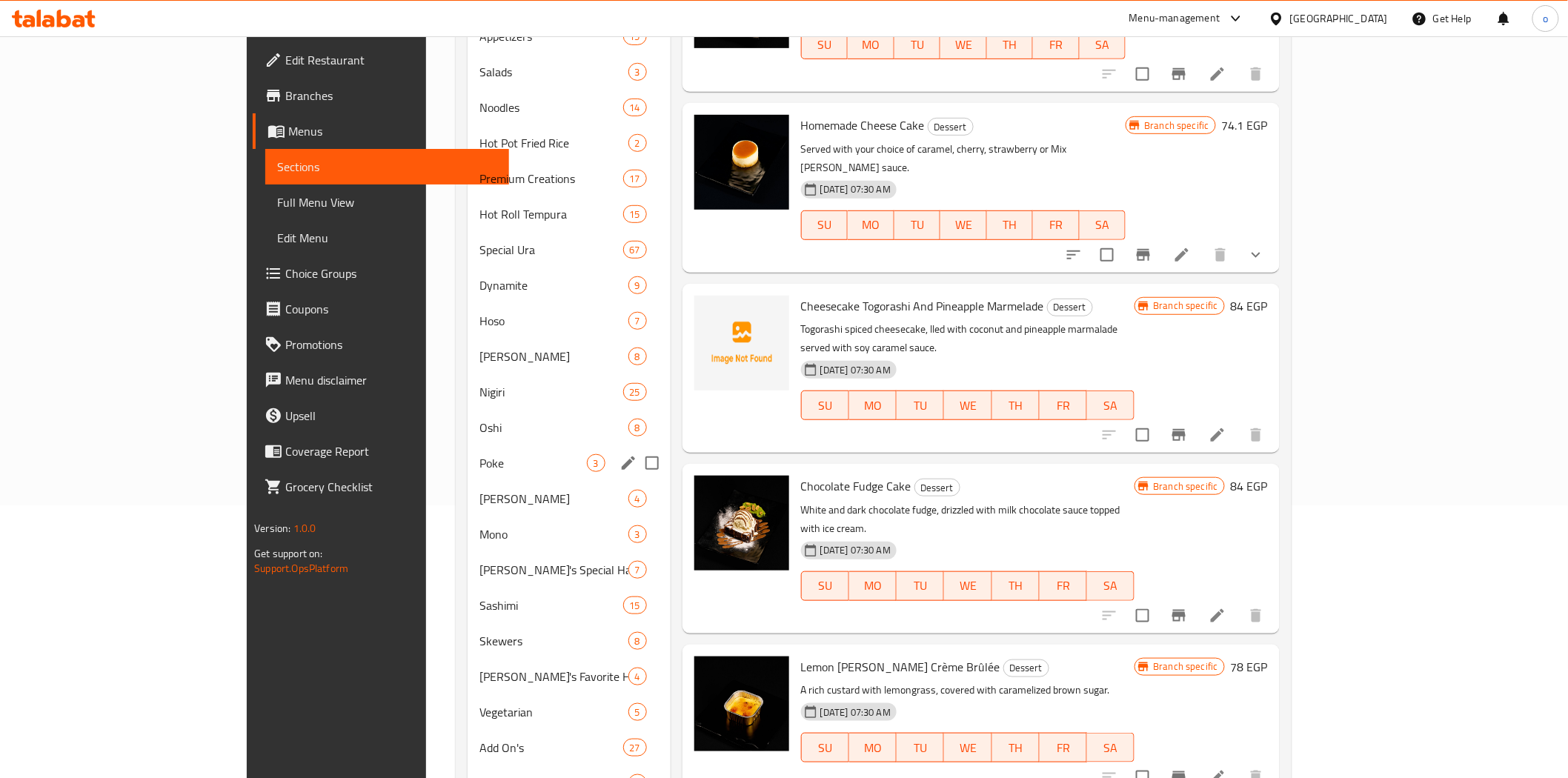
scroll to position [108, 0]
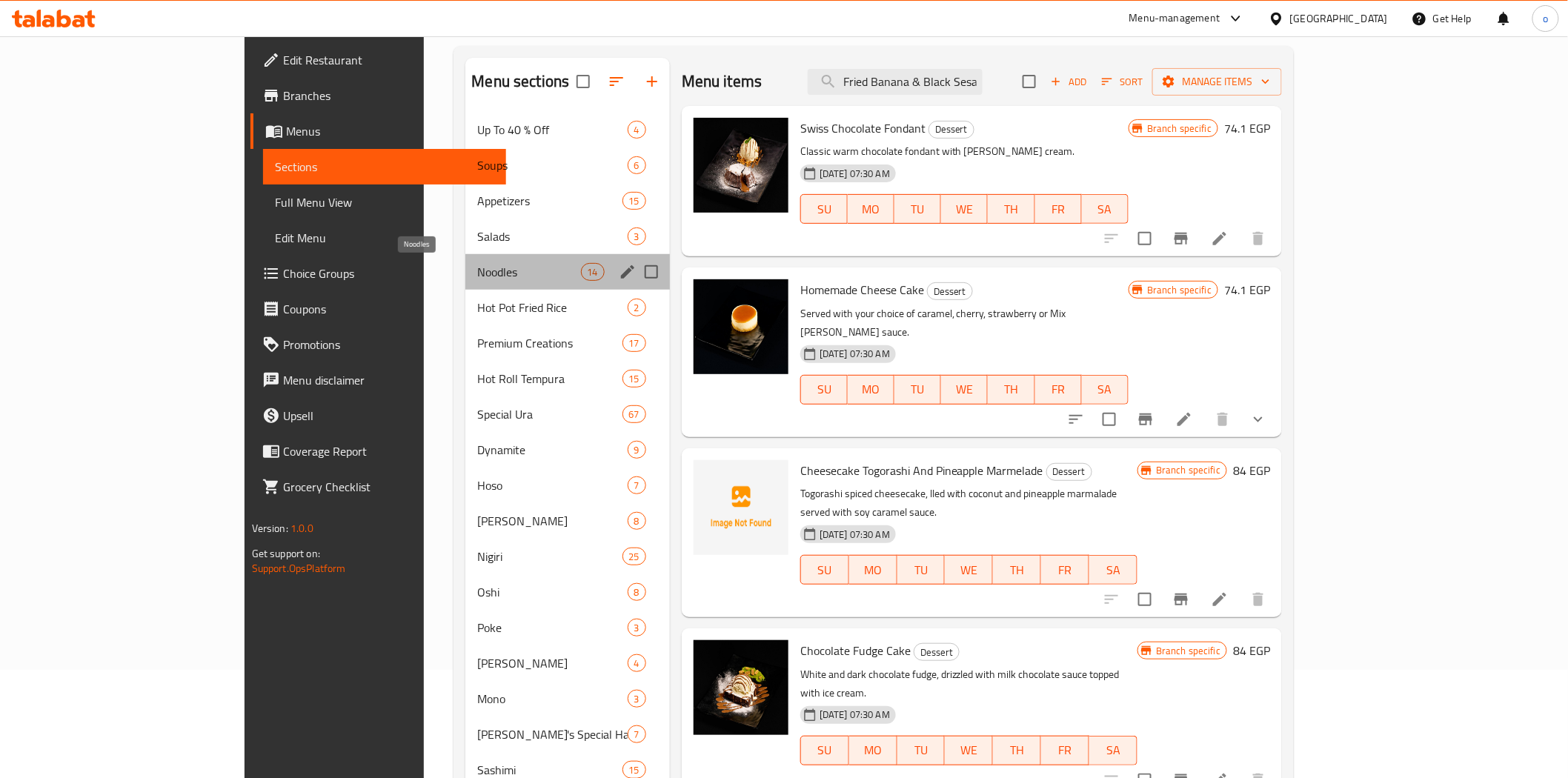
click at [477, 272] on span "Noodles" at bounding box center [528, 272] width 103 height 18
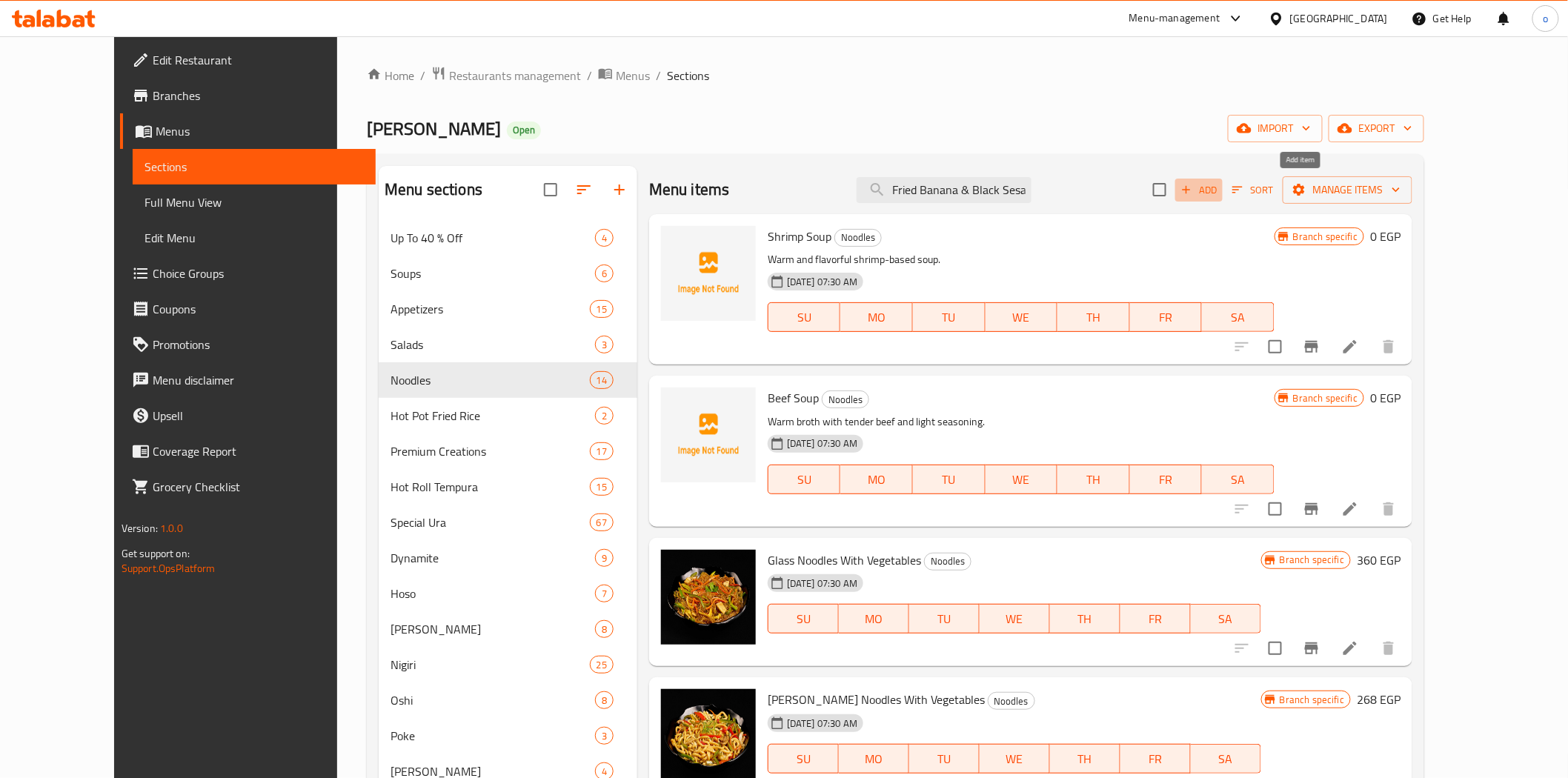
click at [1220, 188] on span "Add" at bounding box center [1198, 190] width 40 height 17
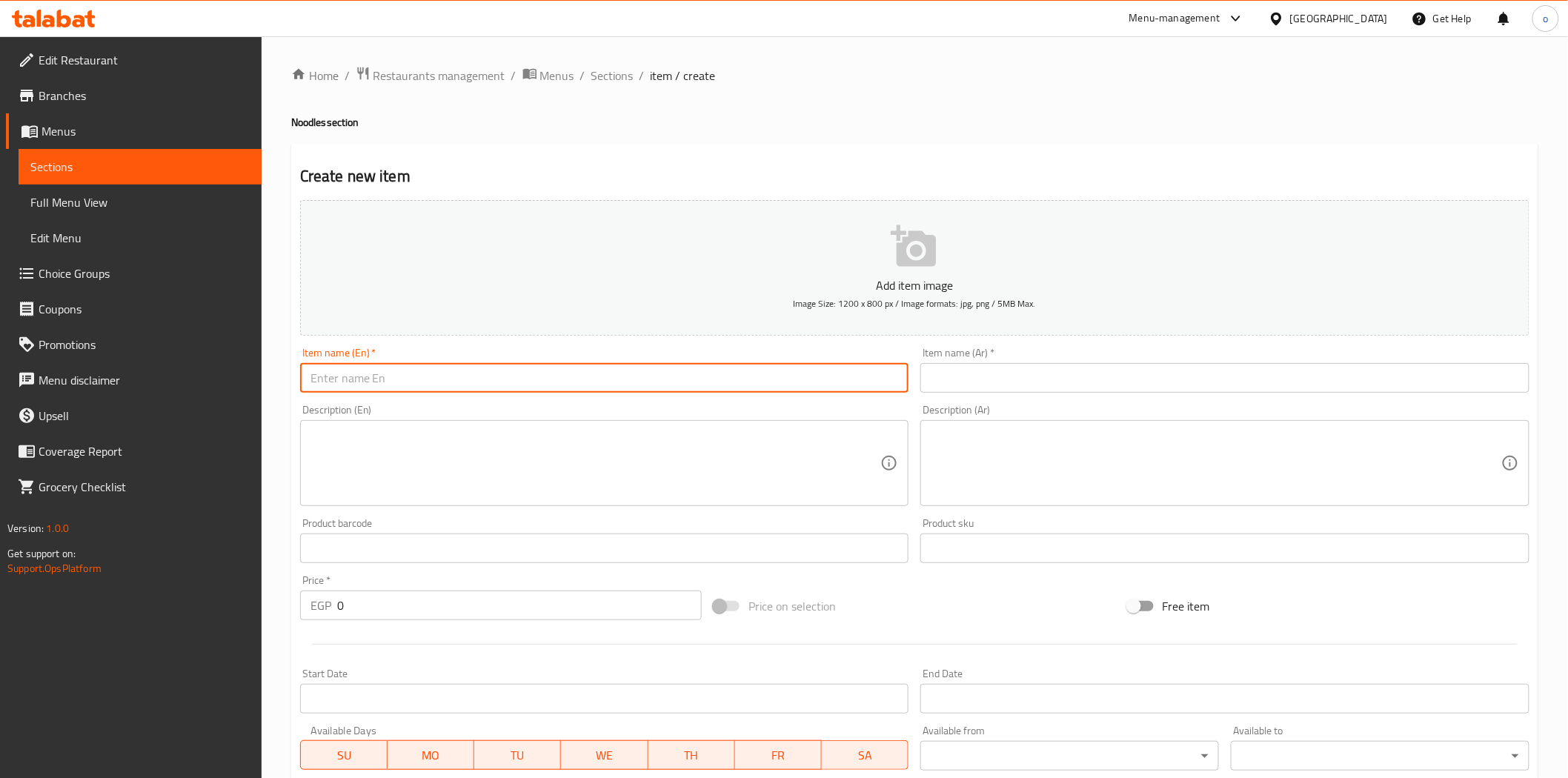
click at [729, 375] on input "text" at bounding box center [604, 378] width 609 height 30
paste input "Stir Fried Egg Noodles With Vegetables"
click at [980, 374] on input "text" at bounding box center [1225, 378] width 609 height 30
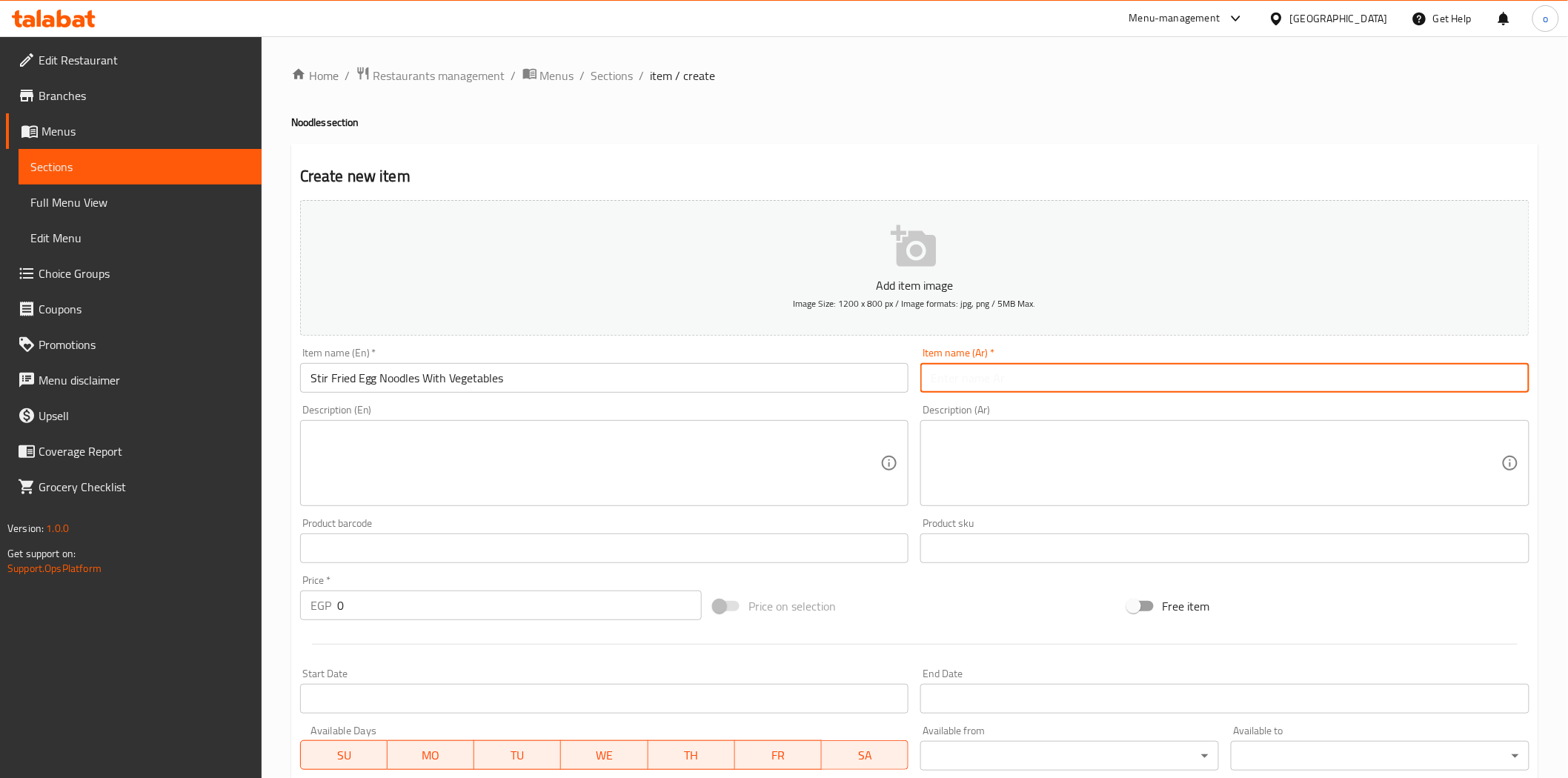
paste input "نودلز البيض المقلية مع الخضار"
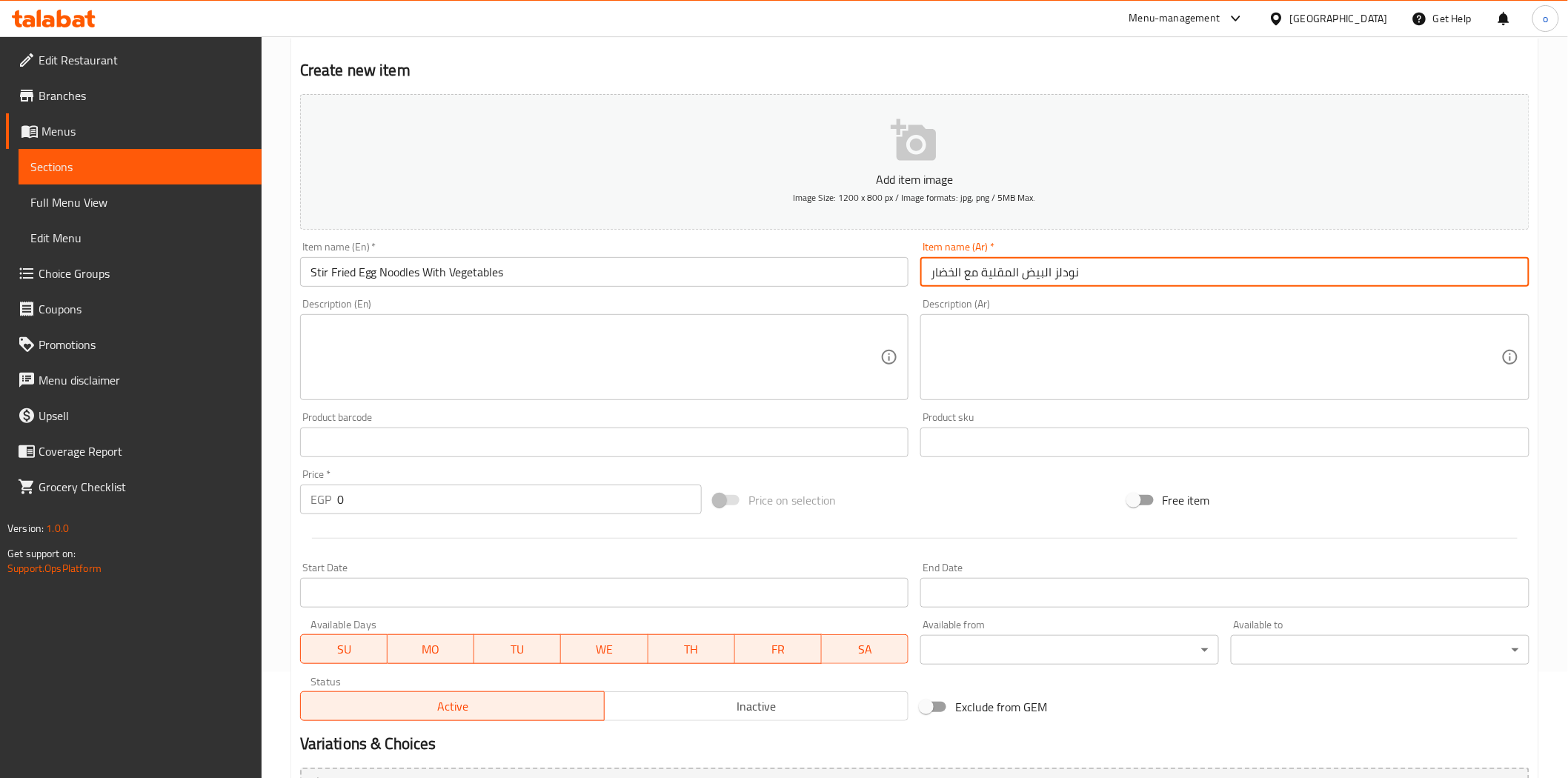
scroll to position [267, 0]
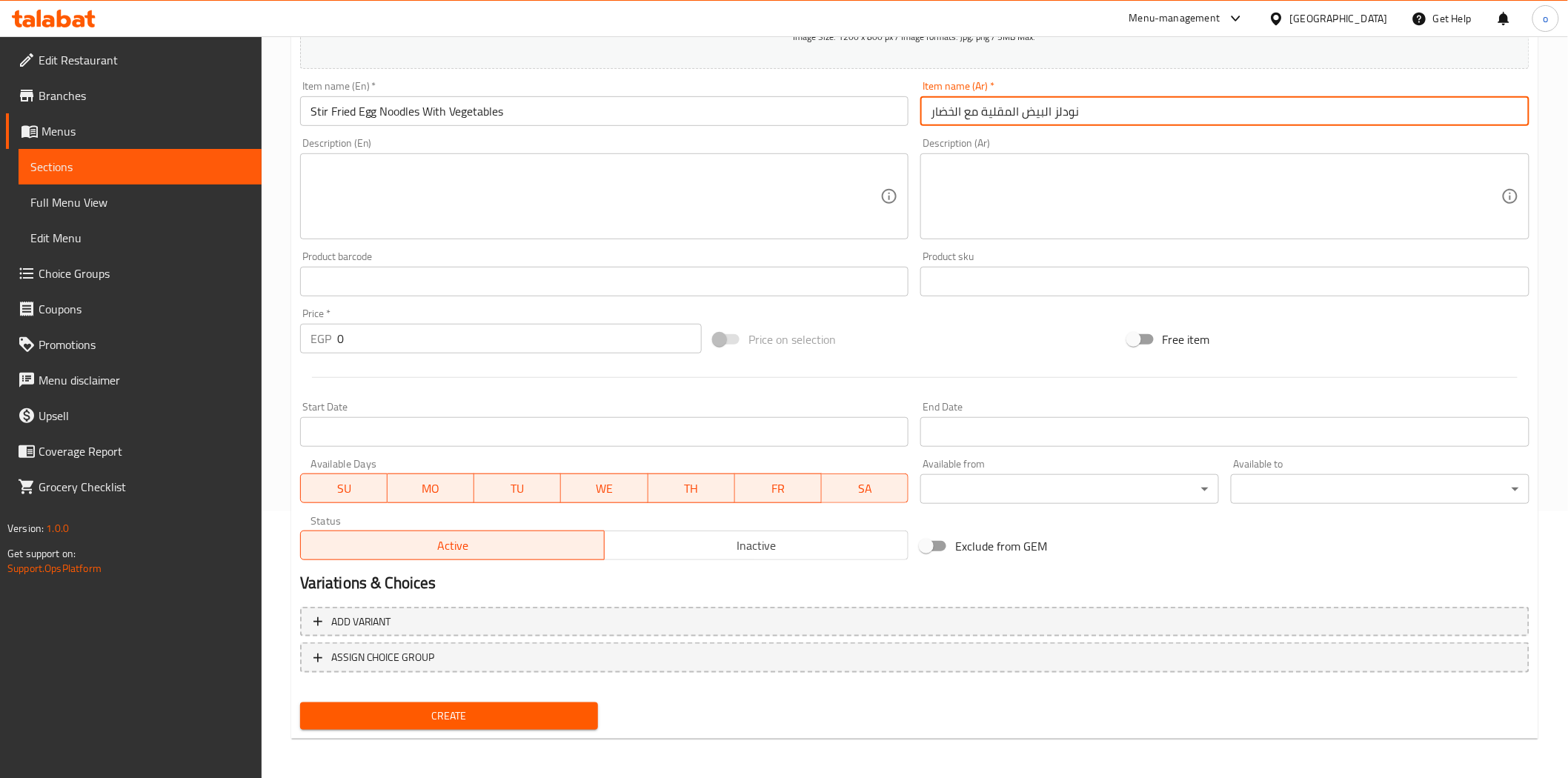
click at [492, 708] on span "Create" at bounding box center [450, 716] width 275 height 19
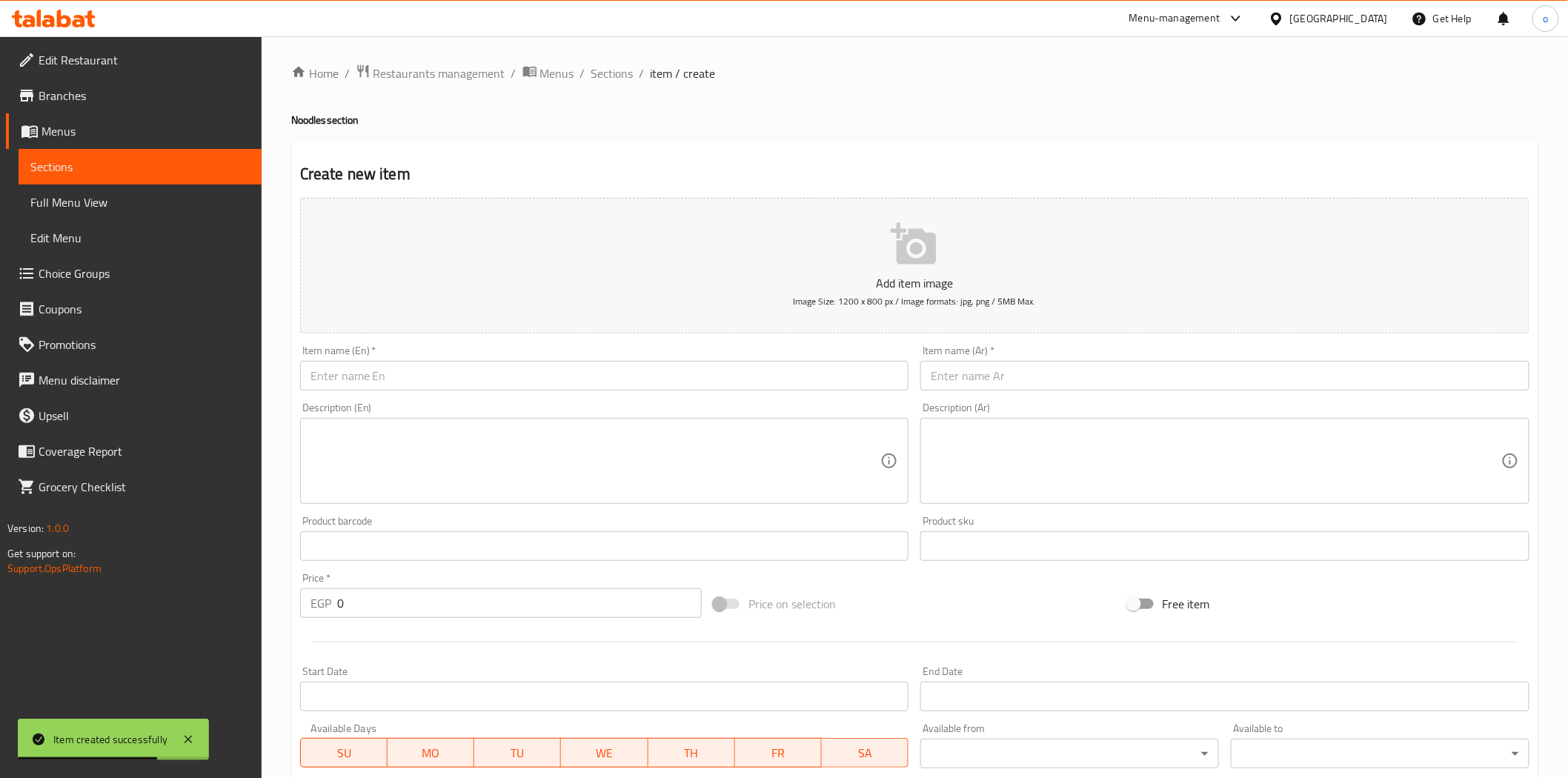
scroll to position [0, 0]
click at [609, 82] on span "Sections" at bounding box center [613, 76] width 42 height 18
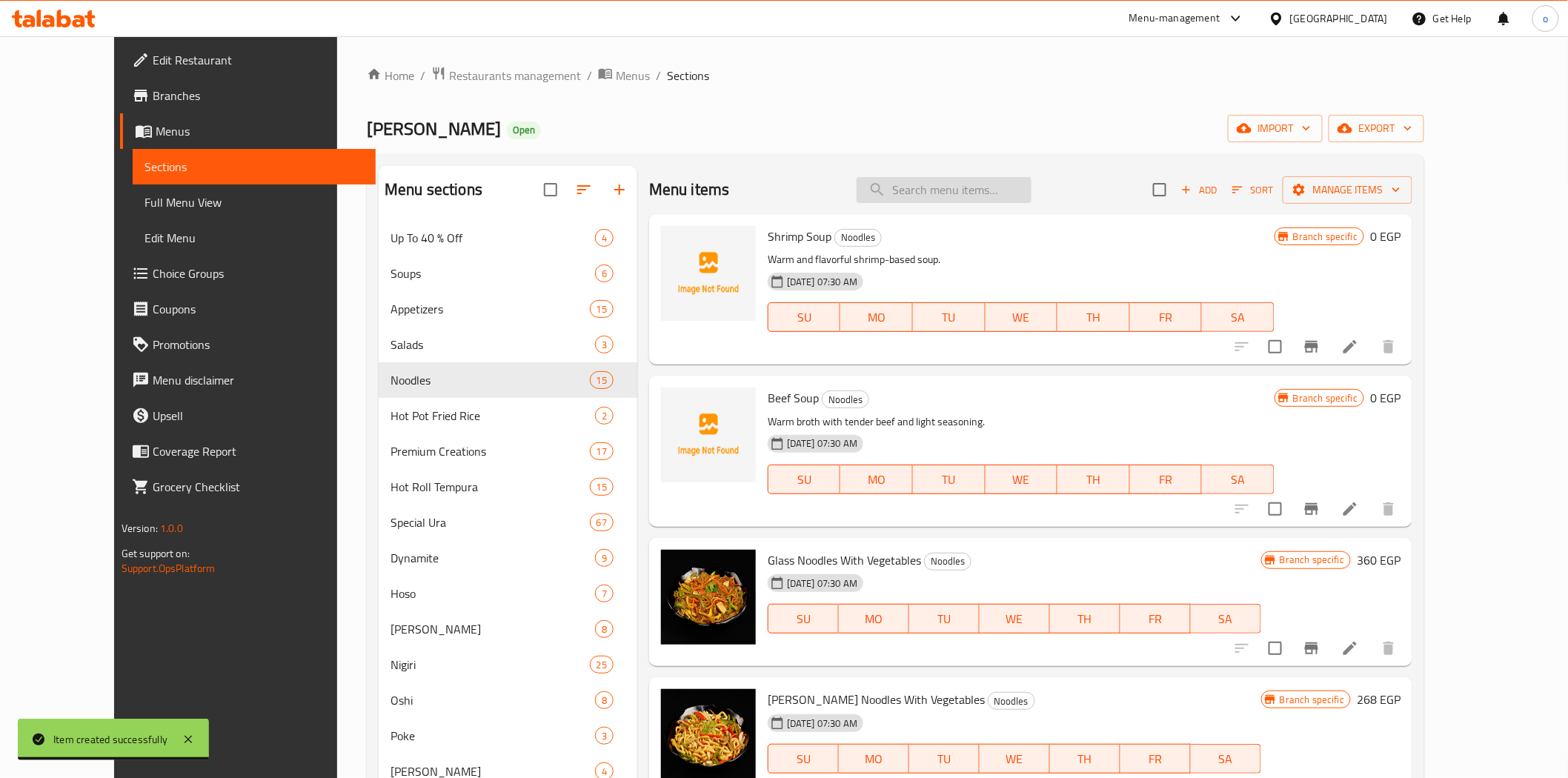
click at [994, 186] on input "search" at bounding box center [945, 190] width 175 height 26
paste input "نودلز البيض المقلية مع الخضار"
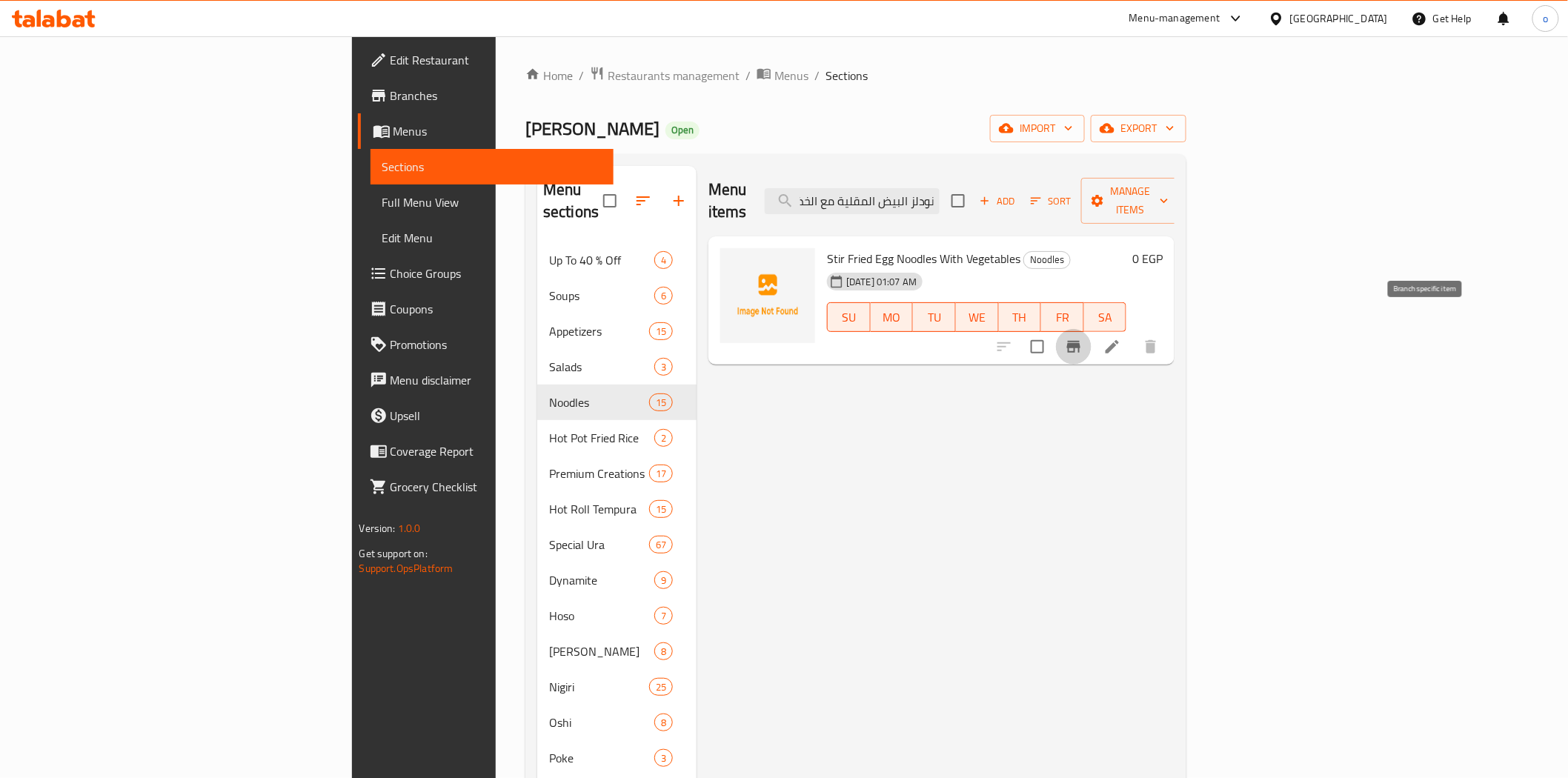
click at [1080, 341] on icon "Branch-specific-item" at bounding box center [1073, 347] width 13 height 11
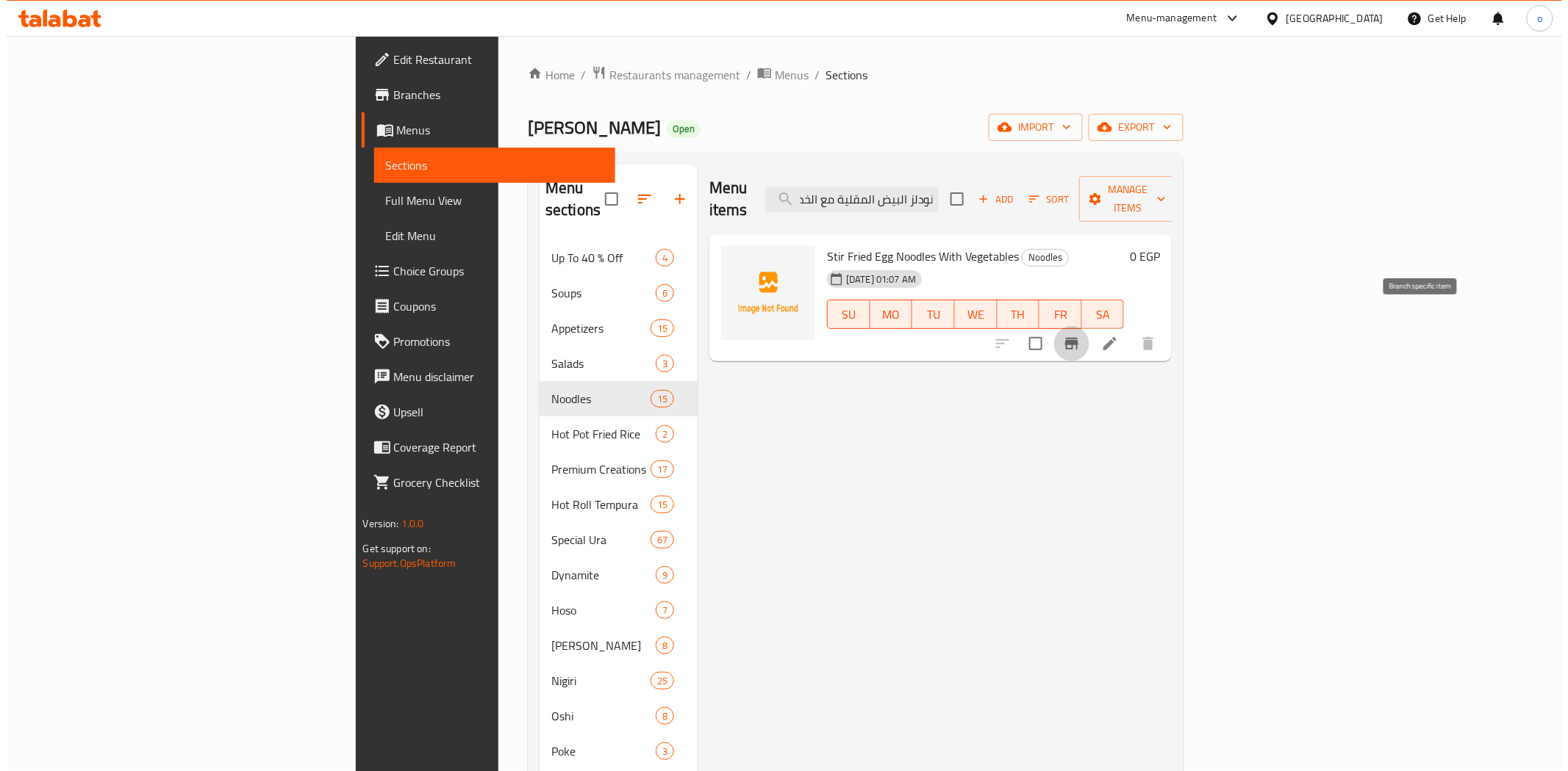
scroll to position [0, 0]
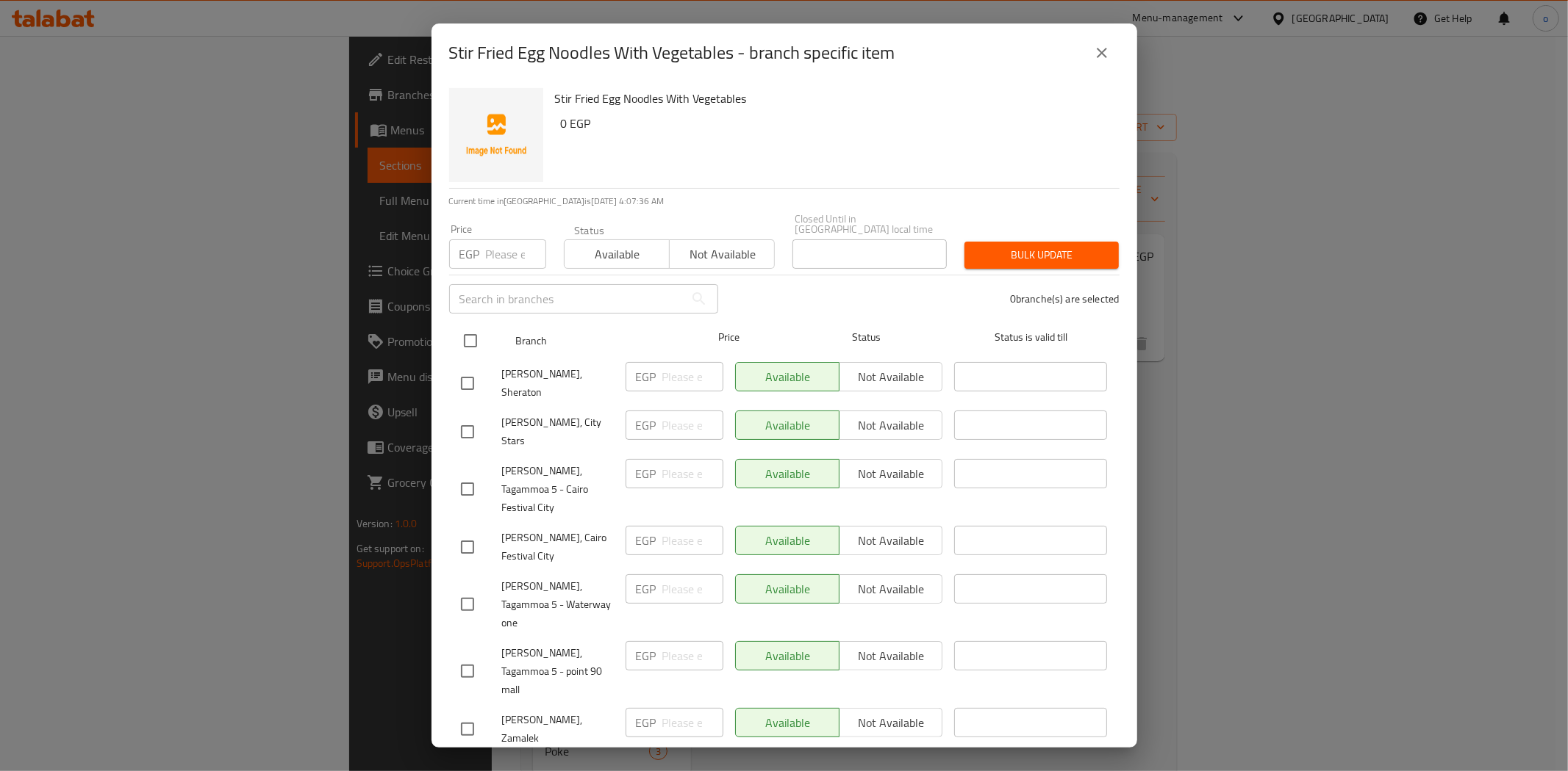
click at [472, 337] on input "checkbox" at bounding box center [470, 340] width 31 height 31
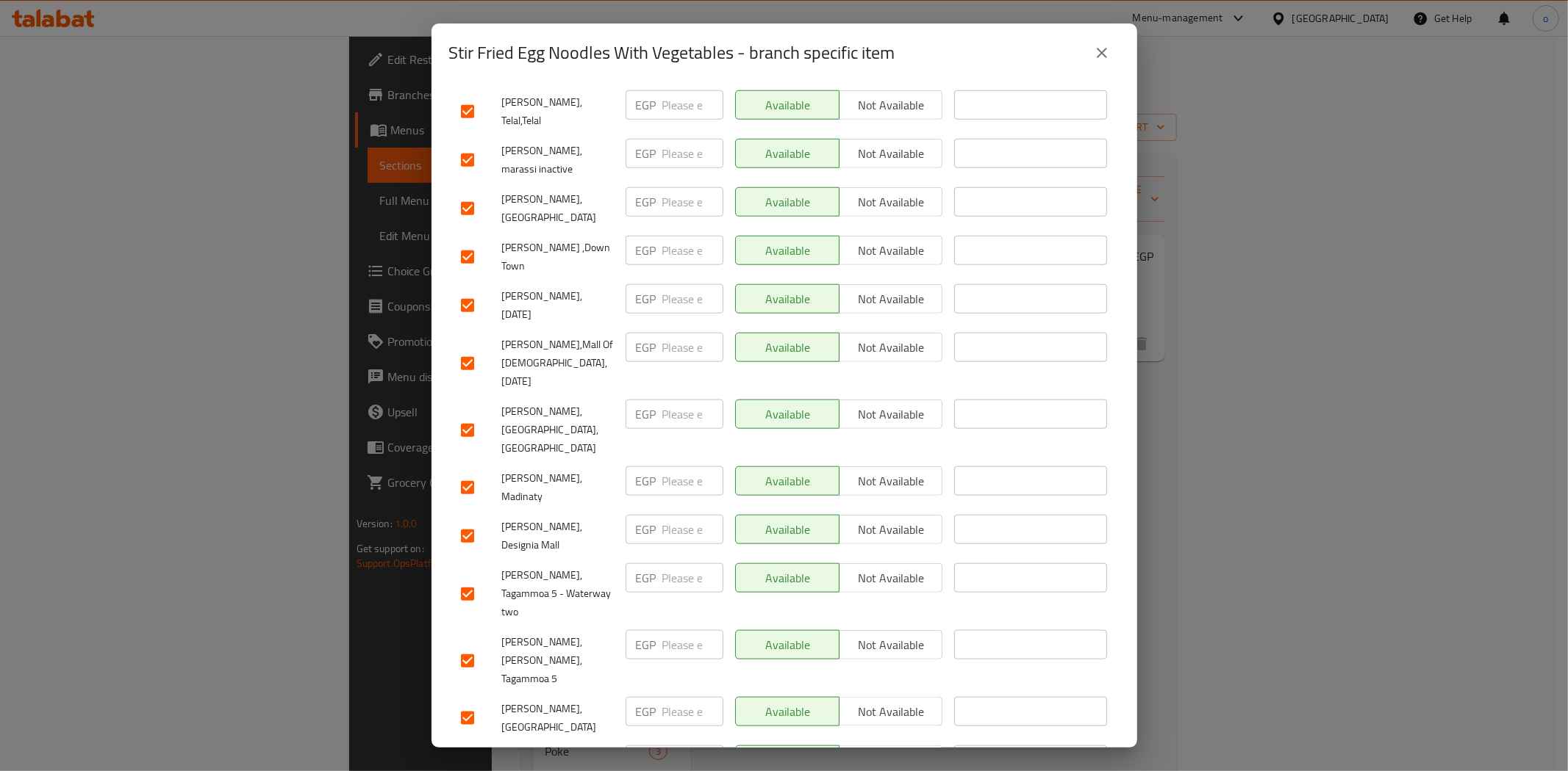
scroll to position [1177, 0]
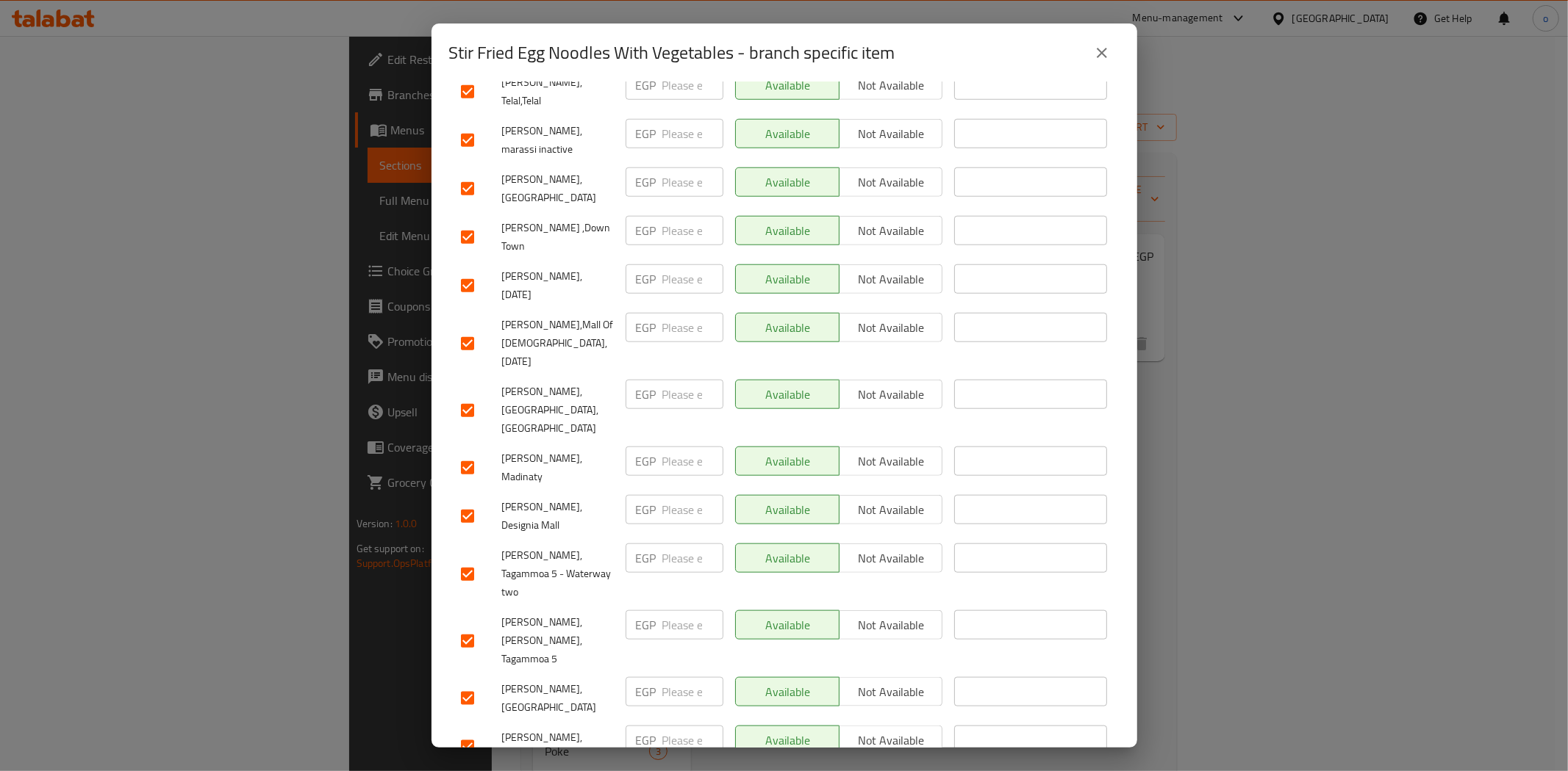
click at [476, 732] on input "checkbox" at bounding box center [467, 747] width 31 height 31
click at [463, 501] on input "checkbox" at bounding box center [467, 516] width 31 height 31
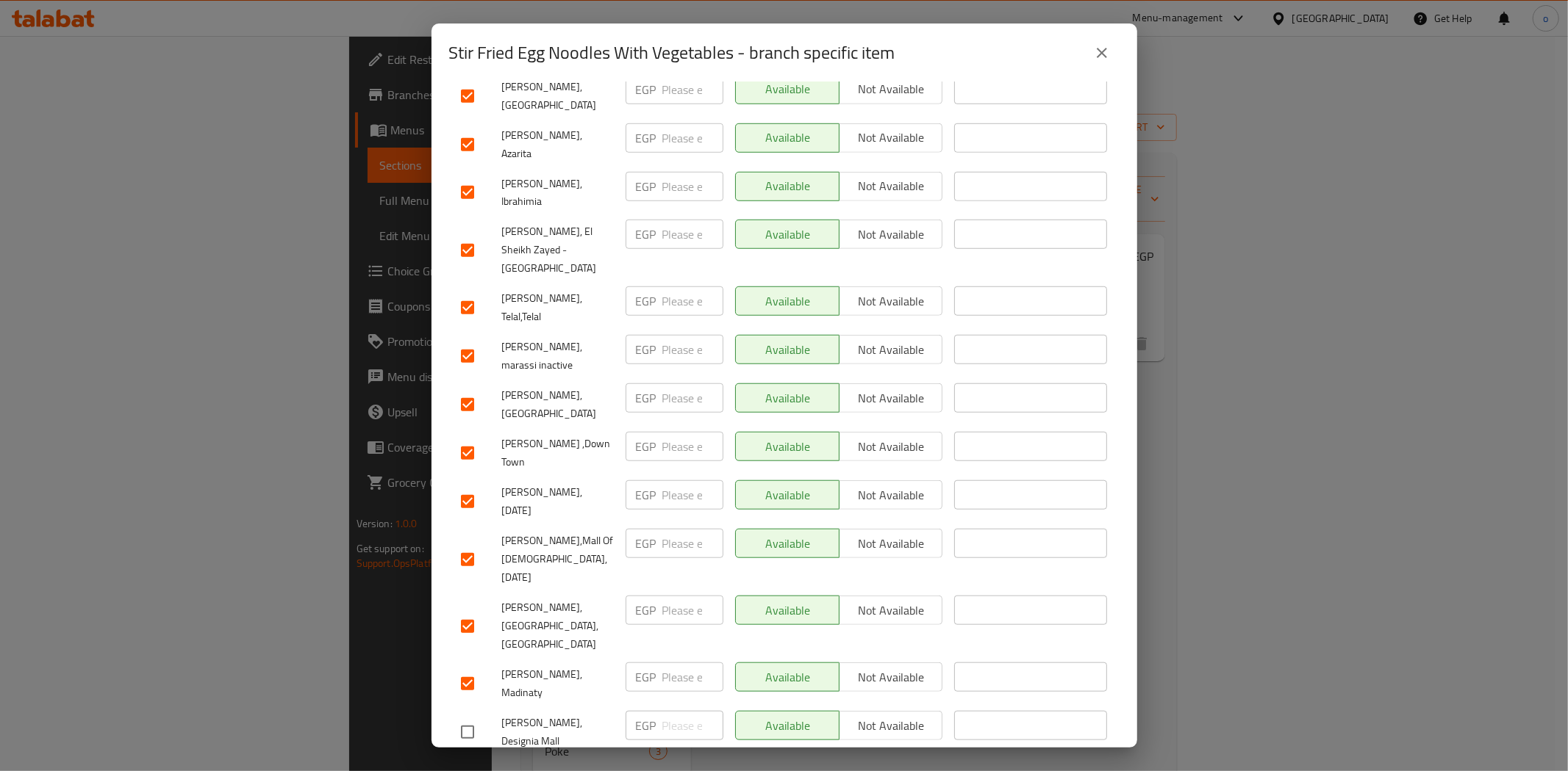
scroll to position [932, 0]
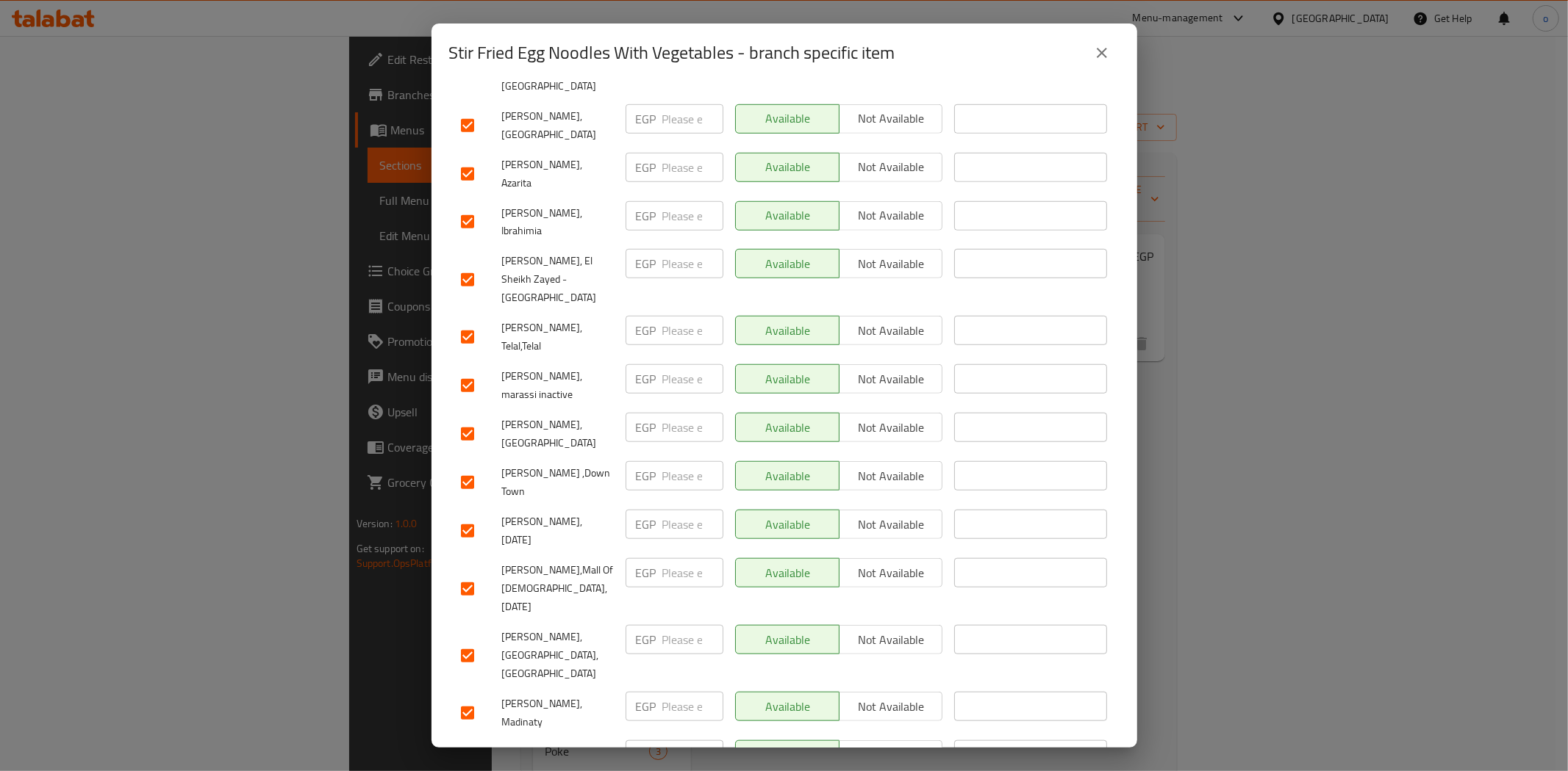
click at [463, 419] on input "checkbox" at bounding box center [467, 434] width 31 height 31
click at [464, 371] on input "checkbox" at bounding box center [467, 386] width 31 height 31
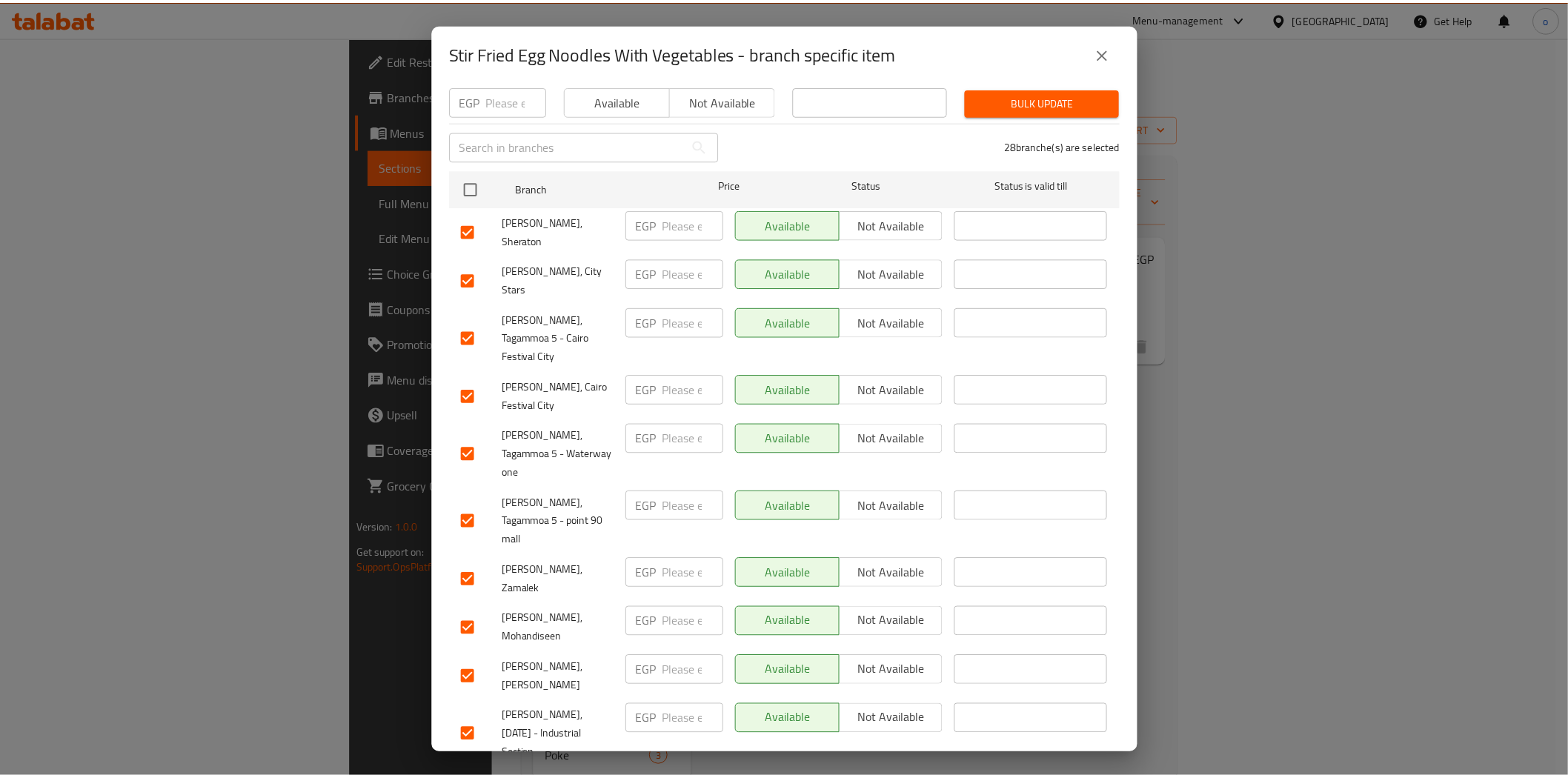
scroll to position [0, 0]
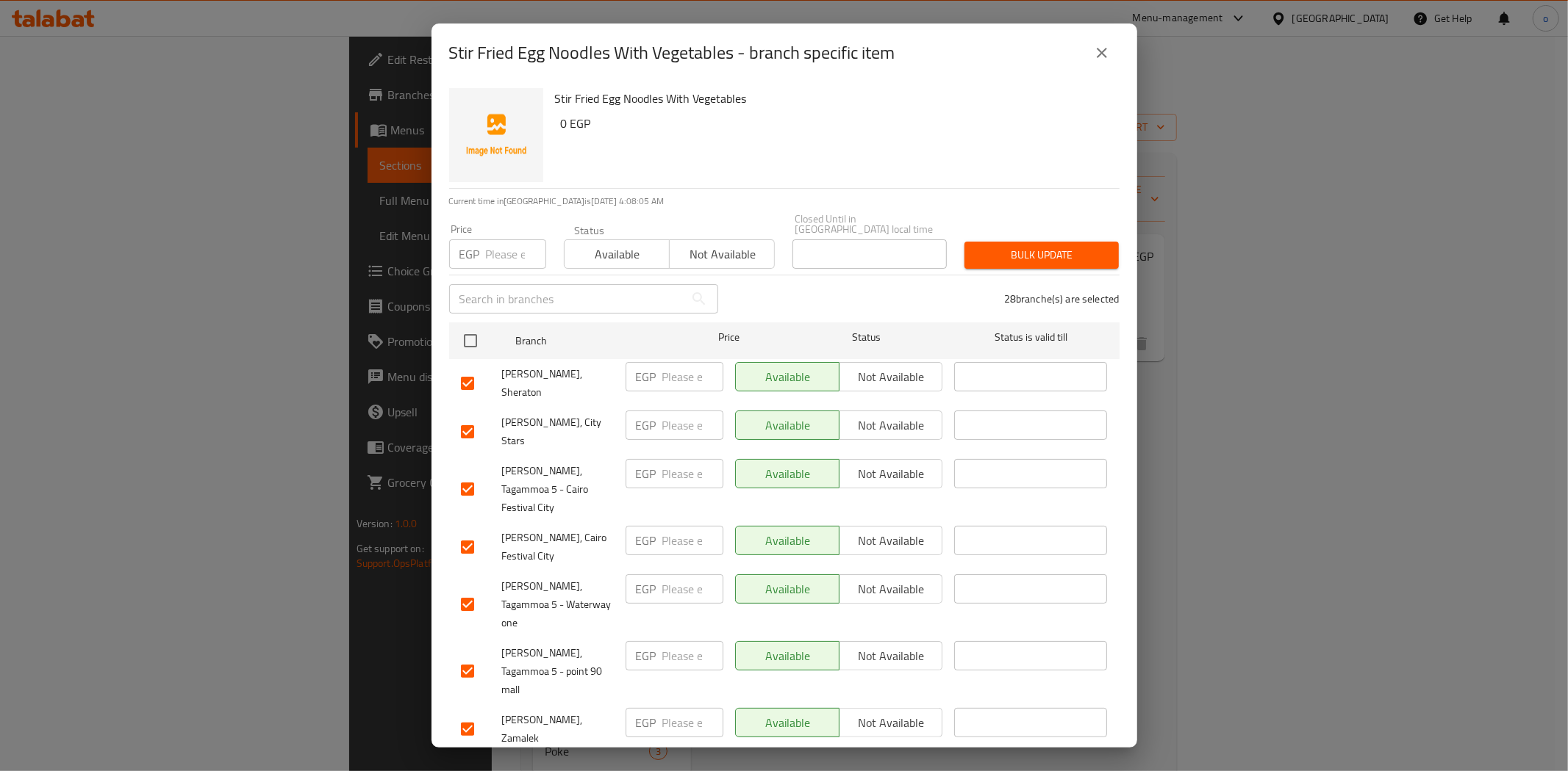
click at [505, 240] on input "number" at bounding box center [516, 254] width 60 height 30
paste input "285"
click at [1076, 247] on span "Bulk update" at bounding box center [1042, 255] width 131 height 18
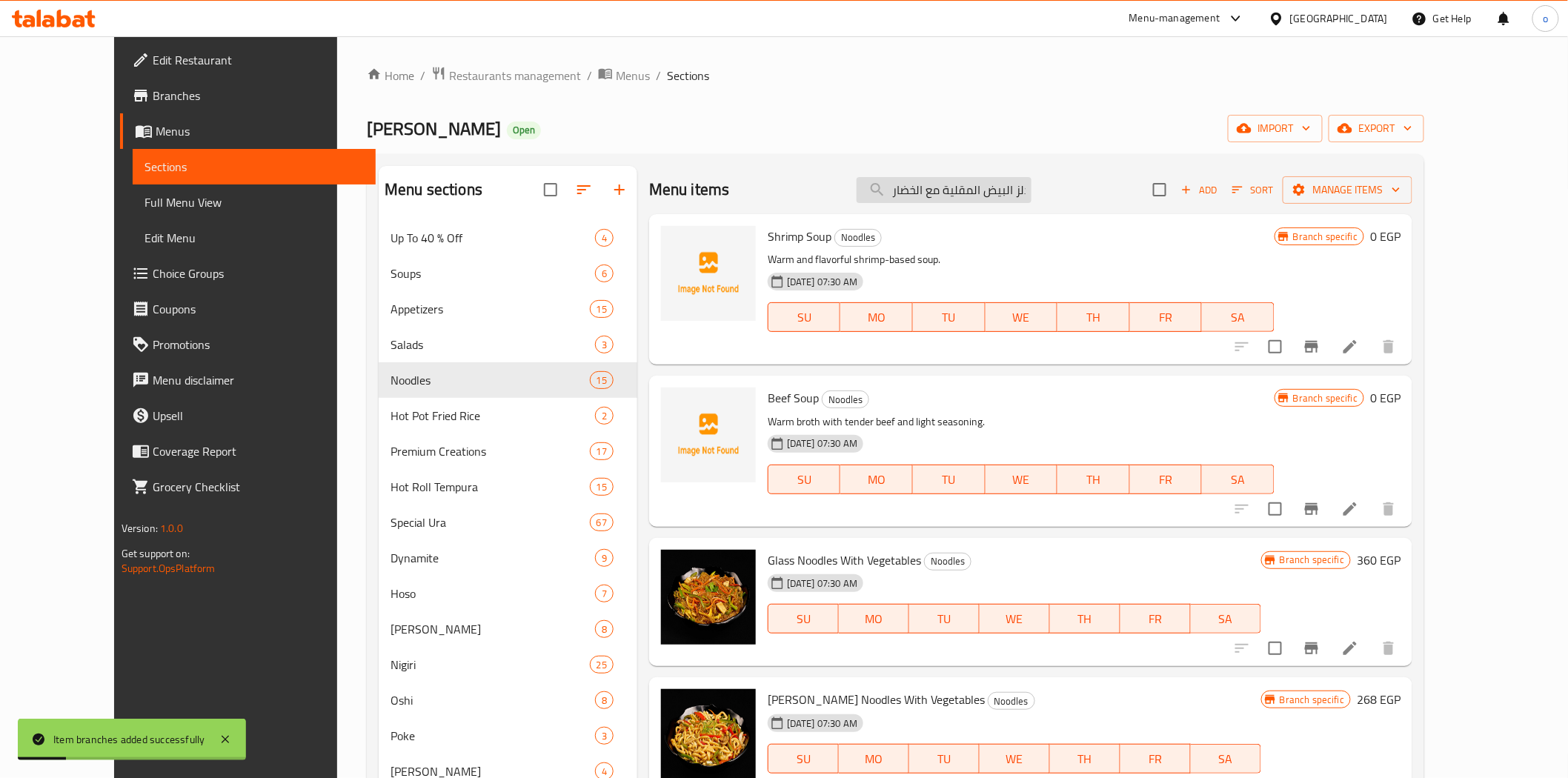
click at [987, 197] on input "نودلز البيض المقلية مع الخضار" at bounding box center [945, 190] width 175 height 26
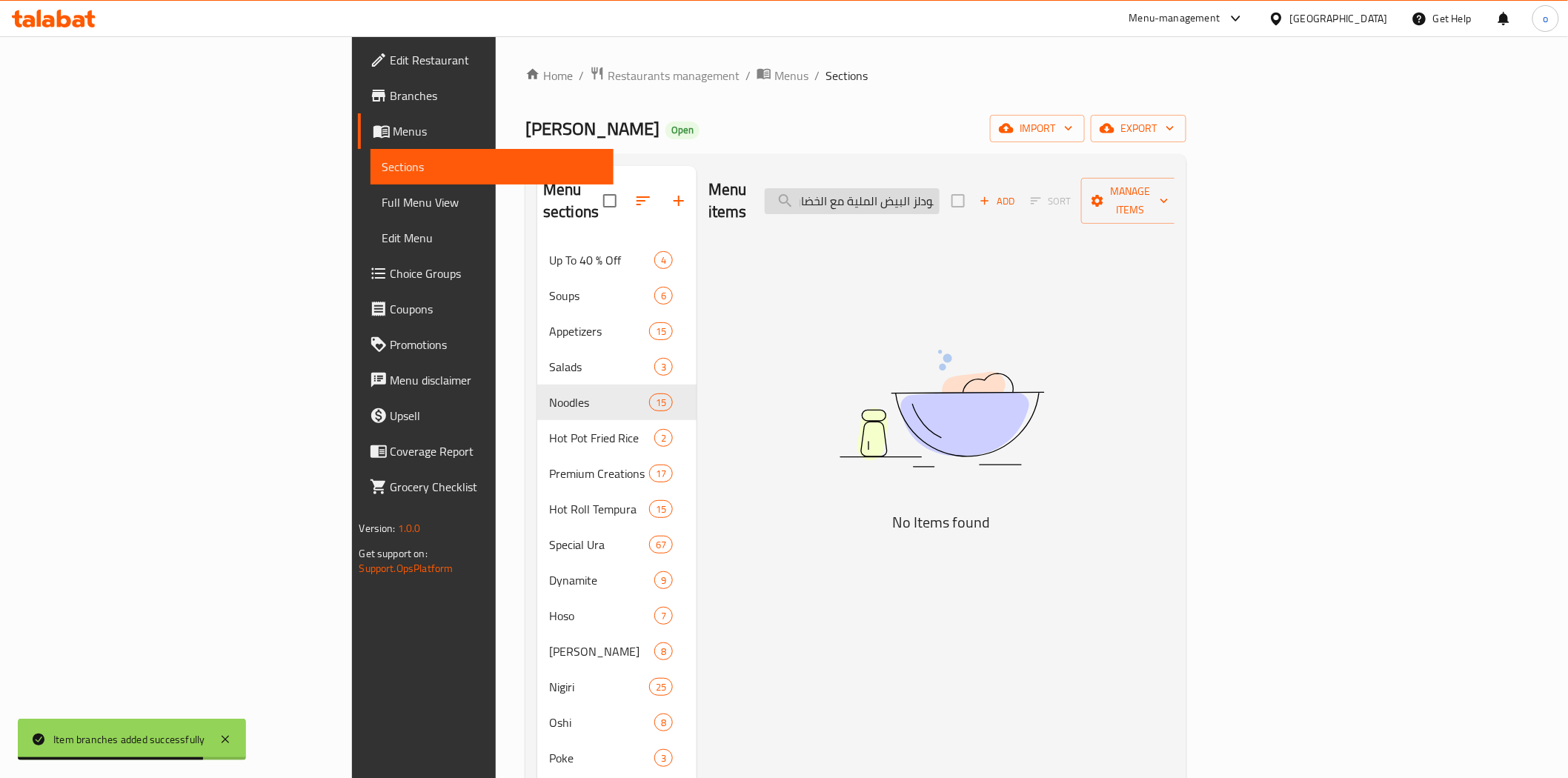
click at [940, 188] on input "نودلز البيض الملية مع الخضار" at bounding box center [852, 200] width 175 height 26
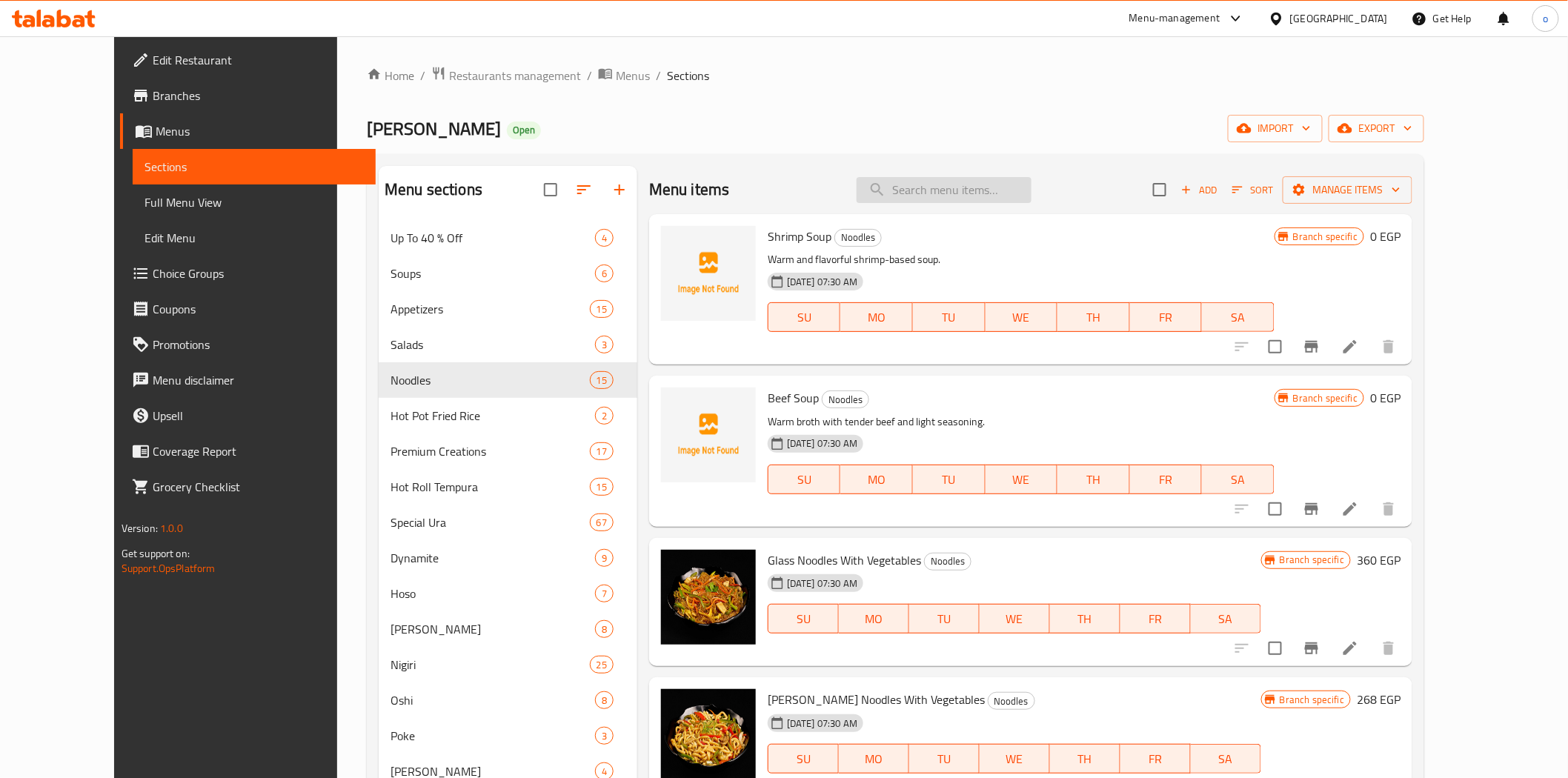
click at [972, 183] on input "search" at bounding box center [945, 190] width 175 height 26
paste input "285"
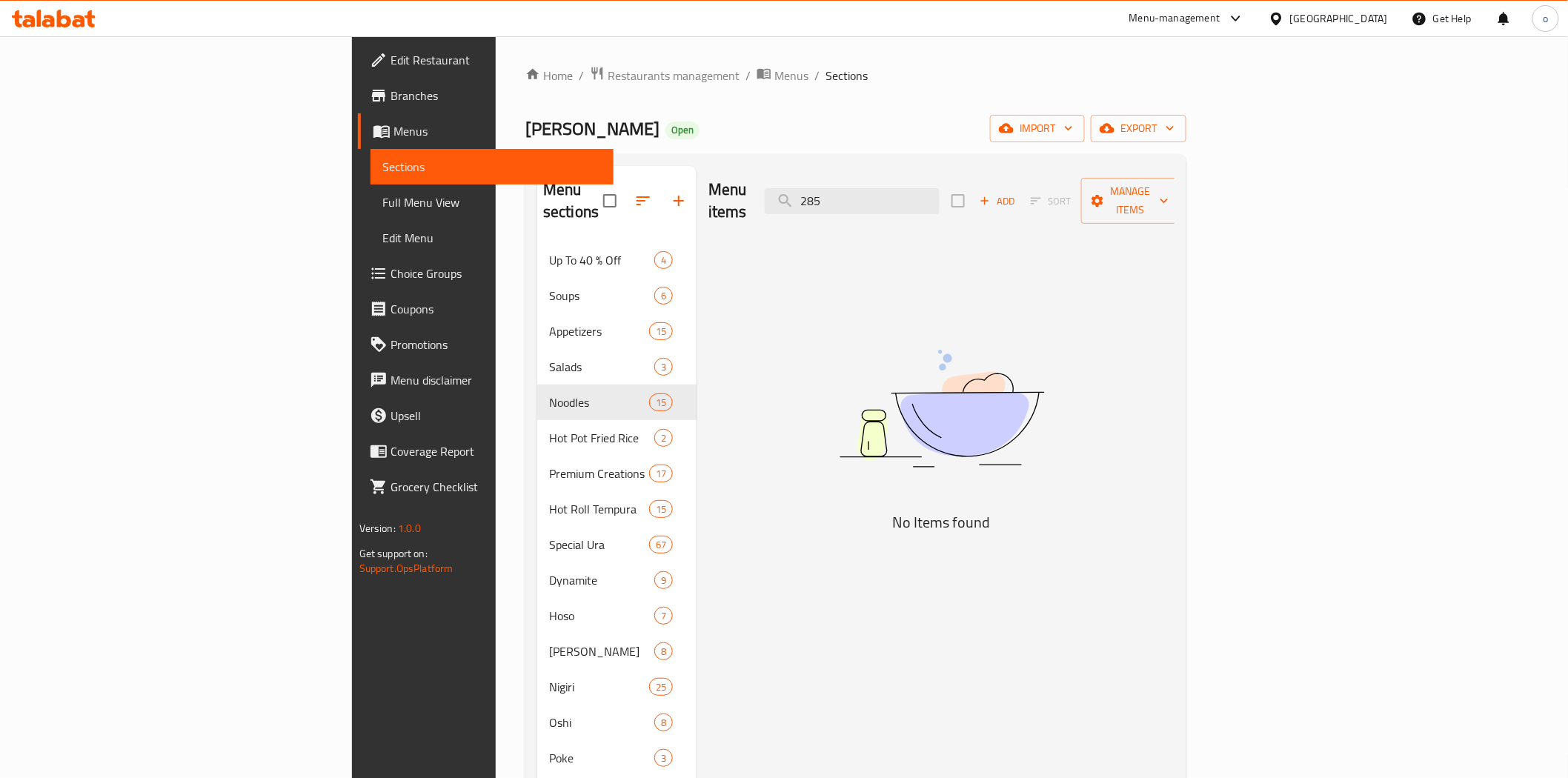
drag, startPoint x: 964, startPoint y: 191, endPoint x: 876, endPoint y: 191, distance: 88.0
click at [876, 191] on div "Menu items 285 Add Sort Manage items" at bounding box center [941, 201] width 467 height 71
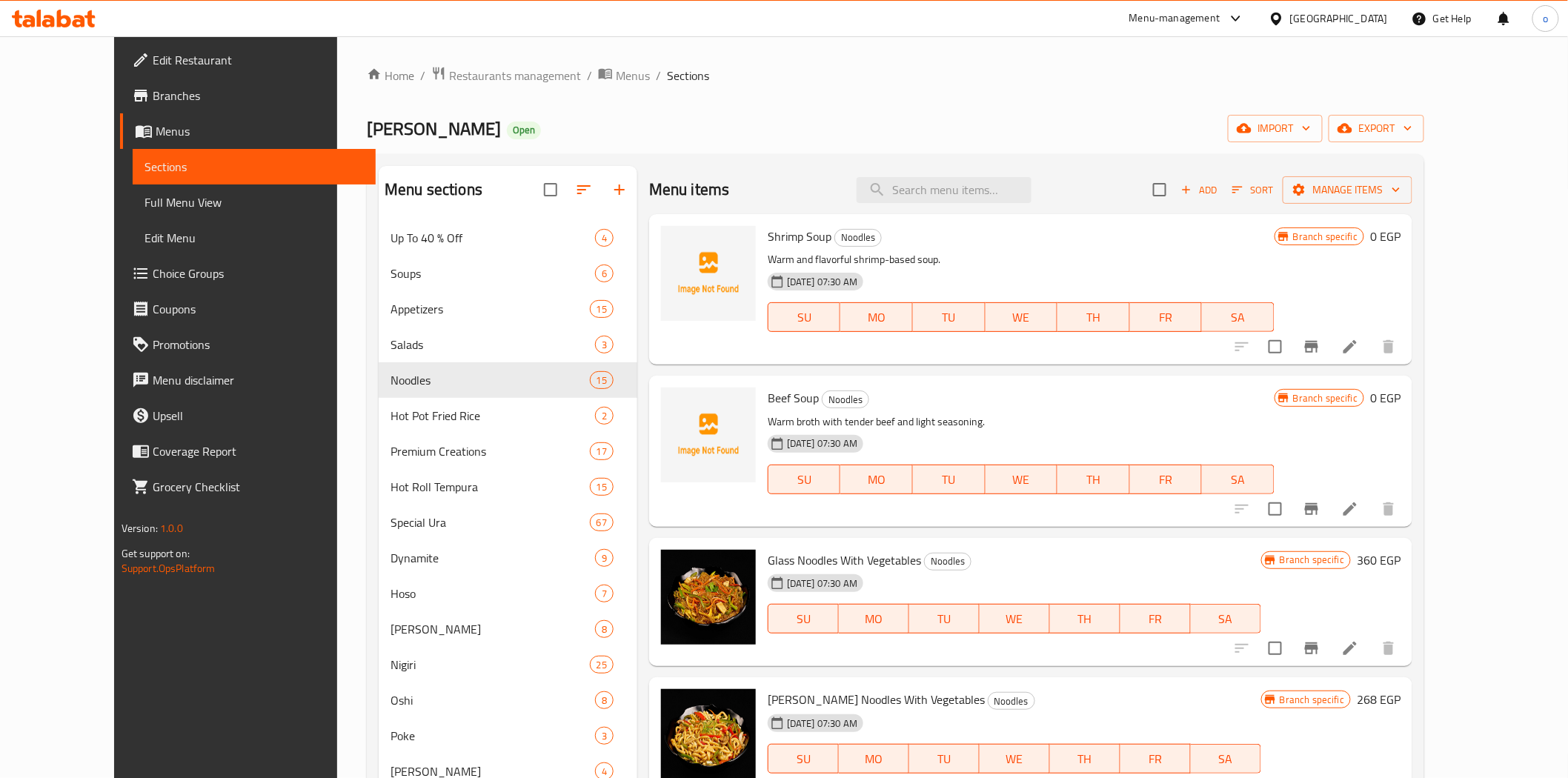
paste input "Stir-Fried Egg Noodles With Vegetables"
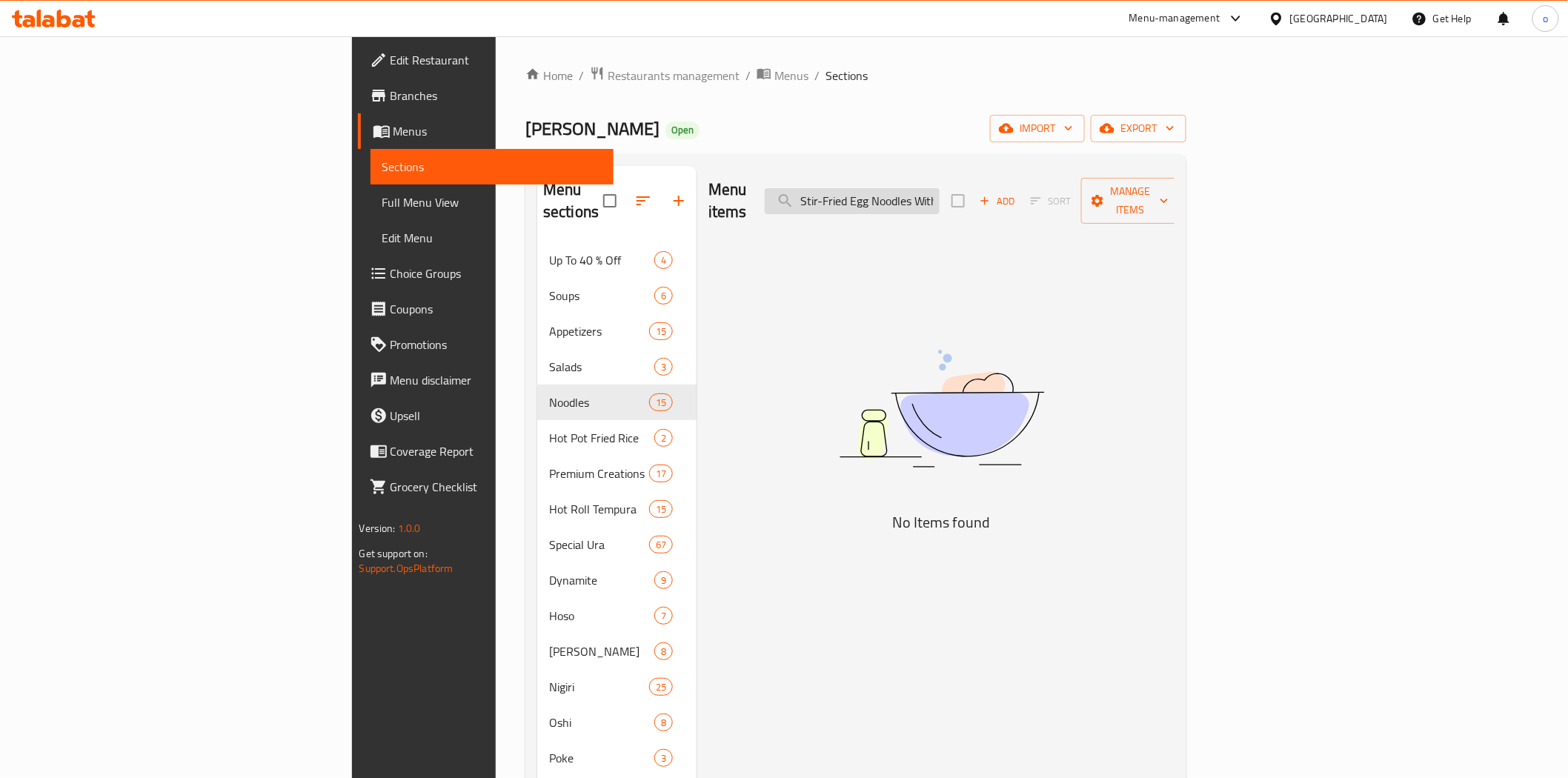
drag, startPoint x: 972, startPoint y: 183, endPoint x: 922, endPoint y: 191, distance: 50.6
click at [922, 191] on input "Stir-Fried Egg Noodles With Vegetable" at bounding box center [852, 200] width 175 height 26
click at [940, 189] on input "Stir-Fried Egg Noodles With Vegetable" at bounding box center [852, 200] width 175 height 26
click at [940, 196] on input "Stir-Fried Egg Noodles With Vegetable" at bounding box center [852, 200] width 175 height 26
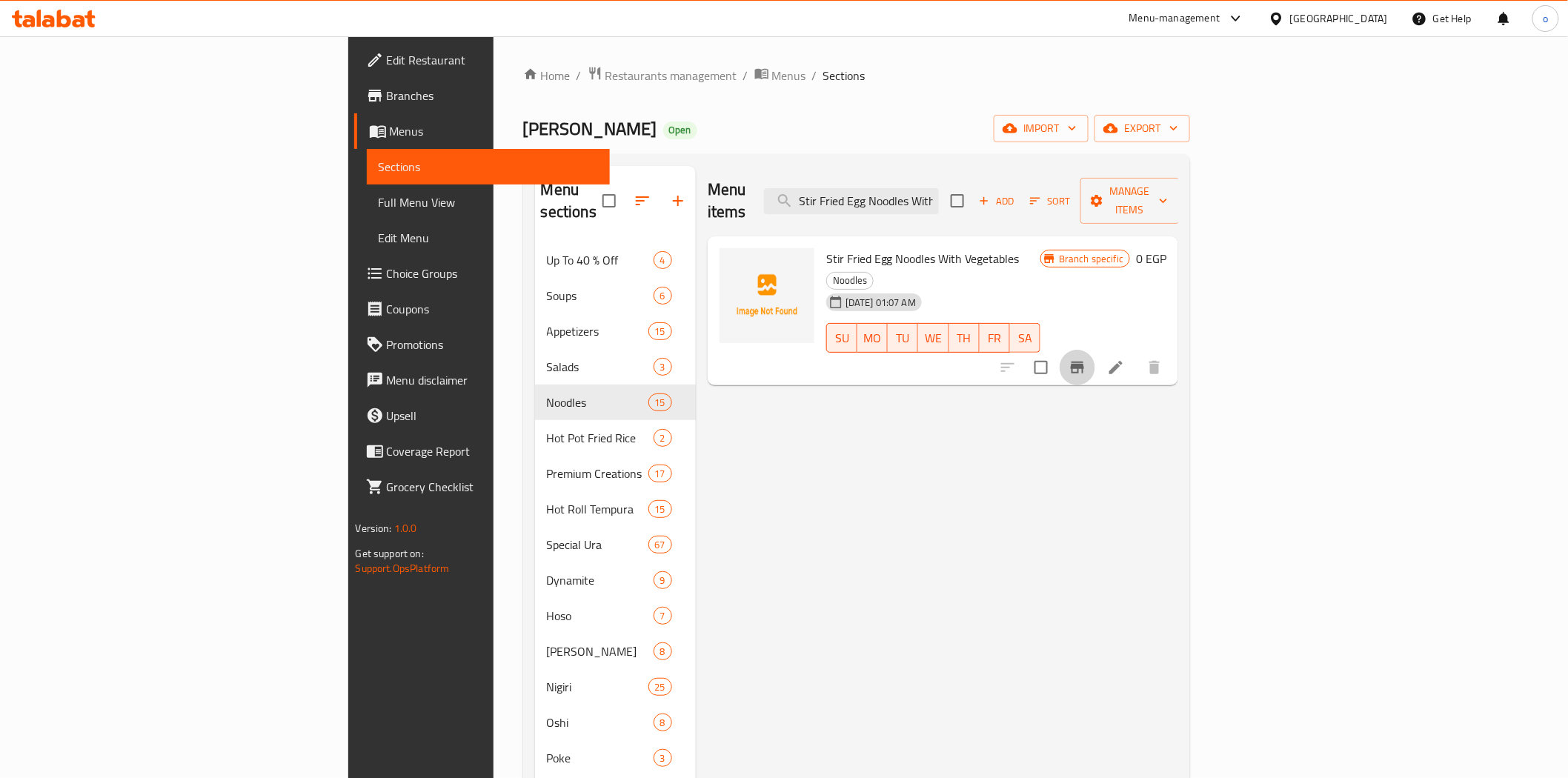
click at [1086, 359] on icon "Branch-specific-item" at bounding box center [1078, 368] width 18 height 18
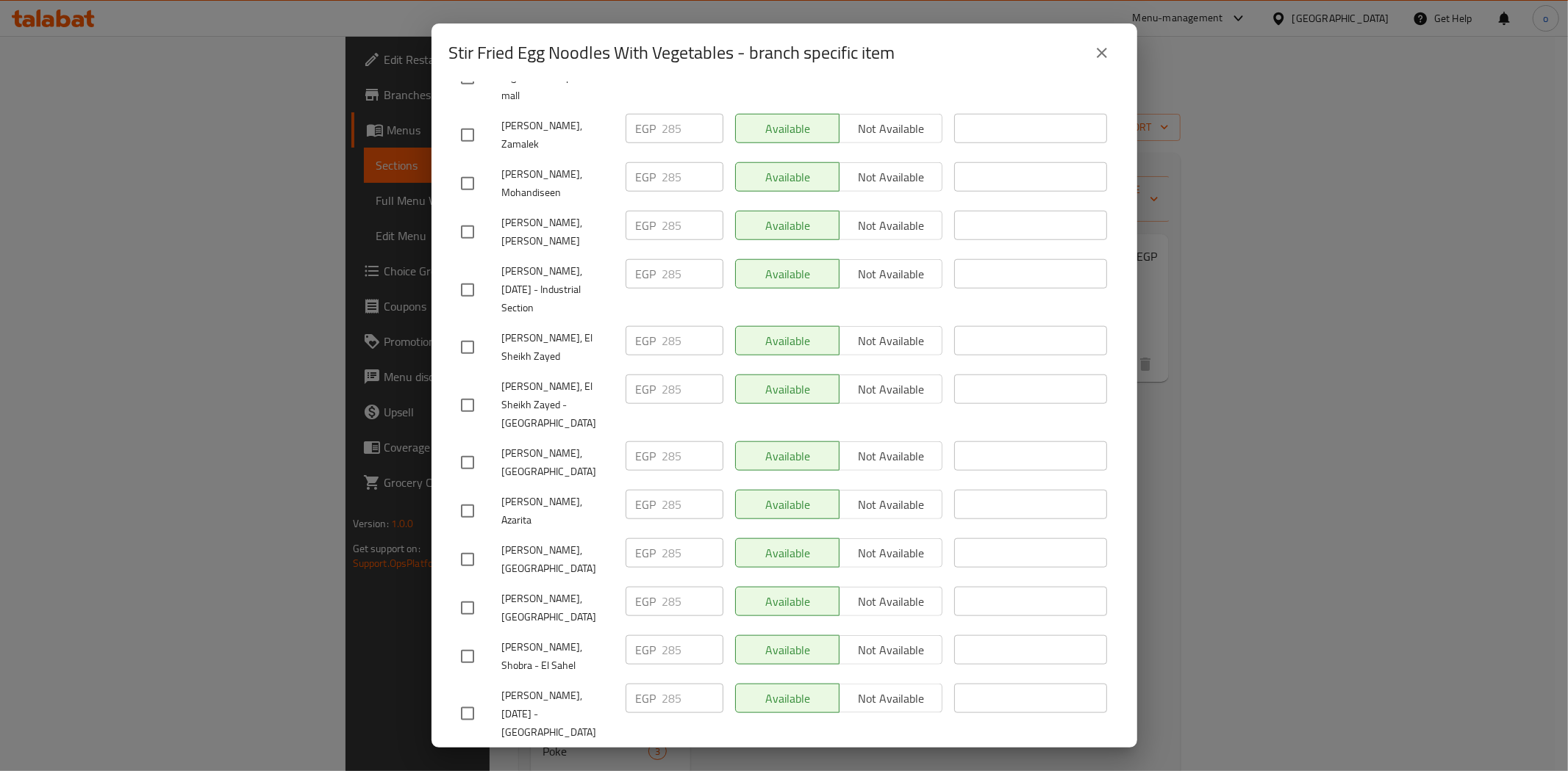
scroll to position [1177, 0]
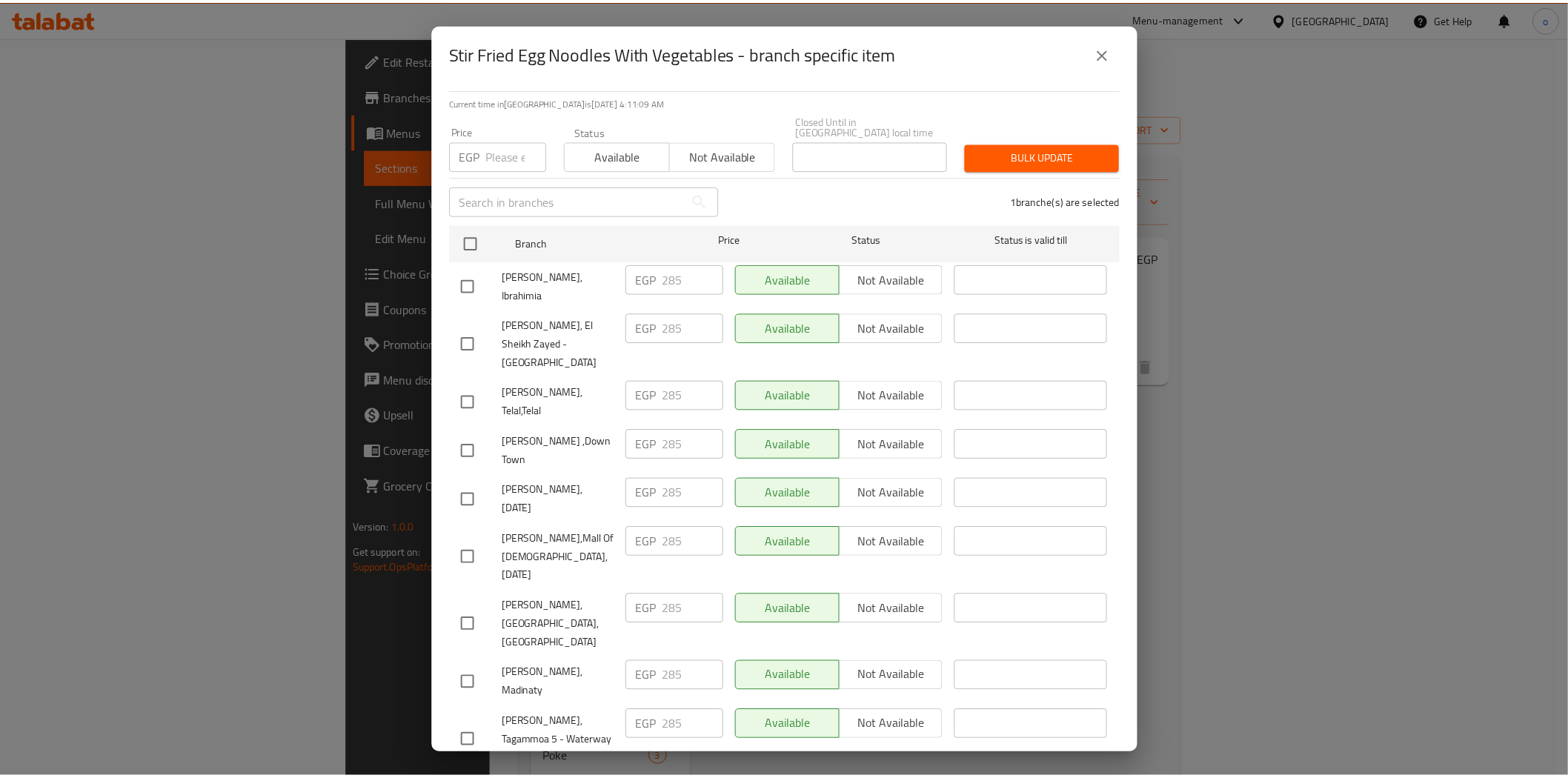
scroll to position [0, 0]
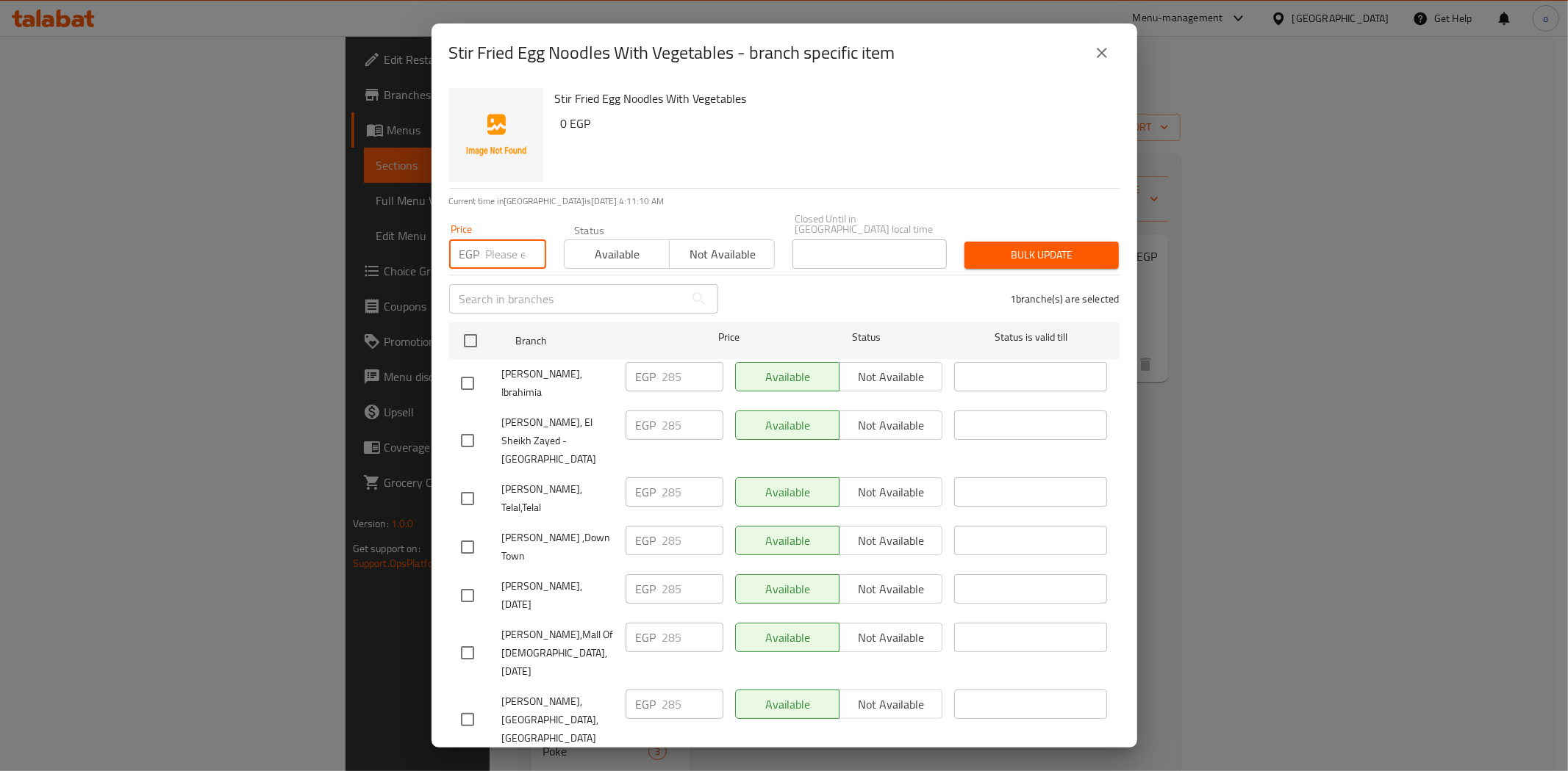
click at [510, 246] on input "number" at bounding box center [516, 254] width 60 height 30
paste input "285"
click at [1061, 247] on span "Bulk update" at bounding box center [1042, 255] width 131 height 18
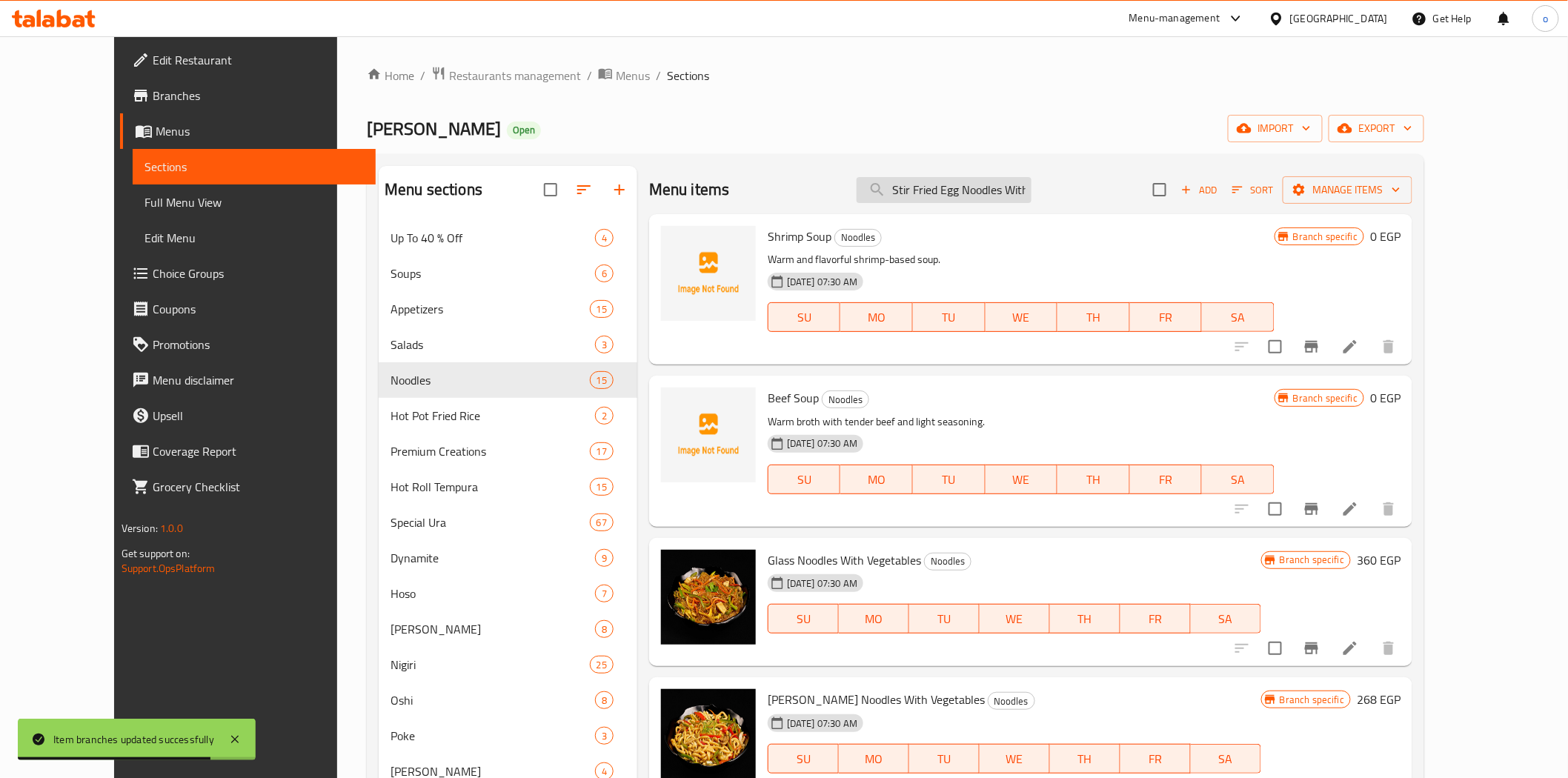
click at [1015, 188] on input "Stir Fried Egg Noodles With Vegetable" at bounding box center [945, 190] width 175 height 26
click at [1291, 349] on input "checkbox" at bounding box center [1275, 347] width 31 height 31
click at [1291, 508] on input "checkbox" at bounding box center [1275, 509] width 31 height 31
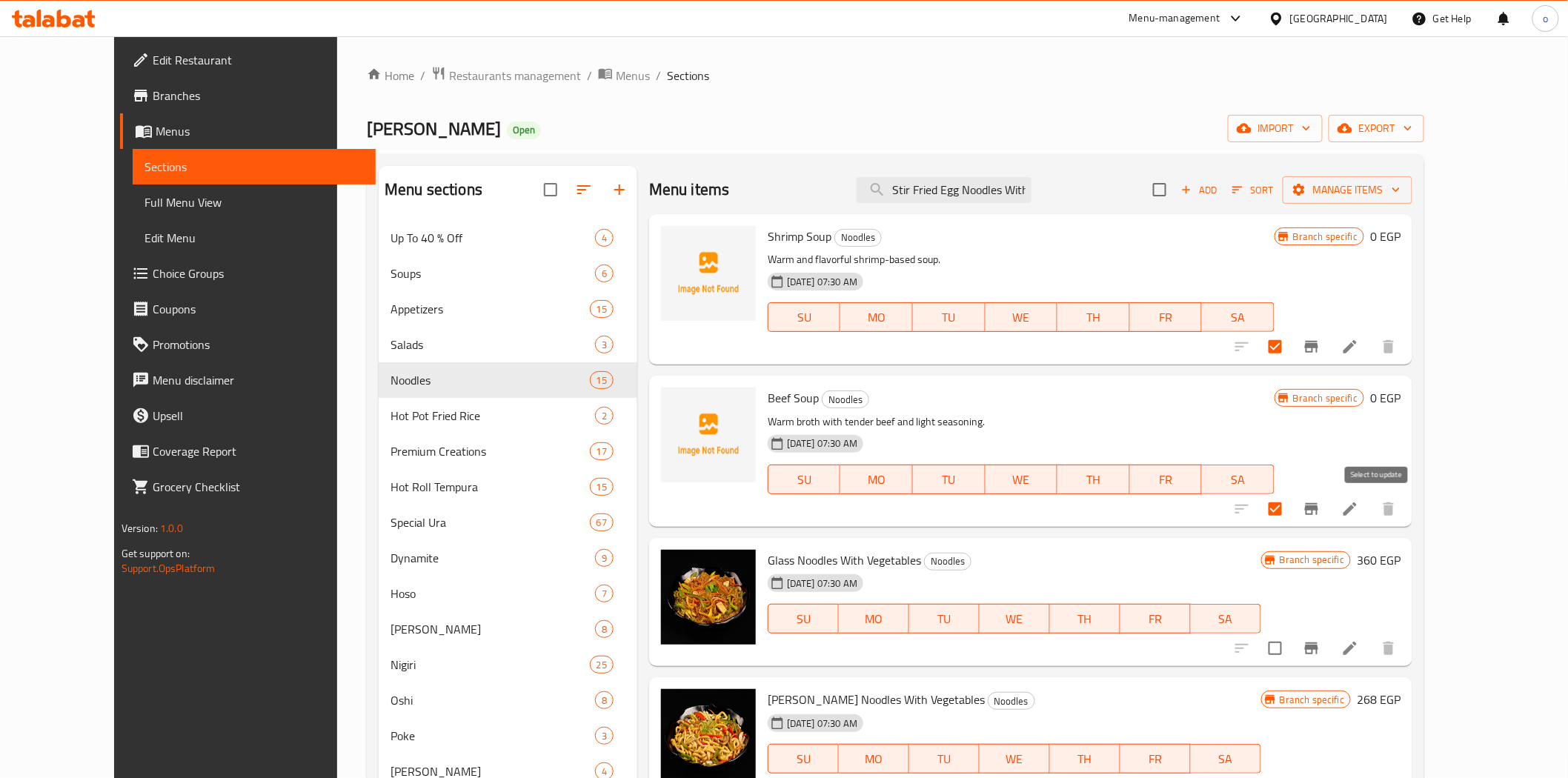
click at [1291, 513] on input "checkbox" at bounding box center [1275, 509] width 31 height 31
click at [1291, 344] on input "checkbox" at bounding box center [1275, 347] width 31 height 31
click at [965, 171] on div "Menu items Stir Fried Egg Noodles With Vegetable Add Sort Manage items" at bounding box center [1031, 190] width 764 height 49
click at [968, 179] on input "Stir Fried Egg Noodles With Vegetable" at bounding box center [945, 190] width 175 height 26
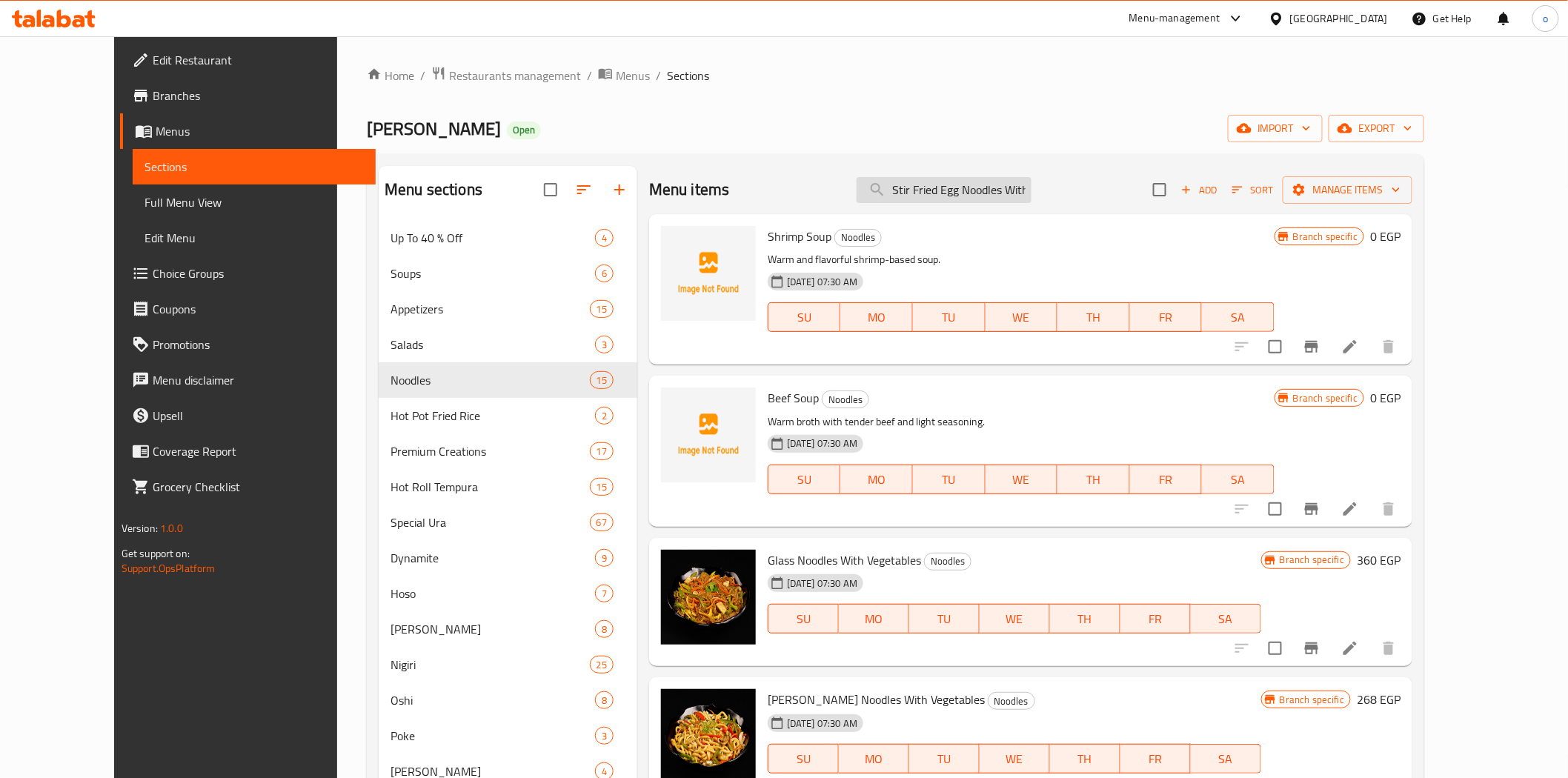
click at [968, 179] on input "Stir Fried Egg Noodles With Vegetable" at bounding box center [945, 190] width 175 height 26
paste input "Hot Ura shrimp tempura"
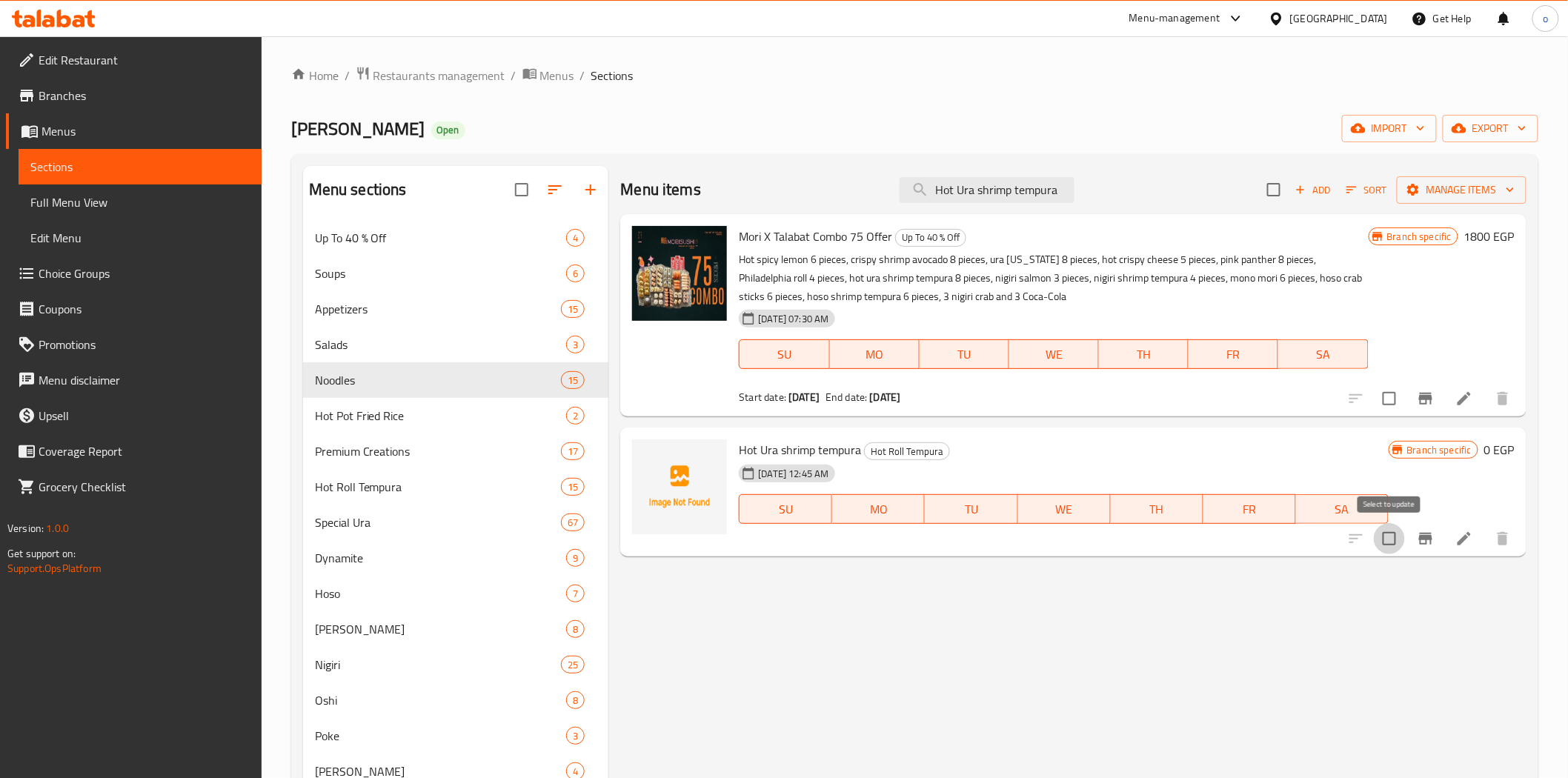
click at [1378, 534] on input "checkbox" at bounding box center [1389, 538] width 31 height 31
click at [1010, 193] on input "Hot Ura shrimp tempura" at bounding box center [987, 190] width 175 height 26
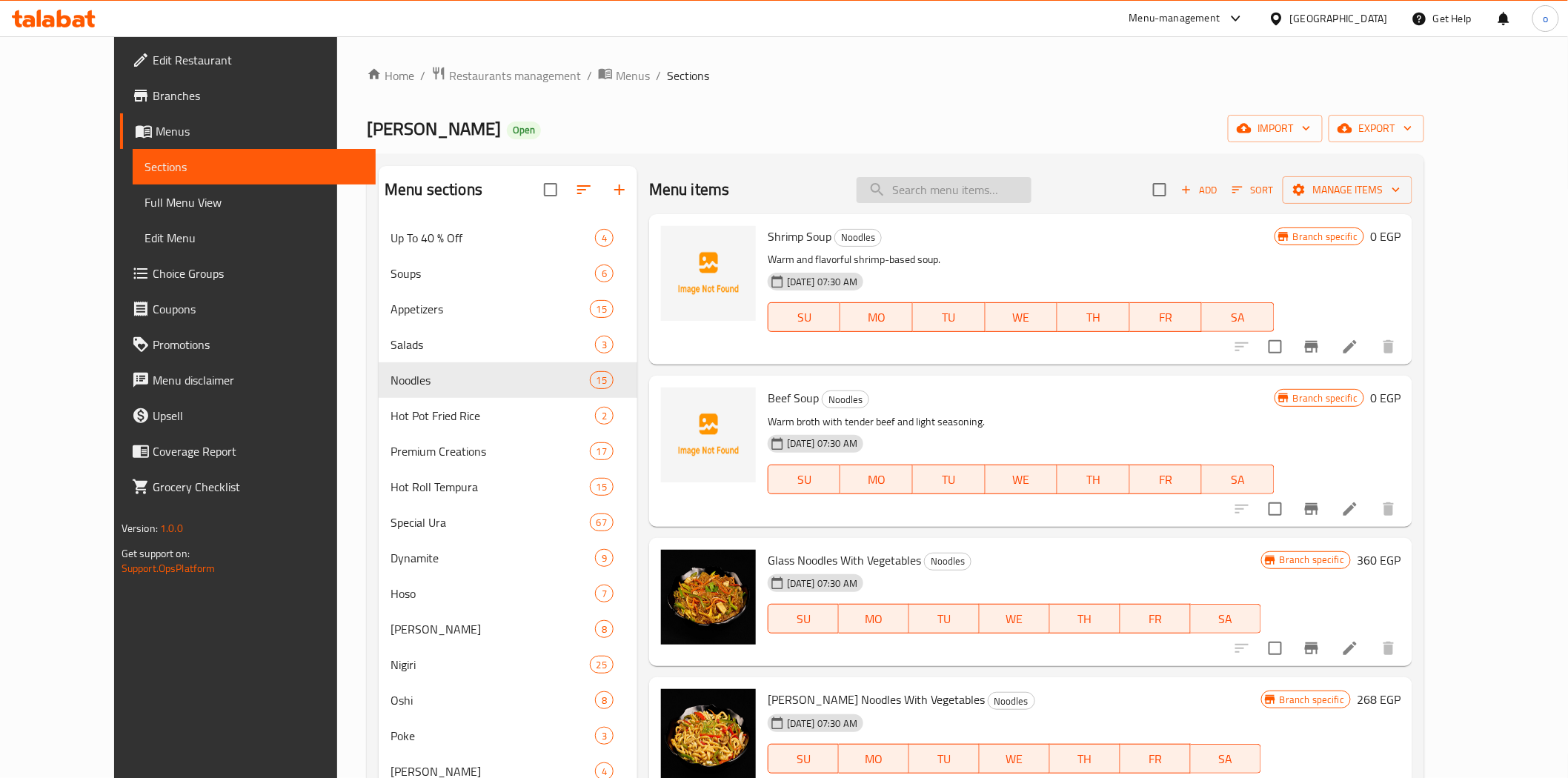
click at [971, 191] on input "search" at bounding box center [945, 190] width 175 height 26
paste input "Korean chicken wings"
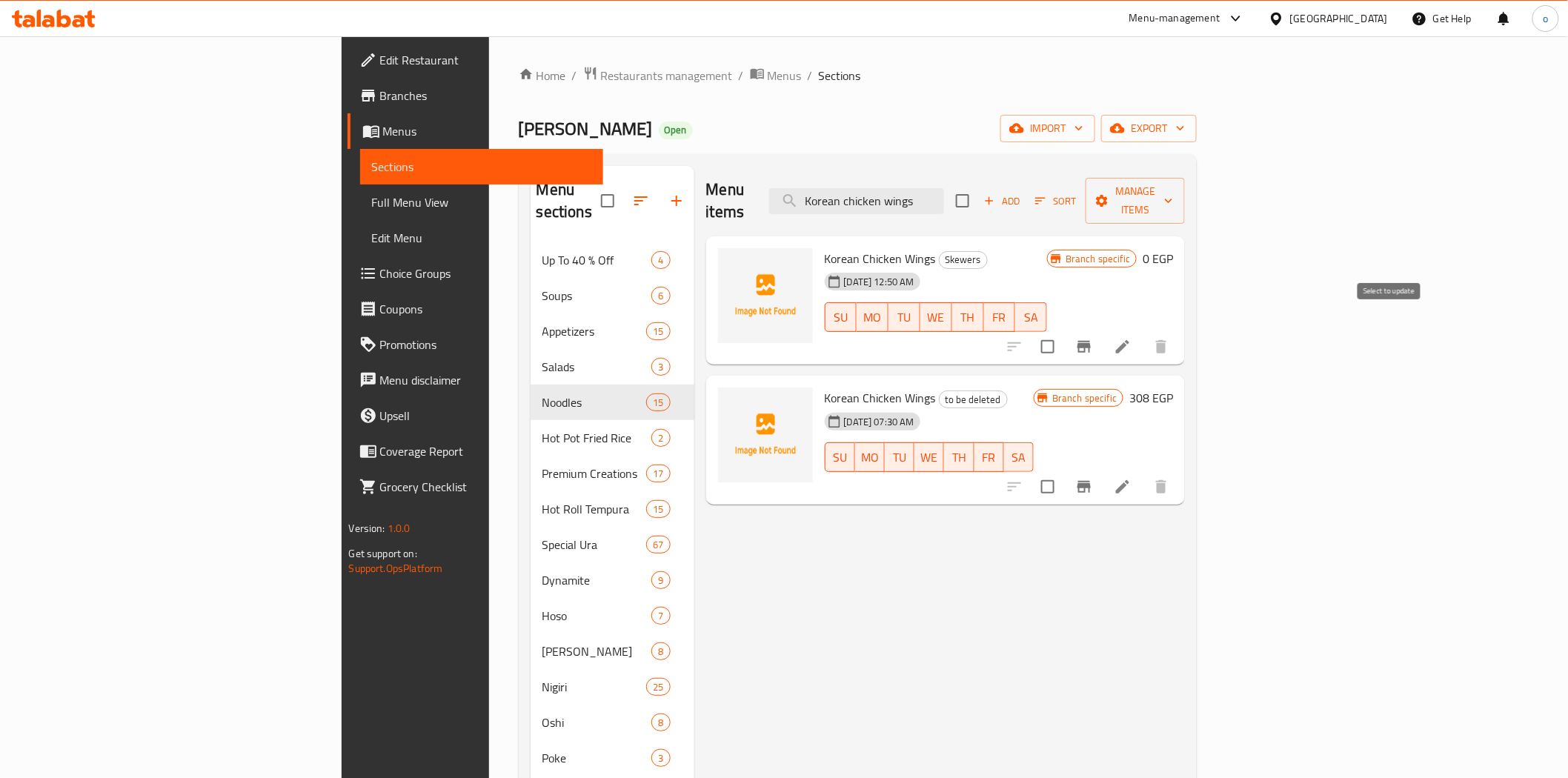
click at [1179, 333] on div at bounding box center [1087, 347] width 183 height 35
click at [1064, 332] on input "checkbox" at bounding box center [1048, 347] width 31 height 31
click at [945, 195] on input "Korean chicken wings" at bounding box center [856, 200] width 175 height 26
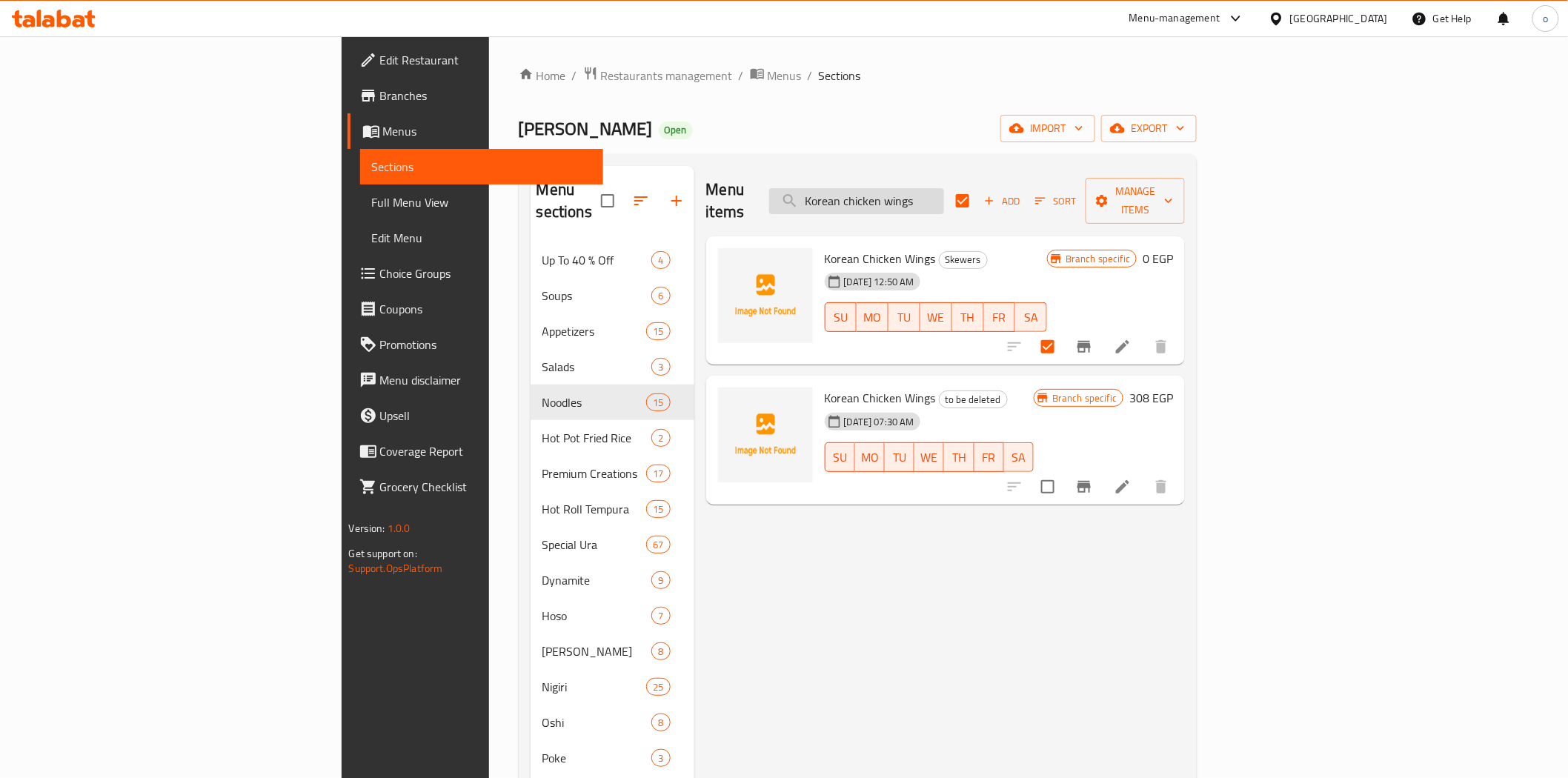
paste input "[PERSON_NAME]’s Icecream"
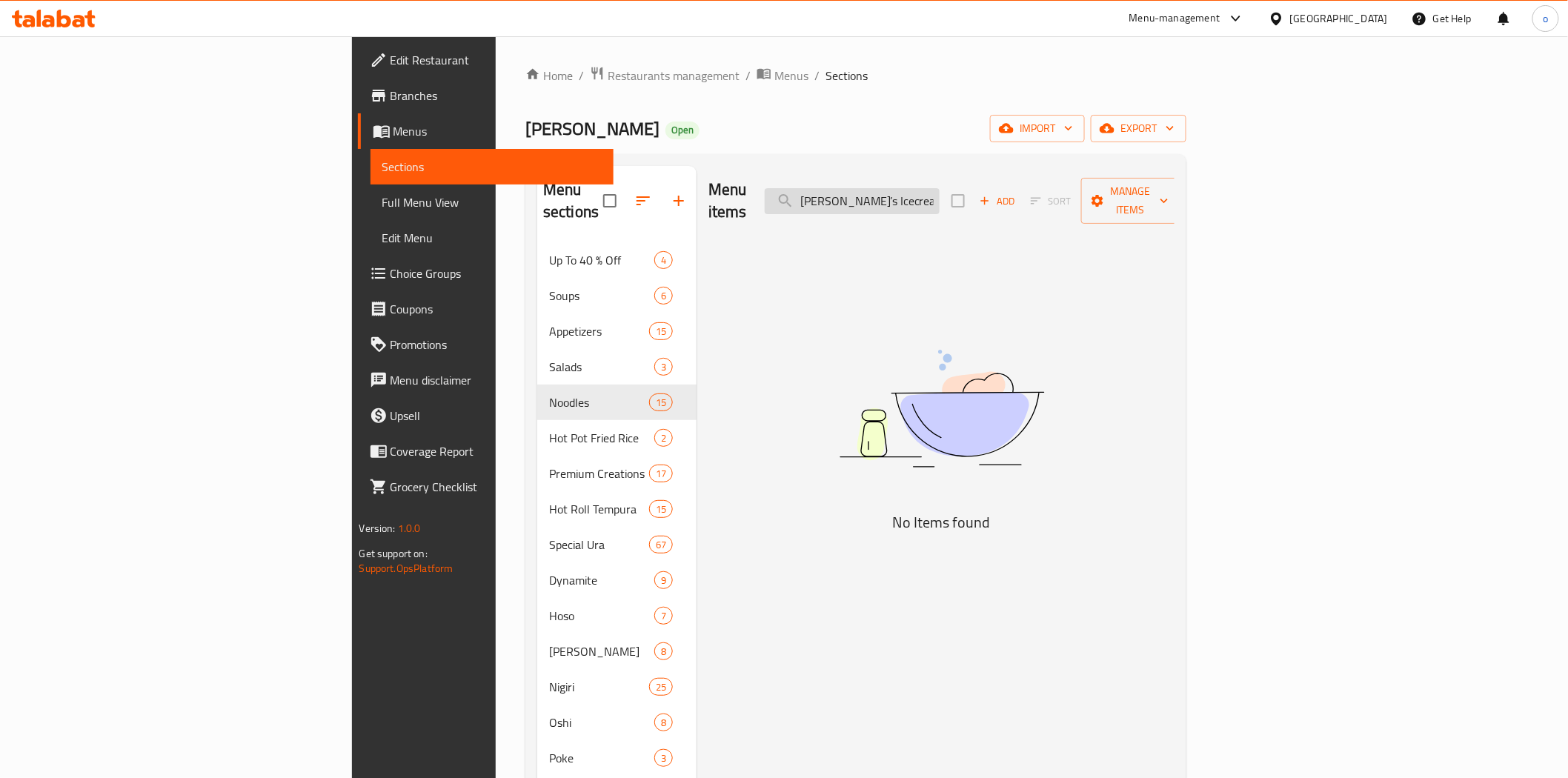
click at [940, 195] on input "[PERSON_NAME]’s Icecream" at bounding box center [852, 200] width 175 height 26
click at [940, 196] on input "Moris Icecream" at bounding box center [852, 200] width 175 height 26
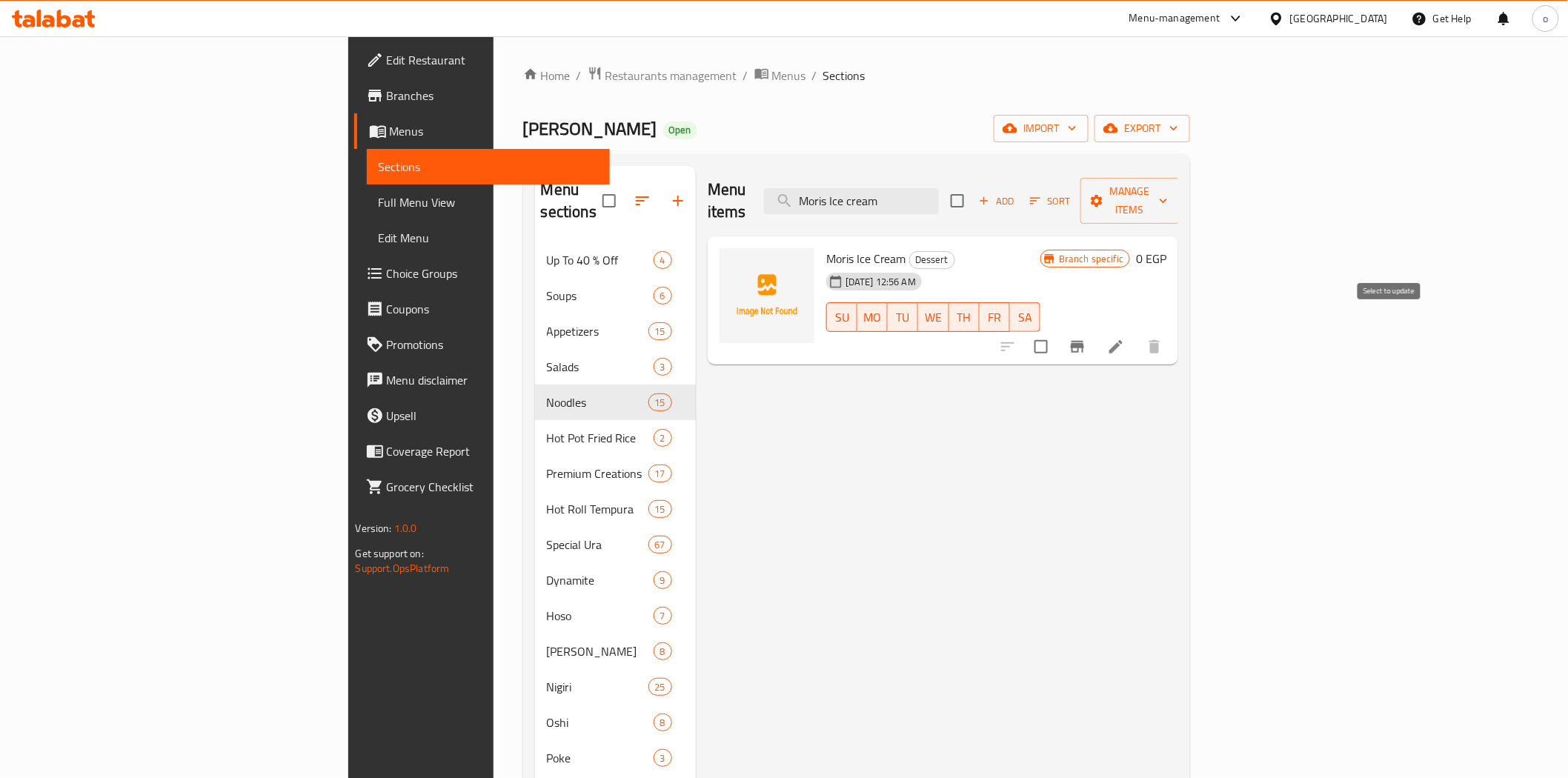
click at [1057, 332] on input "checkbox" at bounding box center [1041, 347] width 31 height 31
click at [939, 201] on input "Moris Ice cream" at bounding box center [851, 200] width 175 height 26
paste input "Nougat"
drag, startPoint x: 1021, startPoint y: 190, endPoint x: 878, endPoint y: 190, distance: 143.0
click at [877, 190] on div "Menu items Nougatcream Add Sort Manage items" at bounding box center [944, 201] width 472 height 71
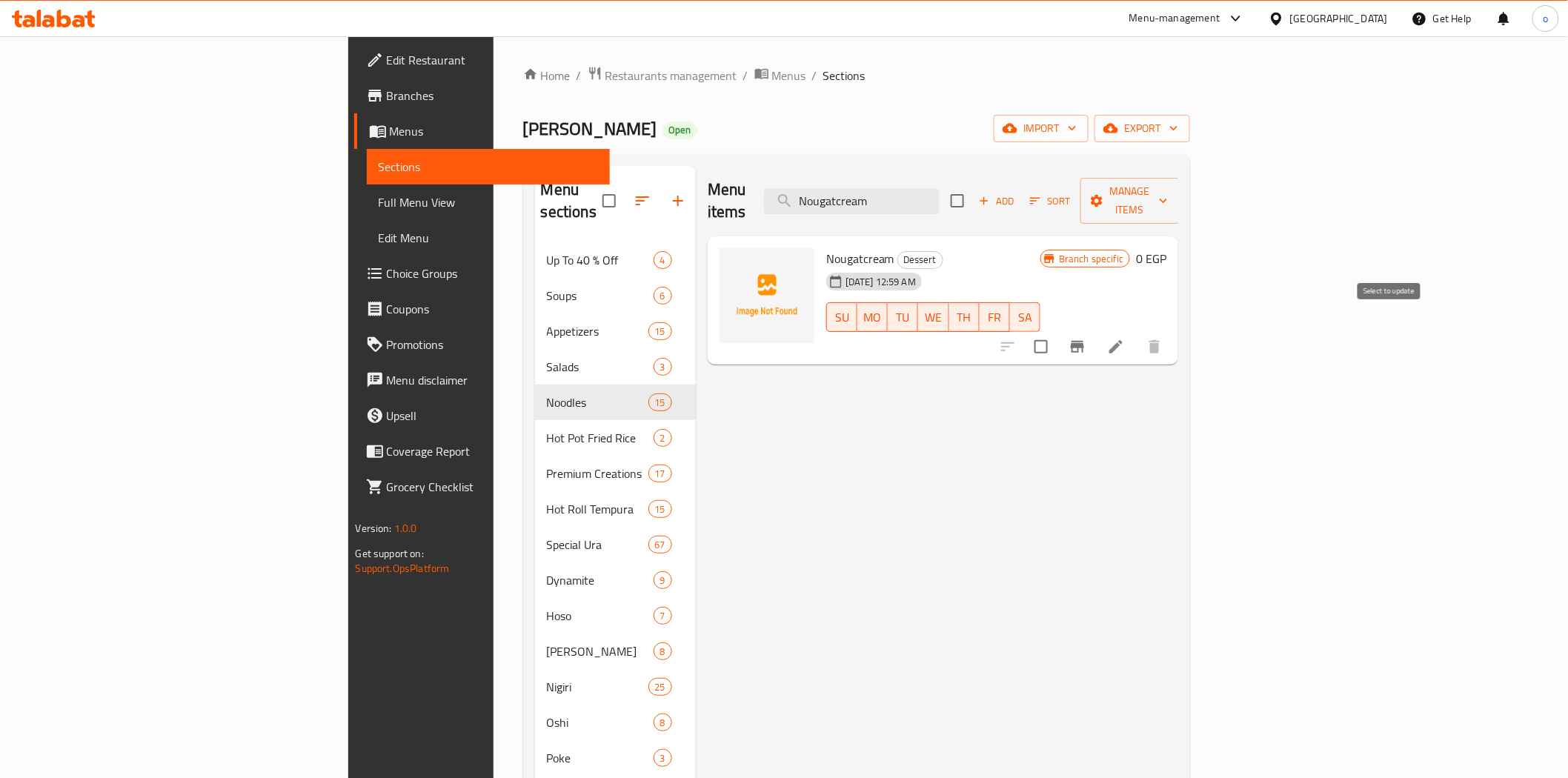
click at [1057, 332] on input "checkbox" at bounding box center [1041, 347] width 31 height 31
click at [939, 196] on input "Nougatcream" at bounding box center [851, 200] width 175 height 26
paste input "Fried Banana & Black Sesame Ice C"
drag, startPoint x: 1030, startPoint y: 200, endPoint x: 841, endPoint y: 201, distance: 189.0
click at [841, 201] on div "Menu items Fried Banana & Black Sesame Ice Cream Add Sort Manage items" at bounding box center [944, 201] width 472 height 71
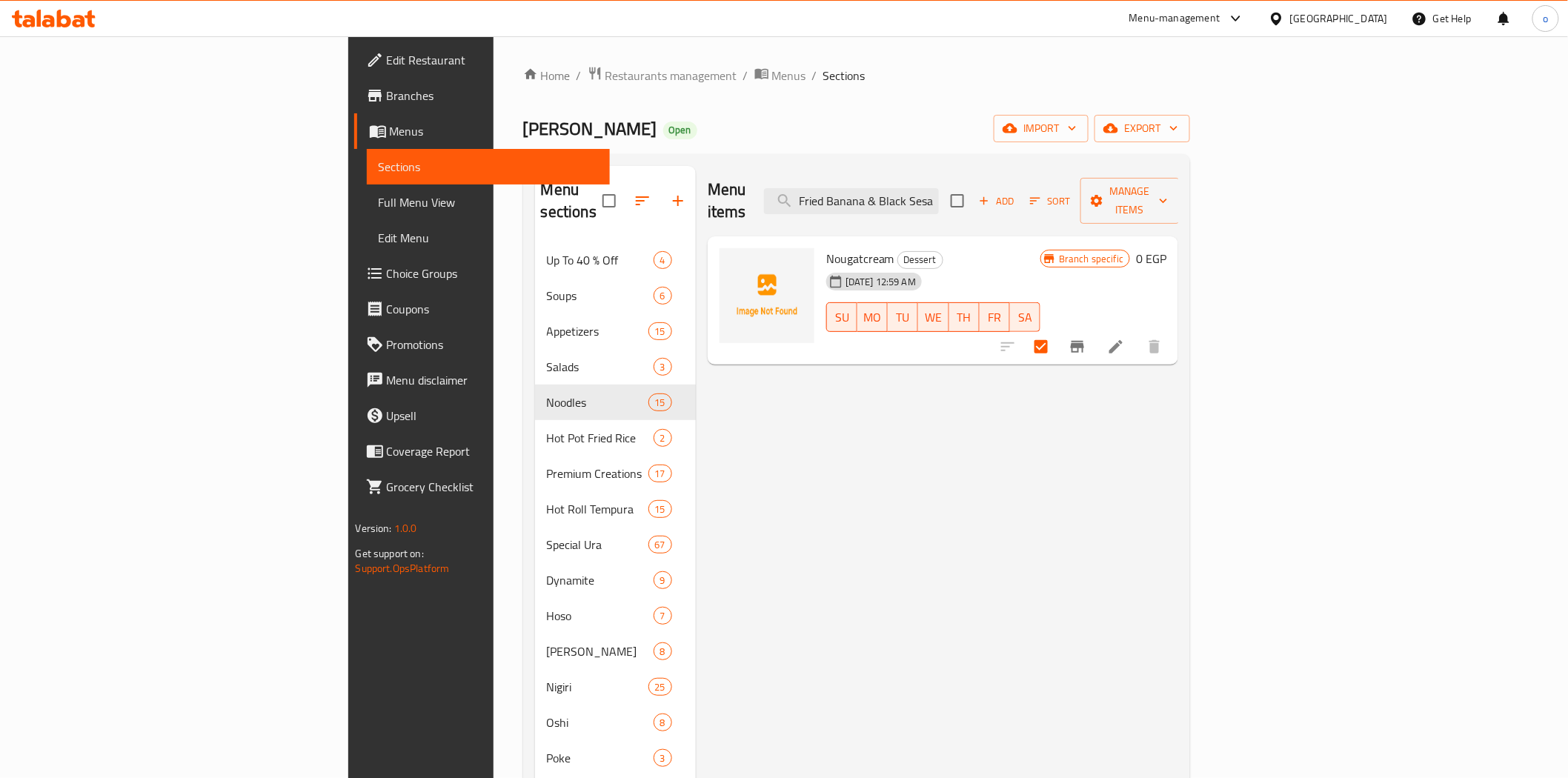
scroll to position [0, 67]
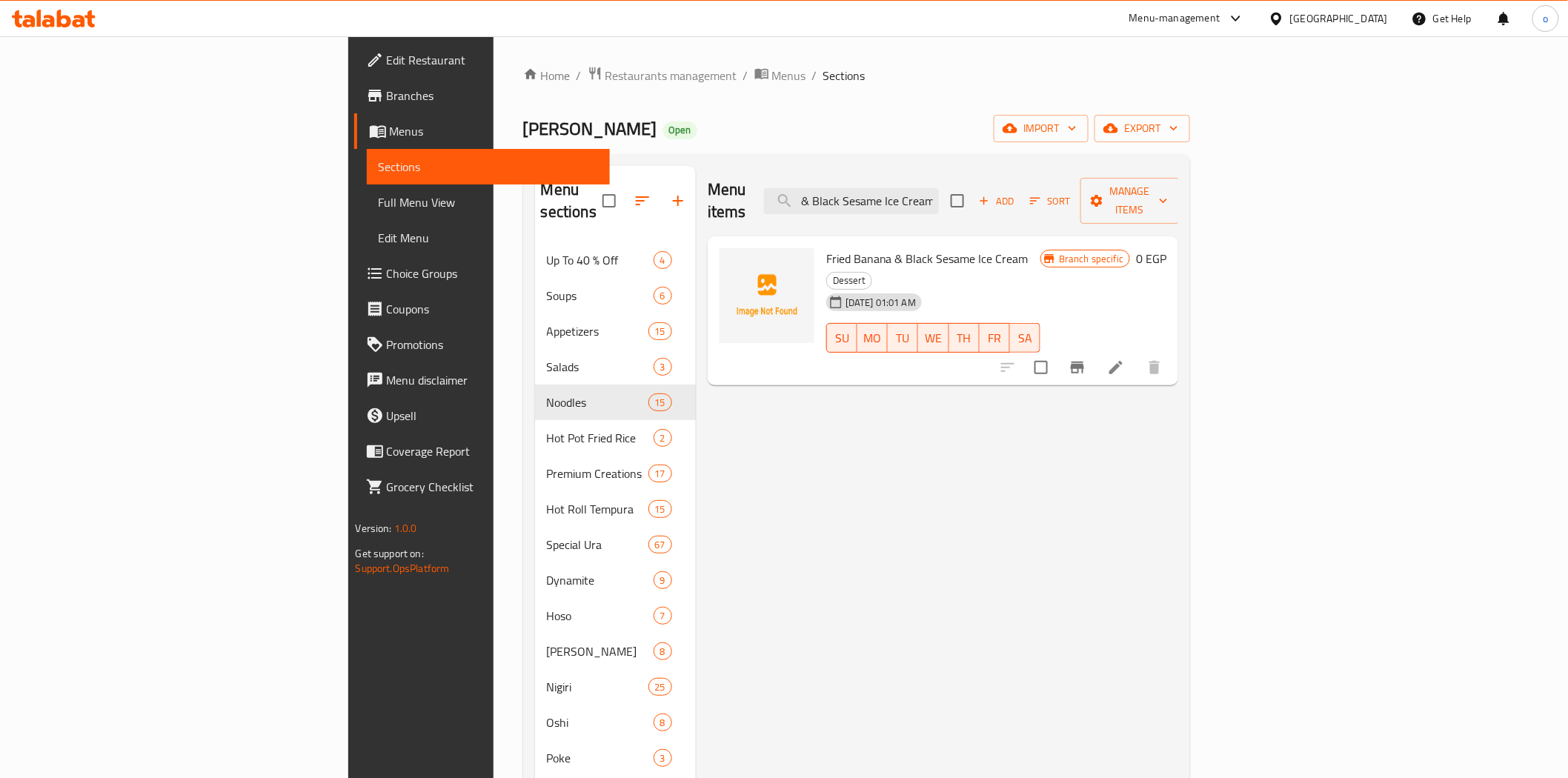
click at [1173, 350] on div at bounding box center [1081, 368] width 183 height 35
click at [1057, 352] on input "checkbox" at bounding box center [1041, 367] width 31 height 31
click at [939, 198] on input "Fried Banana & Black Sesame Ice Cream" at bounding box center [851, 200] width 175 height 26
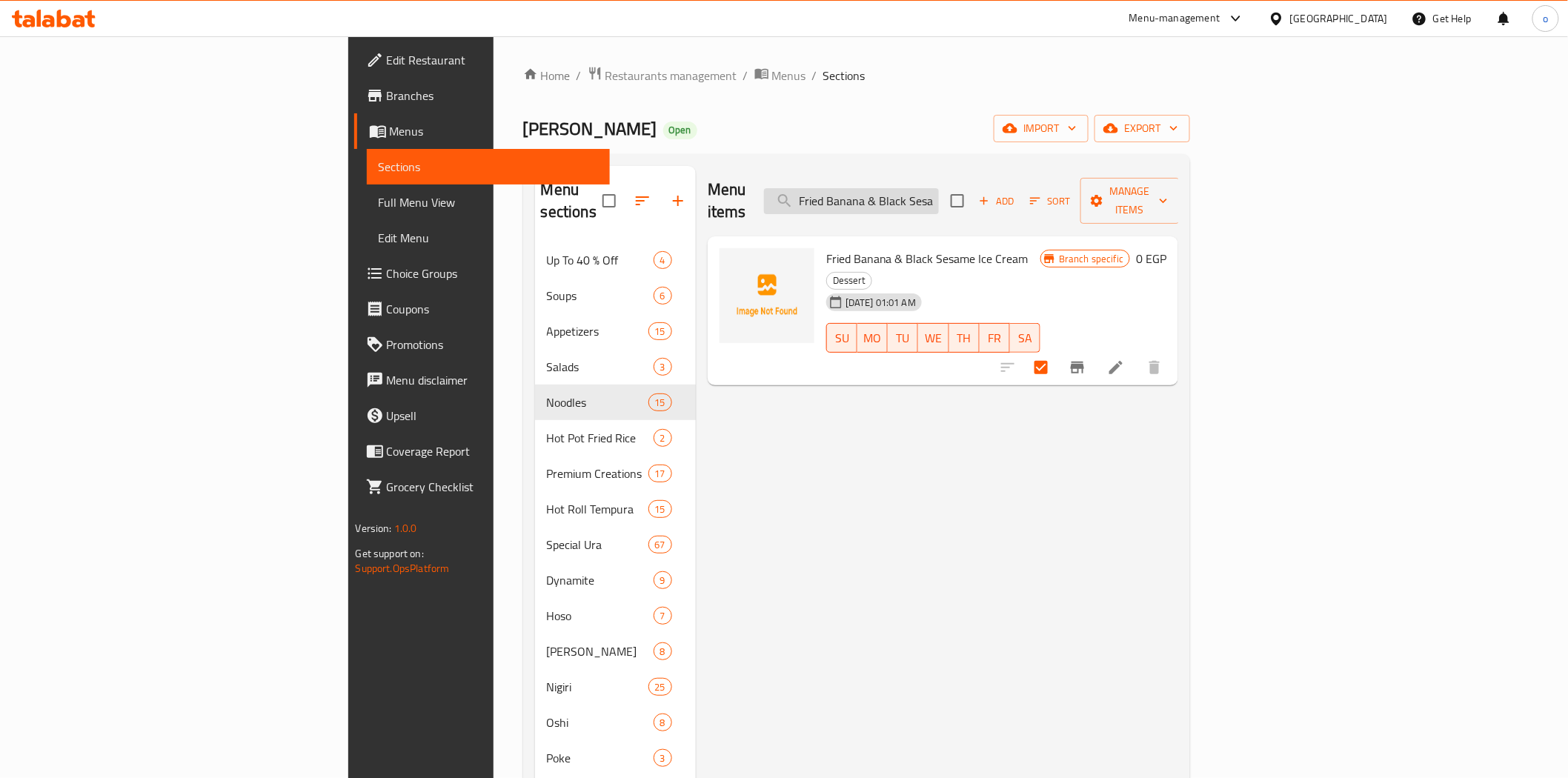
click at [939, 198] on input "Fried Banana & Black Sesame Ice Cream" at bounding box center [851, 200] width 175 height 26
paste input "Stir Fried Egg Noodles With Vegetables"
click at [1057, 352] on input "checkbox" at bounding box center [1041, 367] width 31 height 31
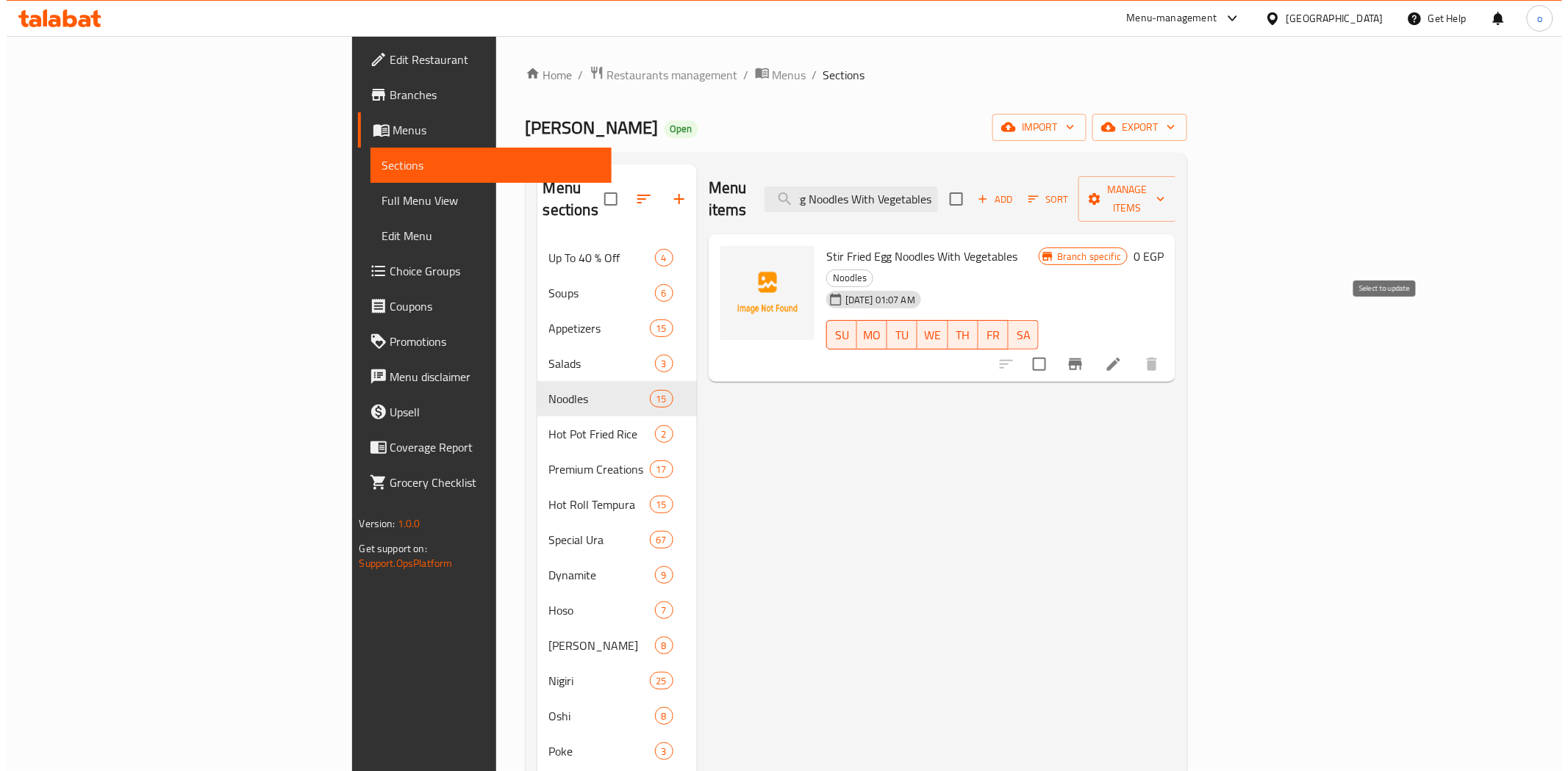
scroll to position [0, 0]
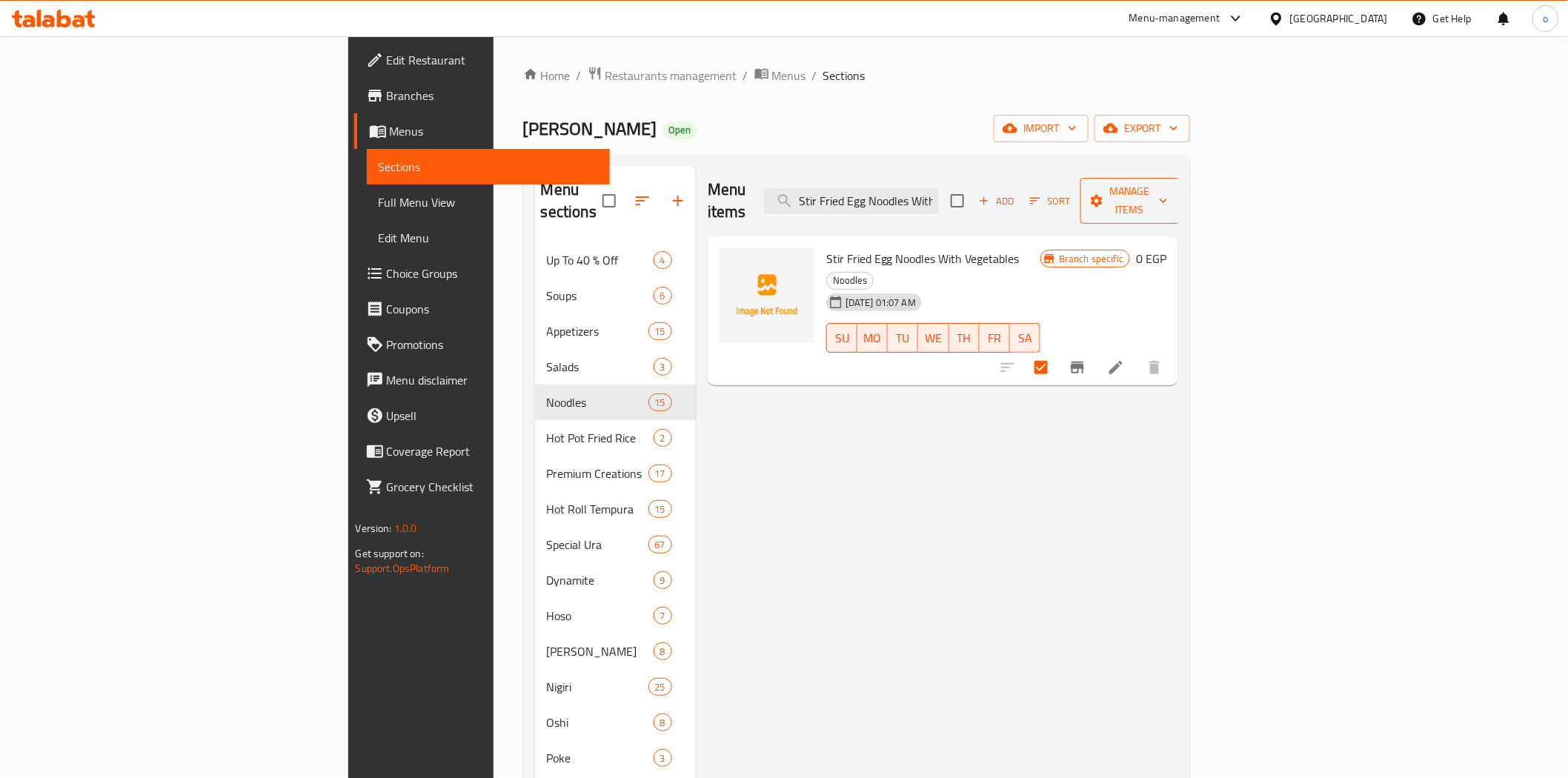
click at [1169, 197] on span "Manage items" at bounding box center [1131, 201] width 76 height 37
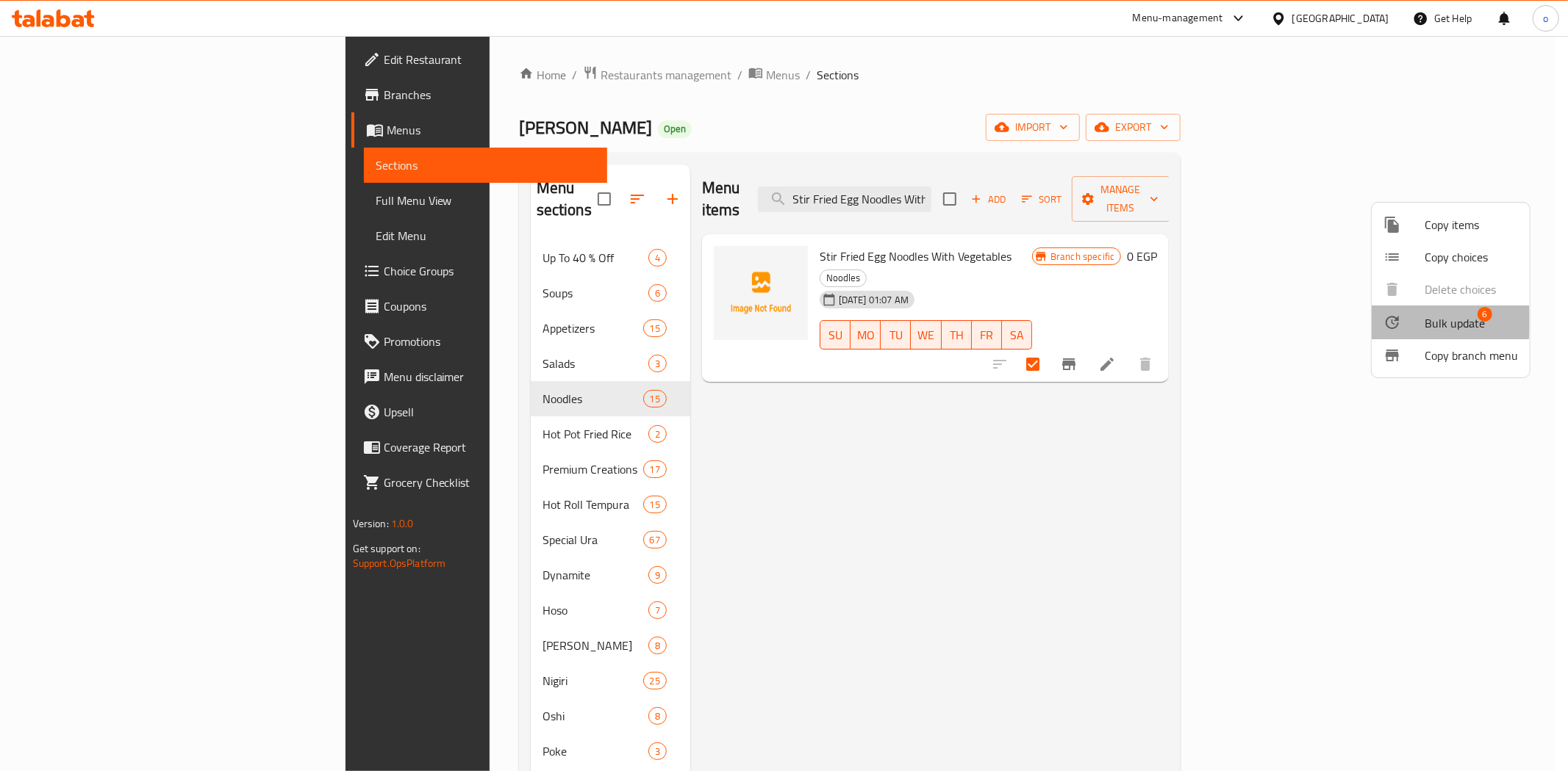
click at [1425, 322] on span "Bulk update" at bounding box center [1454, 323] width 60 height 17
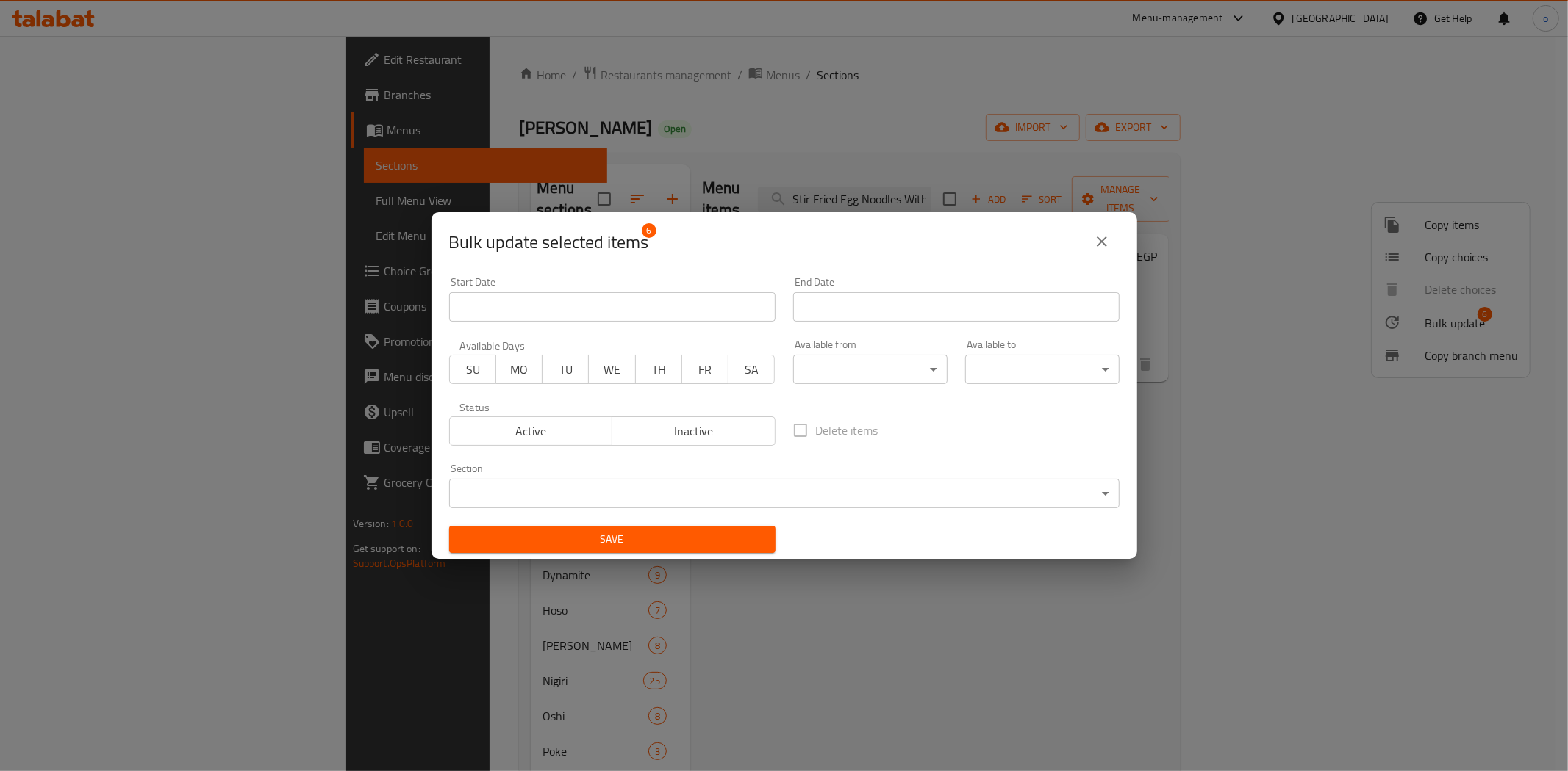
click at [709, 415] on div "Active Inactive" at bounding box center [612, 424] width 326 height 44
drag, startPoint x: 711, startPoint y: 423, endPoint x: 713, endPoint y: 459, distance: 36.1
click at [711, 424] on span "Inactive" at bounding box center [693, 432] width 151 height 21
click at [675, 526] on button "Save" at bounding box center [612, 539] width 326 height 27
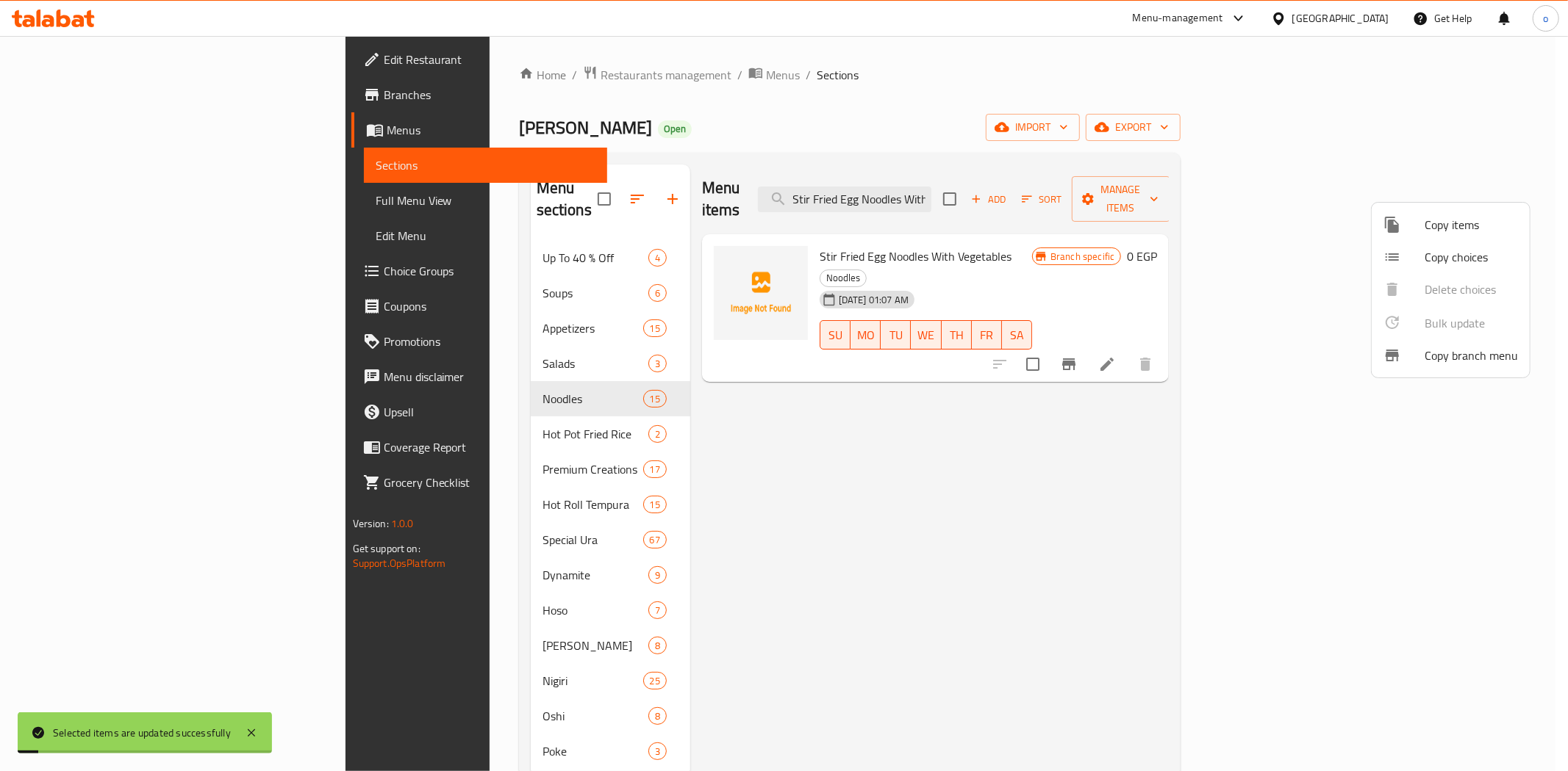
click at [1226, 476] on div at bounding box center [784, 386] width 1568 height 771
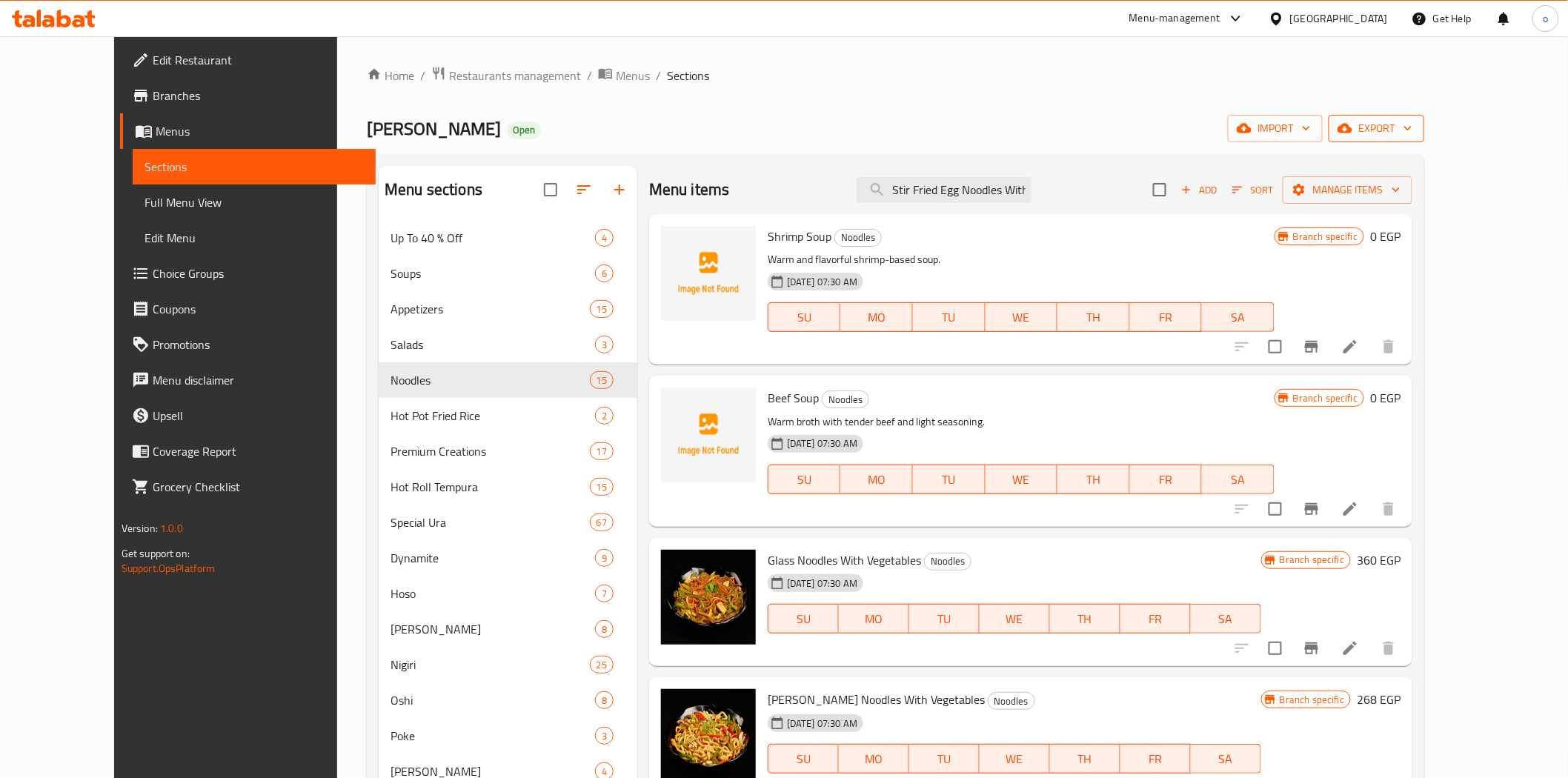
click at [1413, 123] on span "export" at bounding box center [1377, 128] width 72 height 19
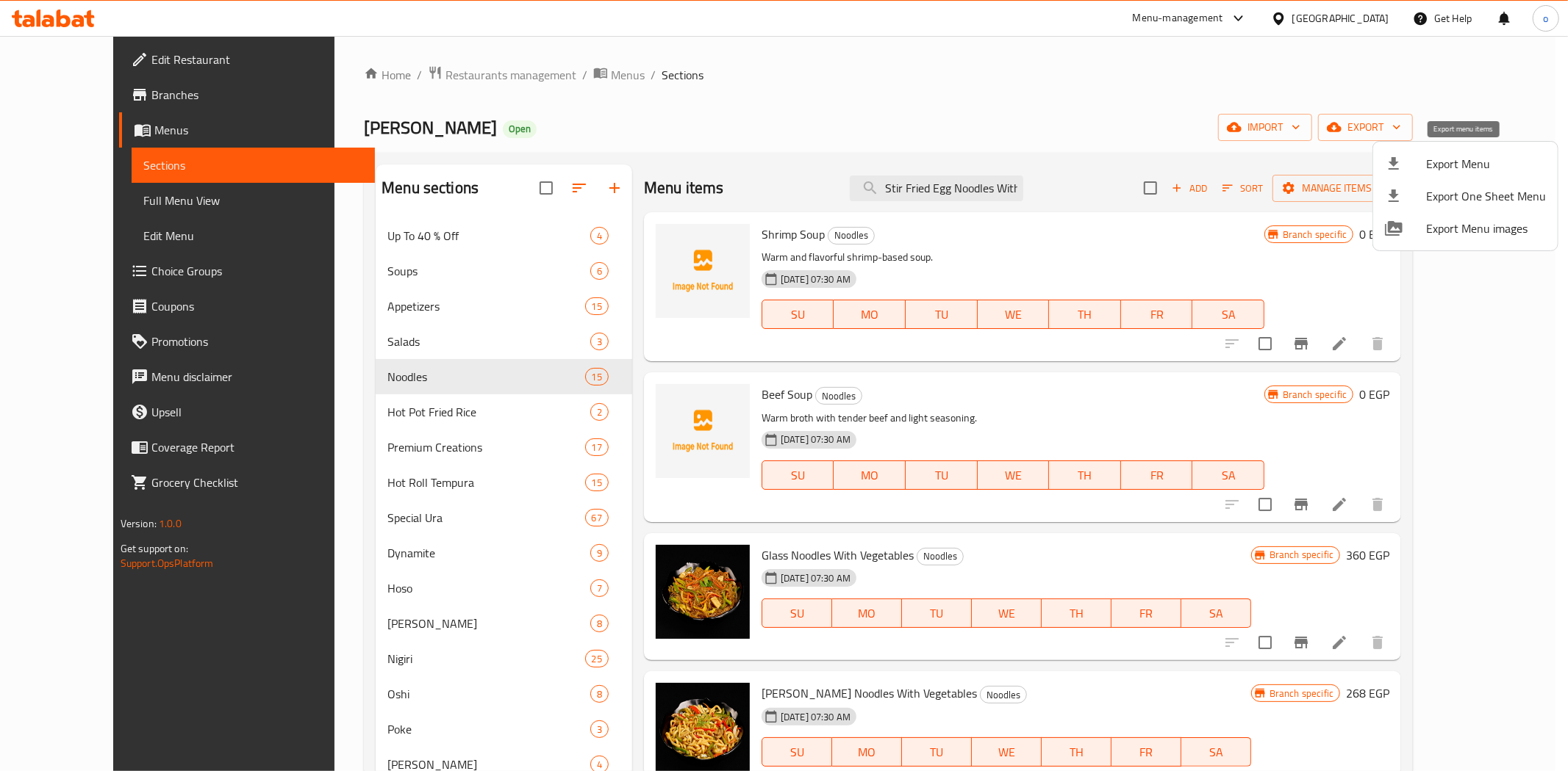
click at [1463, 171] on span "Export Menu" at bounding box center [1485, 163] width 120 height 17
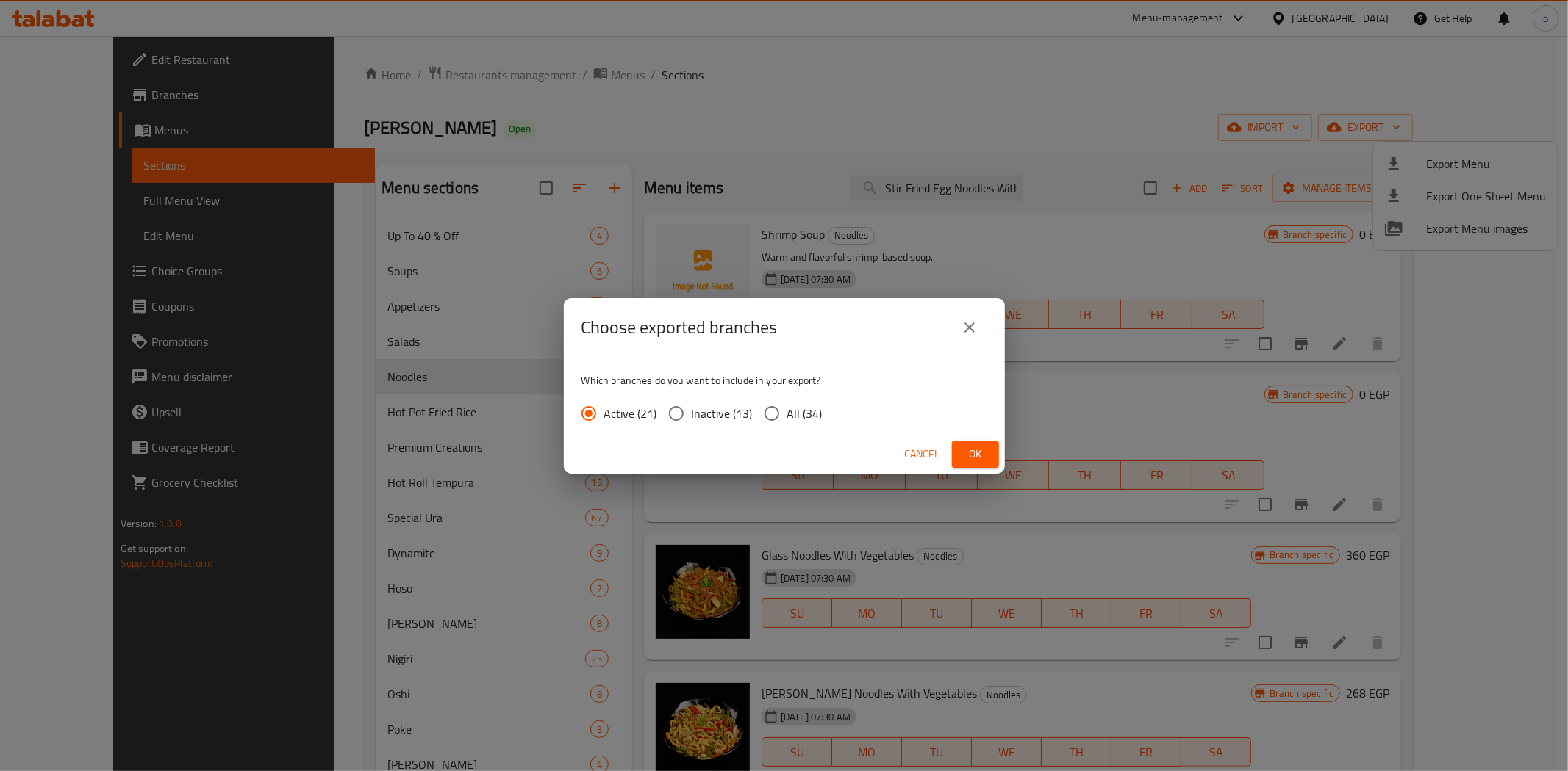
click at [802, 408] on span "All (34)" at bounding box center [805, 413] width 35 height 17
click at [787, 408] on input "All (34)" at bounding box center [771, 413] width 31 height 31
click at [969, 451] on span "Ok" at bounding box center [975, 454] width 24 height 18
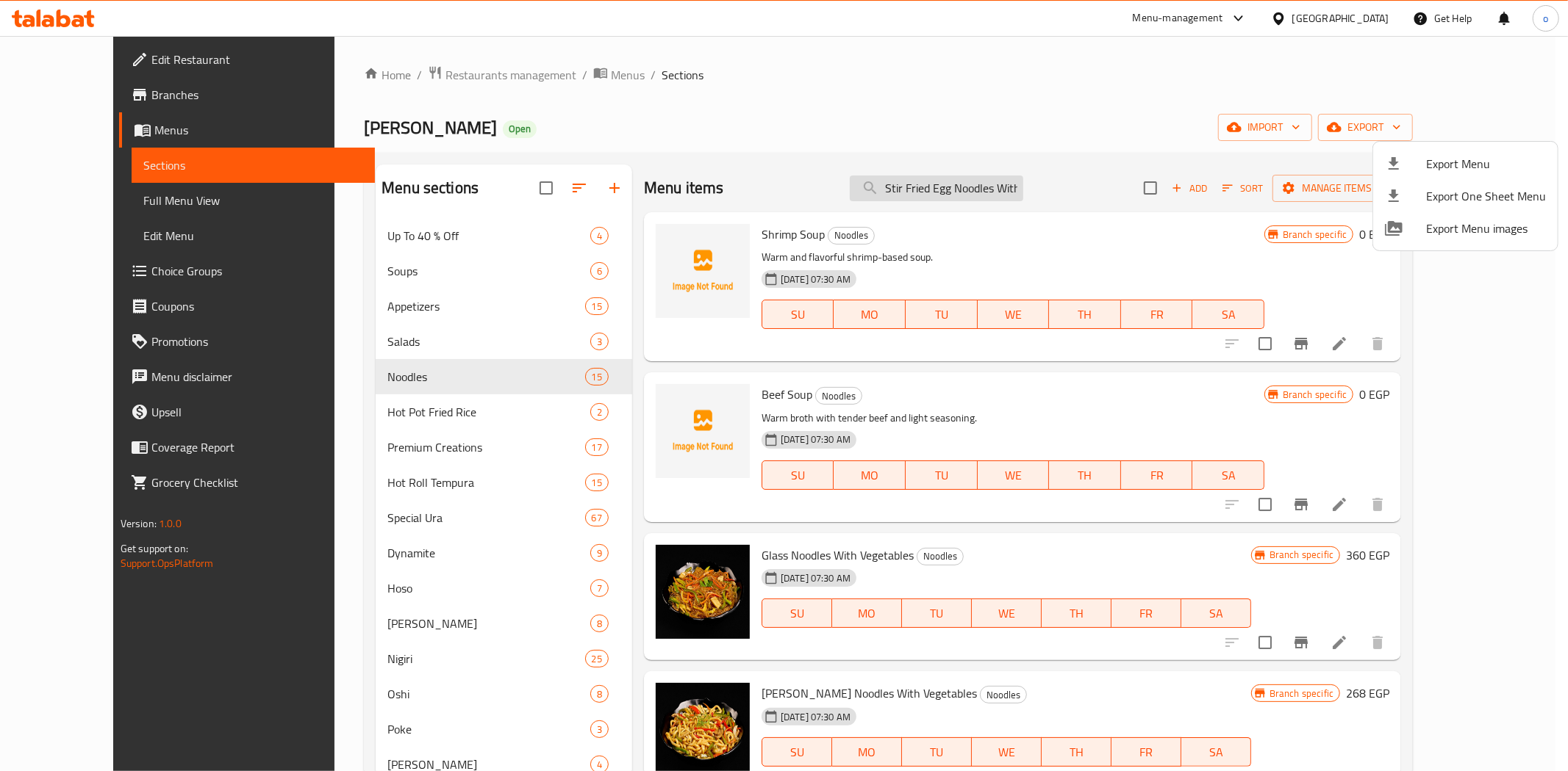
drag, startPoint x: 968, startPoint y: 195, endPoint x: 970, endPoint y: 186, distance: 9.2
click at [968, 194] on div at bounding box center [784, 386] width 1568 height 771
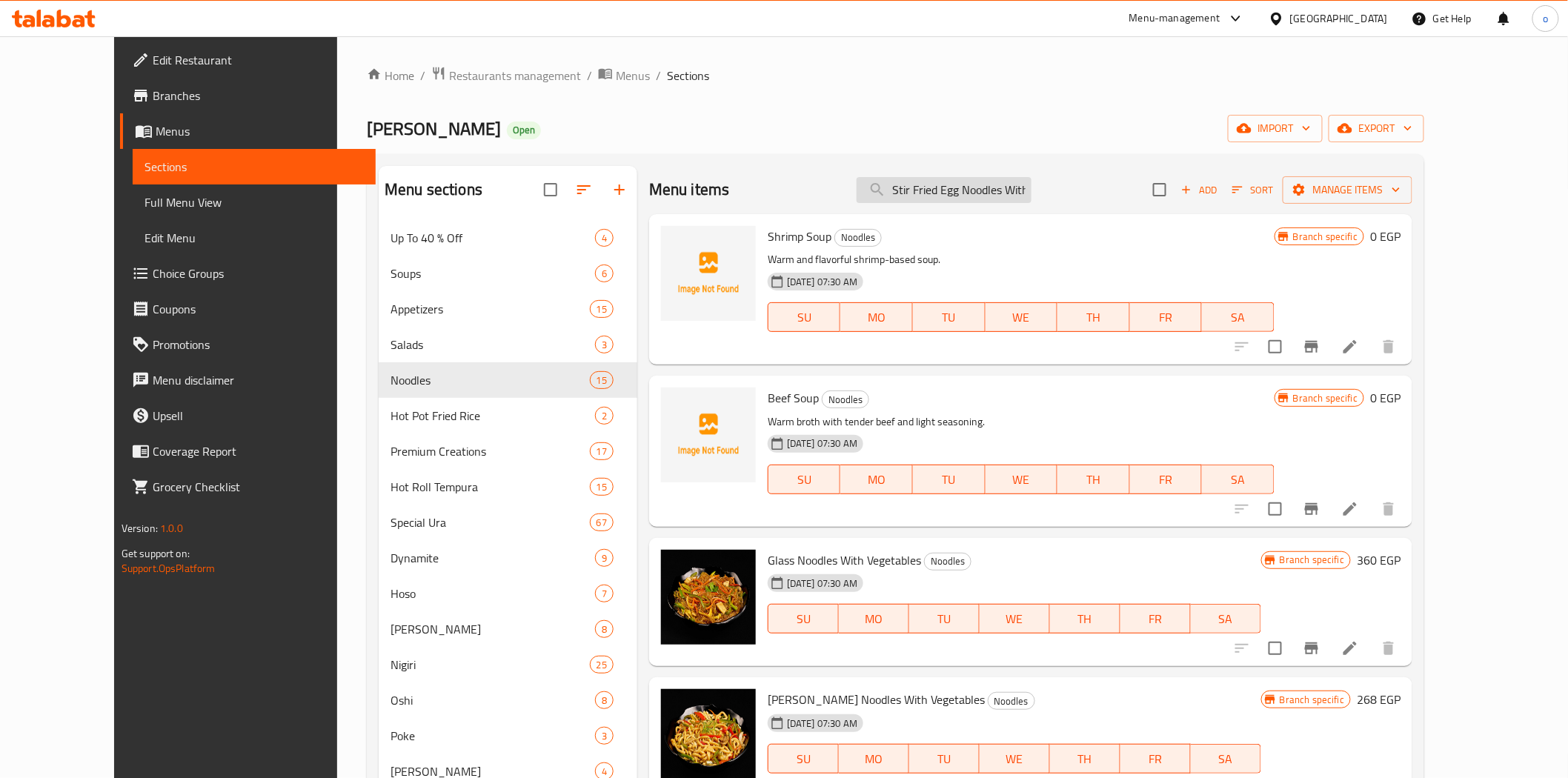
click at [978, 188] on input "Stir Fried Egg Noodles With Vegetables" at bounding box center [945, 190] width 175 height 26
click at [978, 190] on input "Stir Fried Egg Noodles With Vegetables" at bounding box center [945, 190] width 175 height 26
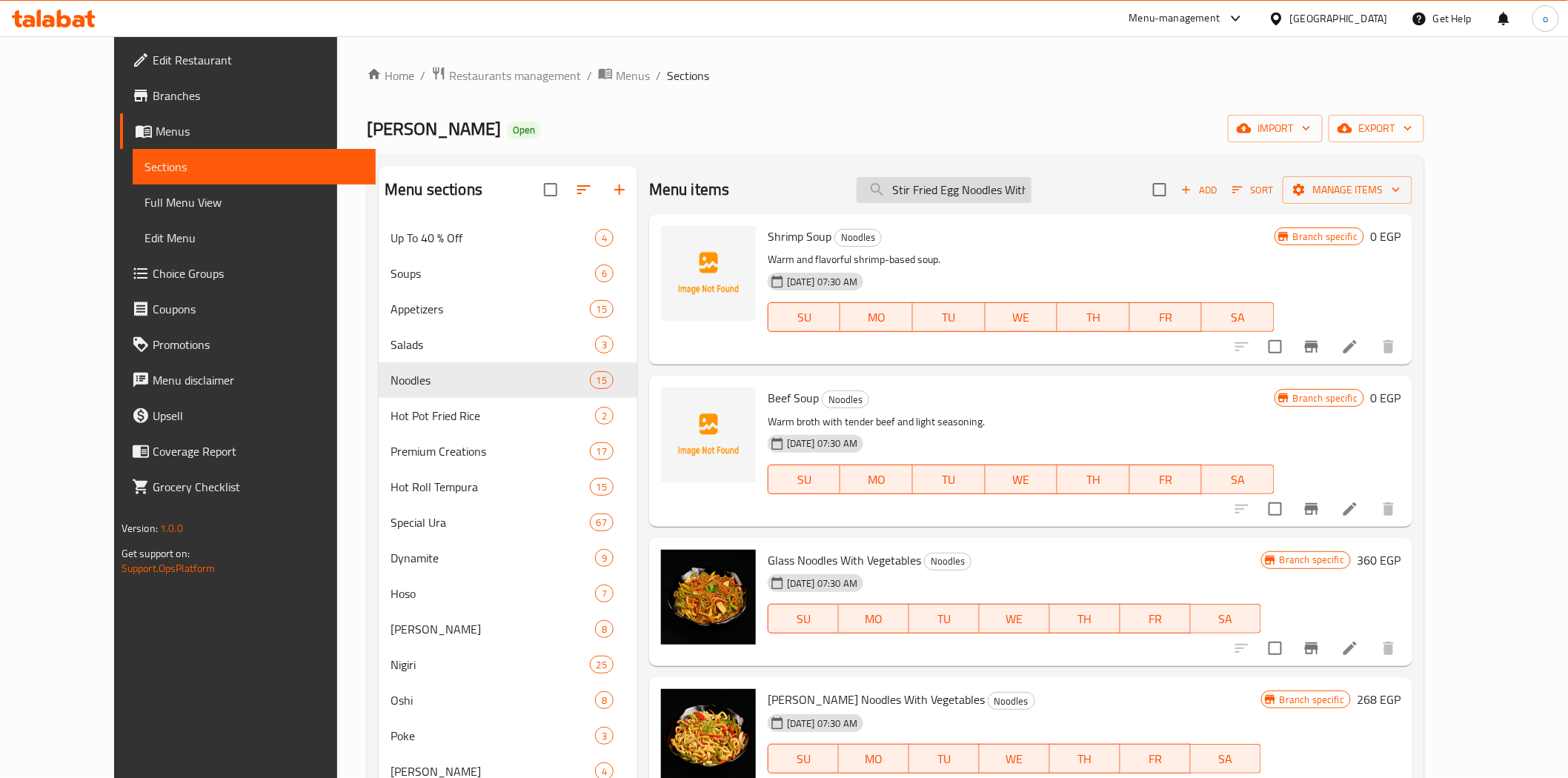
click at [978, 190] on input "Stir Fried Egg Noodles With Vegetables" at bounding box center [945, 190] width 175 height 26
paste input "Crunchy roll"
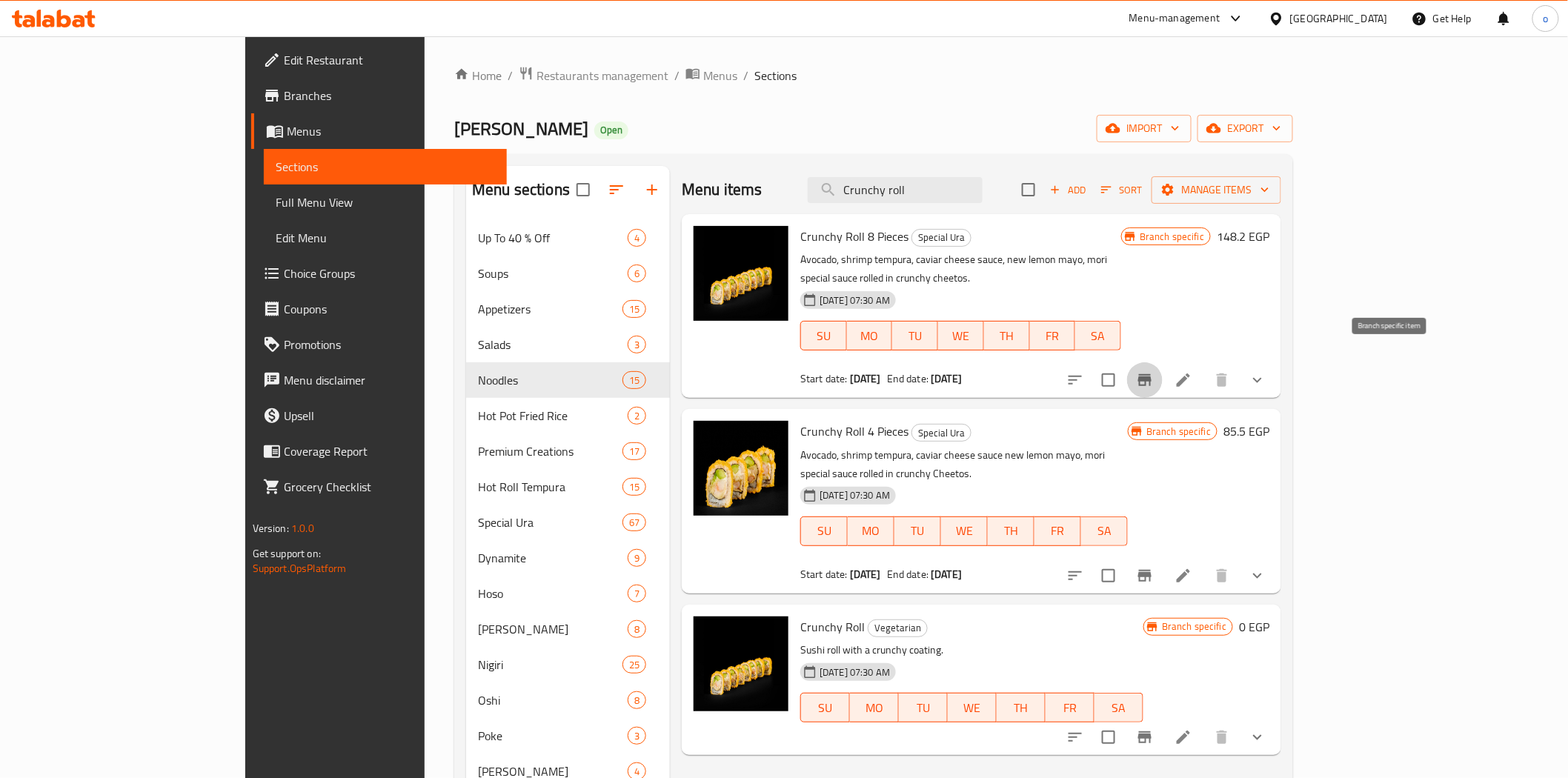
click at [1163, 363] on button "Branch-specific-item" at bounding box center [1145, 380] width 35 height 35
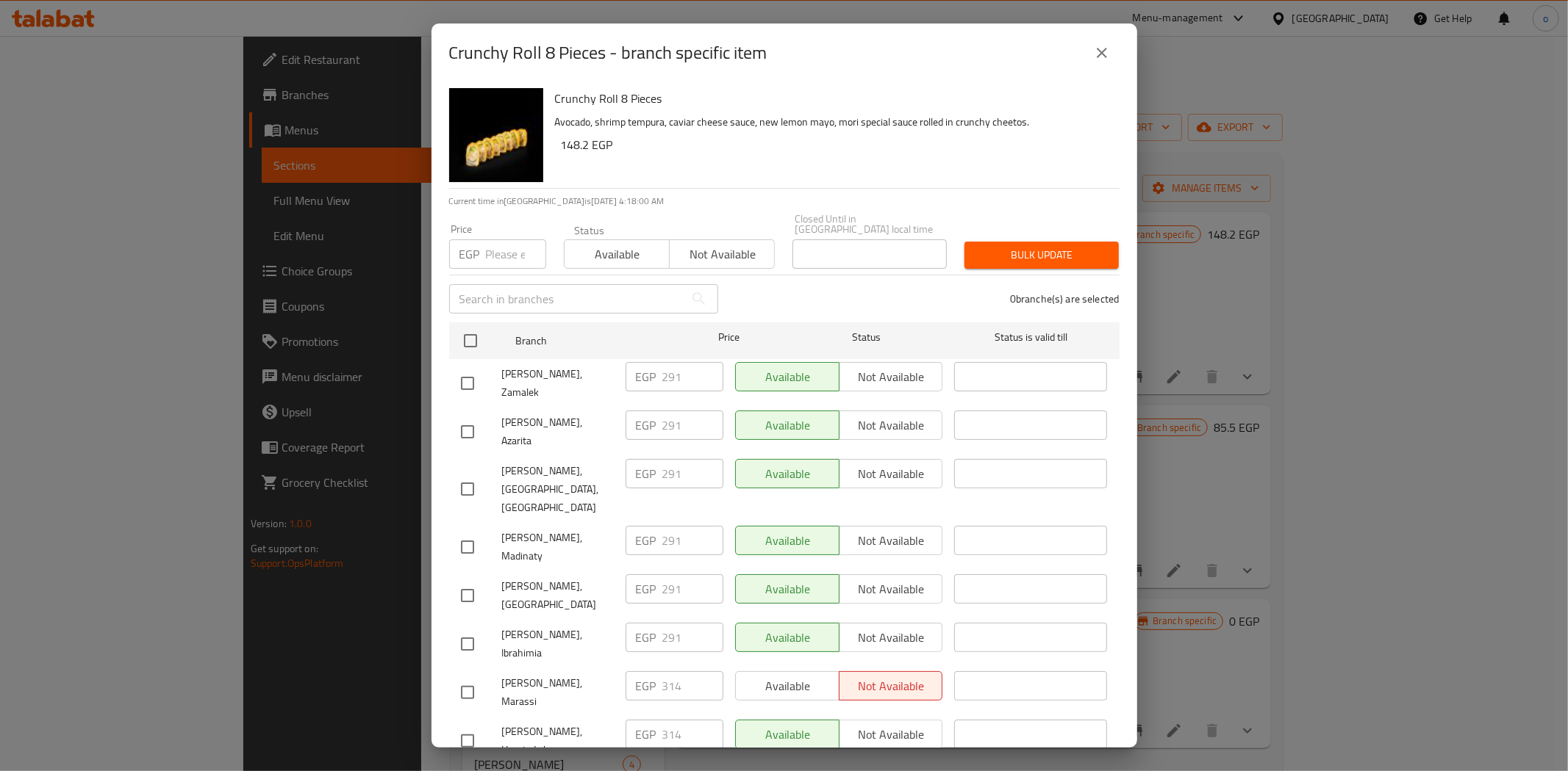
scroll to position [163, 0]
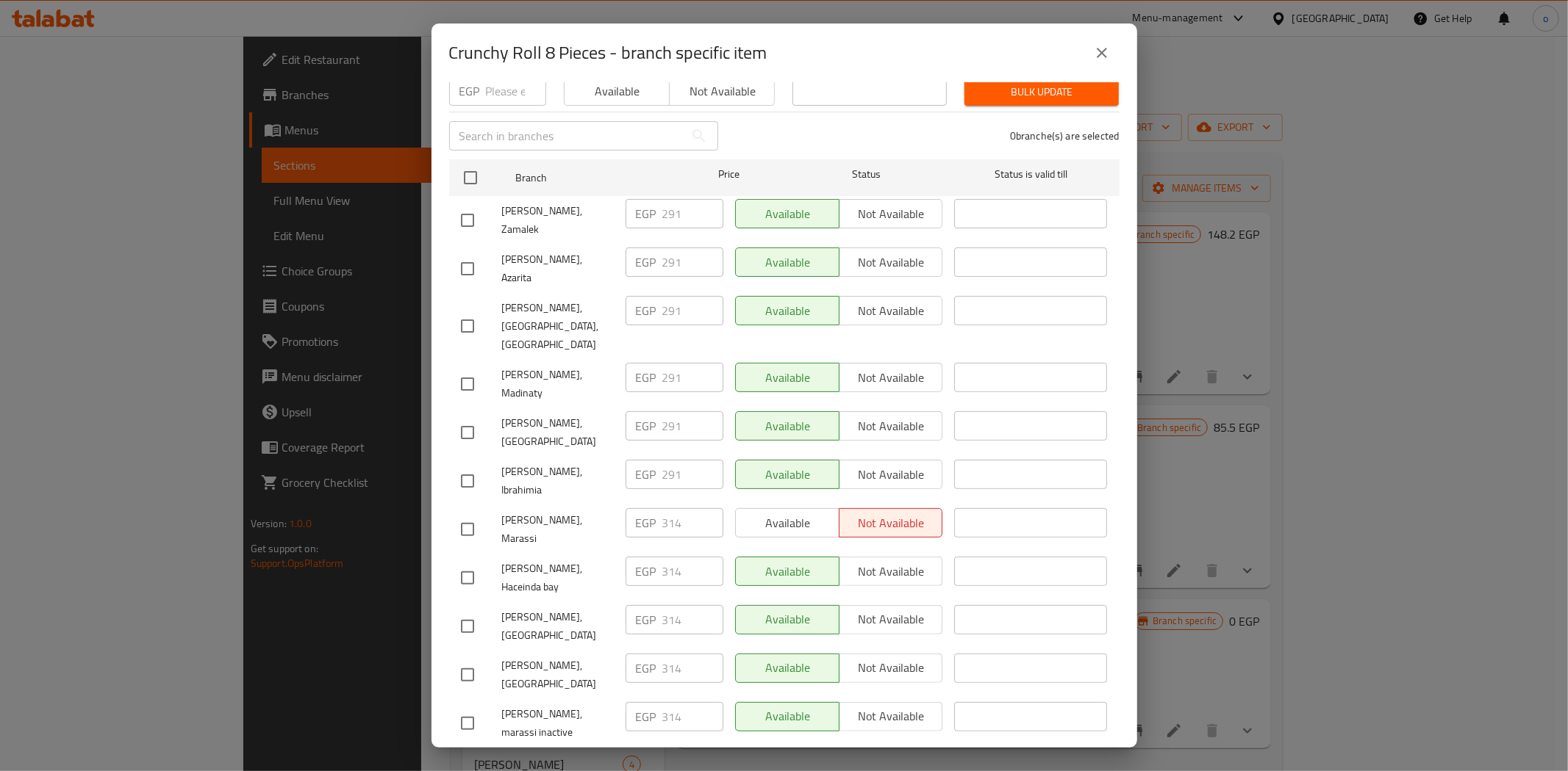
click at [638, 412] on div "EGP 291 ​" at bounding box center [674, 427] width 98 height 30
click at [482, 660] on div at bounding box center [481, 675] width 41 height 31
click at [472, 660] on input "checkbox" at bounding box center [467, 675] width 31 height 31
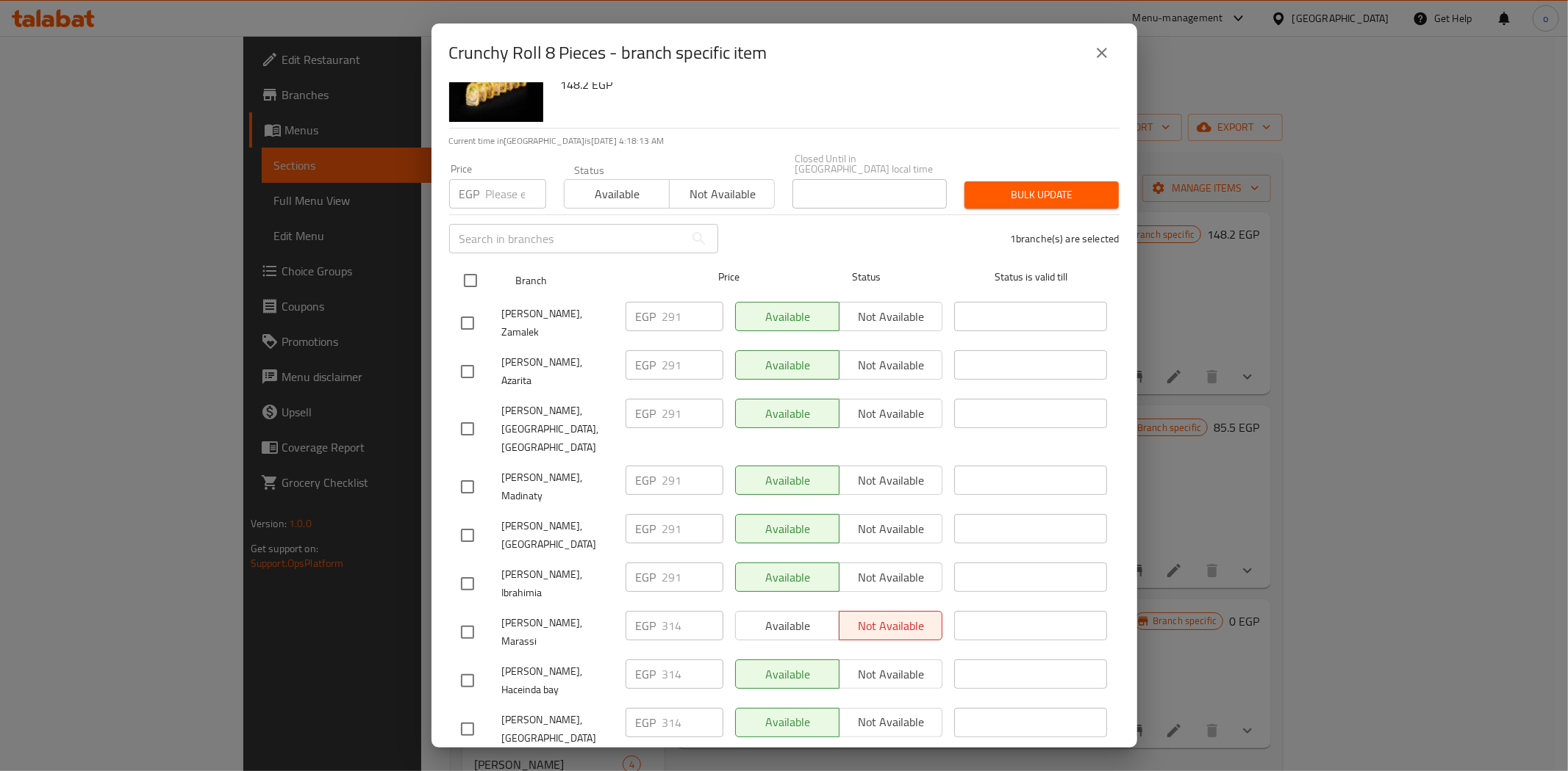
scroll to position [0, 0]
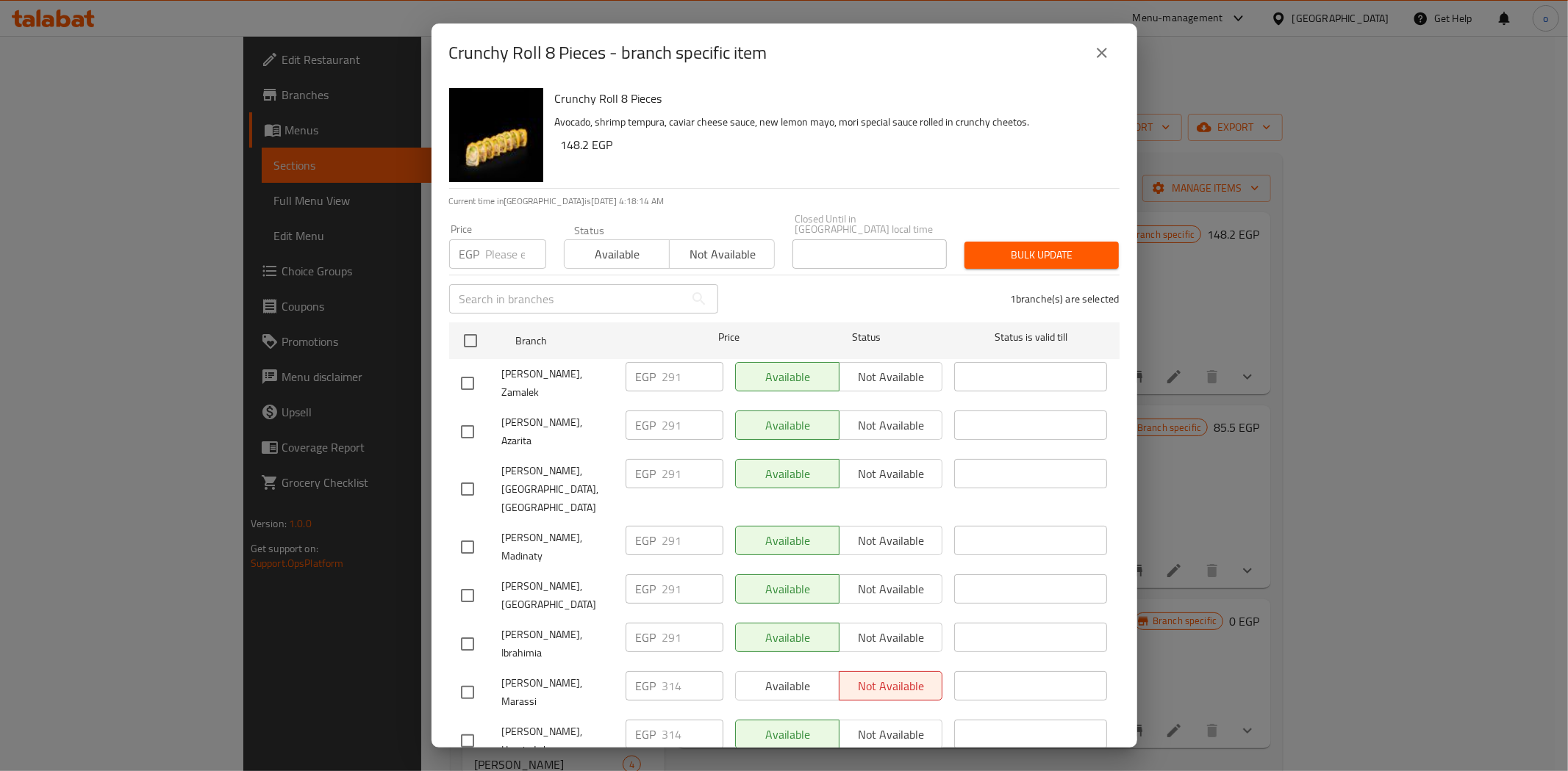
click at [508, 240] on input "number" at bounding box center [516, 254] width 60 height 30
paste input "291"
click at [1090, 273] on div "1 branche(s) are selected" at bounding box center [927, 299] width 401 height 53
click at [1069, 260] on div "Bulk update" at bounding box center [1042, 254] width 172 height 45
click at [1062, 254] on span "Bulk update" at bounding box center [1042, 255] width 131 height 18
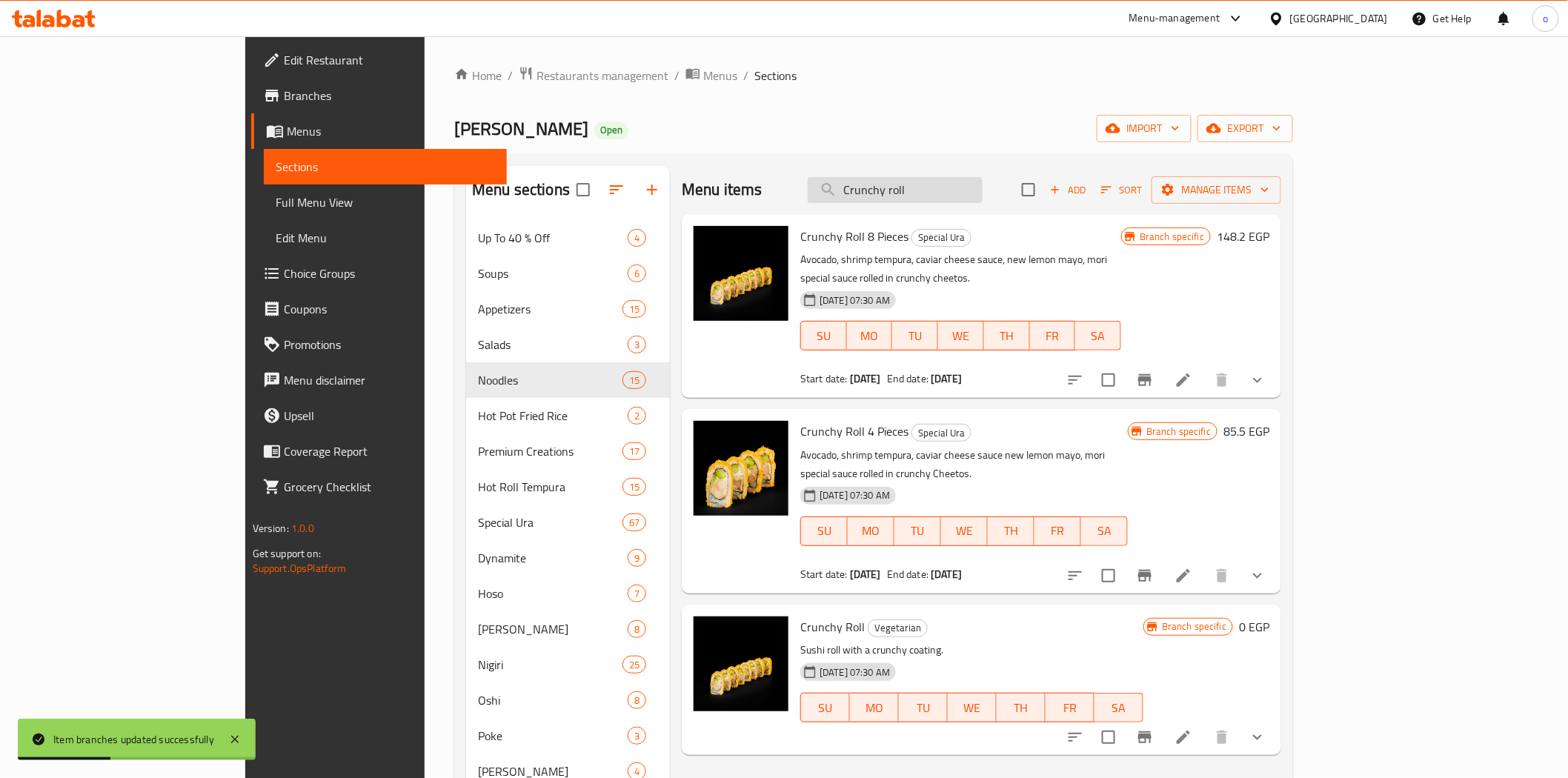
click at [959, 189] on input "Crunchy roll" at bounding box center [895, 190] width 175 height 26
paste input "Hot Ura shrimp tempura"
drag, startPoint x: 1025, startPoint y: 195, endPoint x: 845, endPoint y: 182, distance: 180.5
click at [845, 182] on div "Menu items Crunchy roll Add Sort Manage items" at bounding box center [982, 190] width 600 height 49
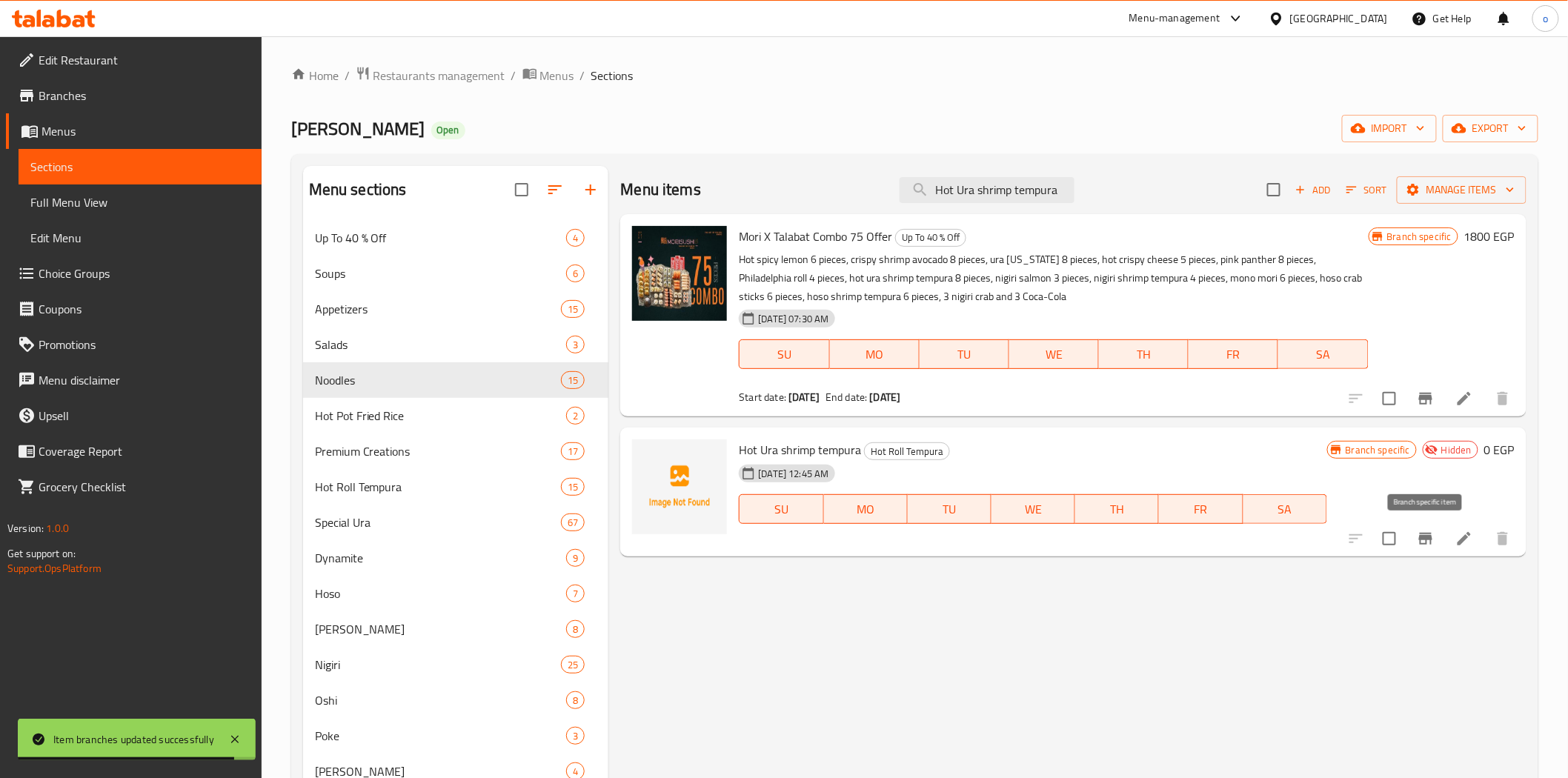
click at [1418, 534] on icon "Branch-specific-item" at bounding box center [1426, 539] width 18 height 18
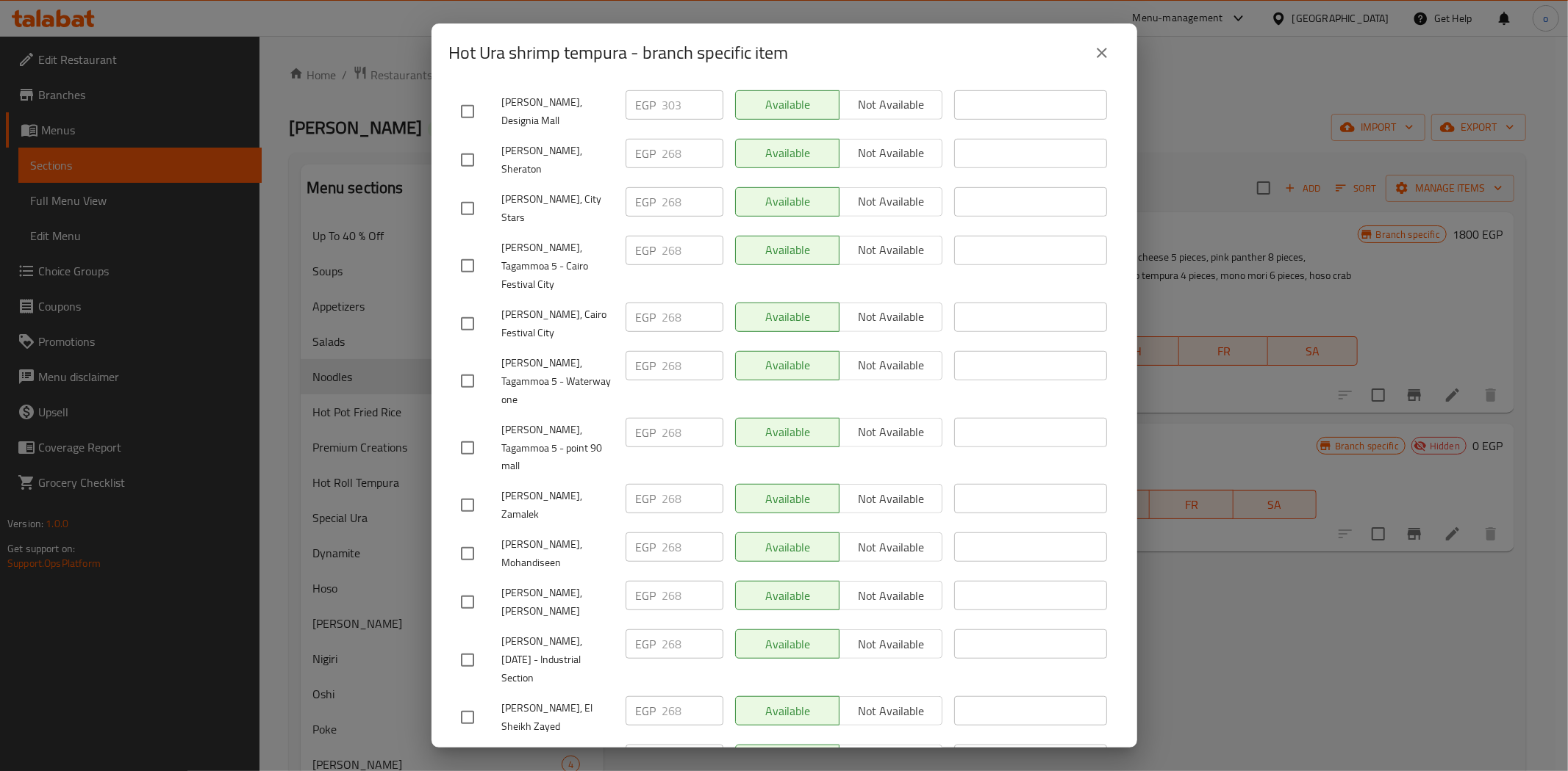
scroll to position [687, 0]
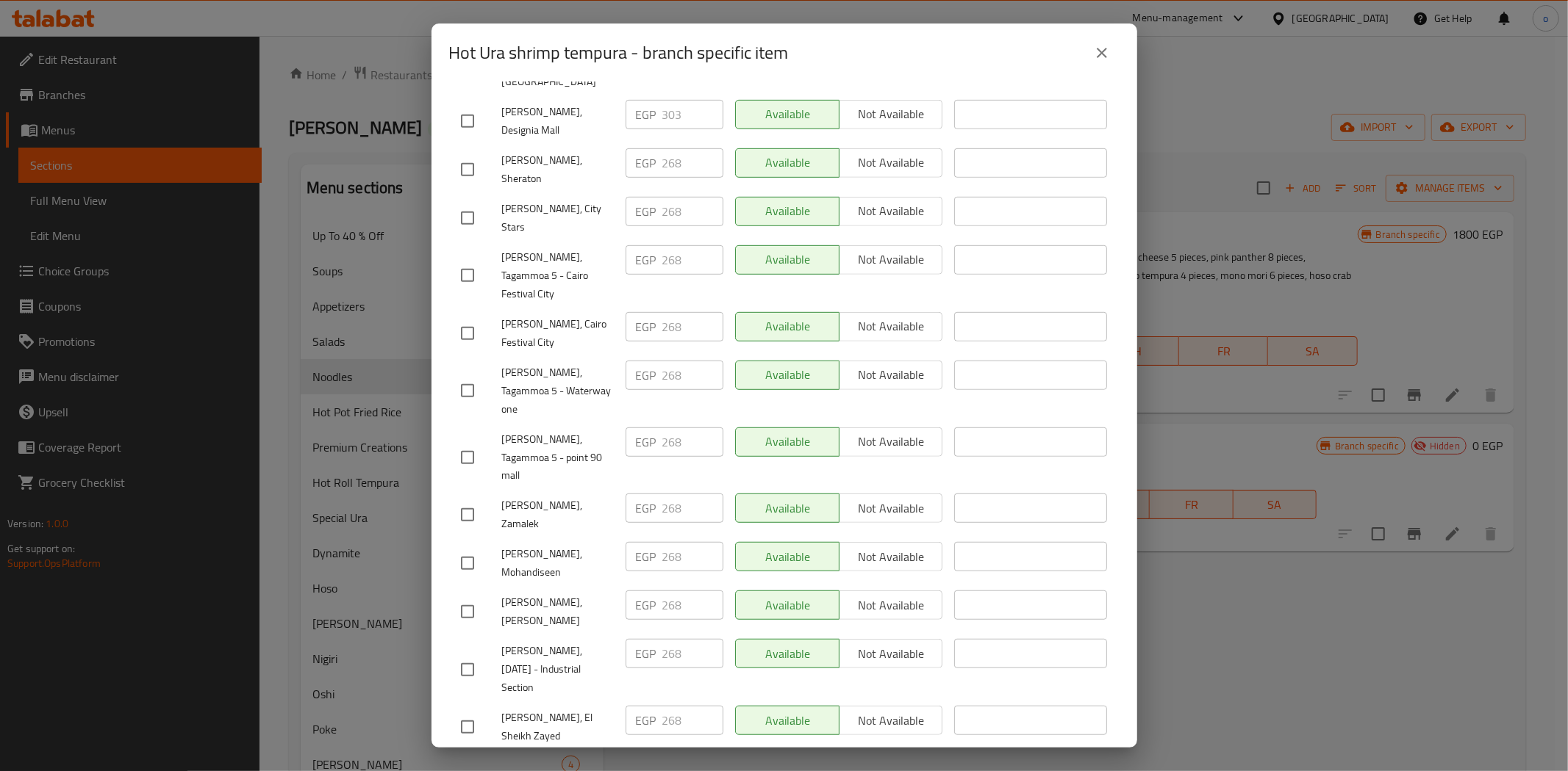
click at [1296, 539] on div "Hot Ura shrimp tempura - branch specific item Hot Ura shrimp tempura 0 EGP Curr…" at bounding box center [784, 386] width 1568 height 771
click at [1101, 48] on icon "close" at bounding box center [1102, 52] width 17 height 17
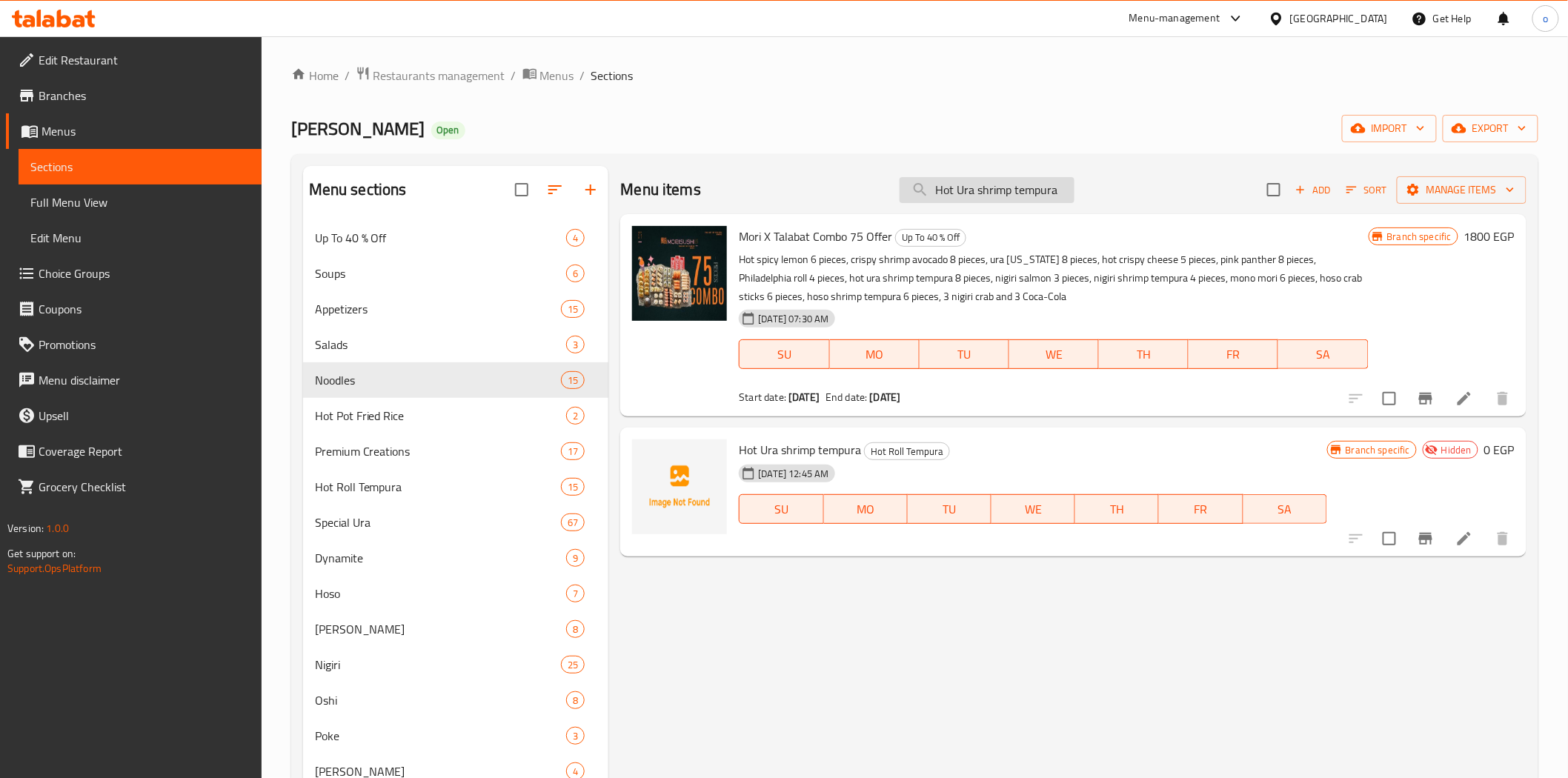
click at [959, 188] on input "Hot Ura shrimp tempura" at bounding box center [987, 190] width 175 height 26
paste input "Korean chicken wings"
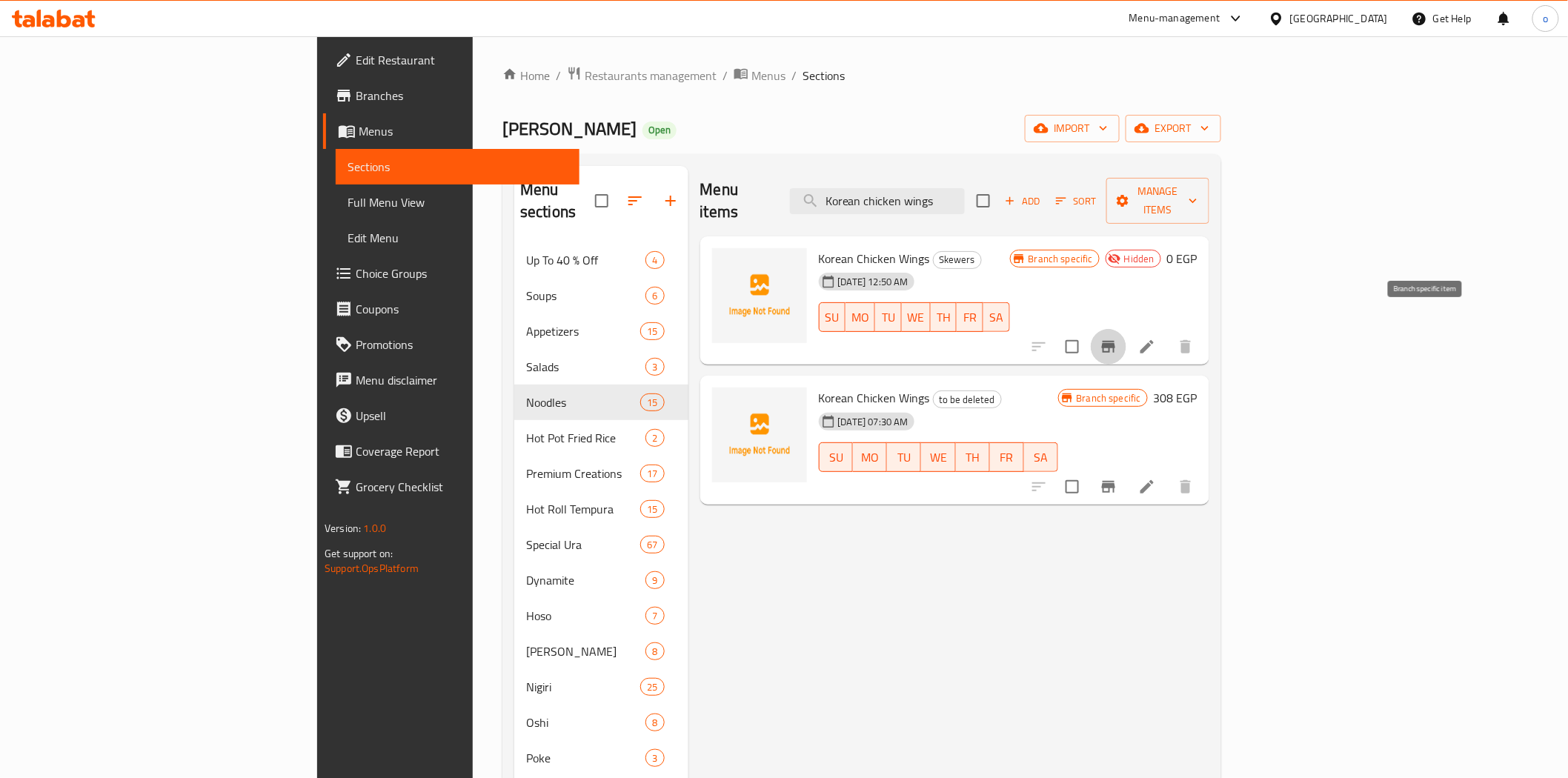
click at [1116, 341] on icon "Branch-specific-item" at bounding box center [1109, 347] width 13 height 11
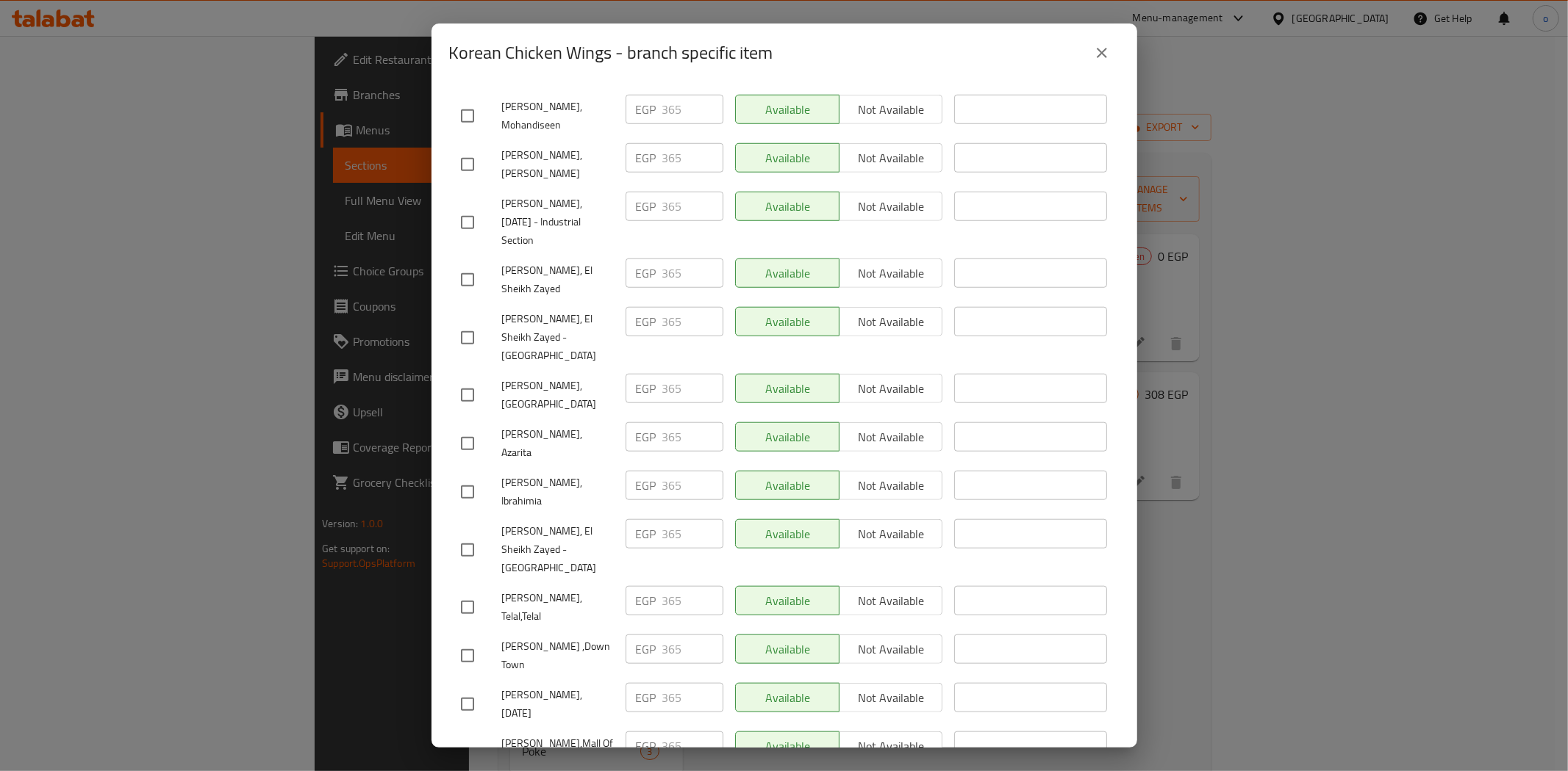
scroll to position [1177, 0]
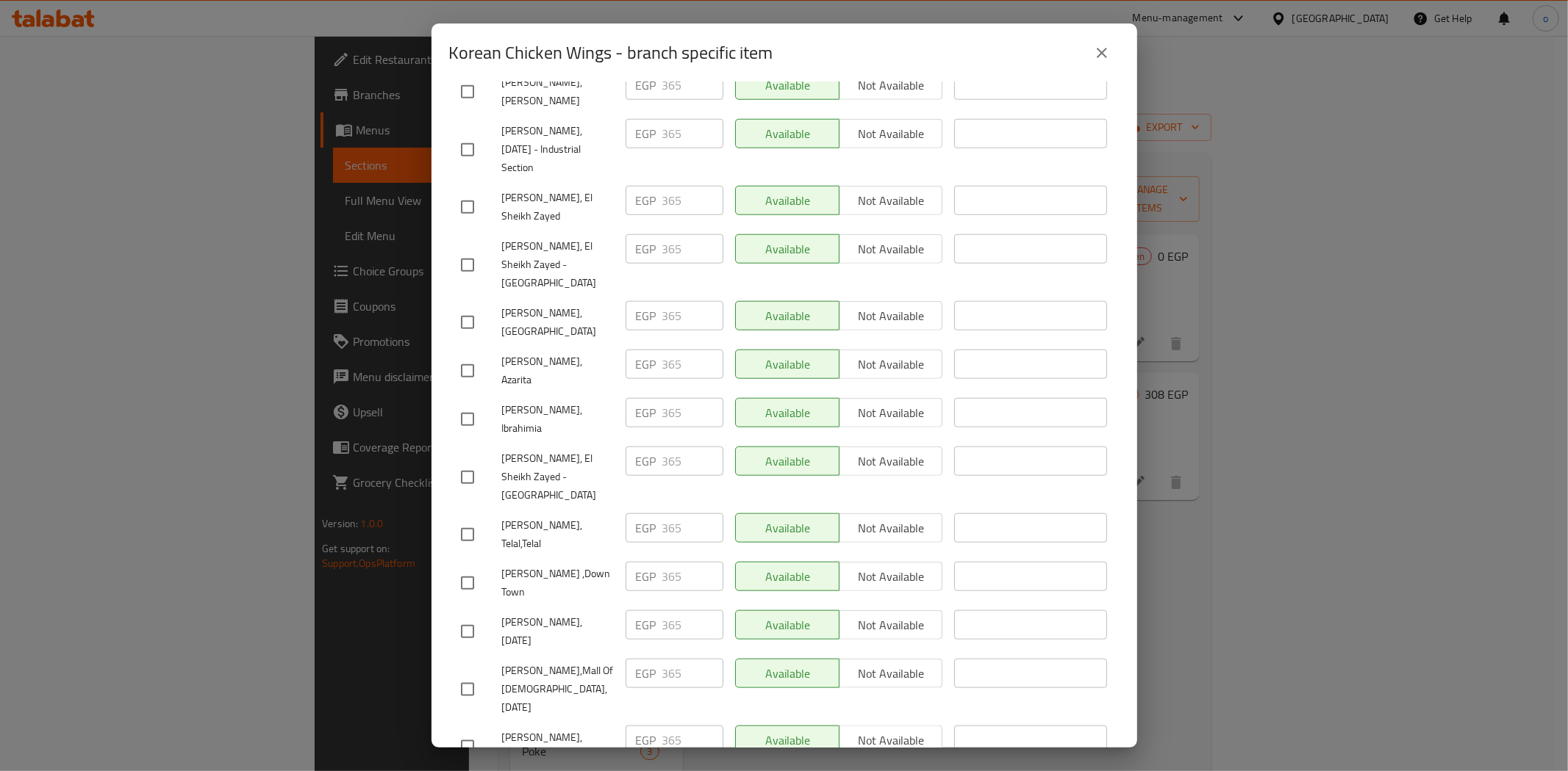
click at [1223, 497] on div "Korean Chicken Wings - branch specific item Korean Chicken Wings 0 EGP Current …" at bounding box center [784, 386] width 1568 height 771
click at [1112, 48] on button "close" at bounding box center [1102, 52] width 35 height 35
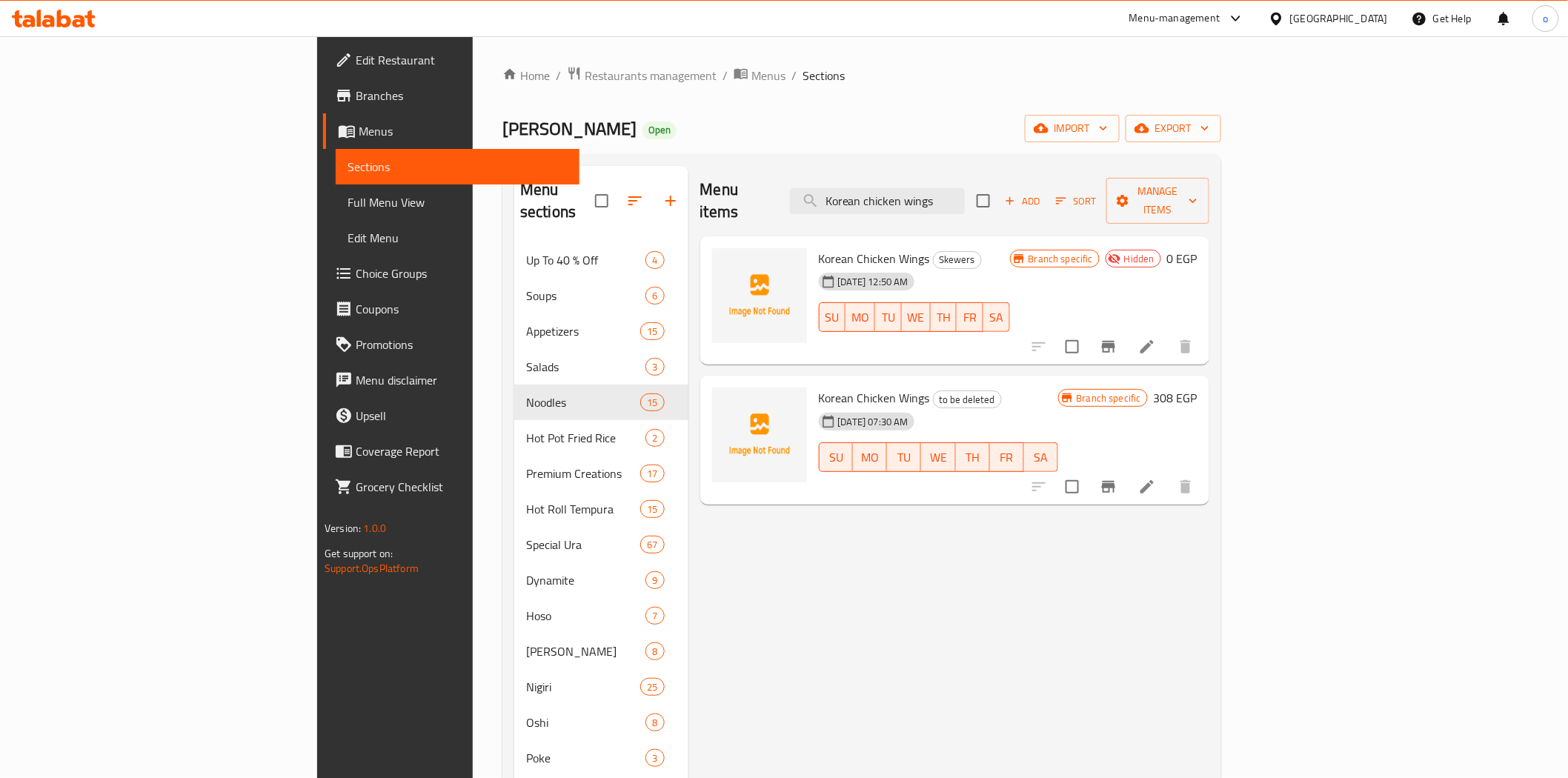
click at [991, 168] on div "Menu items Korean chicken wings Add Sort Manage items" at bounding box center [954, 201] width 509 height 71
click at [965, 202] on input "Korean chicken wings" at bounding box center [877, 200] width 175 height 26
paste input "[PERSON_NAME]’s Icecream"
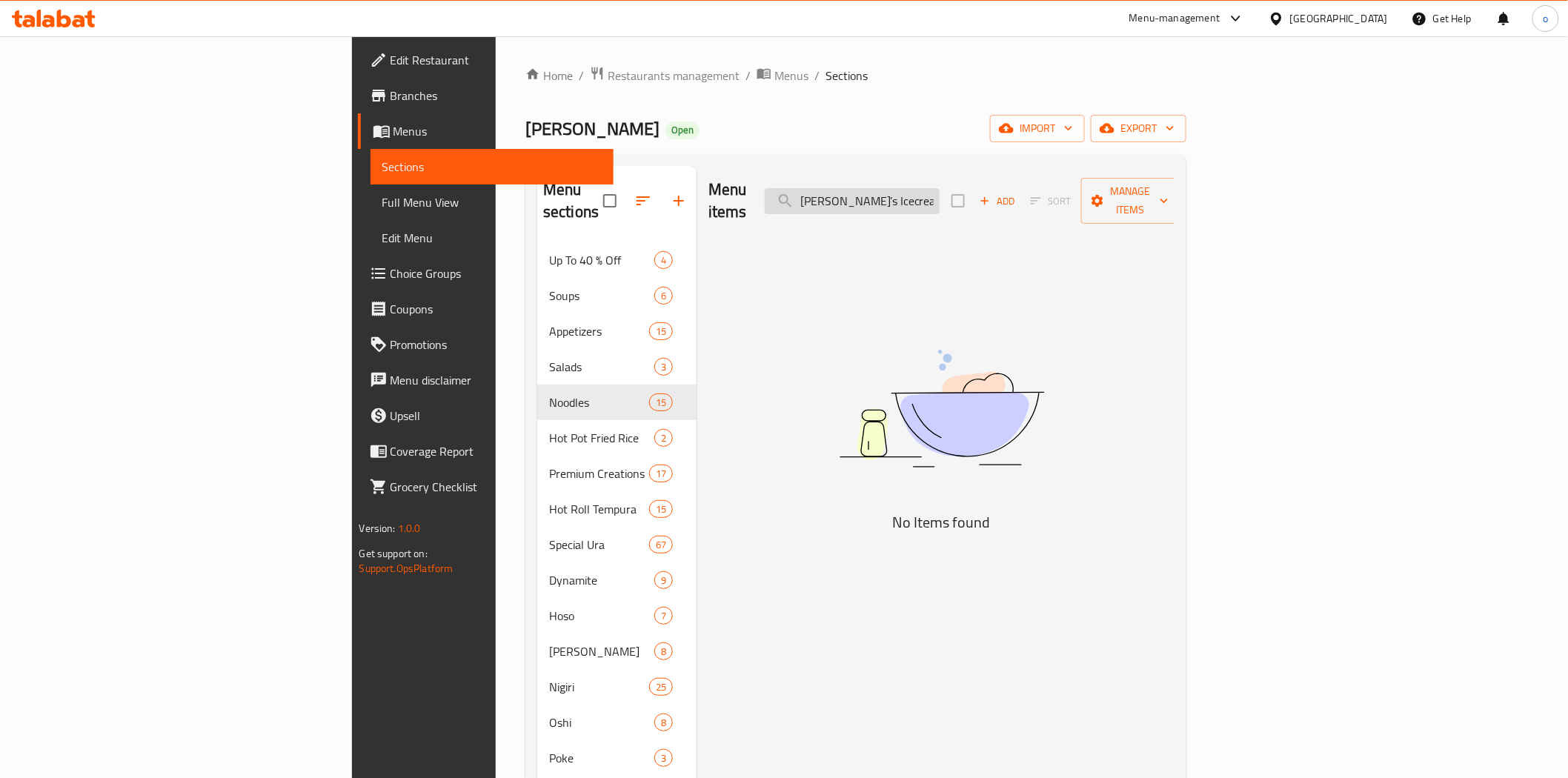
click at [940, 195] on input "[PERSON_NAME]’s Icecream" at bounding box center [852, 200] width 175 height 26
click at [940, 195] on input "[PERSON_NAME] s Icecream" at bounding box center [852, 200] width 175 height 26
click at [940, 198] on input "Mori s Ice cream" at bounding box center [852, 200] width 175 height 26
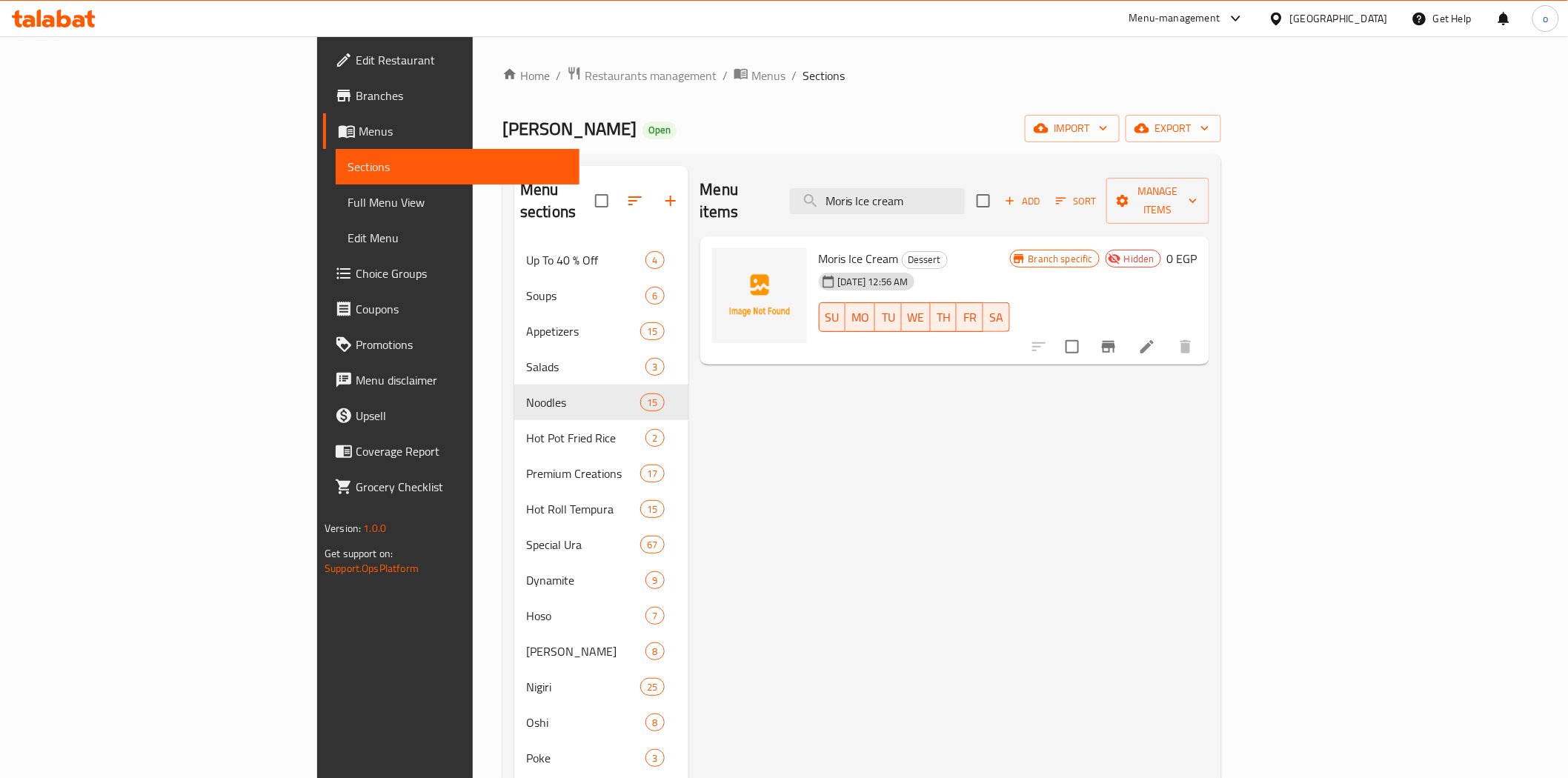
click at [1117, 338] on icon "Branch-specific-item" at bounding box center [1109, 347] width 18 height 18
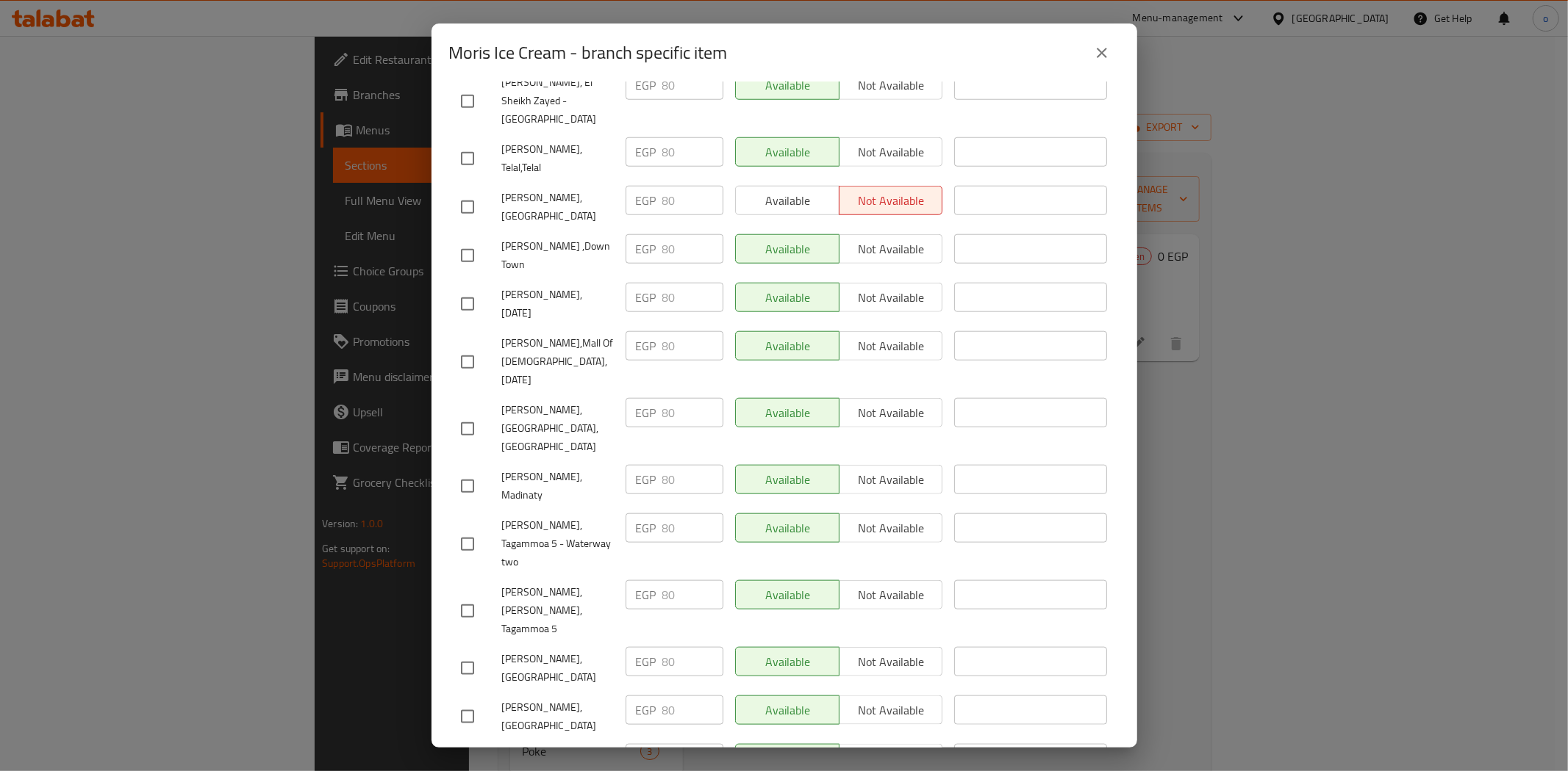
click at [1110, 53] on icon "close" at bounding box center [1102, 52] width 17 height 17
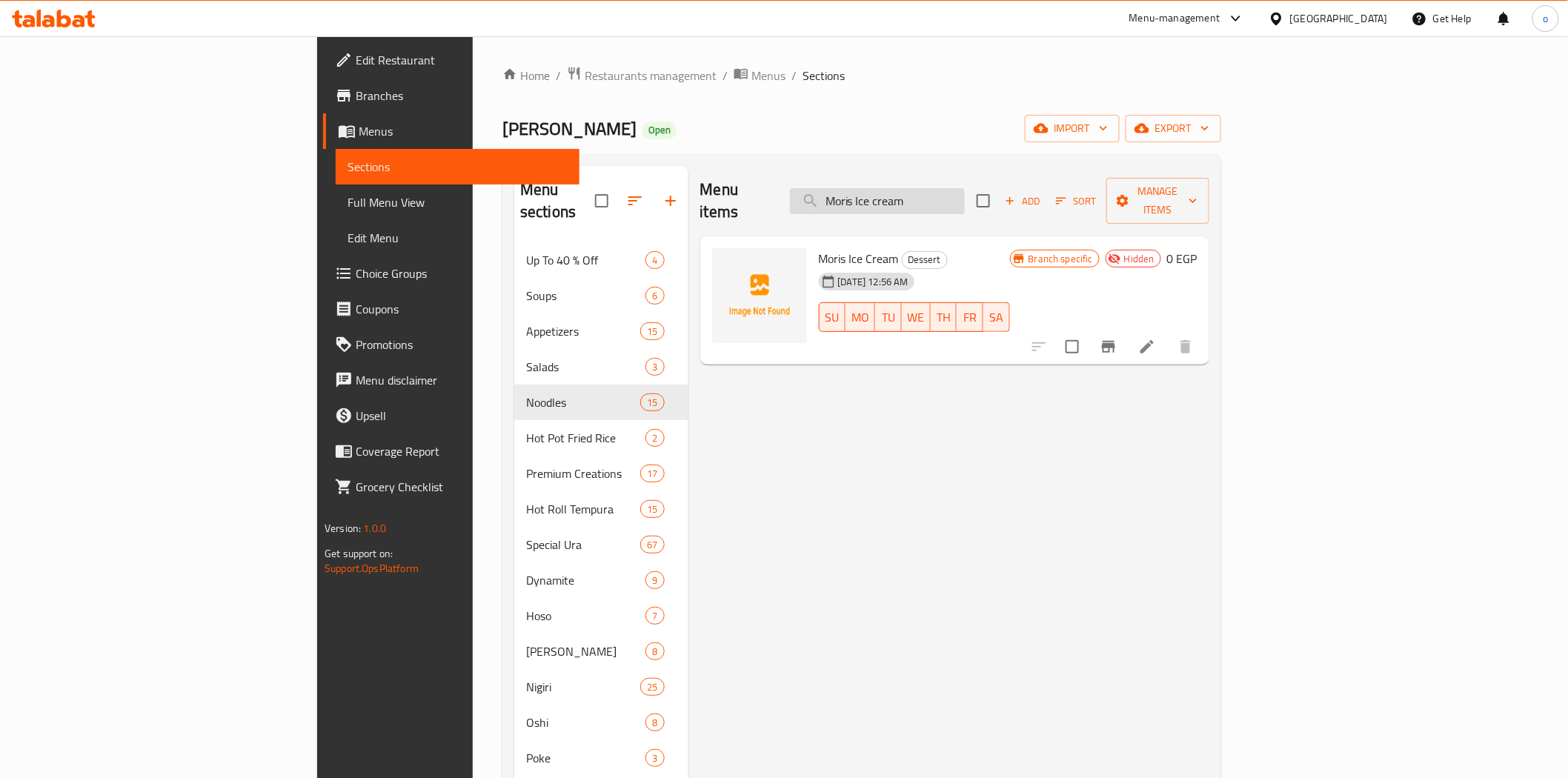
drag, startPoint x: 956, startPoint y: 193, endPoint x: 1025, endPoint y: 193, distance: 69.0
click at [959, 193] on input "Moris Ice cream" at bounding box center [877, 200] width 175 height 26
paste input "Nougat"
drag, startPoint x: 1024, startPoint y: 193, endPoint x: 782, endPoint y: 195, distance: 242.0
click at [782, 195] on div "Menu items Nougatcream Add Sort Manage items" at bounding box center [954, 201] width 509 height 71
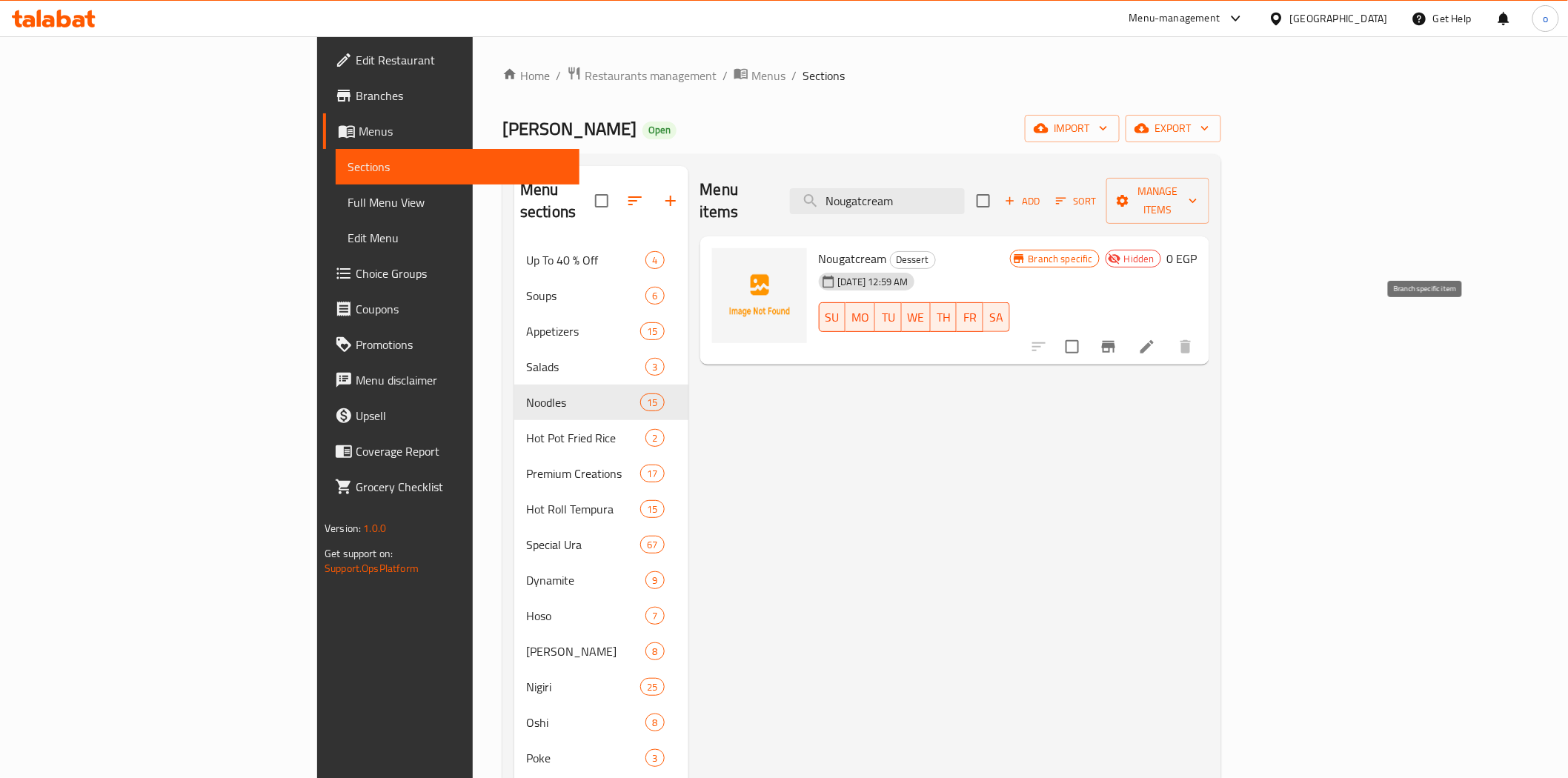
click at [1117, 338] on icon "Branch-specific-item" at bounding box center [1109, 347] width 18 height 18
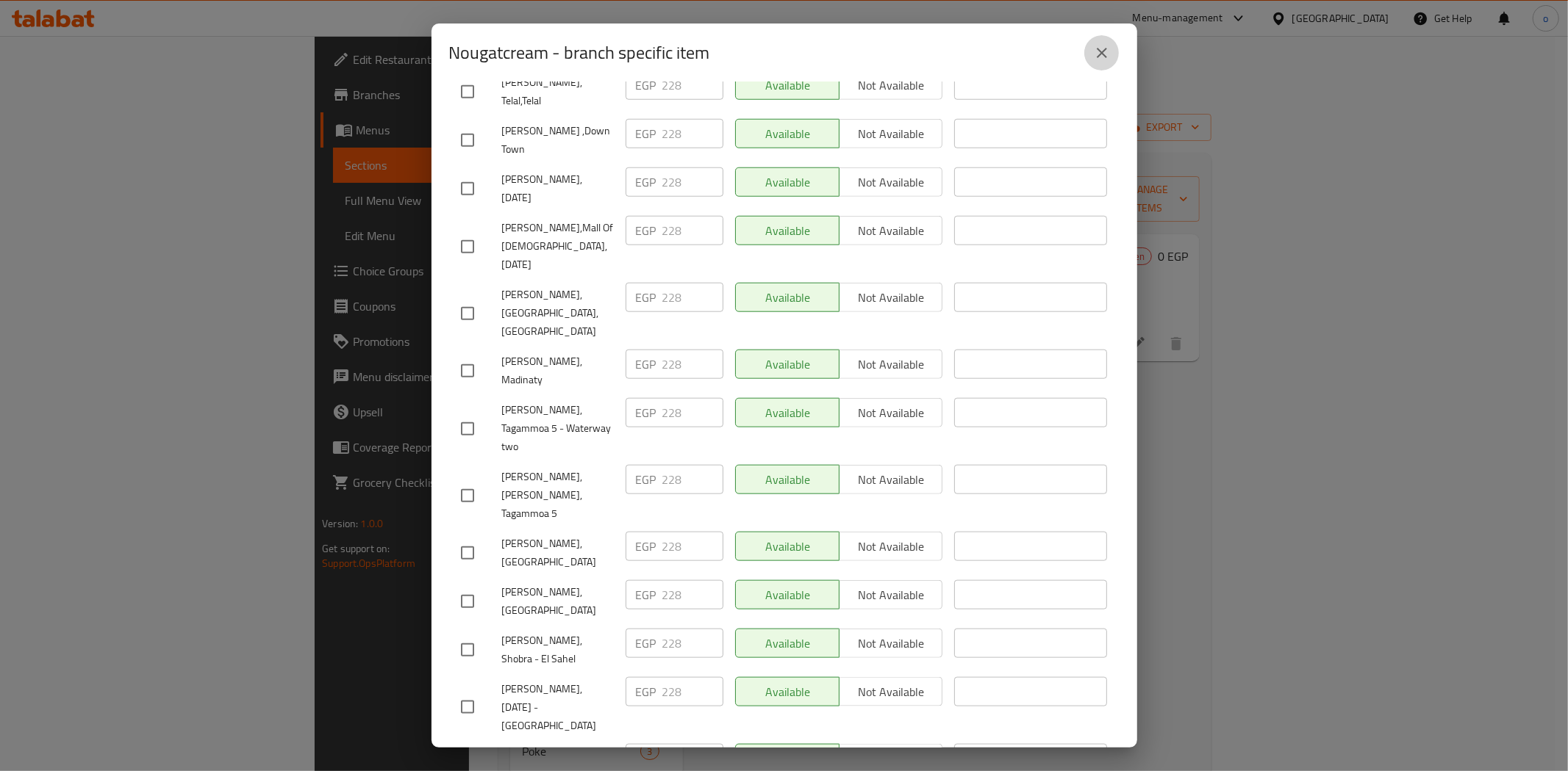
click at [1086, 49] on button "close" at bounding box center [1102, 52] width 35 height 35
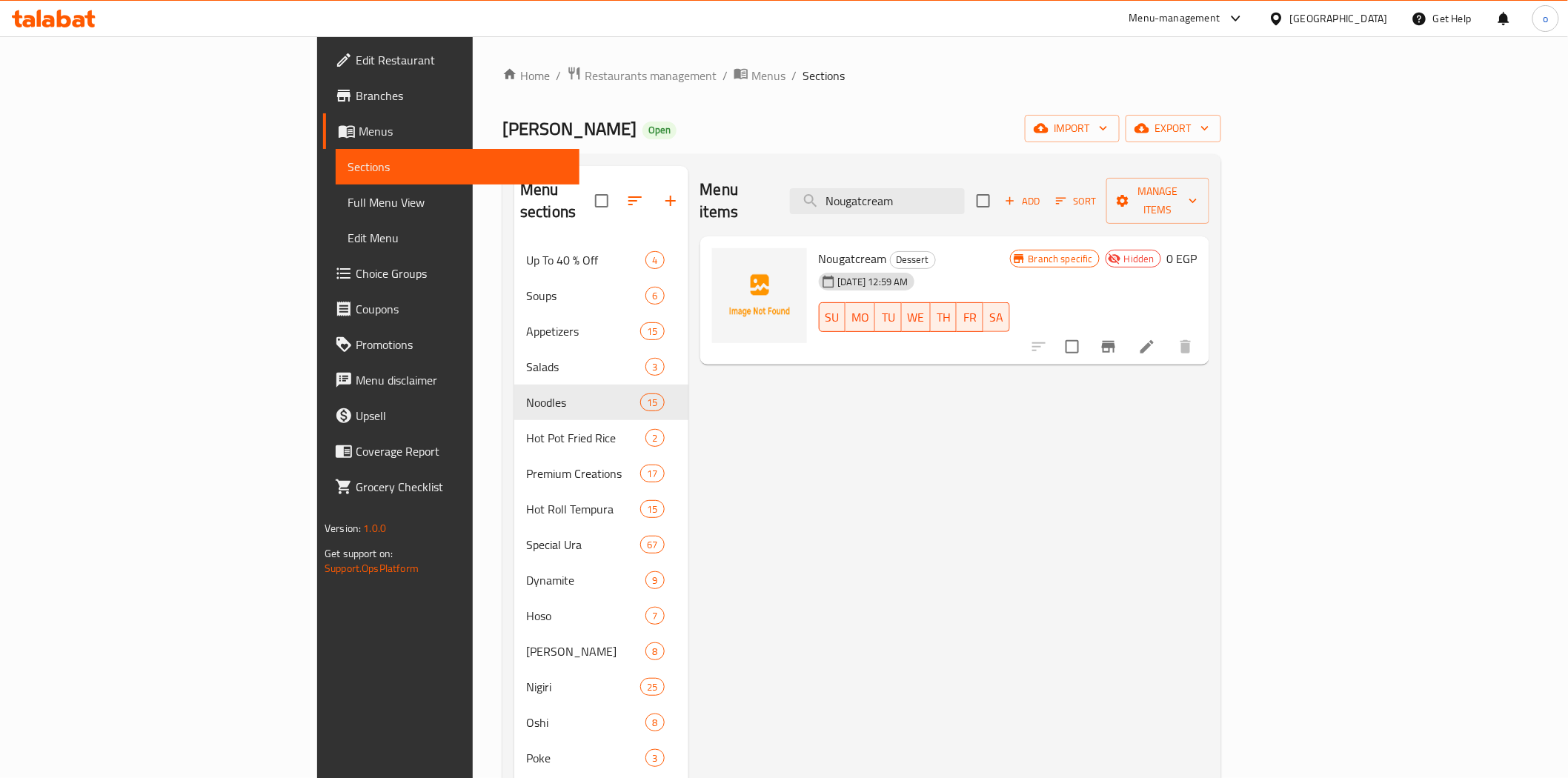
paste input "Fried Banana & Black Sesame Ice C"
drag, startPoint x: 1011, startPoint y: 185, endPoint x: 797, endPoint y: 179, distance: 214.1
click at [797, 179] on div "Menu items Fried Banana & Black Sesame Ice Cream Add Sort Manage items" at bounding box center [954, 201] width 509 height 71
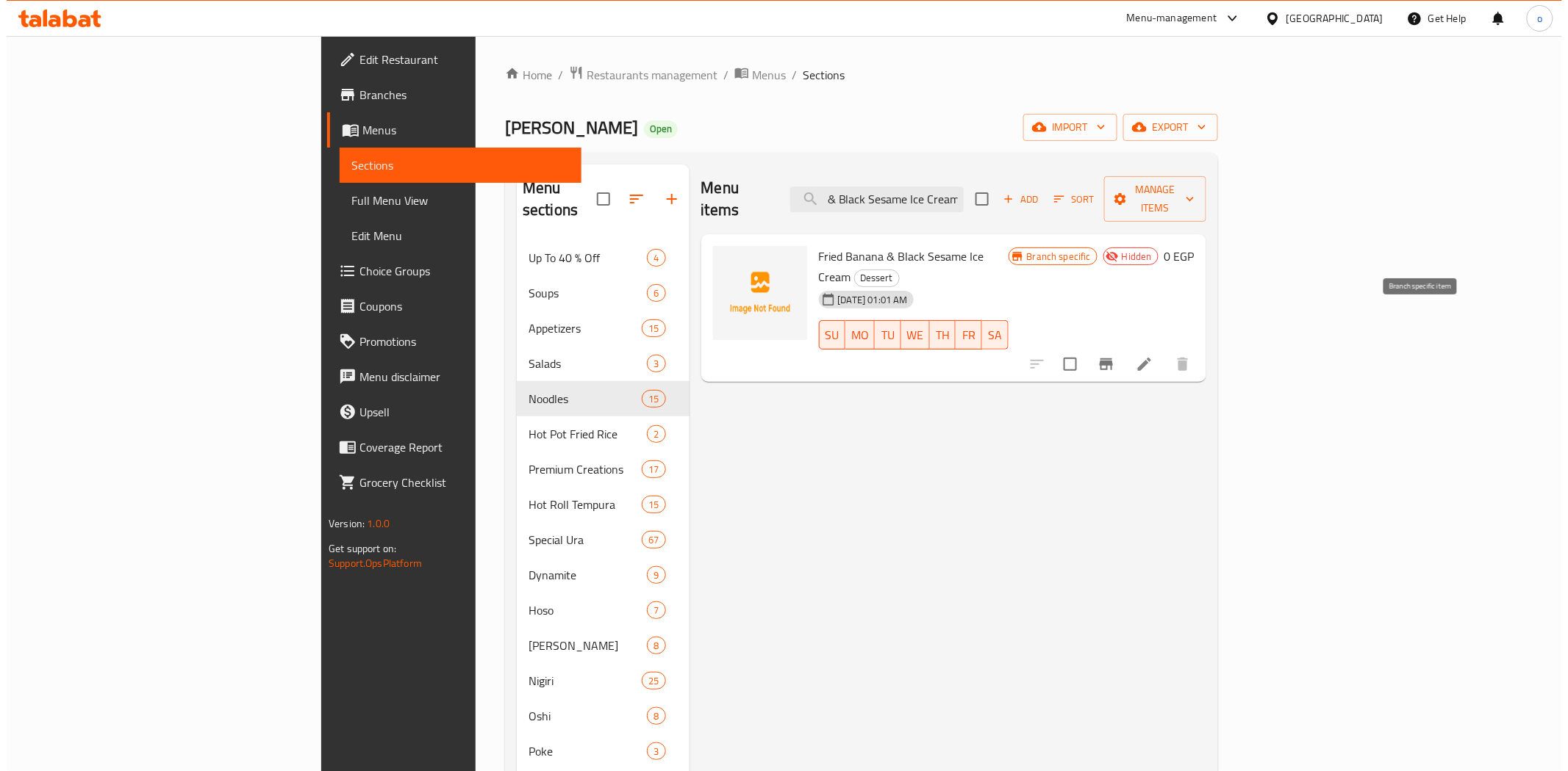
scroll to position [0, 0]
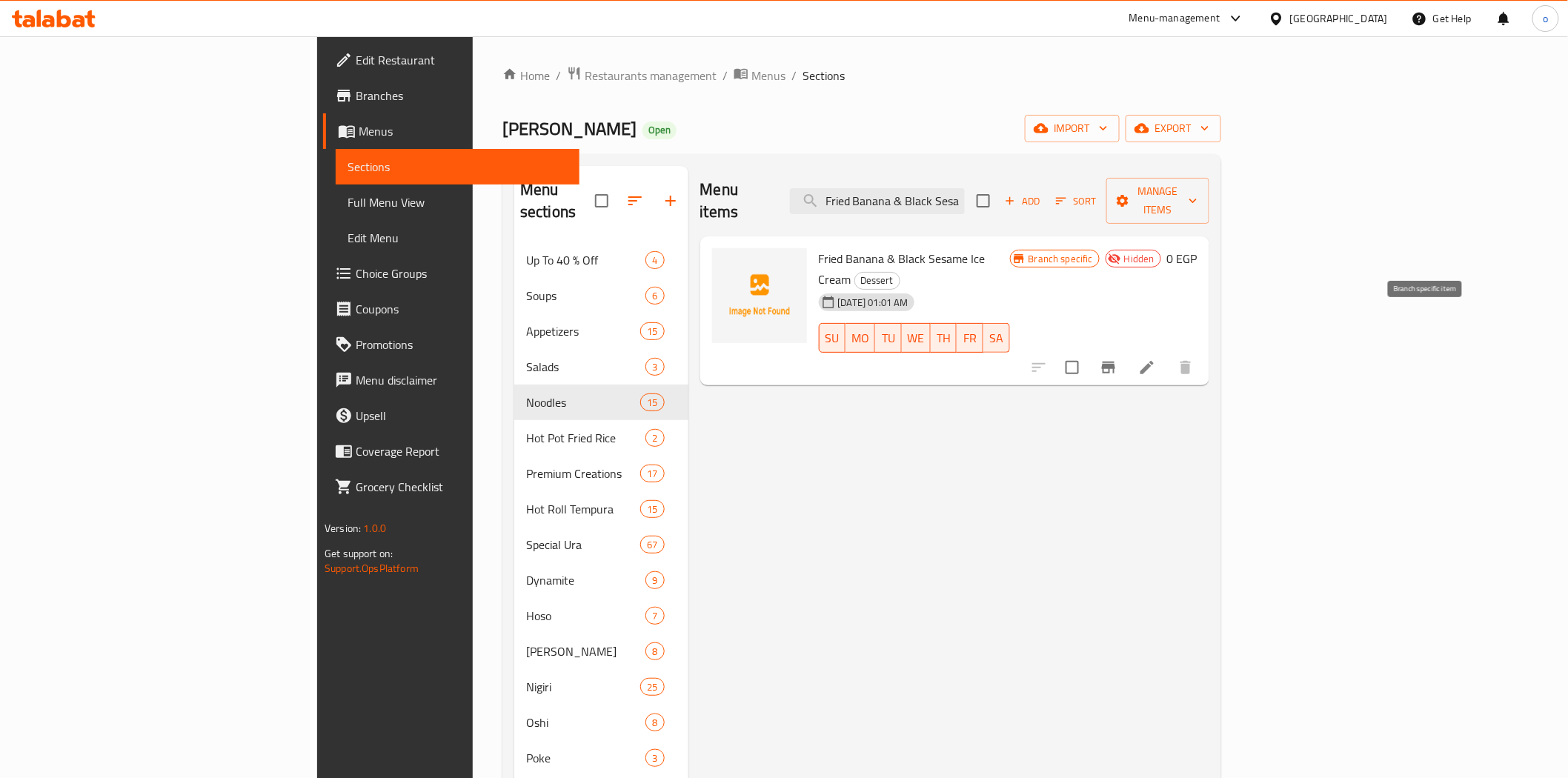
click at [1126, 350] on button "Branch-specific-item" at bounding box center [1109, 368] width 35 height 35
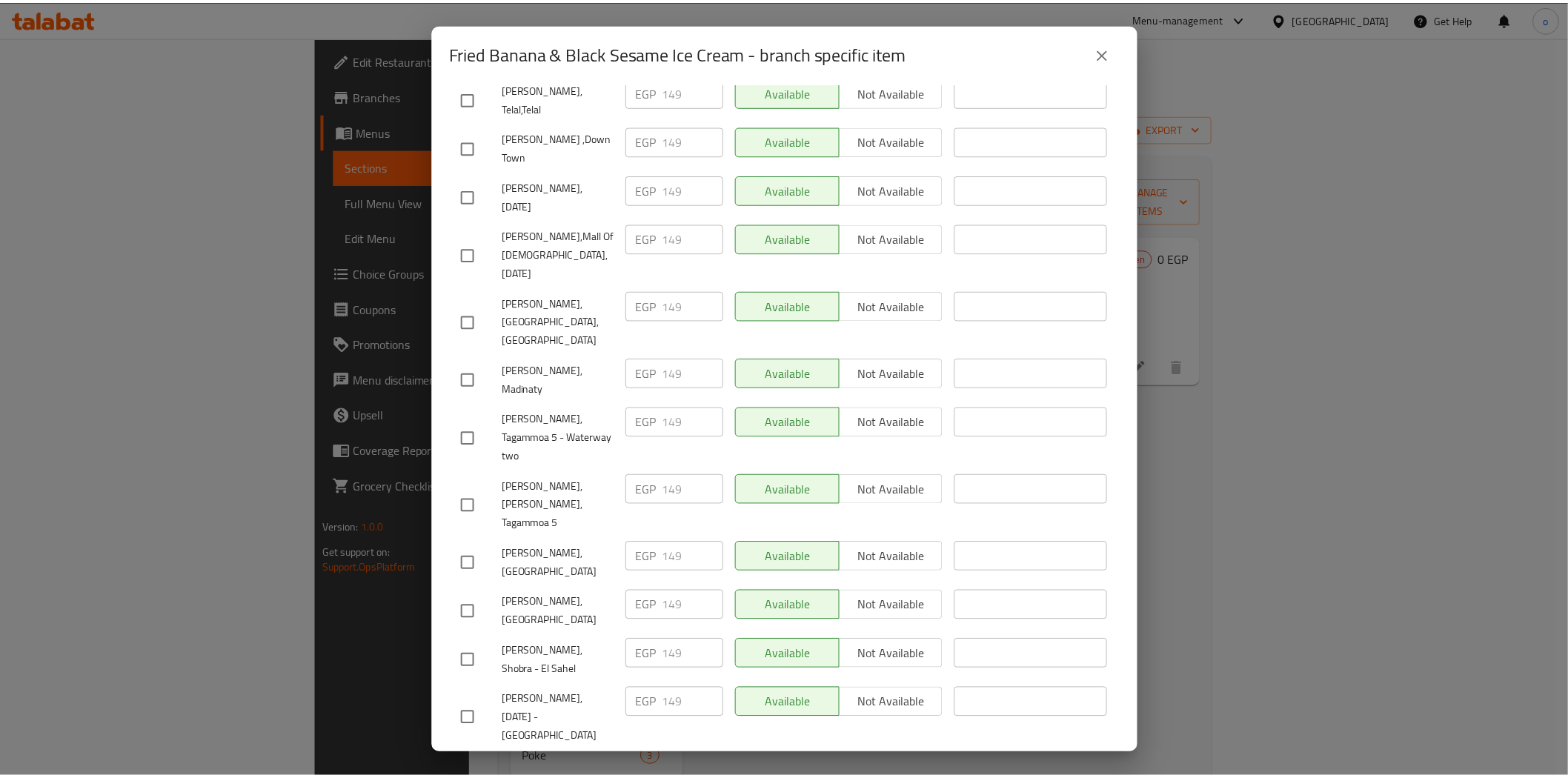
scroll to position [1187, 0]
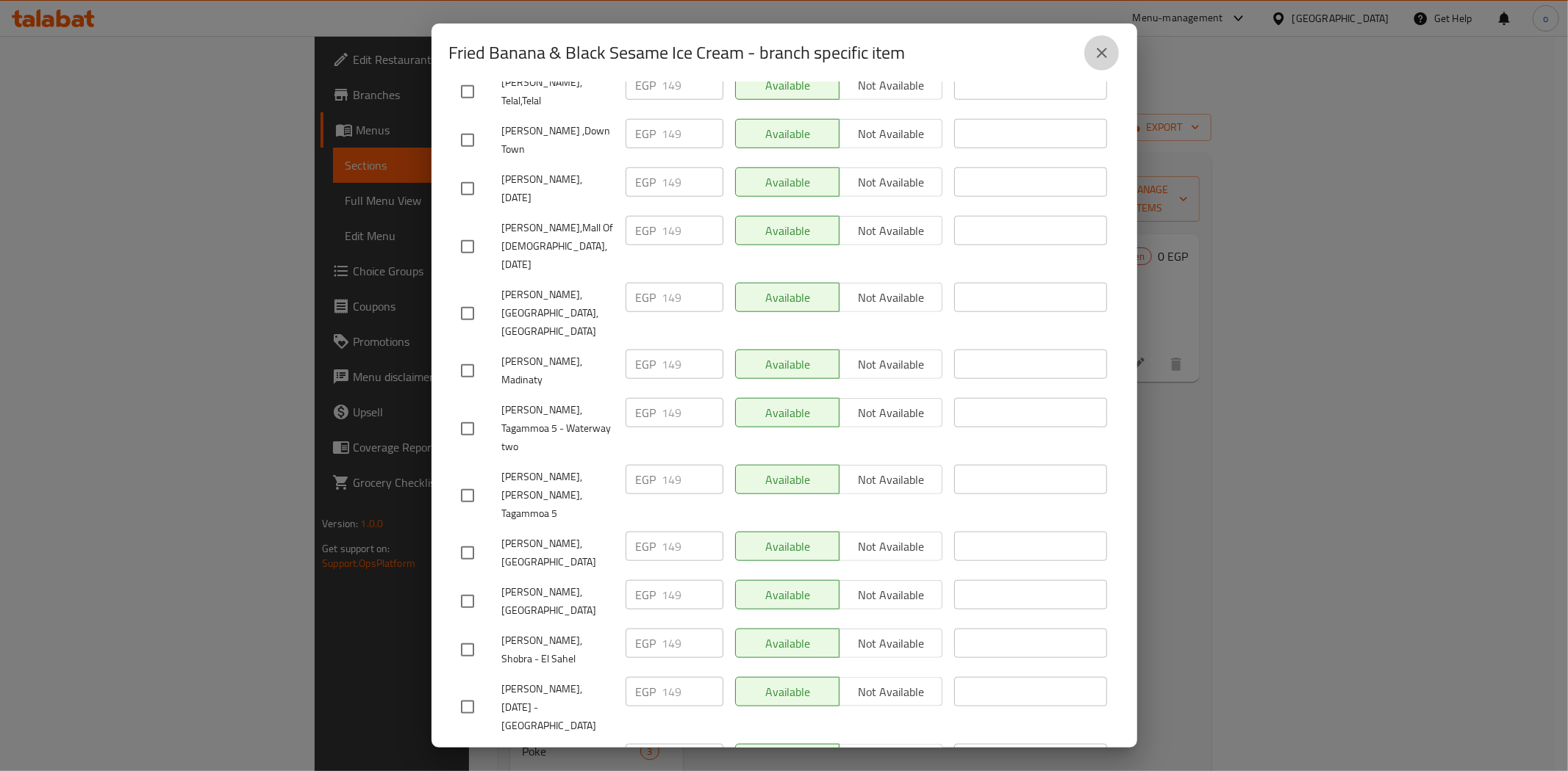
click at [1099, 58] on icon "close" at bounding box center [1102, 52] width 17 height 17
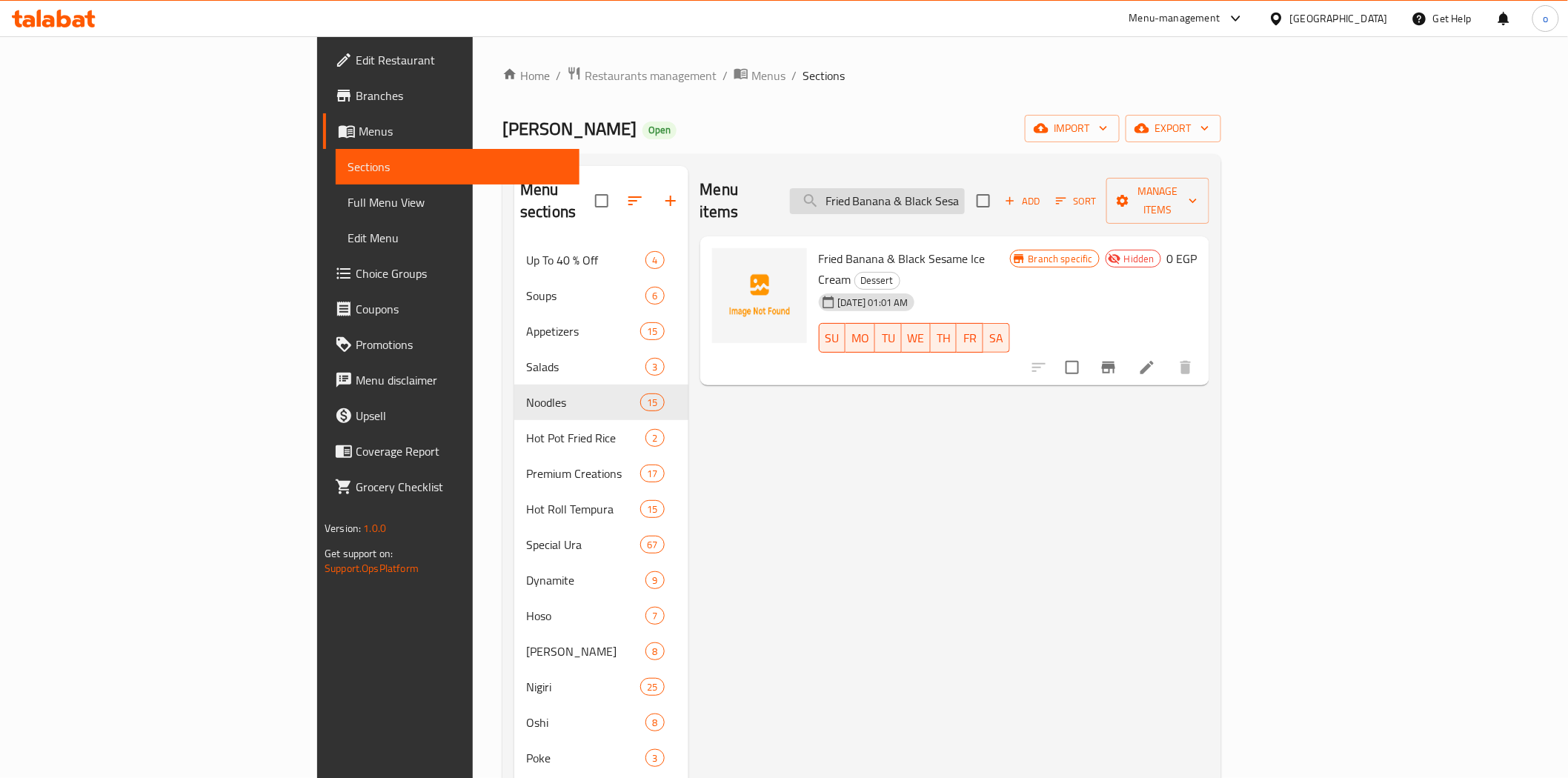
click at [965, 193] on input "Fried Banana & Black Sesame Ice Cream" at bounding box center [877, 200] width 175 height 26
paste input "Stir Fried Egg Noodles With Vegetables"
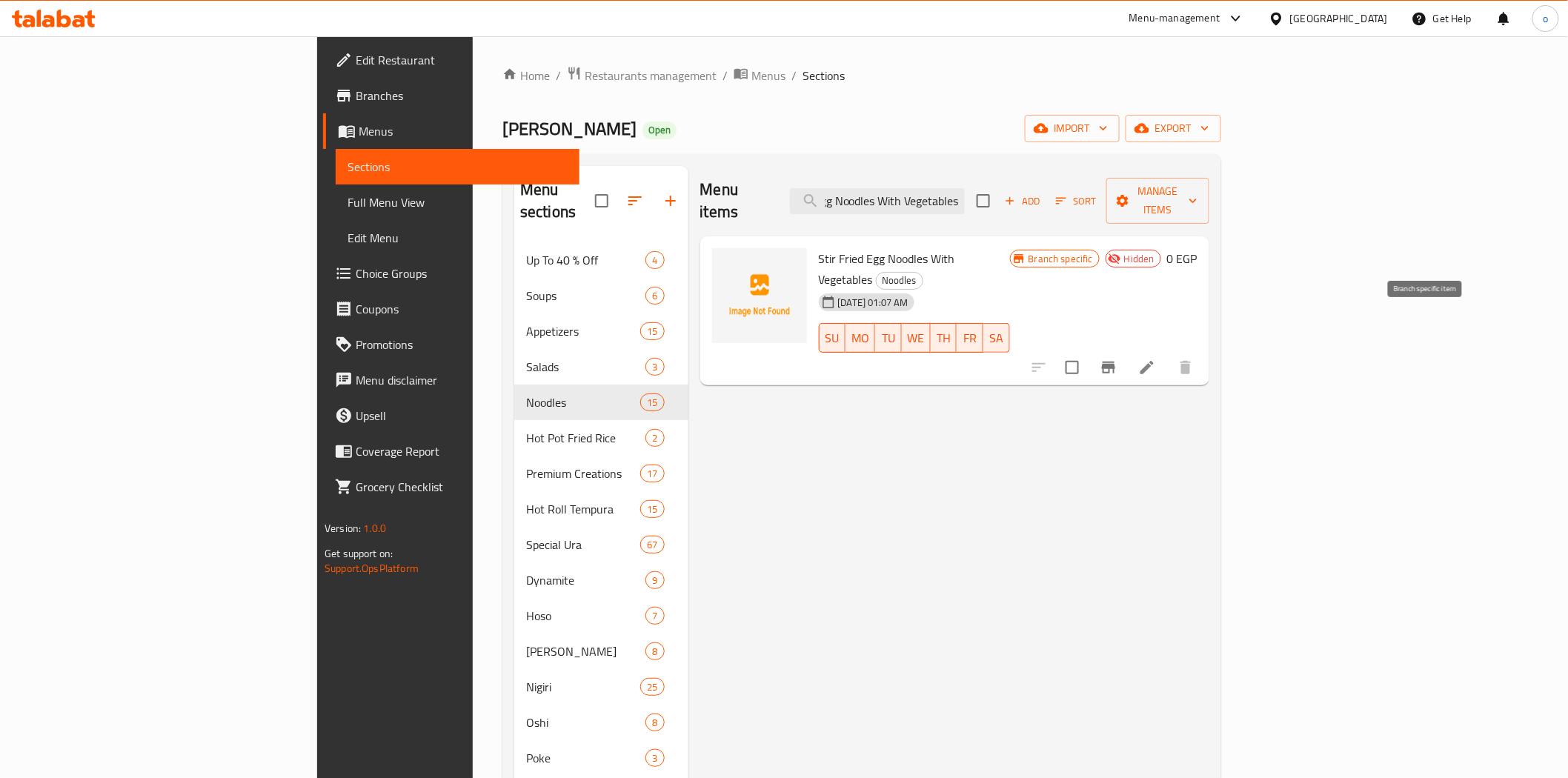
click at [1116, 362] on icon "Branch-specific-item" at bounding box center [1109, 367] width 13 height 11
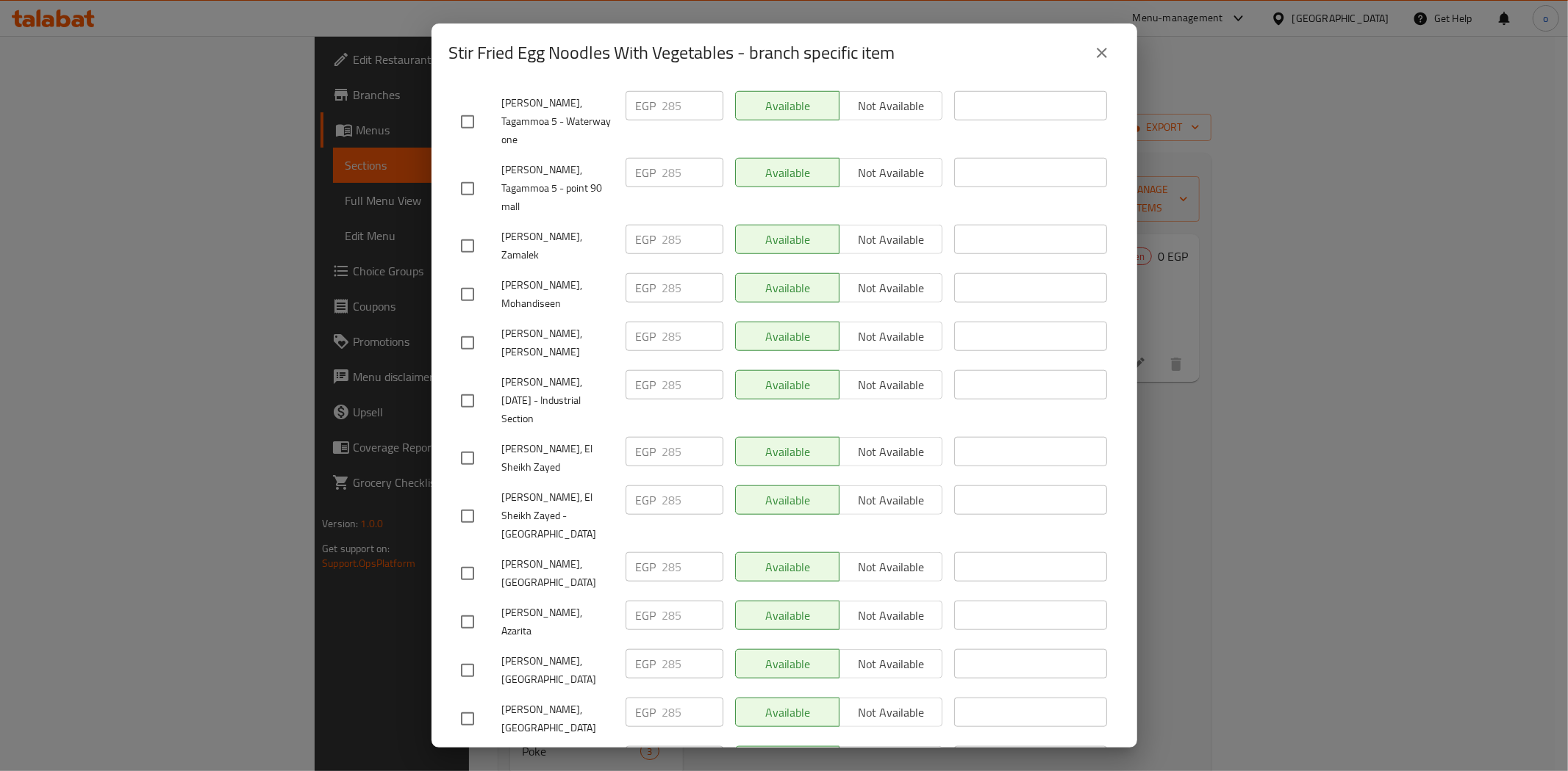
scroll to position [1177, 0]
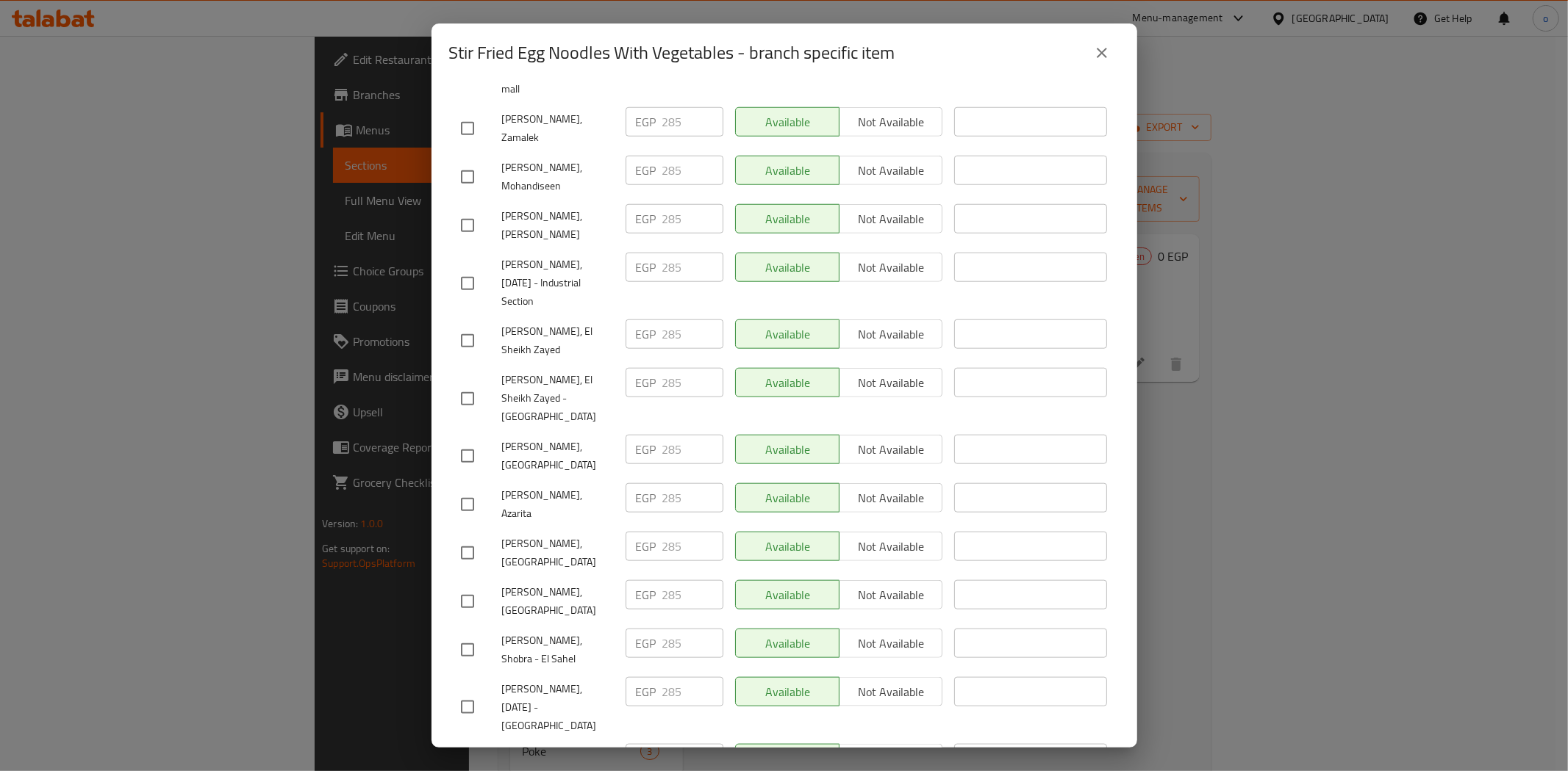
click at [467, 750] on input "checkbox" at bounding box center [467, 765] width 31 height 31
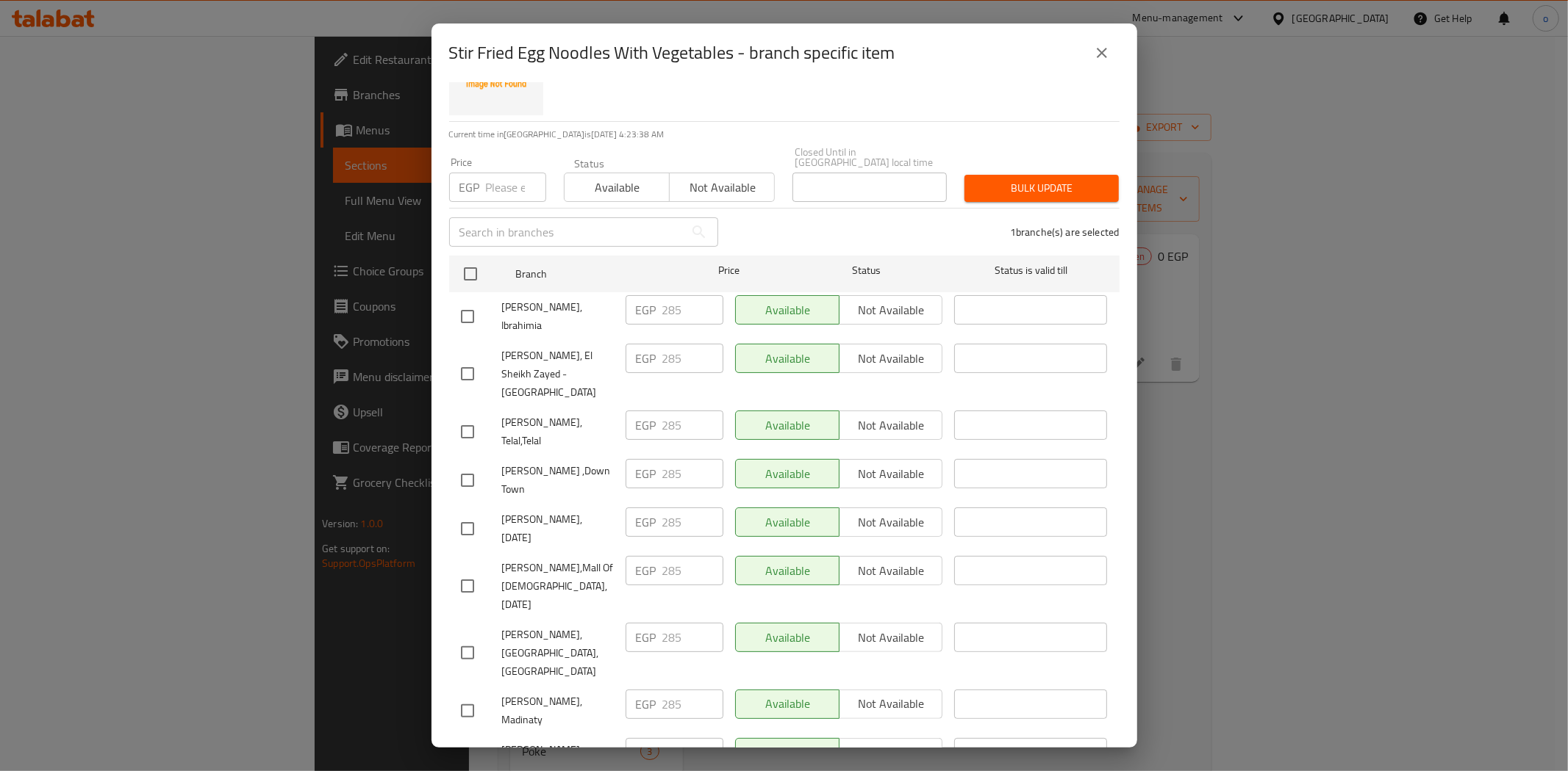
scroll to position [0, 0]
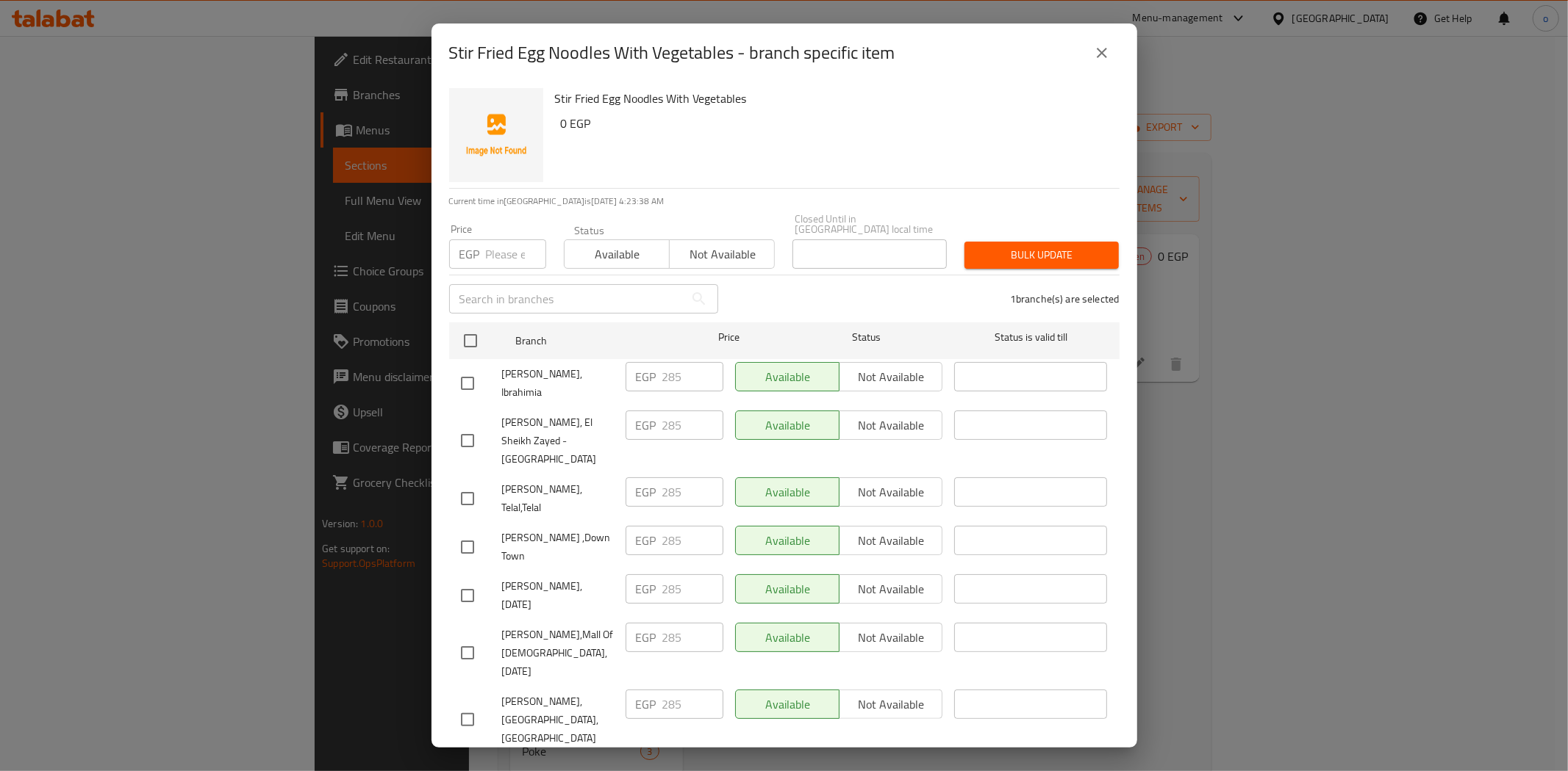
click at [495, 247] on input "number" at bounding box center [516, 254] width 60 height 30
paste input "320"
click at [1039, 247] on span "Bulk update" at bounding box center [1042, 255] width 131 height 18
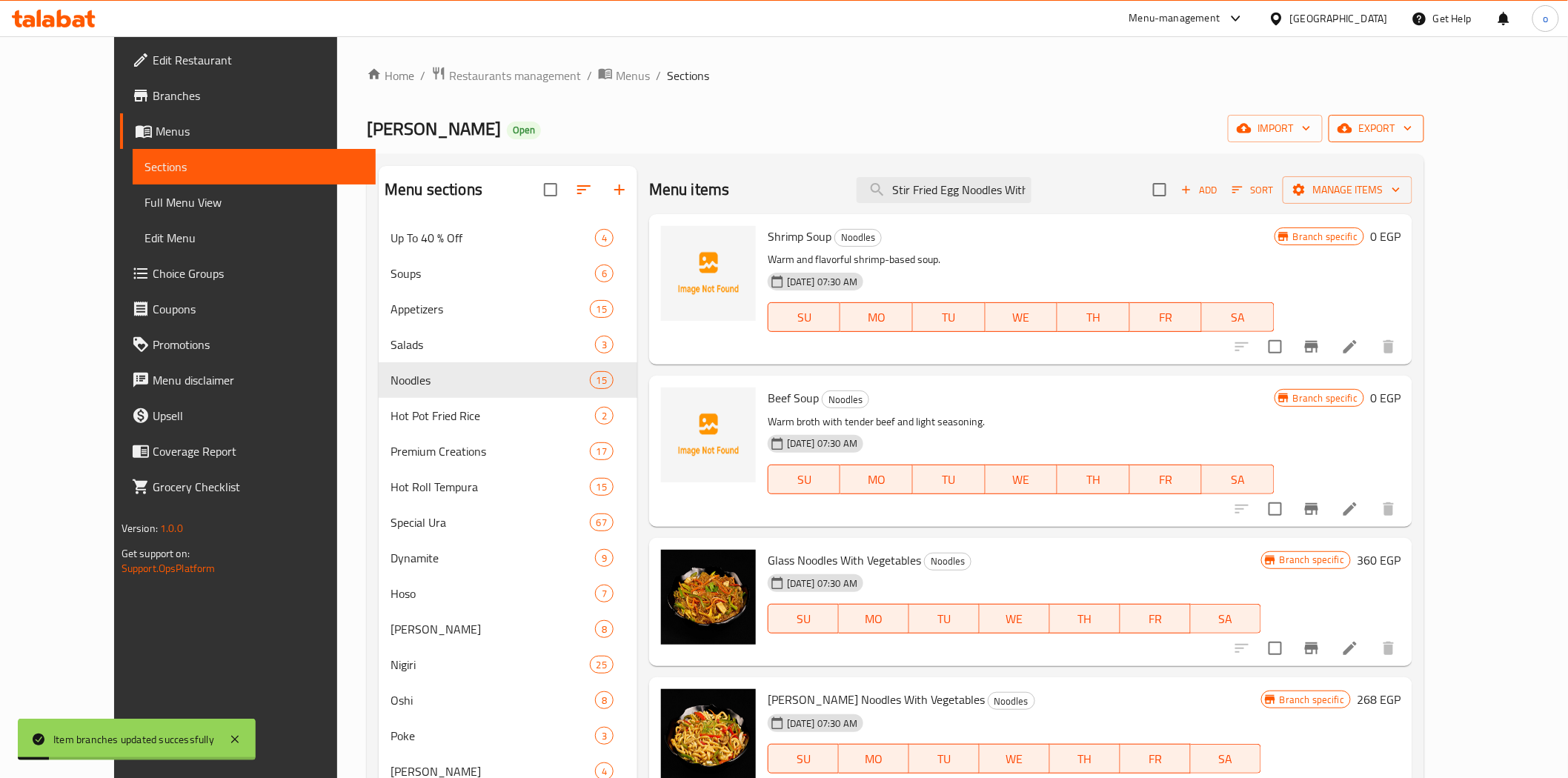
click at [1424, 115] on button "export" at bounding box center [1377, 128] width 95 height 27
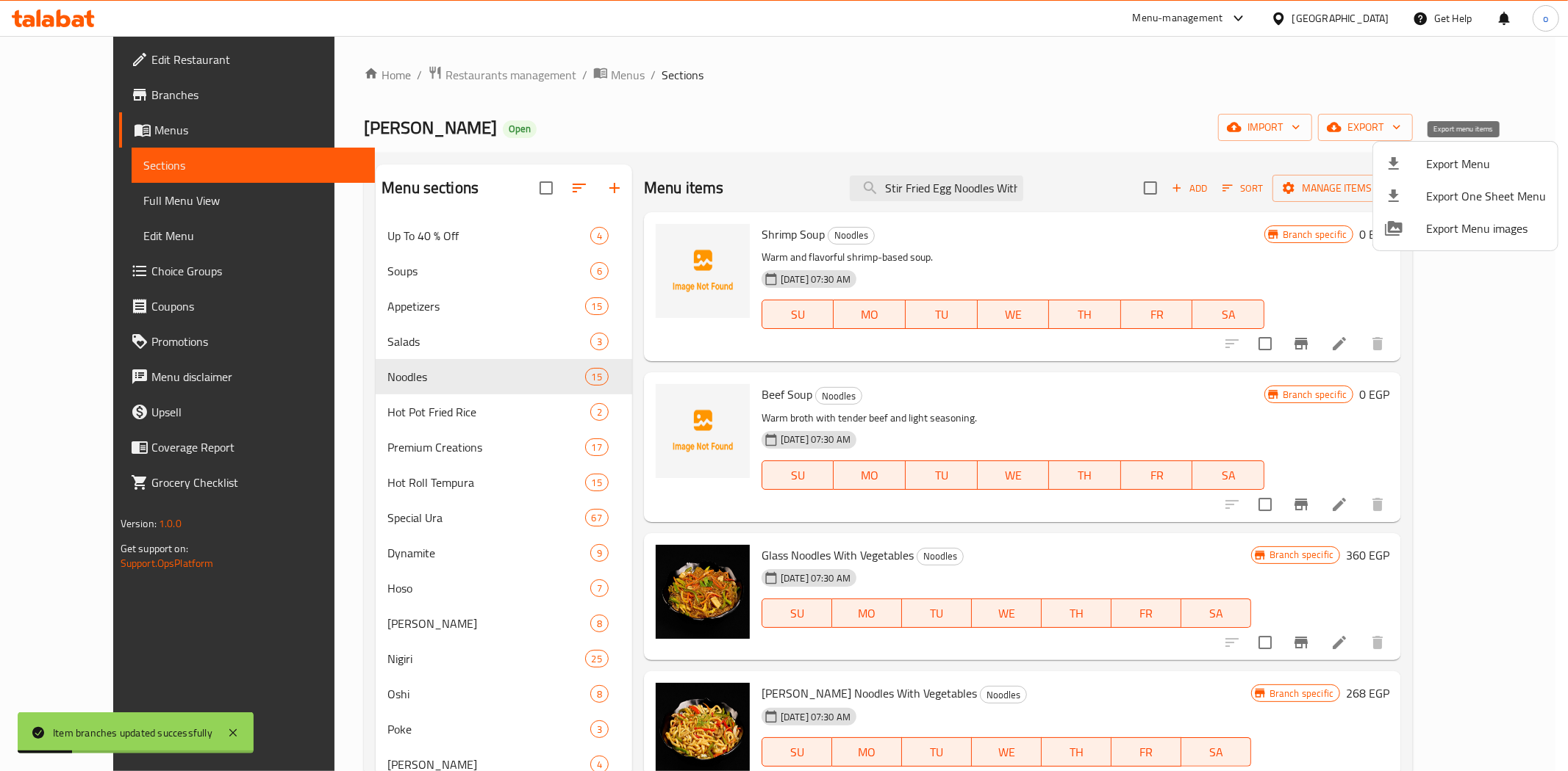
click at [1453, 170] on span "Export Menu" at bounding box center [1485, 163] width 120 height 17
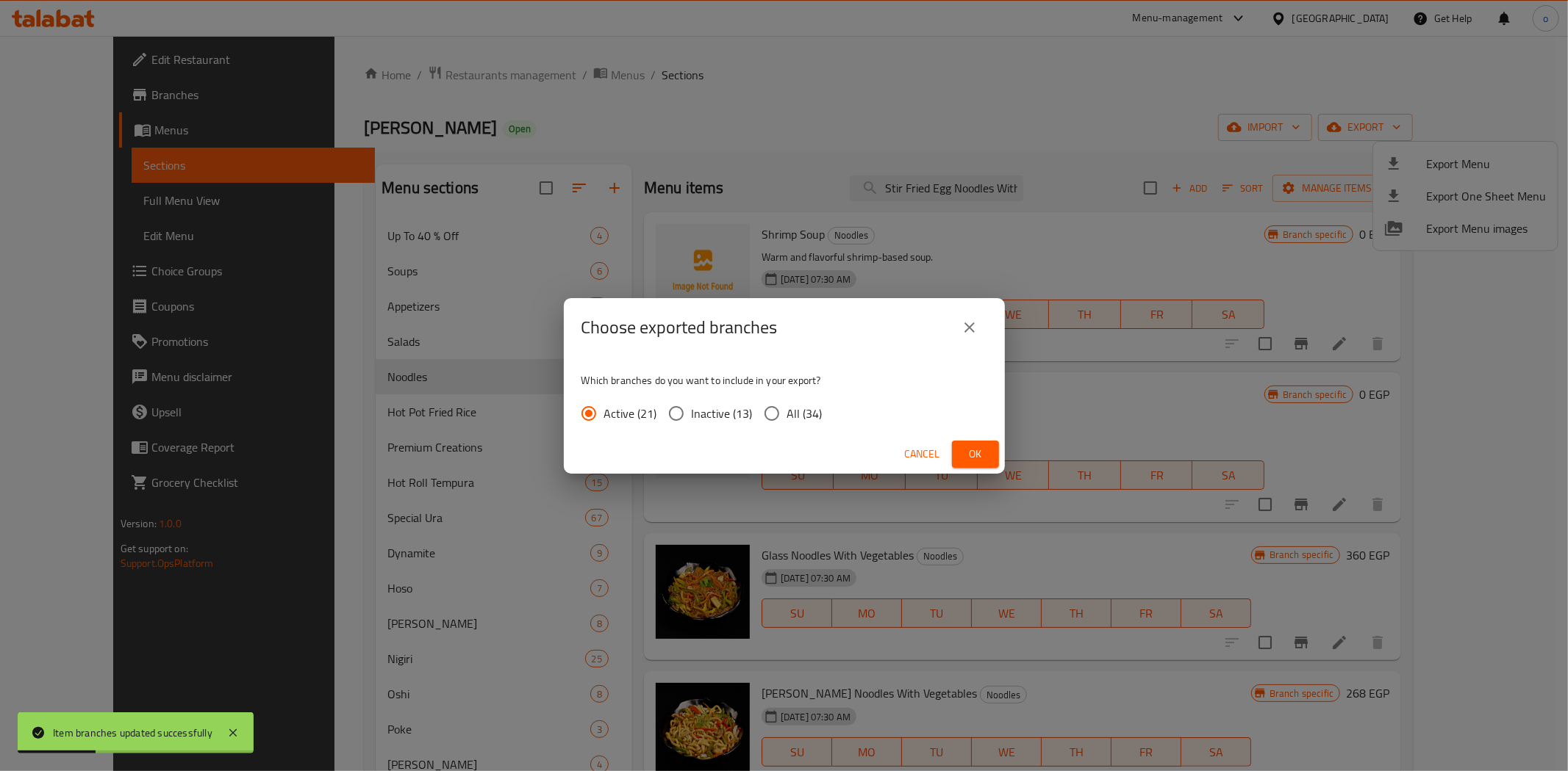
click at [797, 420] on span "All (34)" at bounding box center [805, 413] width 35 height 17
click at [787, 420] on input "All (34)" at bounding box center [771, 413] width 31 height 31
click at [974, 444] on button "Ok" at bounding box center [975, 454] width 47 height 27
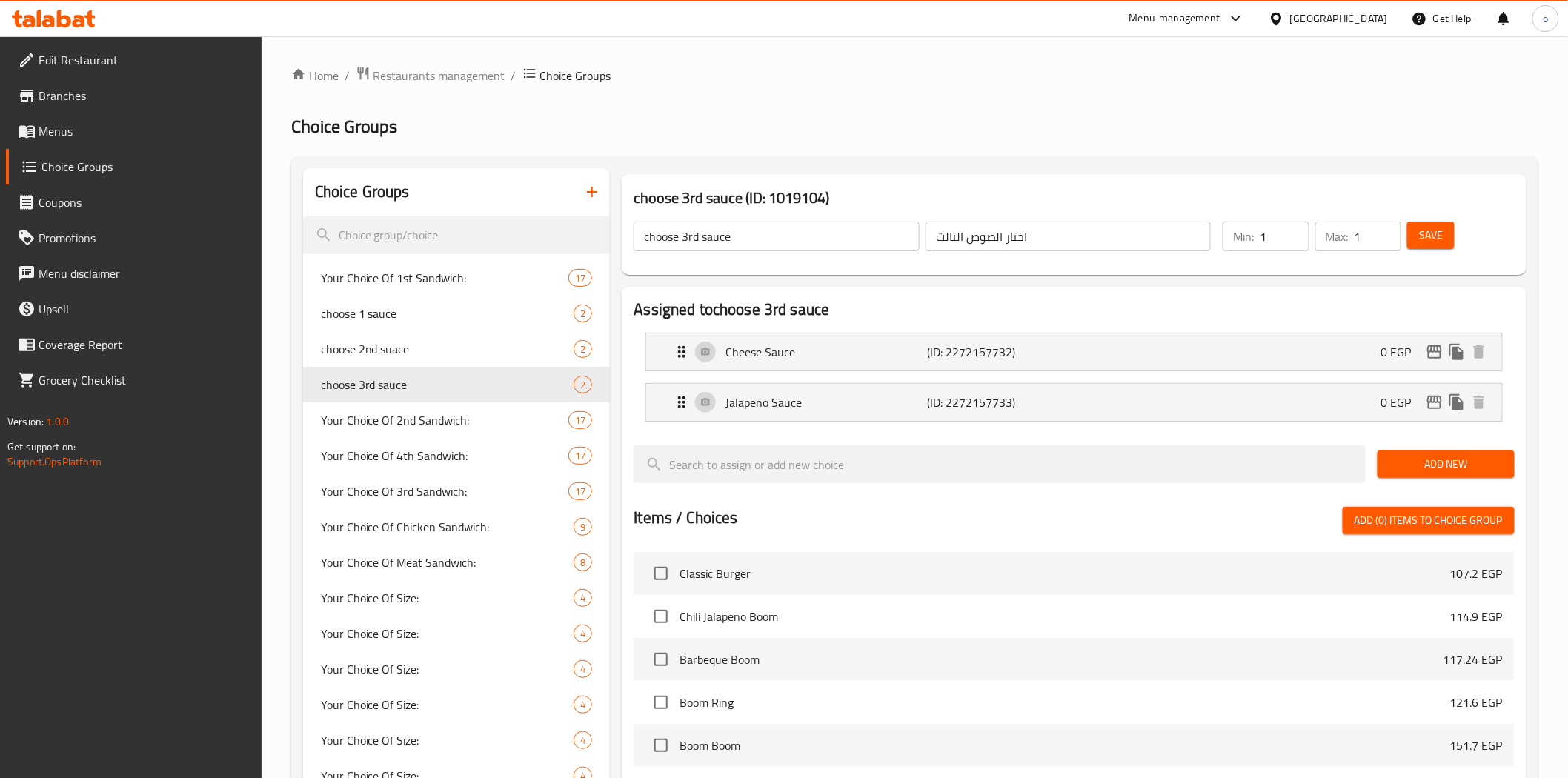
scroll to position [741, 0]
